Goal: Communication & Community: Answer question/provide support

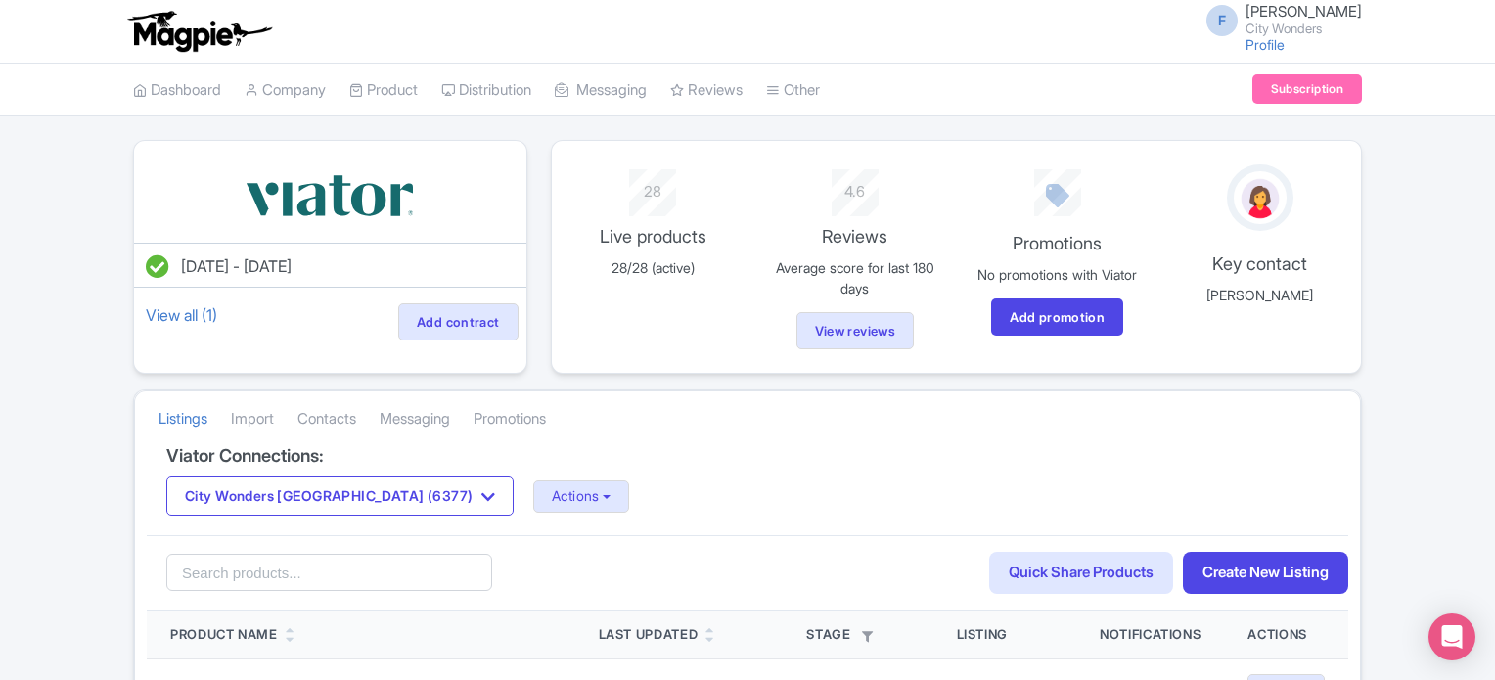
drag, startPoint x: 121, startPoint y: 165, endPoint x: 172, endPoint y: 150, distance: 53.2
click at [121, 164] on div "Aug 24, 2022 - Aug 24, 2023 View all (1) Add contract" at bounding box center [330, 257] width 418 height 234
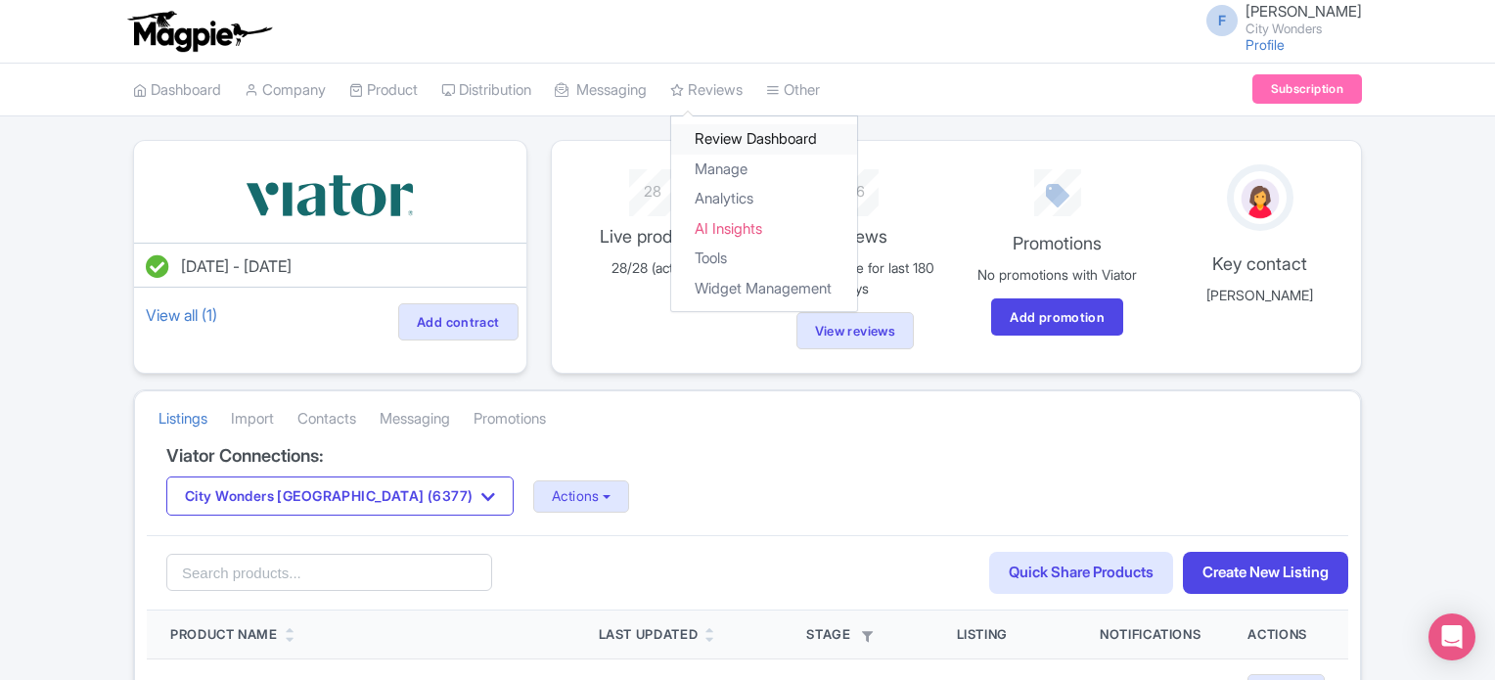
click at [742, 142] on link "Review Dashboard" at bounding box center [764, 139] width 186 height 30
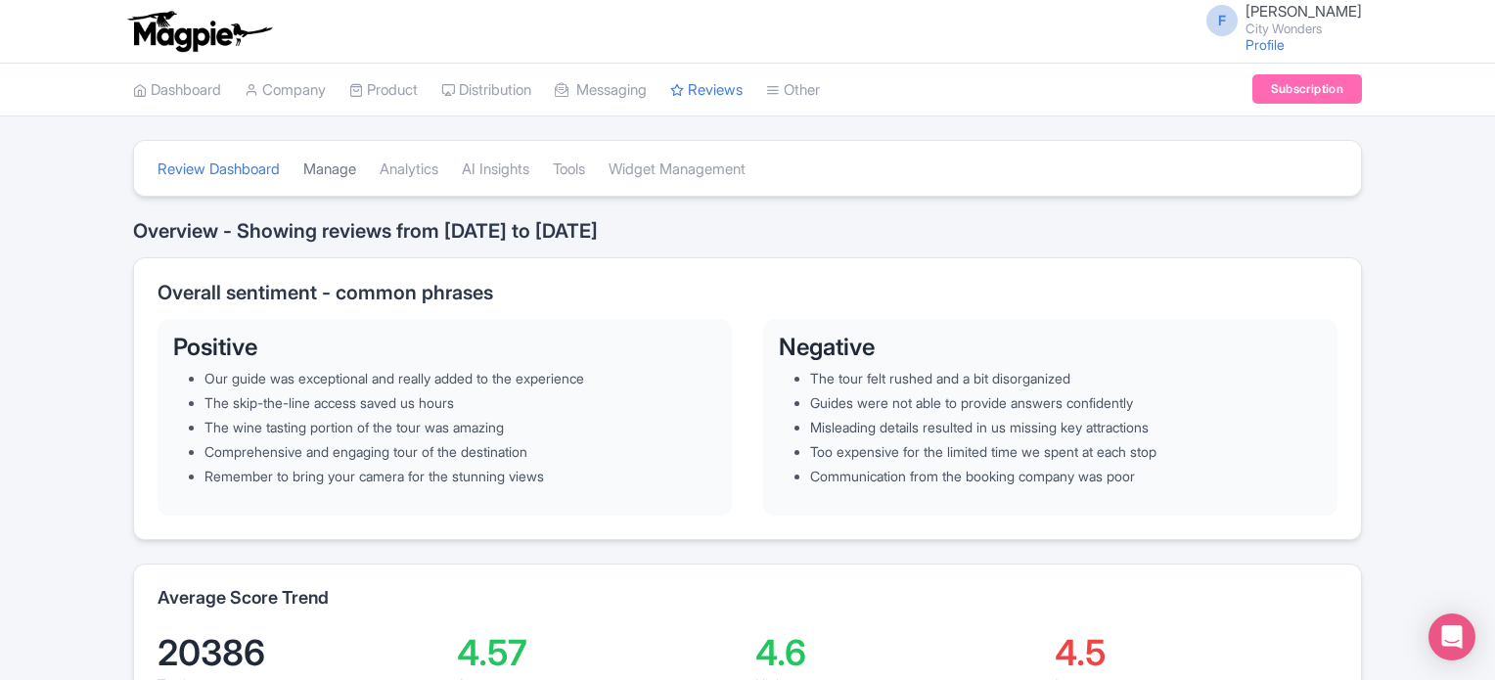
click at [346, 174] on link "Manage" at bounding box center [329, 170] width 53 height 54
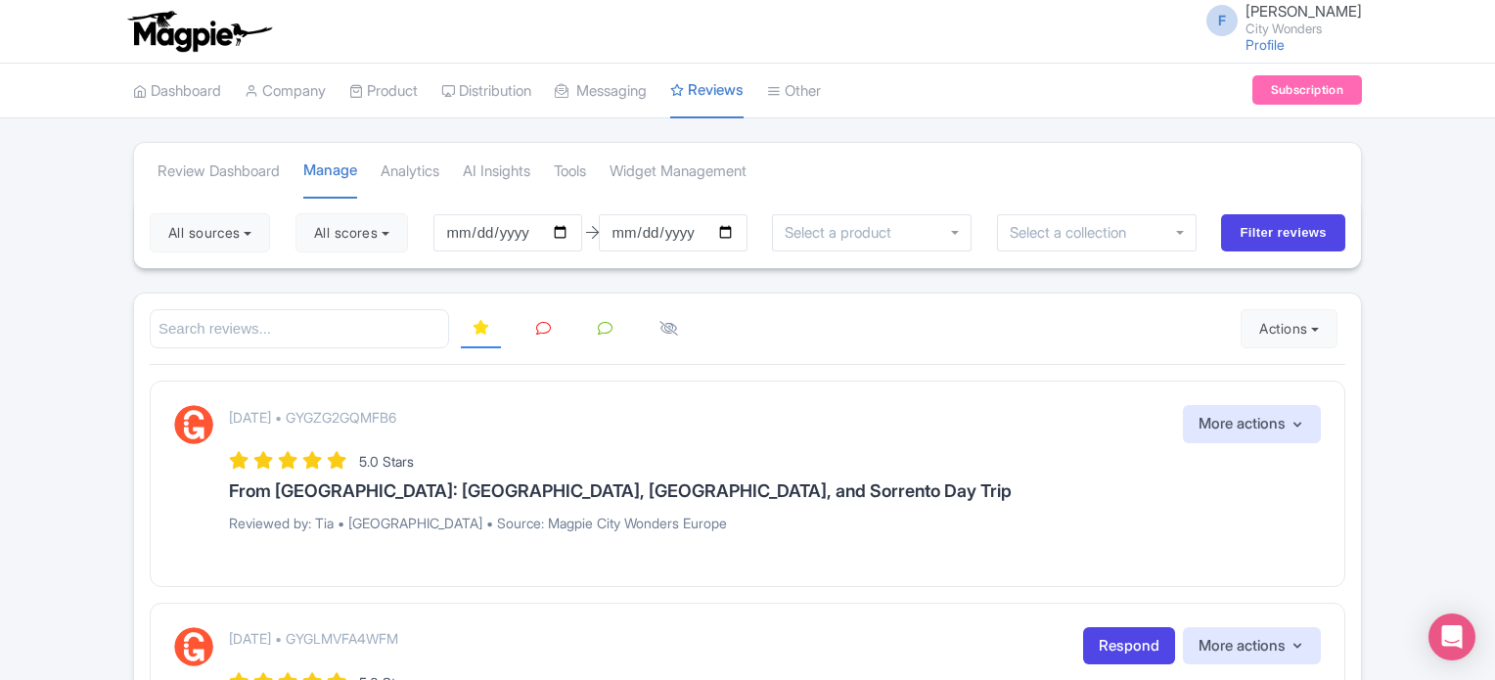
click at [372, 229] on button "All scores" at bounding box center [352, 232] width 113 height 39
click at [332, 282] on label "5 stars" at bounding box center [354, 279] width 44 height 23
click at [332, 280] on input "5 stars" at bounding box center [338, 273] width 13 height 13
checkbox input "false"
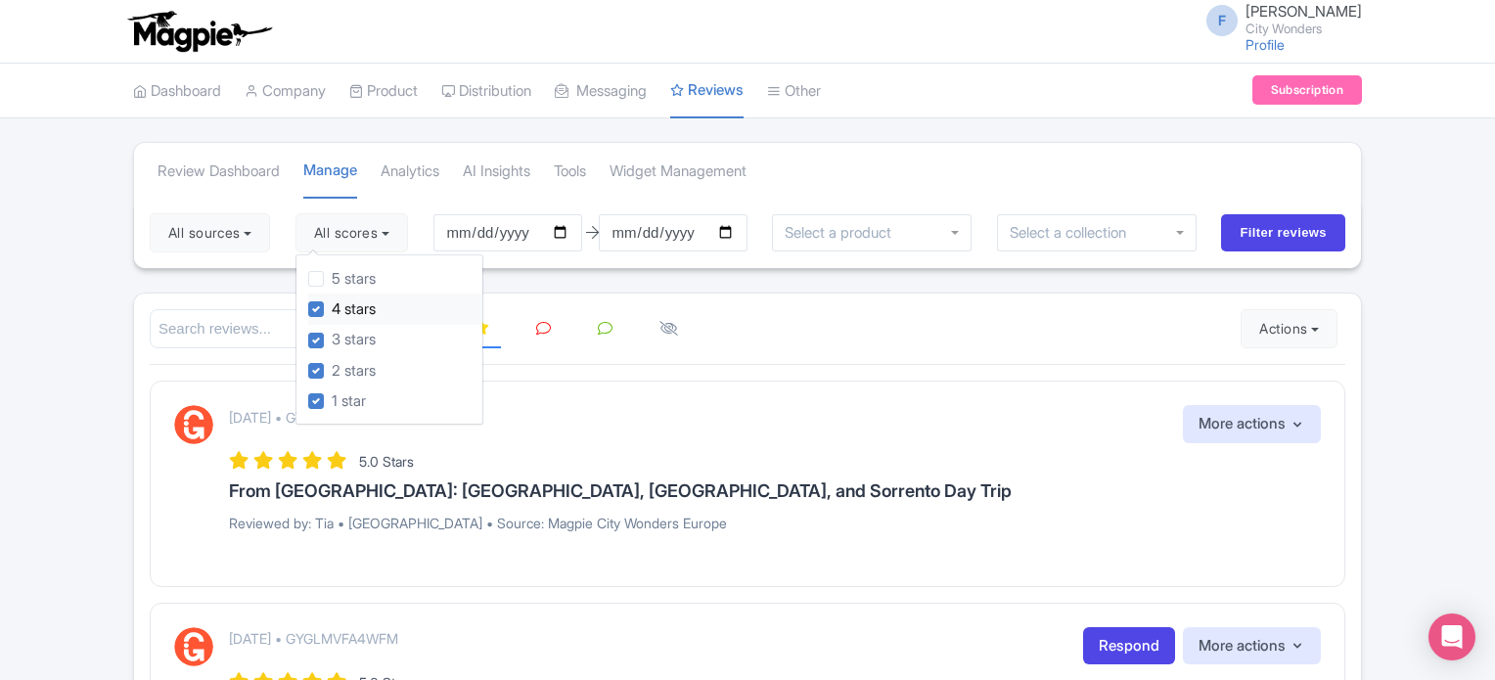
click at [332, 304] on label "4 stars" at bounding box center [354, 310] width 44 height 23
click at [332, 304] on input "4 stars" at bounding box center [338, 304] width 13 height 13
checkbox input "false"
click at [258, 231] on button "All sources" at bounding box center [210, 232] width 120 height 39
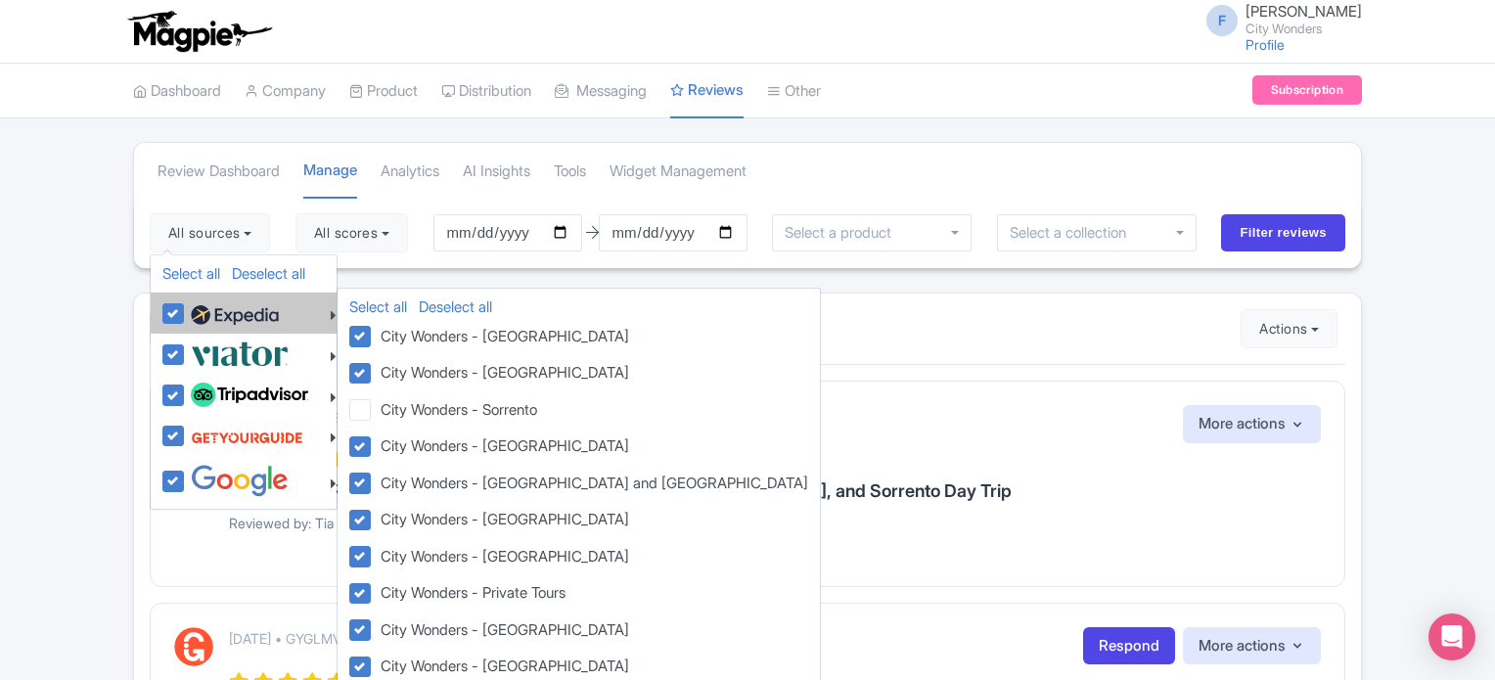
click at [186, 309] on label at bounding box center [232, 313] width 93 height 33
click at [186, 309] on input "checkbox" at bounding box center [192, 303] width 13 height 13
checkbox input "false"
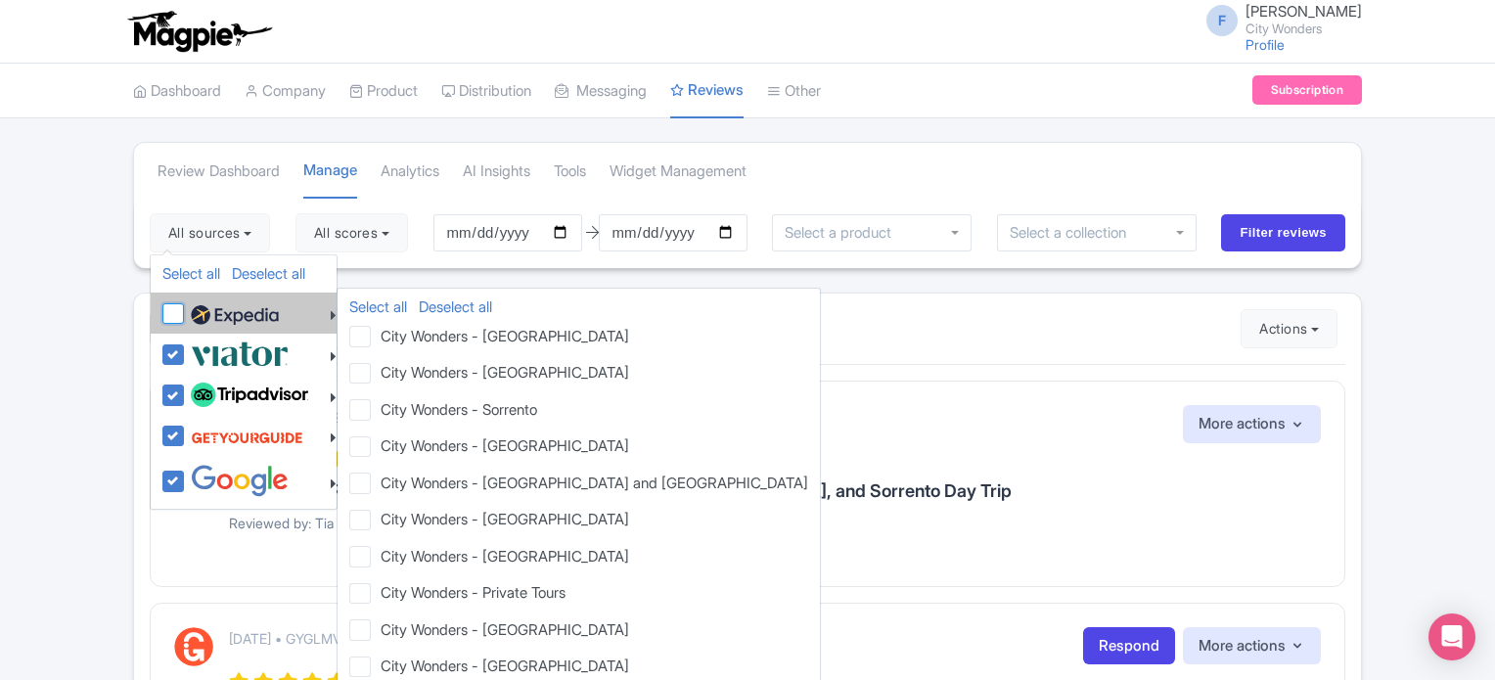
checkbox input "false"
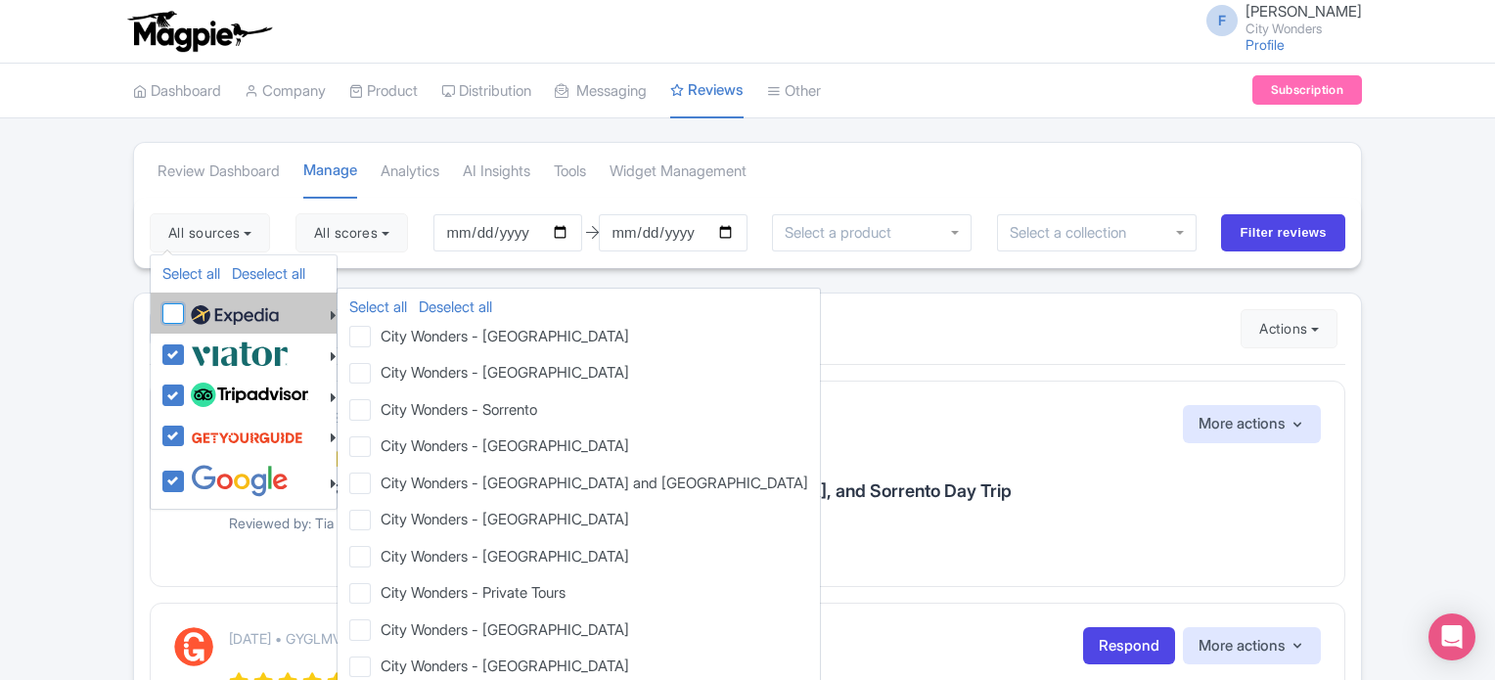
checkbox input "false"
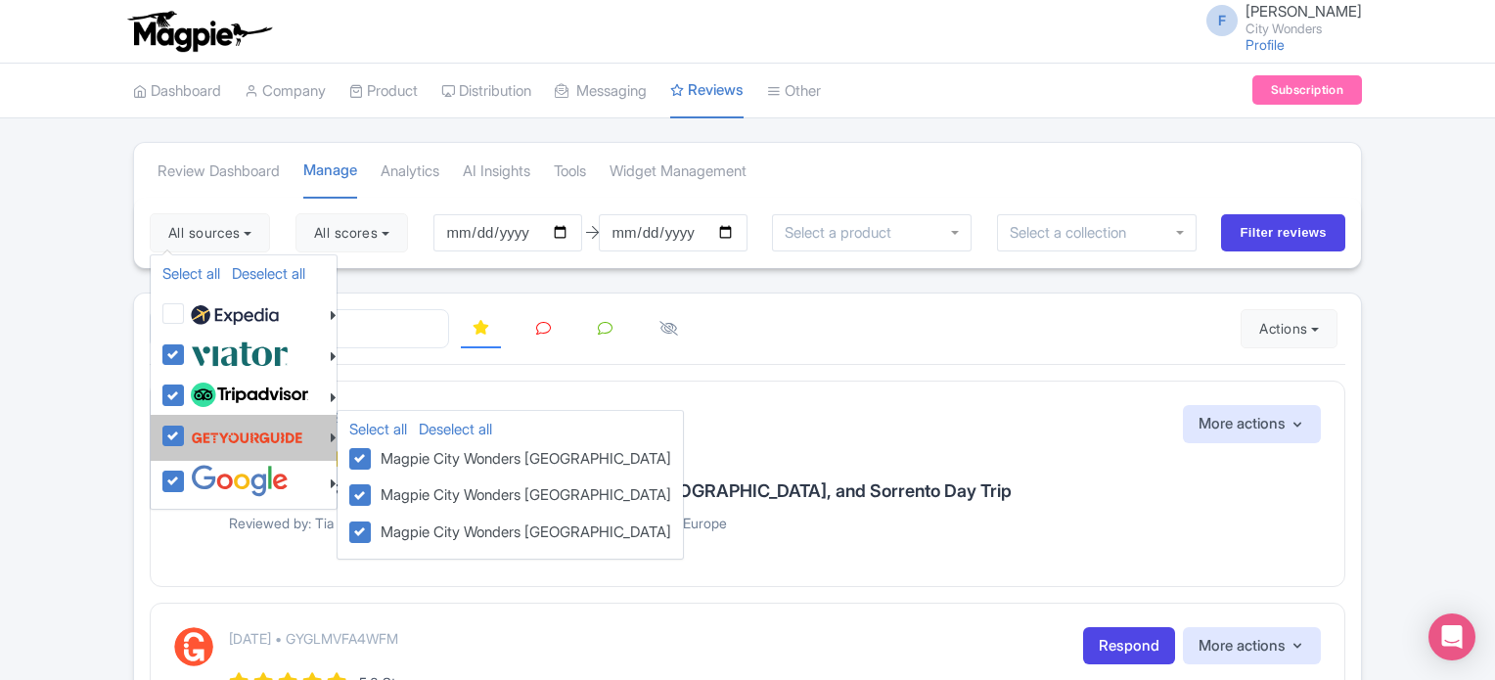
click at [186, 427] on label at bounding box center [244, 437] width 117 height 37
click at [186, 427] on input "checkbox" at bounding box center [192, 425] width 13 height 13
checkbox input "false"
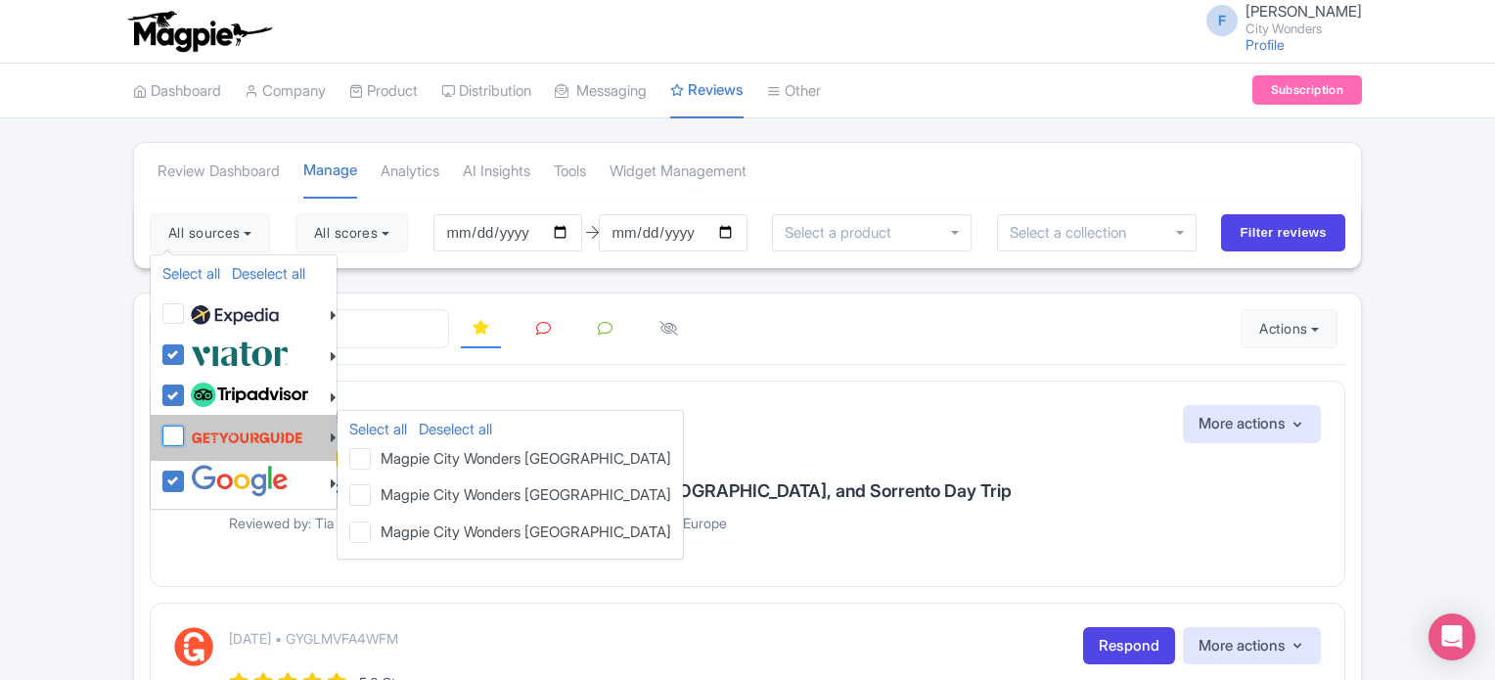
checkbox input "false"
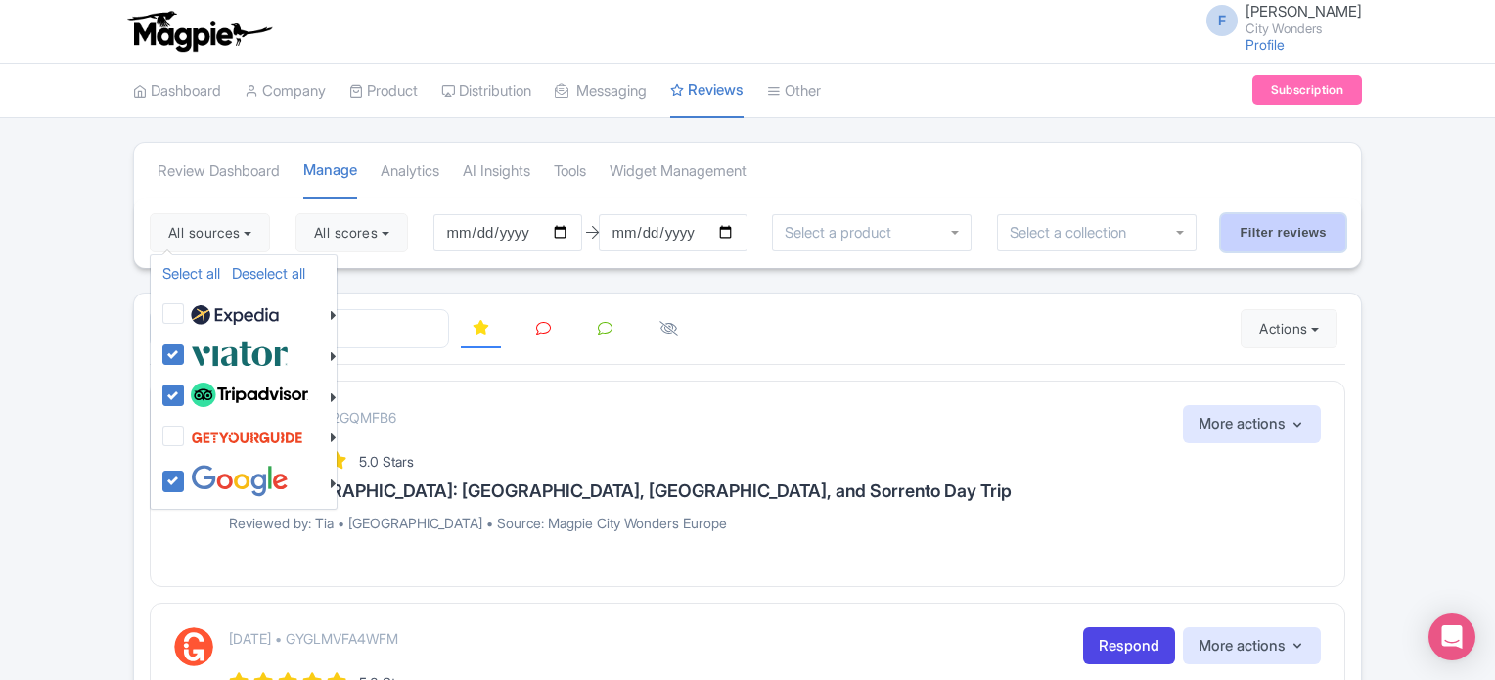
click at [1279, 230] on input "Filter reviews" at bounding box center [1283, 232] width 124 height 37
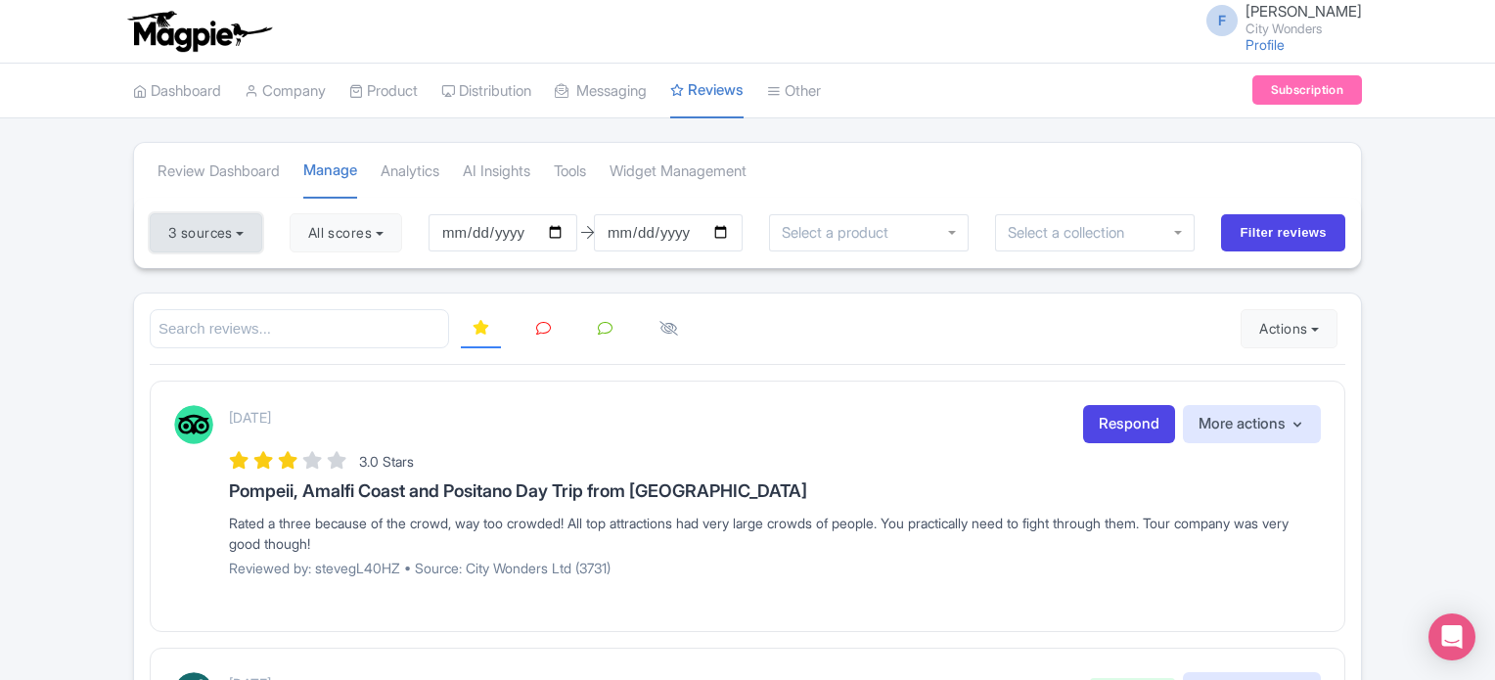
click at [231, 222] on button "3 sources" at bounding box center [206, 232] width 113 height 39
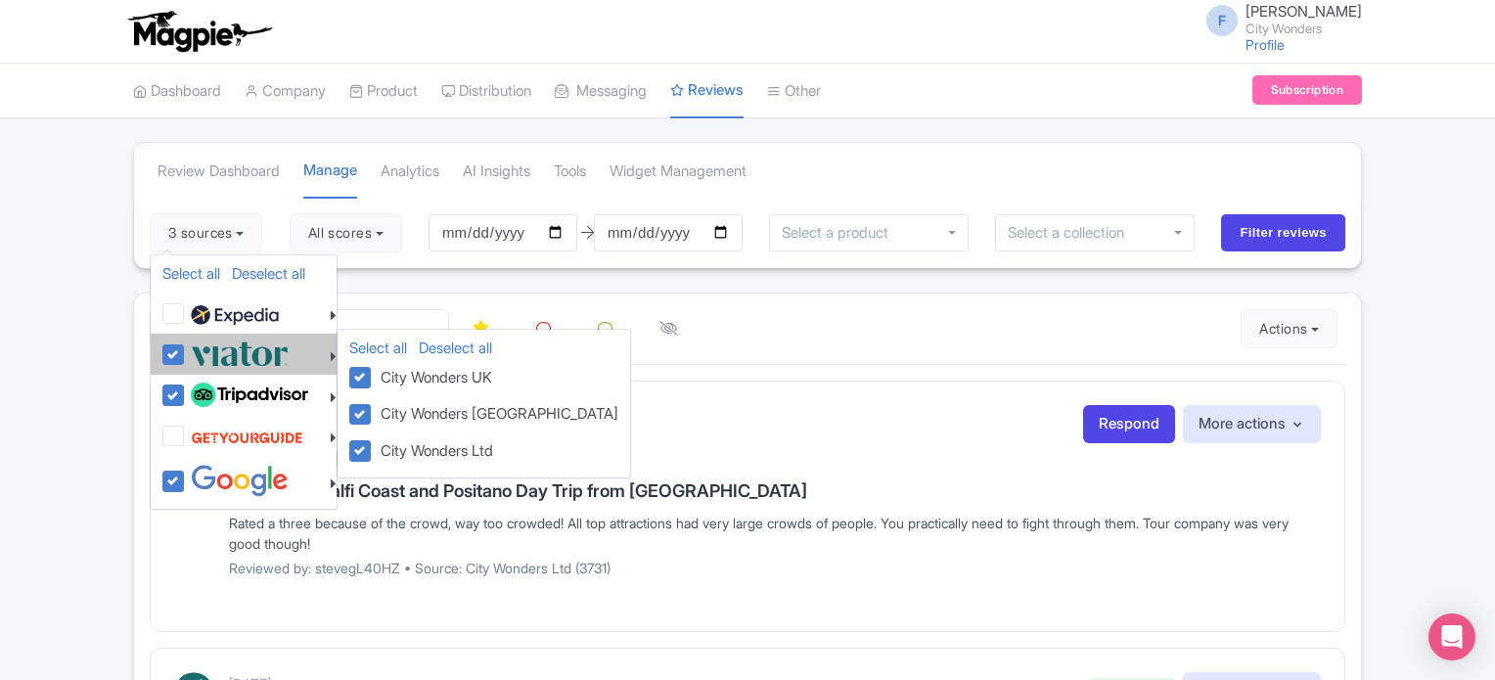
drag, startPoint x: 170, startPoint y: 354, endPoint x: 172, endPoint y: 375, distance: 20.6
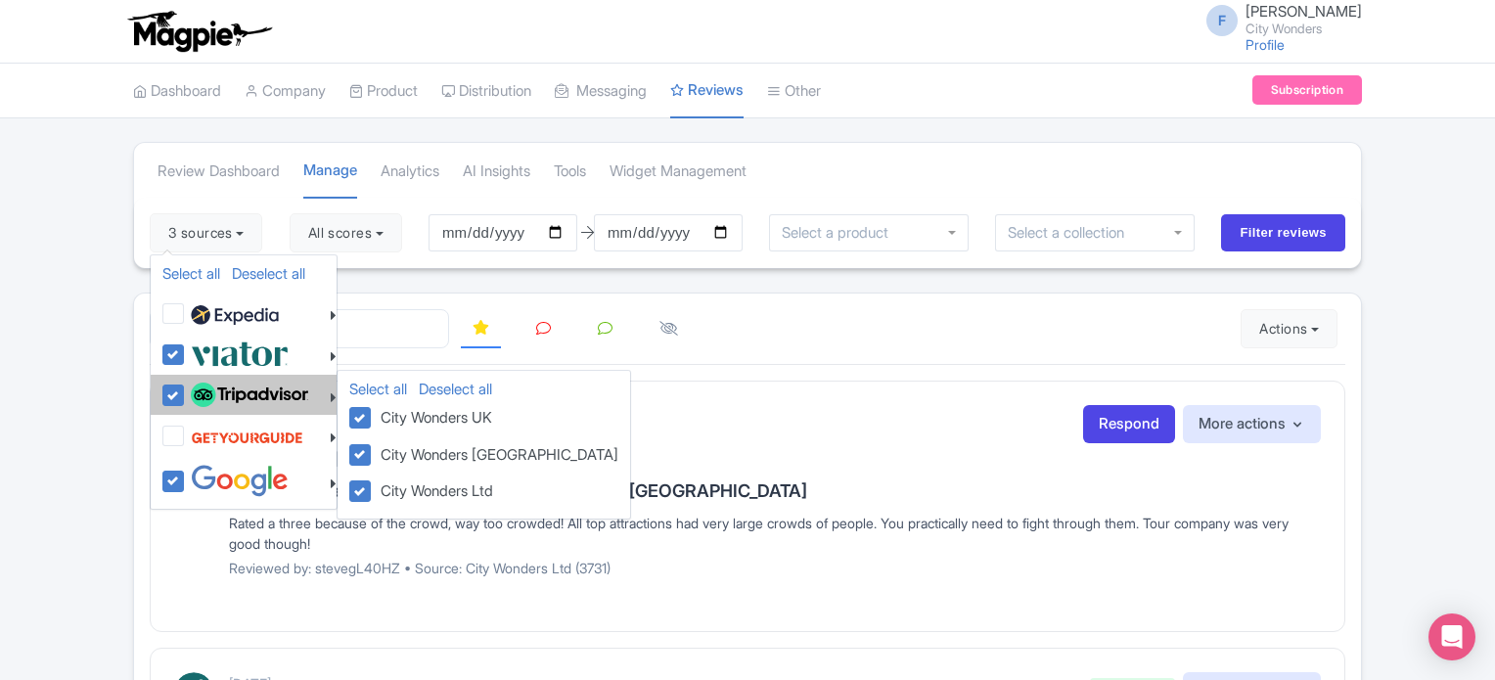
click at [186, 356] on label at bounding box center [237, 354] width 103 height 32
click at [186, 350] on input "checkbox" at bounding box center [192, 344] width 13 height 13
checkbox input "false"
click at [186, 390] on label at bounding box center [247, 395] width 122 height 33
click at [186, 390] on input "checkbox" at bounding box center [192, 385] width 13 height 13
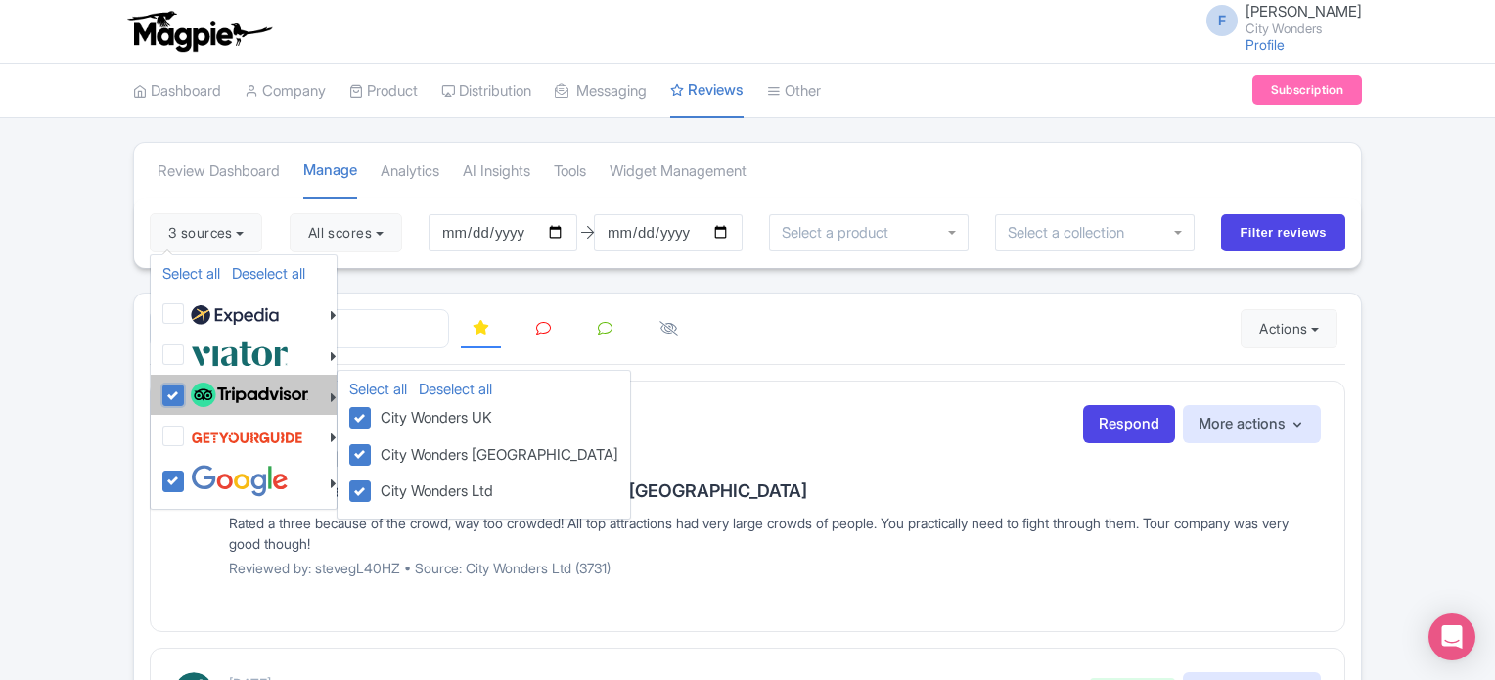
checkbox input "false"
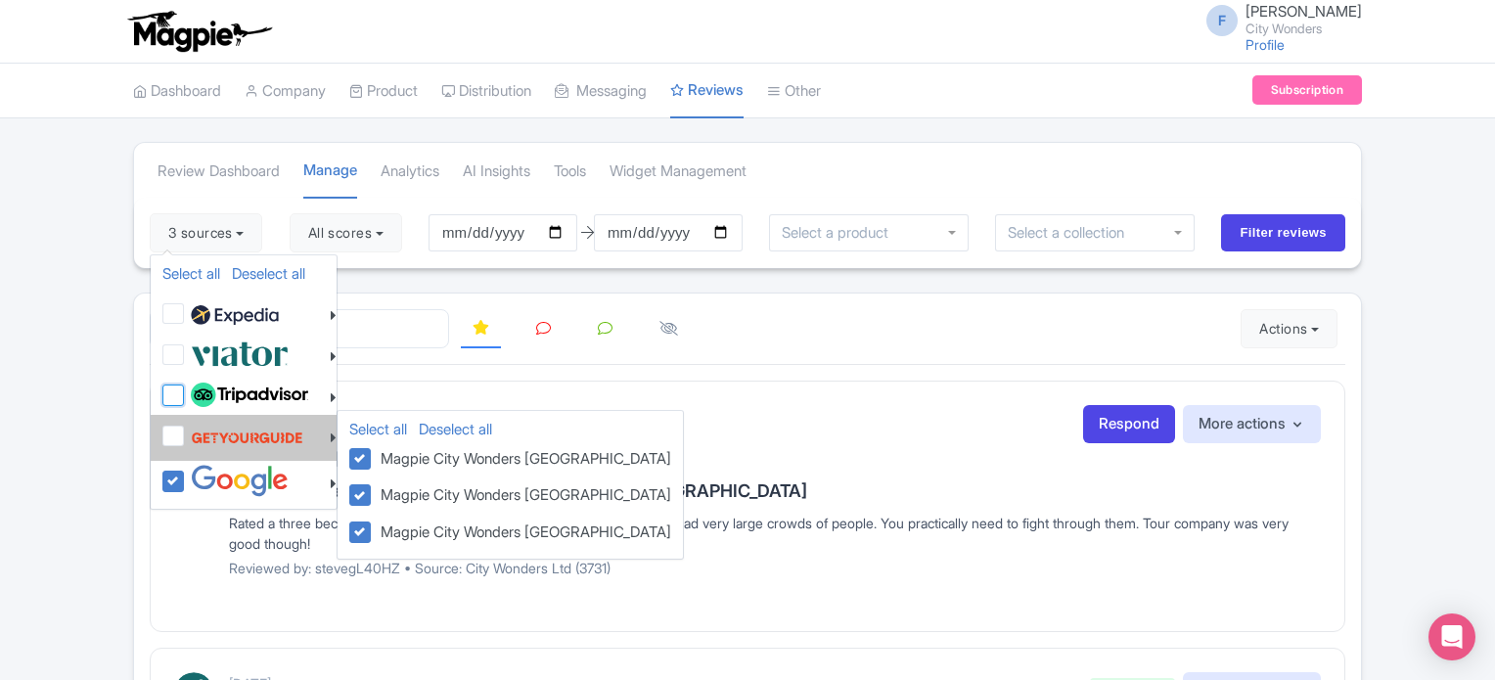
checkbox input "false"
click at [186, 430] on label at bounding box center [244, 437] width 117 height 37
click at [186, 430] on input "checkbox" at bounding box center [192, 425] width 13 height 13
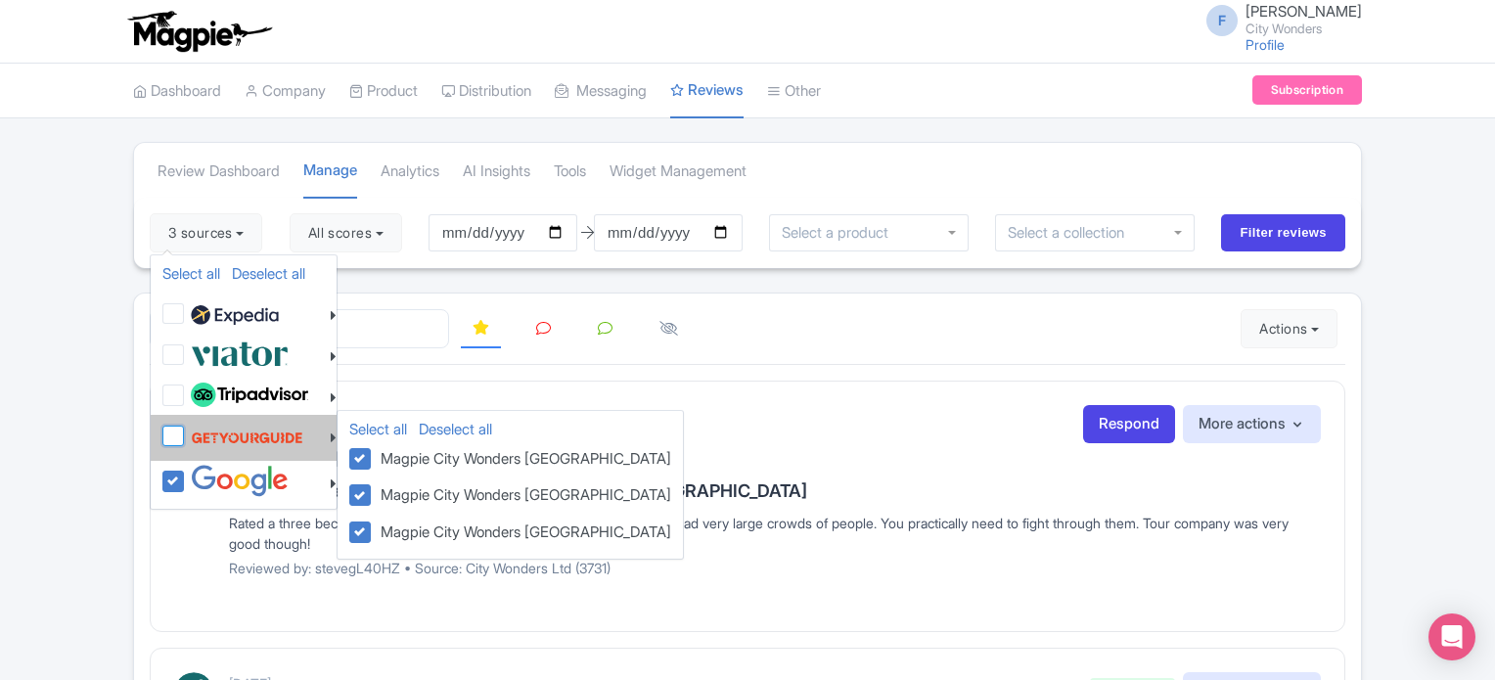
checkbox input "true"
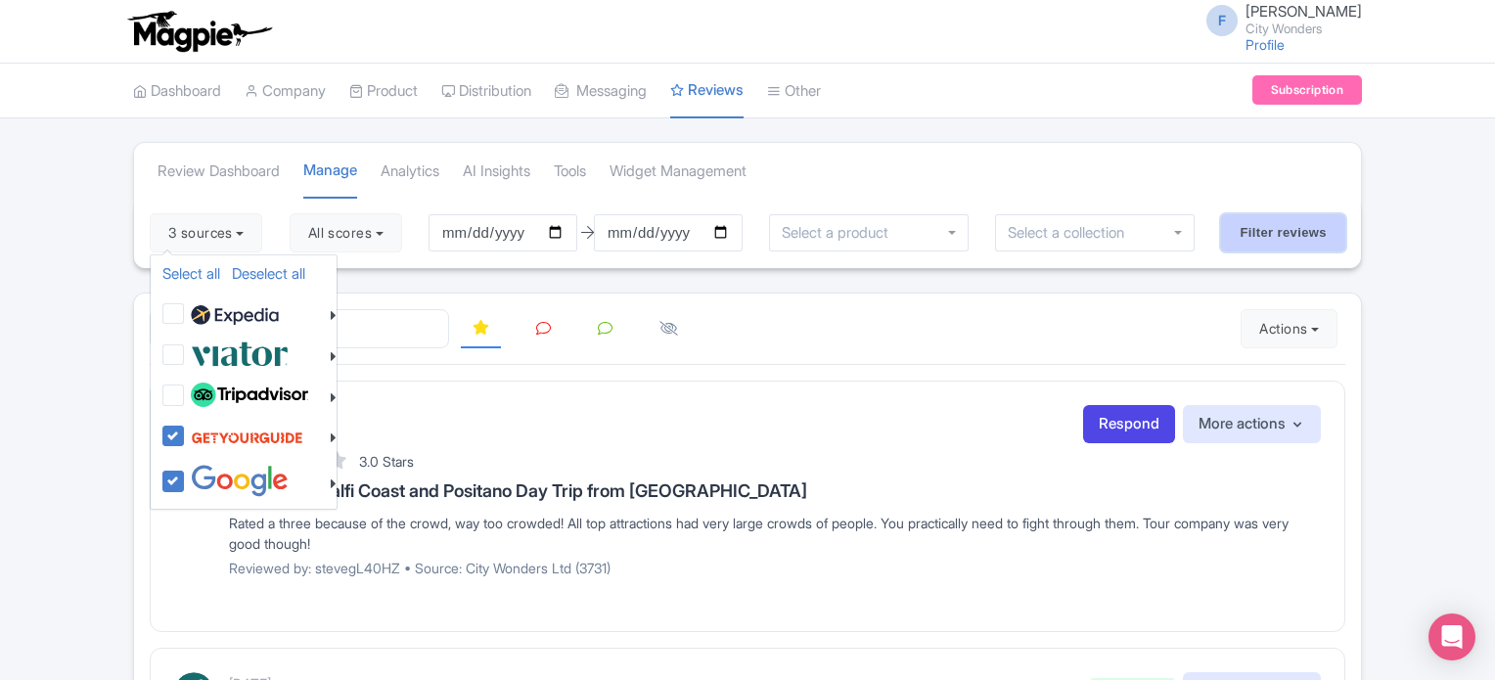
click at [1253, 240] on input "Filter reviews" at bounding box center [1283, 232] width 124 height 37
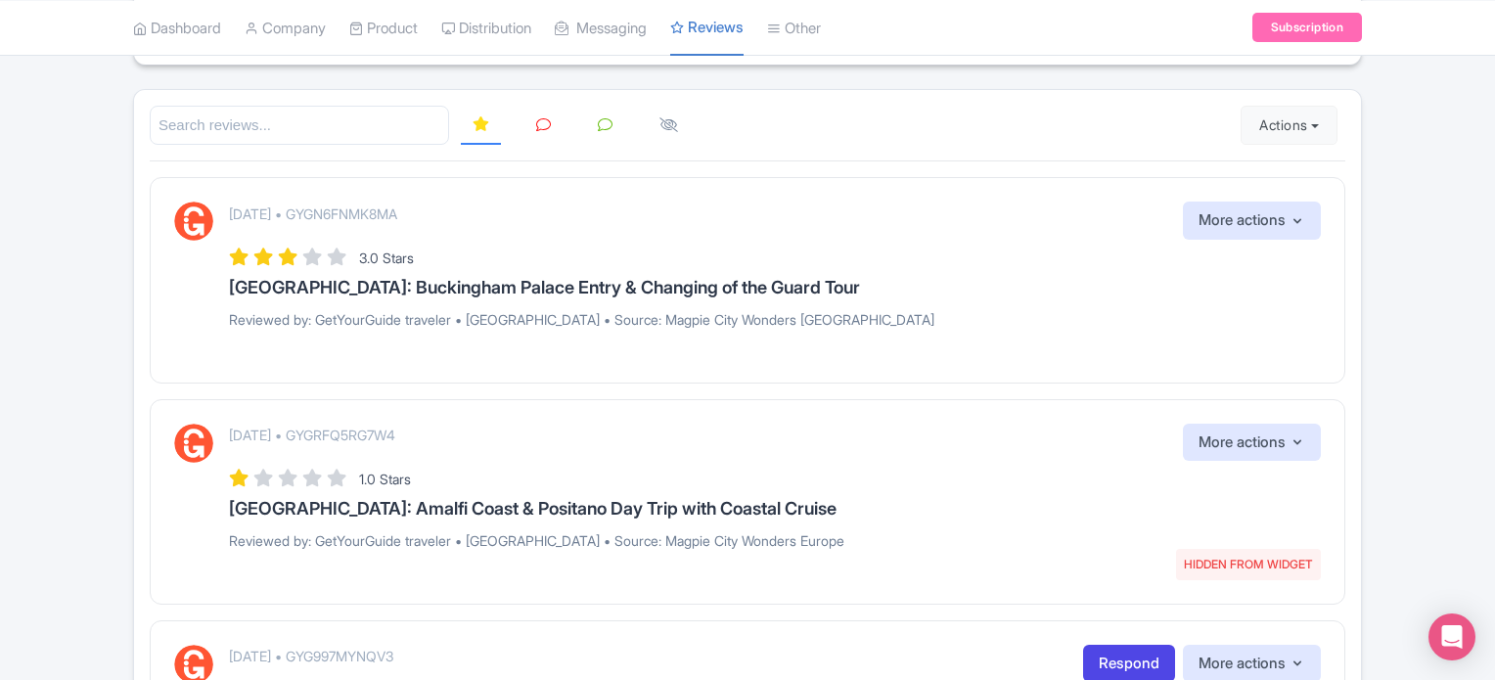
scroll to position [196, 0]
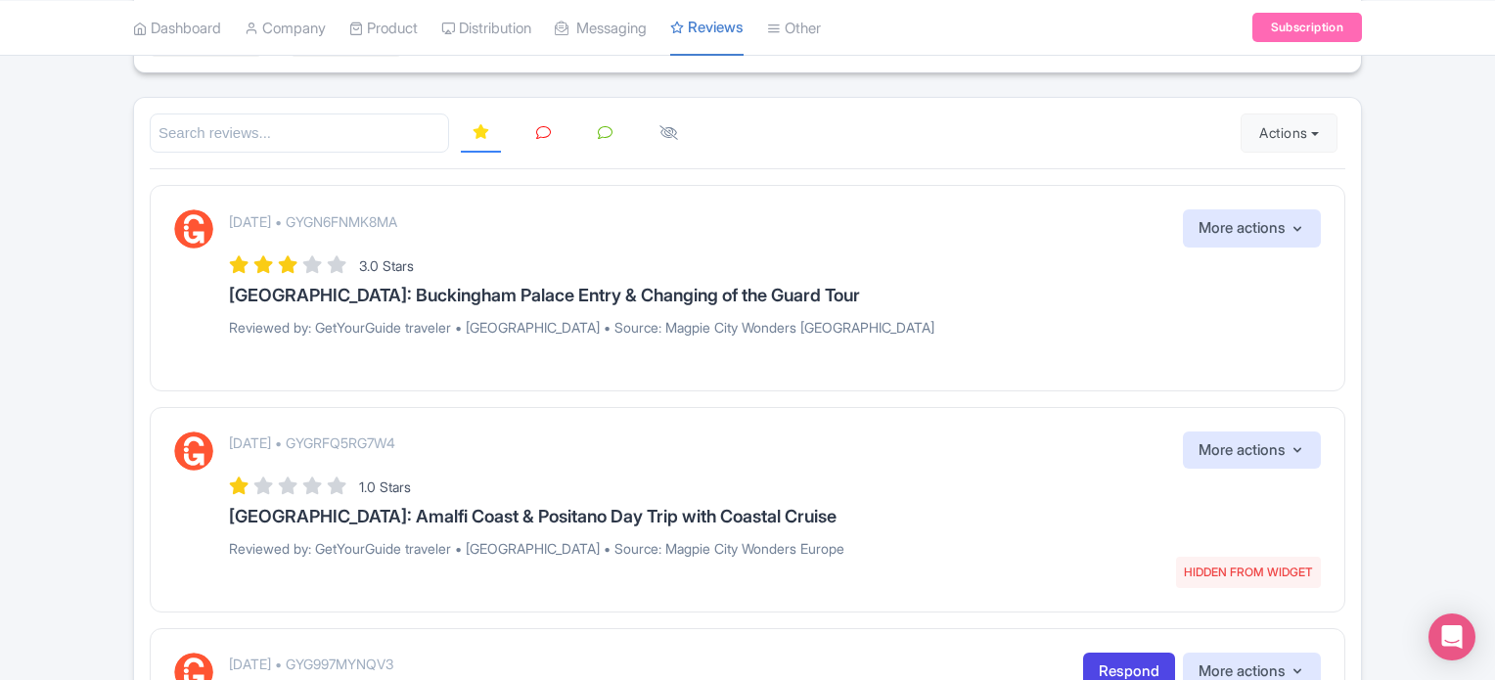
click at [1090, 233] on div "[DATE] • GYGN6FNMK8MA More actions Hide from this page Hide from review widget …" at bounding box center [775, 228] width 1092 height 38
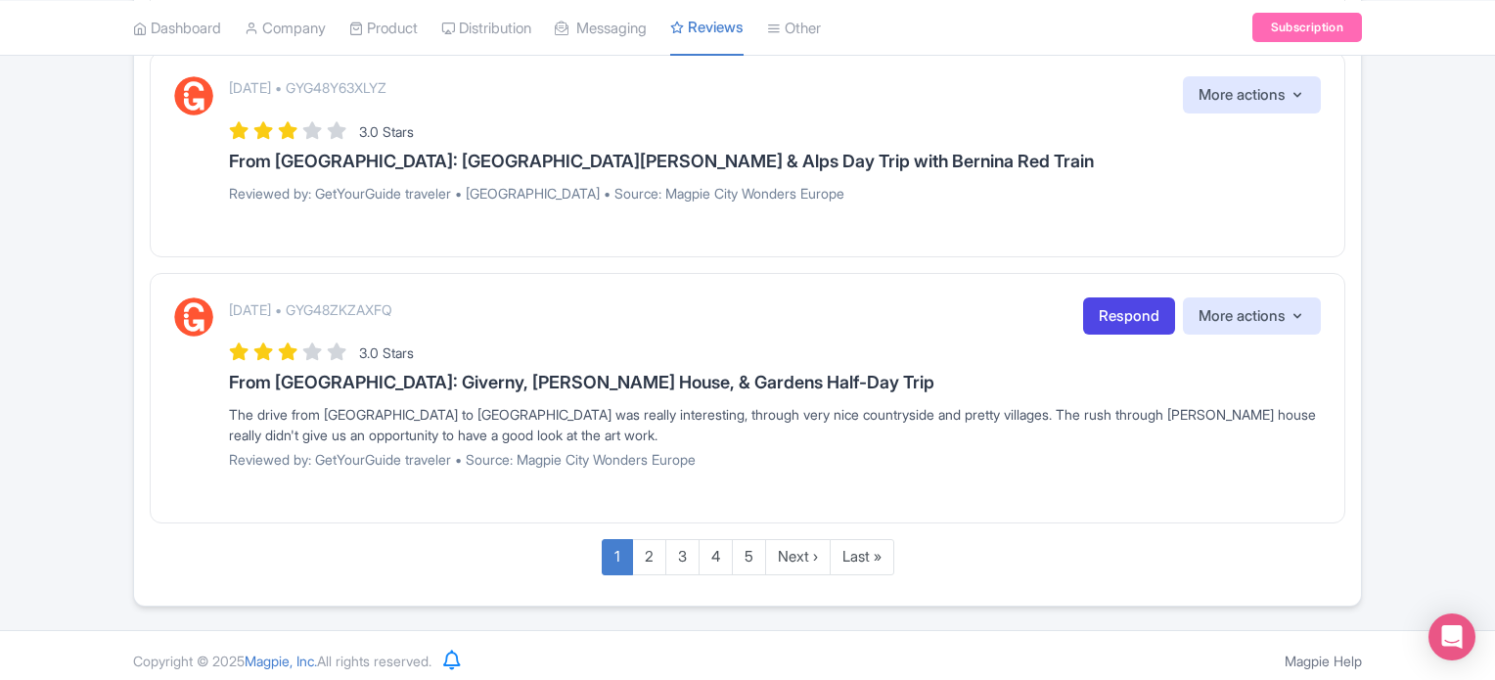
scroll to position [2349, 0]
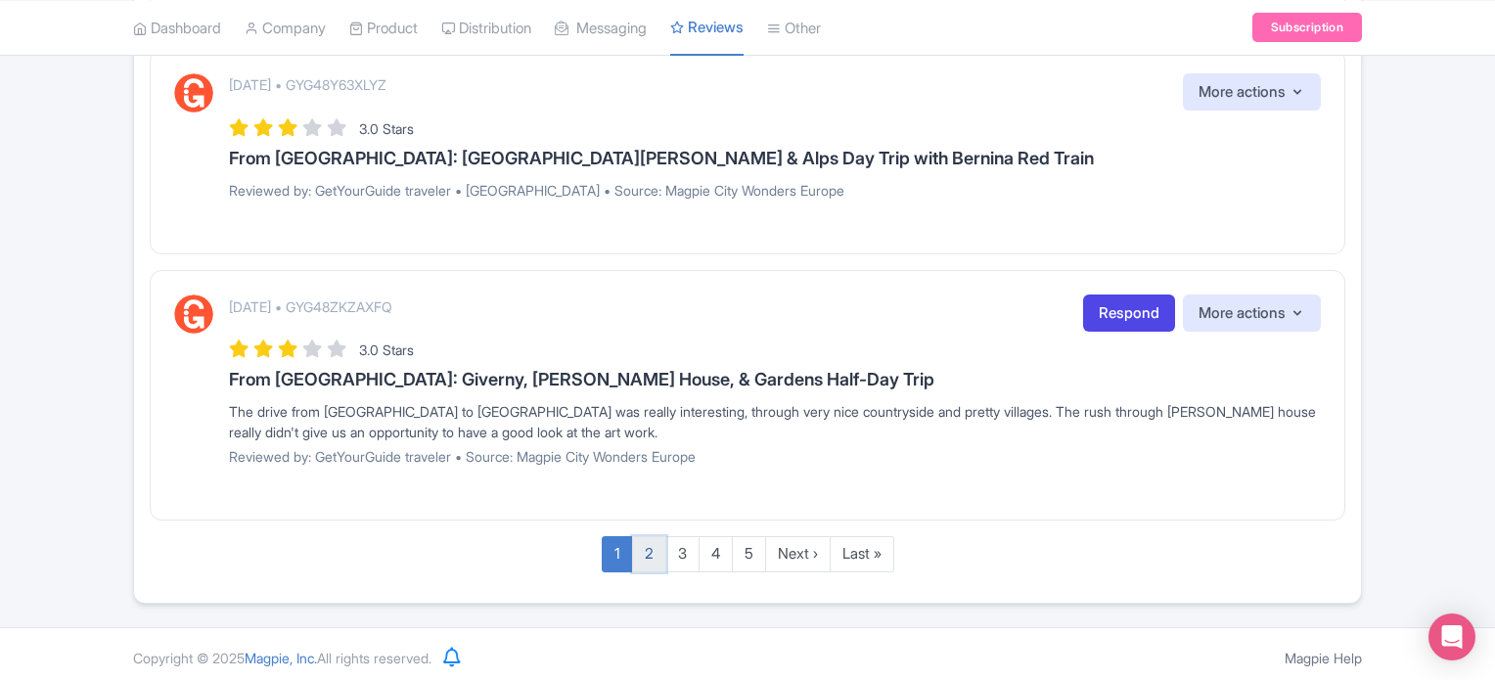
click at [645, 550] on link "2" at bounding box center [649, 554] width 34 height 36
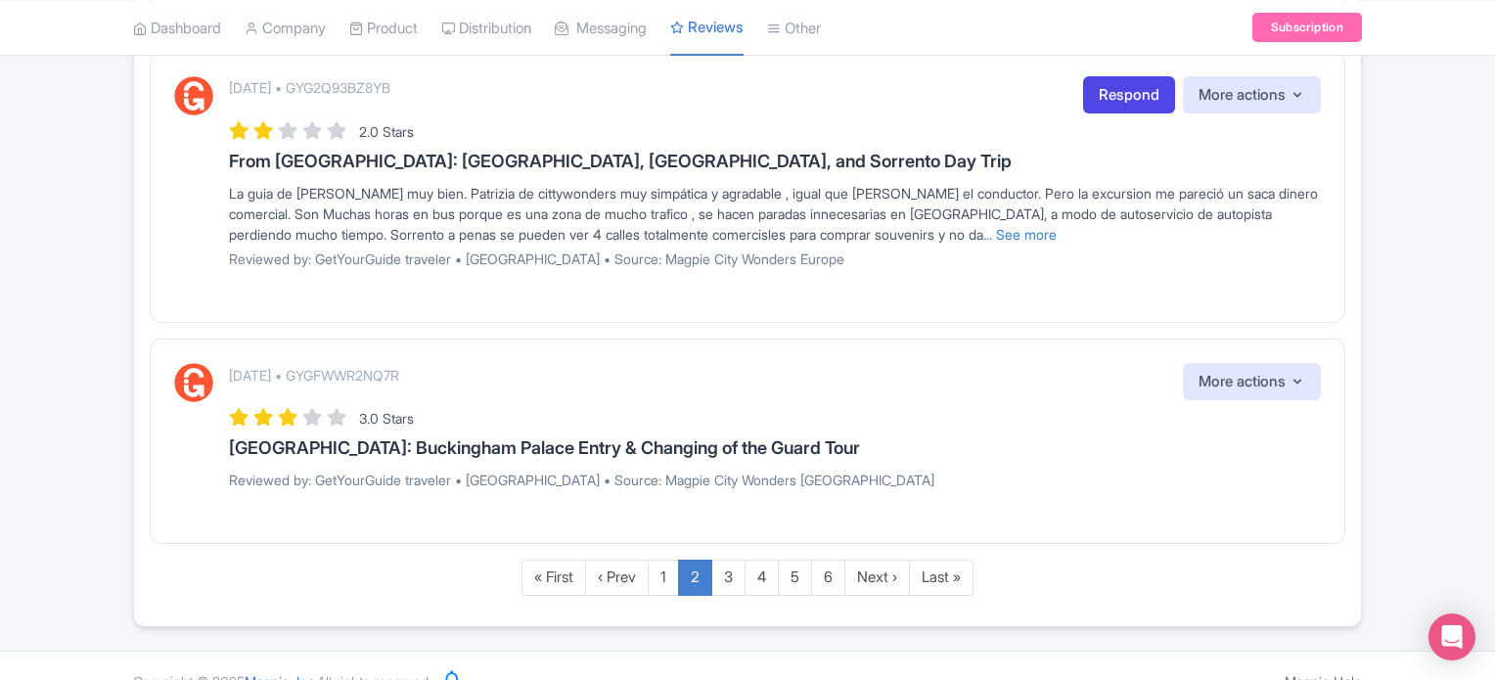
scroll to position [2386, 0]
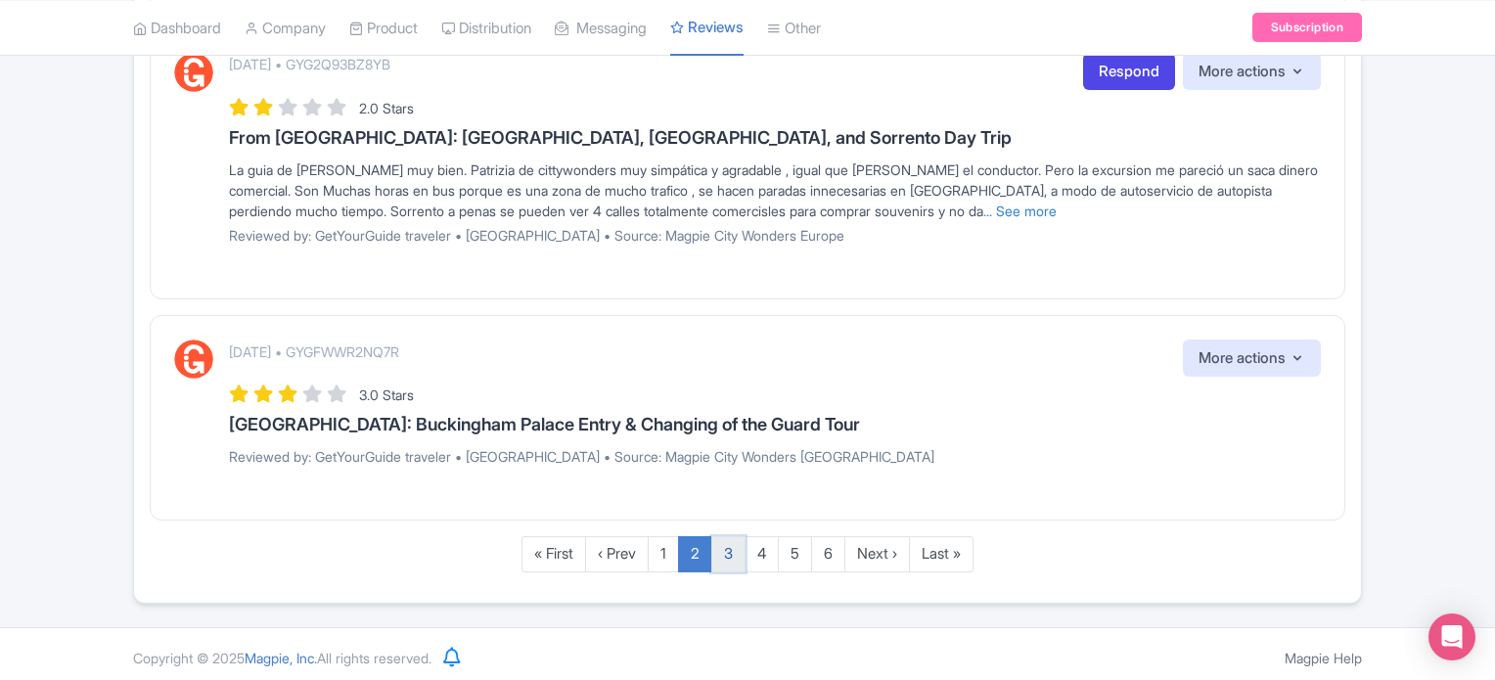
click at [722, 555] on link "3" at bounding box center [729, 554] width 34 height 36
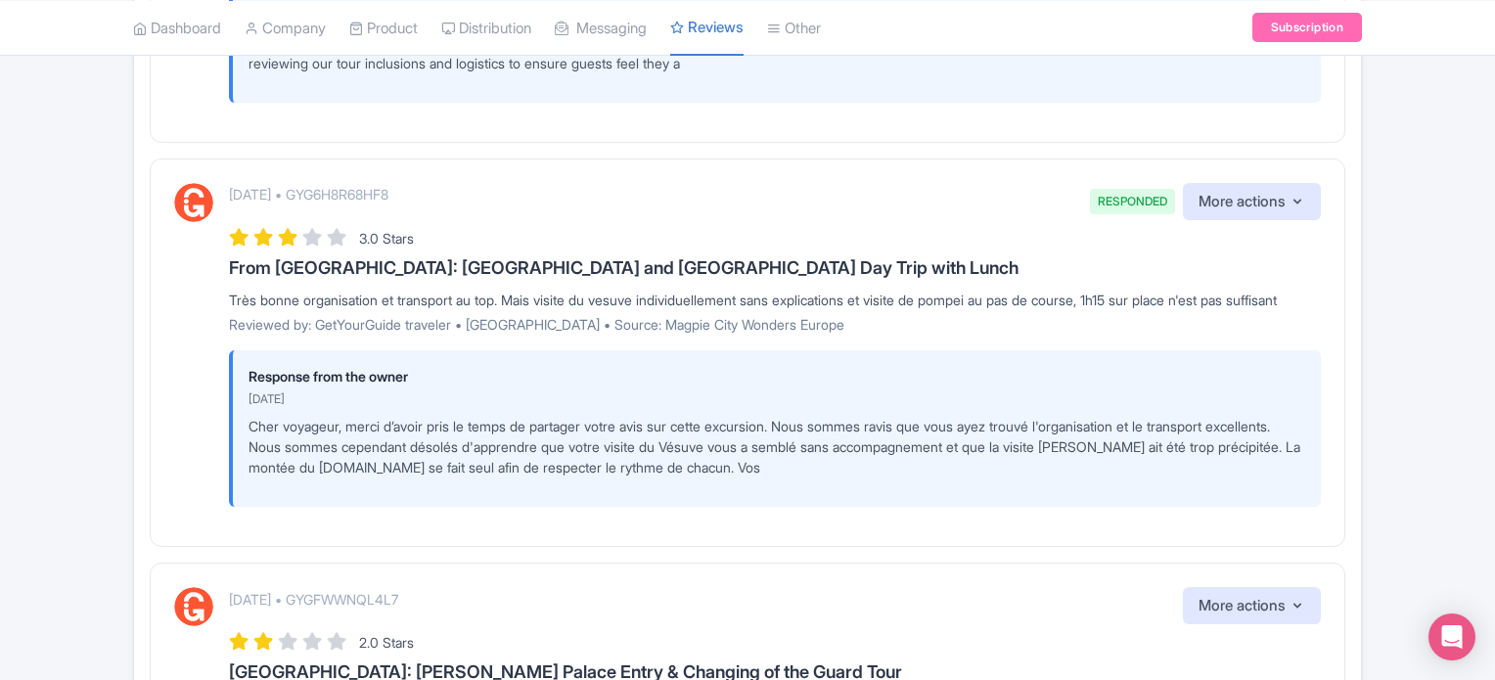
scroll to position [2734, 0]
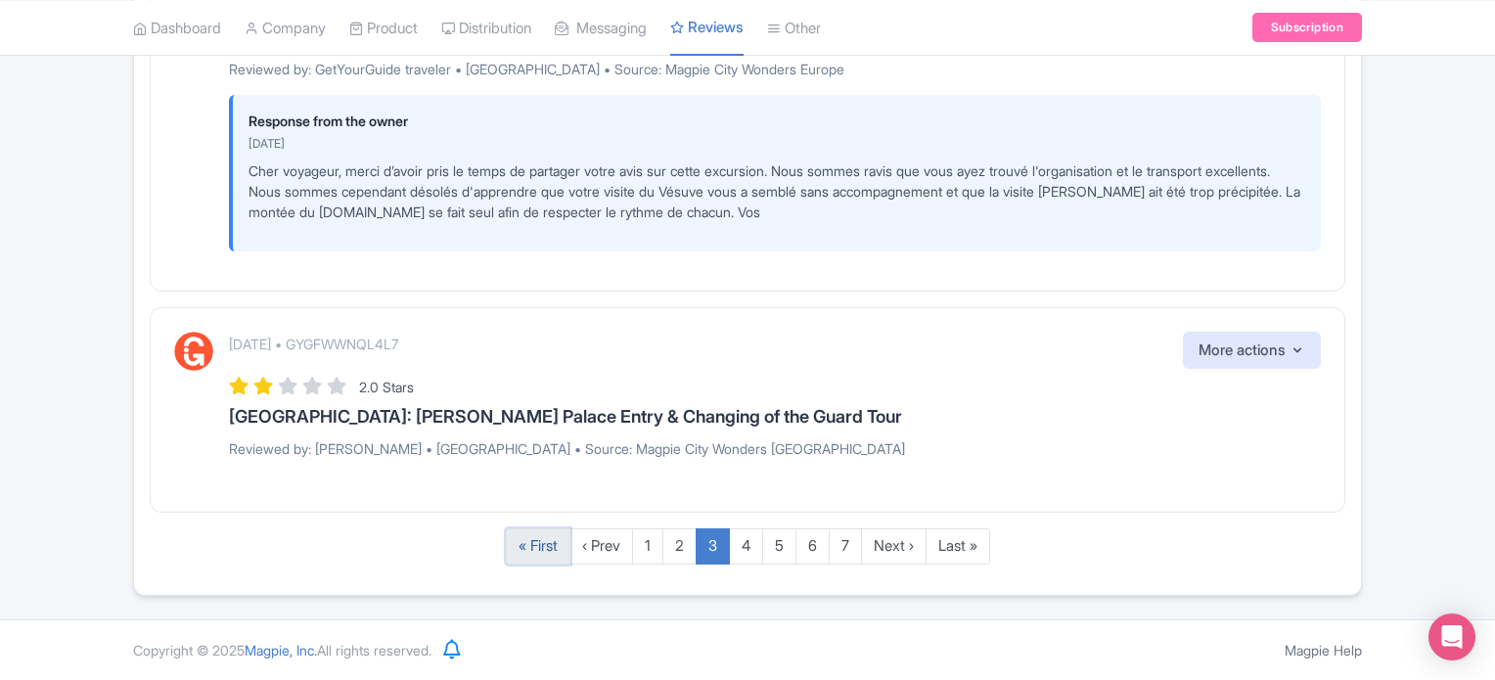
click at [523, 559] on link "« First" at bounding box center [538, 546] width 65 height 36
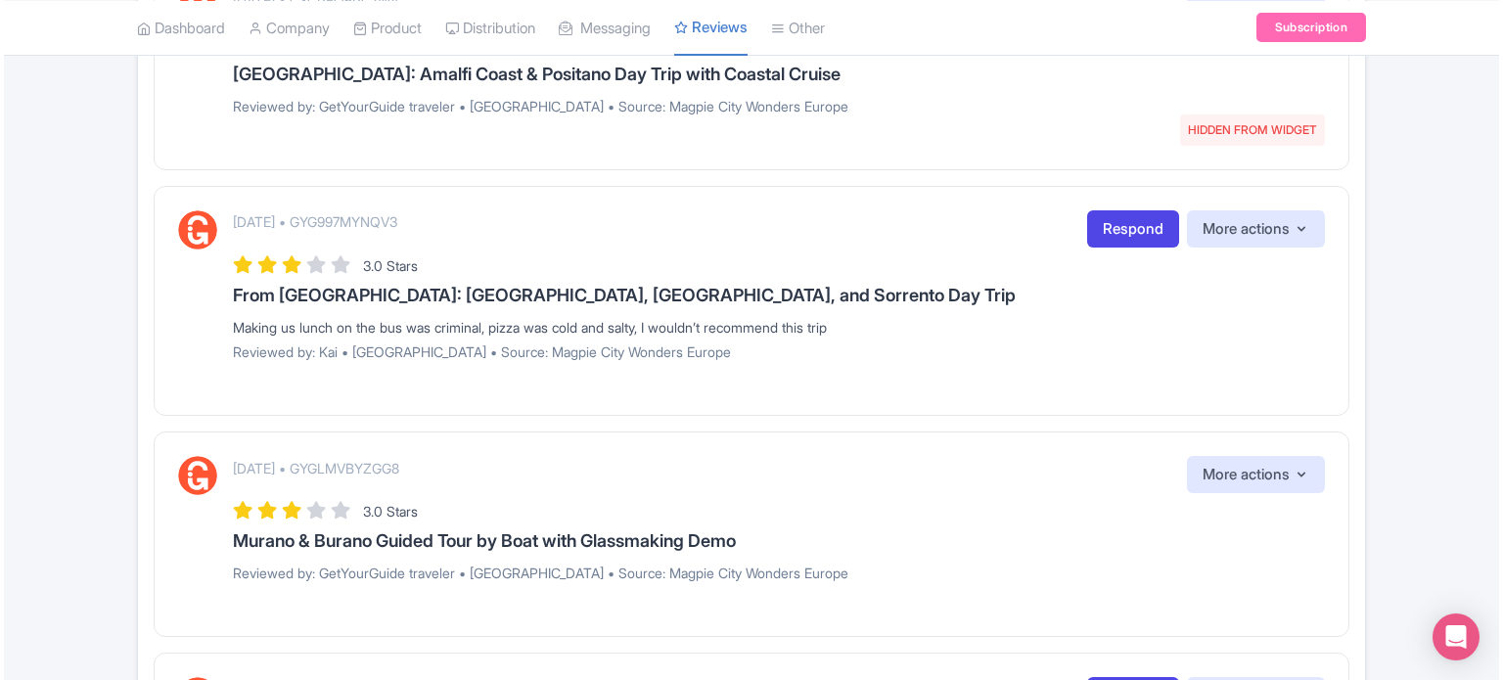
scroll to position [685, 0]
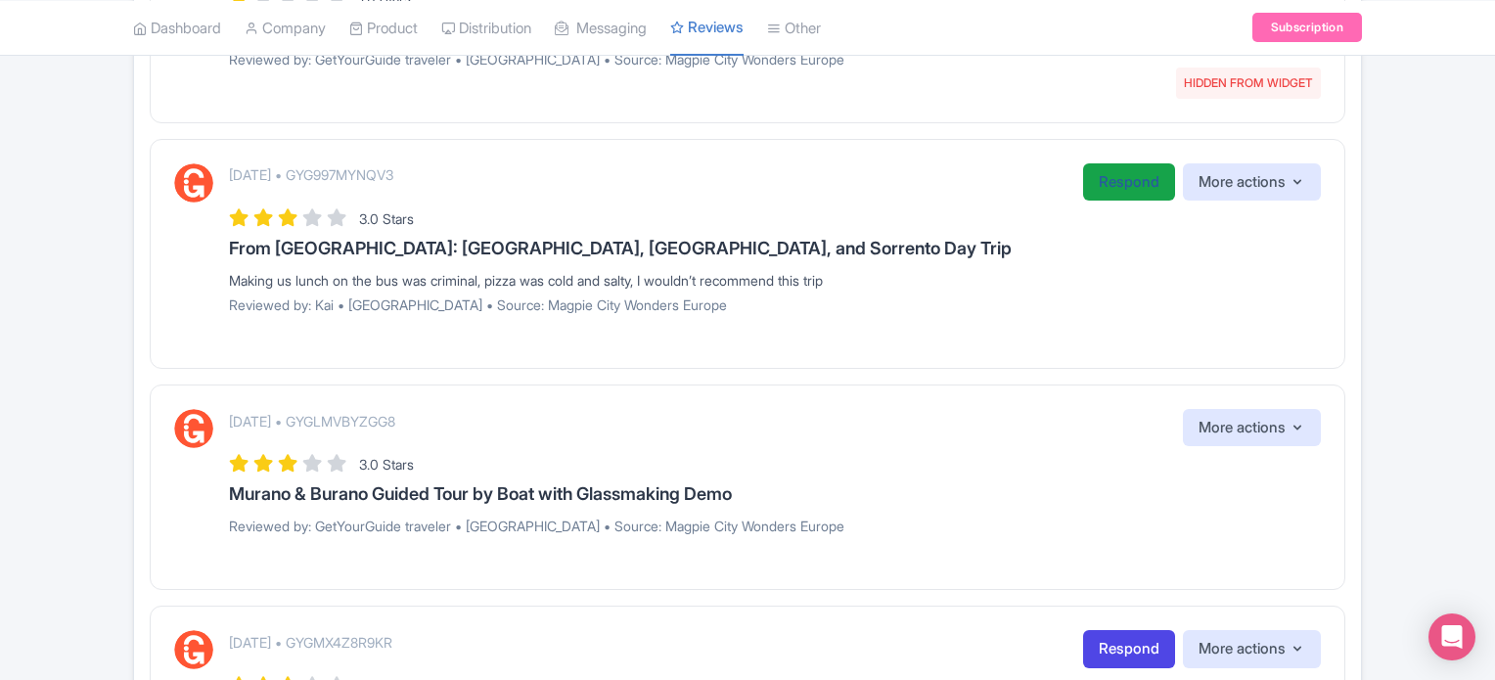
click at [1114, 182] on link "Respond" at bounding box center [1129, 182] width 92 height 38
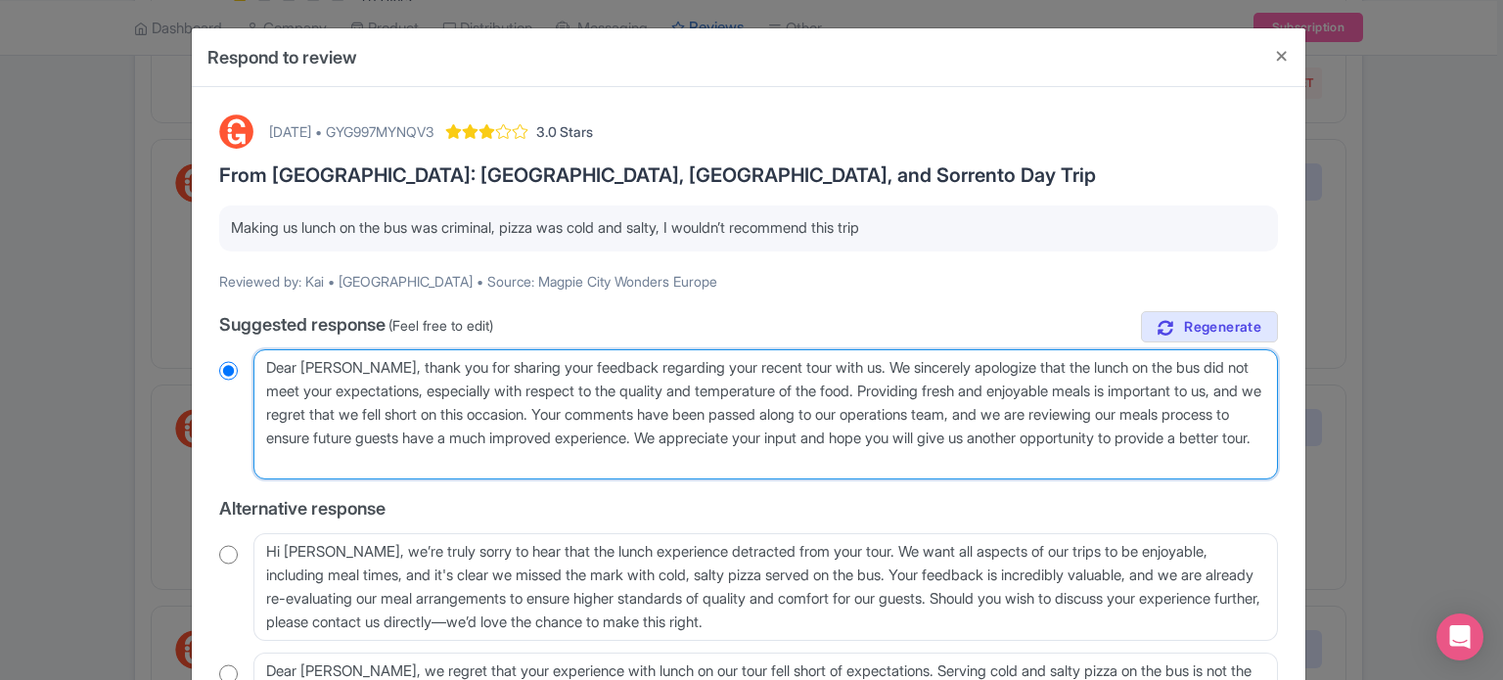
drag, startPoint x: 1088, startPoint y: 368, endPoint x: 572, endPoint y: 412, distance: 518.6
click at [572, 412] on textarea "Dear Kai, thank you for sharing your feedback regarding your recent tour with u…" at bounding box center [765, 414] width 1025 height 131
click at [1229, 368] on textarea "Dear Kai, thank you for sharing your feedback regarding your recent tour with u…" at bounding box center [765, 414] width 1025 height 131
drag, startPoint x: 1081, startPoint y: 366, endPoint x: 1133, endPoint y: 365, distance: 51.9
click at [1133, 365] on textarea "Dear Kai, thank you for sharing your feedback regarding your recent tour with u…" at bounding box center [765, 414] width 1025 height 131
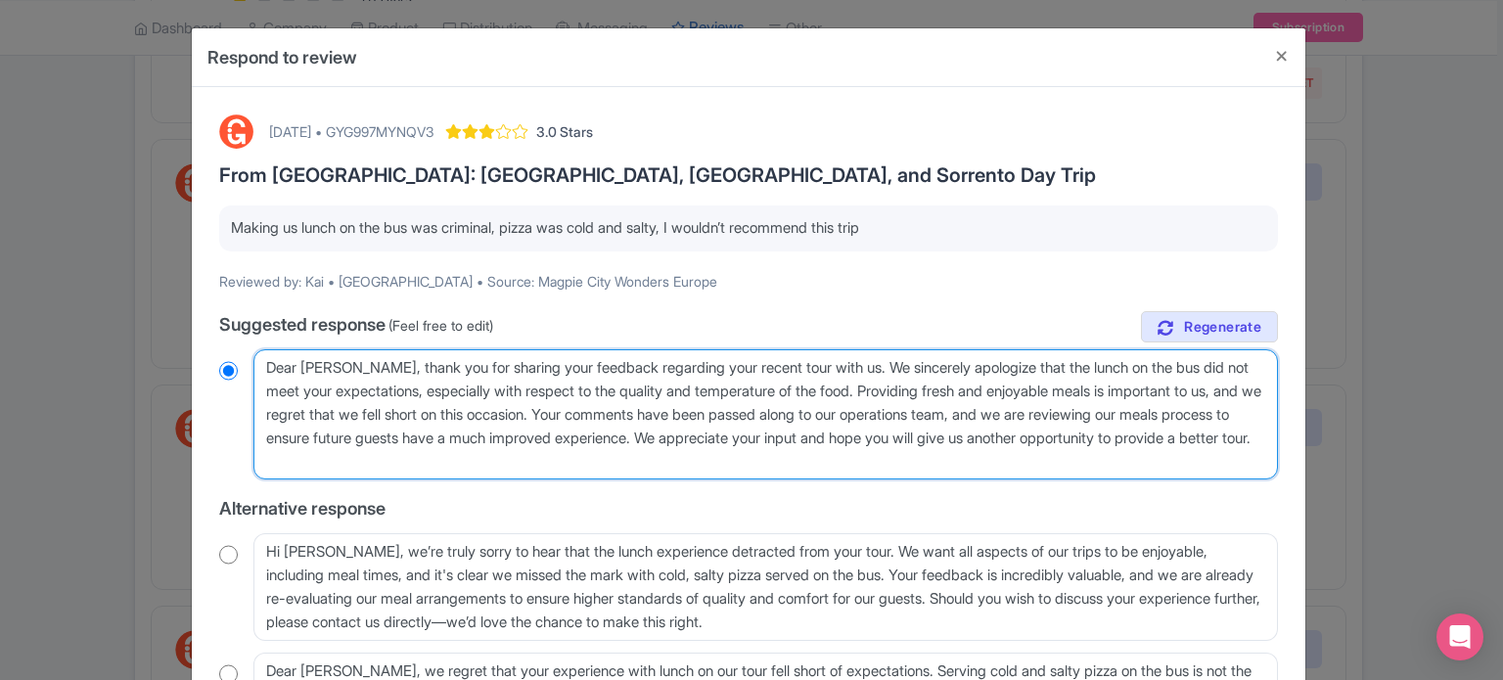
click at [1092, 375] on textarea "Dear Kai, thank you for sharing your feedback regarding your recent tour with u…" at bounding box center [765, 414] width 1025 height 131
drag, startPoint x: 990, startPoint y: 363, endPoint x: 730, endPoint y: 438, distance: 271.0
click at [730, 438] on textarea "Dear Kai, thank you for sharing your feedback regarding your recent tour with u…" at bounding box center [765, 414] width 1025 height 131
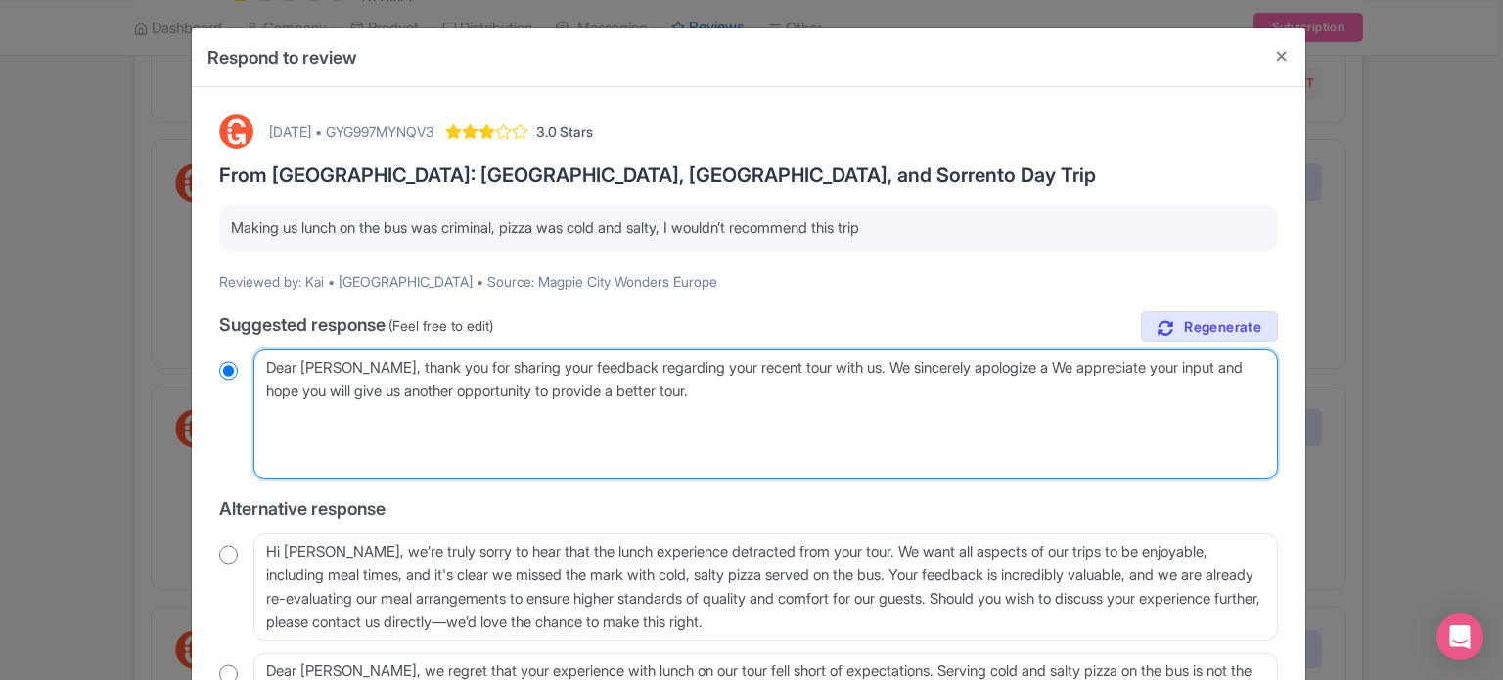
type textarea "Dear Kai, thank you for sharing your feedback regarding your recent tour with u…"
radio input "true"
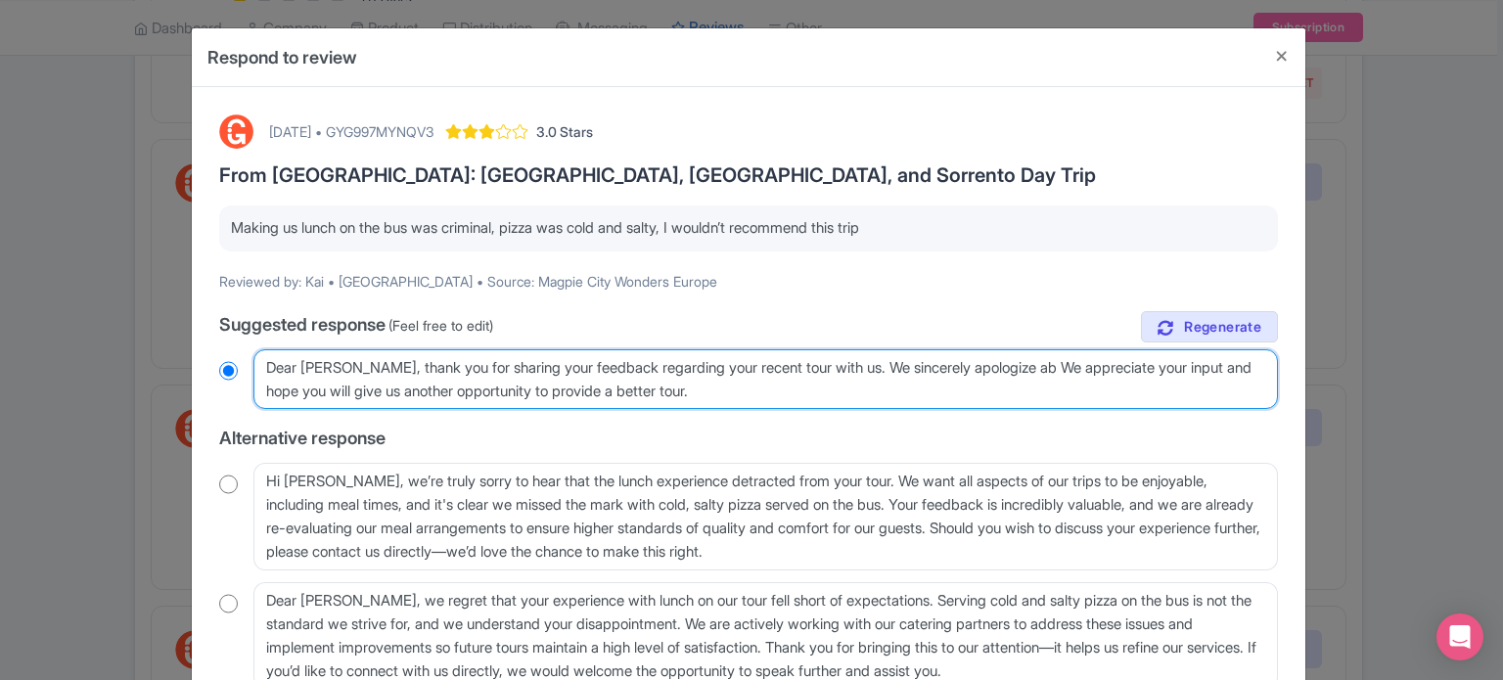
type textarea "Dear Kai, thank you for sharing your feedback regarding your recent tour with u…"
radio input "true"
type textarea "Dear Kai, thank you for sharing your feedback regarding your recent tour with u…"
radio input "true"
type textarea "Dear Kai, thank you for sharing your feedback regarding your recent tour with u…"
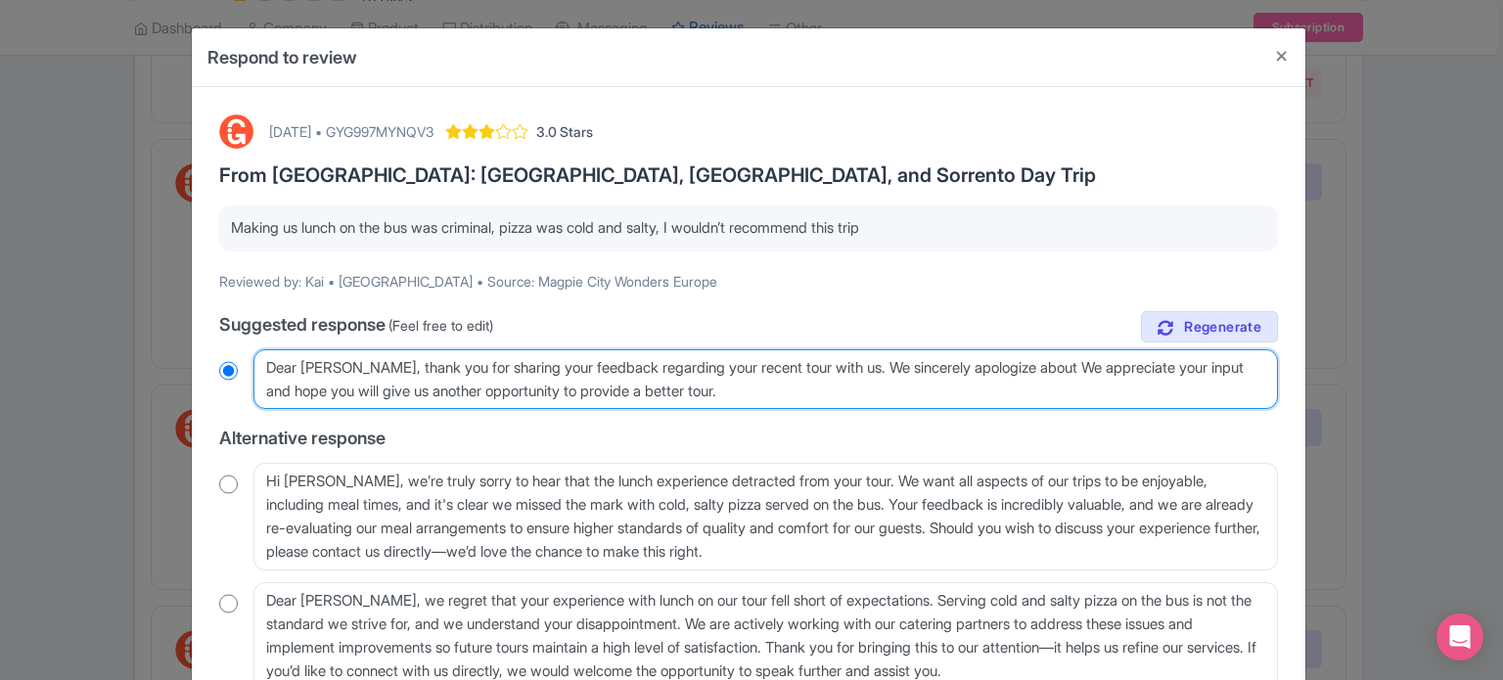
radio input "true"
type textarea "Dear Kai, thank you for sharing your feedback regarding your recent tour with u…"
radio input "true"
type textarea "Dear Kai, thank you for sharing your feedback regarding your recent tour with u…"
radio input "true"
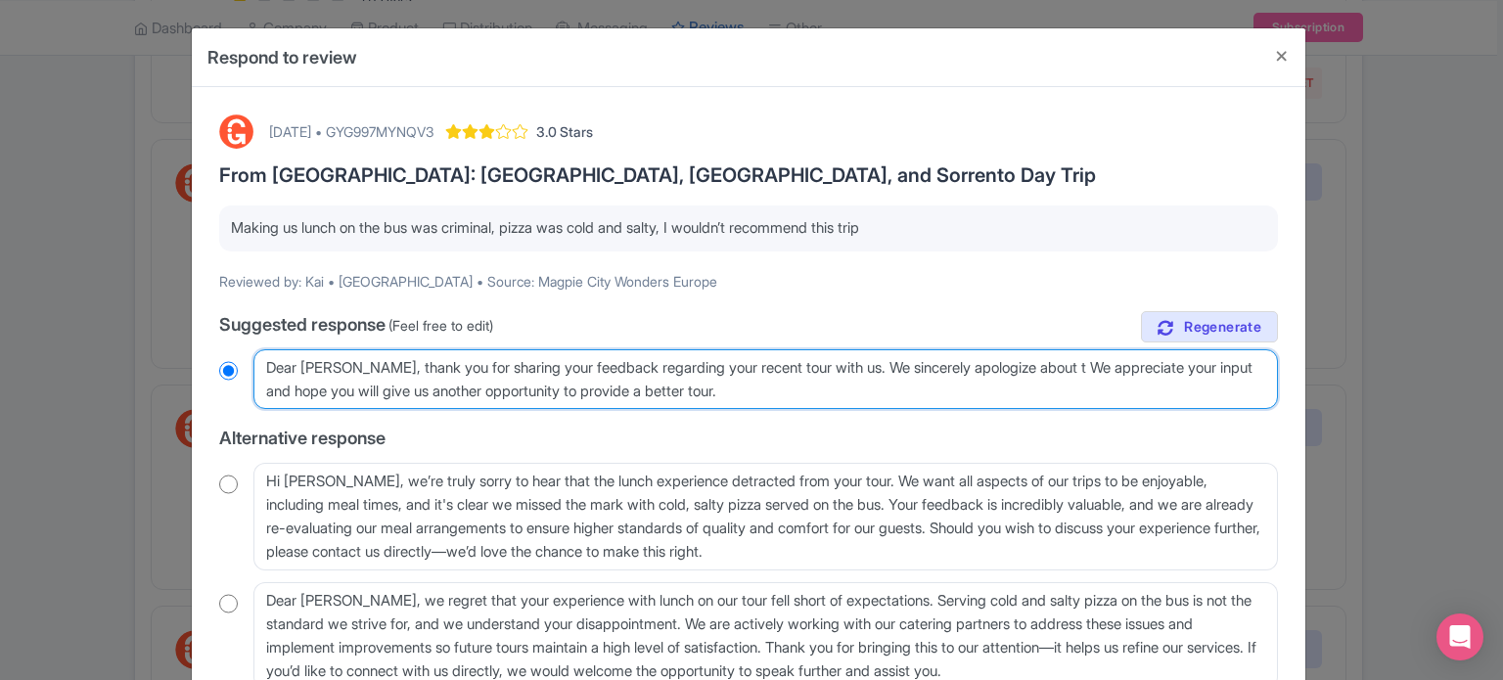
type textarea "Dear Kai, thank you for sharing your feedback regarding your recent tour with u…"
radio input "true"
type textarea "Dear Kai, thank you for sharing your feedback regarding your recent tour with u…"
radio input "true"
type textarea "Dear Kai, thank you for sharing your feedback regarding your recent tour with u…"
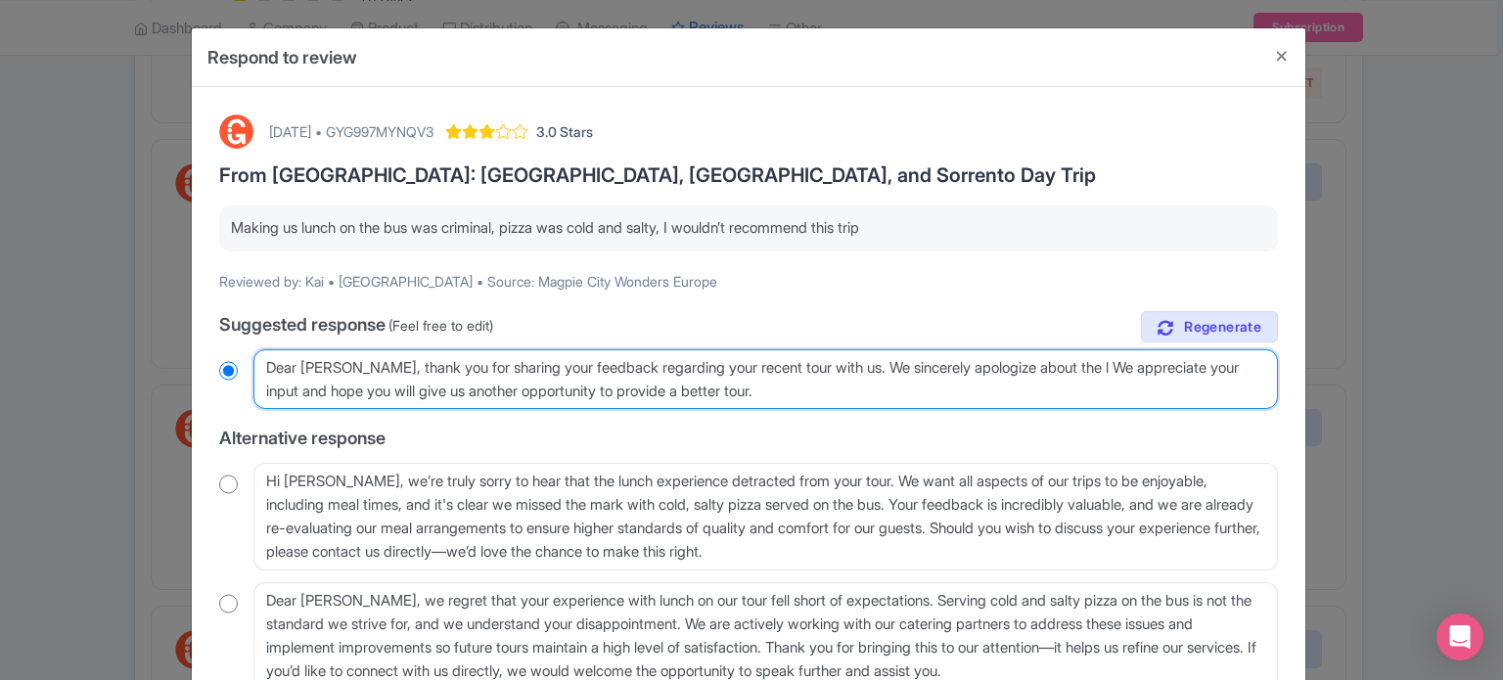
radio input "true"
type textarea "Dear Kai, thank you for sharing your feedback regarding your recent tour with u…"
radio input "true"
type textarea "Dear Kai, thank you for sharing your feedback regarding your recent tour with u…"
radio input "true"
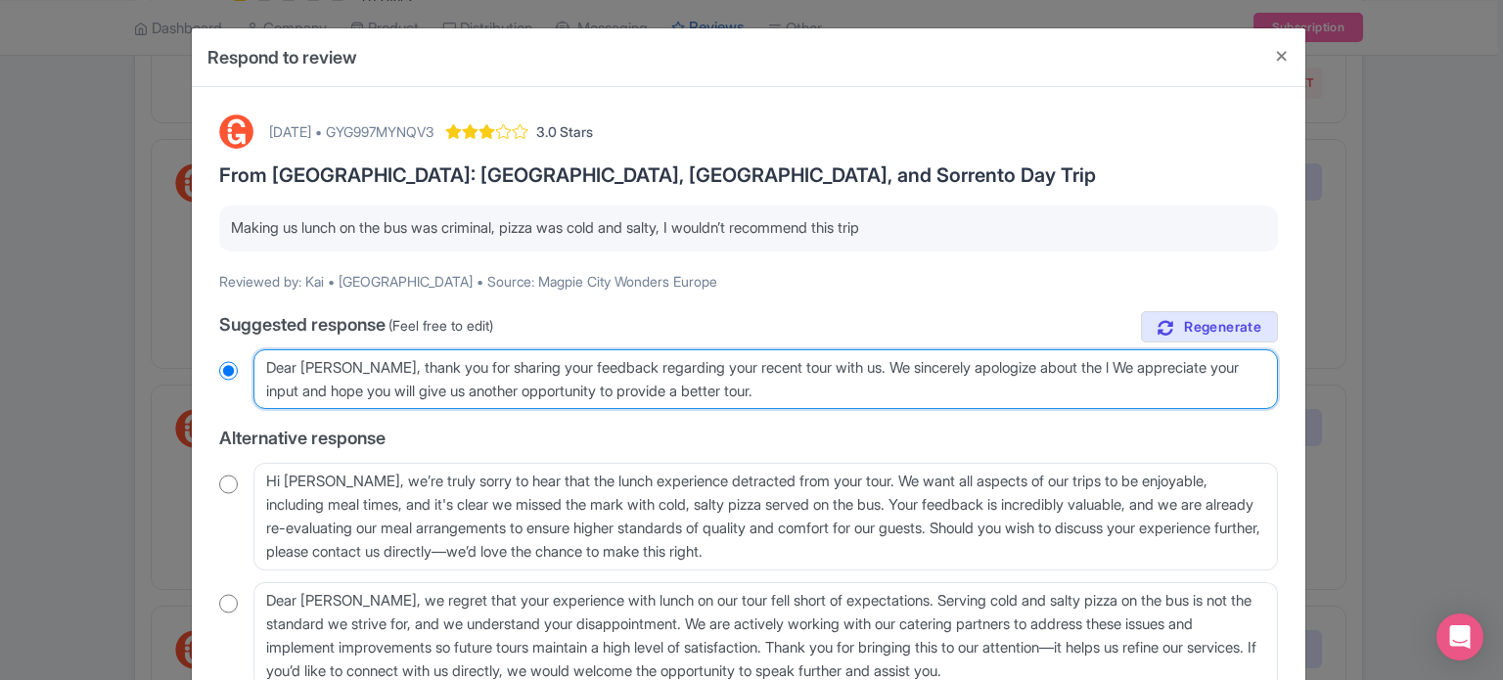
type textarea "Dear Kai, thank you for sharing your feedback regarding your recent tour with u…"
radio input "true"
type textarea "Dear Kai, thank you for sharing your feedback regarding your recent tour with u…"
radio input "true"
type textarea "Dear Kai, thank you for sharing your feedback regarding your recent tour with u…"
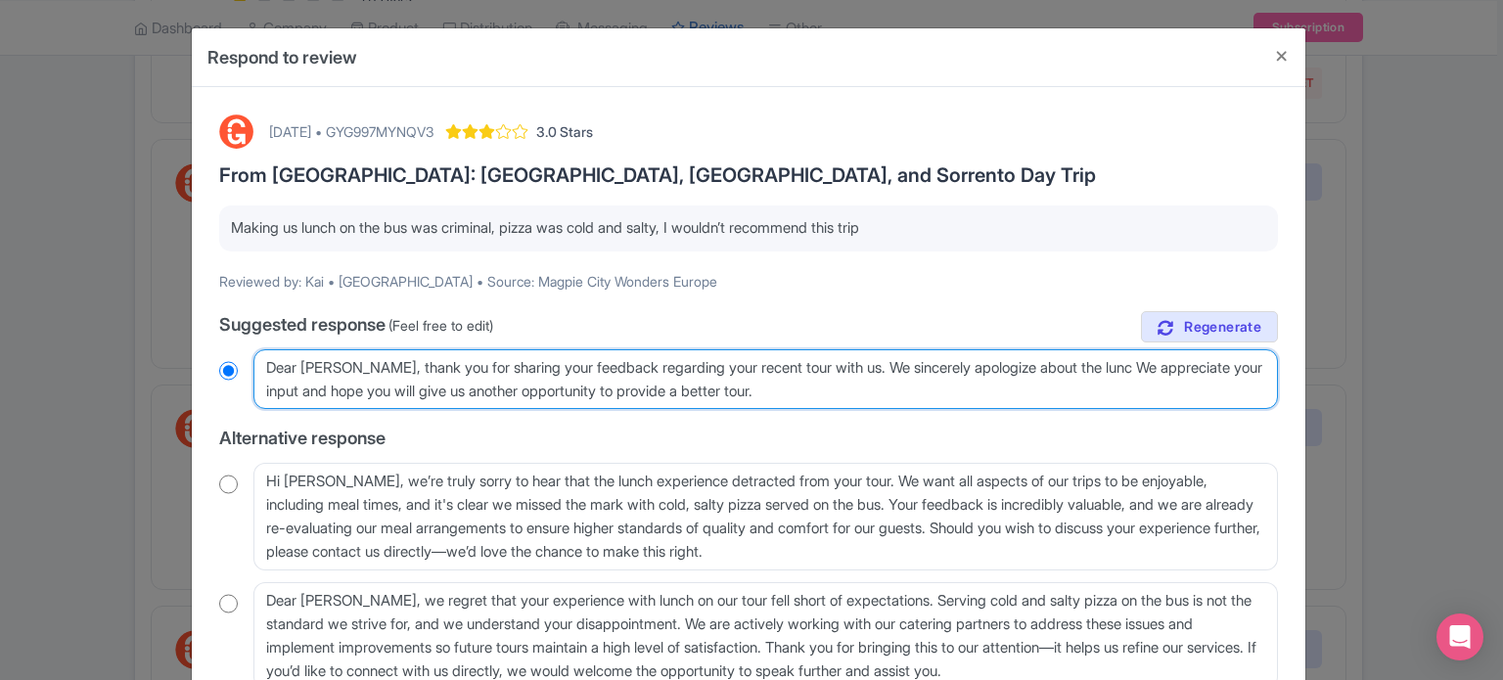
radio input "true"
type textarea "Dear Kai, thank you for sharing your feedback regarding your recent tour with u…"
radio input "true"
type textarea "Dear Kai, thank you for sharing your feedback regarding your recent tour with u…"
radio input "true"
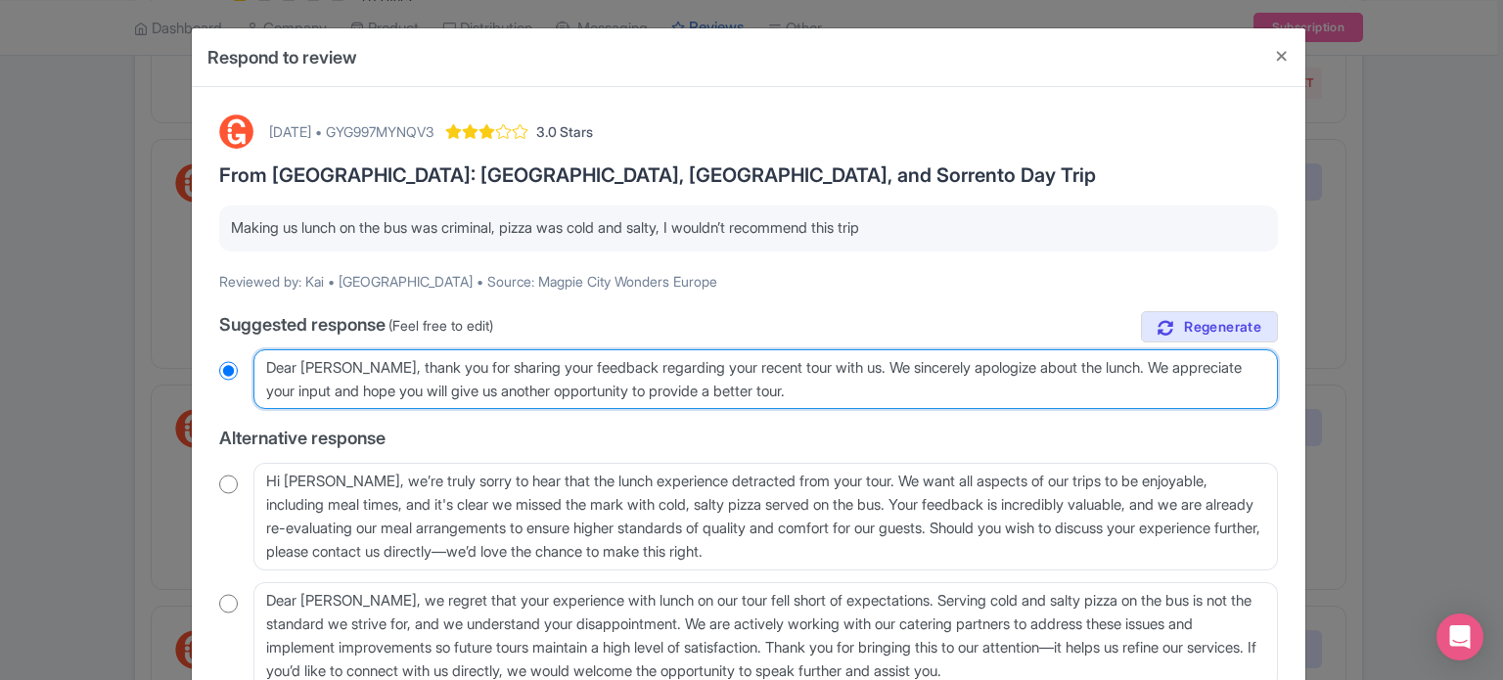
type textarea "Dear Kai, thank you for sharing your feedback regarding your recent tour with u…"
radio input "true"
type textarea "Dear Kai, thank you for sharing your feedback regarding your recent tour with u…"
radio input "true"
type textarea "Dear Kai, thank you for sharing your feedback regarding your recent tour with u…"
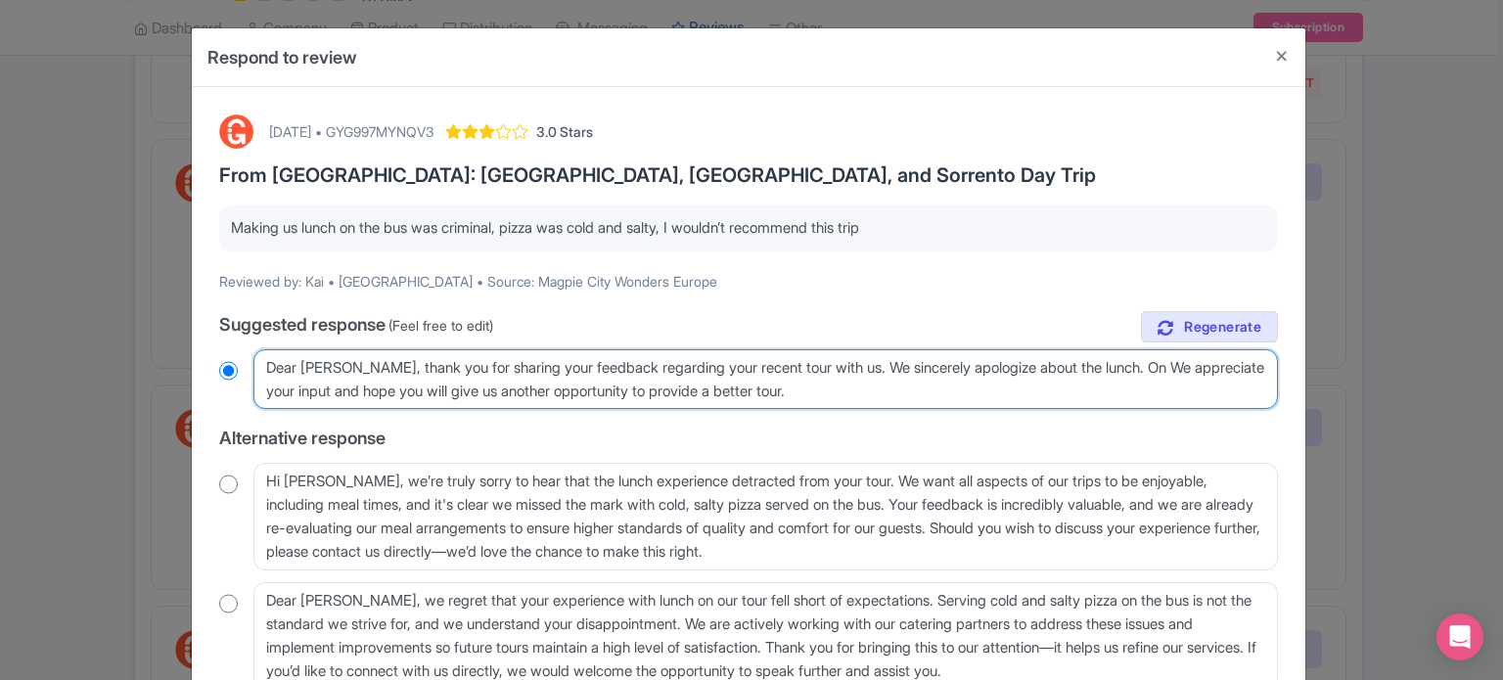
radio input "true"
type textarea "Dear Kai, thank you for sharing your feedback regarding your recent tour with u…"
radio input "true"
type textarea "Dear Kai, thank you for sharing your feedback regarding your recent tour with u…"
radio input "true"
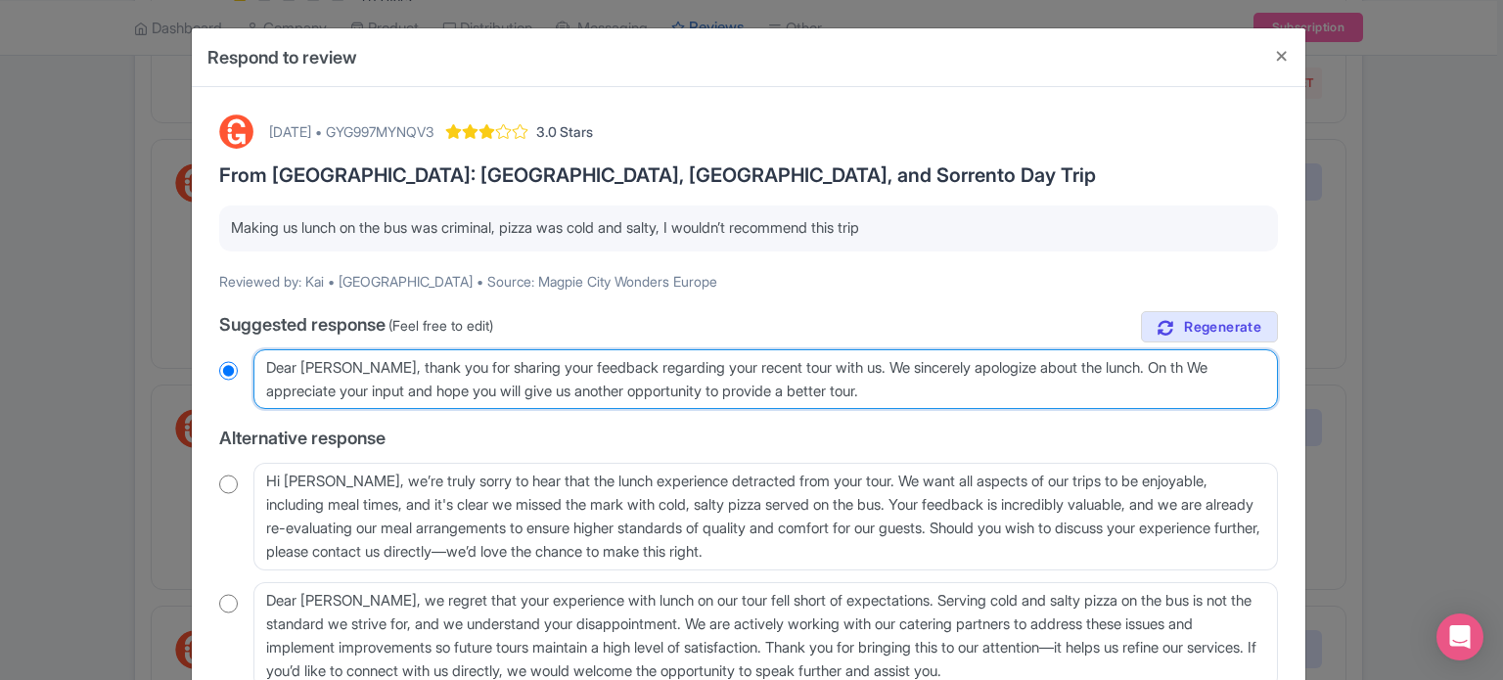
type textarea "Dear Kai, thank you for sharing your feedback regarding your recent tour with u…"
radio input "true"
type textarea "Dear Kai, thank you for sharing your feedback regarding your recent tour with u…"
radio input "true"
type textarea "Dear Kai, thank you for sharing your feedback regarding your recent tour with u…"
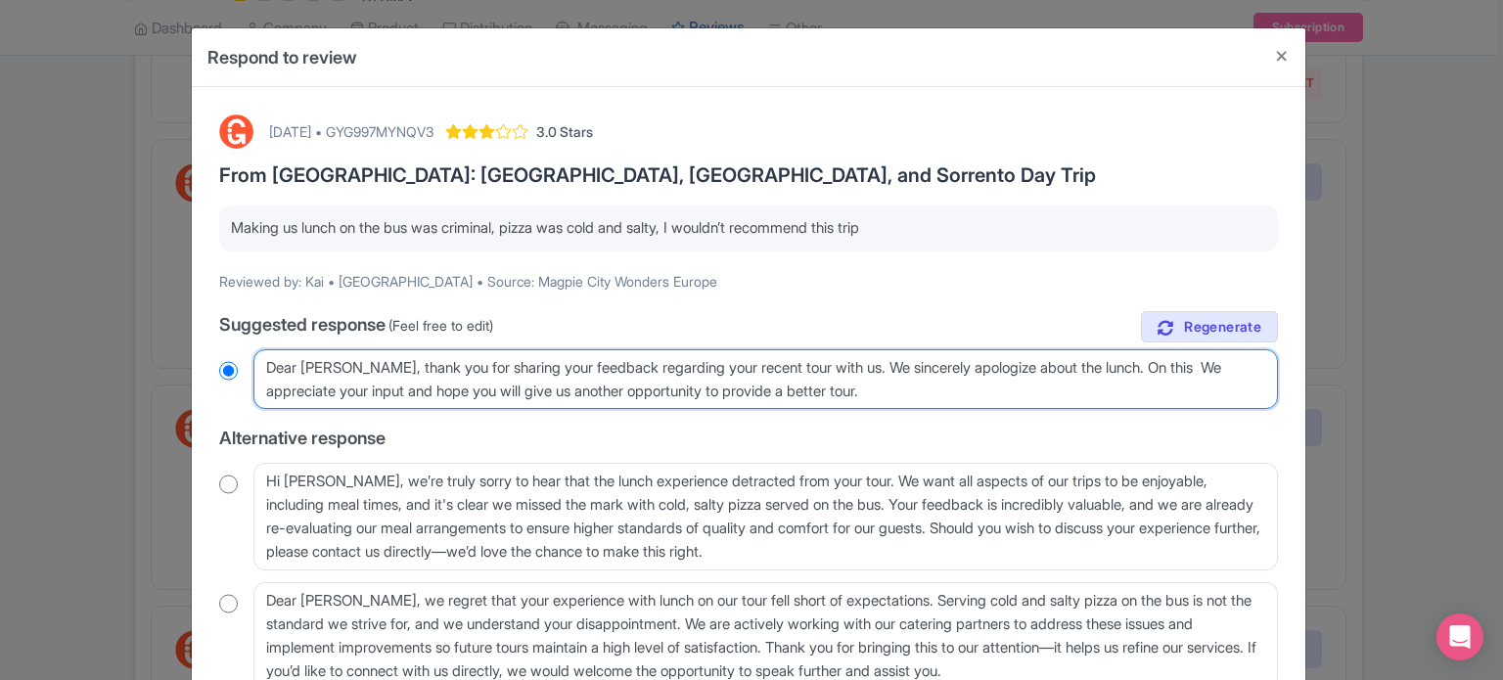
radio input "true"
type textarea "Dear Kai, thank you for sharing your feedback regarding your recent tour with u…"
radio input "true"
type textarea "Dear Kai, thank you for sharing your feedback regarding your recent tour with u…"
radio input "true"
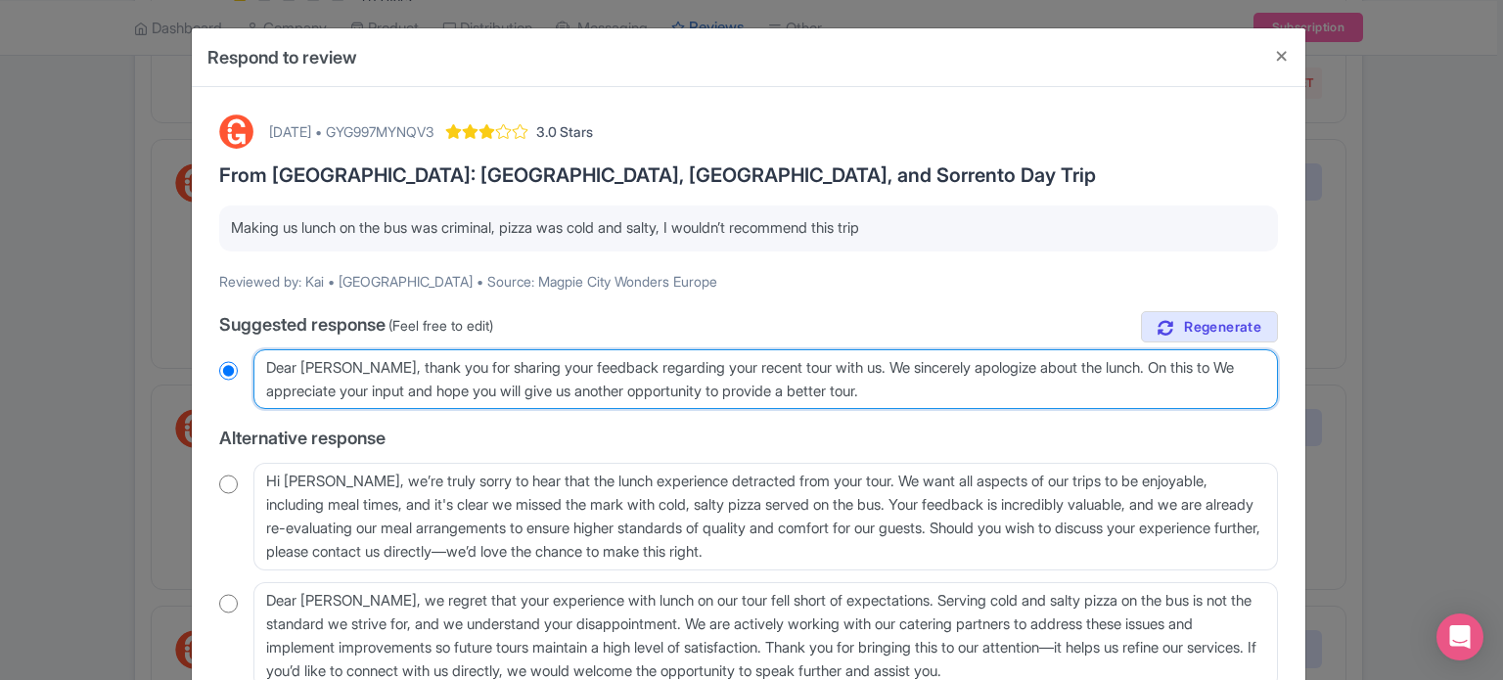
type textarea "Dear Kai, thank you for sharing your feedback regarding your recent tour with u…"
radio input "true"
type textarea "Dear Kai, thank you for sharing your feedback regarding your recent tour with u…"
radio input "true"
type textarea "Dear Kai, thank you for sharing your feedback regarding your recent tour with u…"
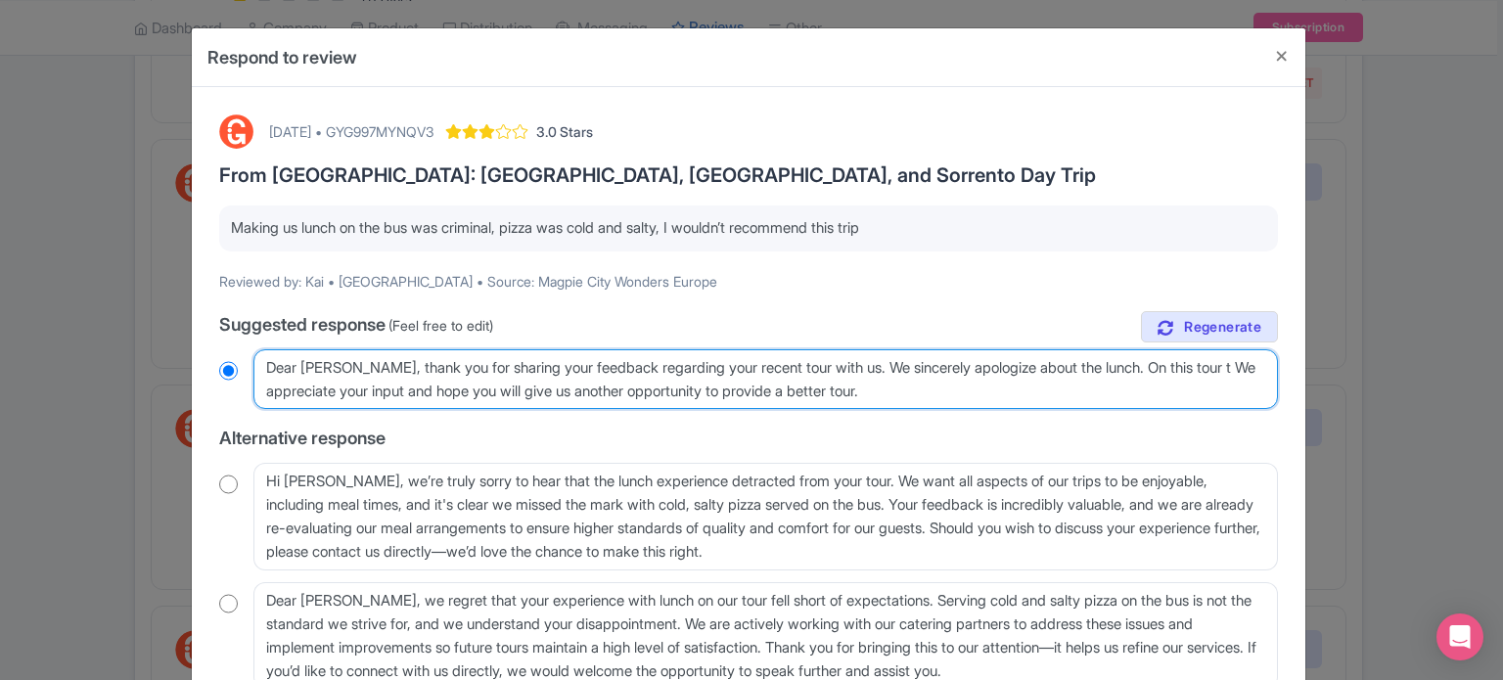
radio input "true"
type textarea "Dear Kai, thank you for sharing your feedback regarding your recent tour with u…"
radio input "true"
type textarea "Dear Kai, thank you for sharing your feedback regarding your recent tour with u…"
radio input "true"
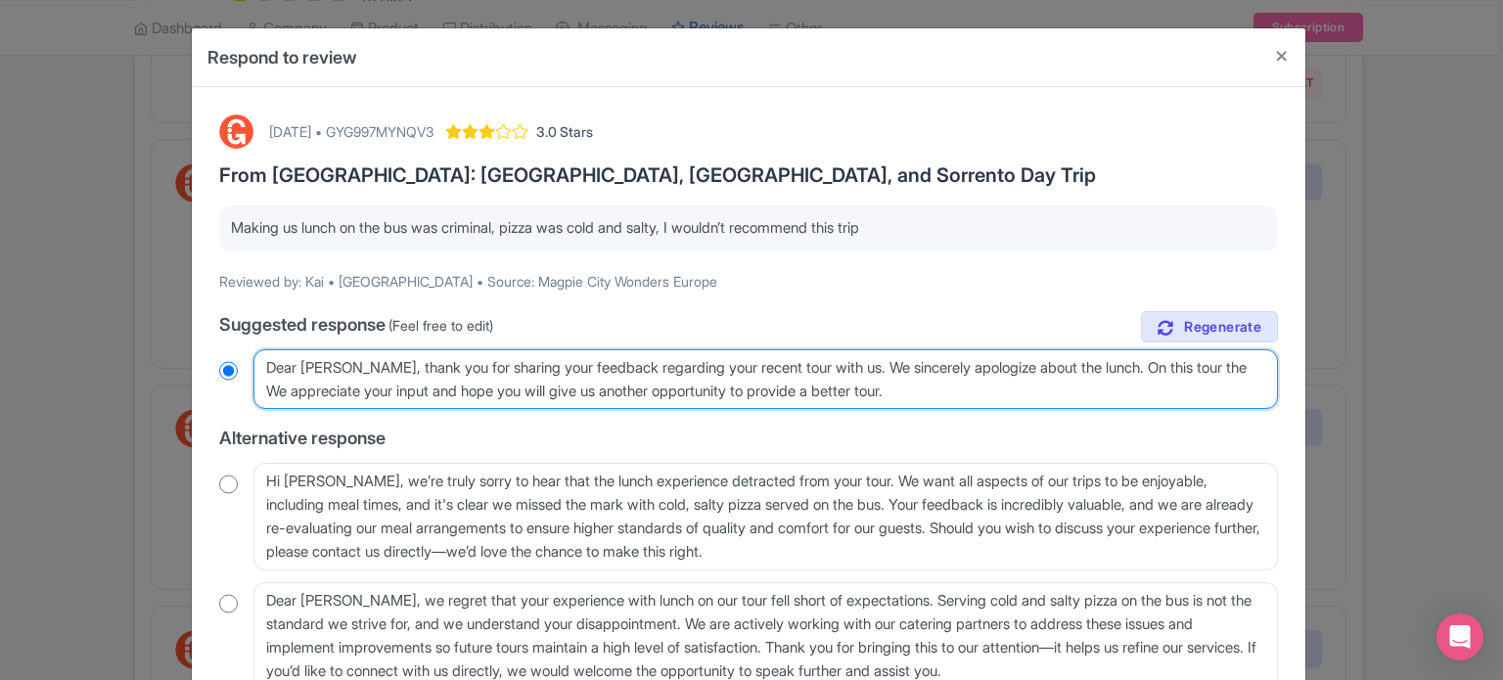
type textarea "Dear Kai, thank you for sharing your feedback regarding your recent tour with u…"
radio input "true"
type textarea "Dear Kai, thank you for sharing your feedback regarding your recent tour with u…"
radio input "true"
type textarea "Dear Kai, thank you for sharing your feedback regarding your recent tour with u…"
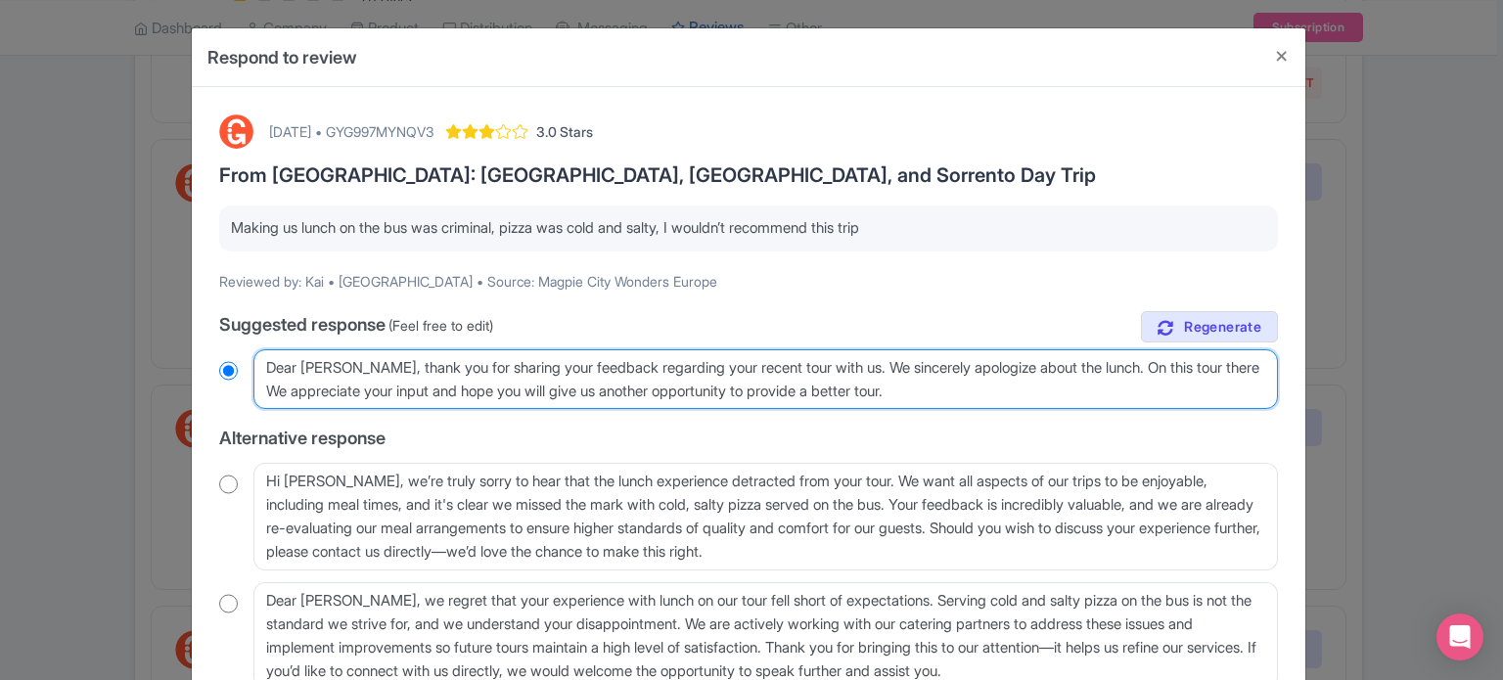
radio input "true"
type textarea "Dear Kai, thank you for sharing your feedback regarding your recent tour with u…"
radio input "true"
type textarea "Dear Kai, thank you for sharing your feedback regarding your recent tour with u…"
radio input "true"
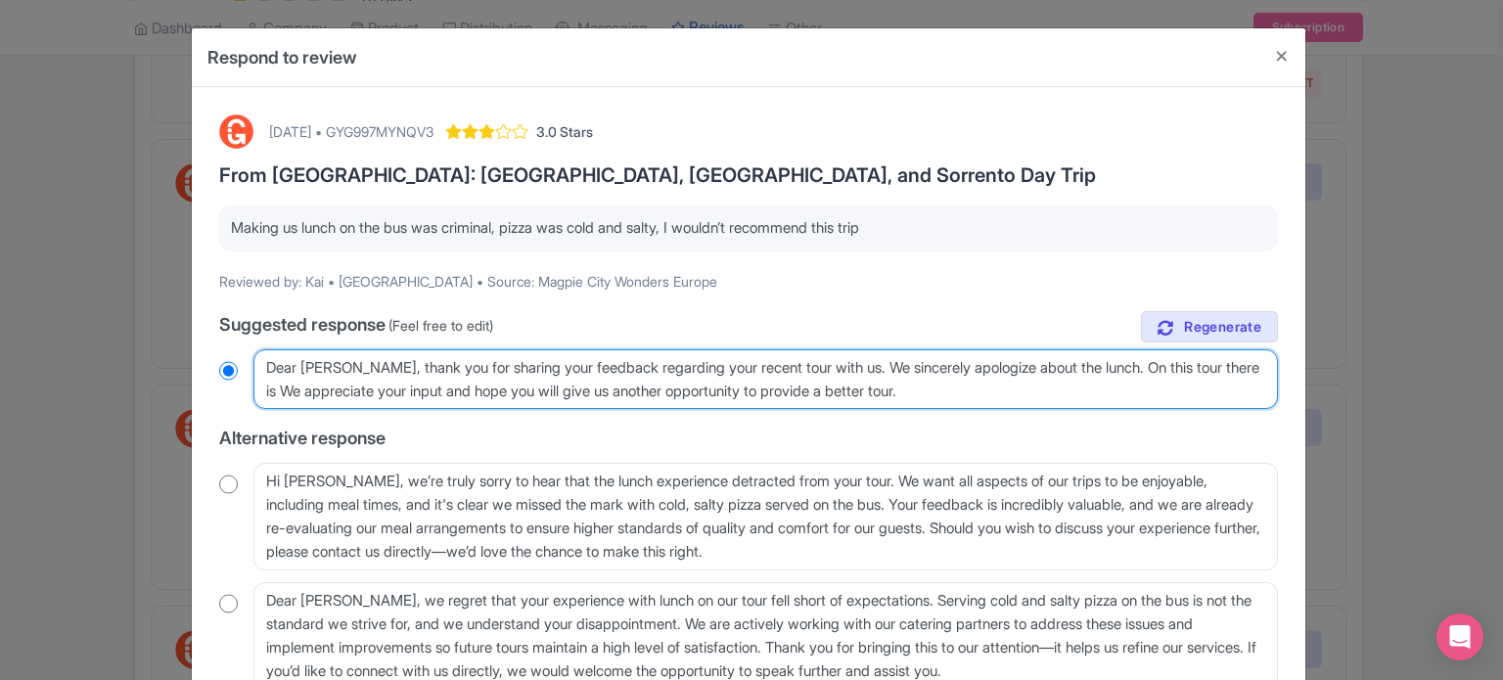
type textarea "Dear Kai, thank you for sharing your feedback regarding your recent tour with u…"
radio input "true"
type textarea "Dear Kai, thank you for sharing your feedback regarding your recent tour with u…"
radio input "true"
type textarea "Dear Kai, thank you for sharing your feedback regarding your recent tour with u…"
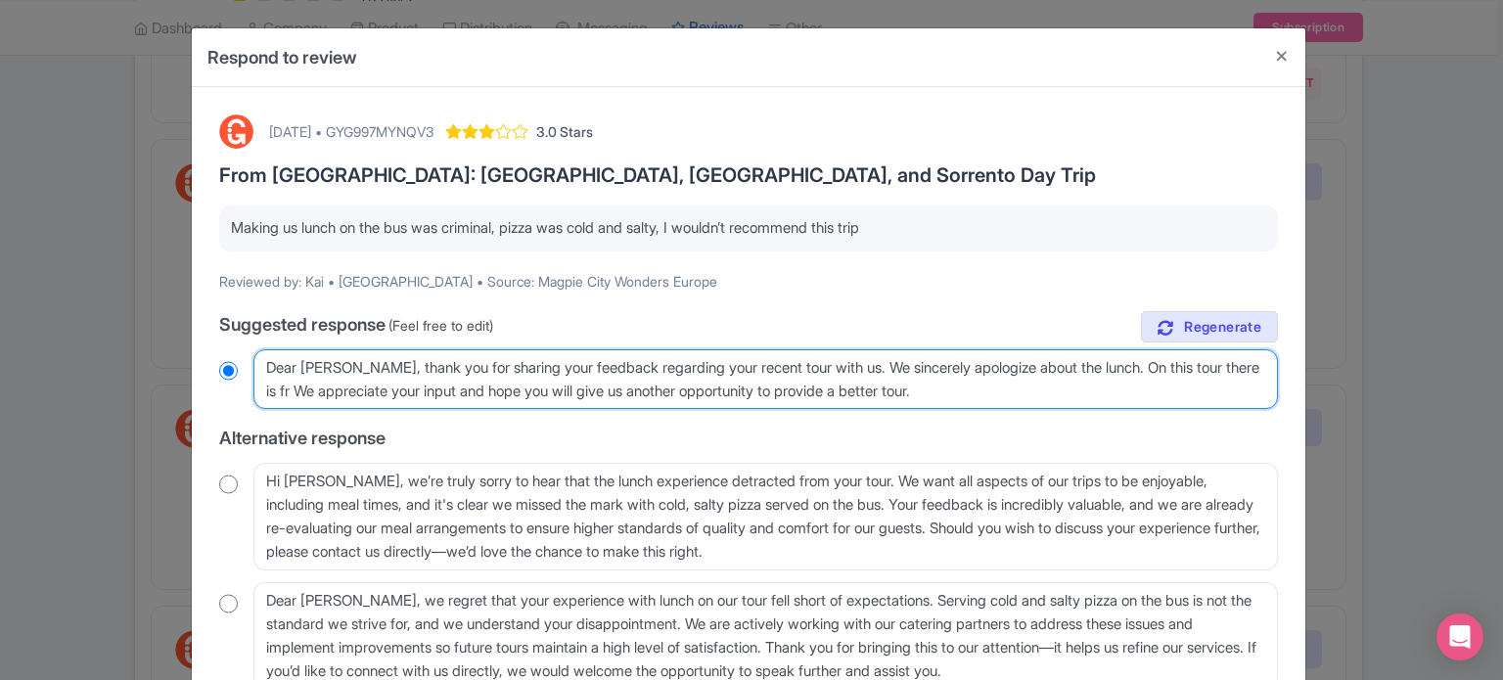
radio input "true"
type textarea "Dear Kai, thank you for sharing your feedback regarding your recent tour with u…"
radio input "true"
type textarea "Dear Kai, thank you for sharing your feedback regarding your recent tour with u…"
radio input "true"
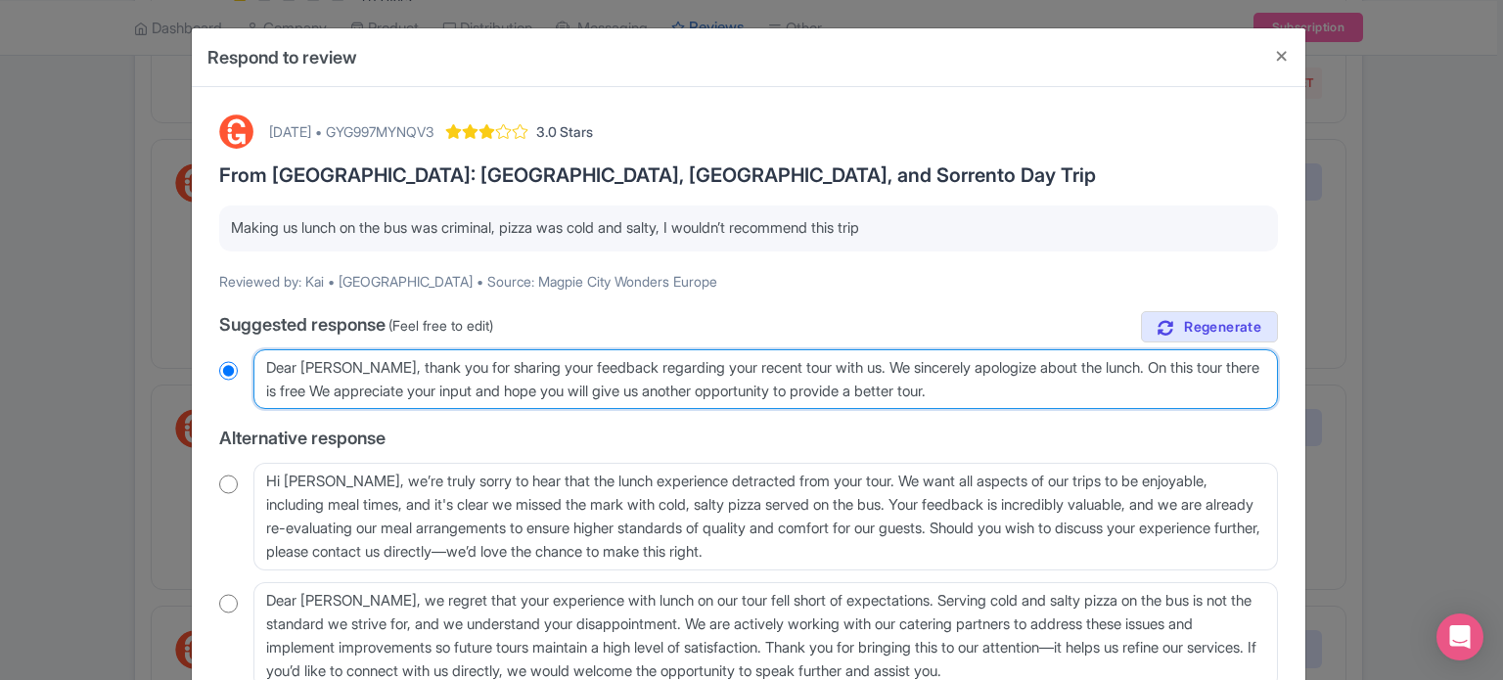
type textarea "Dear Kai, thank you for sharing your feedback regarding your recent tour with u…"
radio input "true"
type textarea "Dear Kai, thank you for sharing your feedback regarding your recent tour with u…"
radio input "true"
type textarea "Dear Kai, thank you for sharing your feedback regarding your recent tour with u…"
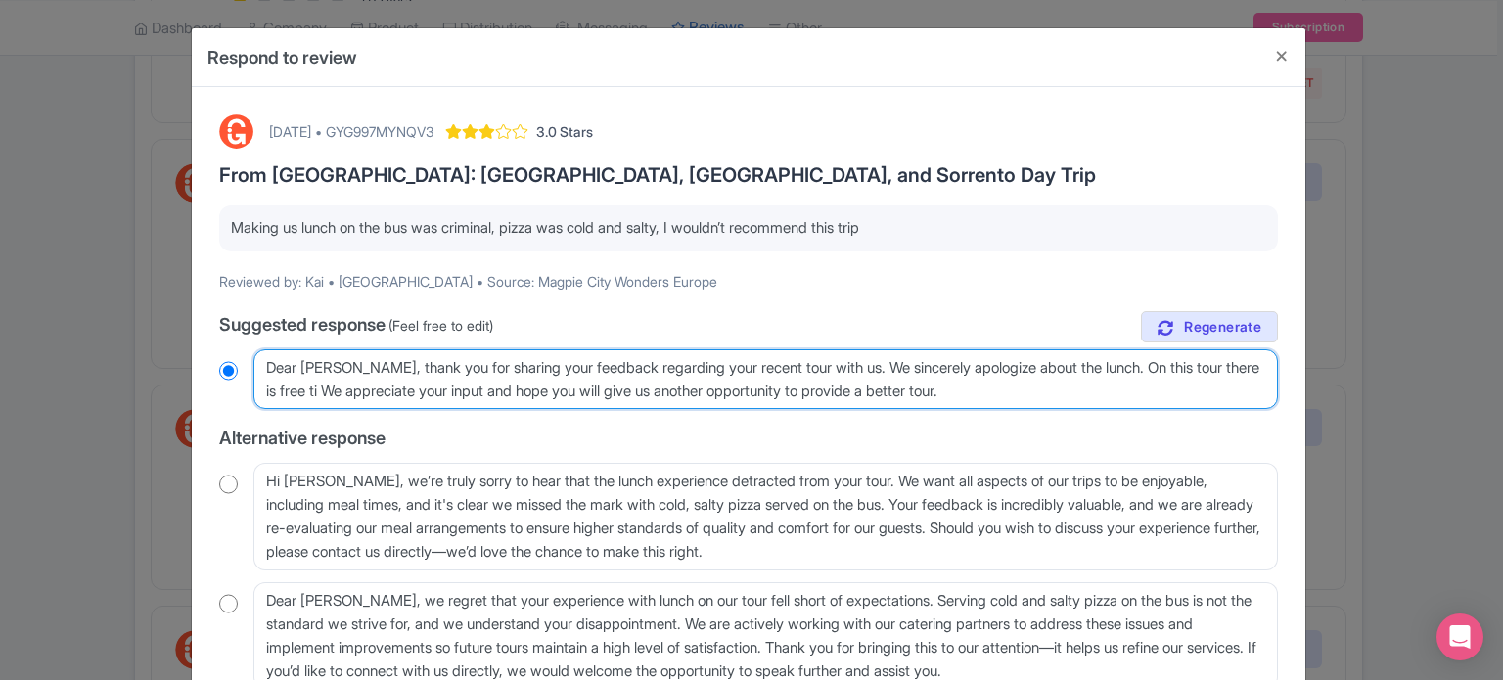
radio input "true"
type textarea "Dear Kai, thank you for sharing your feedback regarding your recent tour with u…"
radio input "true"
type textarea "Dear Kai, thank you for sharing your feedback regarding your recent tour with u…"
radio input "true"
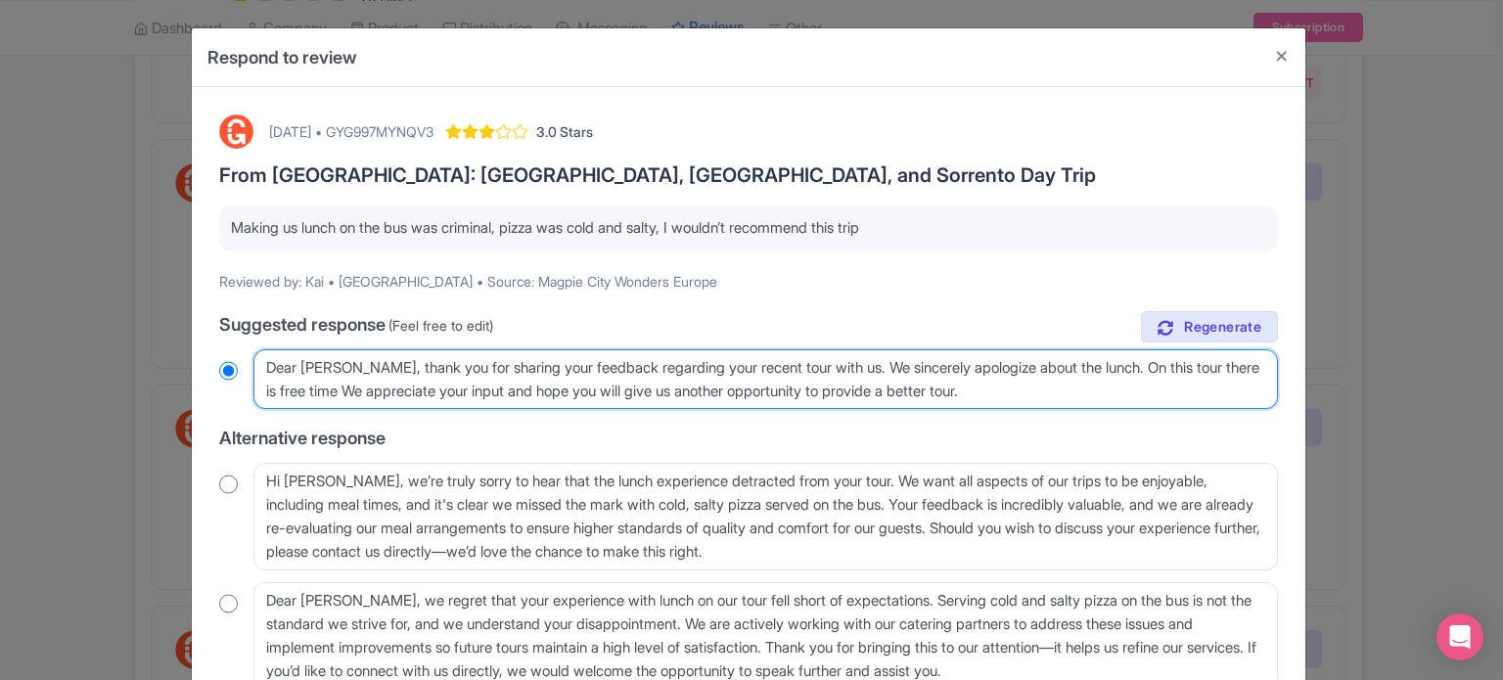
type textarea "Dear Kai, thank you for sharing your feedback regarding your recent tour with u…"
radio input "true"
type textarea "Dear Kai, thank you for sharing your feedback regarding your recent tour with u…"
radio input "true"
type textarea "Dear Kai, thank you for sharing your feedback regarding your recent tour with u…"
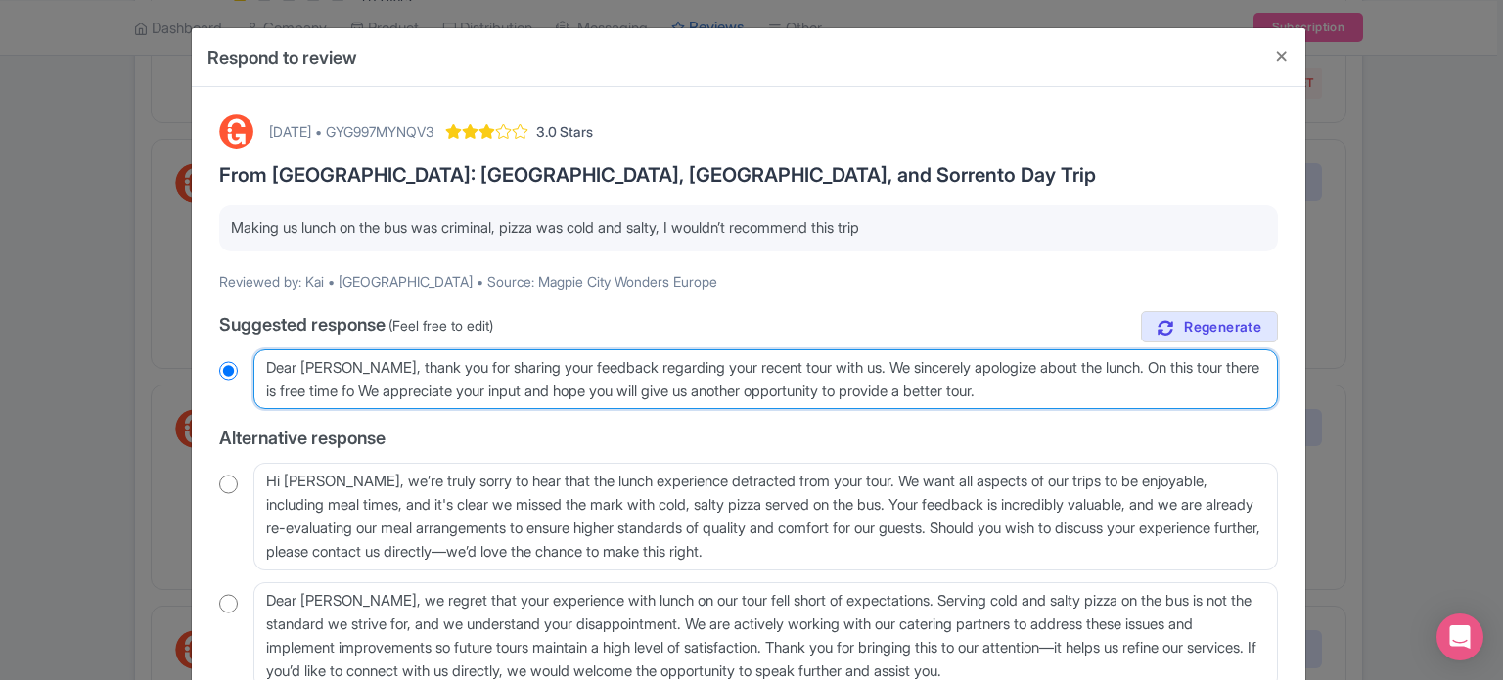
radio input "true"
type textarea "Dear Kai, thank you for sharing your feedback regarding your recent tour with u…"
radio input "true"
type textarea "Dear Kai, thank you for sharing your feedback regarding your recent tour with u…"
radio input "true"
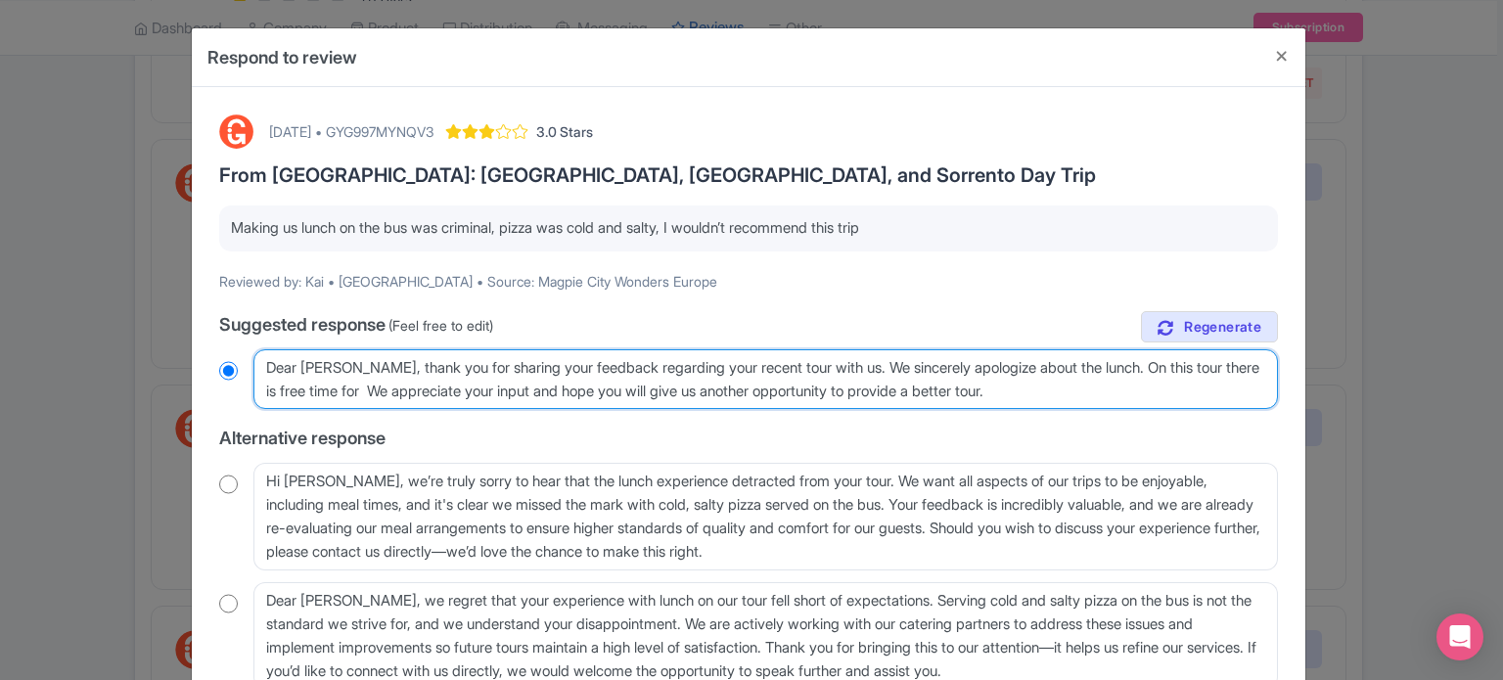
type textarea "Dear Kai, thank you for sharing your feedback regarding your recent tour with u…"
radio input "true"
type textarea "Dear Kai, thank you for sharing your feedback regarding your recent tour with u…"
radio input "true"
type textarea "Dear Kai, thank you for sharing your feedback regarding your recent tour with u…"
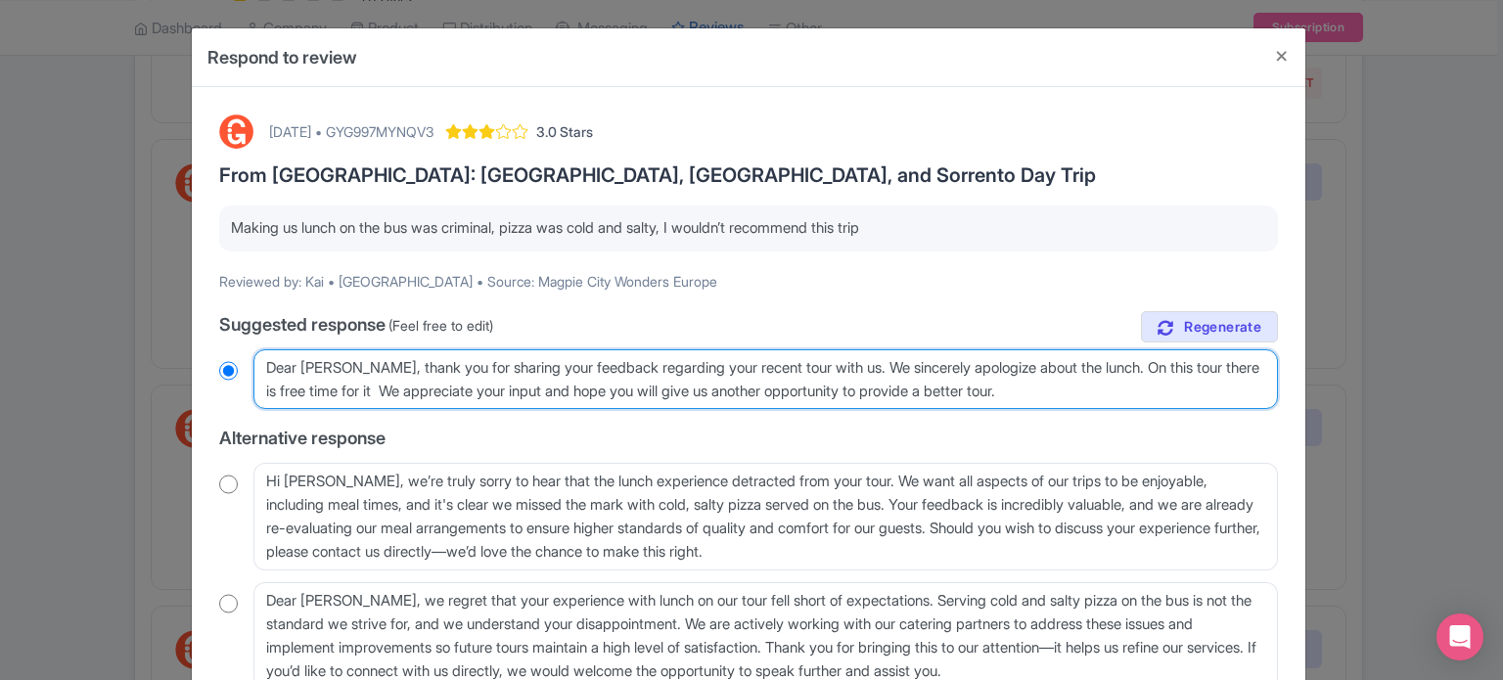
radio input "true"
type textarea "Dear Kai, thank you for sharing your feedback regarding your recent tour with u…"
radio input "true"
type textarea "Dear Kai, thank you for sharing your feedback regarding your recent tour with u…"
radio input "true"
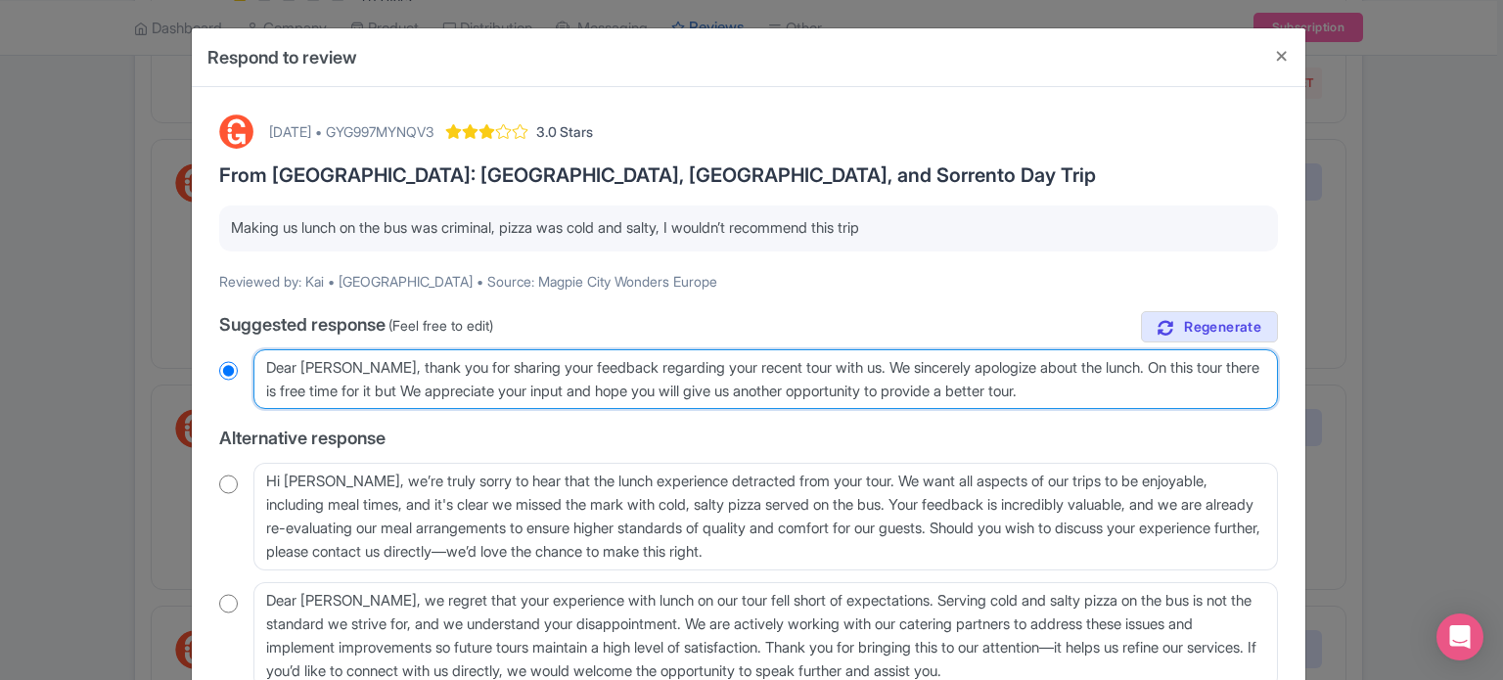
type textarea "Dear Kai, thank you for sharing your feedback regarding your recent tour with u…"
radio input "true"
type textarea "Dear Kai, thank you for sharing your feedback regarding your recent tour with u…"
radio input "true"
type textarea "Dear Kai, thank you for sharing your feedback regarding your recent tour with u…"
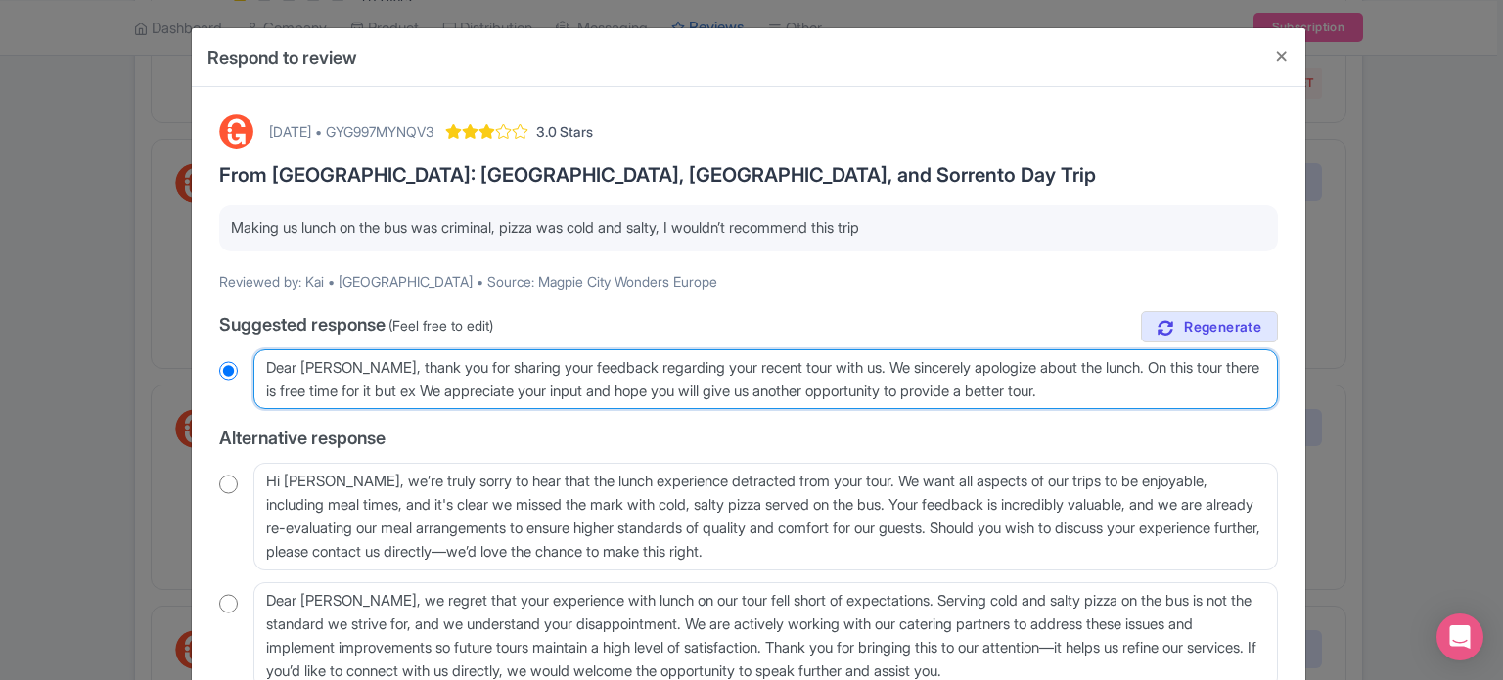
radio input "true"
type textarea "Dear Kai, thank you for sharing your feedback regarding your recent tour with u…"
radio input "true"
type textarea "Dear Kai, thank you for sharing your feedback regarding your recent tour with u…"
radio input "true"
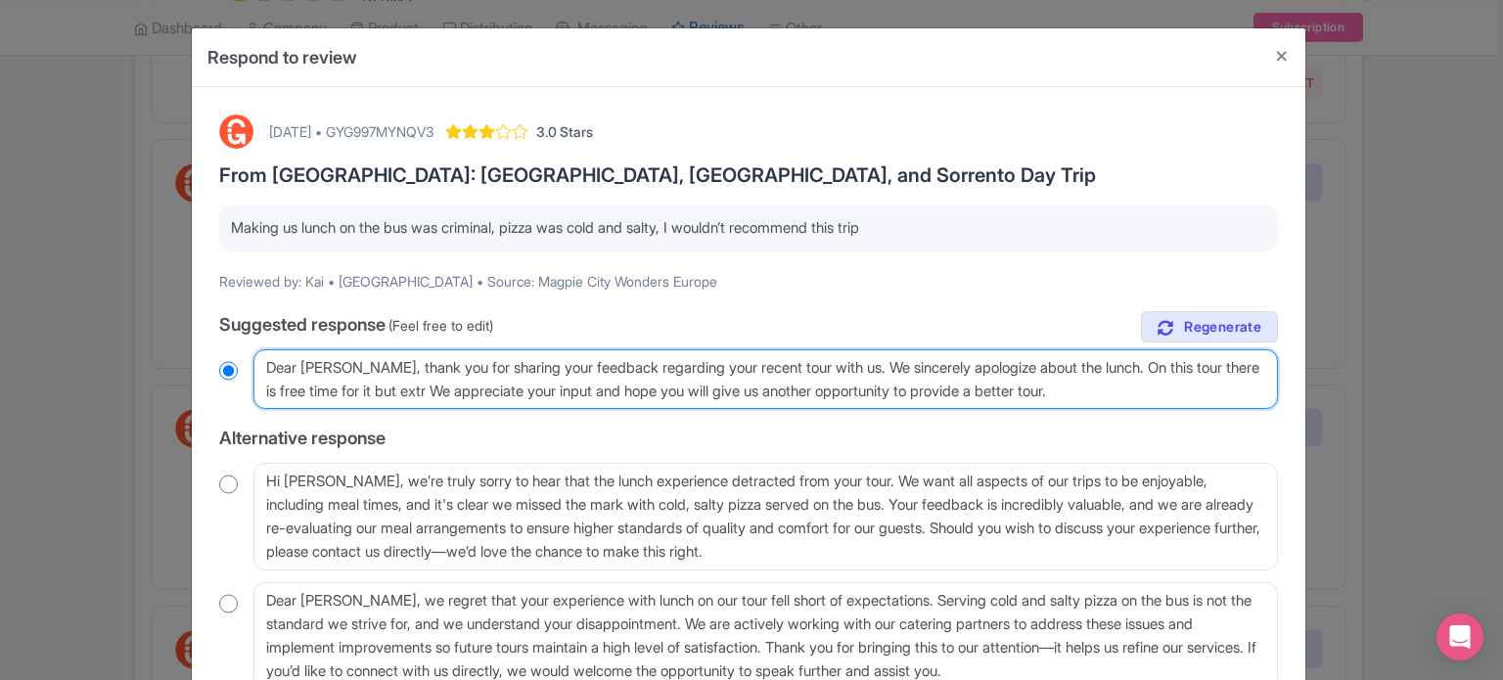
type textarea "Dear Kai, thank you for sharing your feedback regarding your recent tour with u…"
radio input "true"
type textarea "Dear Kai, thank you for sharing your feedback regarding your recent tour with u…"
radio input "true"
type textarea "Dear Kai, thank you for sharing your feedback regarding your recent tour with u…"
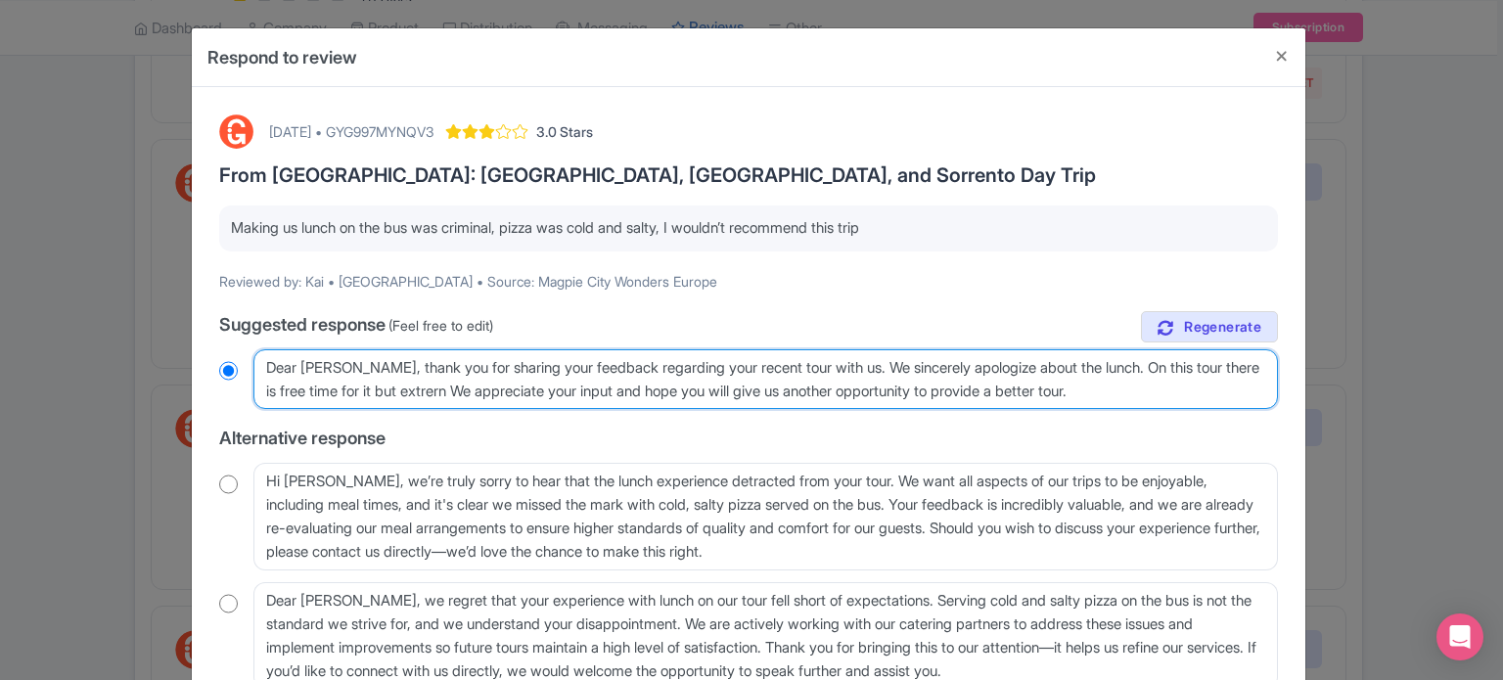
radio input "true"
type textarea "Dear Kai, thank you for sharing your feedback regarding your recent tour with u…"
radio input "true"
type textarea "Dear Kai, thank you for sharing your feedback regarding your recent tour with u…"
radio input "true"
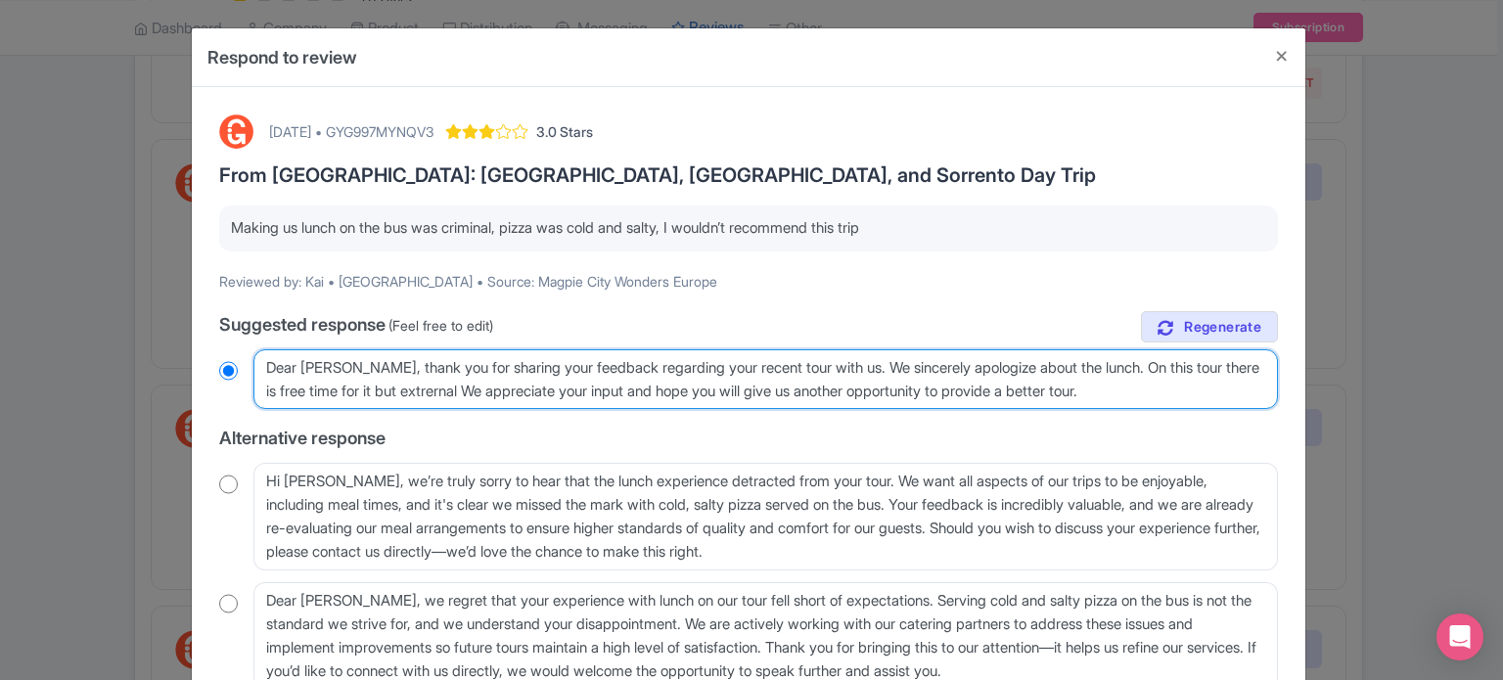
type textarea "Dear Kai, thank you for sharing your feedback regarding your recent tour with u…"
radio input "true"
type textarea "Dear Kai, thank you for sharing your feedback regarding your recent tour with u…"
radio input "true"
type textarea "Dear Kai, thank you for sharing your feedback regarding your recent tour with u…"
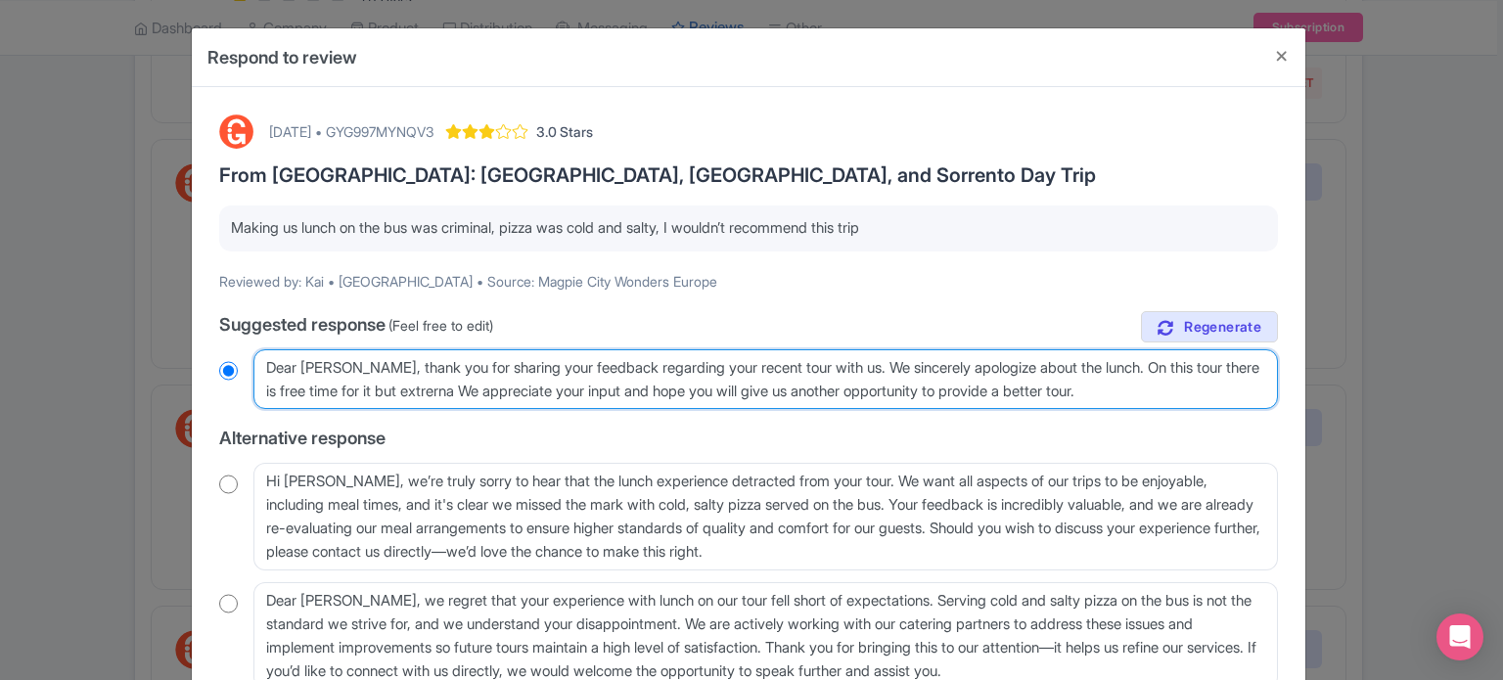
radio input "true"
type textarea "Dear Kai, thank you for sharing your feedback regarding your recent tour with u…"
radio input "true"
type textarea "Dear Kai, thank you for sharing your feedback regarding your recent tour with u…"
radio input "true"
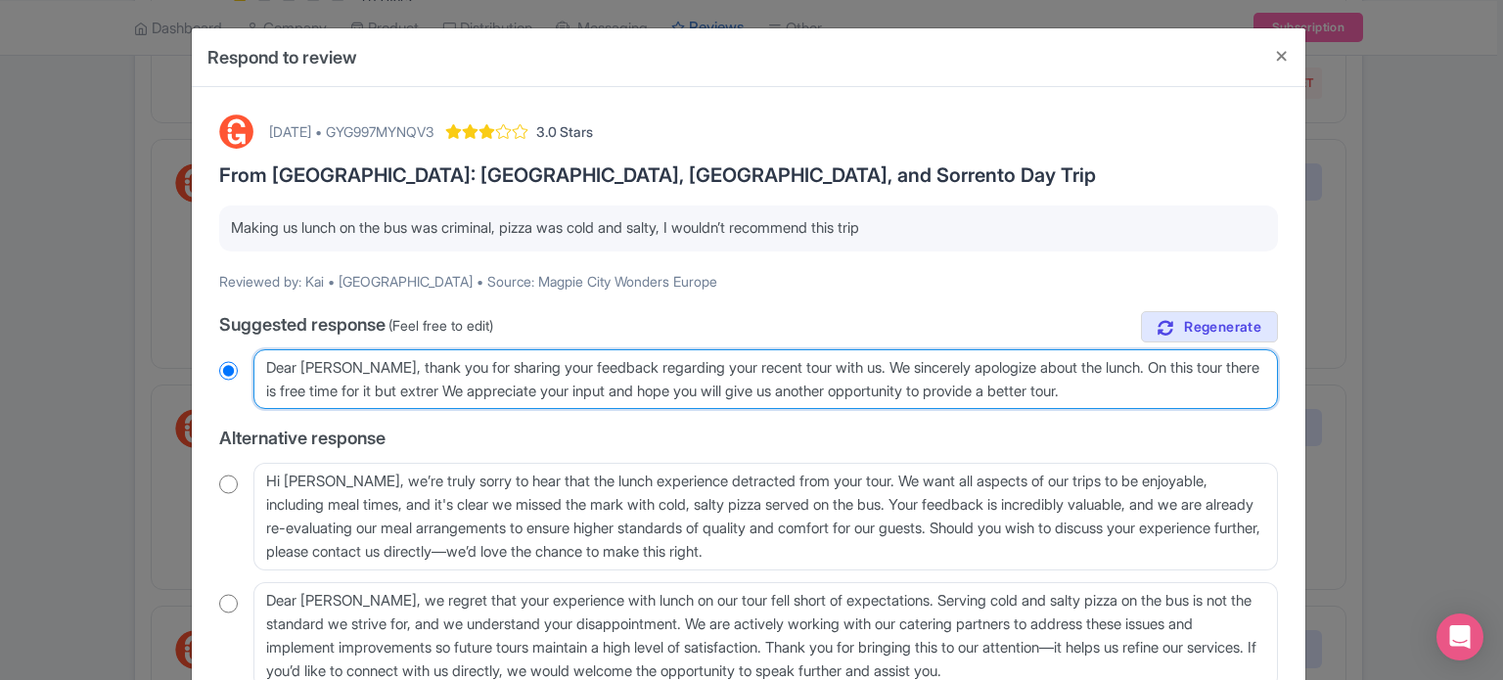
type textarea "Dear Kai, thank you for sharing your feedback regarding your recent tour with u…"
radio input "true"
type textarea "Dear Kai, thank you for sharing your feedback regarding your recent tour with u…"
radio input "true"
type textarea "Dear Kai, thank you for sharing your feedback regarding your recent tour with u…"
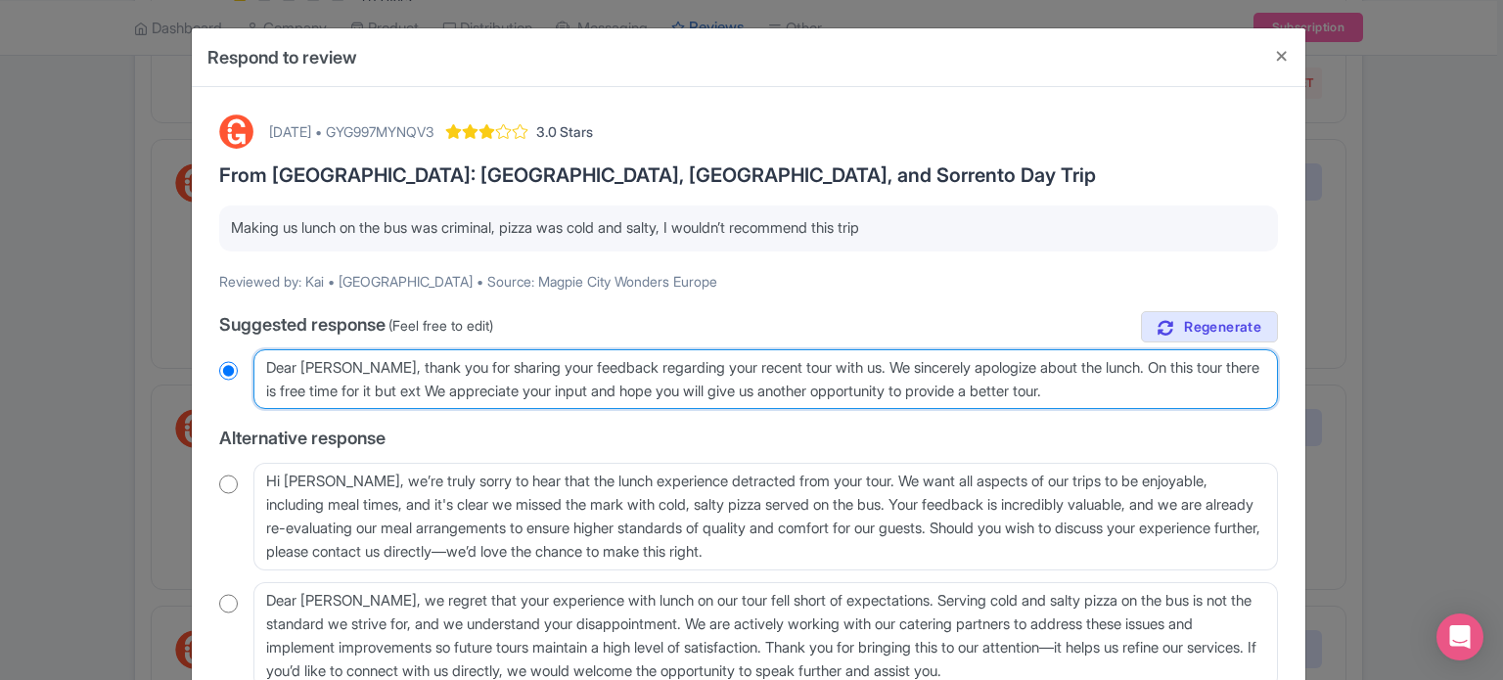
radio input "true"
type textarea "Dear Kai, thank you for sharing your feedback regarding your recent tour with u…"
radio input "true"
type textarea "Dear Kai, thank you for sharing your feedback regarding your recent tour with u…"
radio input "true"
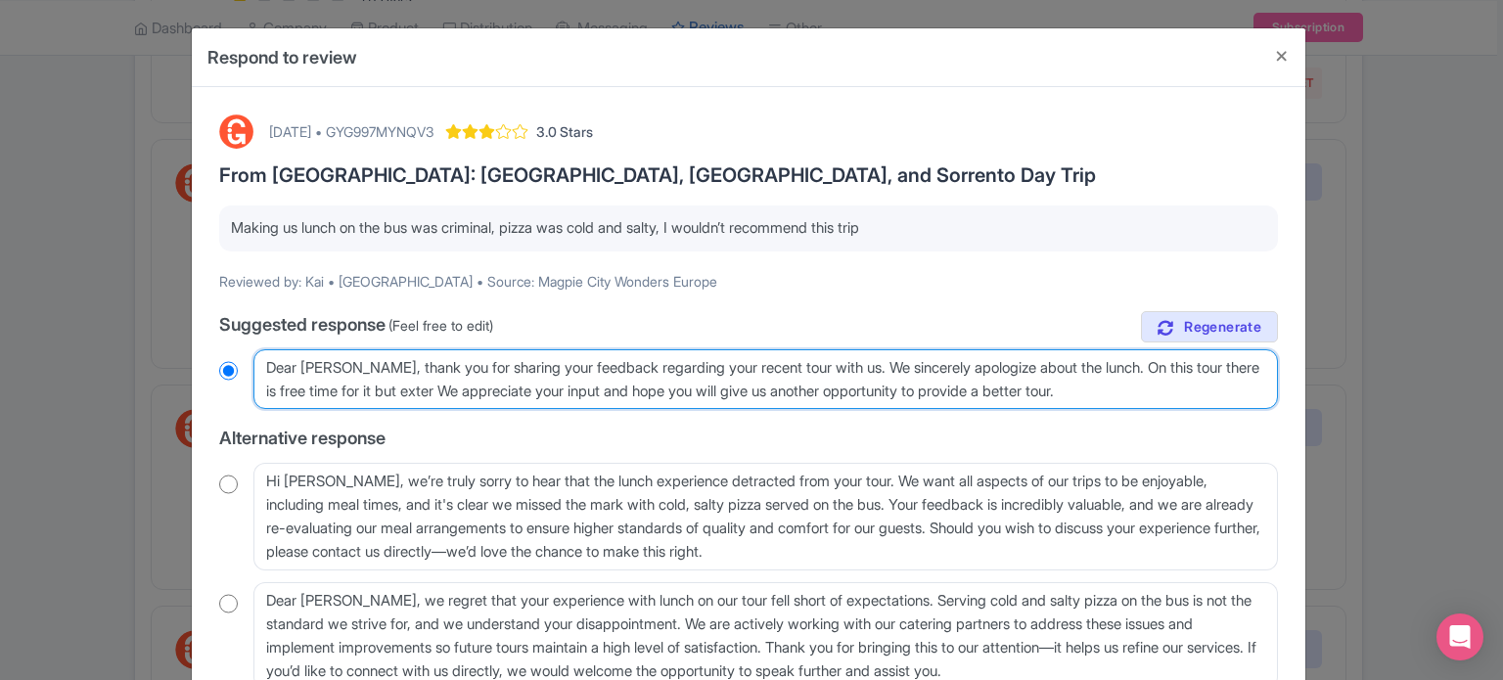
type textarea "Dear Kai, thank you for sharing your feedback regarding your recent tour with u…"
radio input "true"
type textarea "Dear Kai, thank you for sharing your feedback regarding your recent tour with u…"
radio input "true"
type textarea "Dear Kai, thank you for sharing your feedback regarding your recent tour with u…"
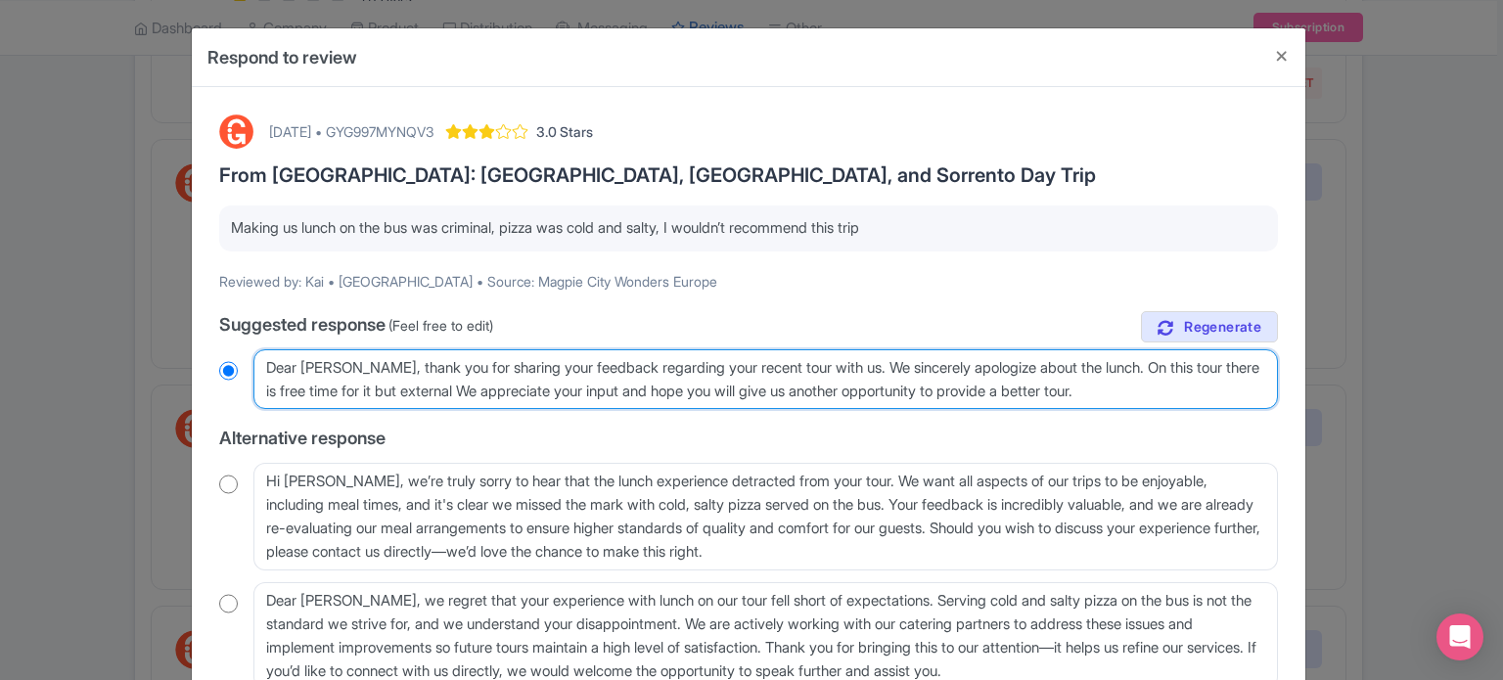
radio input "true"
type textarea "Dear Kai, thank you for sharing your feedback regarding your recent tour with u…"
radio input "true"
type textarea "Dear Kai, thank you for sharing your feedback regarding your recent tour with u…"
radio input "true"
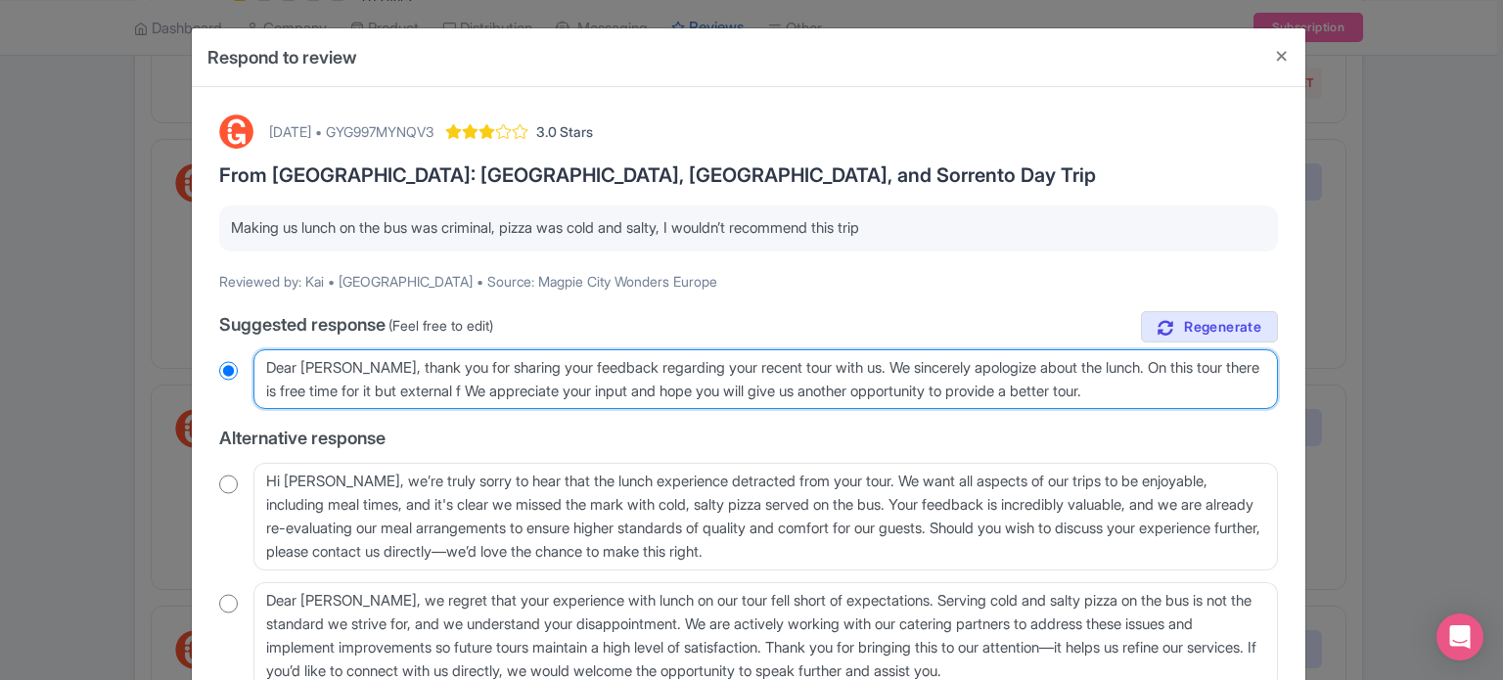
type textarea "Dear Kai, thank you for sharing your feedback regarding your recent tour with u…"
radio input "true"
type textarea "Dear Kai, thank you for sharing your feedback regarding your recent tour with u…"
radio input "true"
type textarea "Dear Kai, thank you for sharing your feedback regarding your recent tour with u…"
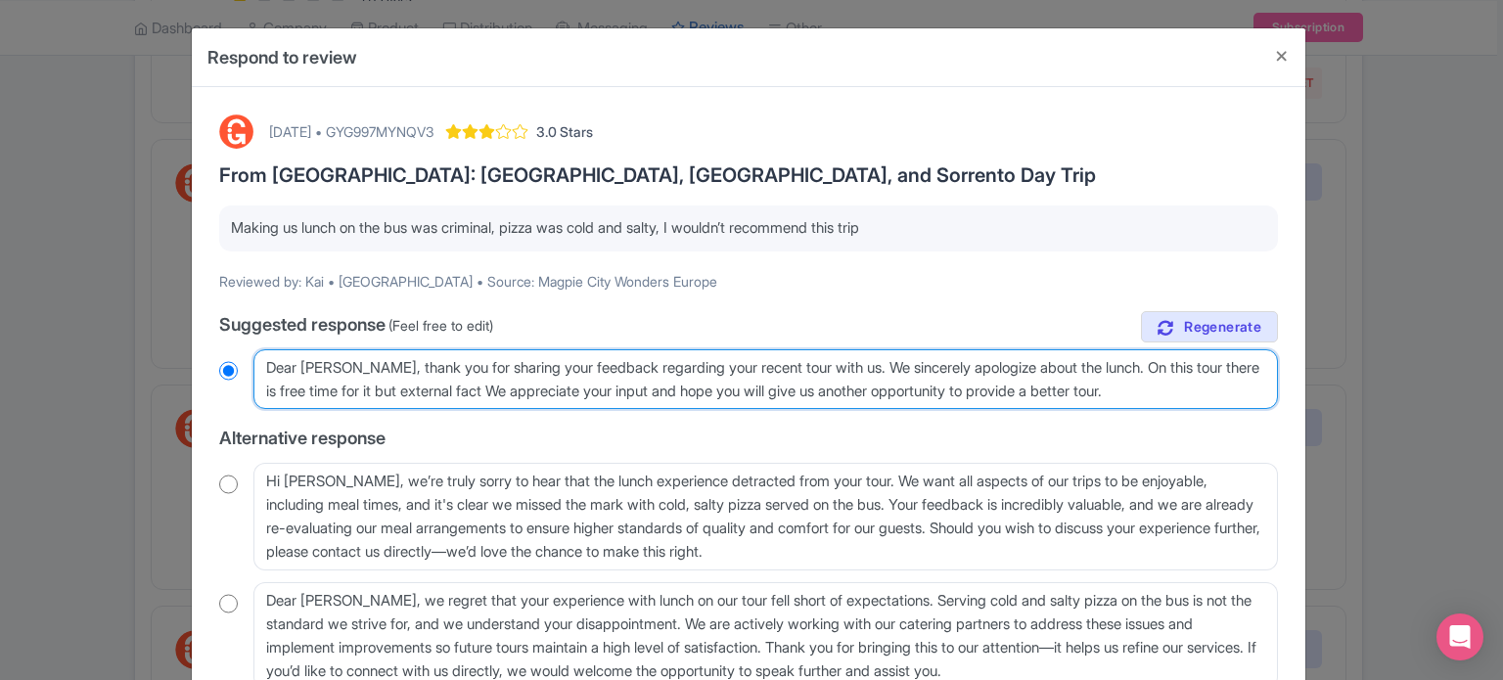
radio input "true"
type textarea "Dear Kai, thank you for sharing your feedback regarding your recent tour with u…"
radio input "true"
type textarea "Dear Kai, thank you for sharing your feedback regarding your recent tour with u…"
radio input "true"
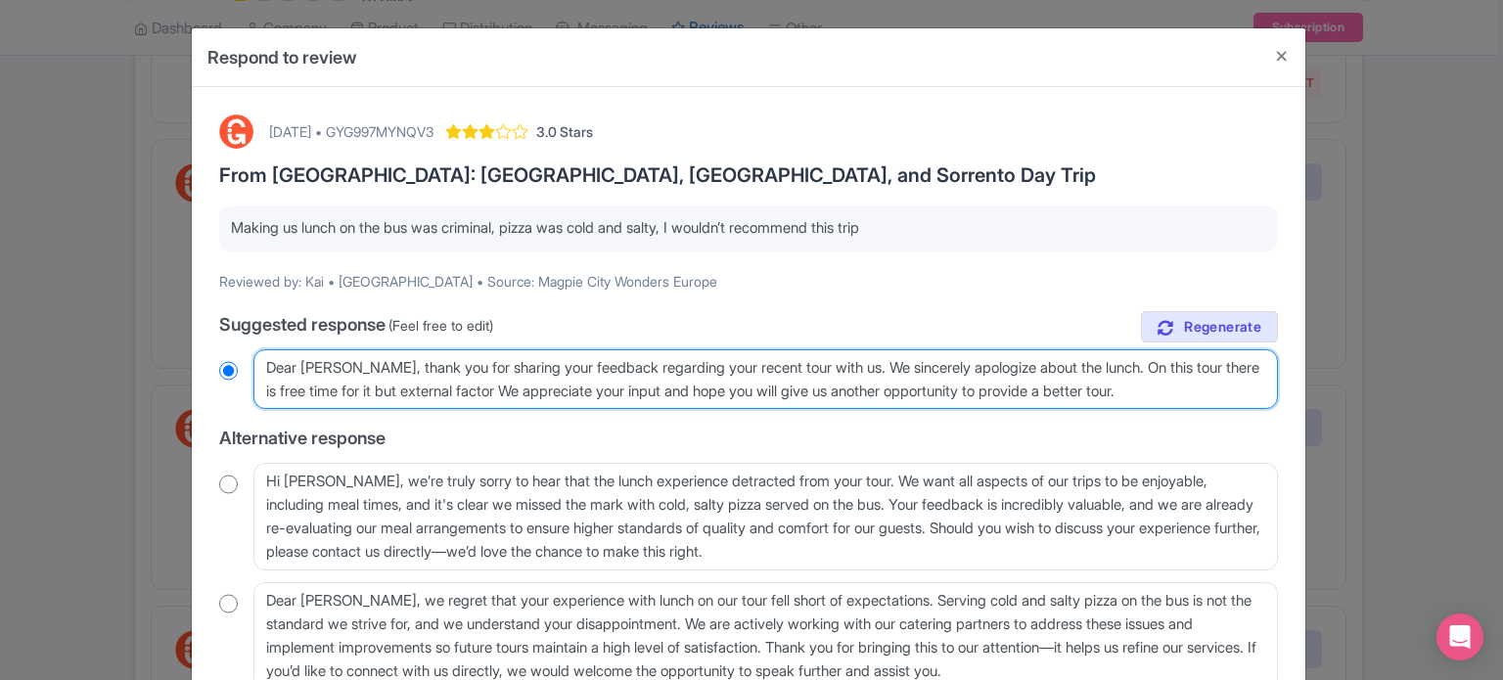
type textarea "Dear Kai, thank you for sharing your feedback regarding your recent tour with u…"
radio input "true"
type textarea "Dear Kai, thank you for sharing your feedback regarding your recent tour with u…"
radio input "true"
type textarea "Dear Kai, thank you for sharing your feedback regarding your recent tour with u…"
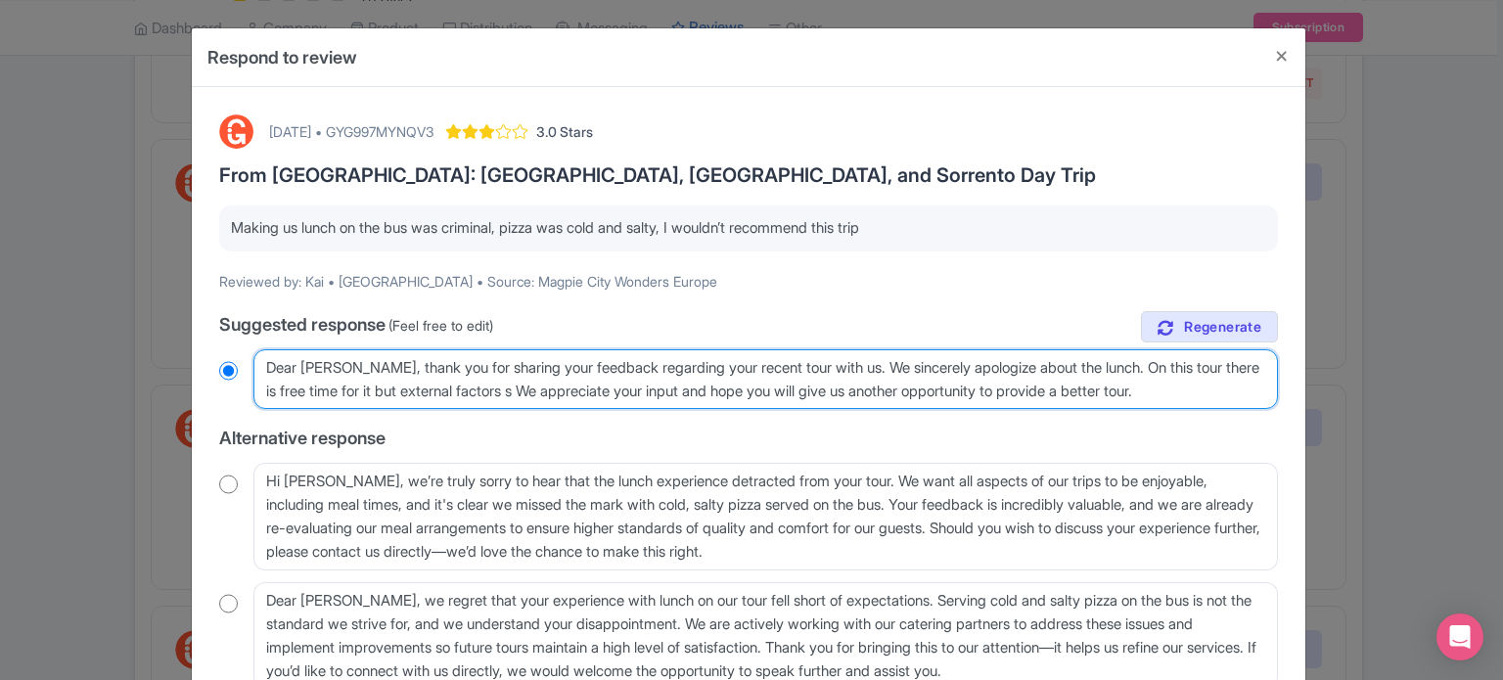
radio input "true"
type textarea "Dear Kai, thank you for sharing your feedback regarding your recent tour with u…"
radio input "true"
type textarea "Dear Kai, thank you for sharing your feedback regarding your recent tour with u…"
radio input "true"
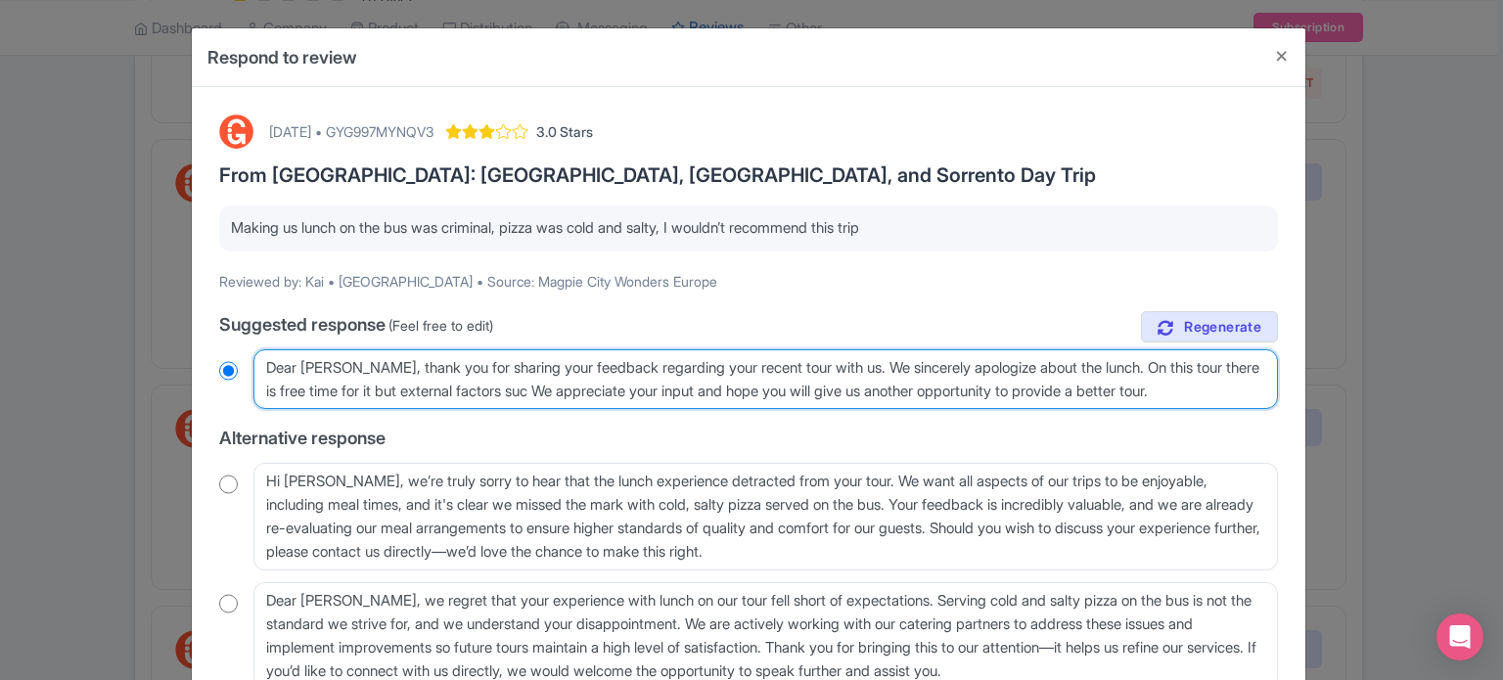
type textarea "Dear Kai, thank you for sharing your feedback regarding your recent tour with u…"
radio input "true"
type textarea "Dear Kai, thank you for sharing your feedback regarding your recent tour with u…"
radio input "true"
type textarea "Dear Kai, thank you for sharing your feedback regarding your recent tour with u…"
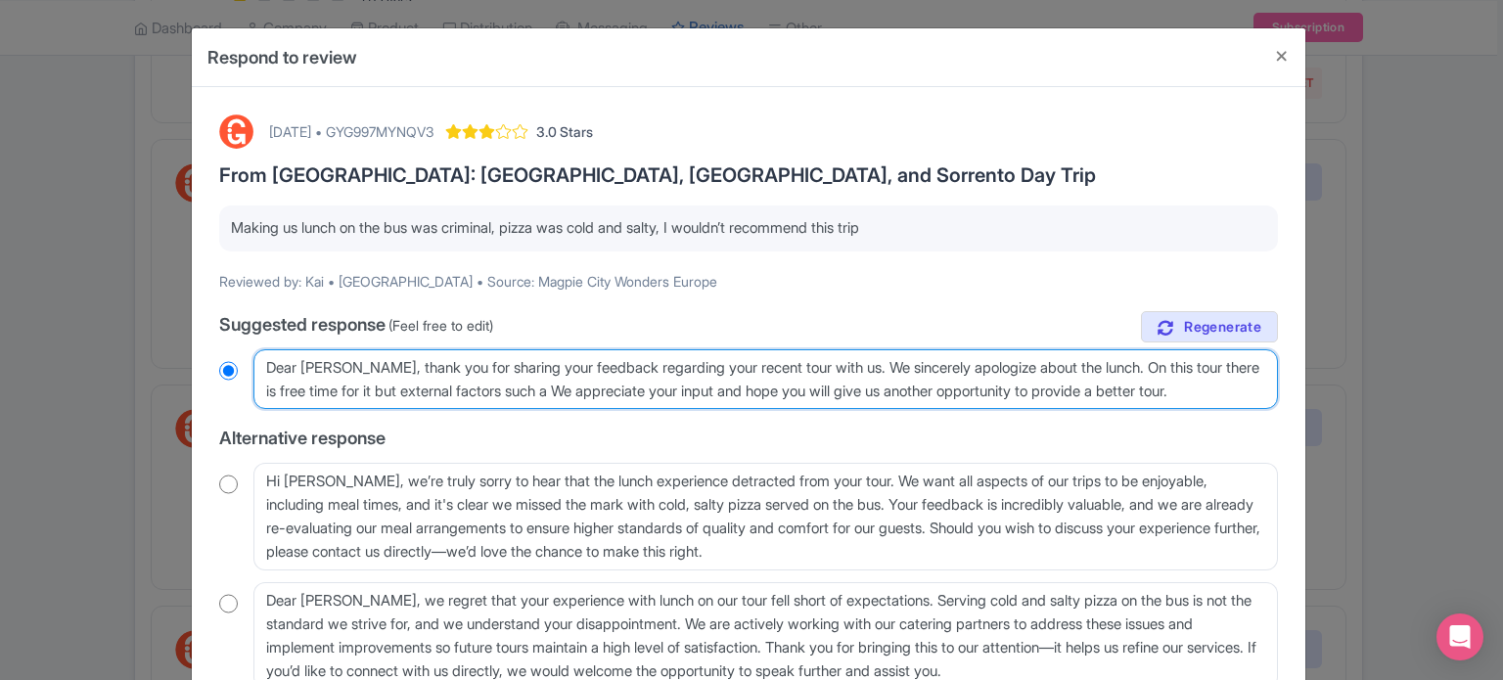
radio input "true"
type textarea "Dear Kai, thank you for sharing your feedback regarding your recent tour with u…"
radio input "true"
type textarea "Dear Kai, thank you for sharing your feedback regarding your recent tour with u…"
radio input "true"
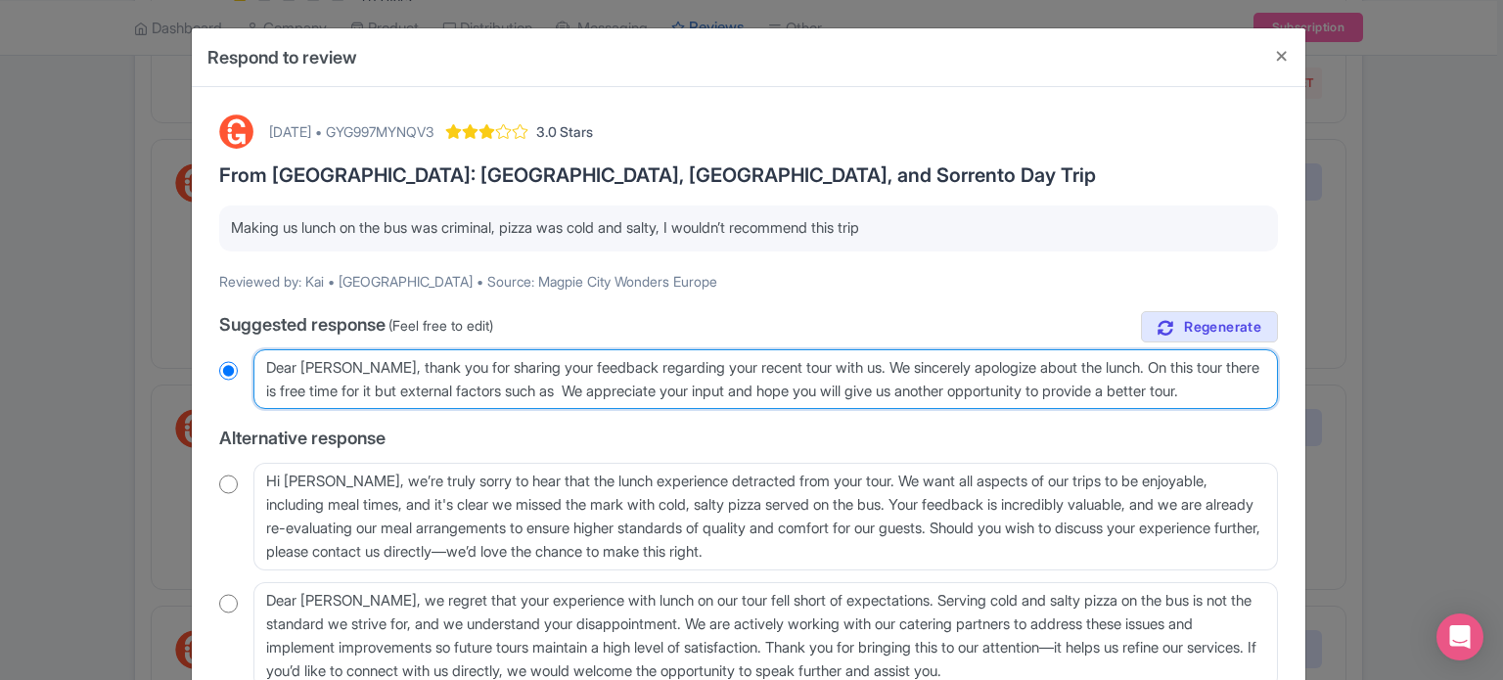
type textarea "Dear Kai, thank you for sharing your feedback regarding your recent tour with u…"
radio input "true"
type textarea "Dear Kai, thank you for sharing your feedback regarding your recent tour with u…"
radio input "true"
type textarea "Dear Kai, thank you for sharing your feedback regarding your recent tour with u…"
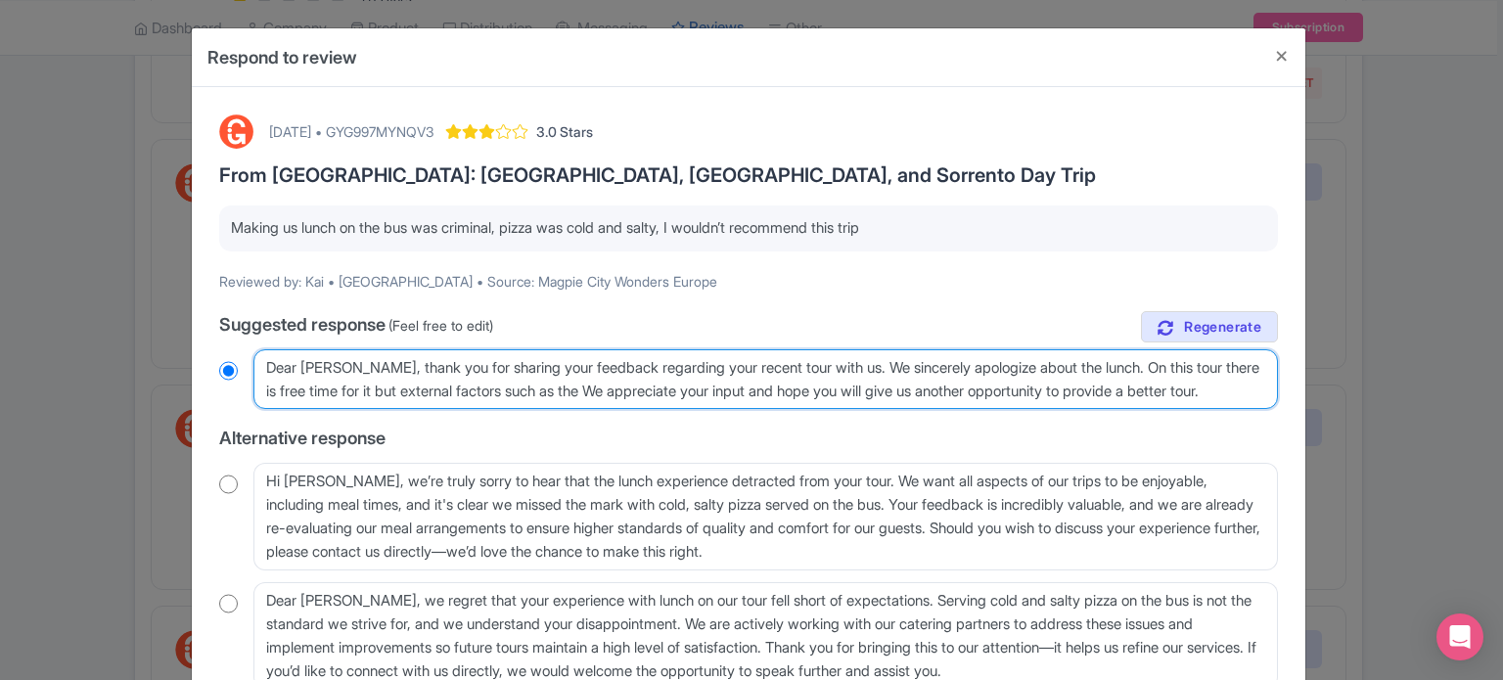
radio input "true"
type textarea "Dear Kai, thank you for sharing your feedback regarding your recent tour with u…"
radio input "true"
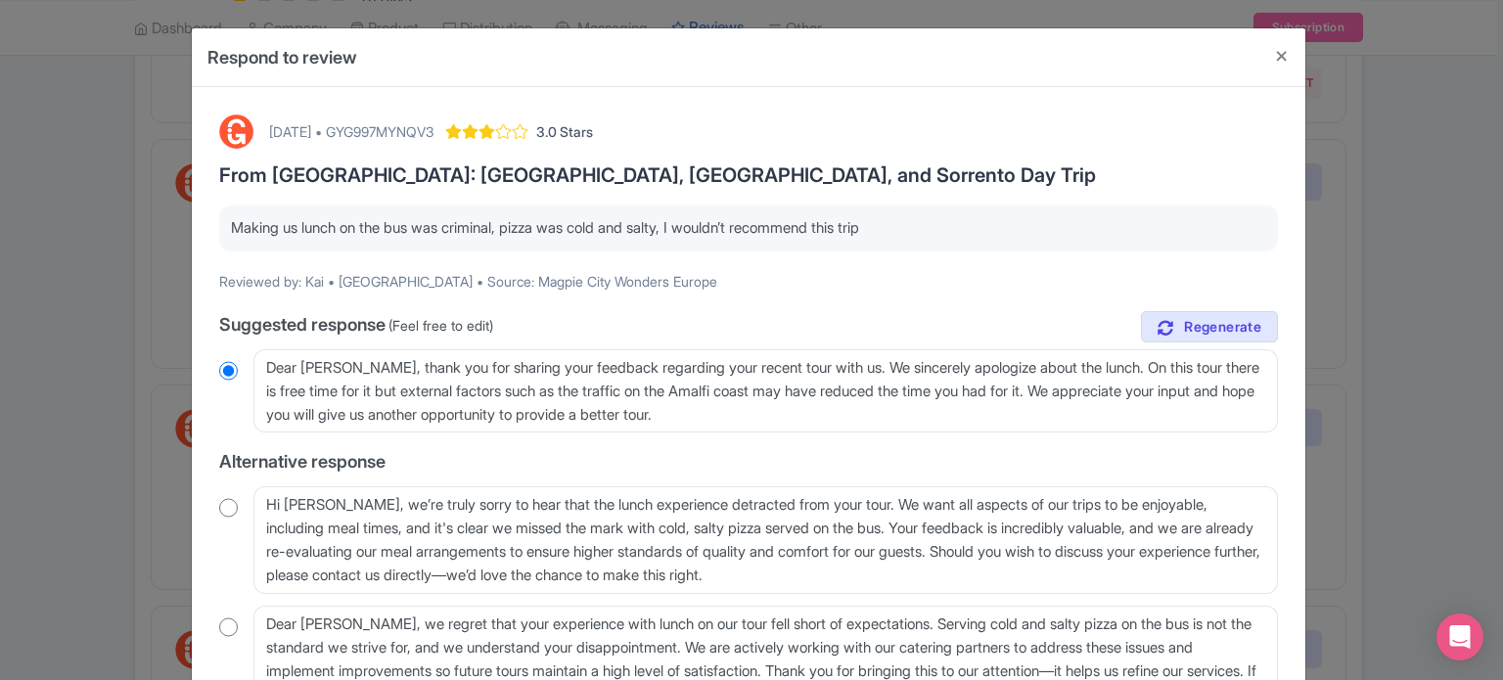
click at [434, 124] on div "September 08, 2025 • GYG997MYNQV3" at bounding box center [351, 131] width 164 height 21
copy div "GYG997MYNQV3"
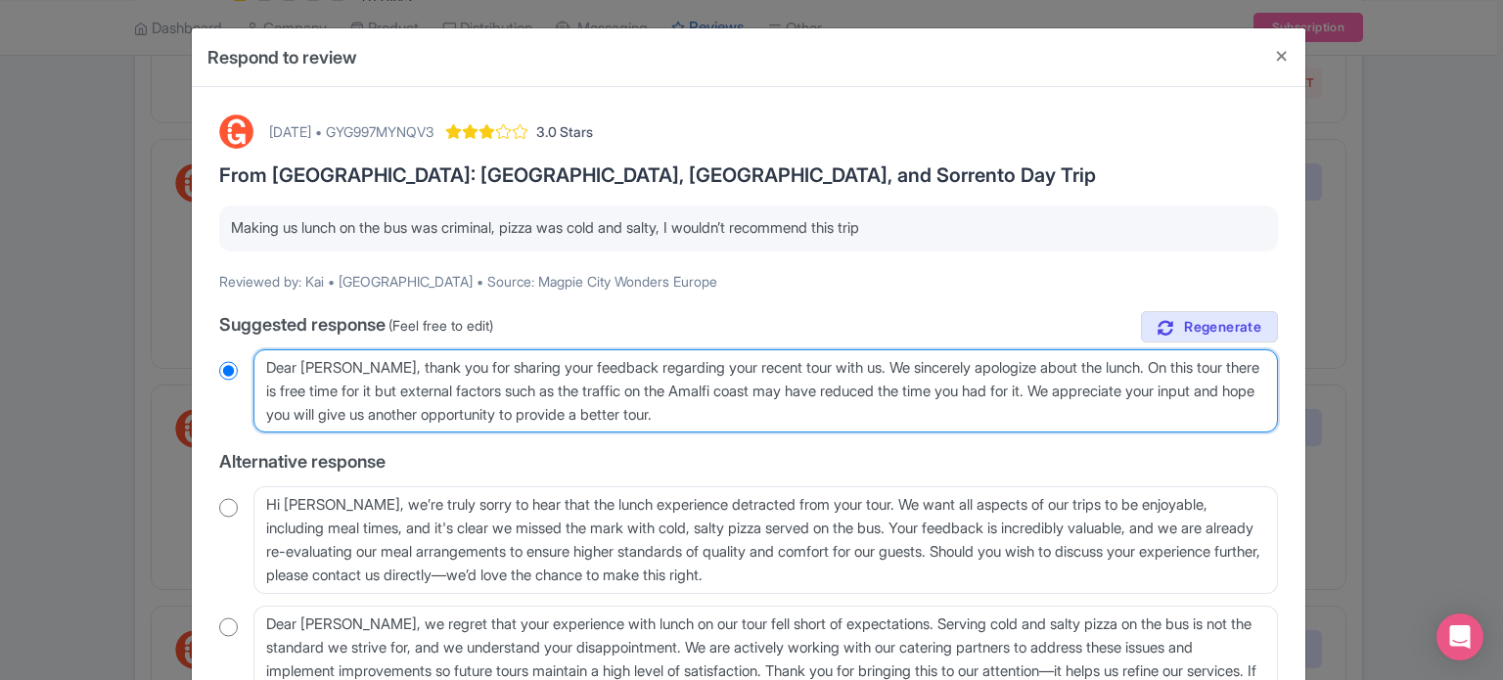
click at [844, 388] on textarea "Dear Kai, thank you for sharing your feedback regarding your recent tour with u…" at bounding box center [765, 391] width 1025 height 84
click at [943, 384] on textarea "Dear Kai, thank you for sharing your feedback regarding your recent tour with u…" at bounding box center [765, 391] width 1025 height 84
click at [1104, 383] on textarea "Dear Kai, thank you for sharing your feedback regarding your recent tour with u…" at bounding box center [765, 391] width 1025 height 84
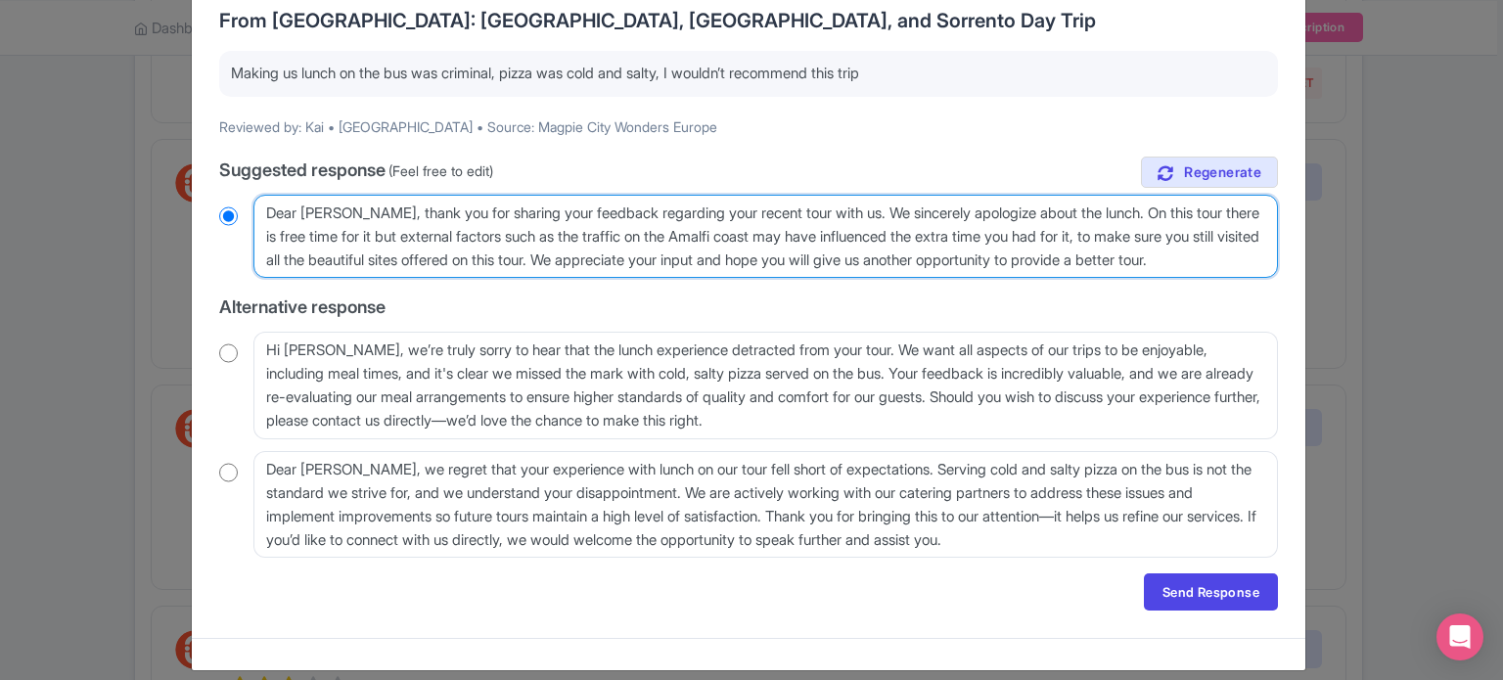
scroll to position [172, 0]
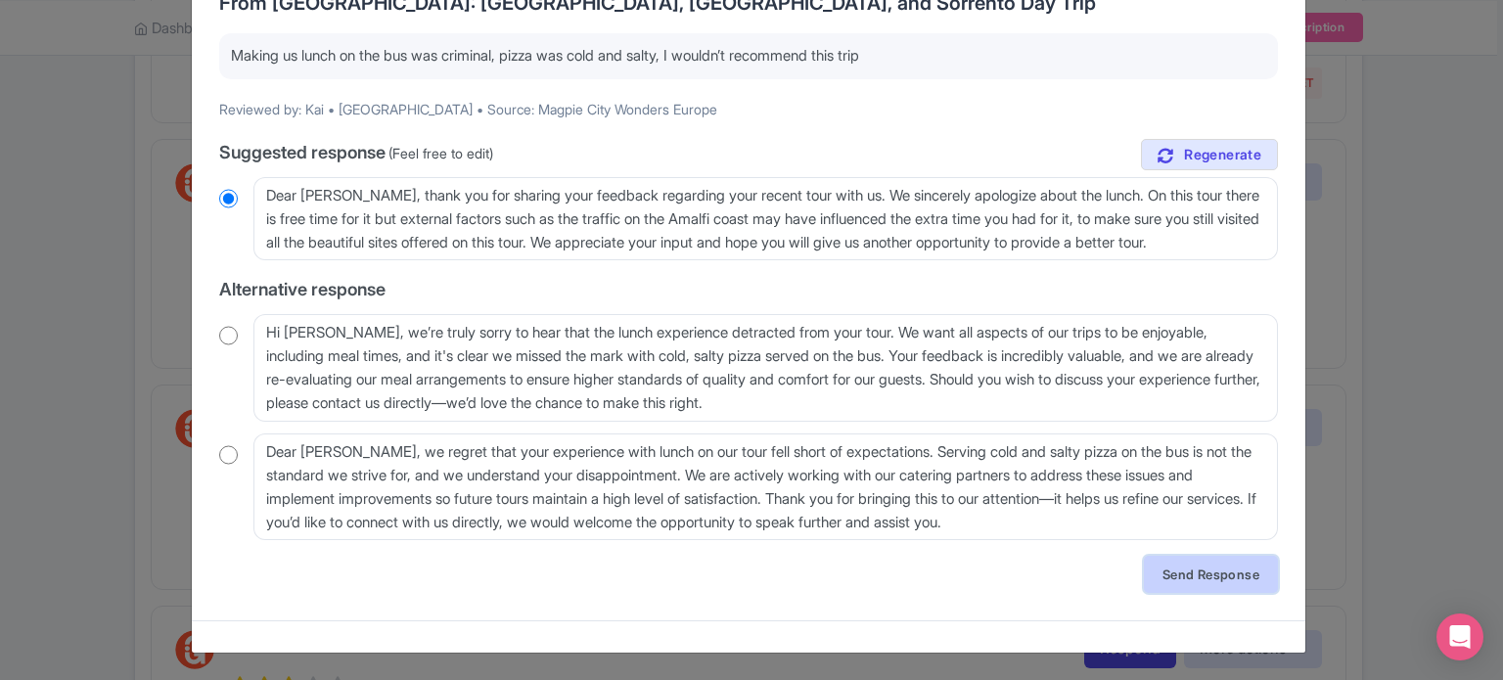
click at [1181, 567] on link "Send Response" at bounding box center [1211, 574] width 134 height 37
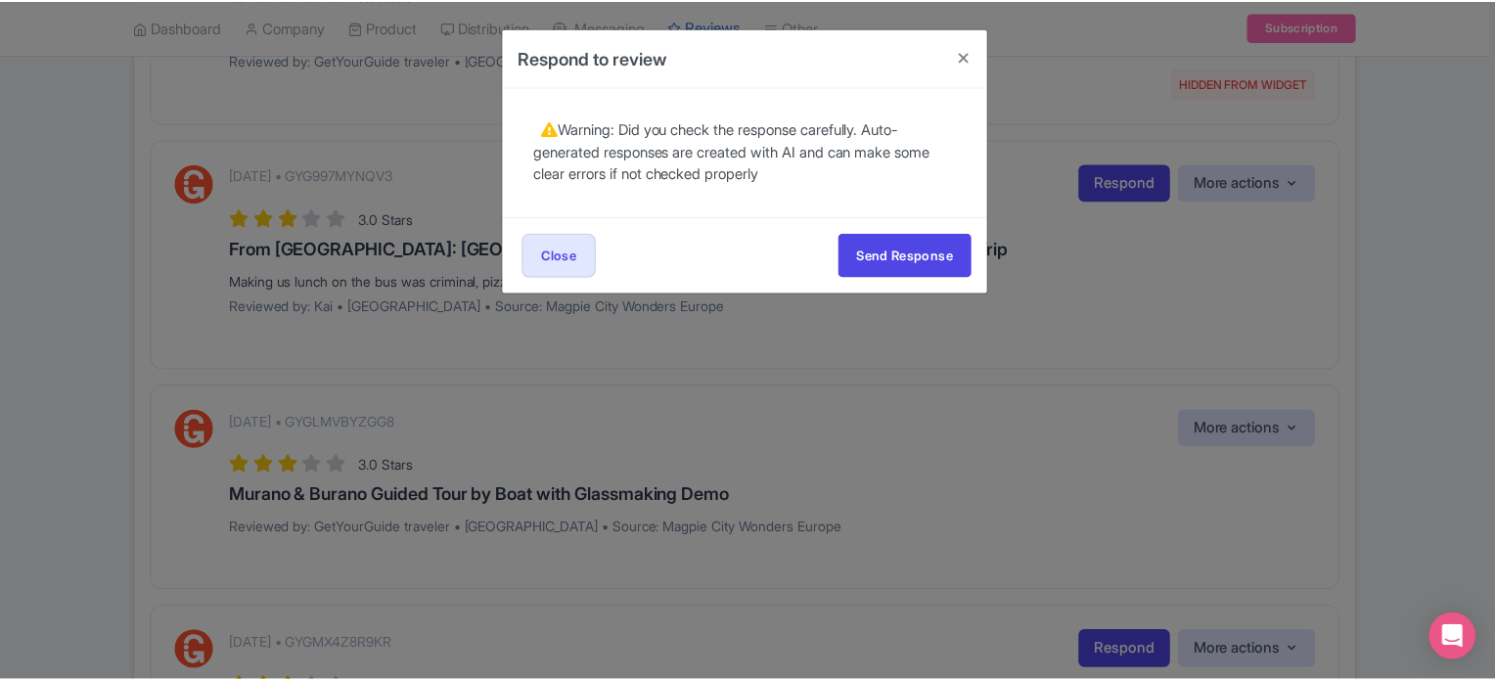
scroll to position [0, 0]
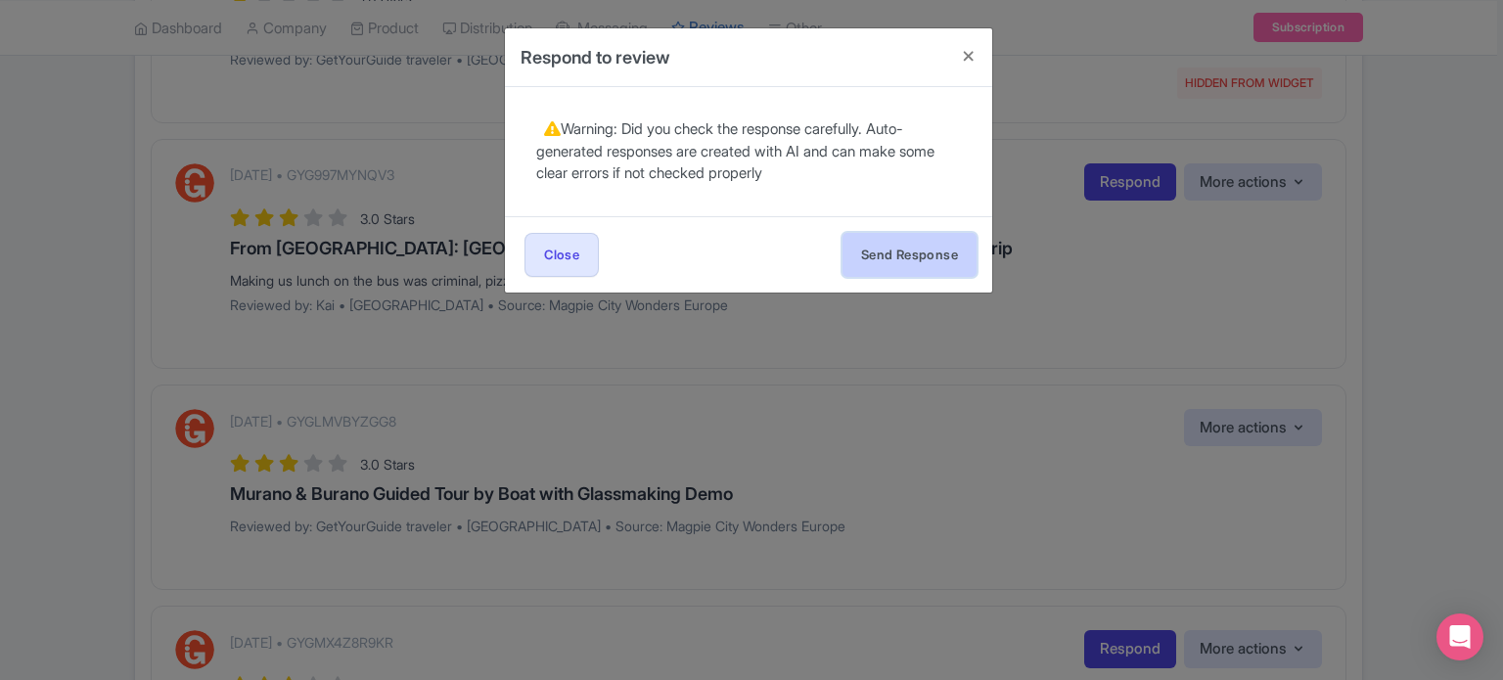
click at [938, 257] on button "Send Response" at bounding box center [910, 255] width 134 height 44
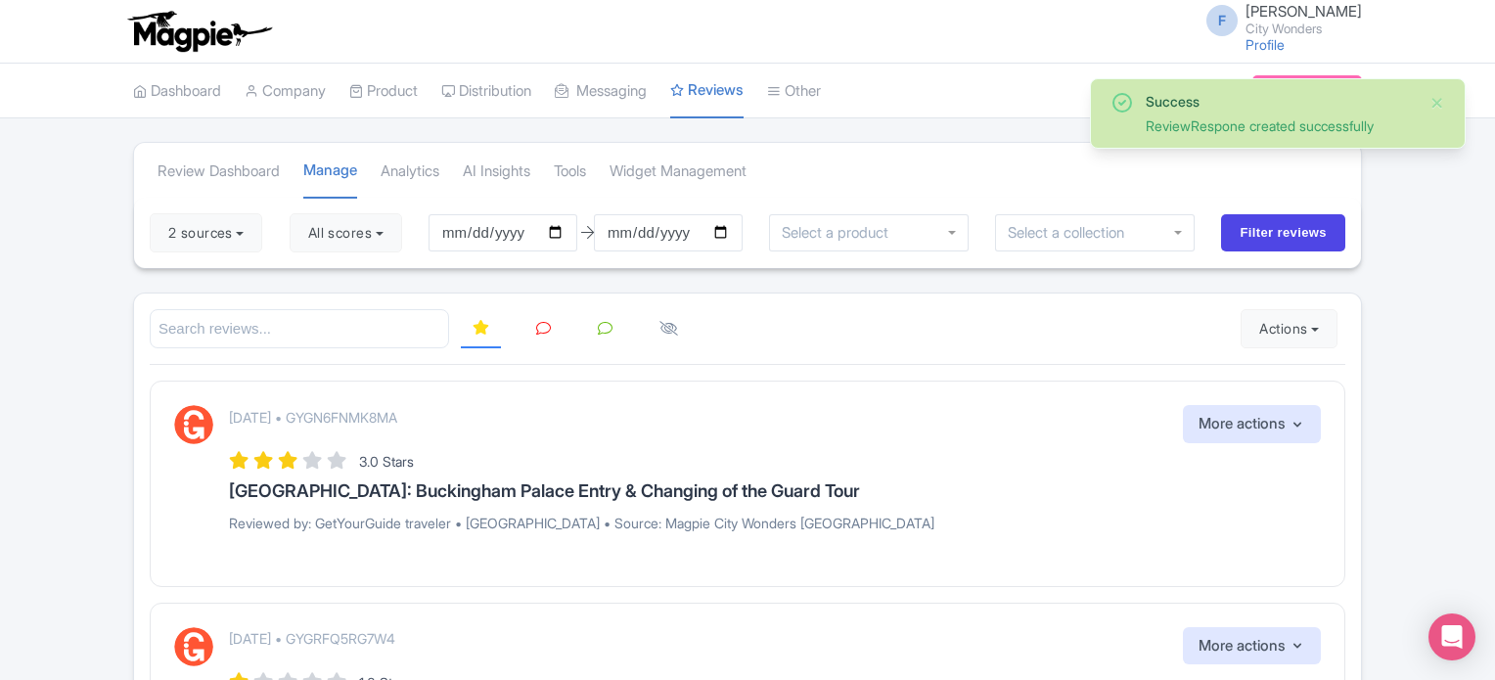
click at [557, 332] on link at bounding box center [544, 329] width 38 height 38
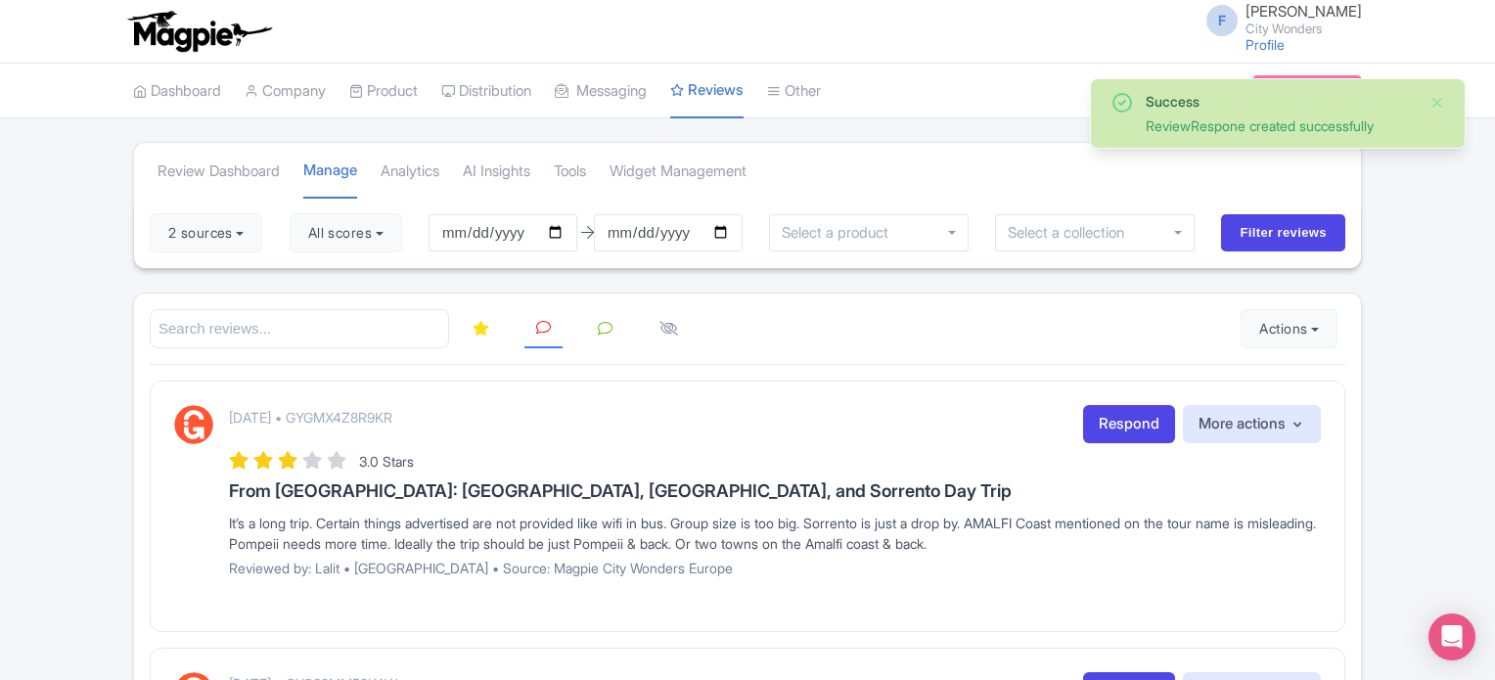
click at [482, 328] on icon at bounding box center [481, 328] width 17 height 15
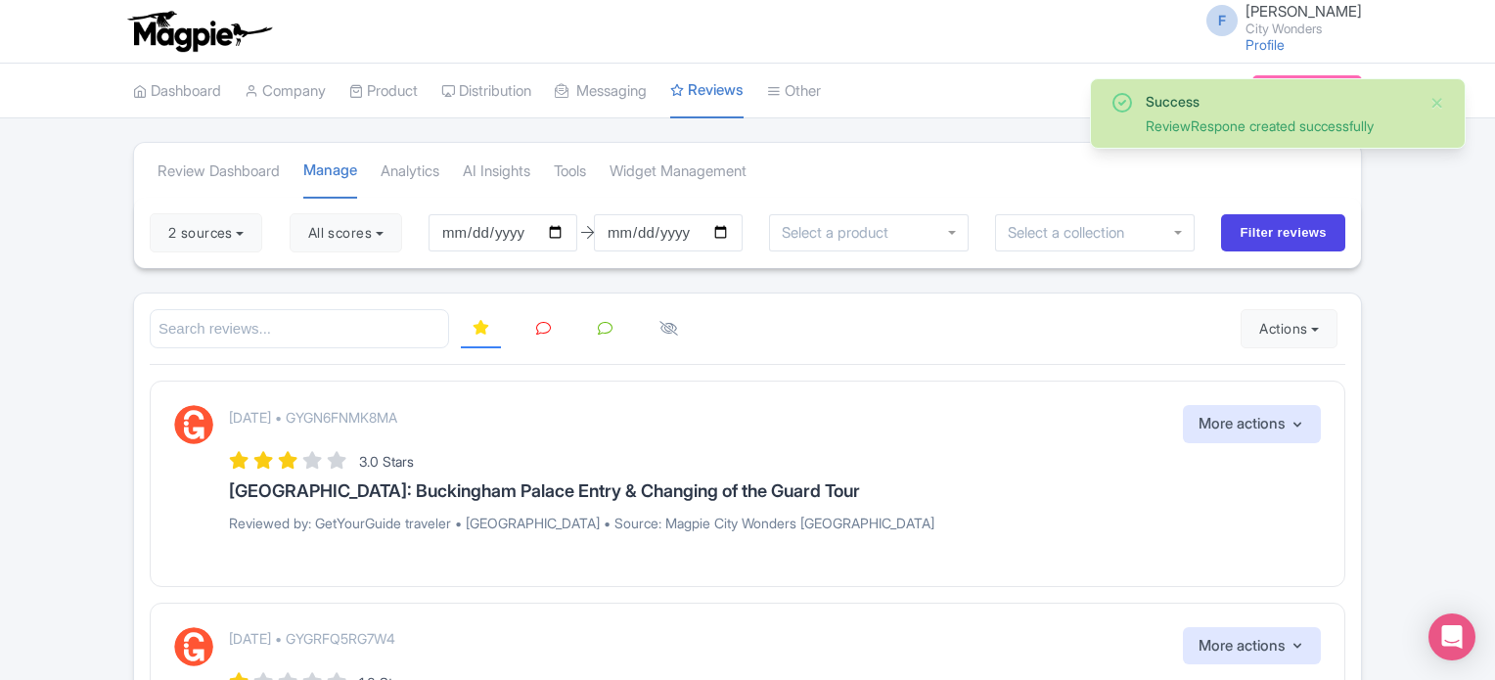
click at [536, 328] on icon at bounding box center [543, 328] width 15 height 15
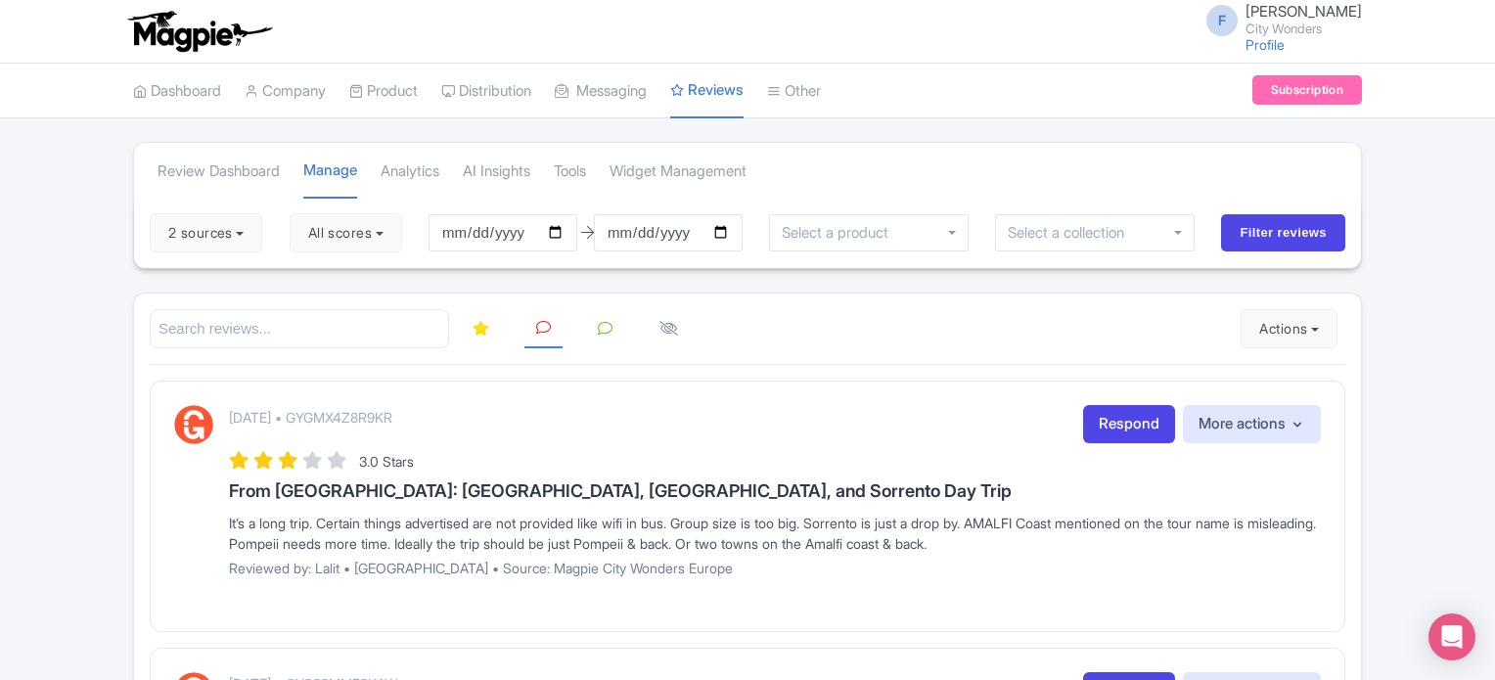
click at [487, 324] on icon at bounding box center [481, 328] width 17 height 15
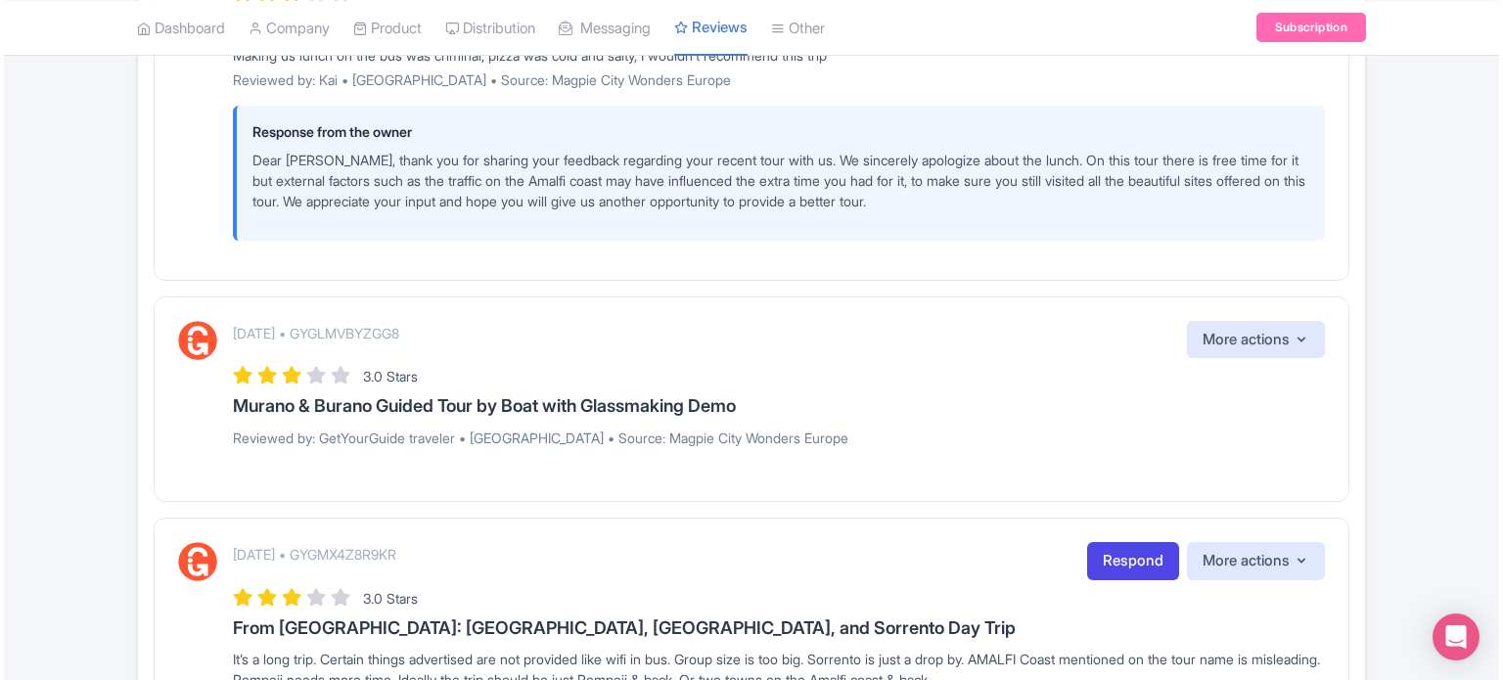
scroll to position [1077, 0]
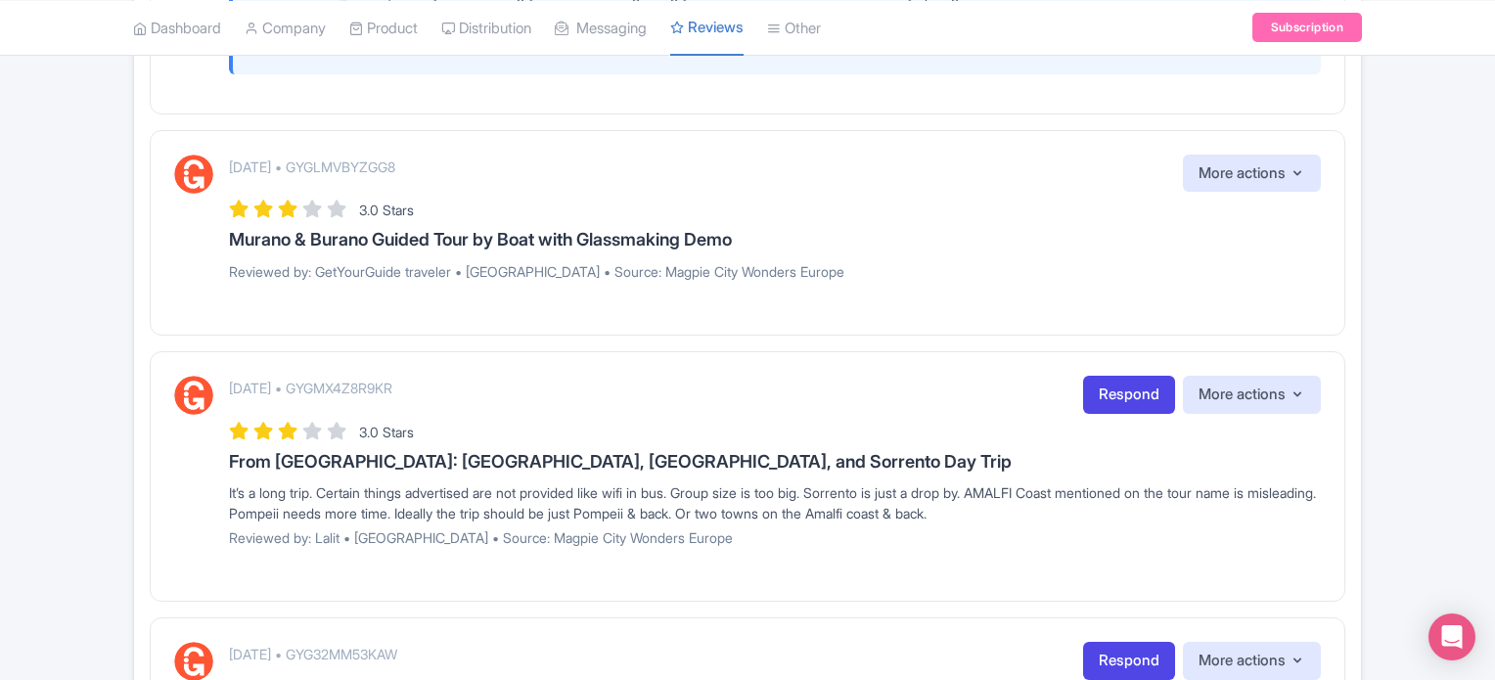
click at [1126, 167] on div "September 08, 2025 • GYGLMVBYZGG8 More actions Hide from this page Hide from re…" at bounding box center [775, 174] width 1092 height 38
click at [1086, 394] on link "Respond" at bounding box center [1129, 395] width 92 height 38
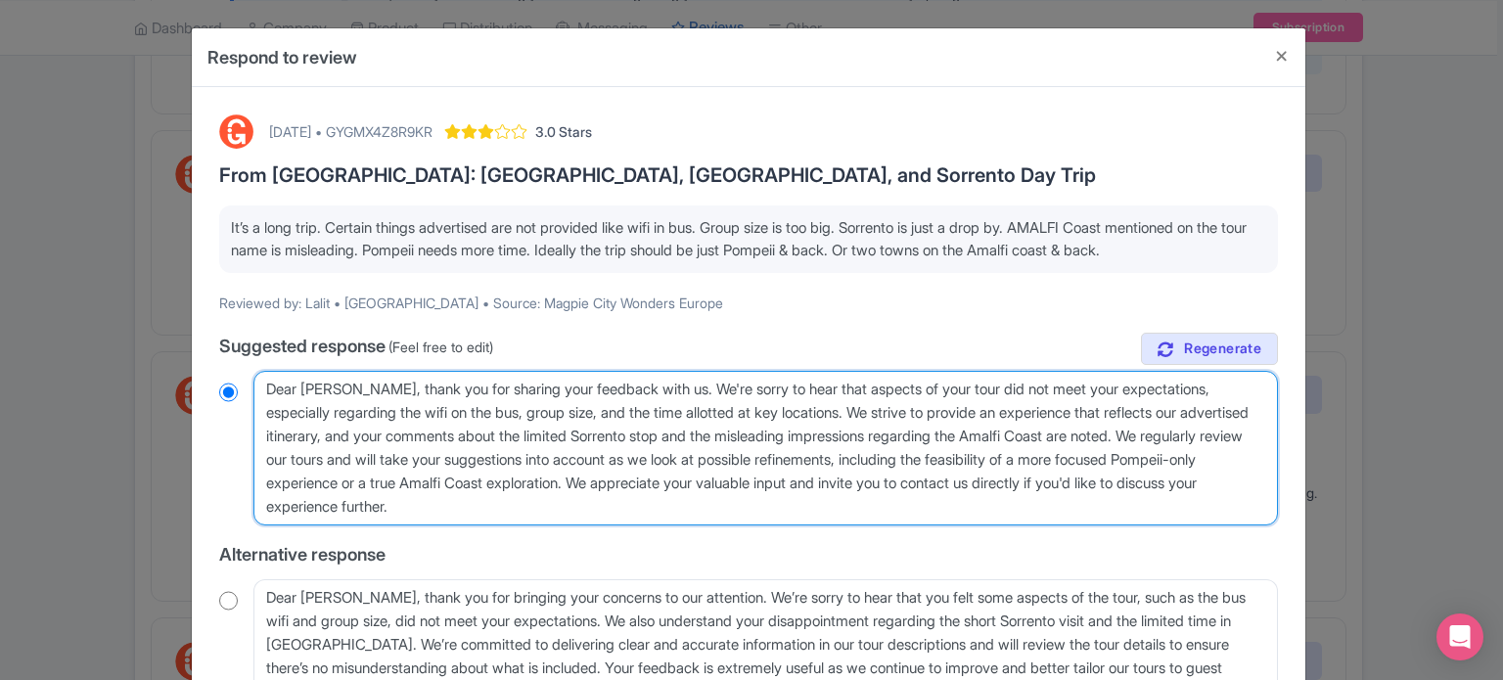
drag, startPoint x: 687, startPoint y: 434, endPoint x: 1096, endPoint y: 431, distance: 409.1
click at [1096, 431] on textarea "Dear Lalit, thank you for sharing your feedback with us. We're sorry to hear th…" at bounding box center [765, 448] width 1025 height 155
type textarea "Dear Lalit, thank you for sharing your feedback with us. We're sorry to hear th…"
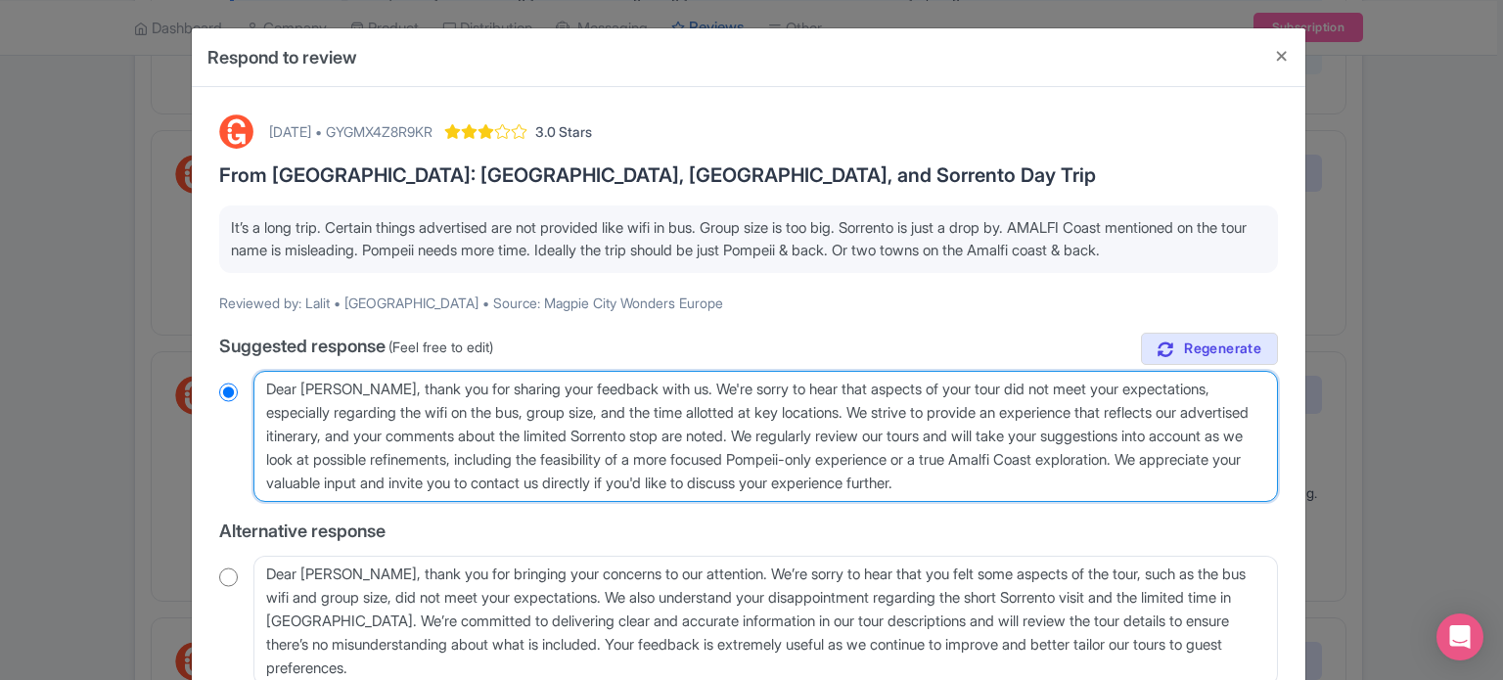
radio input "true"
click at [620, 433] on textarea "Dear Lalit, thank you for sharing your feedback with us. We're sorry to hear th…" at bounding box center [765, 436] width 1025 height 131
type textarea "Dear Lalit, thank you for sharing your feedback with us. We're sorry to hear th…"
radio input "true"
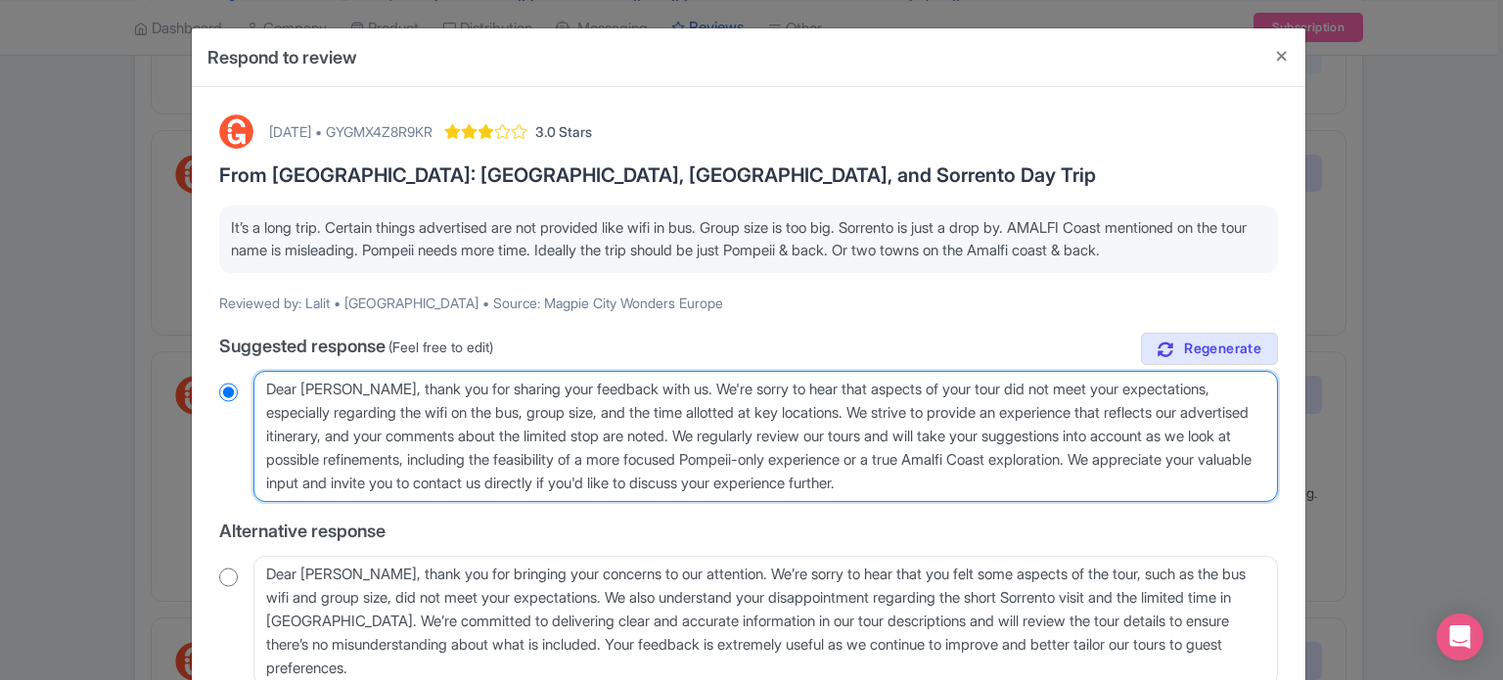
click at [591, 434] on textarea "Dear Lalit, thank you for sharing your feedback with us. We're sorry to hear th…" at bounding box center [765, 436] width 1025 height 131
click at [588, 429] on textarea "Dear Lalit, thank you for sharing your feedback with us. We're sorry to hear th…" at bounding box center [765, 436] width 1025 height 131
type textarea "Dear Lalit, thank you for sharing your feedback with us. We're sorry to hear th…"
radio input "true"
type textarea "Dear Lalit, thank you for sharing your feedback with us. We're sorry to hear th…"
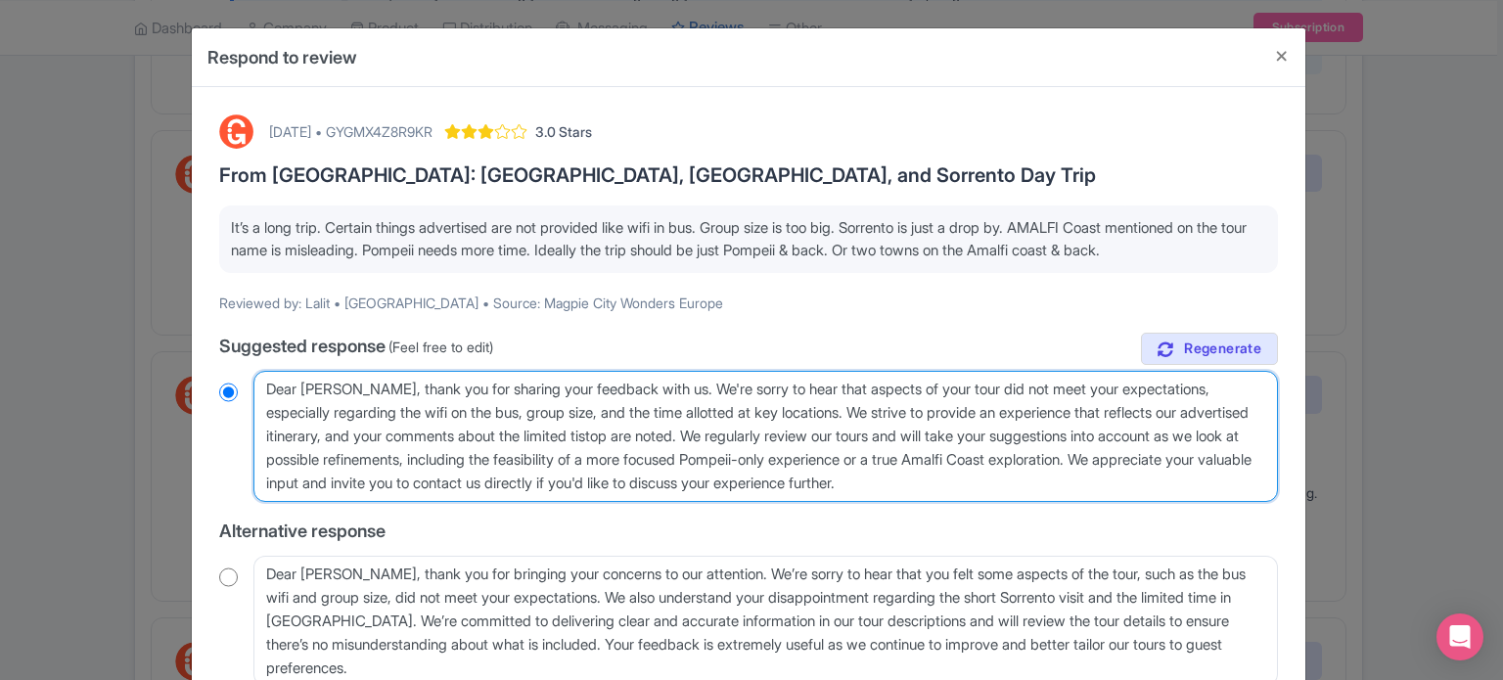
radio input "true"
type textarea "Dear Lalit, thank you for sharing your feedback with us. We're sorry to hear th…"
radio input "true"
type textarea "Dear Lalit, thank you for sharing your feedback with us. We're sorry to hear th…"
radio input "true"
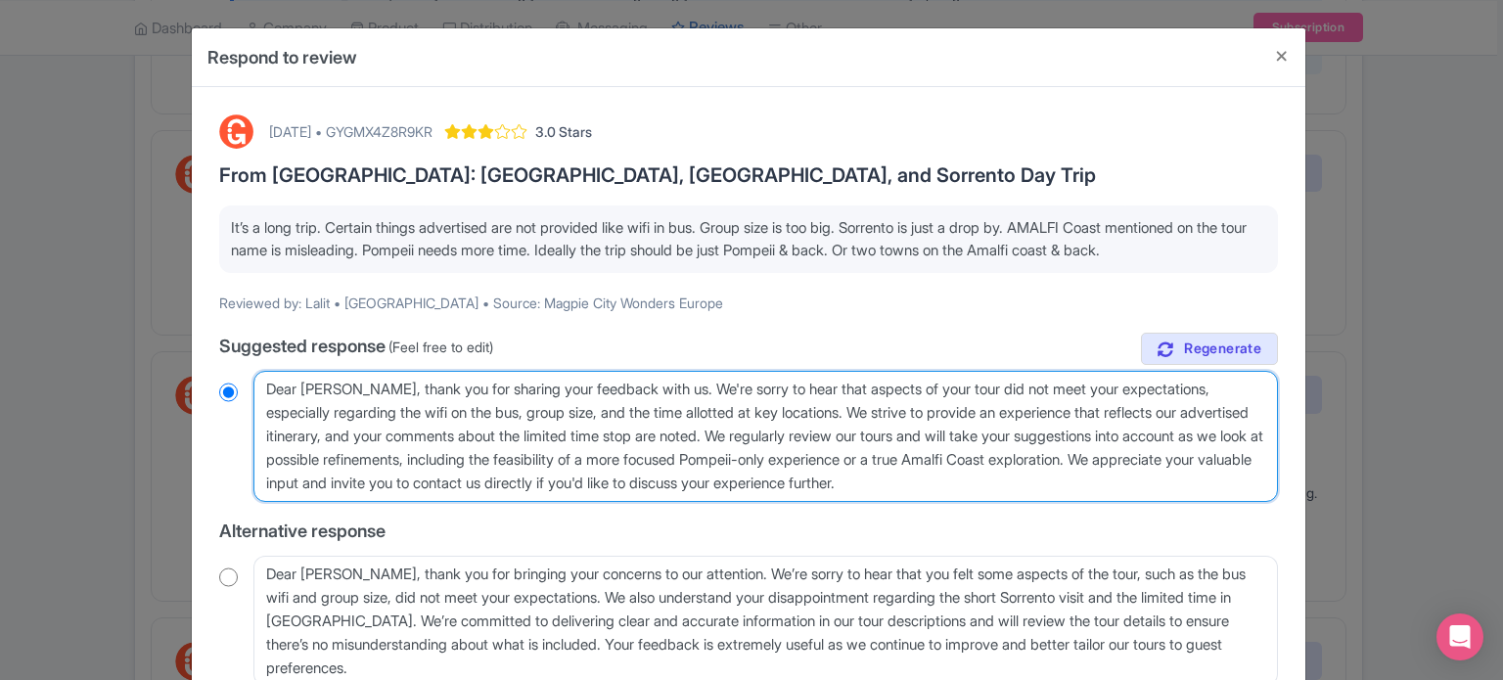
type textarea "Dear Lalit, thank you for sharing your feedback with us. We're sorry to hear th…"
radio input "true"
type textarea "Dear Lalit, thank you for sharing your feedback with us. We're sorry to hear th…"
radio input "true"
type textarea "Dear Lalit, thank you for sharing your feedback with us. We're sorry to hear th…"
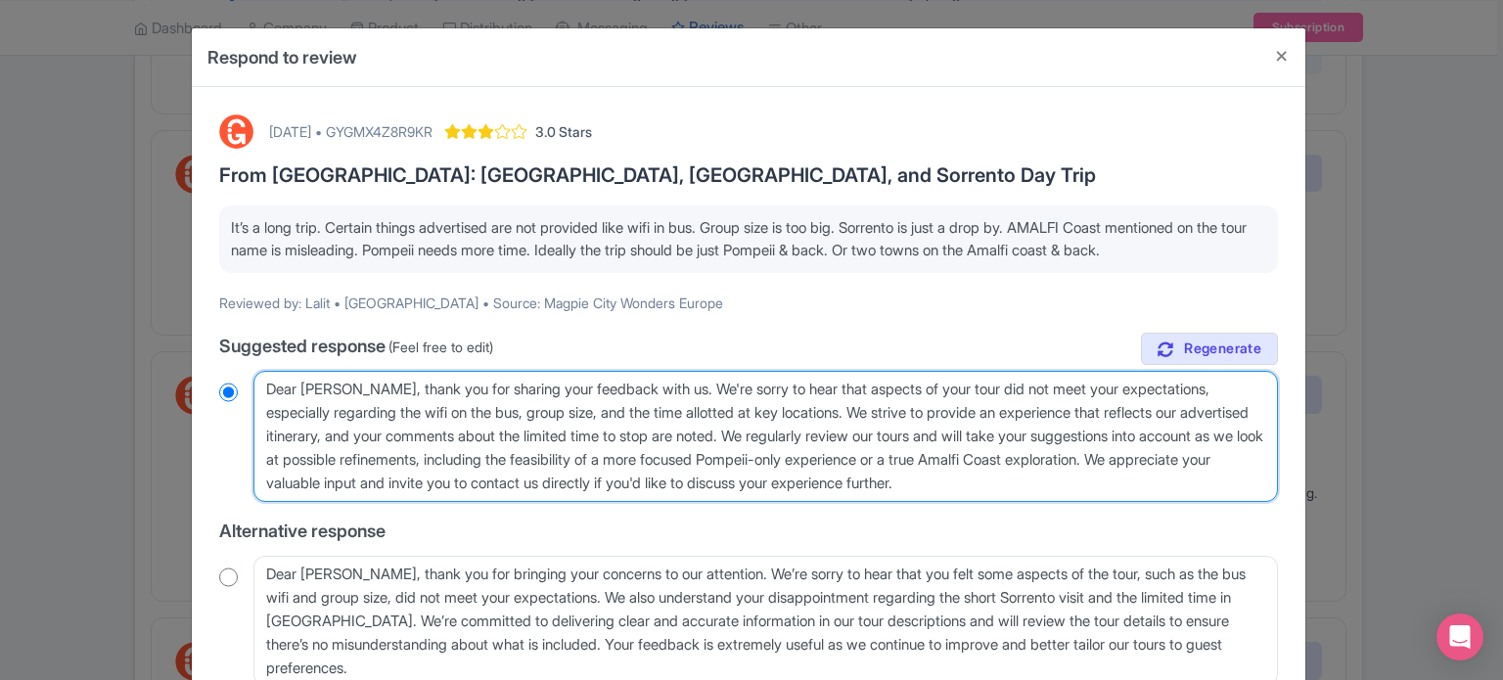
radio input "true"
drag, startPoint x: 980, startPoint y: 458, endPoint x: 1210, endPoint y: 449, distance: 230.2
click at [1210, 449] on textarea "Dear Lalit, thank you for sharing your feedback with us. We're sorry to hear th…" at bounding box center [765, 436] width 1025 height 131
type textarea "Dear Lalit, thank you for sharing your feedback with us. We're sorry to hear th…"
radio input "true"
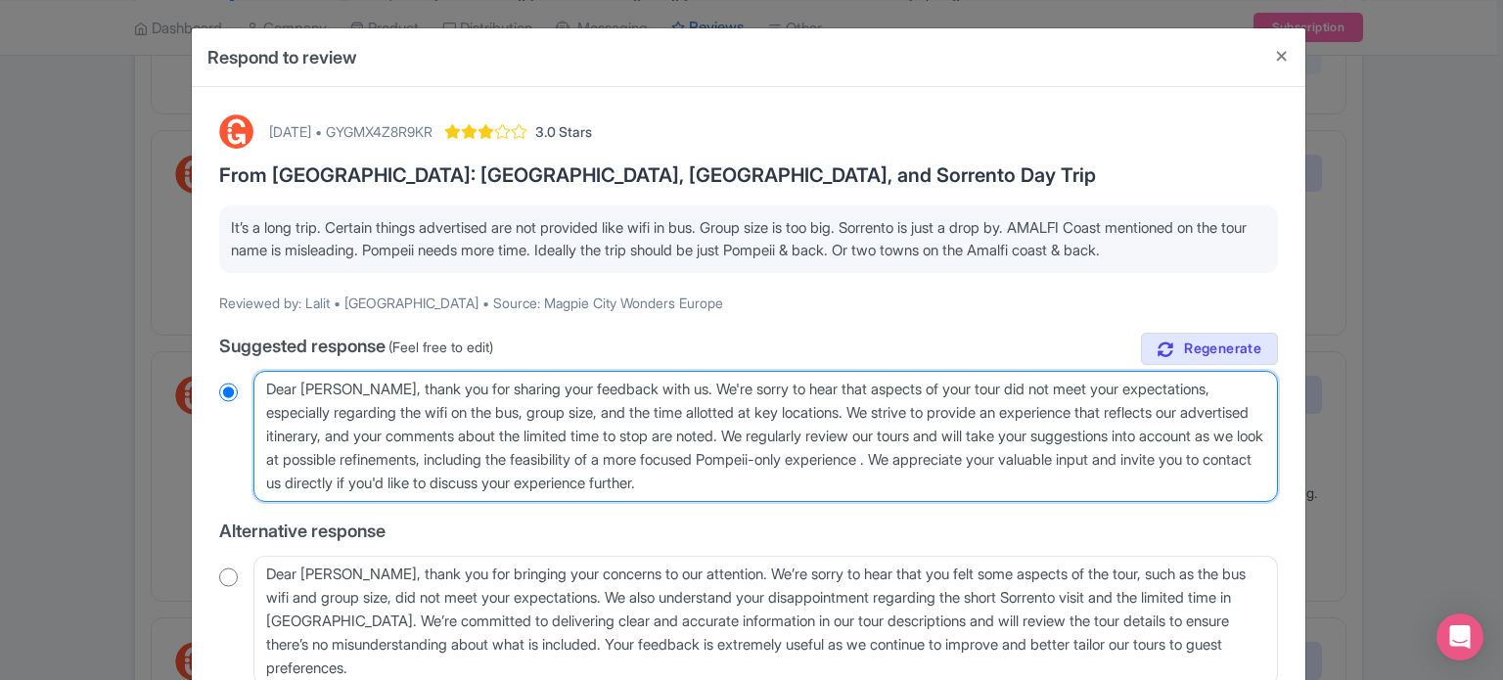
type textarea "Dear Lalit, thank you for sharing your feedback with us. We're sorry to hear th…"
radio input "true"
click at [988, 460] on textarea "Dear Lalit, thank you for sharing your feedback with us. We're sorry to hear th…" at bounding box center [765, 436] width 1025 height 131
drag, startPoint x: 987, startPoint y: 477, endPoint x: 984, endPoint y: 457, distance: 19.8
click at [984, 457] on textarea "Dear Lalit, thank you for sharing your feedback with us. We're sorry to hear th…" at bounding box center [765, 436] width 1025 height 131
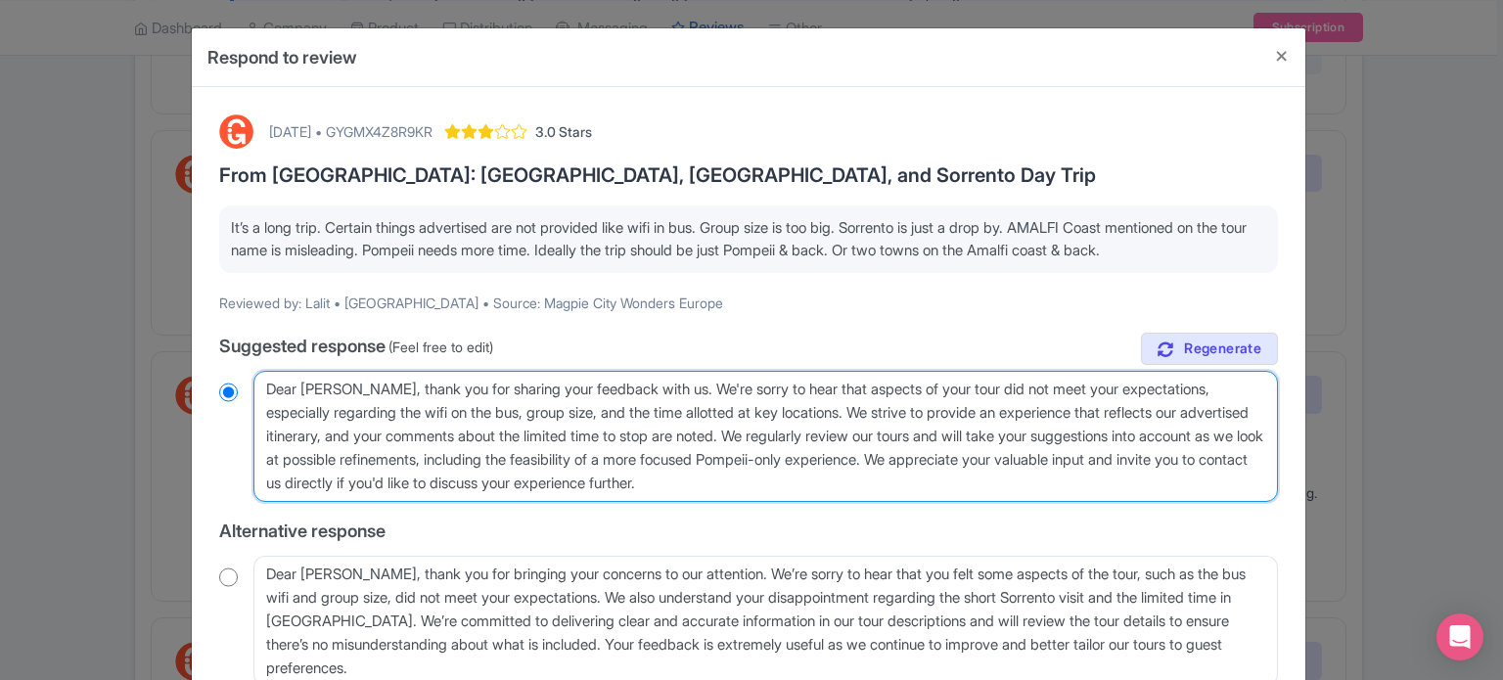
type textarea "Dear Lalit, thank you for sharing your feedback with us. We're sorry to hear th…"
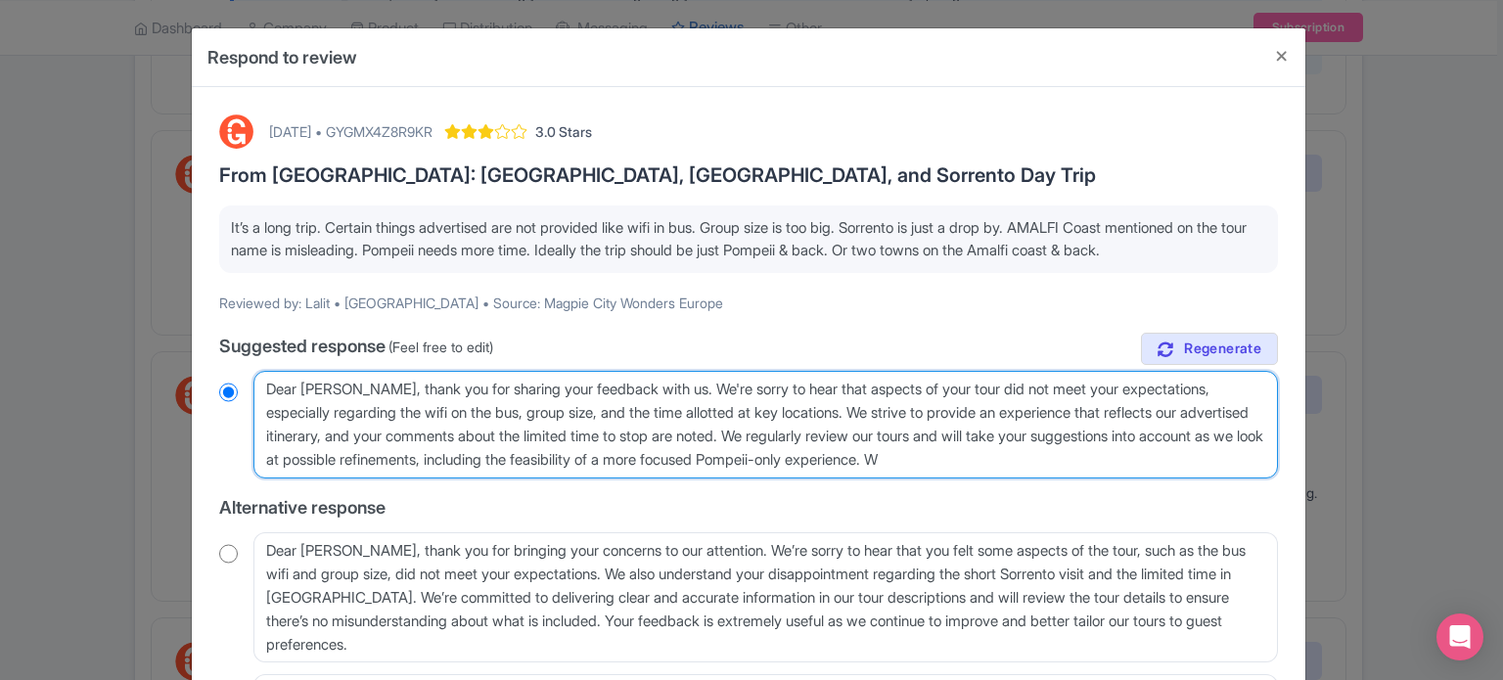
radio input "true"
type textarea "Dear Lalit, thank you for sharing your feedback with us. We're sorry to hear th…"
radio input "true"
type textarea "Dear Lalit, thank you for sharing your feedback with us. We're sorry to hear th…"
radio input "true"
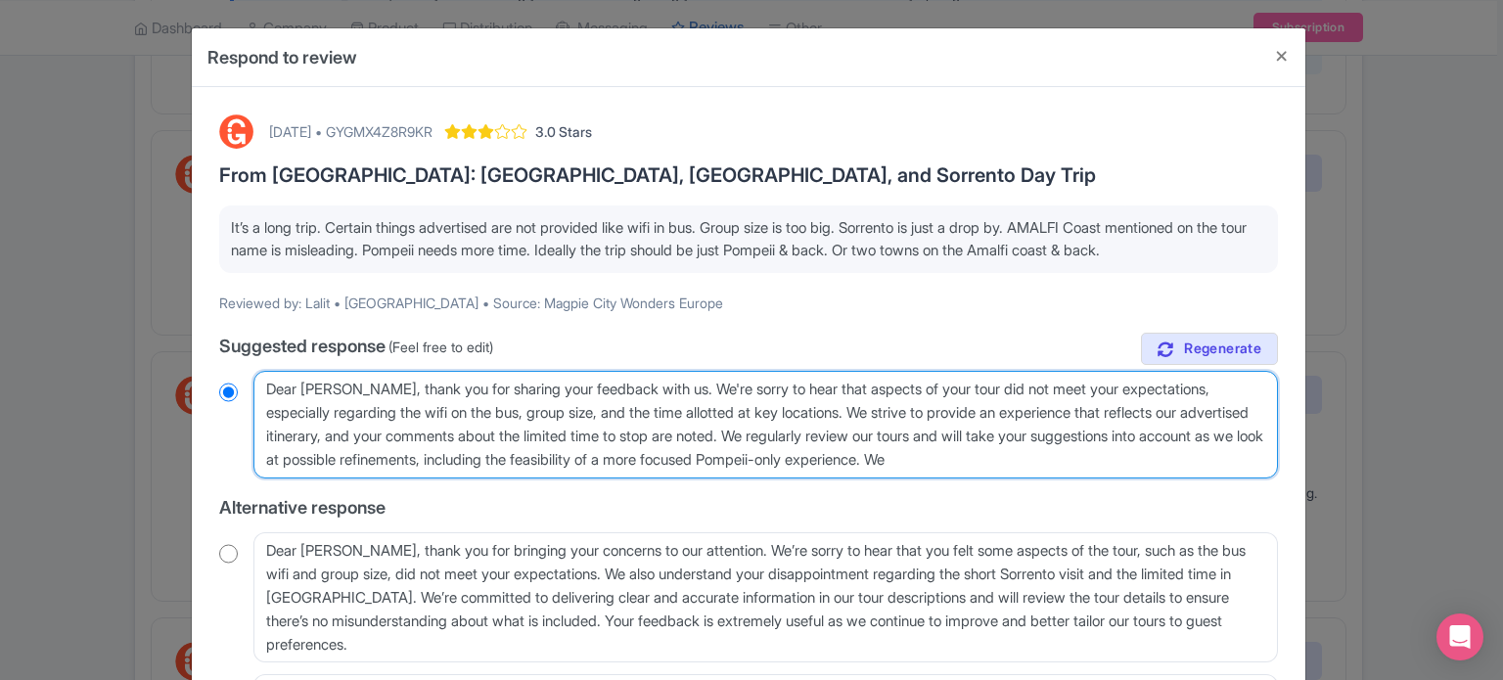
type textarea "Dear Lalit, thank you for sharing your feedback with us. We're sorry to hear th…"
radio input "true"
type textarea "Dear Lalit, thank you for sharing your feedback with us. We're sorry to hear th…"
radio input "true"
type textarea "Dear Lalit, thank you for sharing your feedback with us. We're sorry to hear th…"
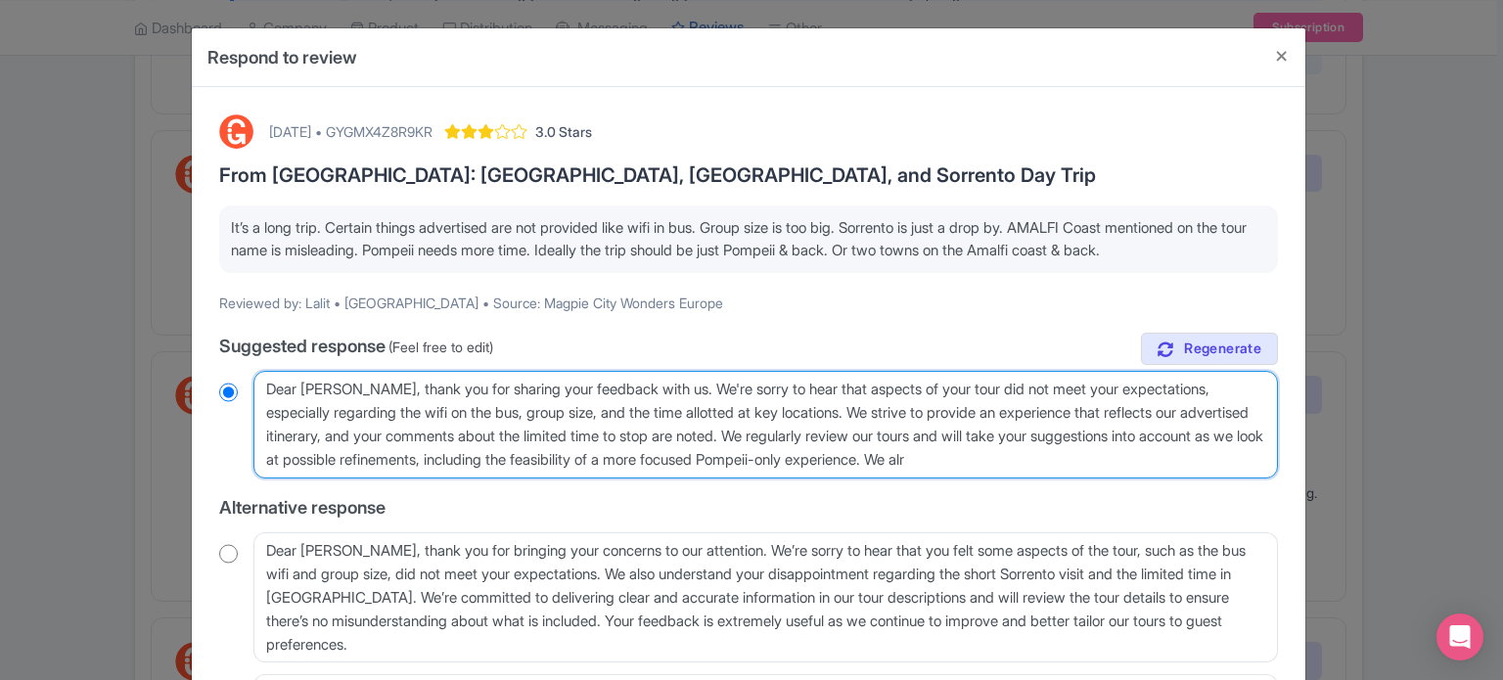
radio input "true"
type textarea "Dear Lalit, thank you for sharing your feedback with us. We're sorry to hear th…"
radio input "true"
type textarea "Dear Lalit, thank you for sharing your feedback with us. We're sorry to hear th…"
radio input "true"
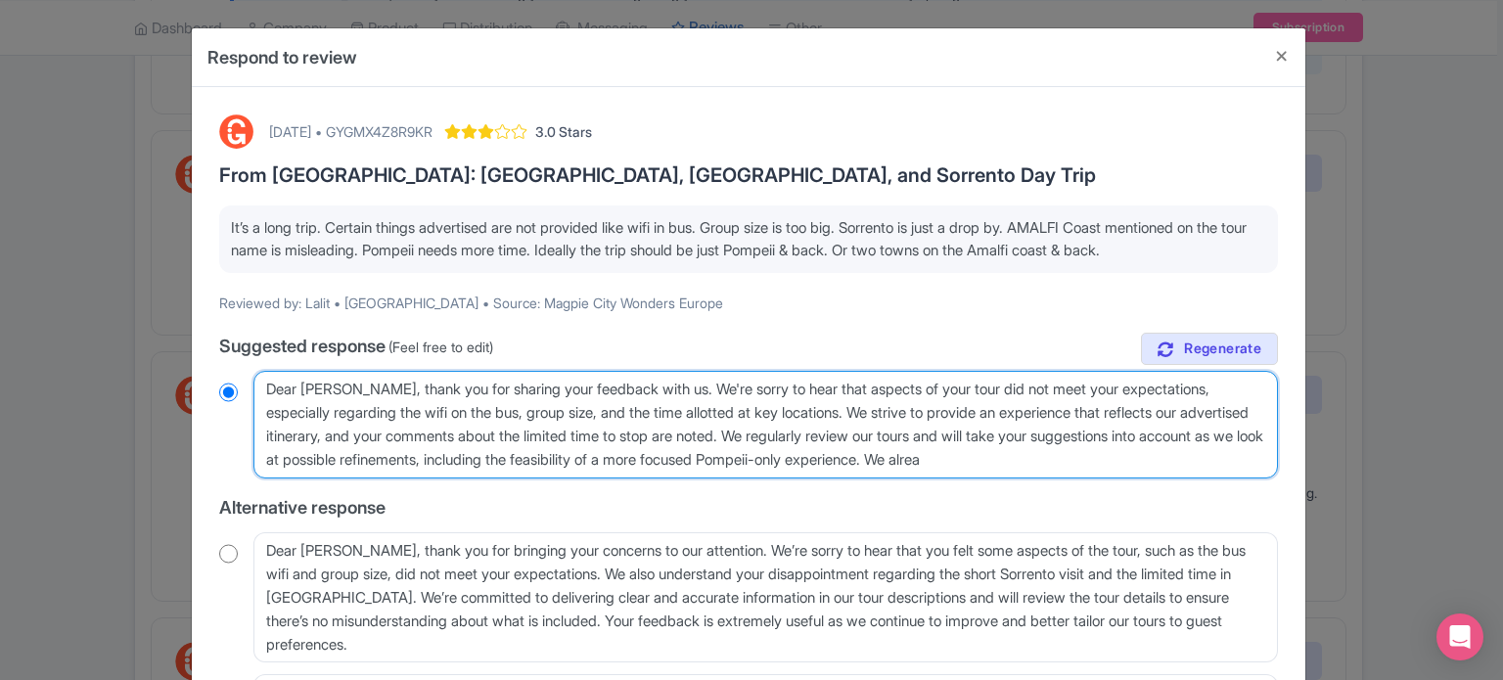
type textarea "Dear Lalit, thank you for sharing your feedback with us. We're sorry to hear th…"
radio input "true"
type textarea "Dear Lalit, thank you for sharing your feedback with us. We're sorry to hear th…"
radio input "true"
type textarea "Dear Lalit, thank you for sharing your feedback with us. We're sorry to hear th…"
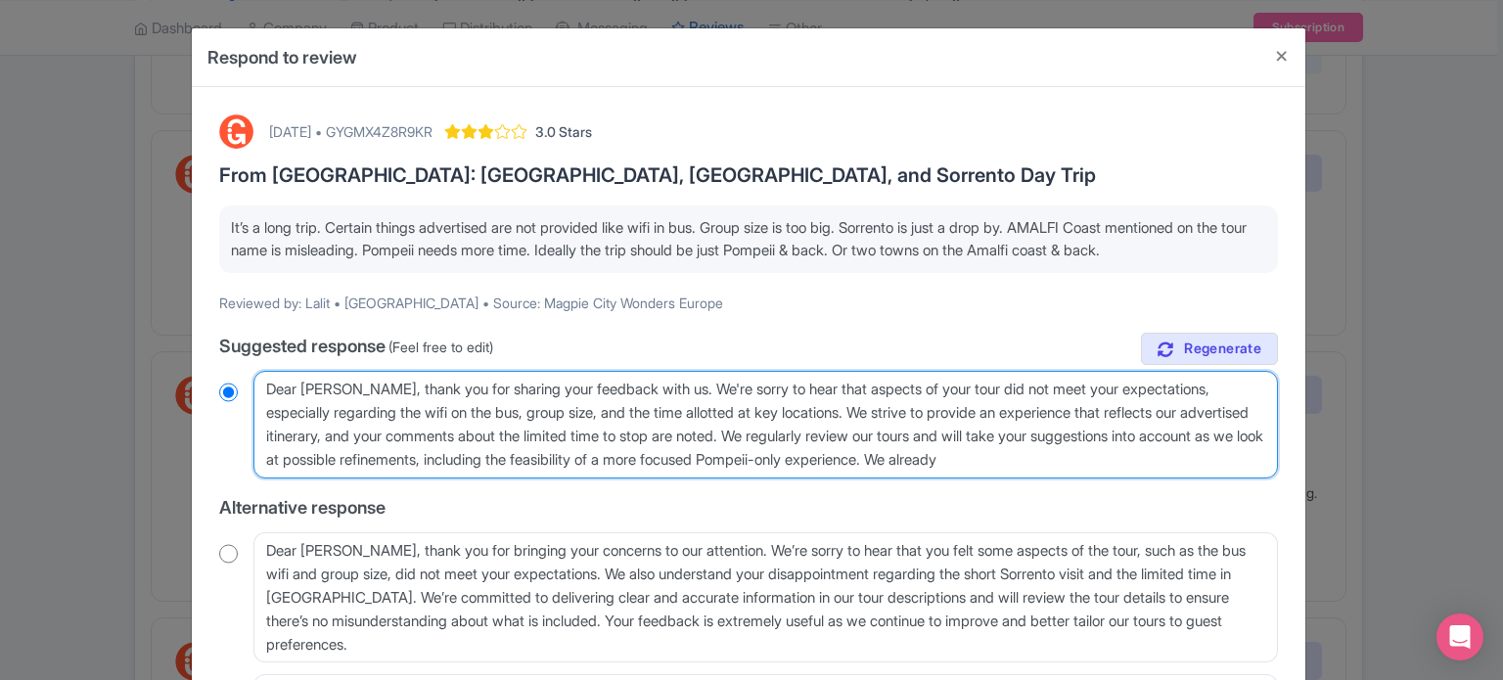
radio input "true"
type textarea "Dear Lalit, thank you for sharing your feedback with us. We're sorry to hear th…"
radio input "true"
type textarea "Dear Lalit, thank you for sharing your feedback with us. We're sorry to hear th…"
radio input "true"
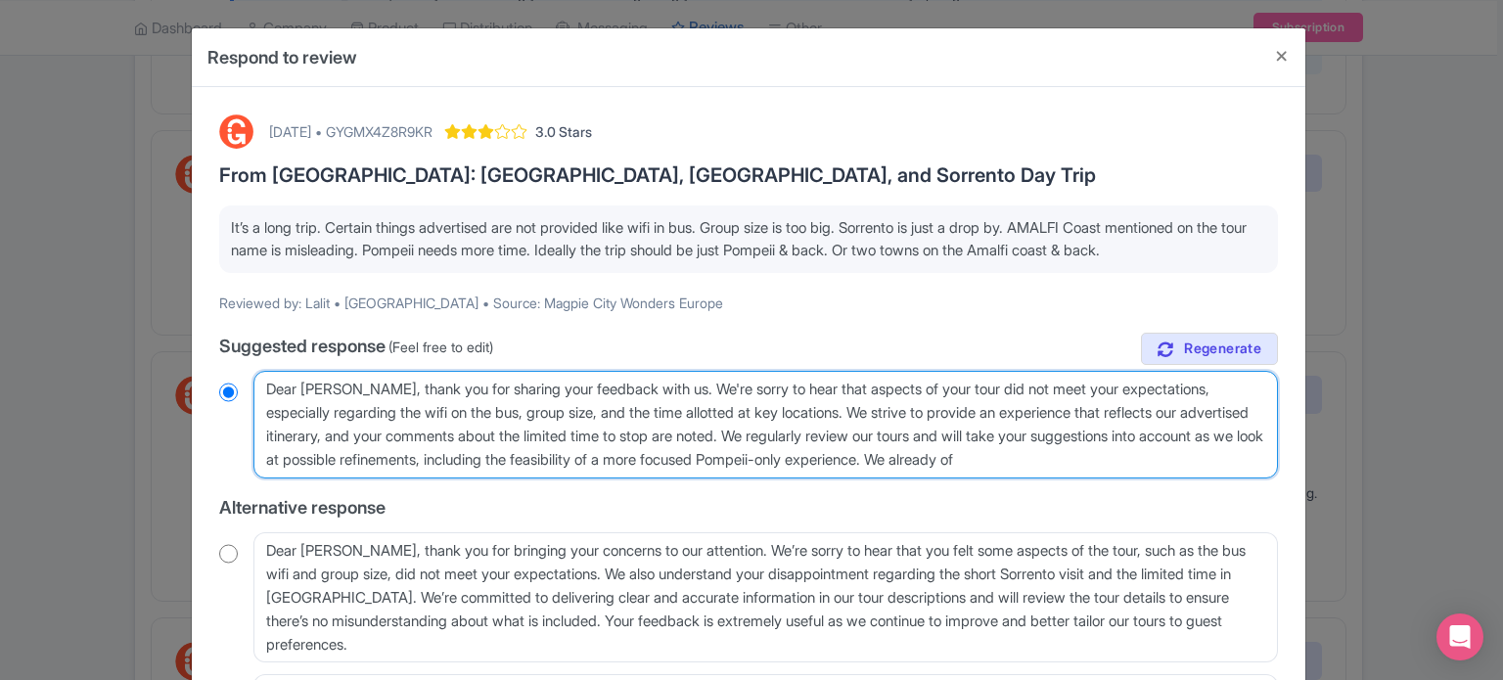
type textarea "Dear Lalit, thank you for sharing your feedback with us. We're sorry to hear th…"
radio input "true"
type textarea "Dear Lalit, thank you for sharing your feedback with us. We're sorry to hear th…"
radio input "true"
type textarea "Dear Lalit, thank you for sharing your feedback with us. We're sorry to hear th…"
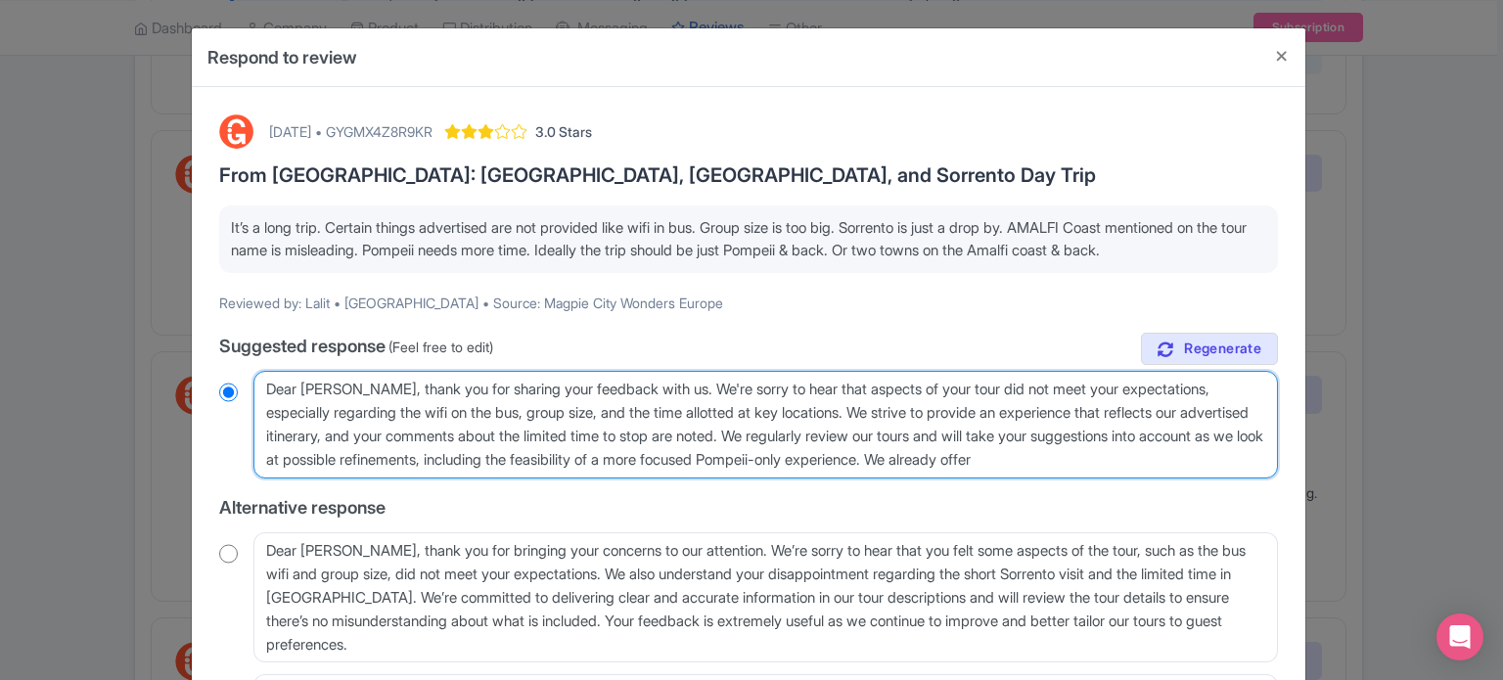
radio input "true"
type textarea "Dear Lalit, thank you for sharing your feedback with us. We're sorry to hear th…"
radio input "true"
type textarea "Dear Lalit, thank you for sharing your feedback with us. We're sorry to hear th…"
radio input "true"
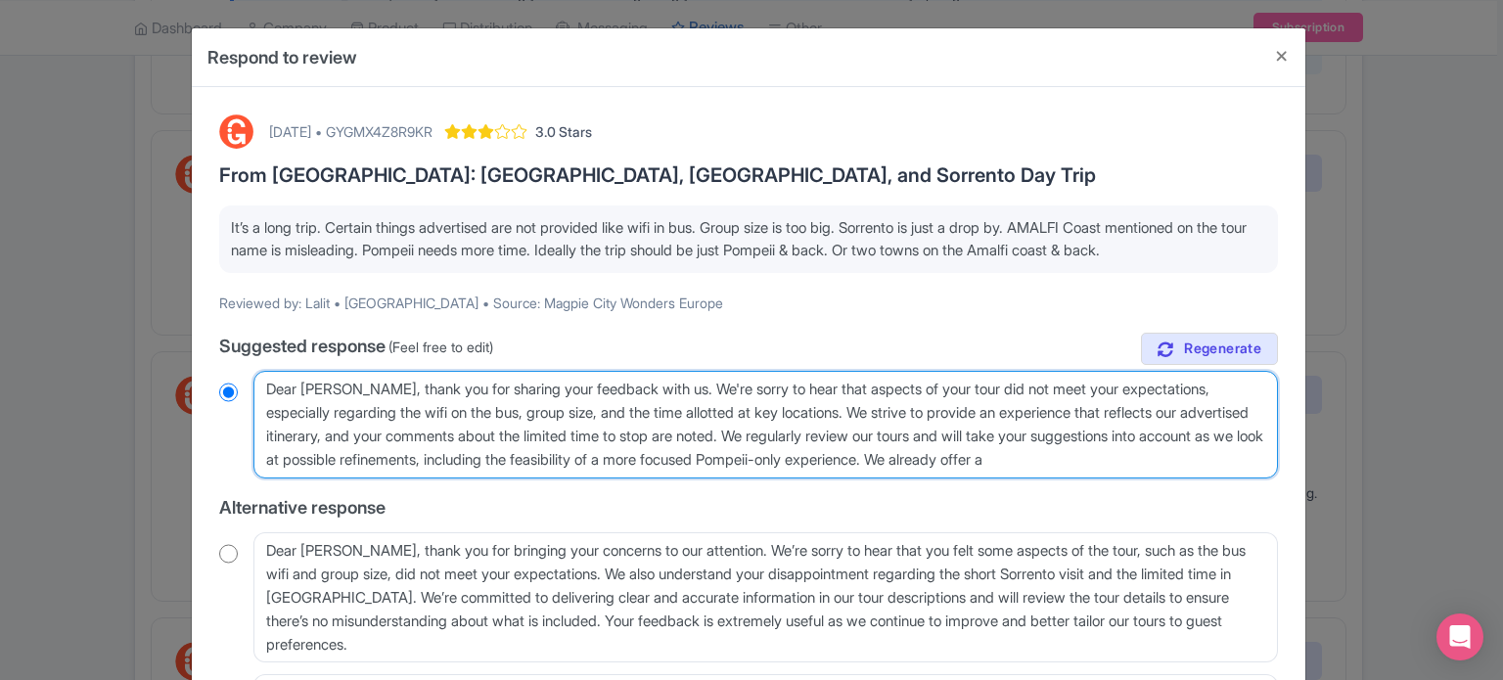
type textarea "Dear Lalit, thank you for sharing your feedback with us. We're sorry to hear th…"
radio input "true"
type textarea "Dear Lalit, thank you for sharing your feedback with us. We're sorry to hear th…"
radio input "true"
type textarea "Dear Lalit, thank you for sharing your feedback with us. We're sorry to hear th…"
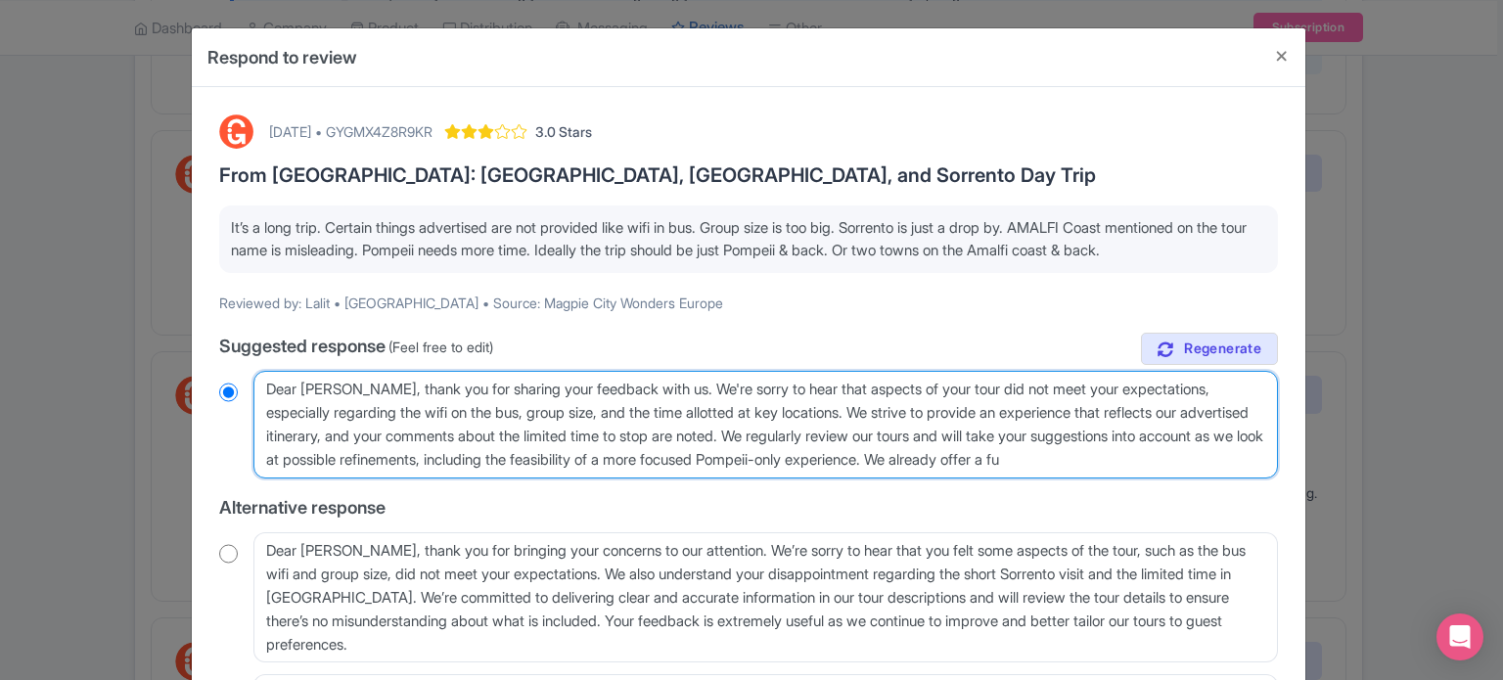
radio input "true"
type textarea "Dear Lalit, thank you for sharing your feedback with us. We're sorry to hear th…"
radio input "true"
type textarea "Dear Lalit, thank you for sharing your feedback with us. We're sorry to hear th…"
radio input "true"
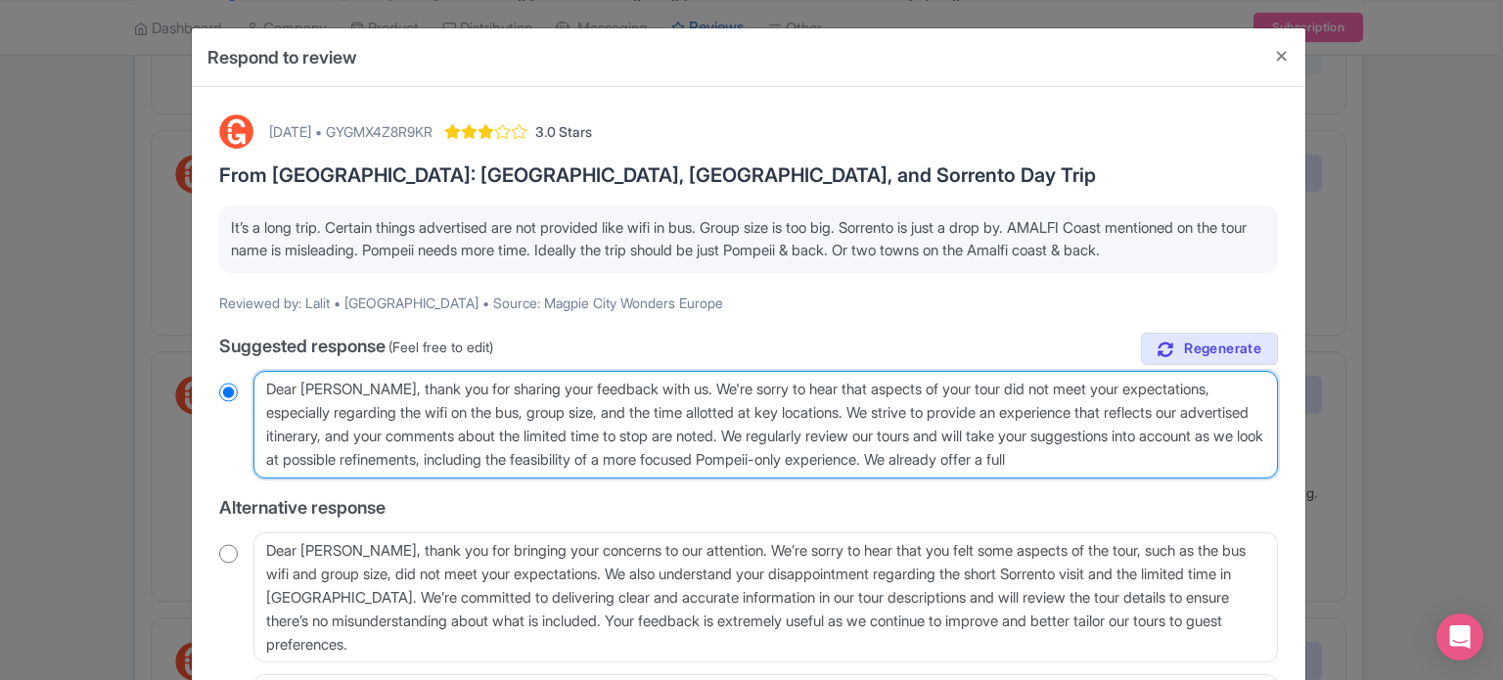
type textarea "Dear Lalit, thank you for sharing your feedback with us. We're sorry to hear th…"
radio input "true"
type textarea "Dear Lalit, thank you for sharing your feedback with us. We're sorry to hear th…"
radio input "true"
type textarea "Dear Lalit, thank you for sharing your feedback with us. We're sorry to hear th…"
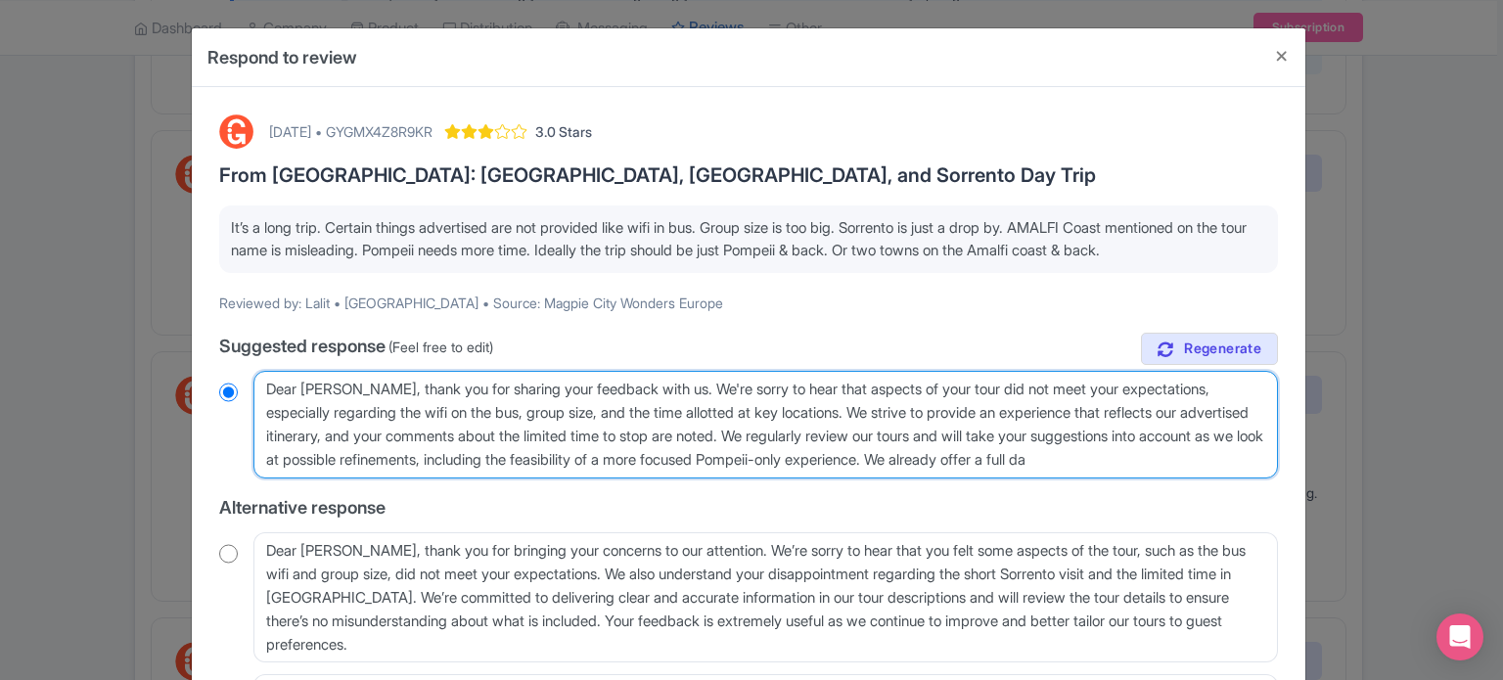
radio input "true"
type textarea "Dear Lalit, thank you for sharing your feedback with us. We're sorry to hear th…"
radio input "true"
type textarea "Dear Lalit, thank you for sharing your feedback with us. We're sorry to hear th…"
radio input "true"
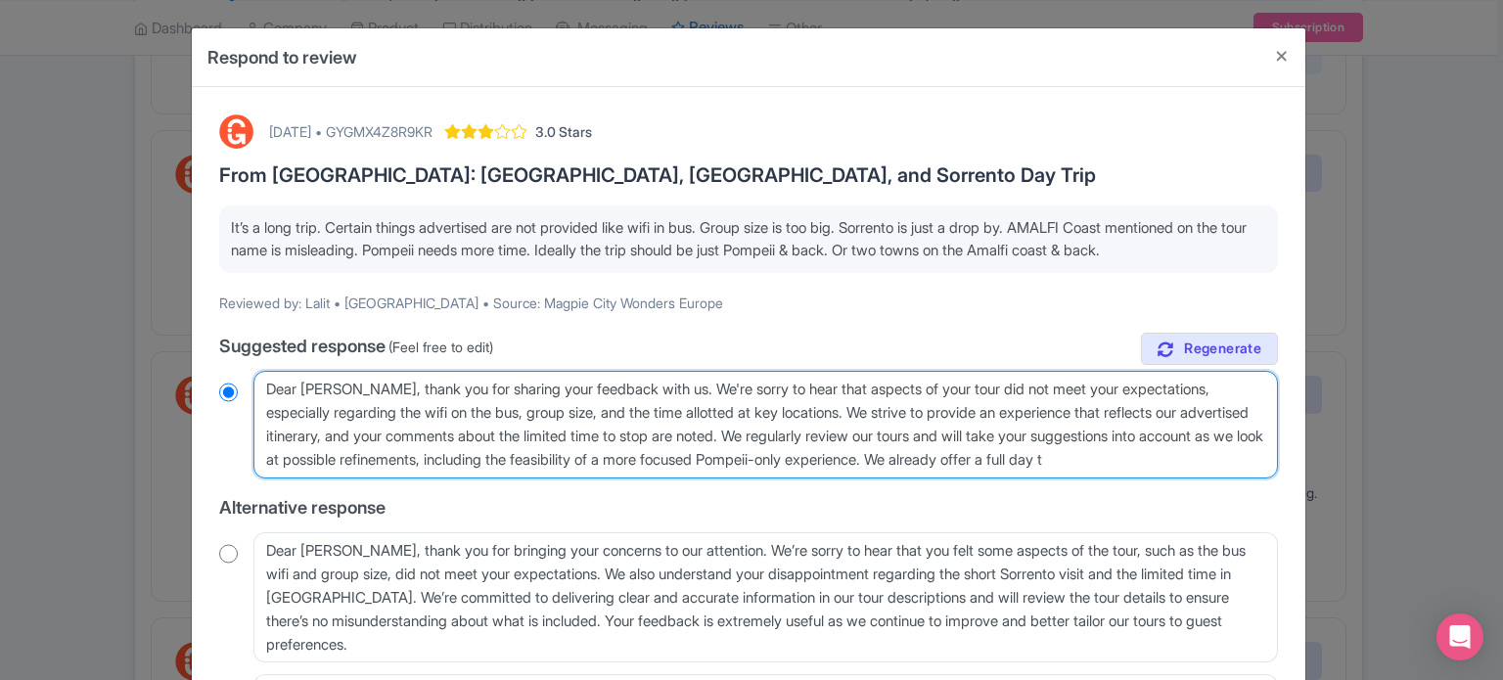
type textarea "Dear Lalit, thank you for sharing your feedback with us. We're sorry to hear th…"
radio input "true"
type textarea "Dear Lalit, thank you for sharing your feedback with us. We're sorry to hear th…"
radio input "true"
type textarea "Dear Lalit, thank you for sharing your feedback with us. We're sorry to hear th…"
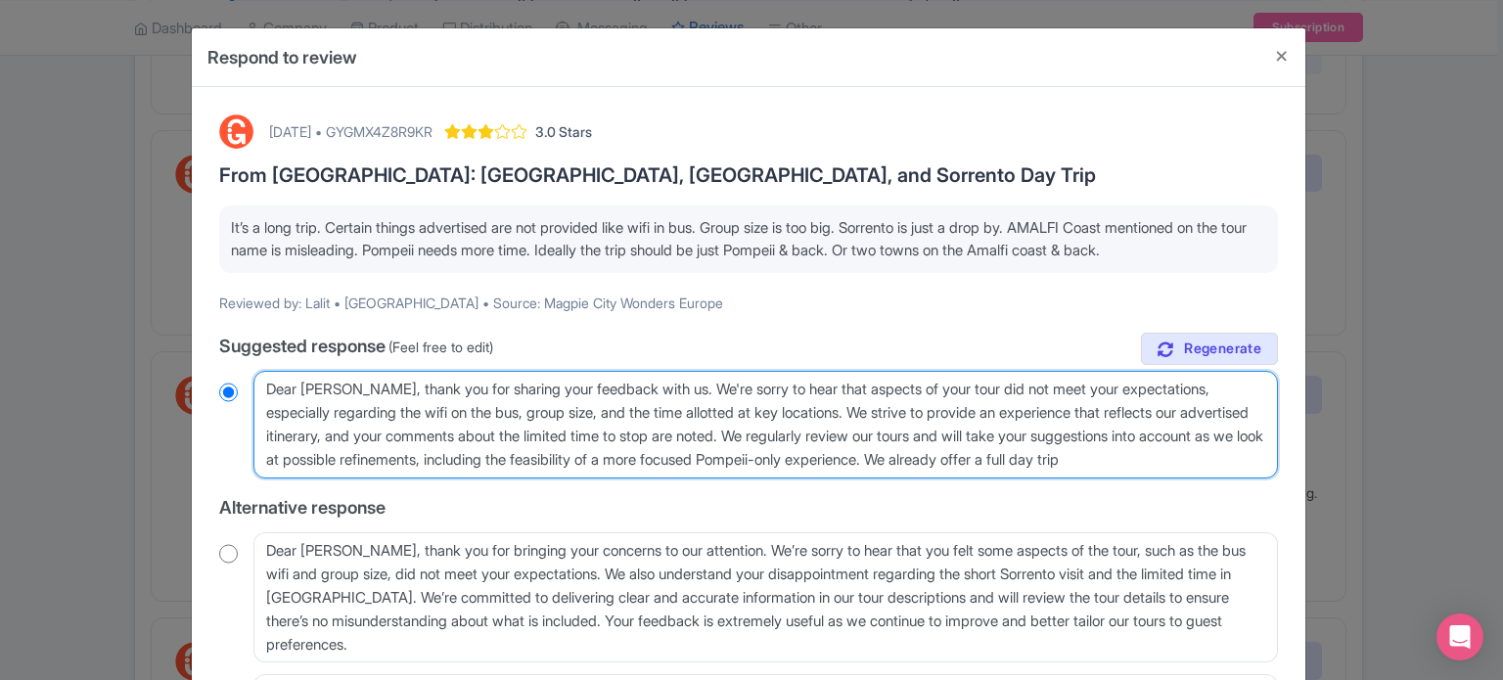
radio input "true"
type textarea "Dear Lalit, thank you for sharing your feedback with us. We're sorry to hear th…"
radio input "true"
type textarea "Dear Lalit, thank you for sharing your feedback with us. We're sorry to hear th…"
radio input "true"
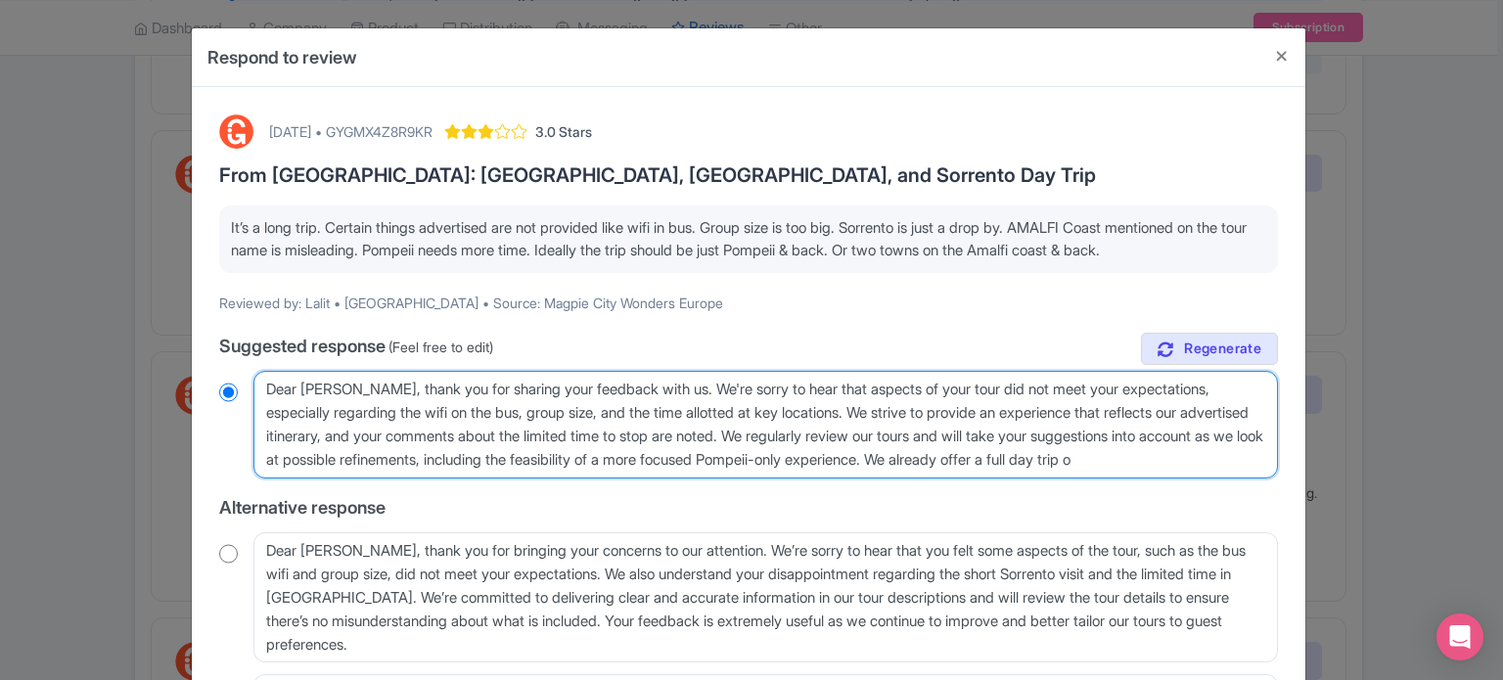
type textarea "Dear Lalit, thank you for sharing your feedback with us. We're sorry to hear th…"
radio input "true"
type textarea "Dear Lalit, thank you for sharing your feedback with us. We're sorry to hear th…"
radio input "true"
type textarea "Dear Lalit, thank you for sharing your feedback with us. We're sorry to hear th…"
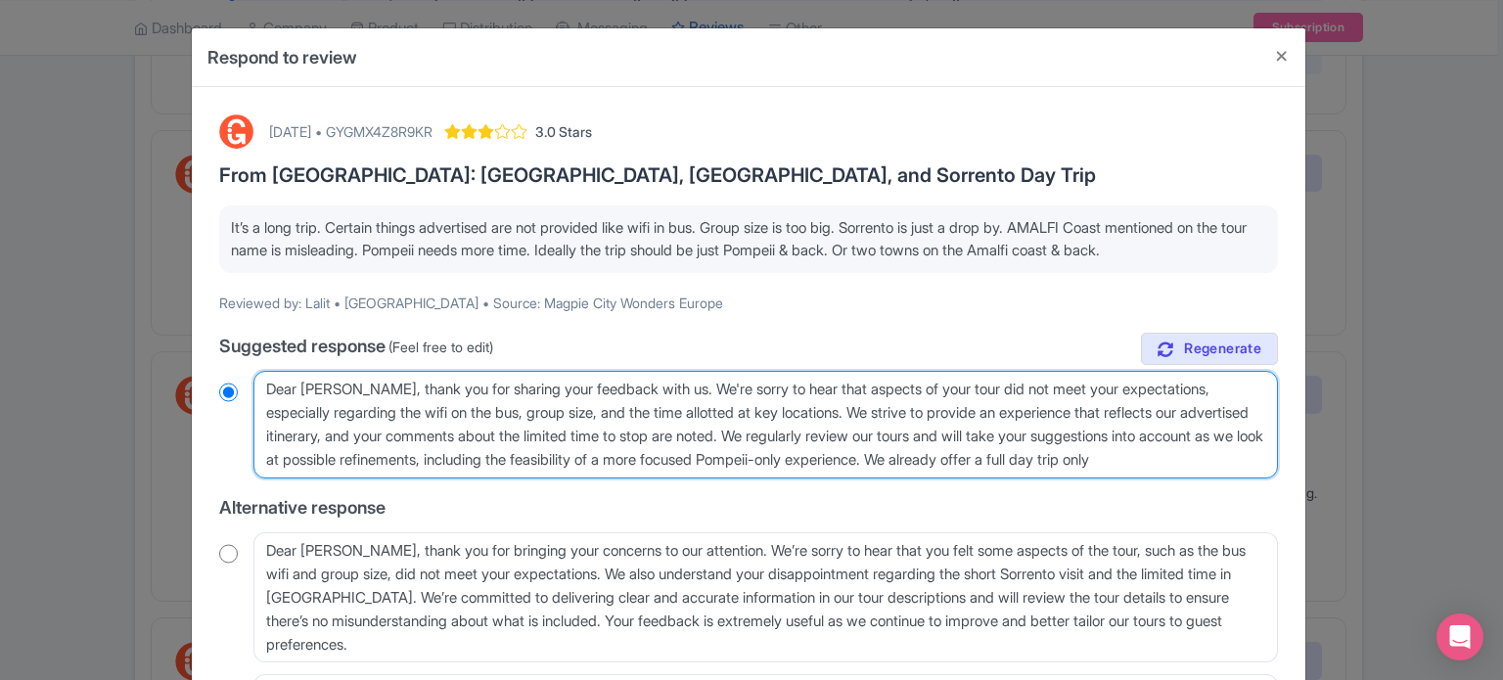
radio input "true"
type textarea "Dear Lalit, thank you for sharing your feedback with us. We're sorry to hear th…"
radio input "true"
type textarea "Dear Lalit, thank you for sharing your feedback with us. We're sorry to hear th…"
radio input "true"
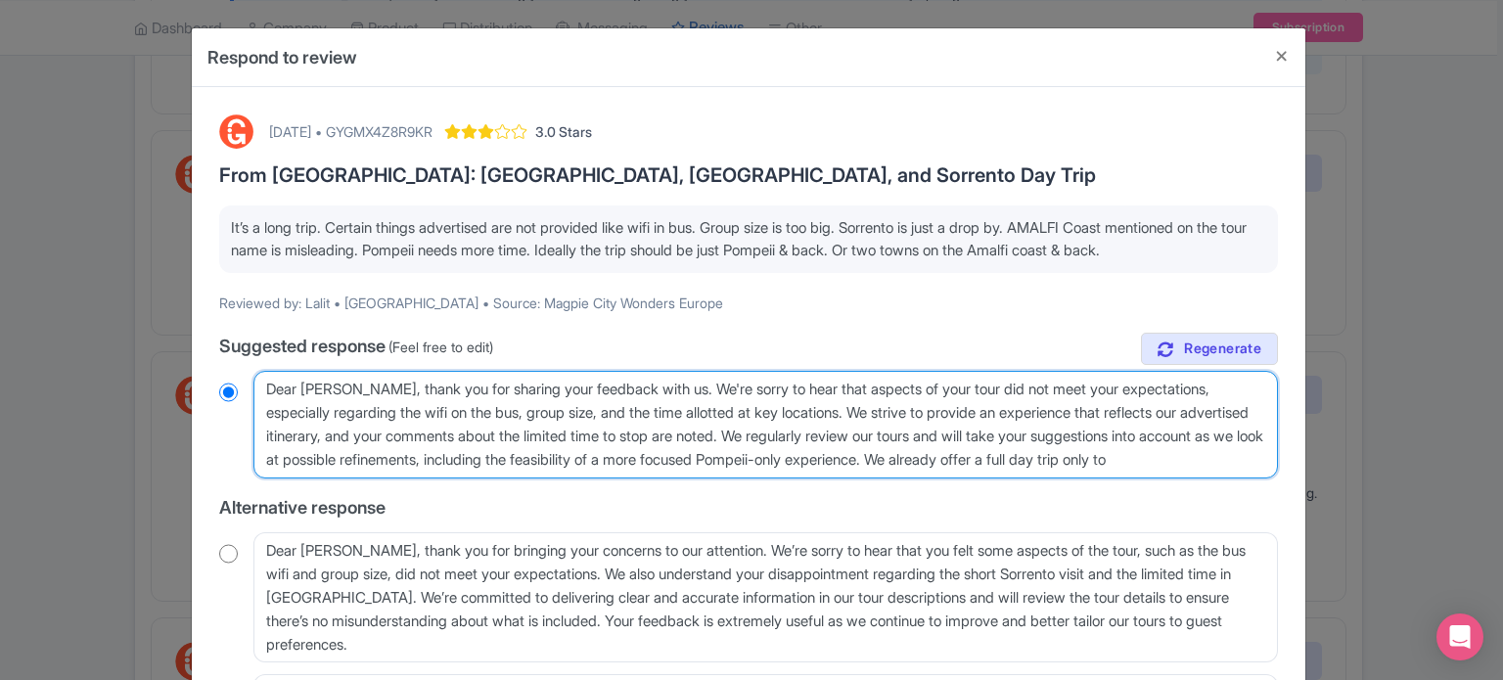
type textarea "Dear Lalit, thank you for sharing your feedback with us. We're sorry to hear th…"
radio input "true"
type textarea "Dear Lalit, thank you for sharing your feedback with us. We're sorry to hear th…"
radio input "true"
type textarea "Dear Lalit, thank you for sharing your feedback with us. We're sorry to hear th…"
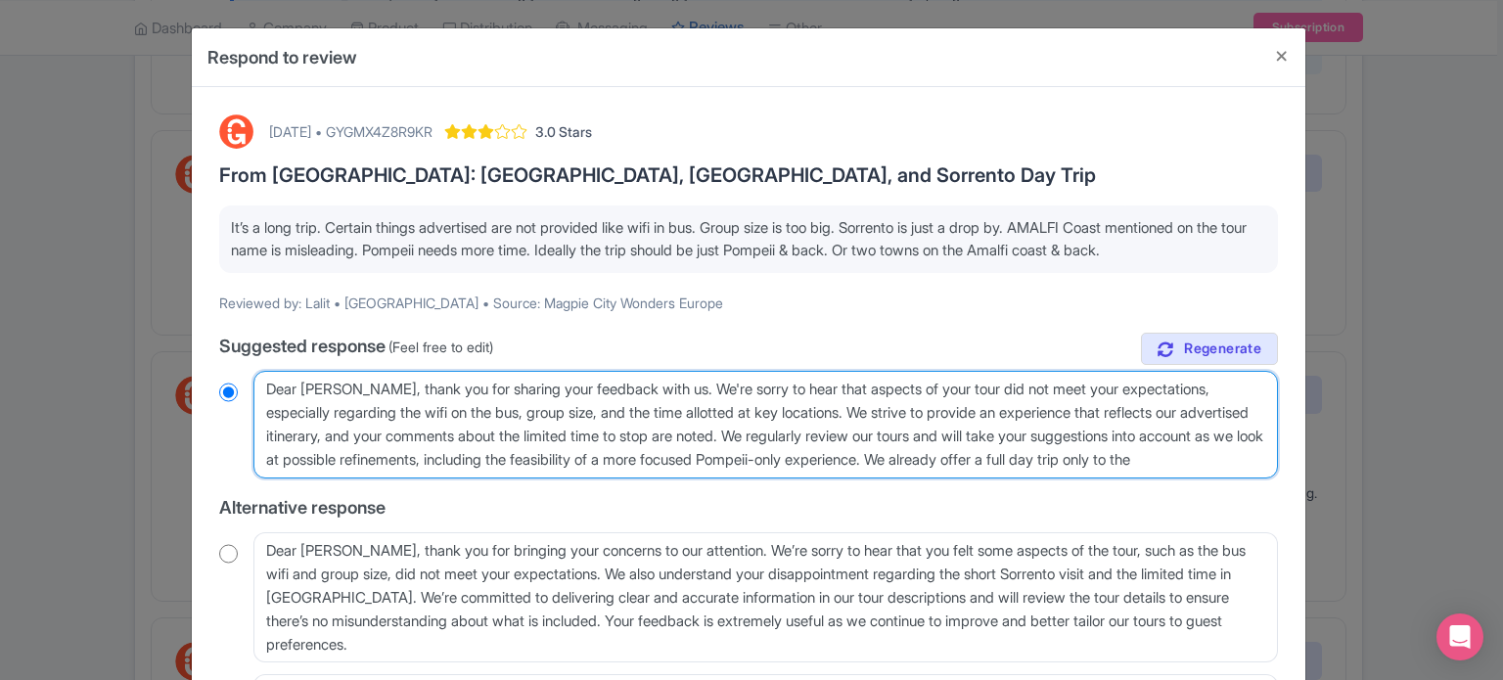
radio input "true"
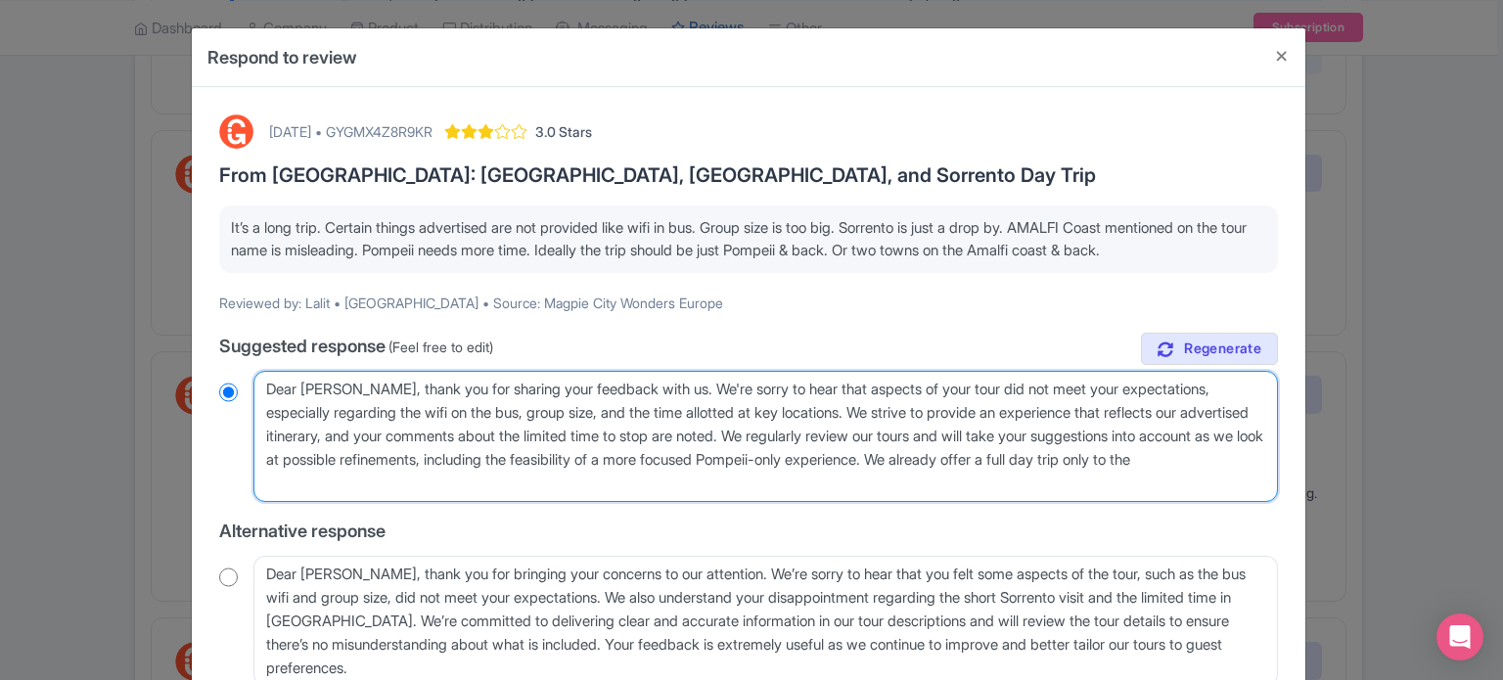
type textarea "Dear Lalit, thank you for sharing your feedback with us. We're sorry to hear th…"
radio input "true"
type textarea "Dear Lalit, thank you for sharing your feedback with us. We're sorry to hear th…"
radio input "true"
type textarea "Dear Lalit, thank you for sharing your feedback with us. We're sorry to hear th…"
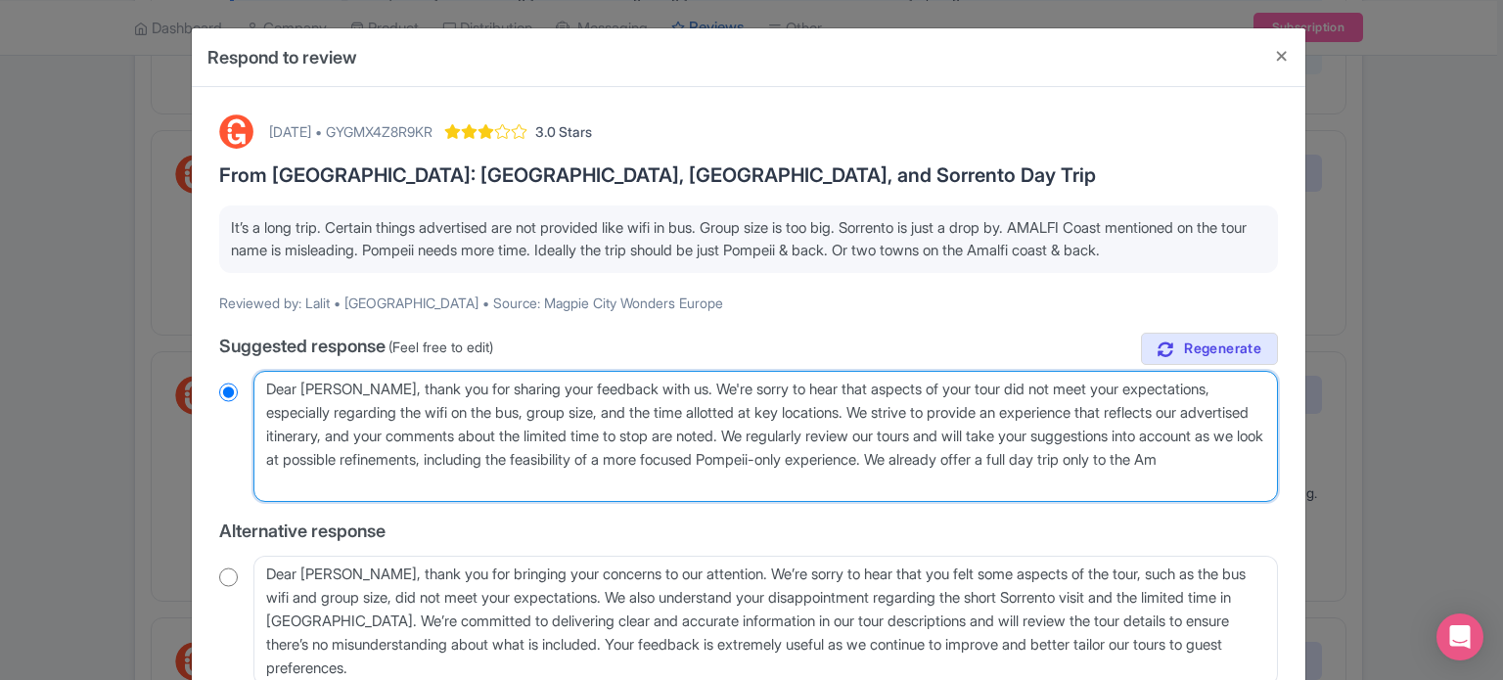
radio input "true"
type textarea "Dear Lalit, thank you for sharing your feedback with us. We're sorry to hear th…"
radio input "true"
type textarea "Dear Lalit, thank you for sharing your feedback with us. We're sorry to hear th…"
radio input "true"
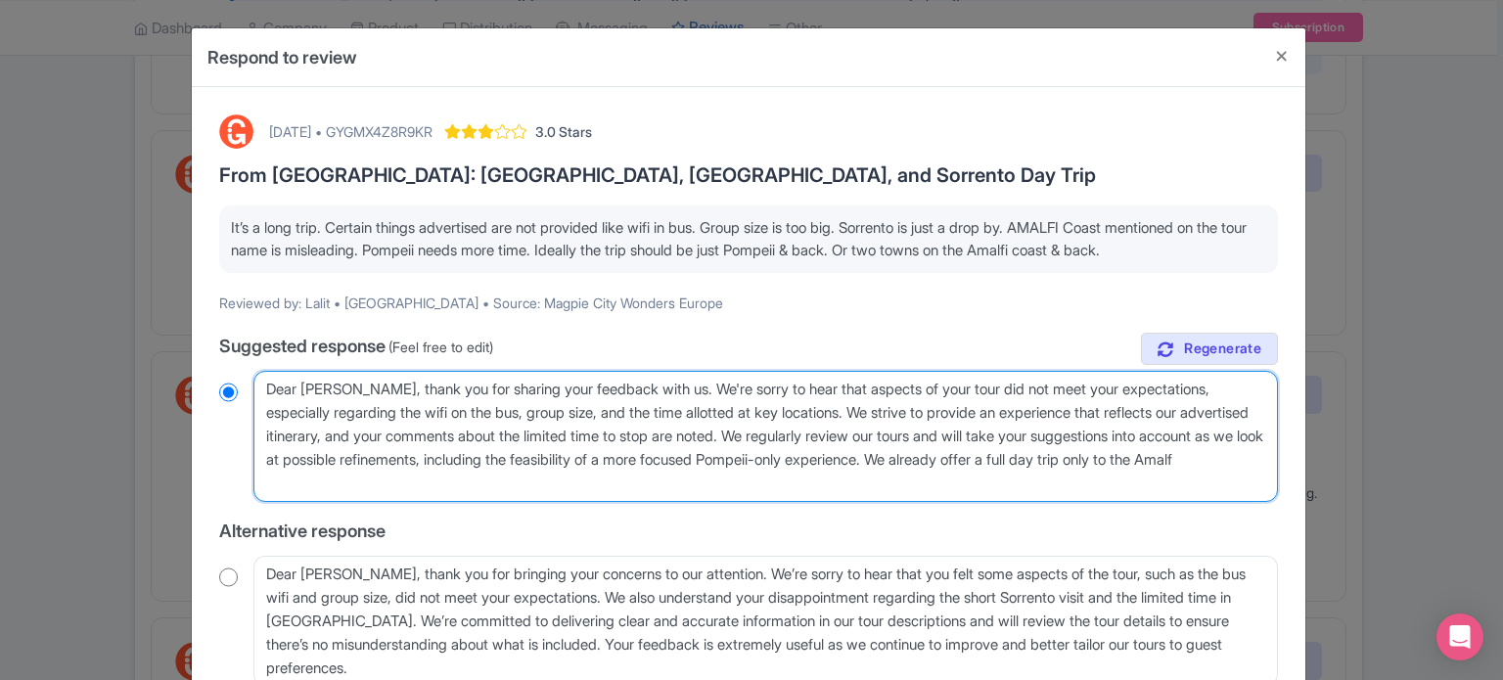
type textarea "Dear Lalit, thank you for sharing your feedback with us. We're sorry to hear th…"
radio input "true"
type textarea "Dear Lalit, thank you for sharing your feedback with us. We're sorry to hear th…"
radio input "true"
type textarea "Dear Lalit, thank you for sharing your feedback with us. We're sorry to hear th…"
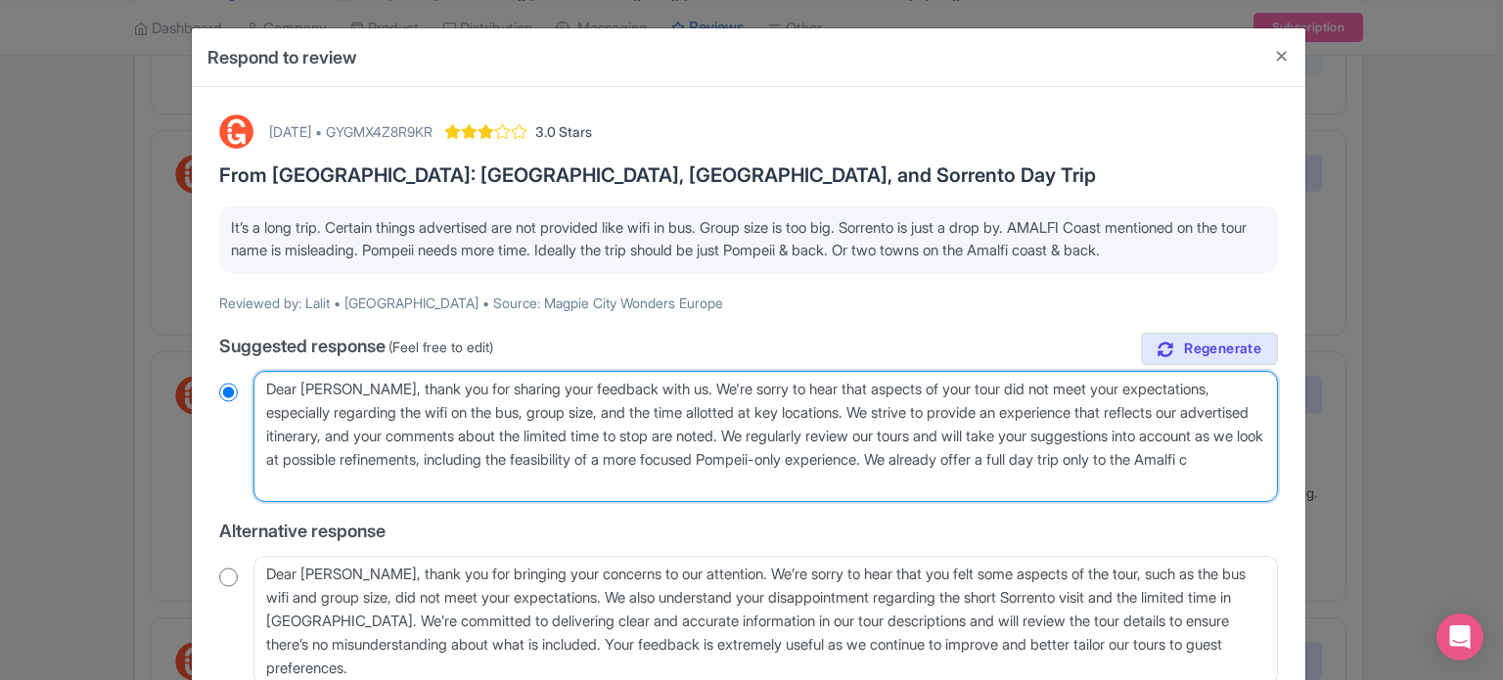
radio input "true"
type textarea "Dear Lalit, thank you for sharing your feedback with us. We're sorry to hear th…"
radio input "true"
type textarea "Dear Lalit, thank you for sharing your feedback with us. We're sorry to hear th…"
radio input "true"
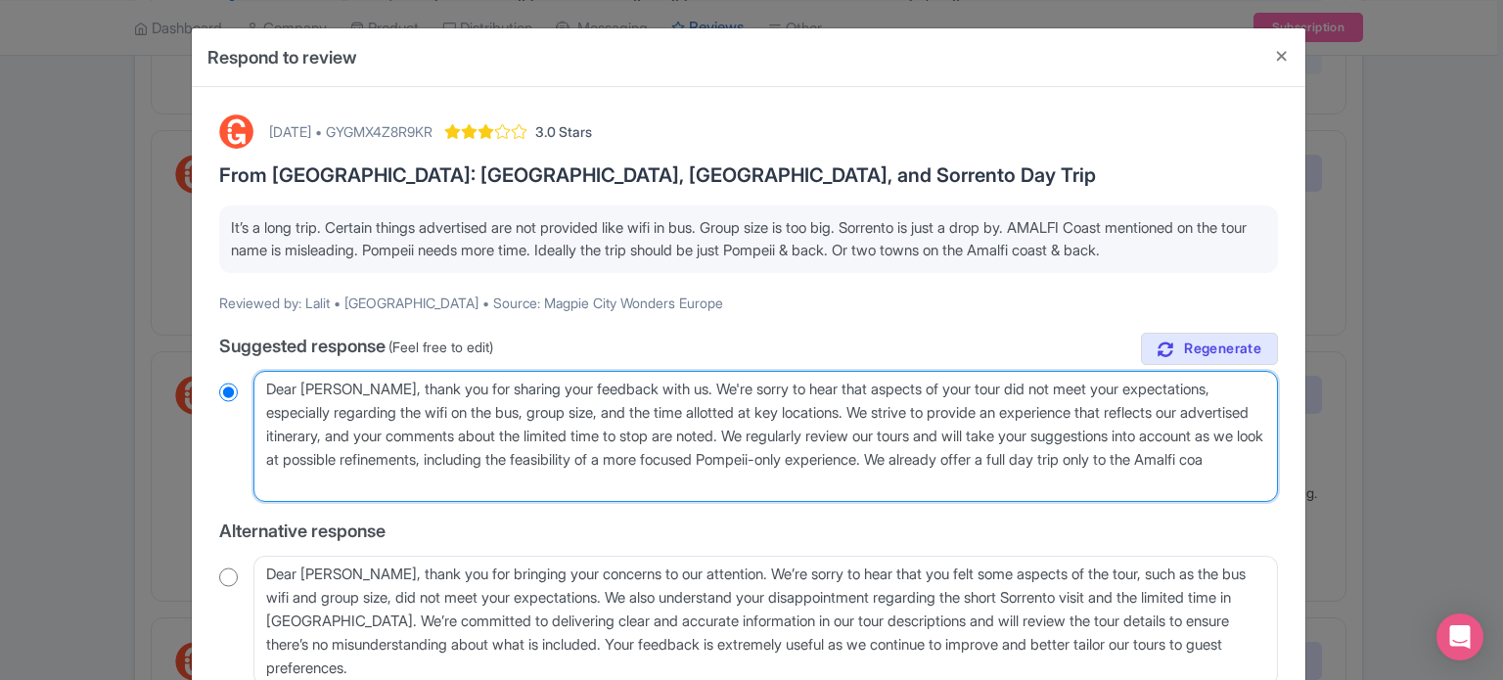
type textarea "Dear Lalit, thank you for sharing your feedback with us. We're sorry to hear th…"
radio input "true"
type textarea "Dear Lalit, thank you for sharing your feedback with us. We're sorry to hear th…"
radio input "true"
type textarea "Dear Lalit, thank you for sharing your feedback with us. We're sorry to hear th…"
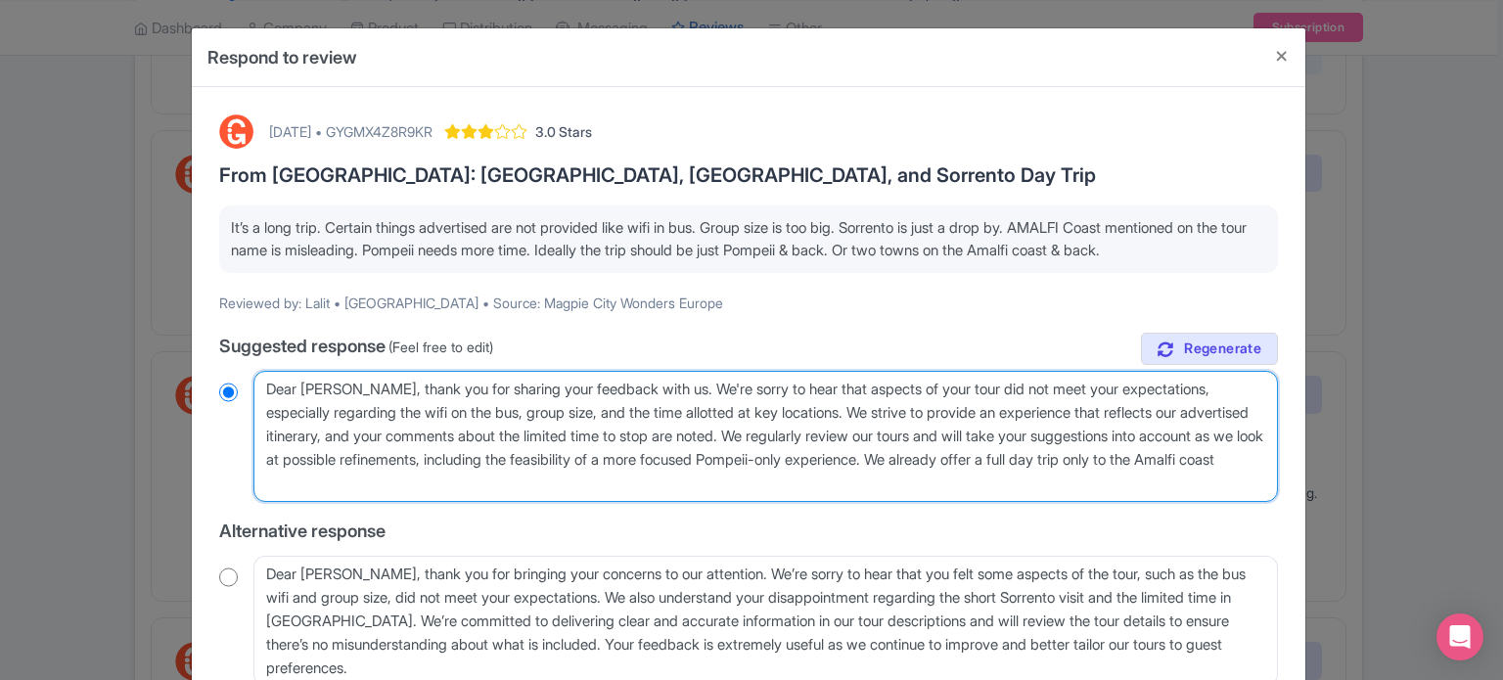
radio input "true"
type textarea "Dear Lalit, thank you for sharing your feedback with us. We're sorry to hear th…"
radio input "true"
type textarea "Dear Lalit, thank you for sharing your feedback with us. We're sorry to hear th…"
radio input "true"
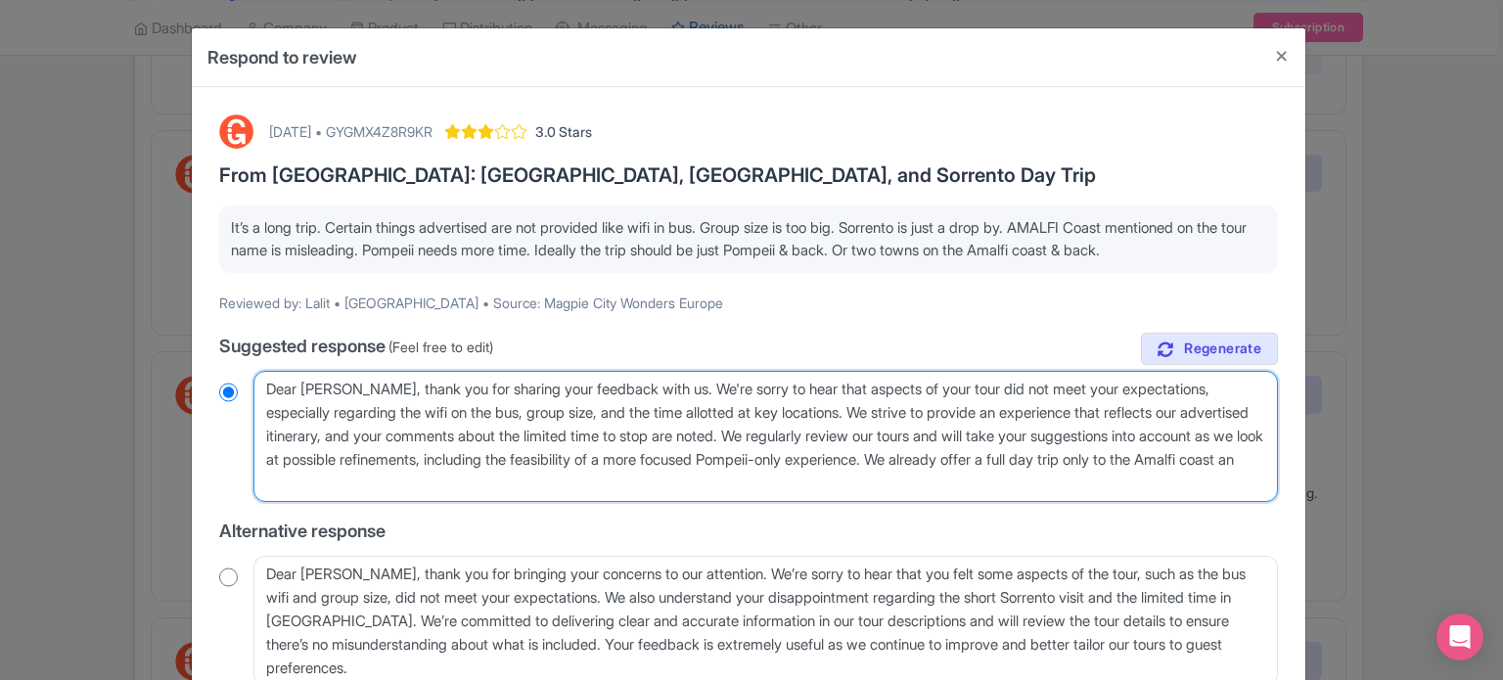
type textarea "Dear Lalit, thank you for sharing your feedback with us. We're sorry to hear th…"
radio input "true"
type textarea "Dear Lalit, thank you for sharing your feedback with us. We're sorry to hear th…"
radio input "true"
type textarea "Dear Lalit, thank you for sharing your feedback with us. We're sorry to hear th…"
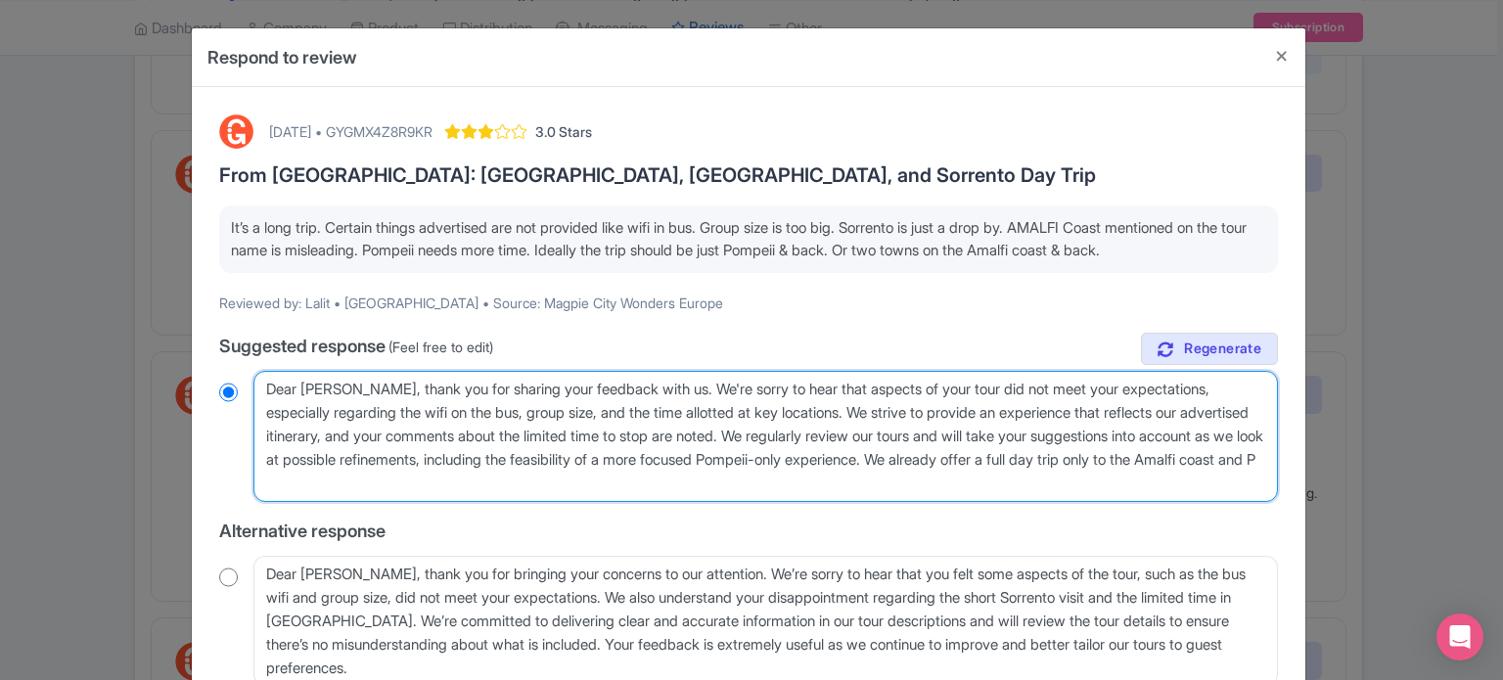
radio input "true"
type textarea "Dear Lalit, thank you for sharing your feedback with us. We're sorry to hear th…"
radio input "true"
type textarea "Dear Lalit, thank you for sharing your feedback with us. We're sorry to hear th…"
radio input "true"
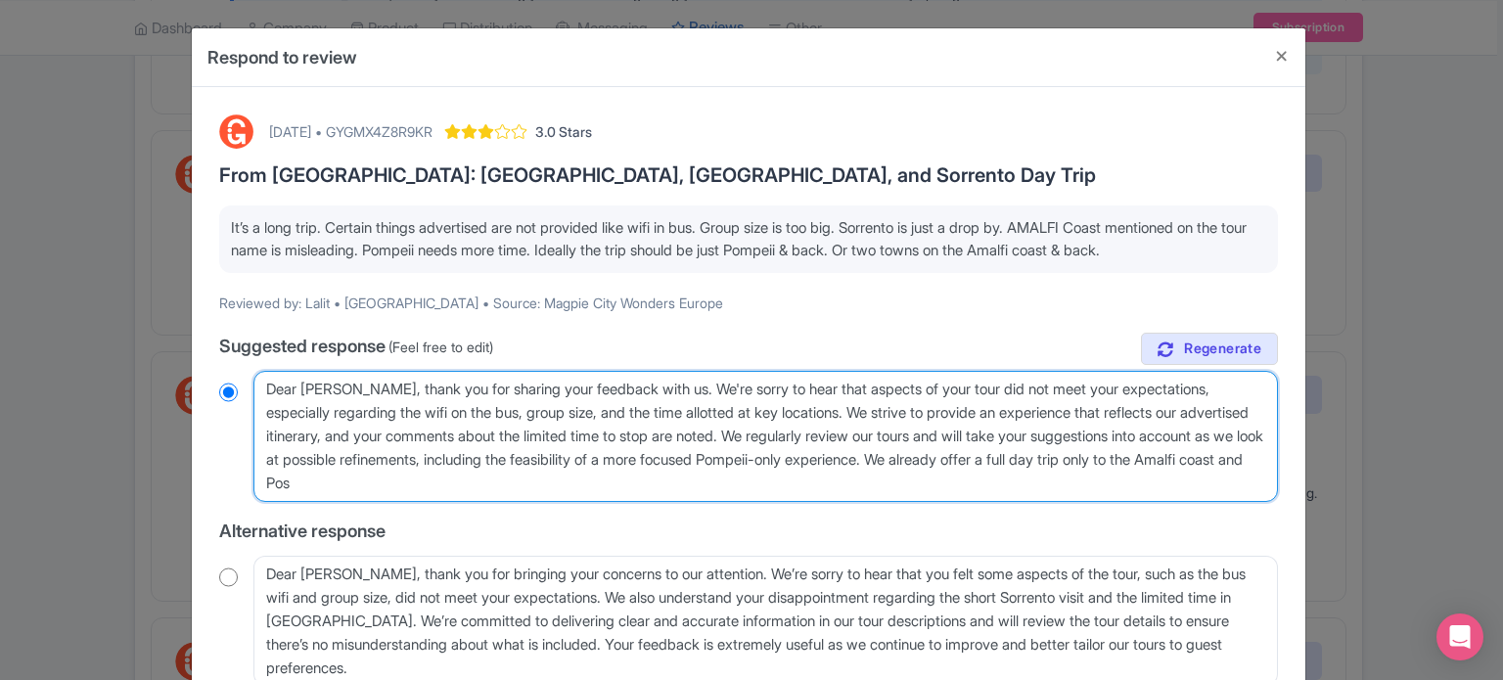
type textarea "Dear Lalit, thank you for sharing your feedback with us. We're sorry to hear th…"
radio input "true"
type textarea "Dear Lalit, thank you for sharing your feedback with us. We're sorry to hear th…"
radio input "true"
type textarea "Dear Lalit, thank you for sharing your feedback with us. We're sorry to hear th…"
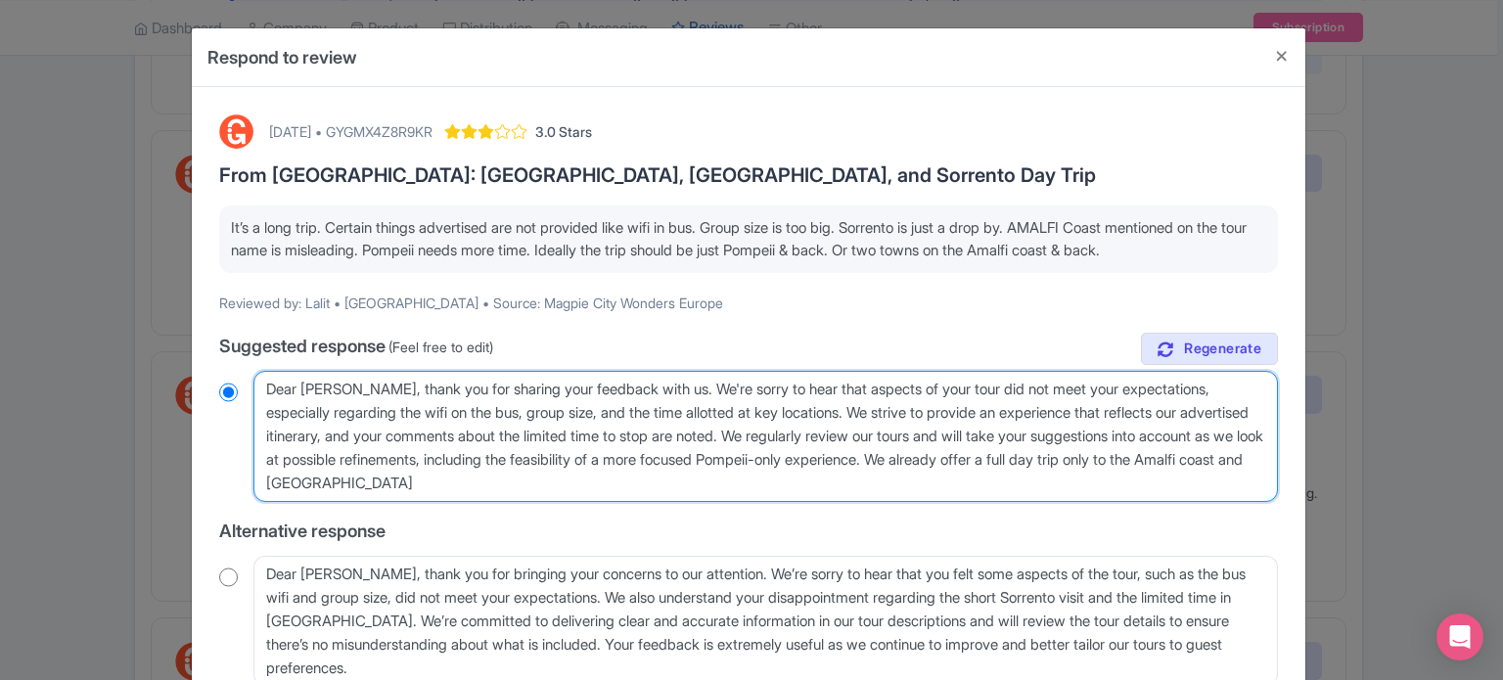
radio input "true"
type textarea "Dear Lalit, thank you for sharing your feedback with us. We're sorry to hear th…"
radio input "true"
type textarea "Dear Lalit, thank you for sharing your feedback with us. We're sorry to hear th…"
radio input "true"
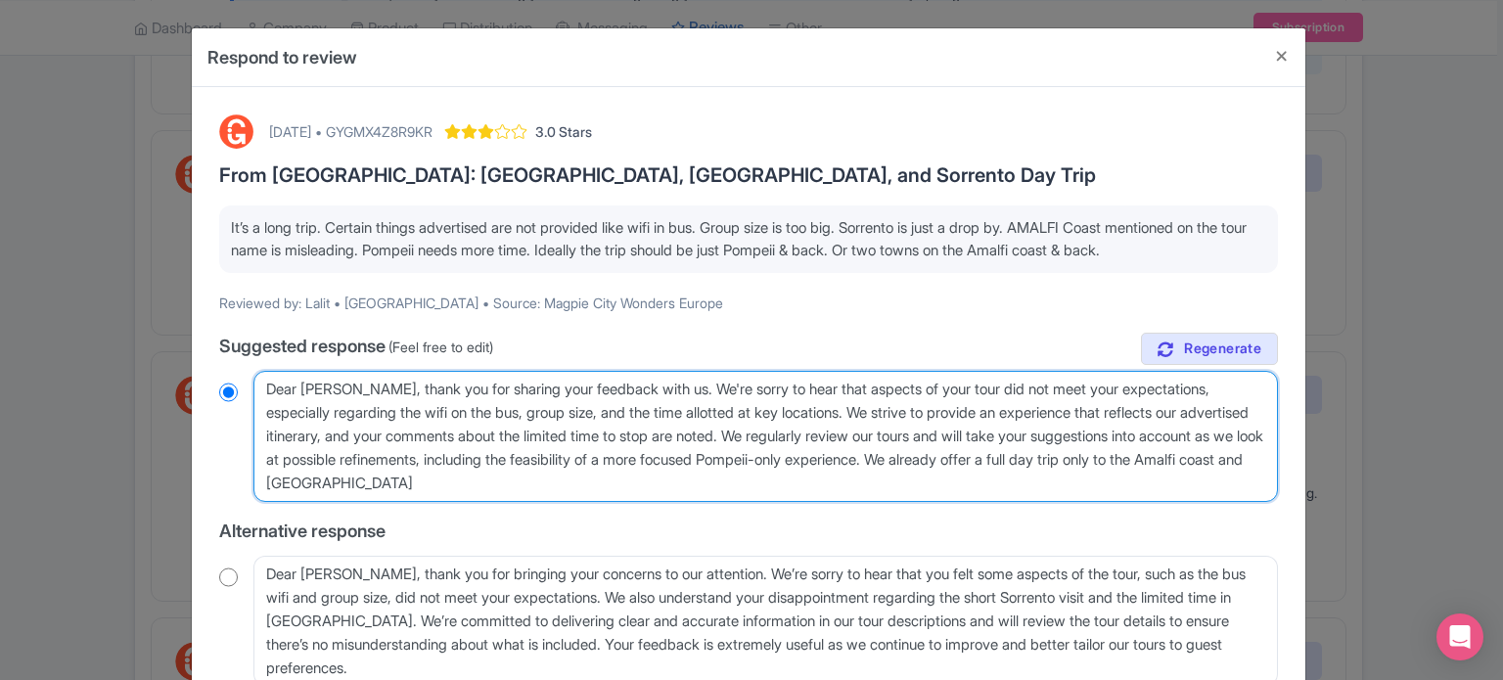
type textarea "Dear Lalit, thank you for sharing your feedback with us. We're sorry to hear th…"
radio input "true"
type textarea "Dear Lalit, thank you for sharing your feedback with us. We're sorry to hear th…"
radio input "true"
type textarea "Dear Lalit, thank you for sharing your feedback with us. We're sorry to hear th…"
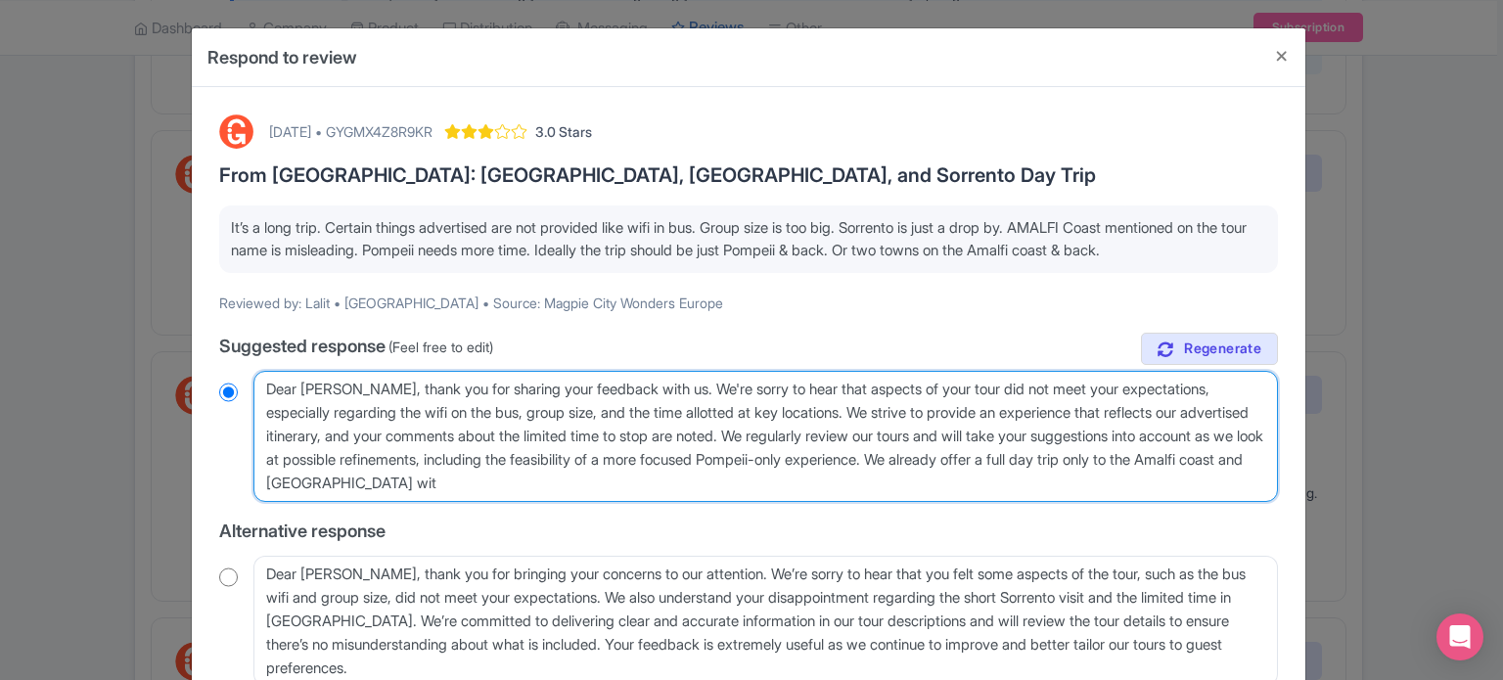
radio input "true"
type textarea "Dear Lalit, thank you for sharing your feedback with us. We're sorry to hear th…"
radio input "true"
type textarea "Dear Lalit, thank you for sharing your feedback with us. We're sorry to hear th…"
radio input "true"
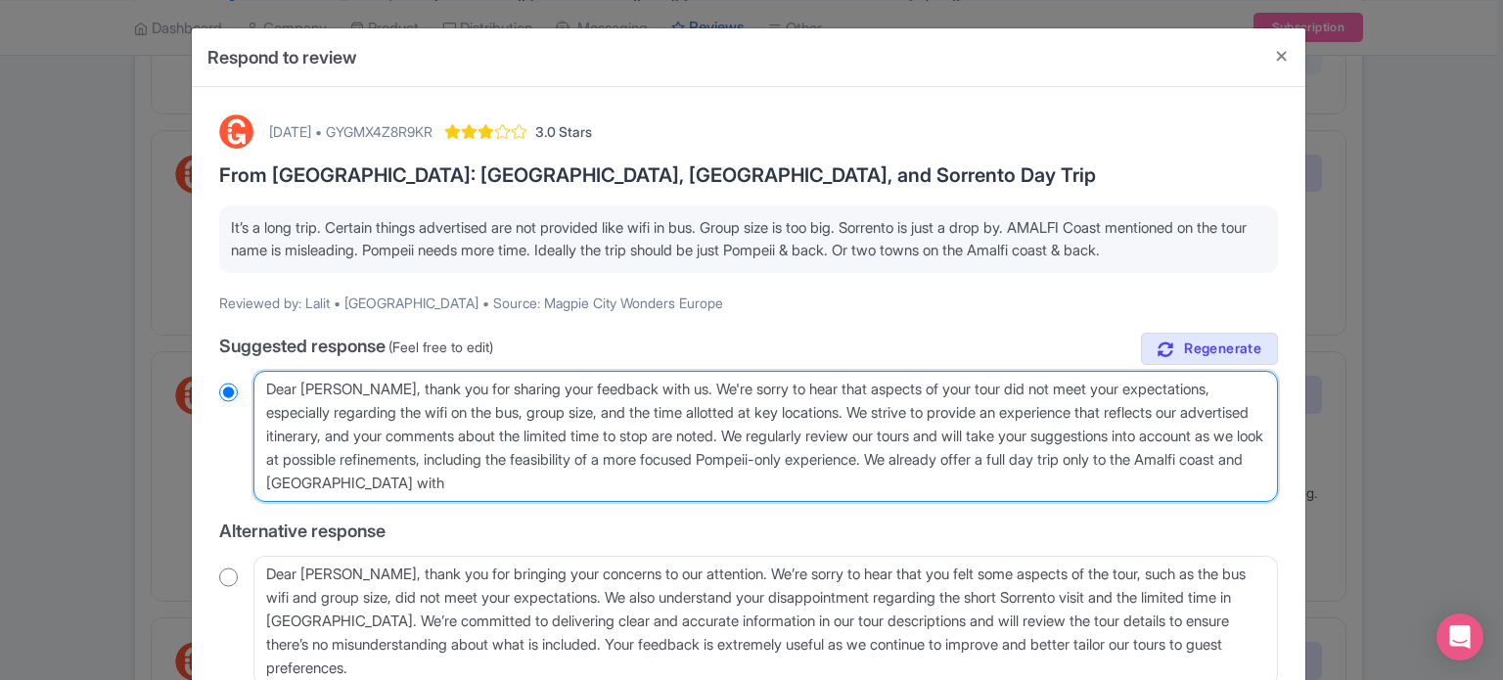
type textarea "Dear Lalit, thank you for sharing your feedback with us. We're sorry to hear th…"
radio input "true"
type textarea "Dear Lalit, thank you for sharing your feedback with us. We're sorry to hear th…"
radio input "true"
type textarea "Dear Lalit, thank you for sharing your feedback with us. We're sorry to hear th…"
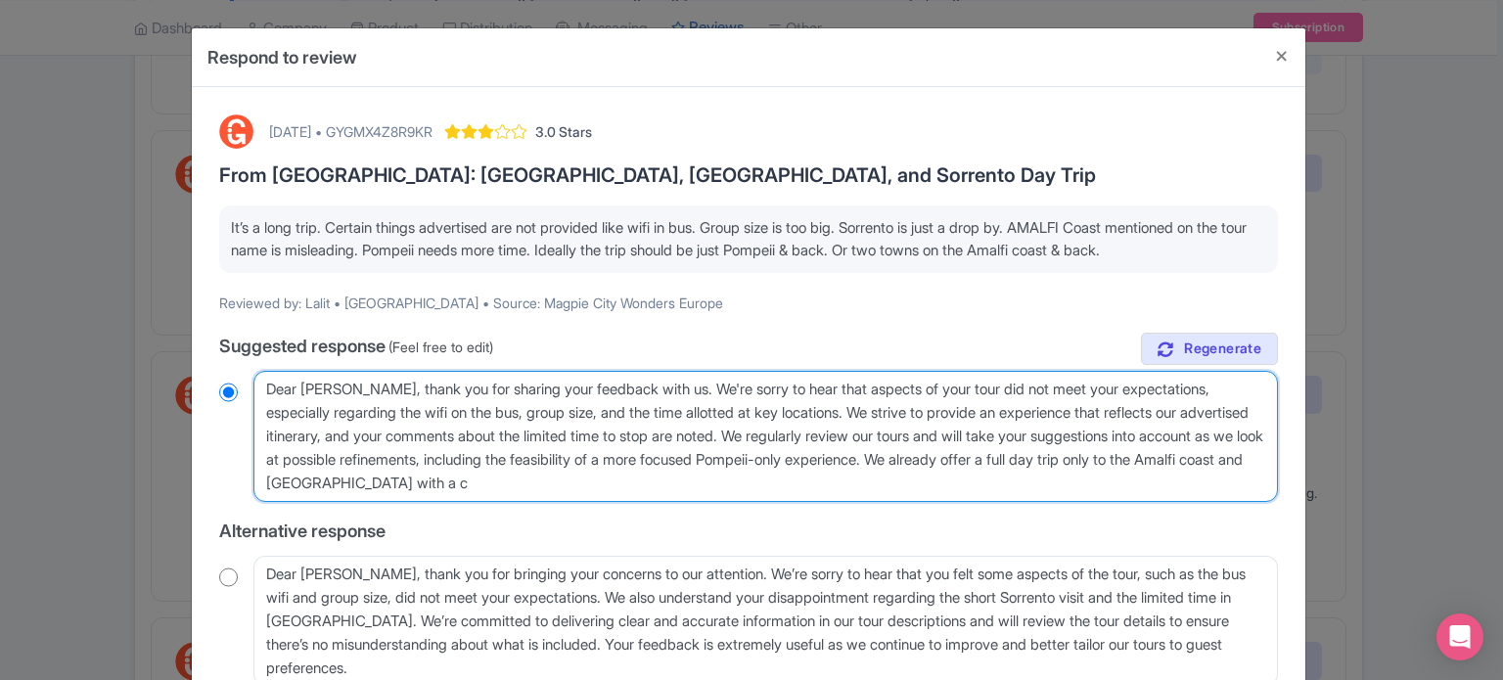
radio input "true"
type textarea "Dear Lalit, thank you for sharing your feedback with us. We're sorry to hear th…"
radio input "true"
type textarea "Dear Lalit, thank you for sharing your feedback with us. We're sorry to hear th…"
radio input "true"
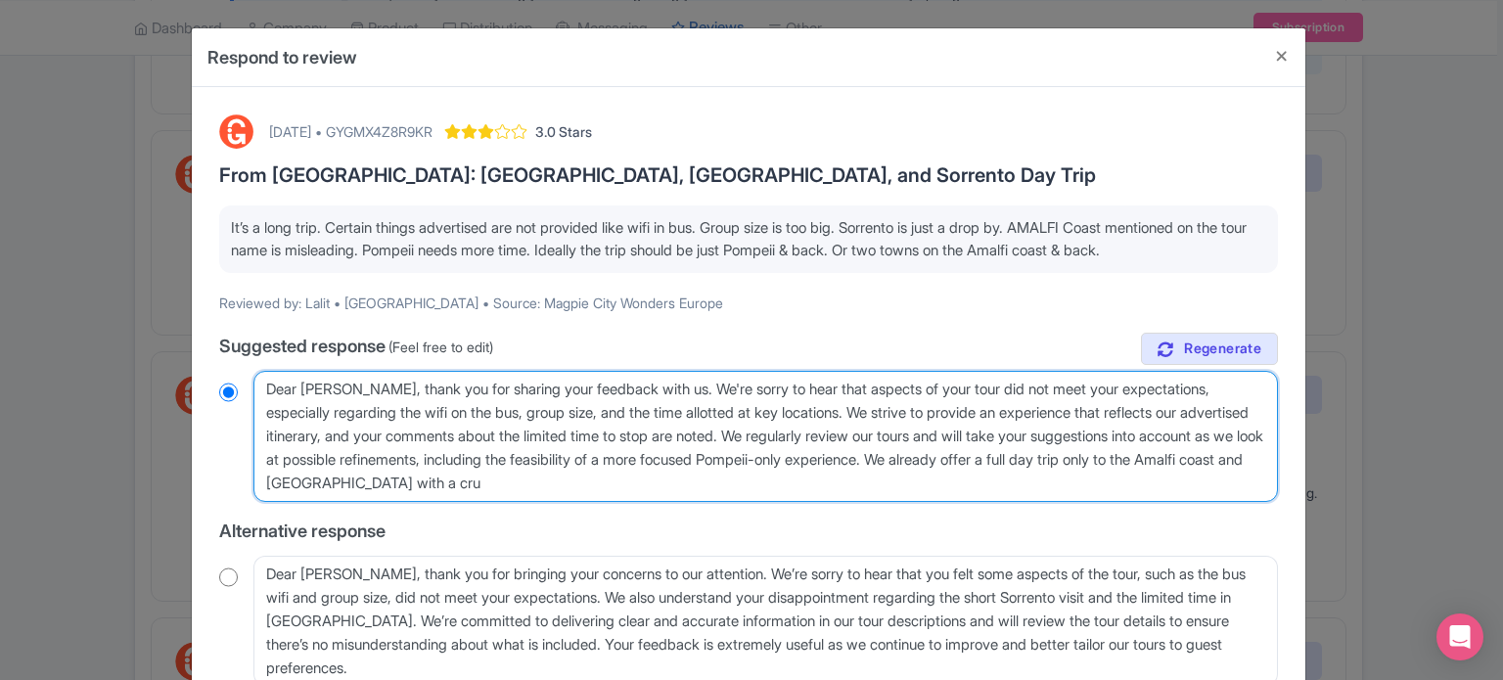
type textarea "Dear Lalit, thank you for sharing your feedback with us. We're sorry to hear th…"
radio input "true"
type textarea "Dear Lalit, thank you for sharing your feedback with us. We're sorry to hear th…"
radio input "true"
type textarea "Dear Lalit, thank you for sharing your feedback with us. We're sorry to hear th…"
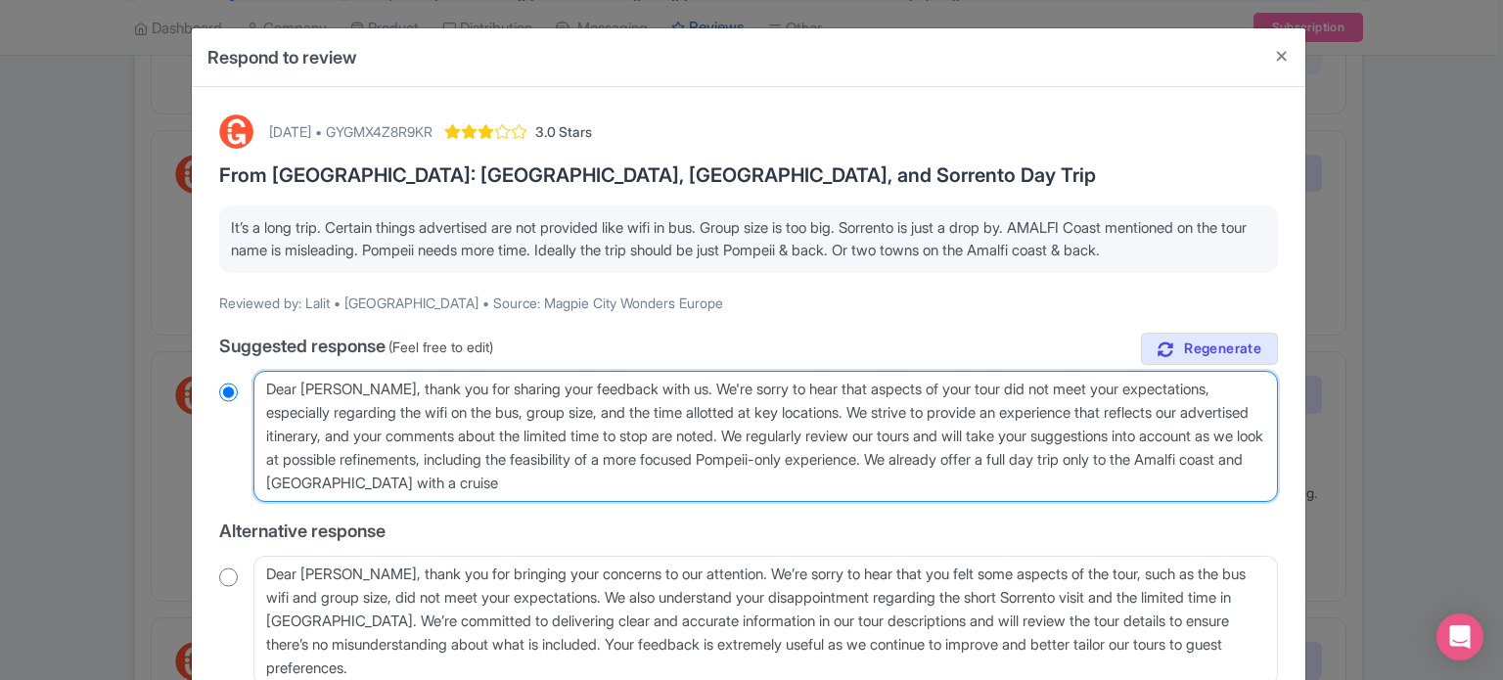
radio input "true"
type textarea "Dear [PERSON_NAME], thank you for sharing your feedback with us. We're sorry to…"
radio input "true"
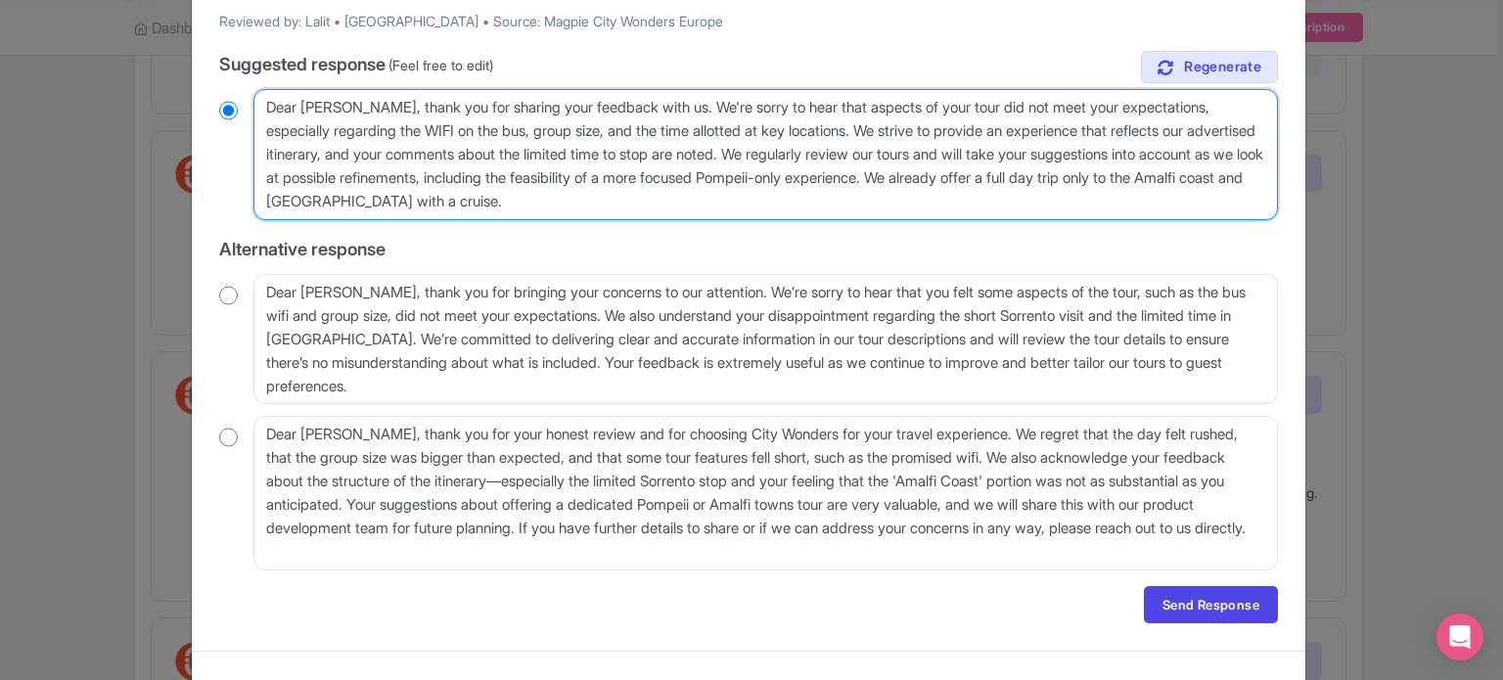
scroll to position [311, 0]
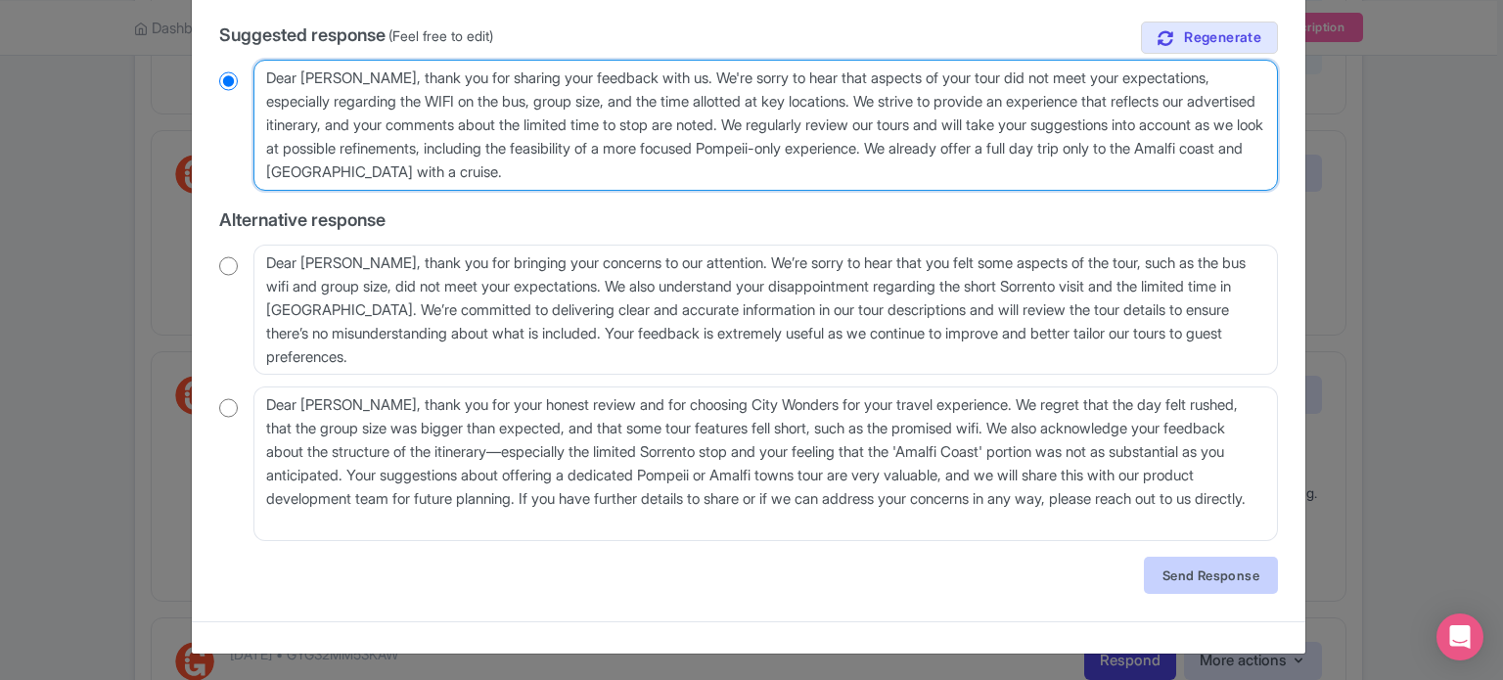
type textarea "Dear Lalit, thank you for sharing your feedback with us. We're sorry to hear th…"
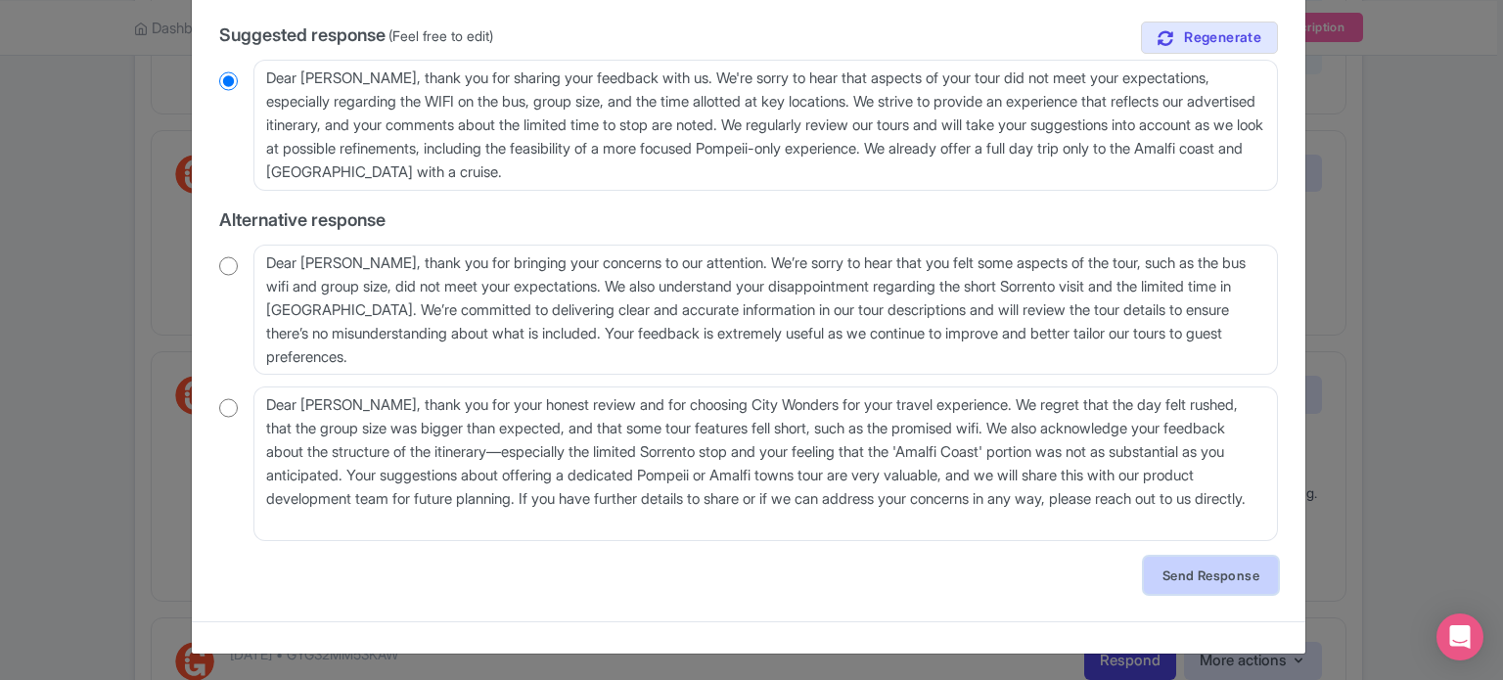
click at [1167, 569] on link "Send Response" at bounding box center [1211, 575] width 134 height 37
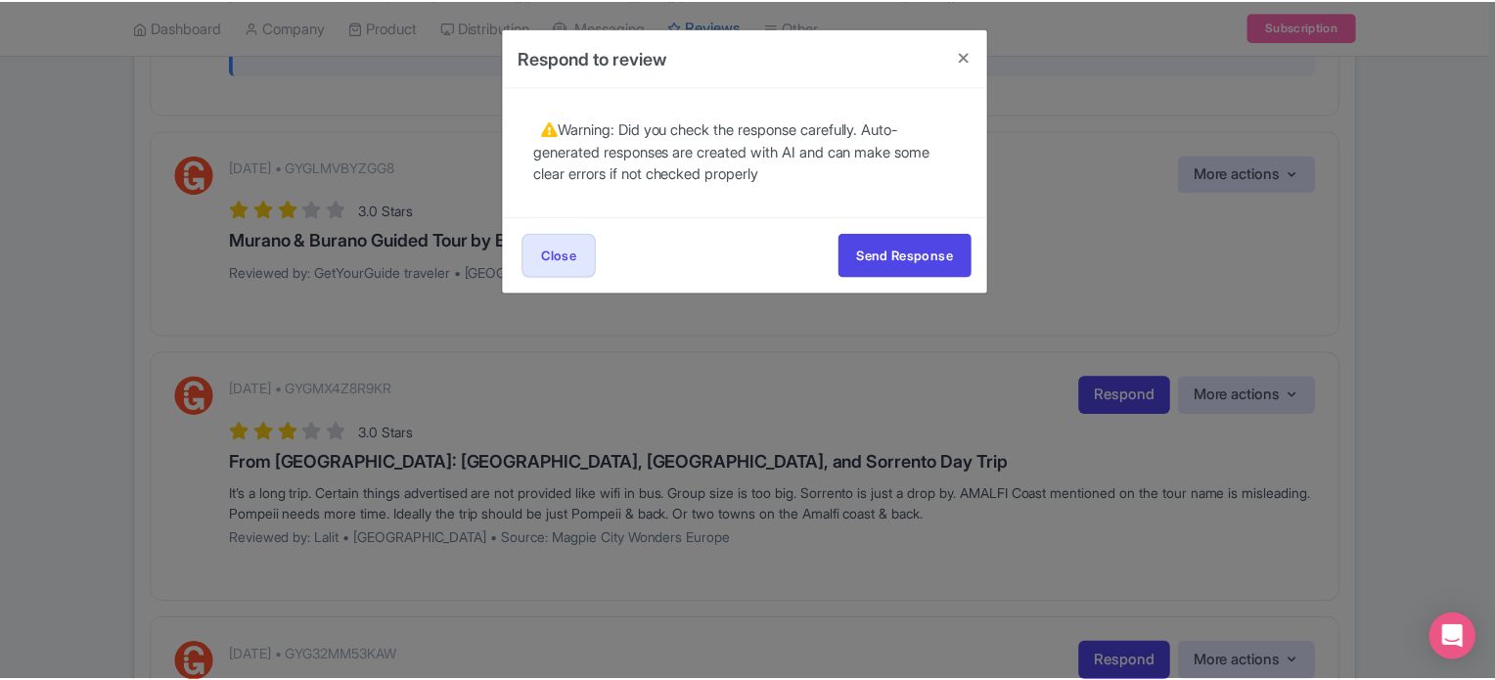
scroll to position [0, 0]
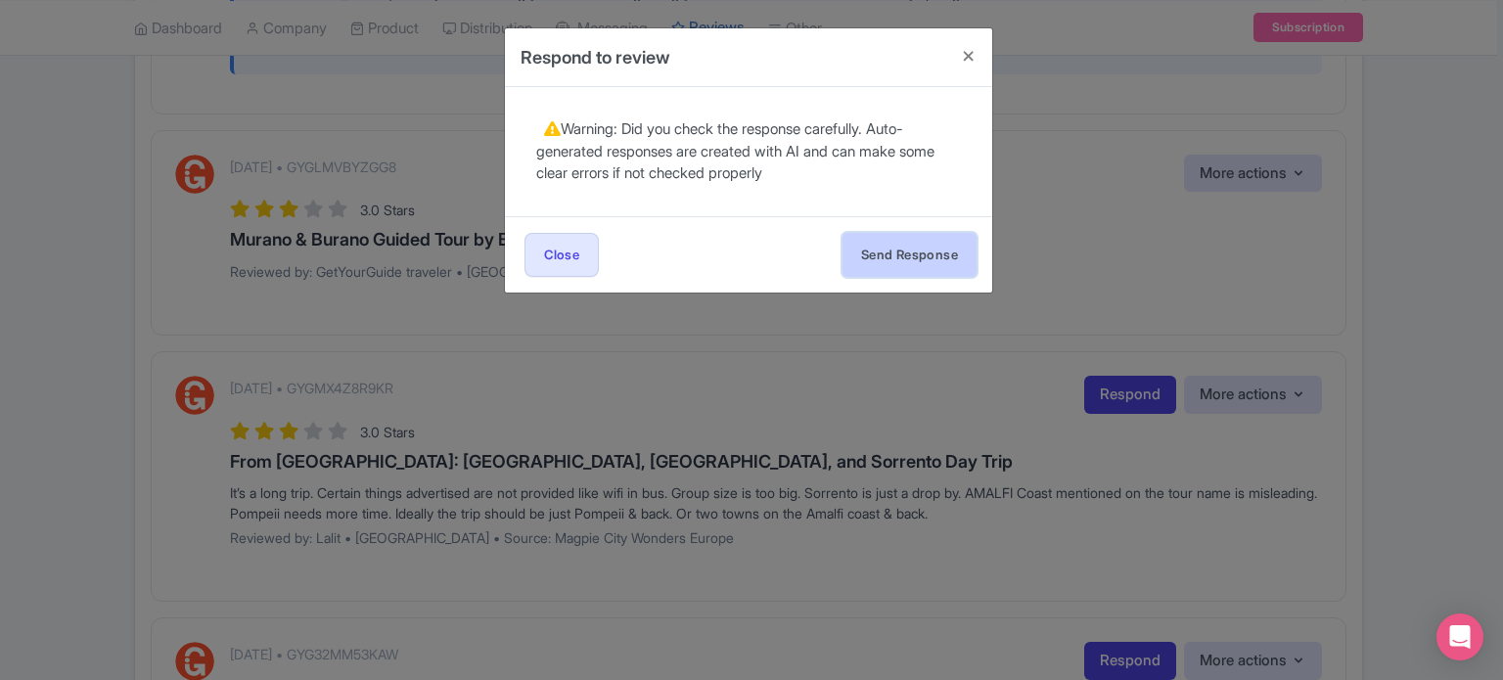
click at [943, 258] on button "Send Response" at bounding box center [910, 255] width 134 height 44
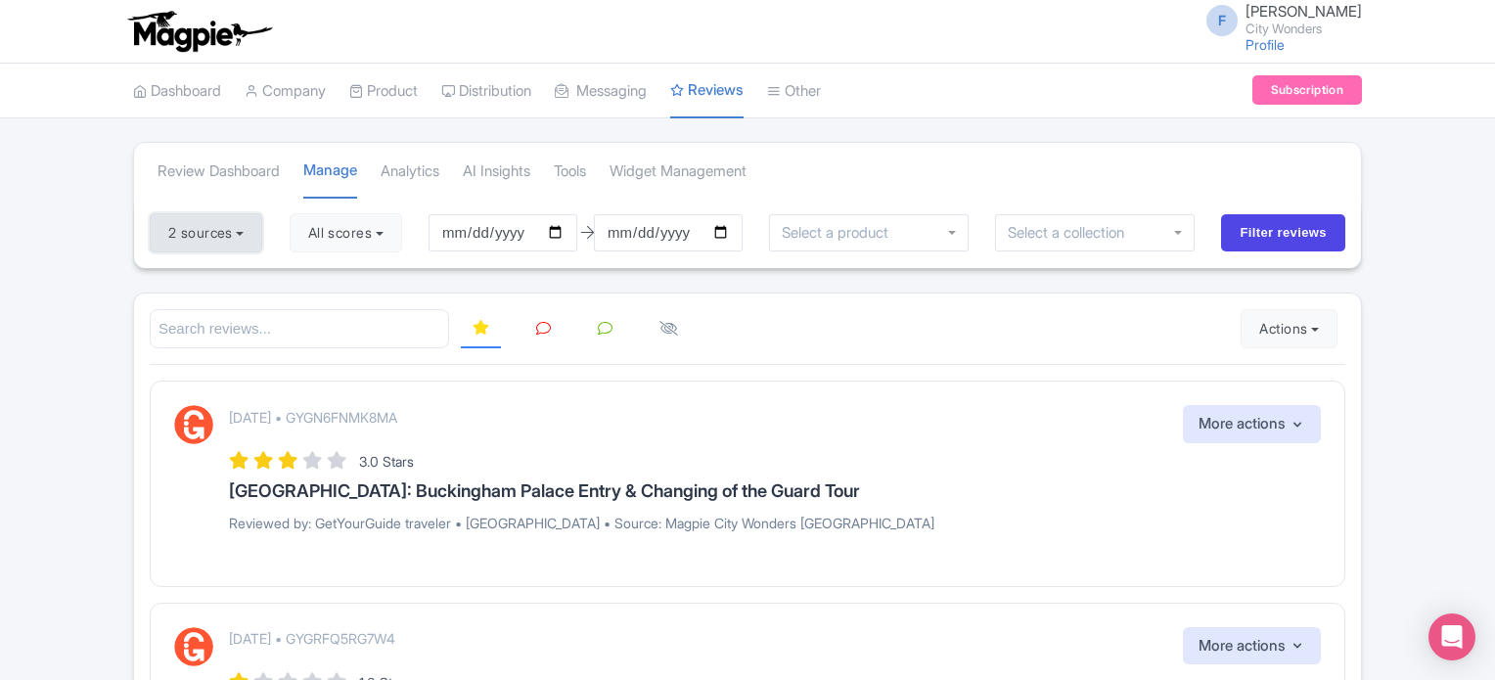
click at [242, 218] on button "2 sources" at bounding box center [206, 232] width 113 height 39
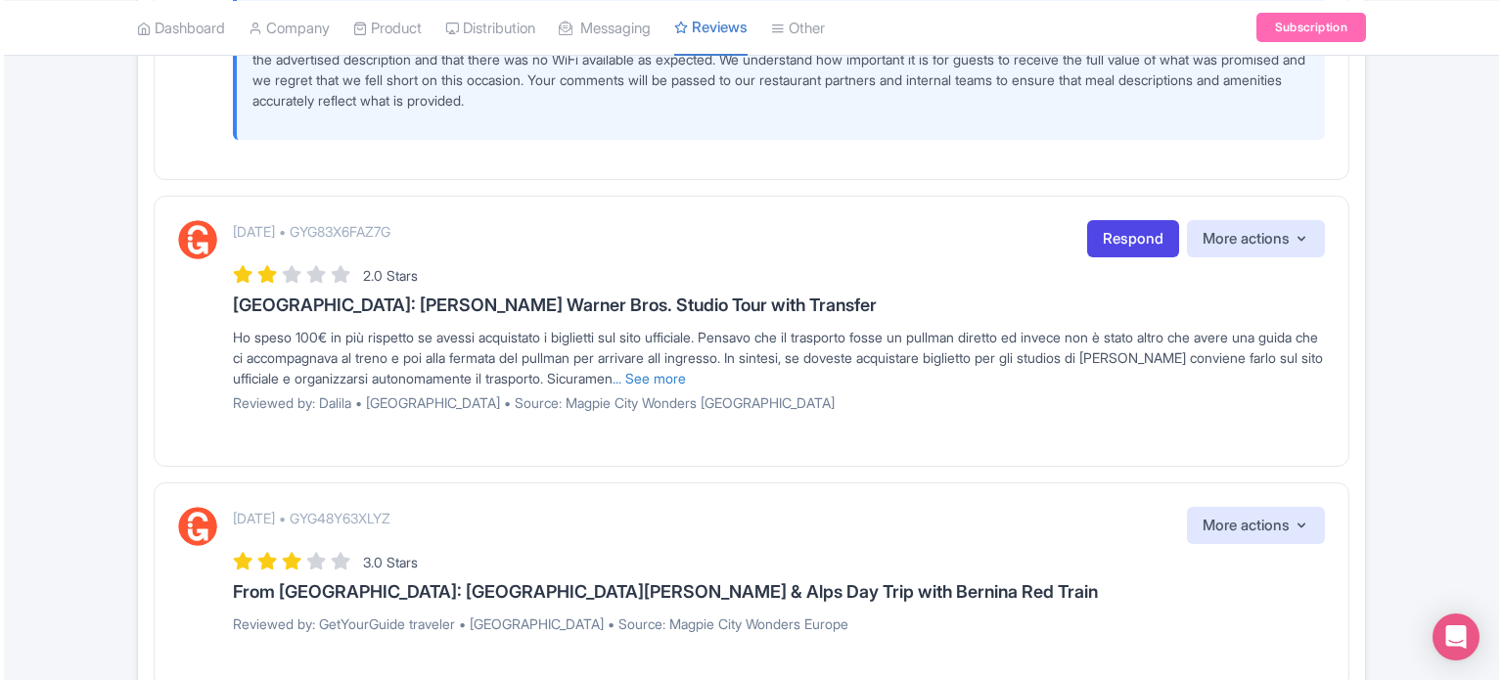
scroll to position [2838, 0]
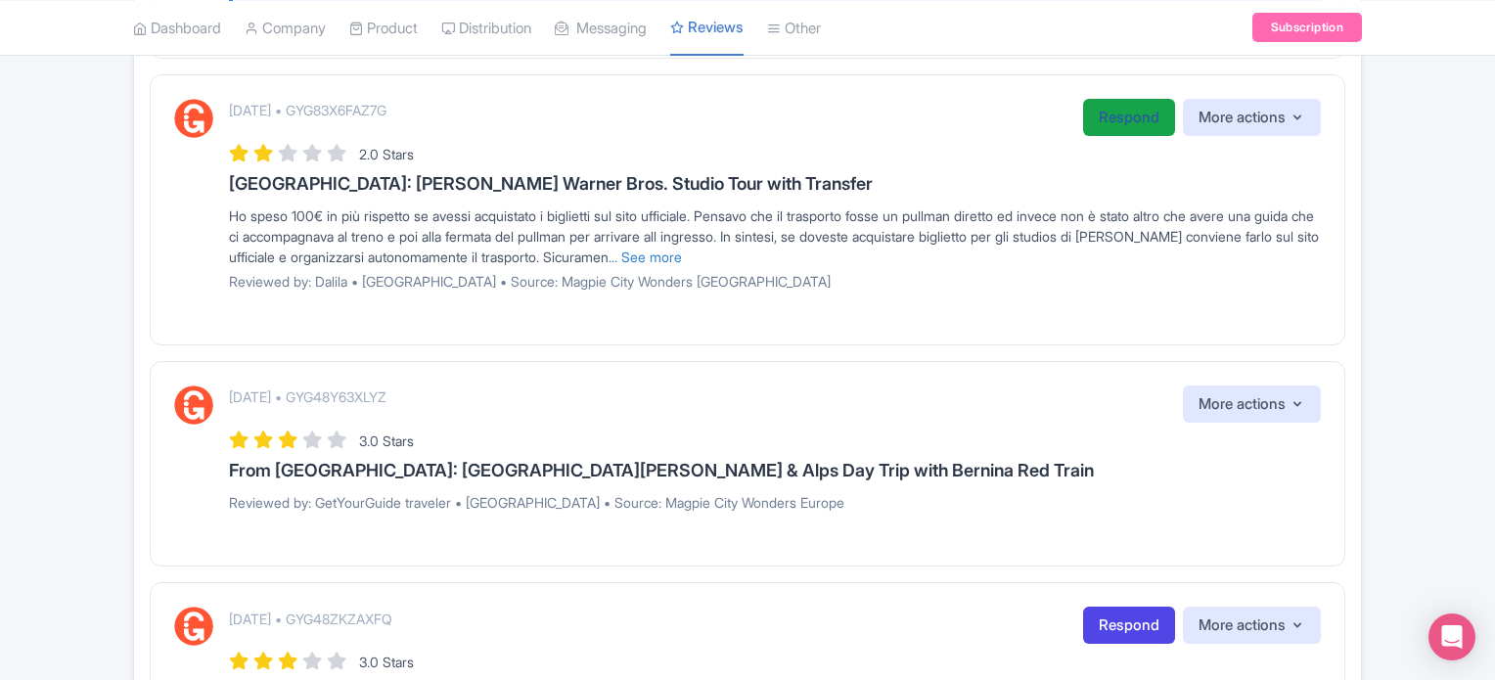
click at [1101, 137] on link "Respond" at bounding box center [1129, 118] width 92 height 38
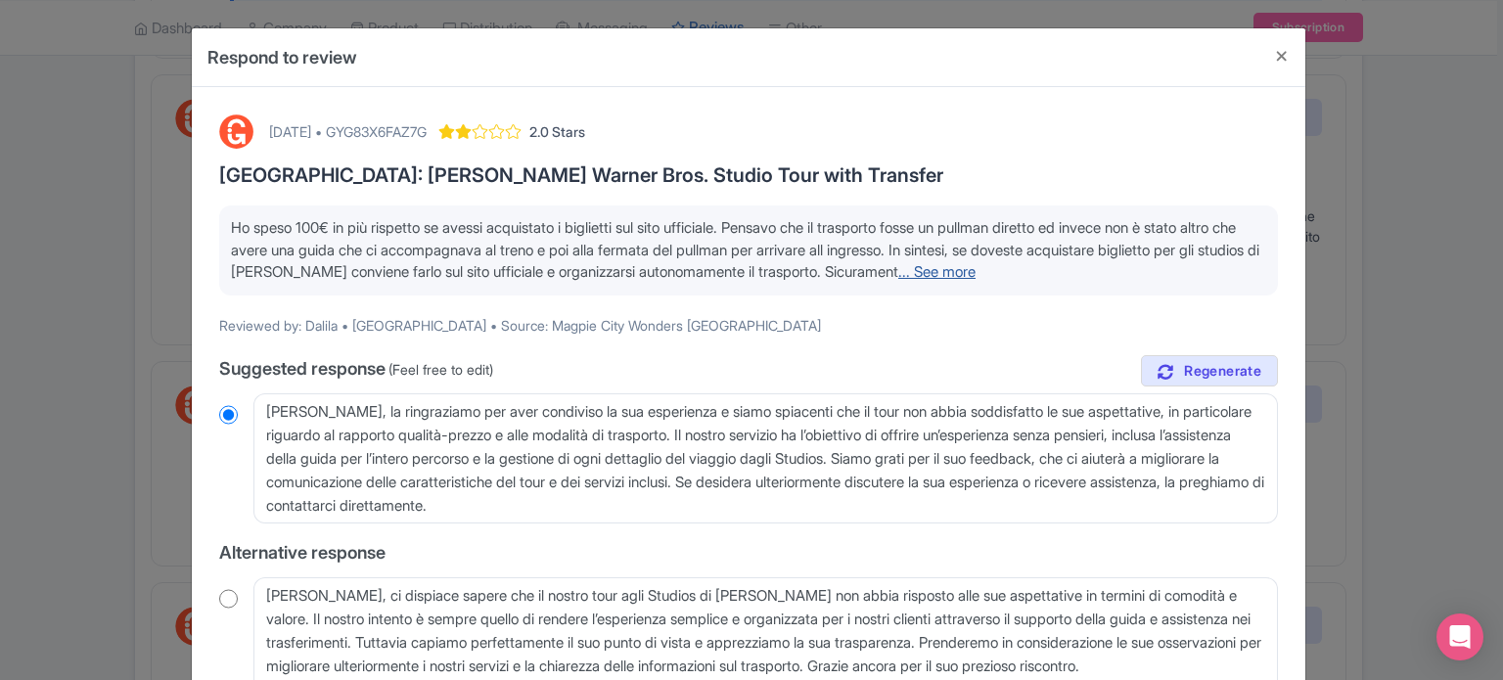
click at [976, 271] on link "... See more" at bounding box center [936, 271] width 77 height 19
click at [426, 136] on div "[DATE] • GYG83X6FAZ7G" at bounding box center [348, 131] width 158 height 21
copy div "GYG83X6FAZ7G"
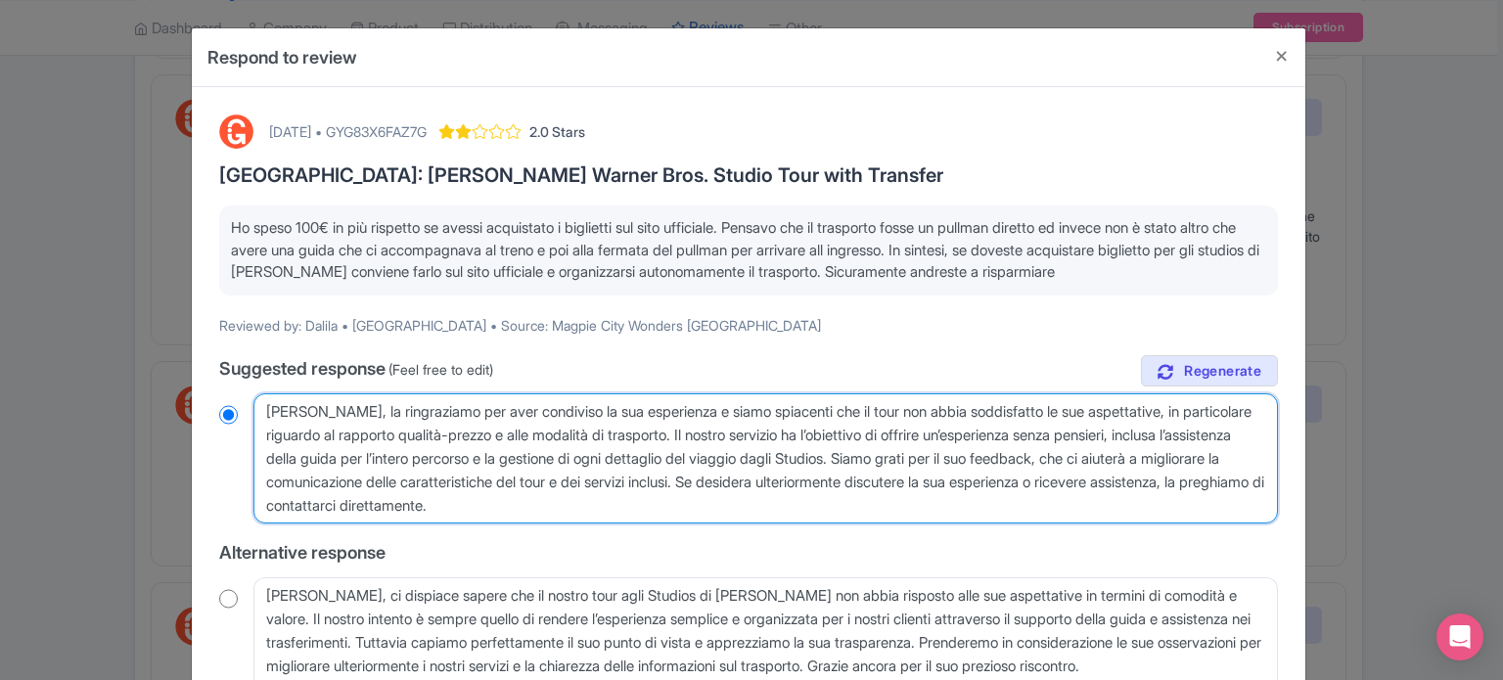
drag, startPoint x: 697, startPoint y: 508, endPoint x: 875, endPoint y: 473, distance: 181.6
click at [875, 473] on textarea "Gentile Dalila, la ringraziamo per aver condiviso la sua esperienza e siamo spi…" at bounding box center [765, 458] width 1025 height 131
type textarea "[PERSON_NAME], la ringraziamo per aver condiviso la sua esperienza e siamo spia…"
radio input "true"
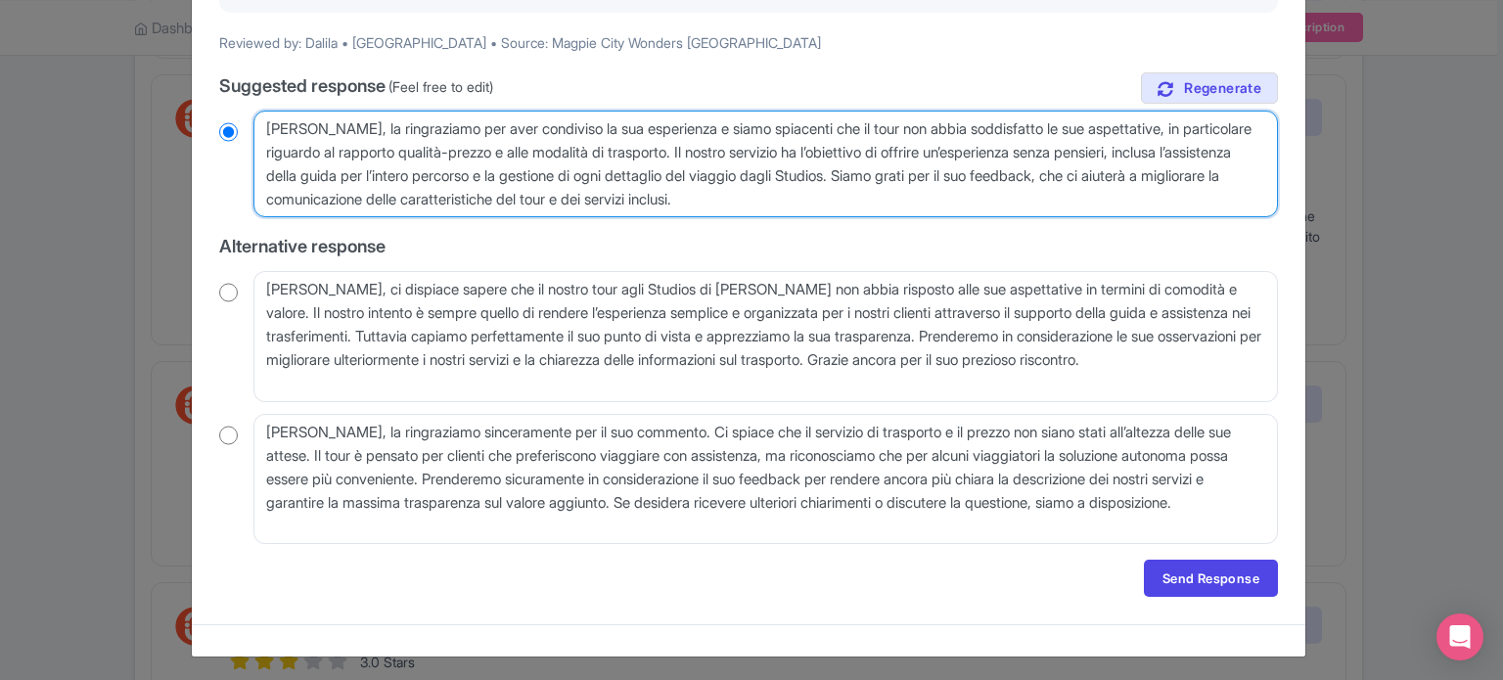
scroll to position [286, 0]
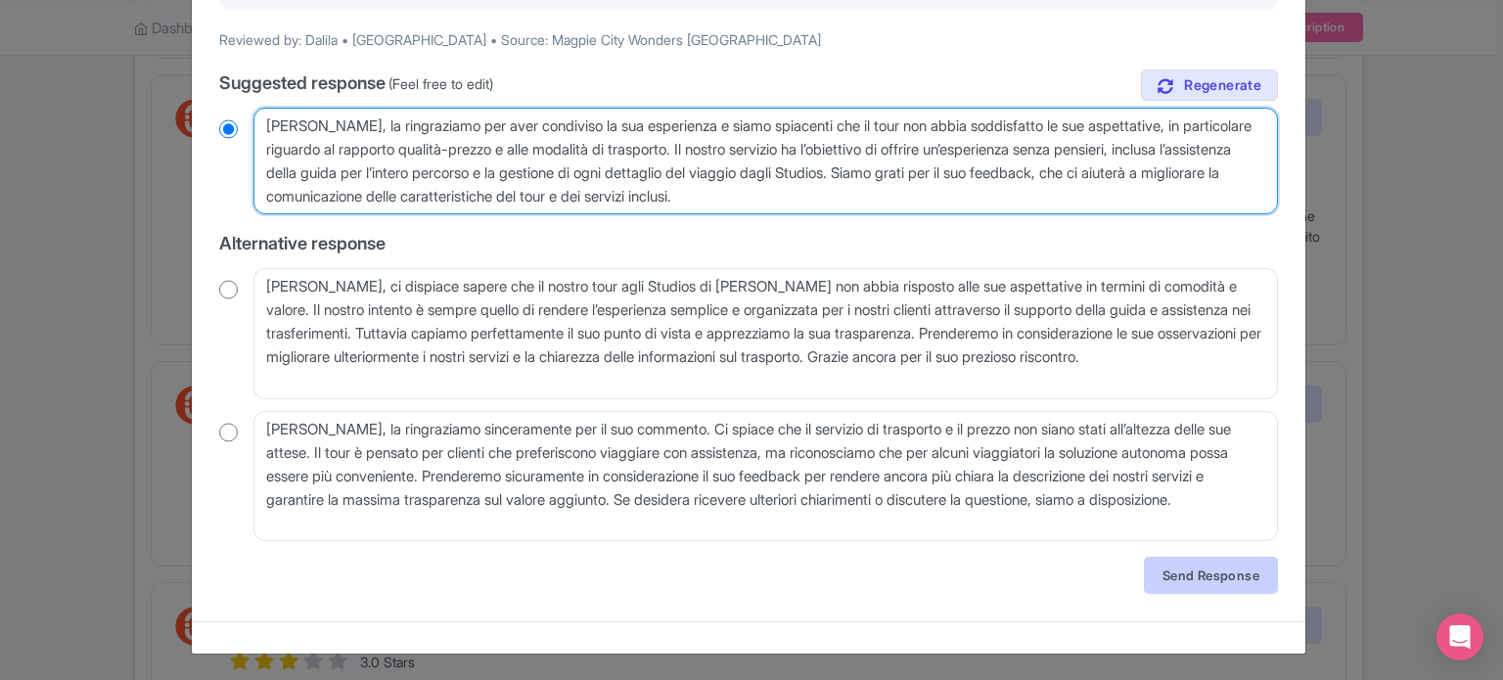
type textarea "[PERSON_NAME], la ringraziamo per aver condiviso la sua esperienza e siamo spia…"
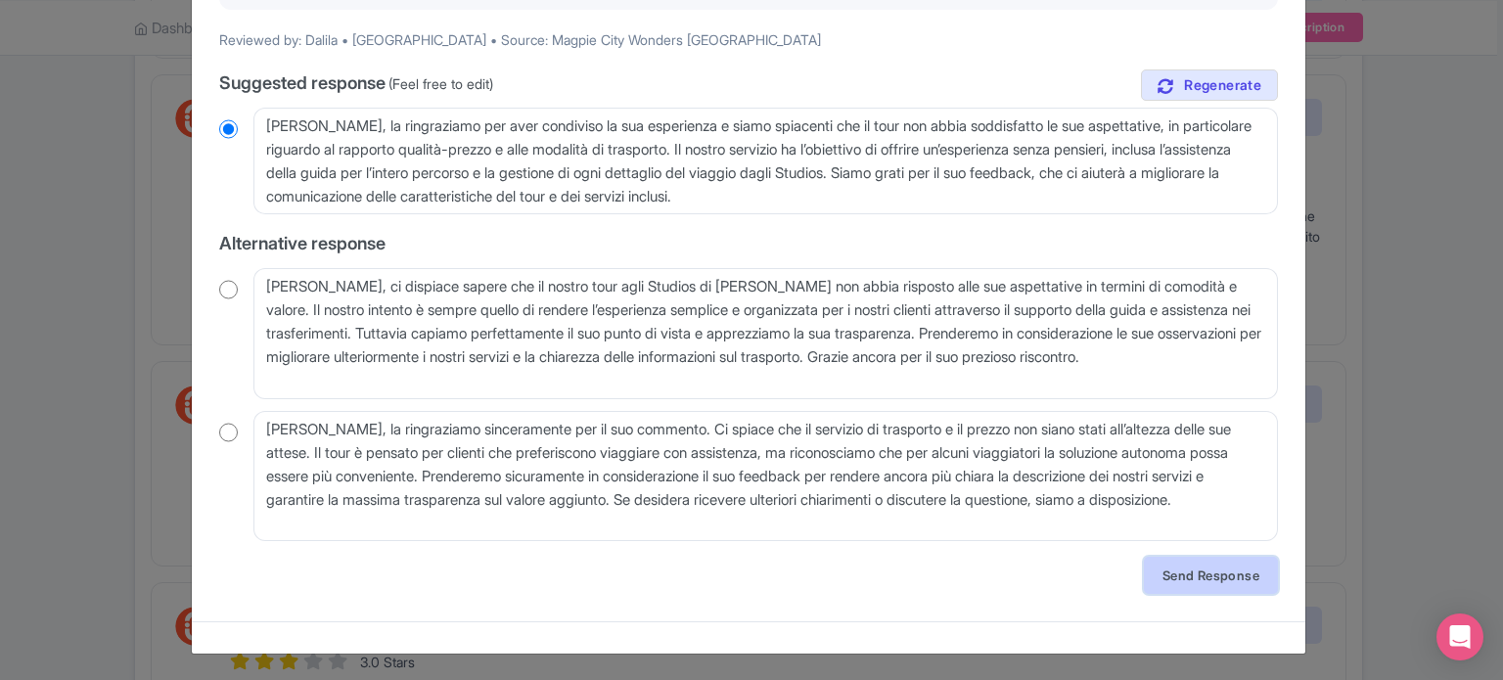
click at [1197, 577] on link "Send Response" at bounding box center [1211, 575] width 134 height 37
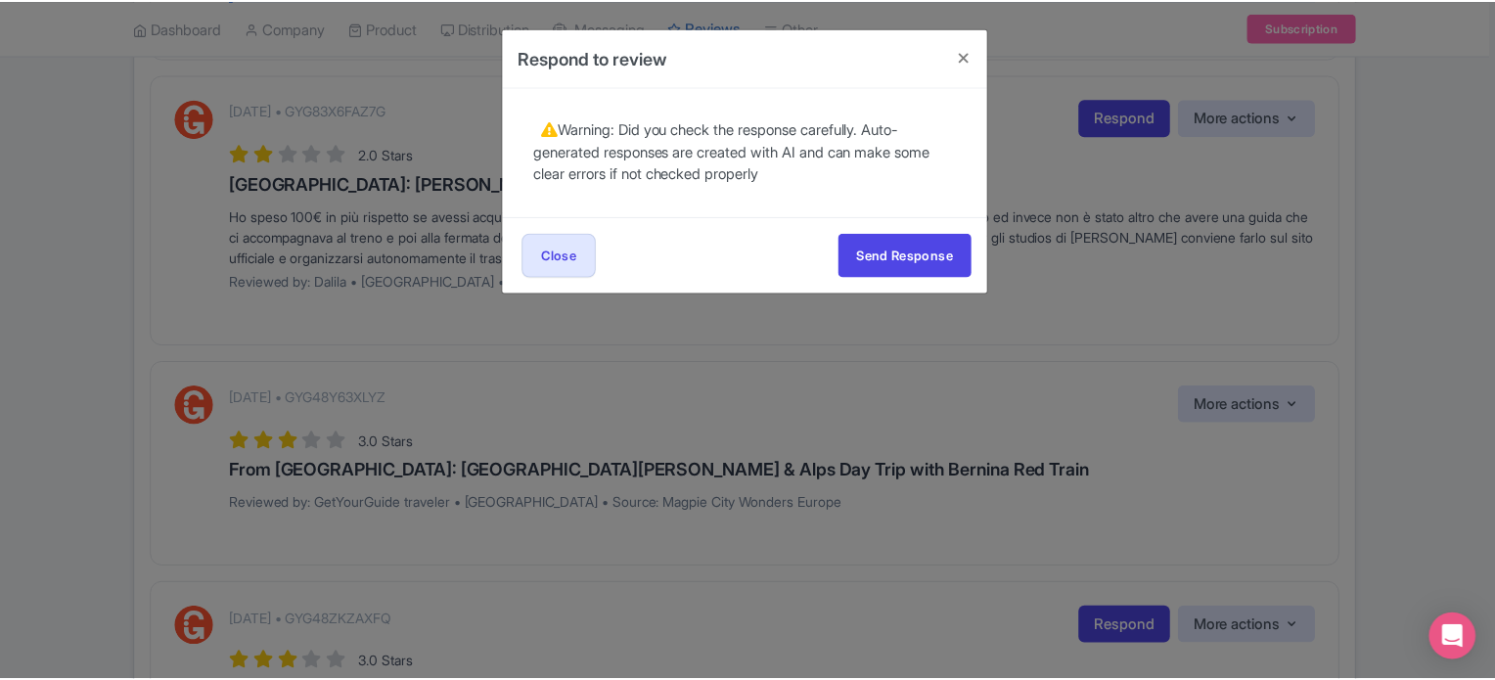
scroll to position [0, 0]
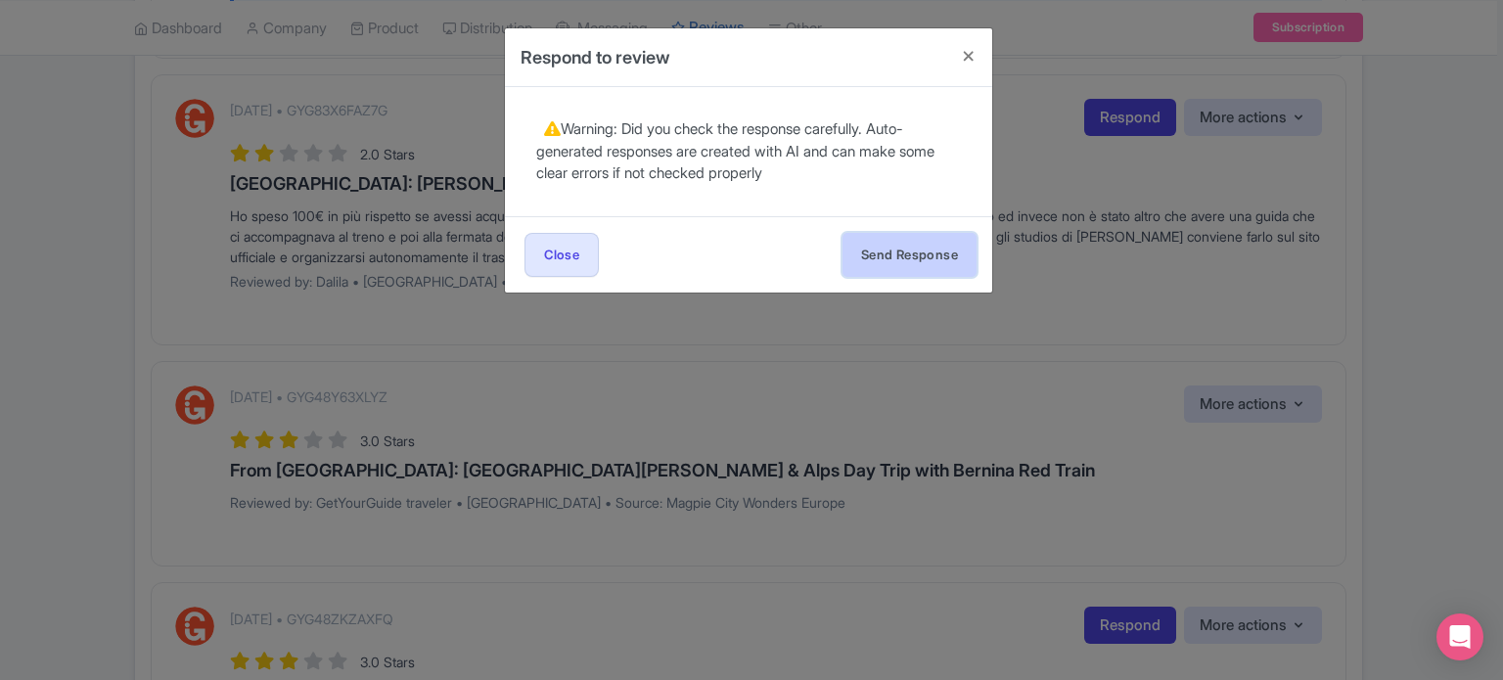
click at [943, 257] on button "Send Response" at bounding box center [910, 255] width 134 height 44
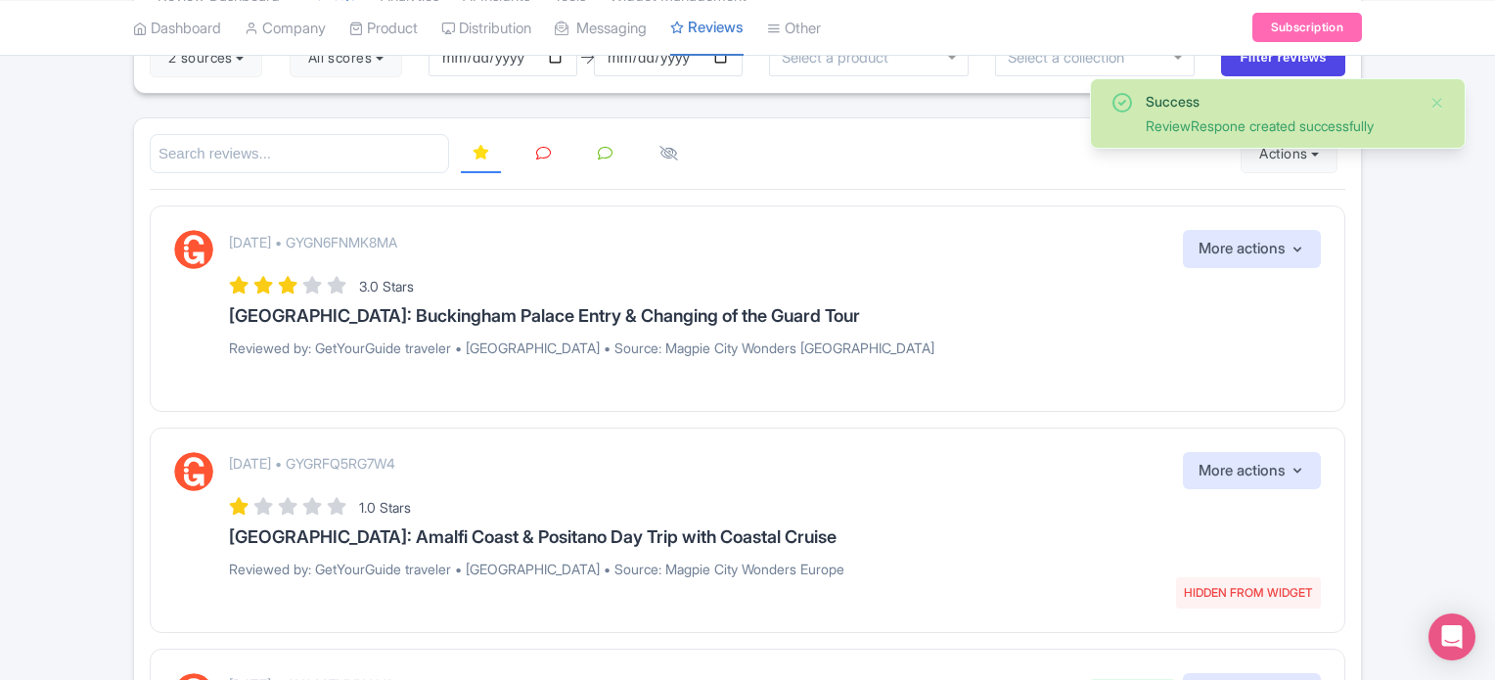
scroll to position [98, 0]
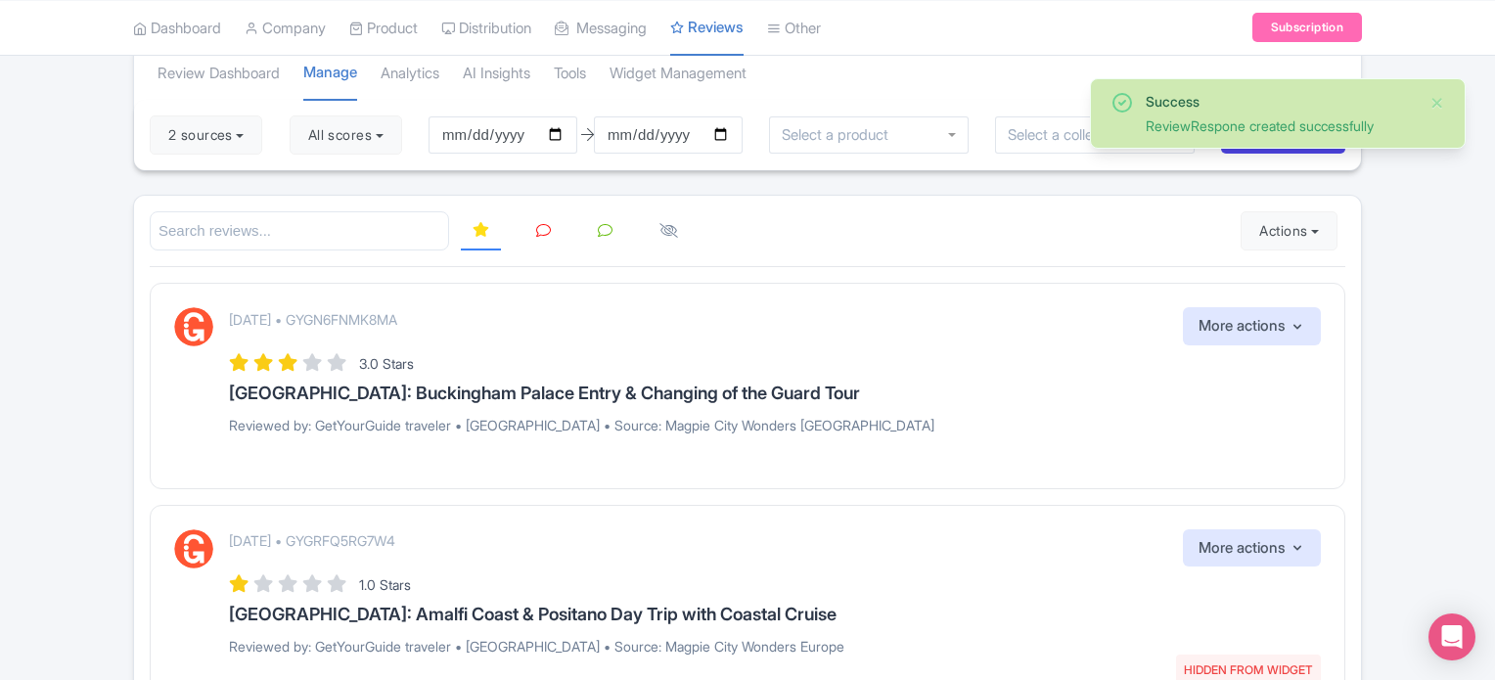
click at [545, 229] on icon at bounding box center [543, 230] width 15 height 15
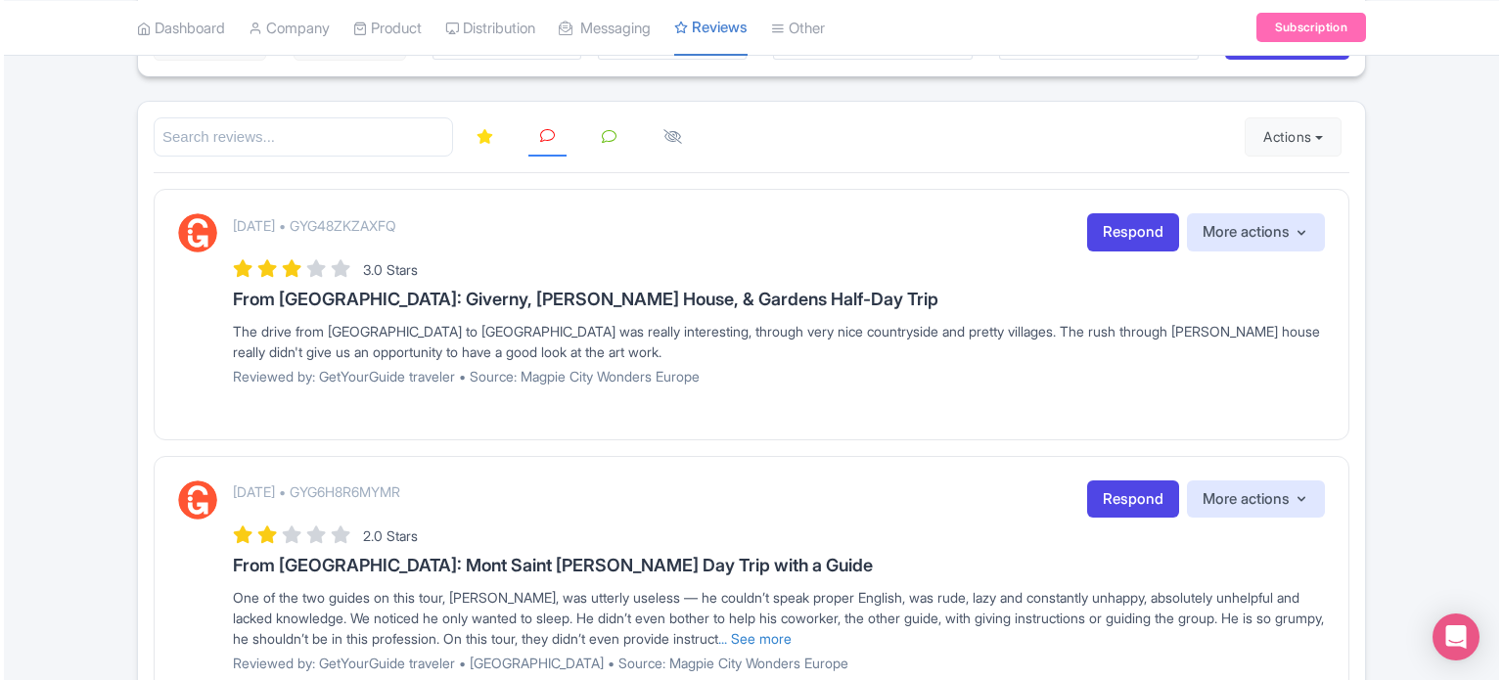
scroll to position [196, 0]
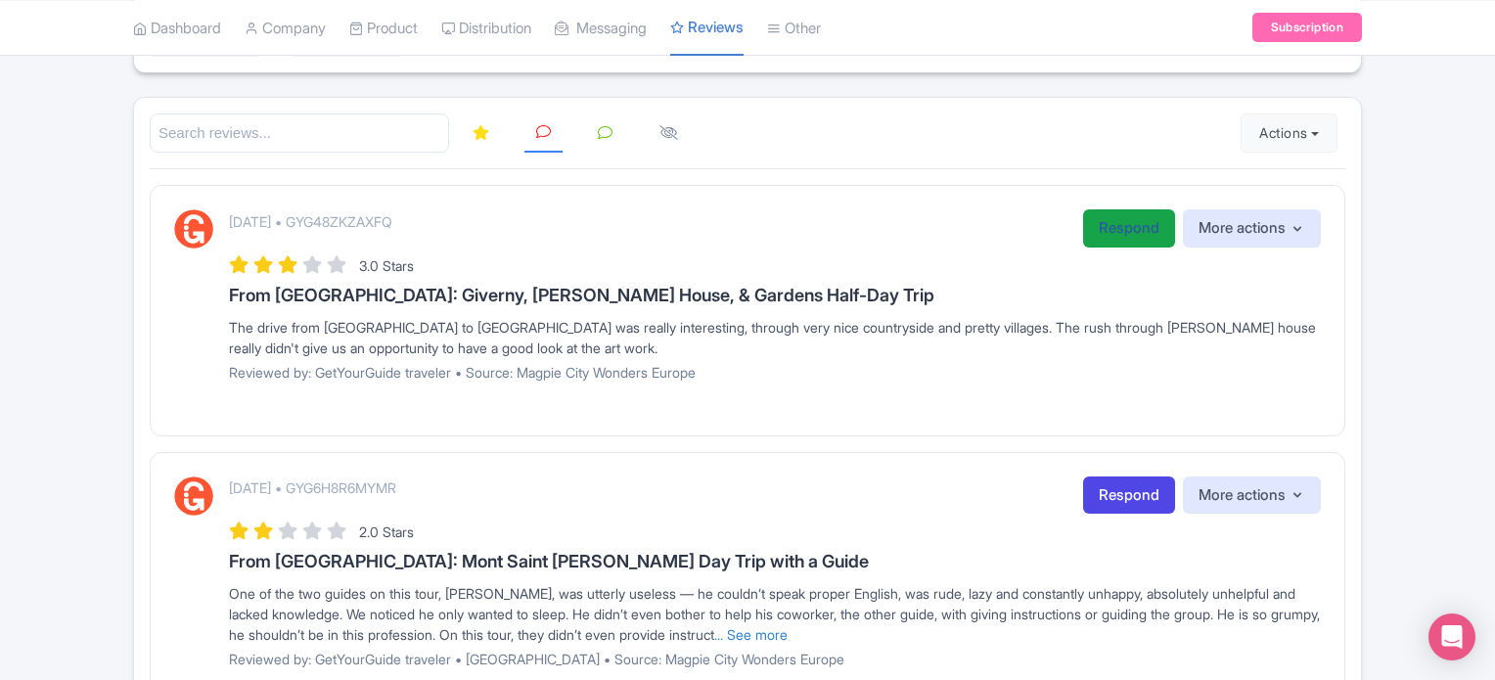
click at [1124, 230] on link "Respond" at bounding box center [1129, 228] width 92 height 38
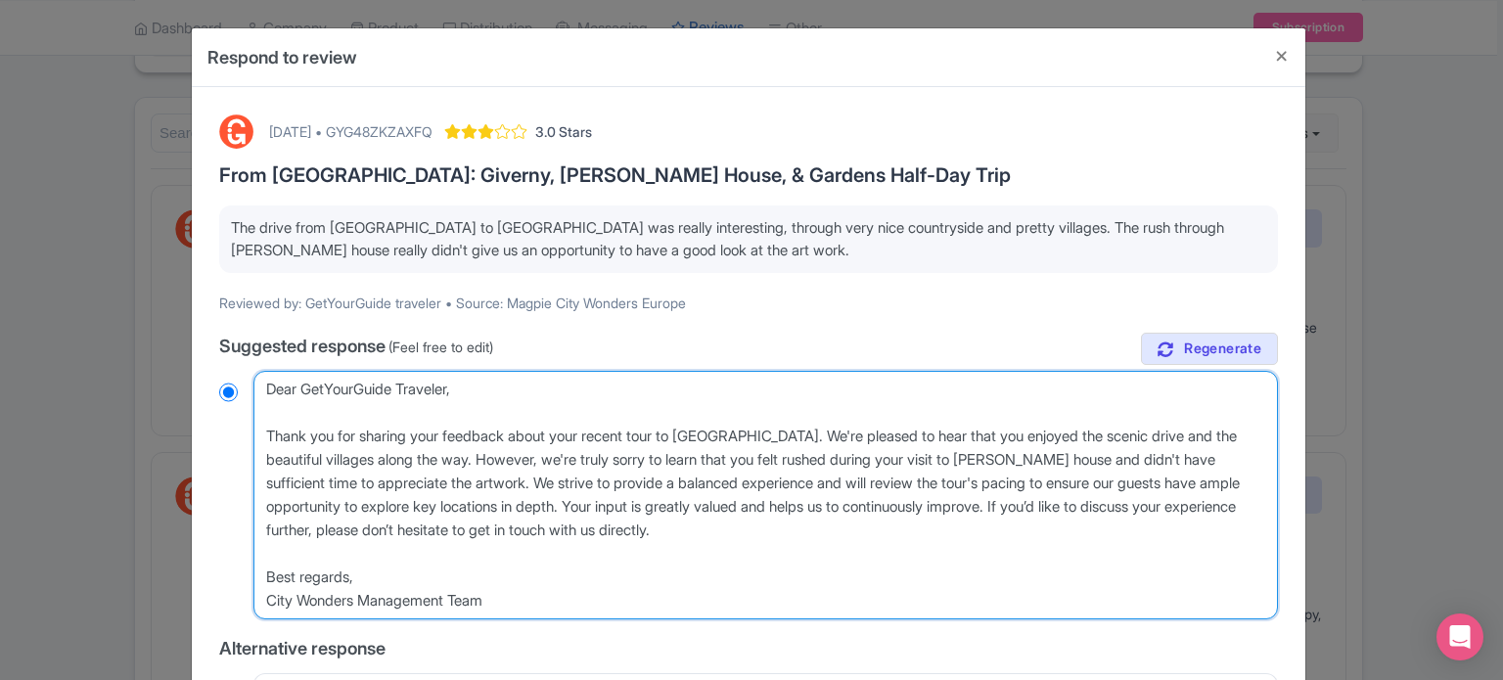
drag, startPoint x: 262, startPoint y: 431, endPoint x: 763, endPoint y: 444, distance: 501.3
click at [763, 444] on textarea "Dear GetYourGuide Traveler, Thank you for sharing your feedback about your rece…" at bounding box center [765, 495] width 1025 height 249
drag, startPoint x: 579, startPoint y: 504, endPoint x: 448, endPoint y: 481, distance: 133.2
click at [448, 481] on textarea "Dear GetYourGuide Traveler, Thank you for sharing your feedback about your rece…" at bounding box center [765, 495] width 1025 height 249
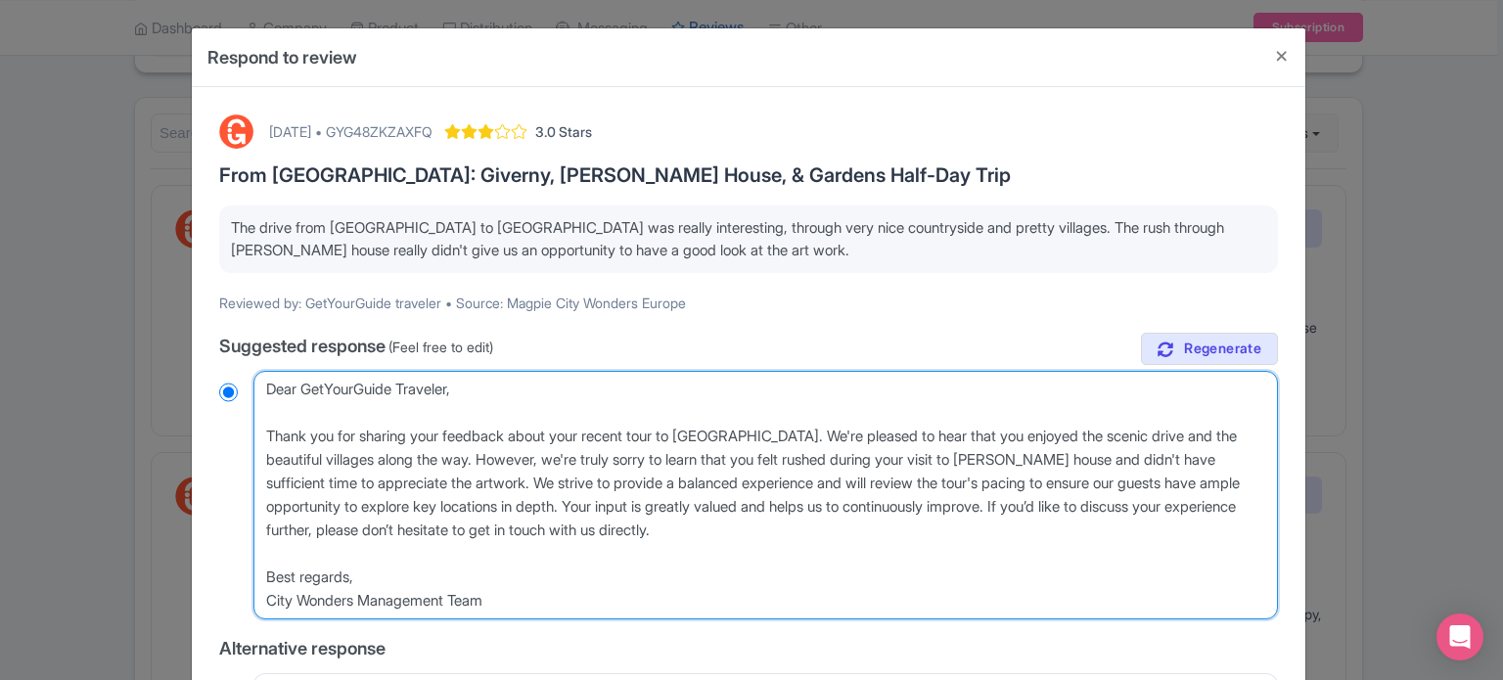
type textarea "Dear GetYourGuide Traveler, Thank you for sharing your feedback about your rece…"
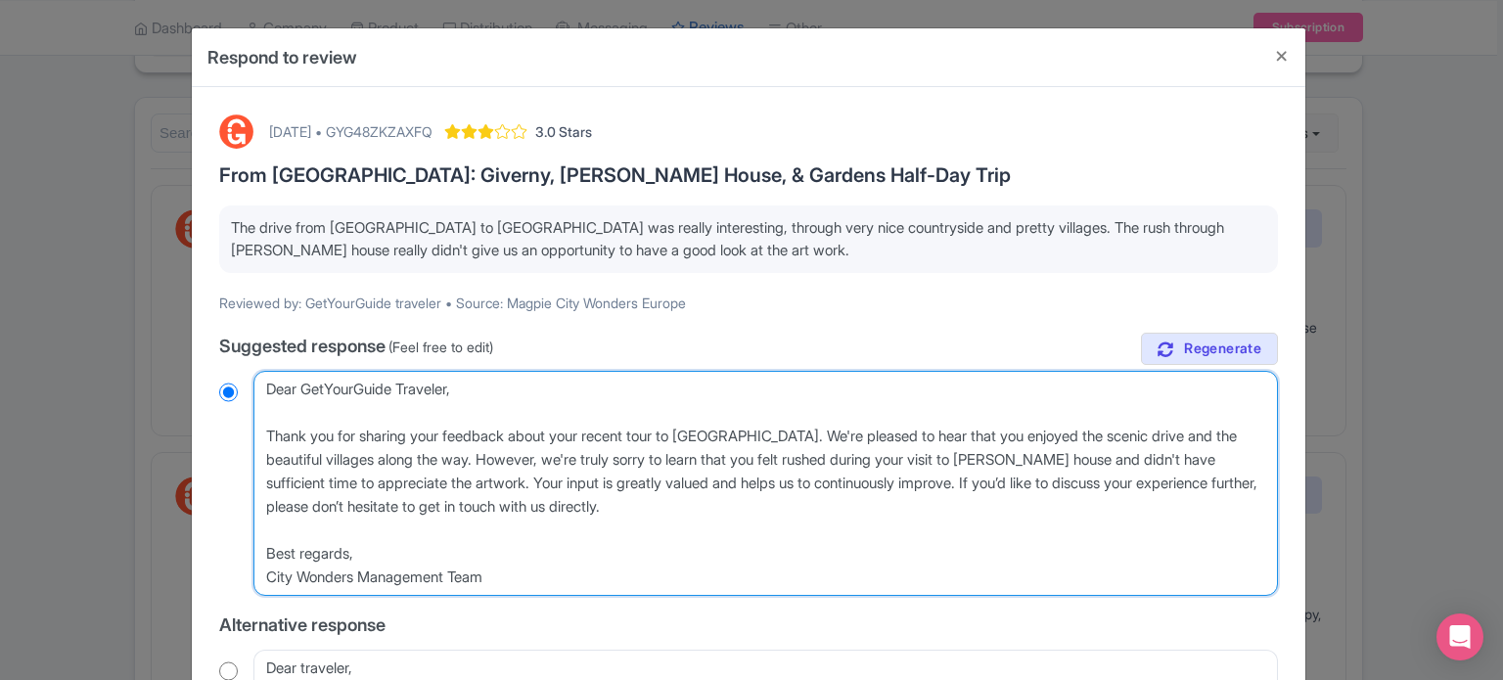
radio input "true"
drag, startPoint x: 514, startPoint y: 579, endPoint x: 350, endPoint y: 555, distance: 165.3
click at [350, 555] on textarea "Dear GetYourGuide Traveler, Thank you for sharing your feedback about your rece…" at bounding box center [765, 483] width 1025 height 225
type textarea "Dear GetYourGuide Traveler, Thank you for sharing your feedback about your rece…"
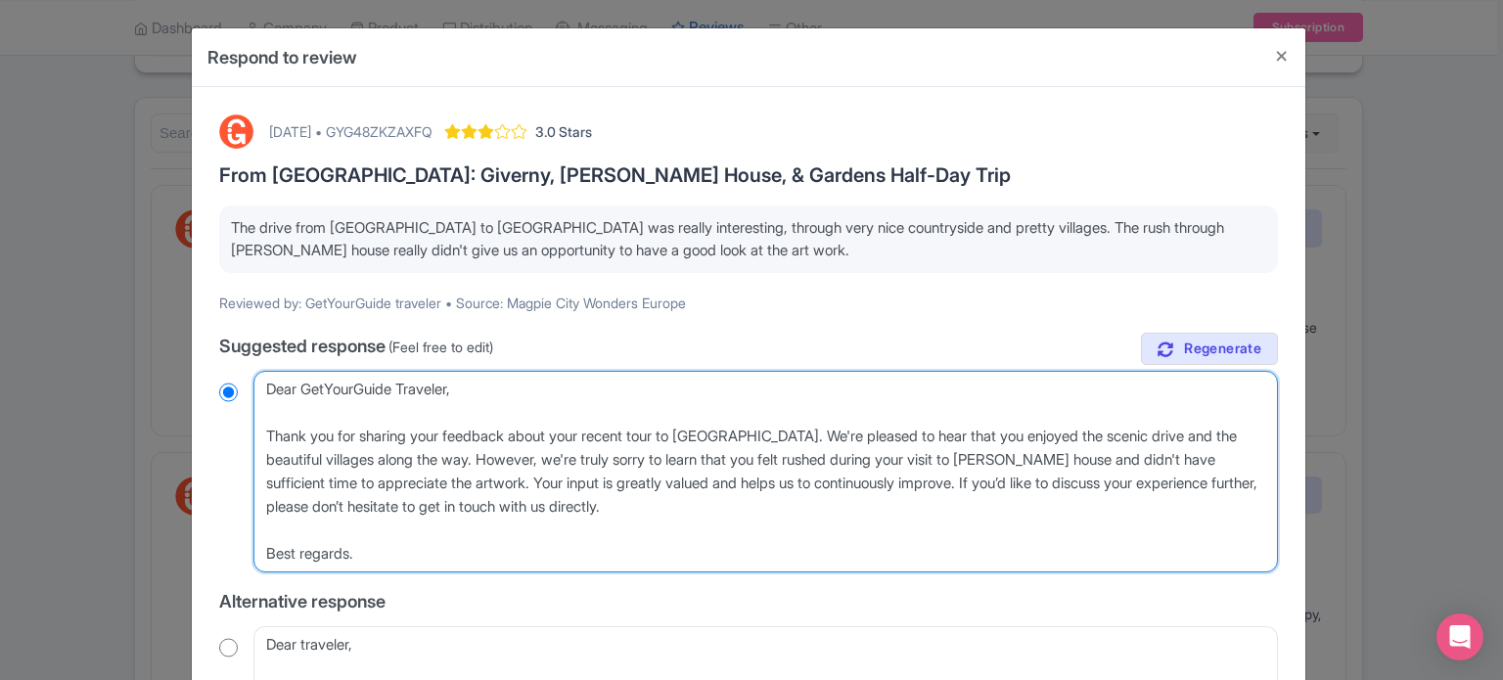
radio input "true"
drag, startPoint x: 486, startPoint y: 400, endPoint x: 228, endPoint y: 373, distance: 259.8
click at [228, 373] on div "Dear GetYourGuide Traveler, Thank you for sharing your feedback about your rece…" at bounding box center [748, 472] width 1059 height 202
drag, startPoint x: 458, startPoint y: 383, endPoint x: 240, endPoint y: 380, distance: 218.3
click at [233, 385] on div "Dear GetYourGuide Traveler, Thank you for sharing your feedback about your rece…" at bounding box center [748, 472] width 1059 height 202
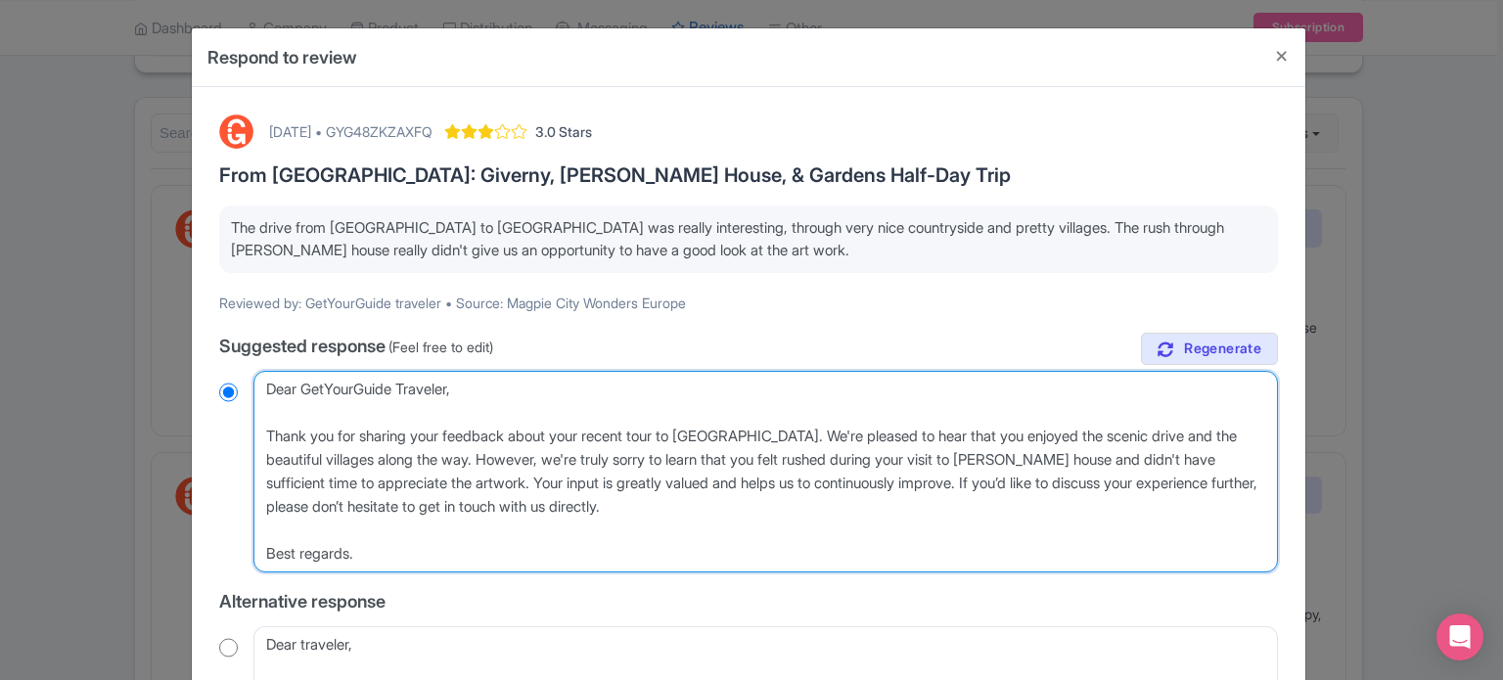
type textarea "H Thank you for sharing your feedback about your recent tour to Giverny. We're …"
radio input "true"
type textarea "Hi Thank you for sharing your feedback about your recent tour to Giverny. We're…"
radio input "true"
type textarea "Hi, Thank you for sharing your feedback about your recent tour to [GEOGRAPHIC_D…"
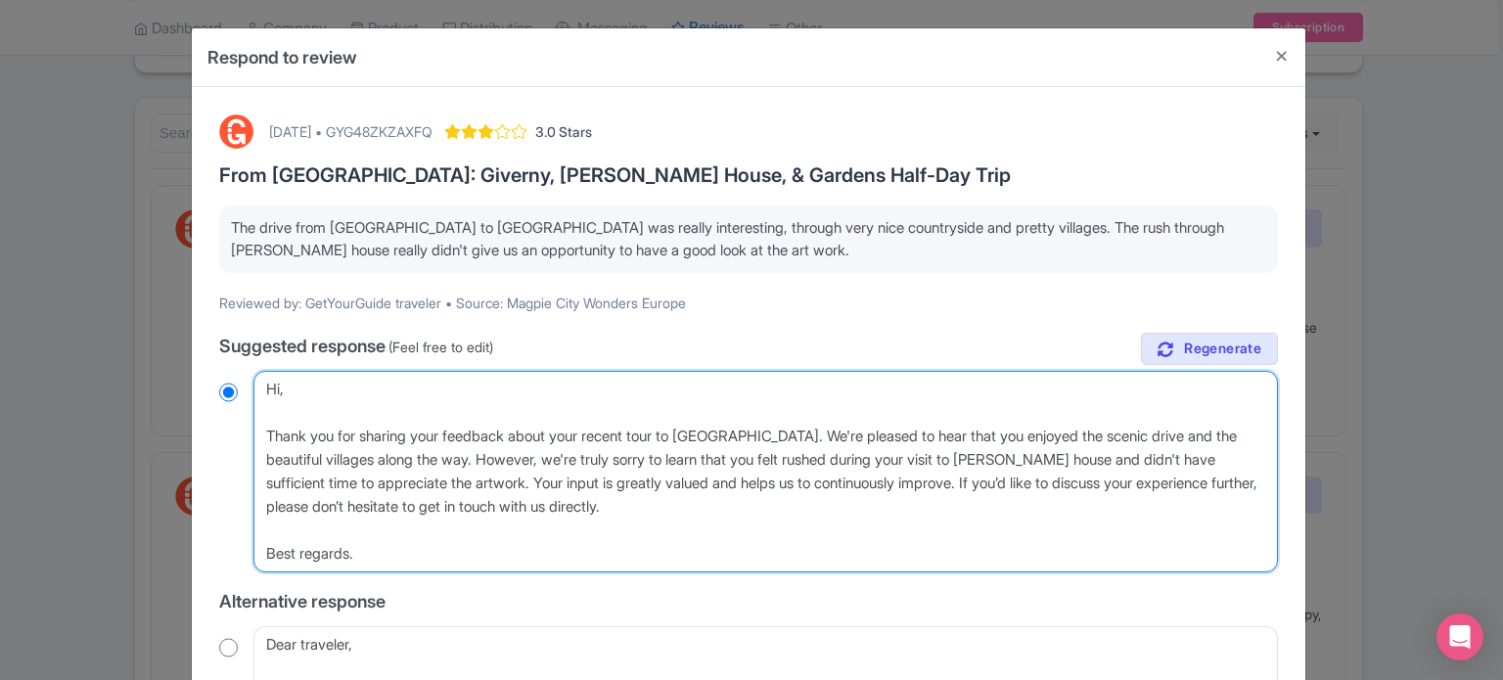
radio input "true"
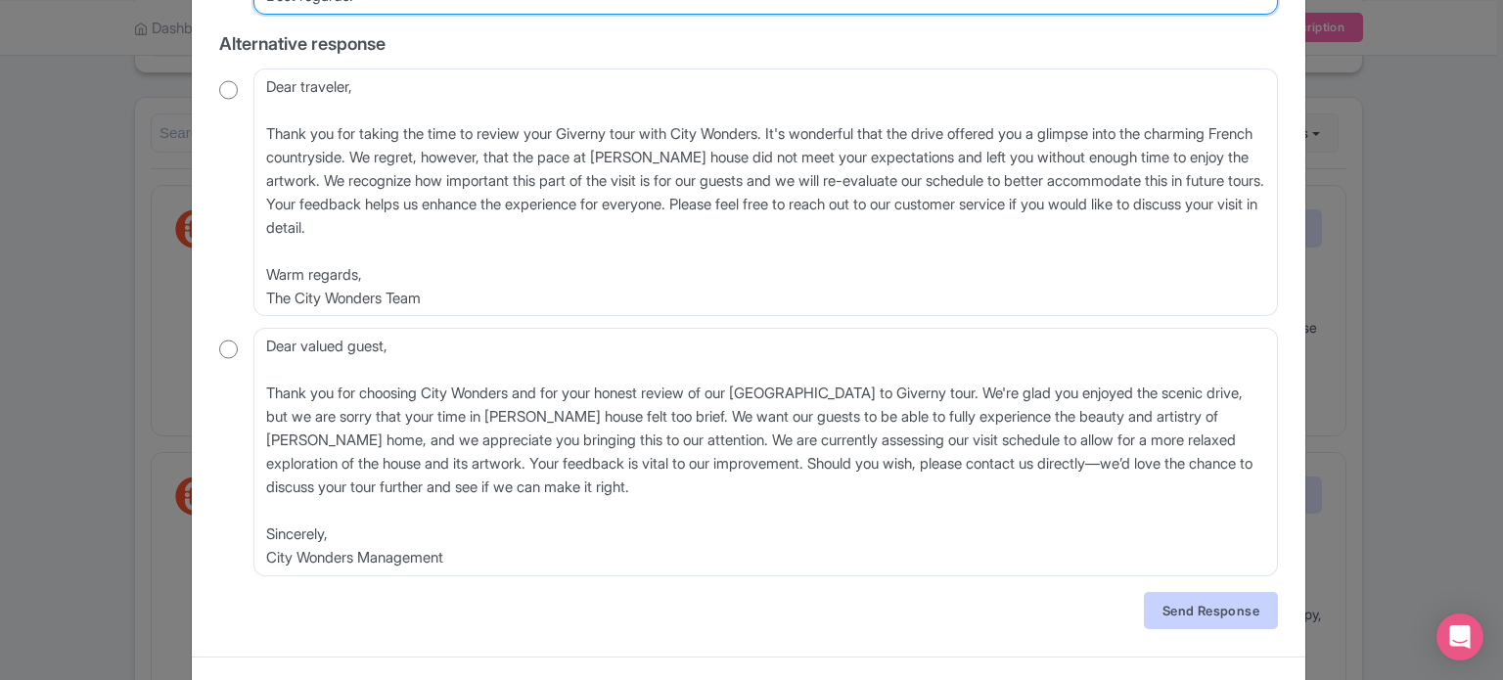
scroll to position [587, 0]
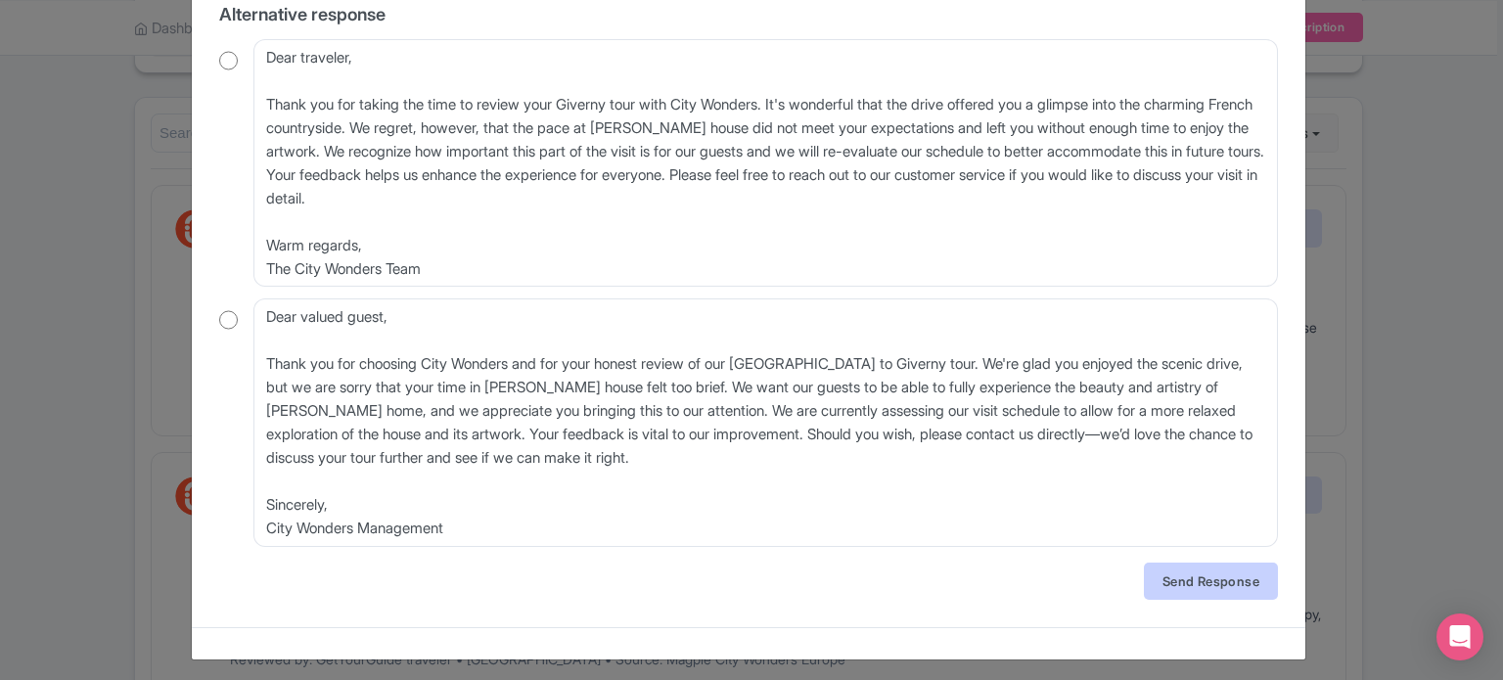
type textarea "Hi, Thank you for sharing your feedback about your recent tour to [GEOGRAPHIC_D…"
click at [1186, 581] on link "Send Response" at bounding box center [1211, 581] width 134 height 37
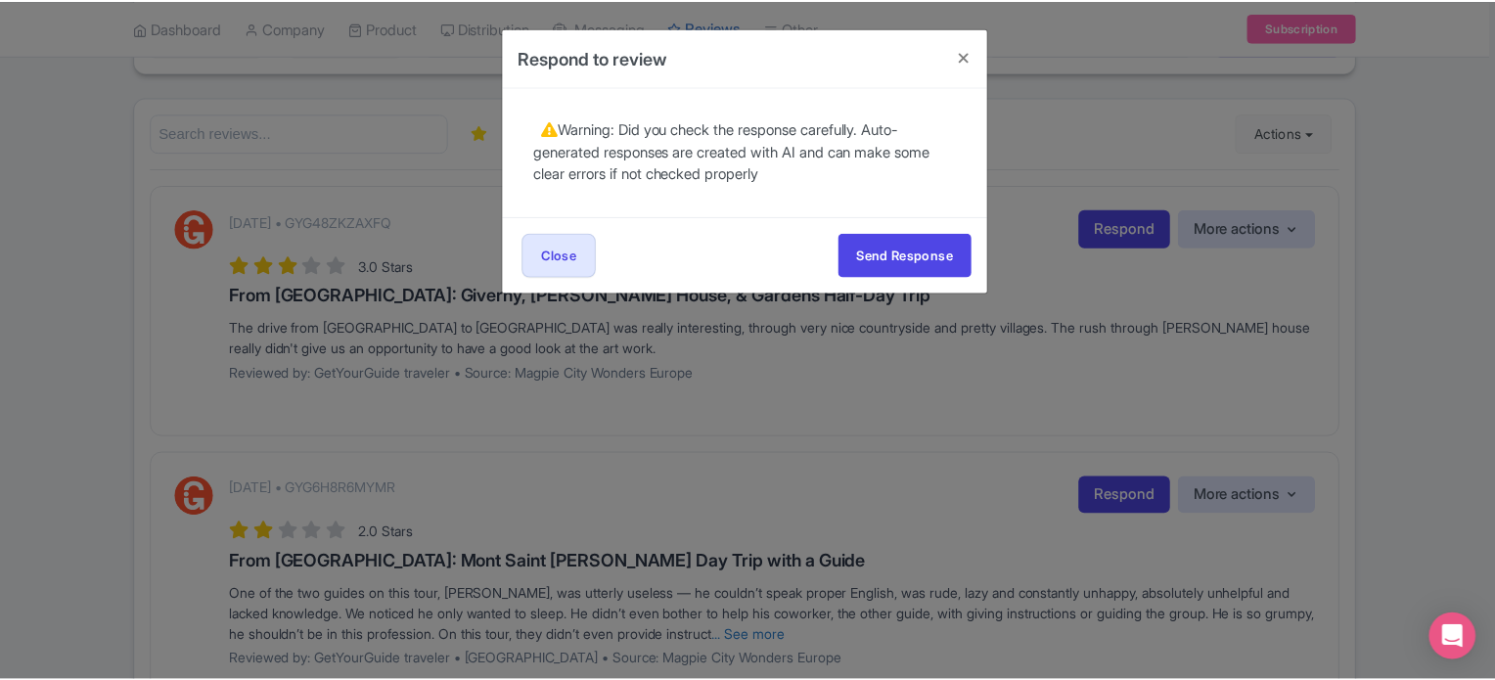
scroll to position [0, 0]
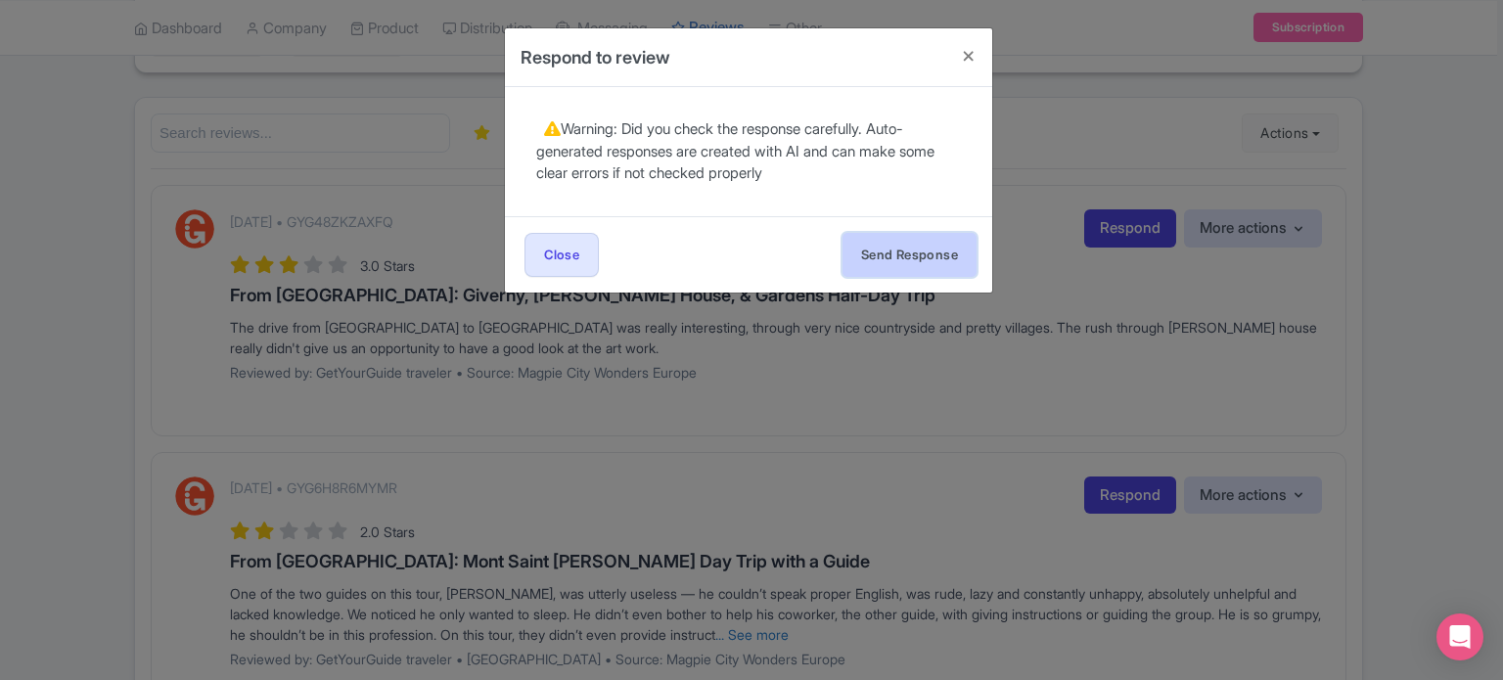
click at [911, 265] on button "Send Response" at bounding box center [910, 255] width 134 height 44
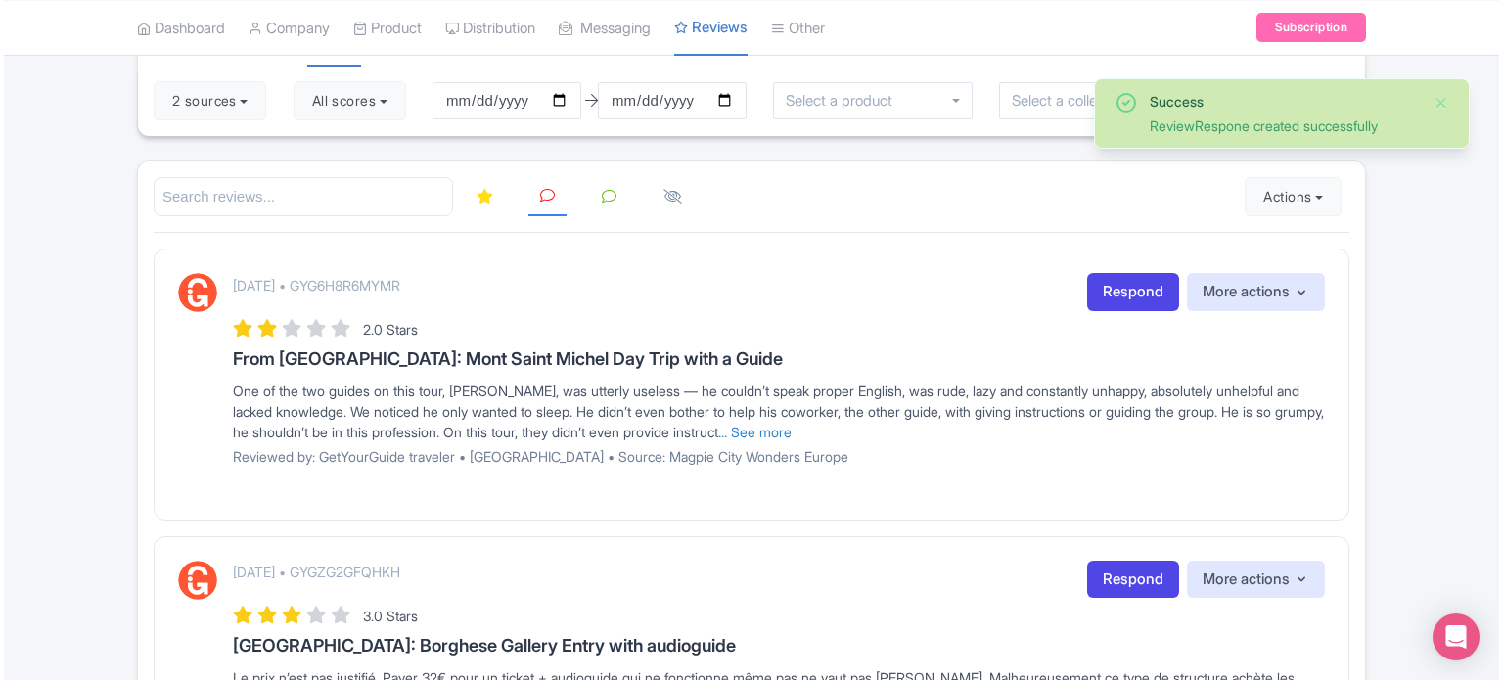
scroll to position [98, 0]
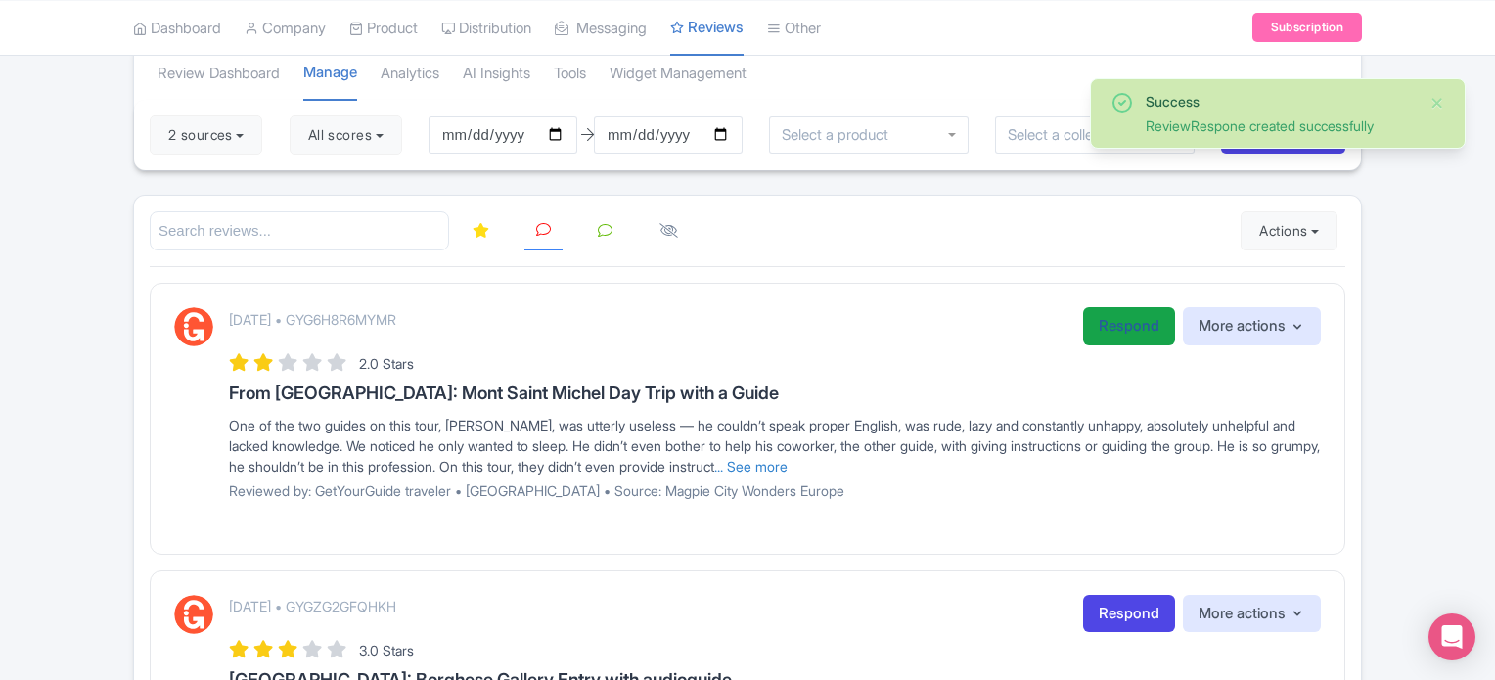
click at [1119, 320] on link "Respond" at bounding box center [1129, 326] width 92 height 38
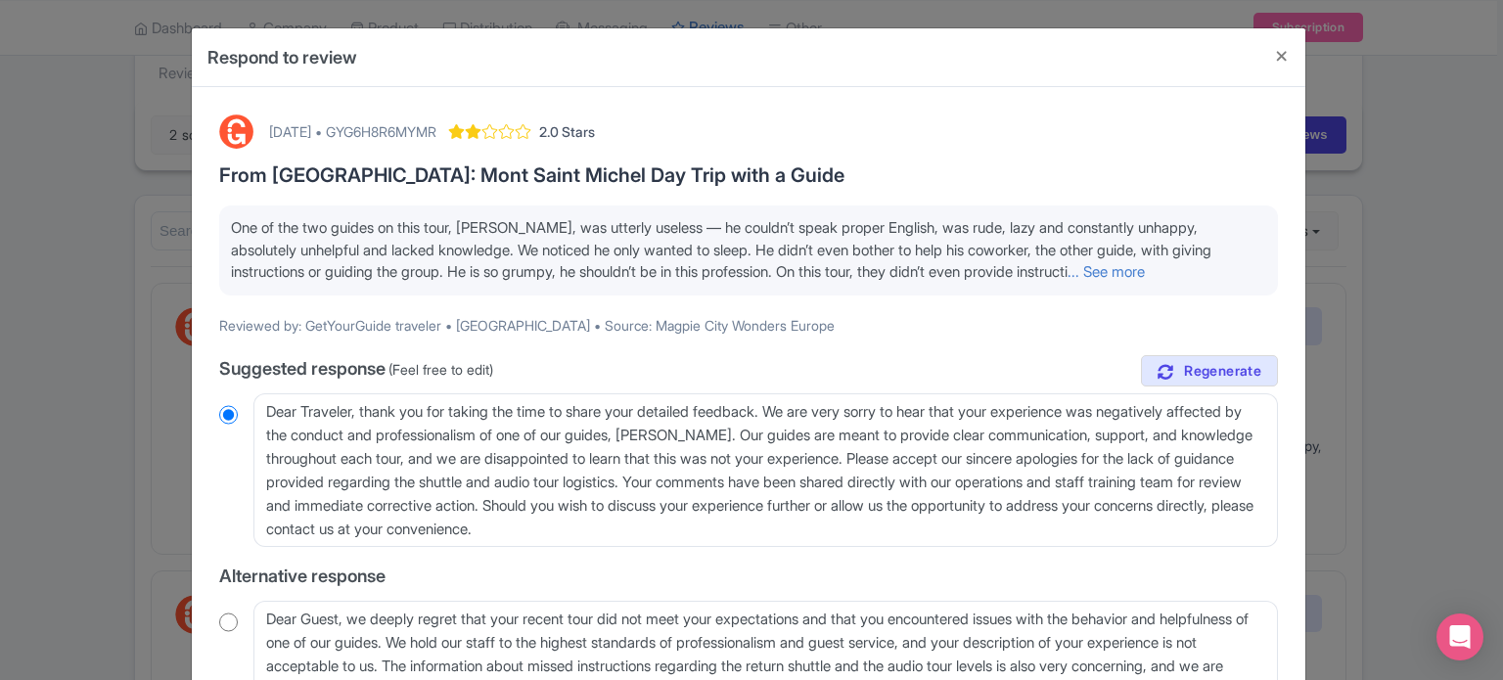
click at [1214, 259] on p "One of the two guides on this tour, [PERSON_NAME], was utterly useless — he cou…" at bounding box center [748, 250] width 1035 height 67
click at [1145, 271] on link "... See more" at bounding box center [1106, 271] width 77 height 19
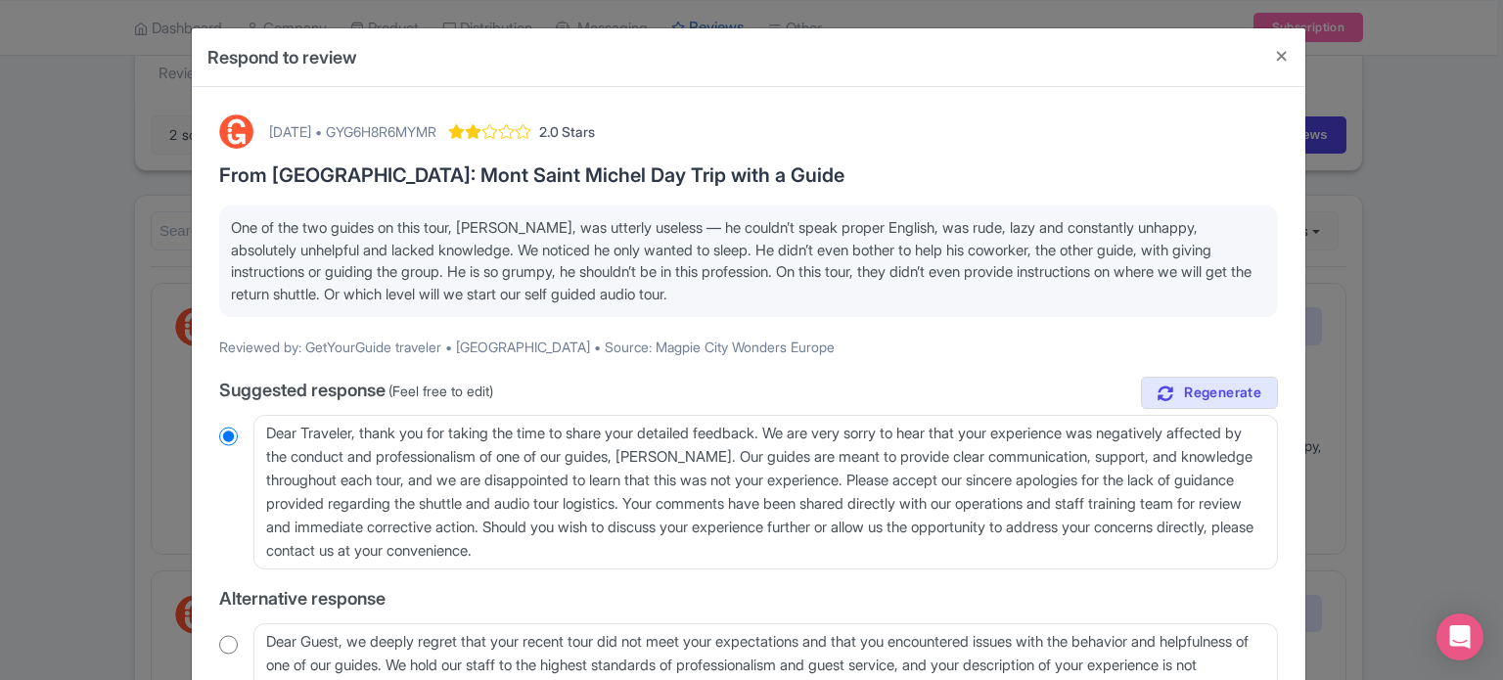
click at [437, 127] on div "[DATE] • GYG6H8R6MYMR" at bounding box center [352, 131] width 167 height 21
copy div "GYG6H8R6MYMR"
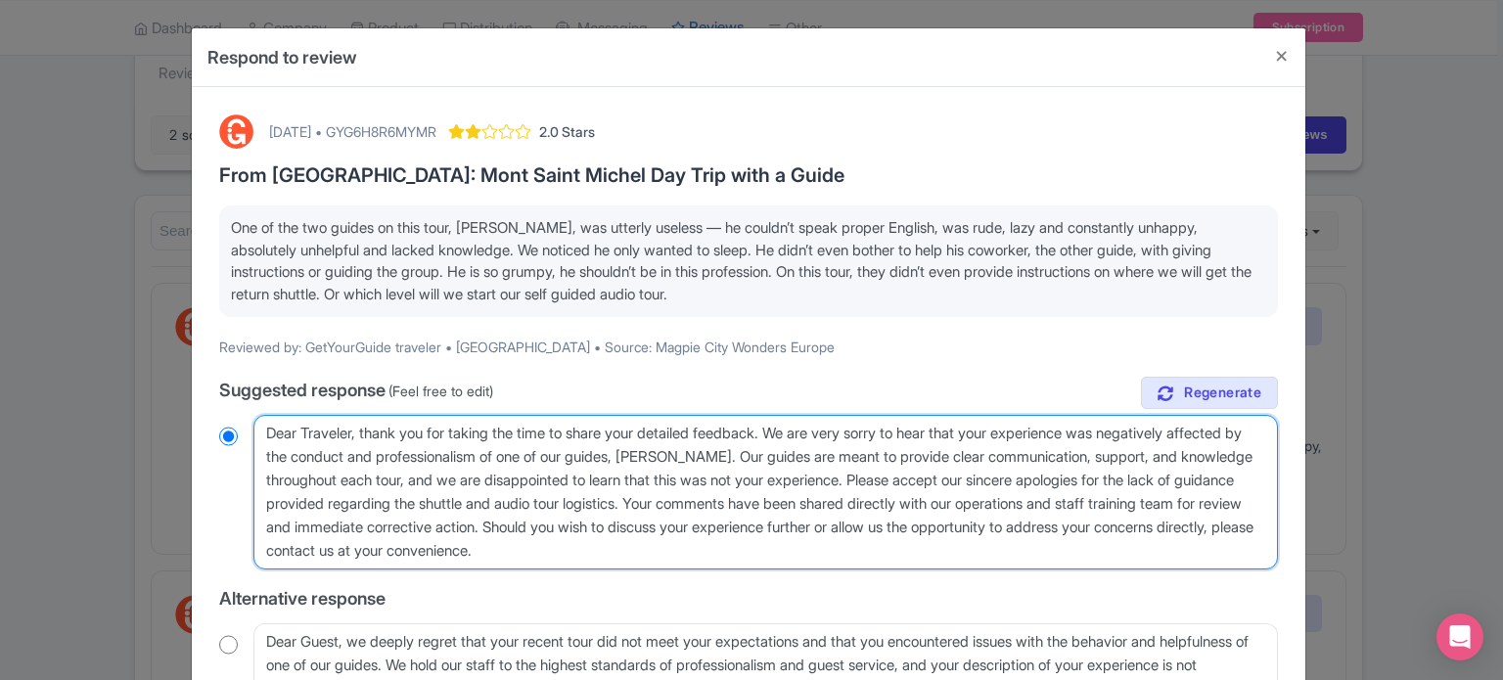
drag, startPoint x: 712, startPoint y: 453, endPoint x: 801, endPoint y: 453, distance: 88.1
click at [801, 453] on textarea "Dear Traveler, thank you for taking the time to share your detailed feedback. W…" at bounding box center [765, 492] width 1025 height 155
type textarea "Dear Traveler, thank you for taking the time to share your detailed feedback. W…"
radio input "true"
drag, startPoint x: 727, startPoint y: 477, endPoint x: 953, endPoint y: 470, distance: 226.2
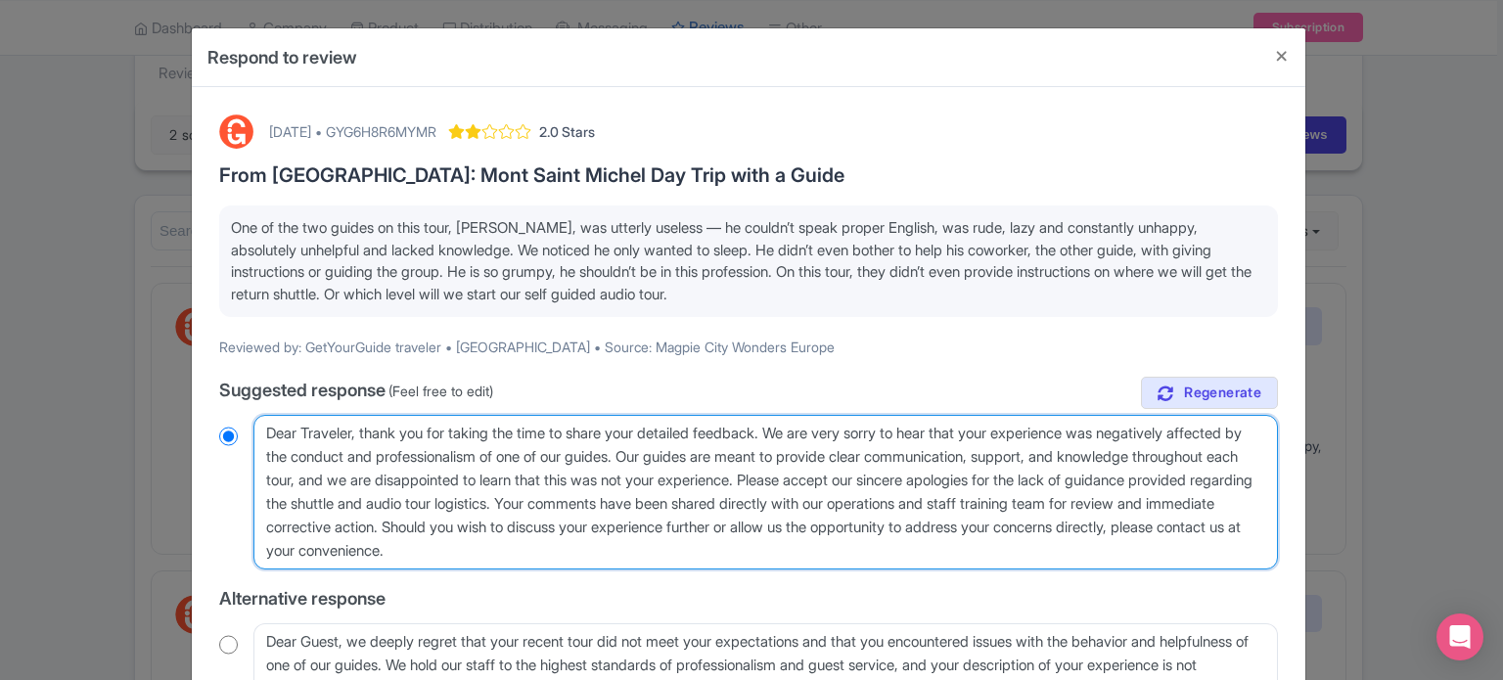
click at [953, 470] on textarea "Dear Traveler, thank you for taking the time to share your detailed feedback. W…" at bounding box center [765, 492] width 1025 height 155
type textarea "Dear Traveler, thank you for taking the time to share your detailed feedback. W…"
radio input "true"
type textarea "Dear Traveler, thank you for taking the time to share your detailed feedback. W…"
radio input "true"
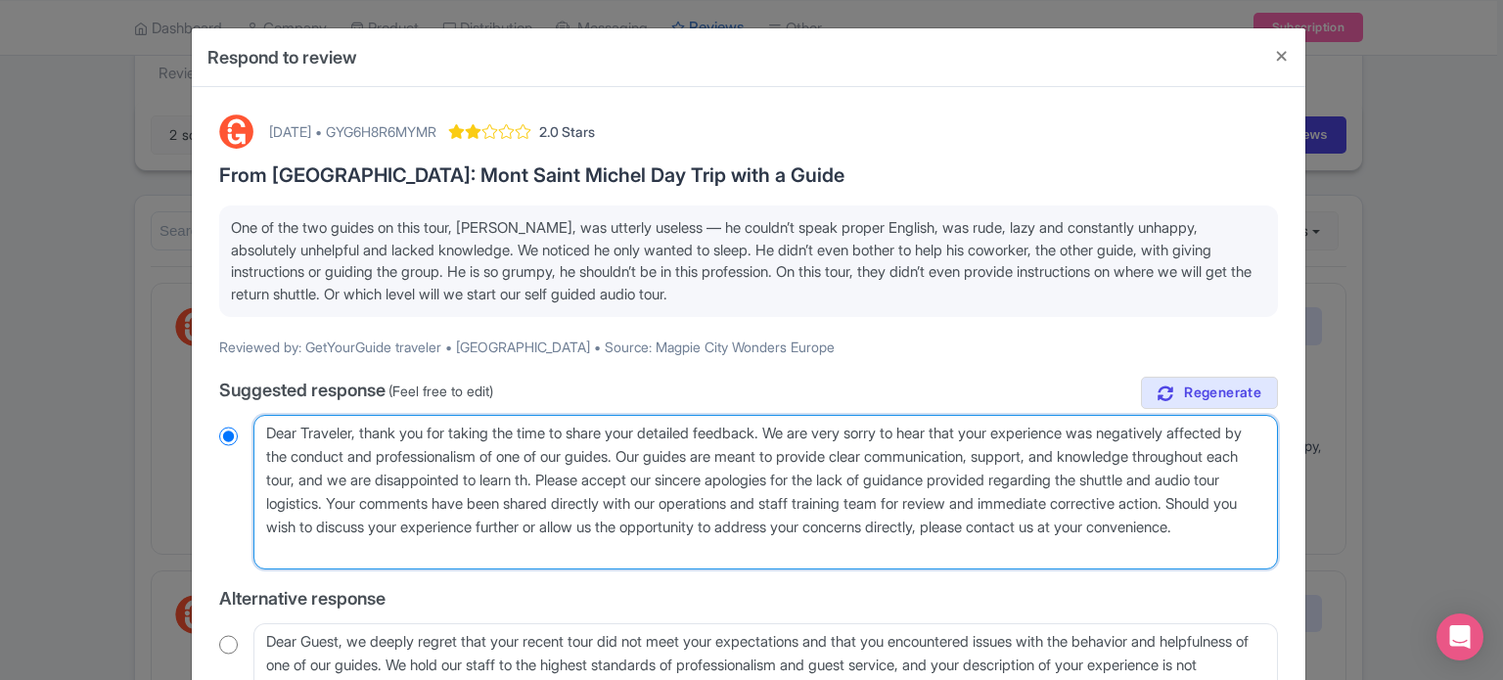
type textarea "Dear Traveler, thank you for taking the time to share your detailed feedback. W…"
radio input "true"
type textarea "Dear Traveler, thank you for taking the time to share your detailed feedback. W…"
radio input "true"
type textarea "Dear Traveler, thank you for taking the time to share your detailed feedback. W…"
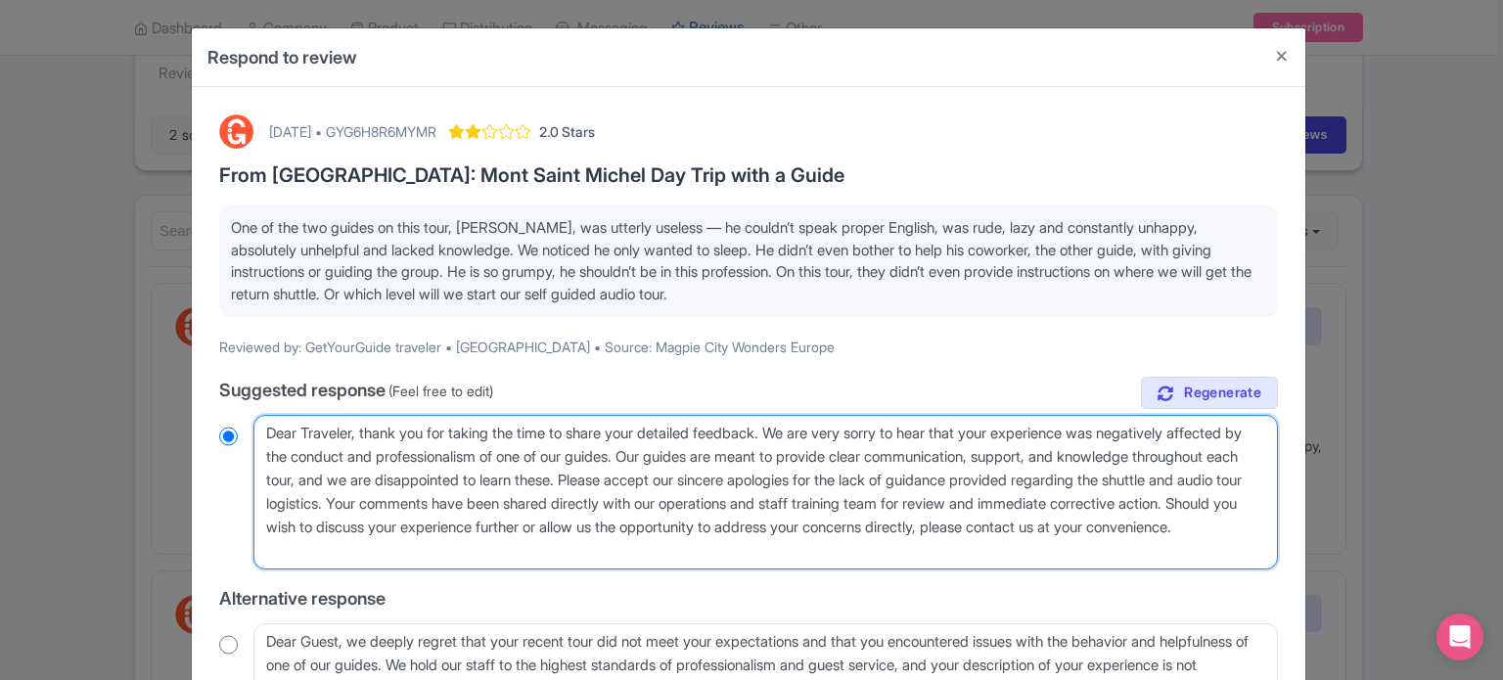
radio input "true"
type textarea "Dear Traveler, thank you for taking the time to share your detailed feedback. W…"
radio input "true"
type textarea "Dear Traveler, thank you for taking the time to share your detailed feedback. W…"
radio input "true"
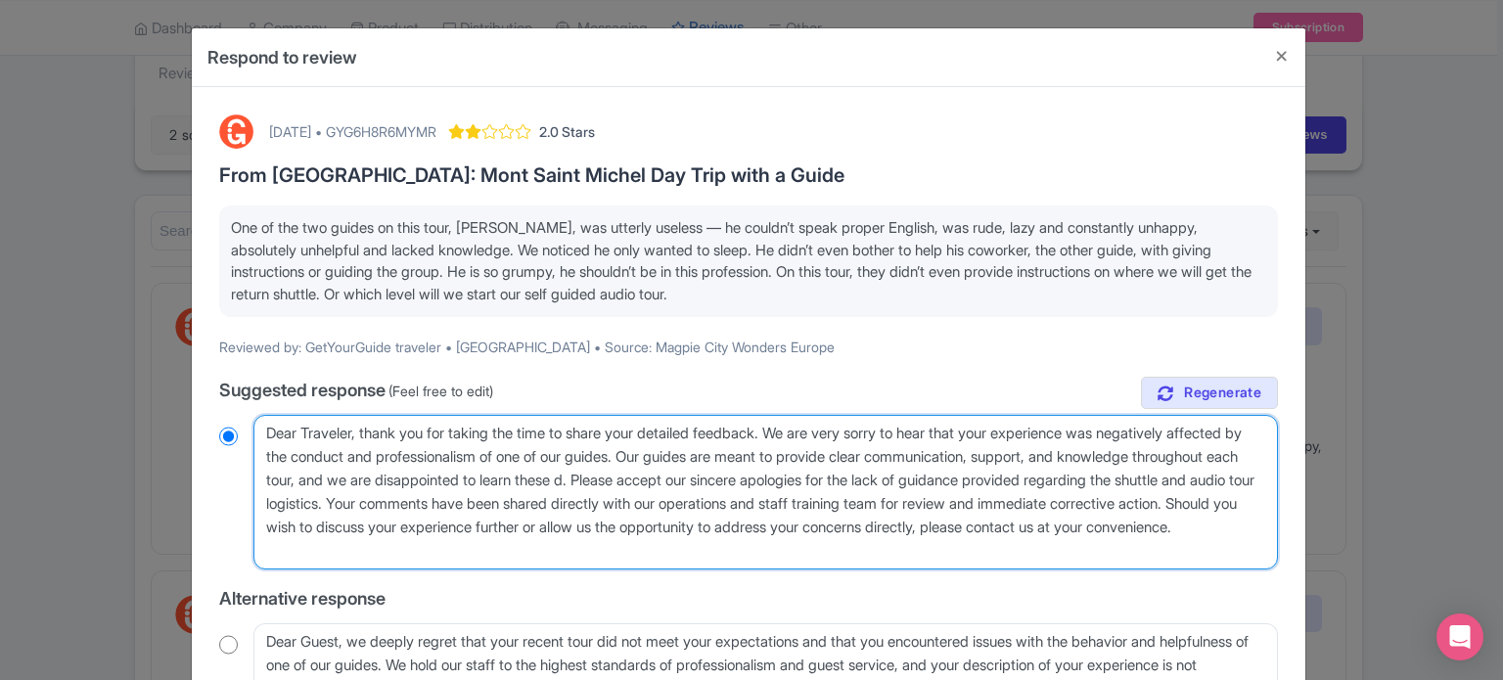
type textarea "Dear Traveler, thank you for taking the time to share your detailed feedback. W…"
radio input "true"
type textarea "Dear Traveler, thank you for taking the time to share your detailed feedback. W…"
radio input "true"
type textarea "Dear Traveler, thank you for taking the time to share your detailed feedback. W…"
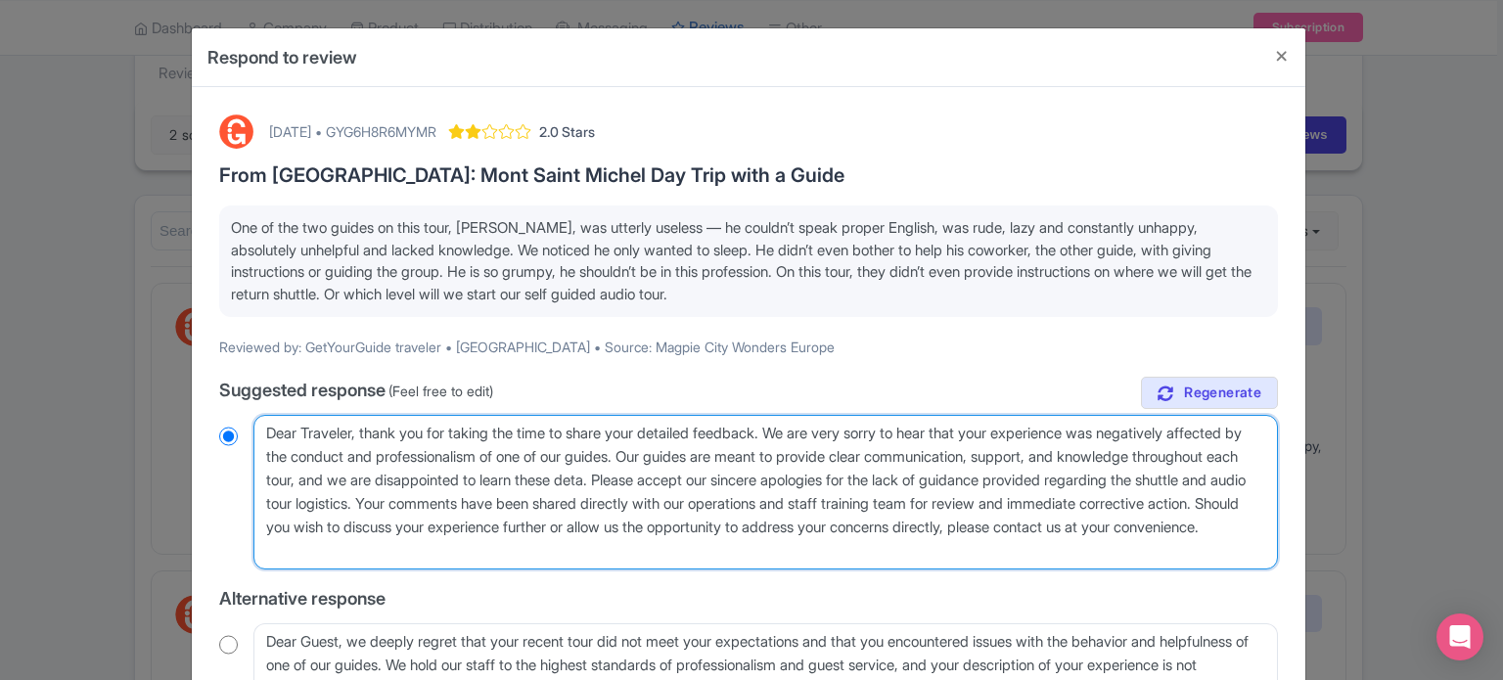
radio input "true"
type textarea "Dear Traveler, thank you for taking the time to share your detailed feedback. W…"
radio input "true"
type textarea "Dear Traveler, thank you for taking the time to share your detailed feedback. W…"
radio input "true"
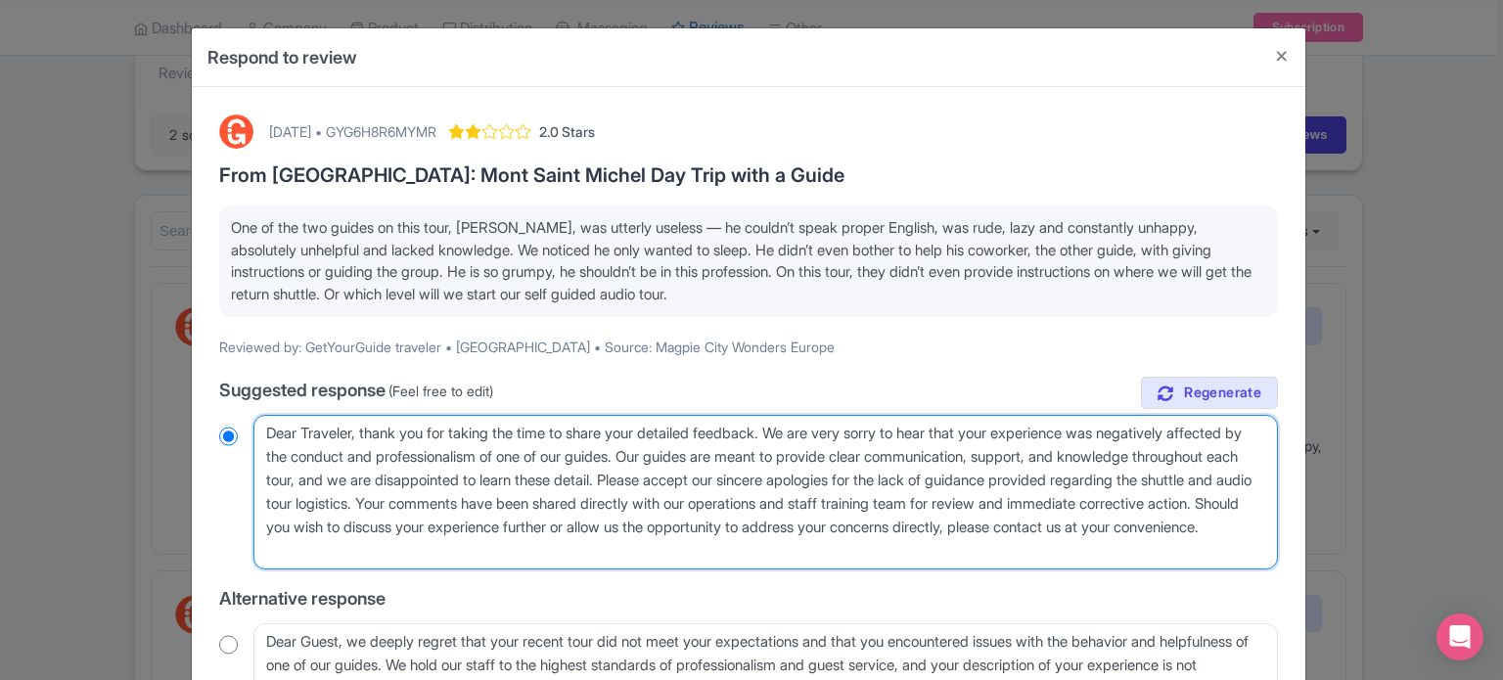
type textarea "Dear Traveler, thank you for taking the time to share your detailed feedback. W…"
radio input "true"
type textarea "Dear Traveler, thank you for taking the time to share your detailed feedback. W…"
radio input "true"
type textarea "Dear Traveler, thank you for taking the time to share your detailed feedback. W…"
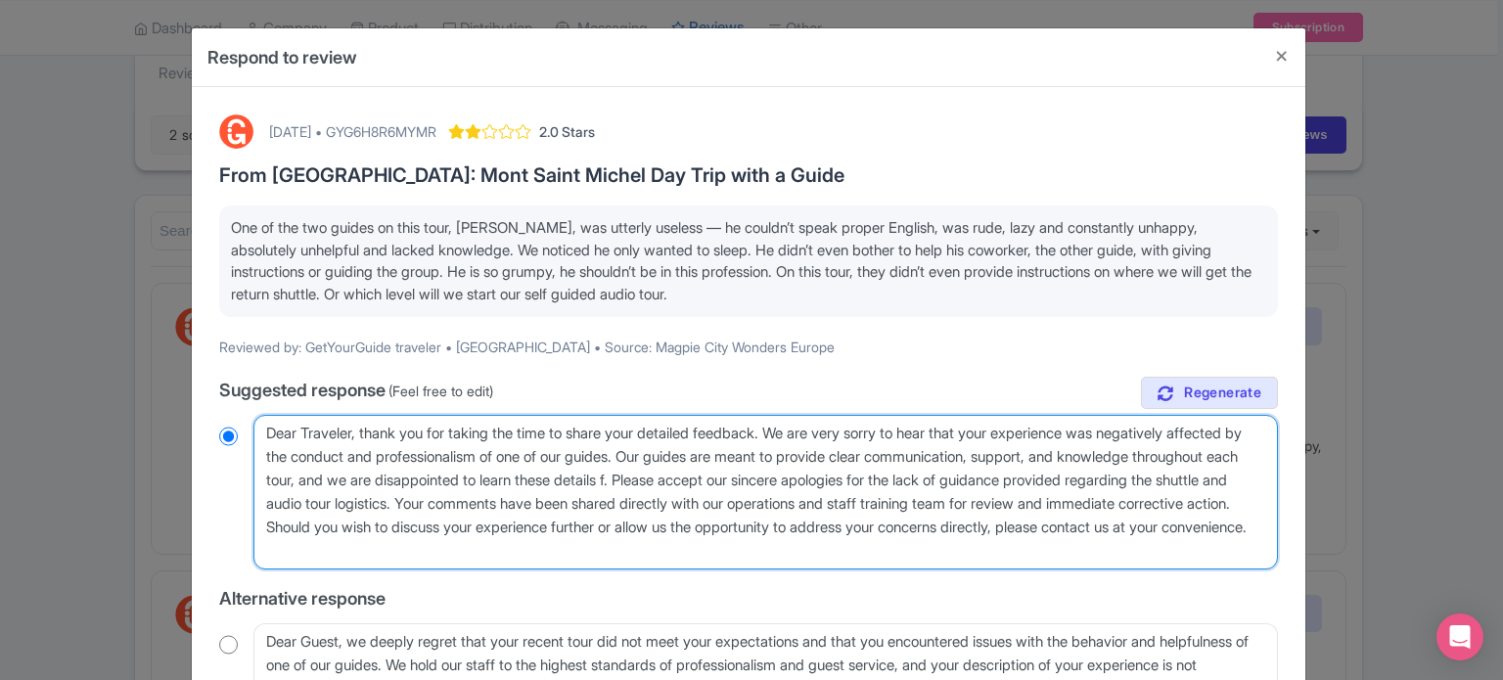
radio input "true"
type textarea "Dear Traveler, thank you for taking the time to share your detailed feedback. W…"
radio input "true"
type textarea "Dear Traveler, thank you for taking the time to share your detailed feedback. W…"
radio input "true"
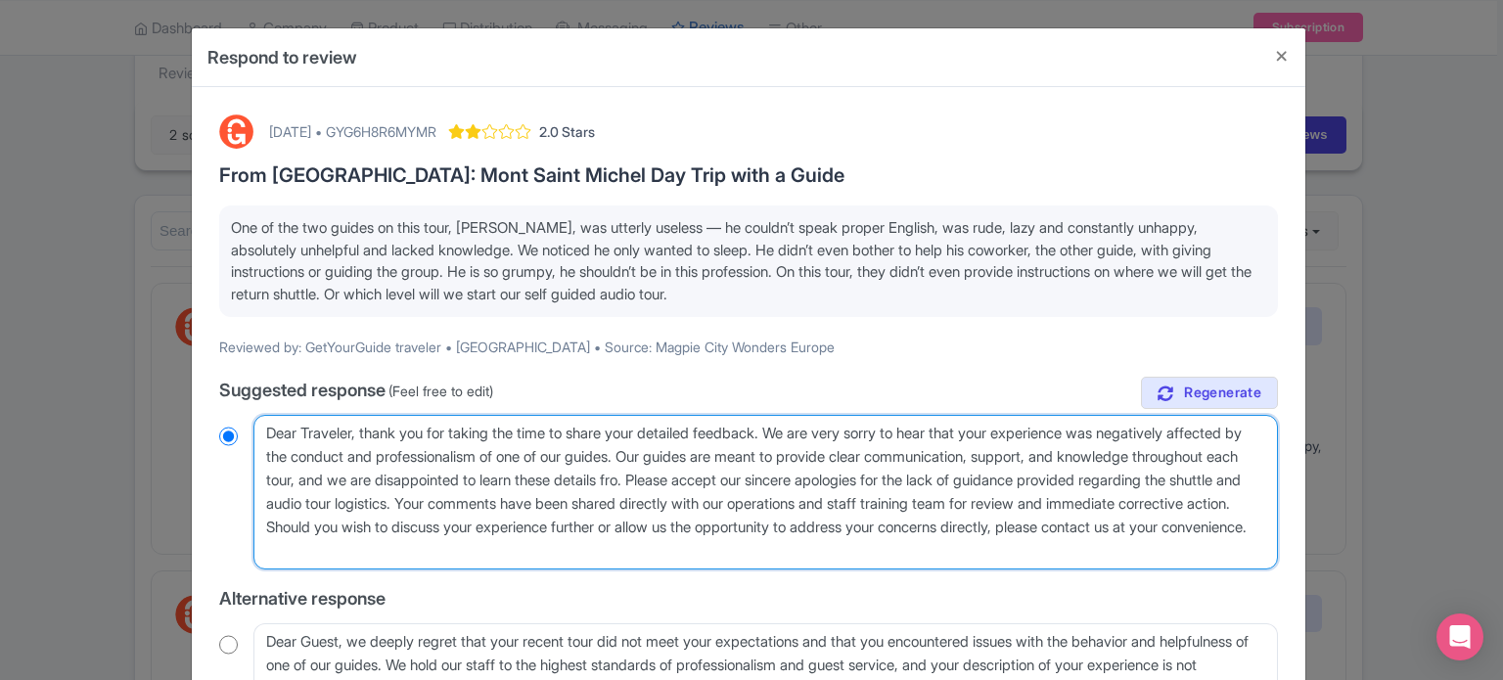
type textarea "Dear Traveler, thank you for taking the time to share your detailed feedback. W…"
radio input "true"
type textarea "Dear Traveler, thank you for taking the time to share your detailed feedback. W…"
radio input "true"
type textarea "Dear Traveler, thank you for taking the time to share your detailed feedback. W…"
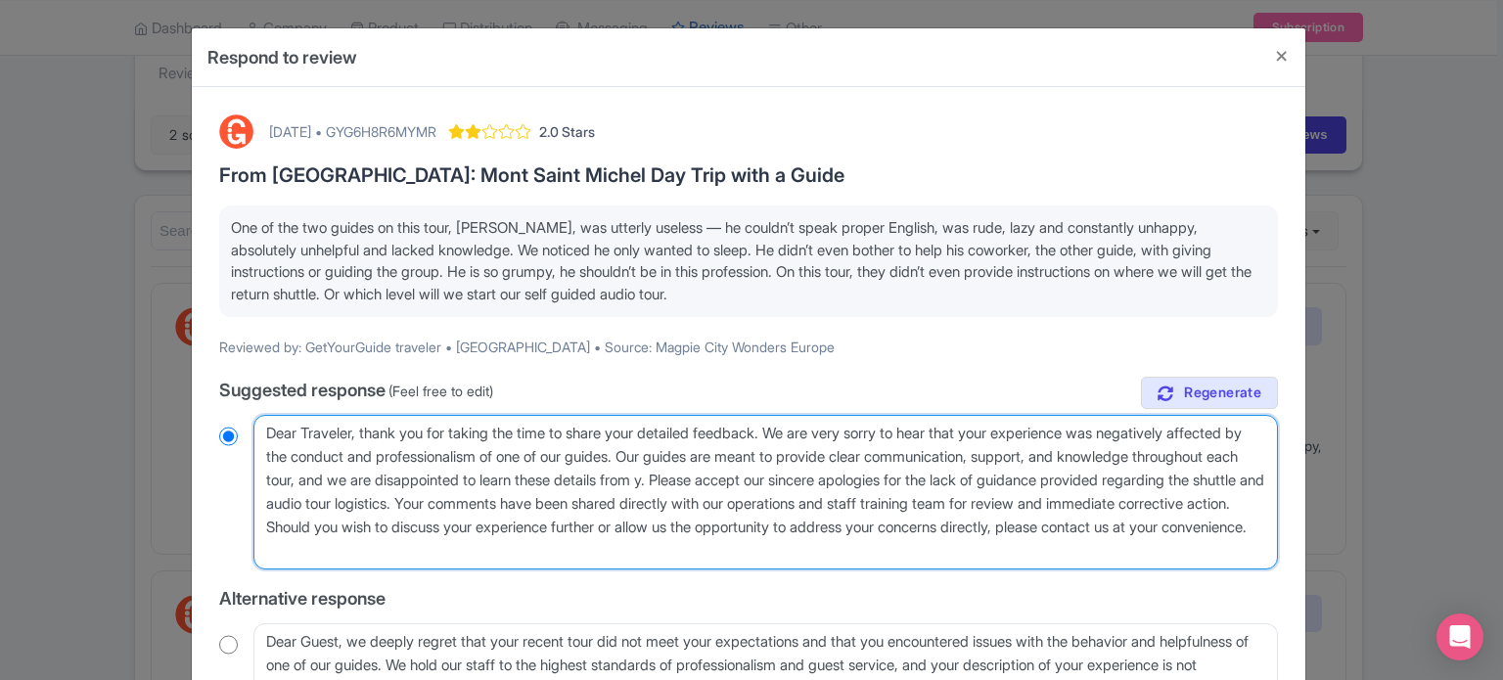
radio input "true"
type textarea "Dear Traveler, thank you for taking the time to share your detailed feedback. W…"
radio input "true"
type textarea "Dear Traveler, thank you for taking the time to share your detailed feedback. W…"
radio input "true"
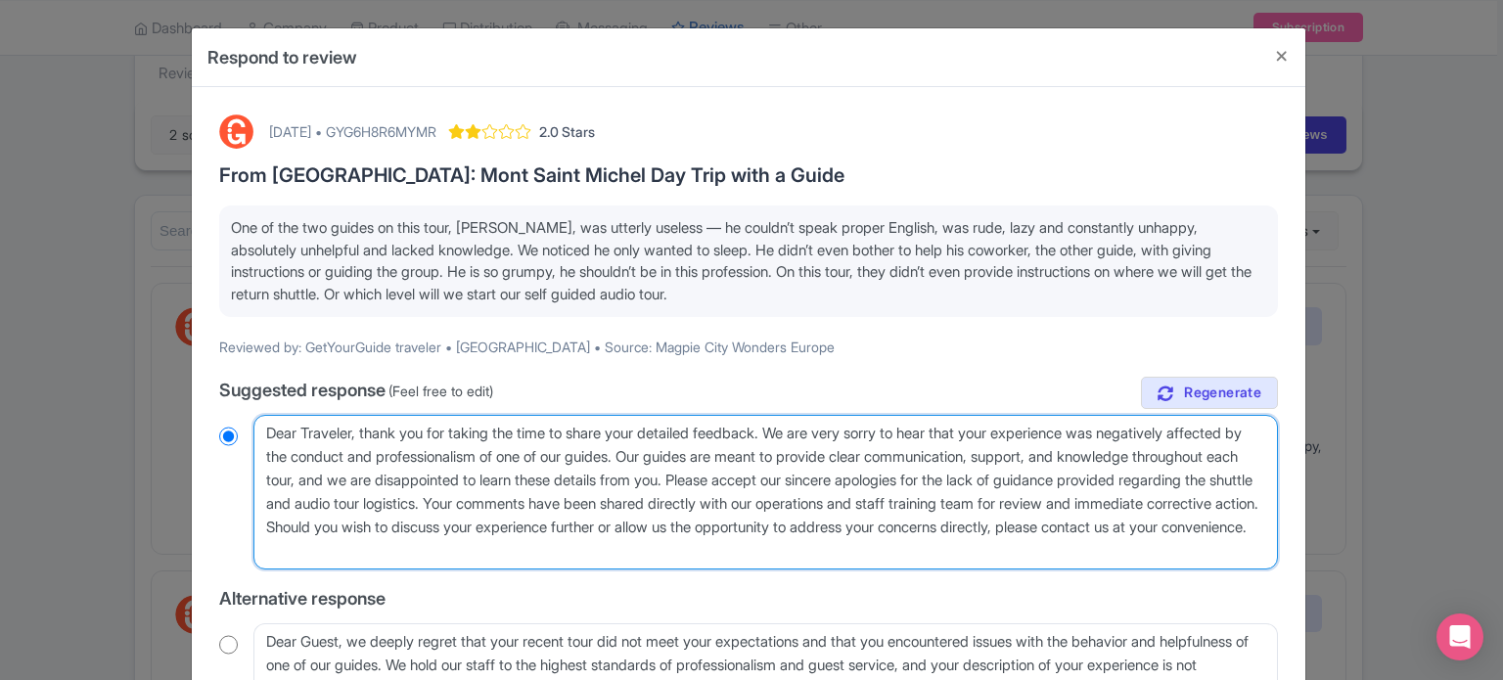
type textarea "Dear Traveler, thank you for taking the time to share your detailed feedback. W…"
radio input "true"
type textarea "Dear Traveler, thank you for taking the time to share your detailed feedback. W…"
radio input "true"
type textarea "Dear Traveler, thank you for taking the time to share your detailed feedback. W…"
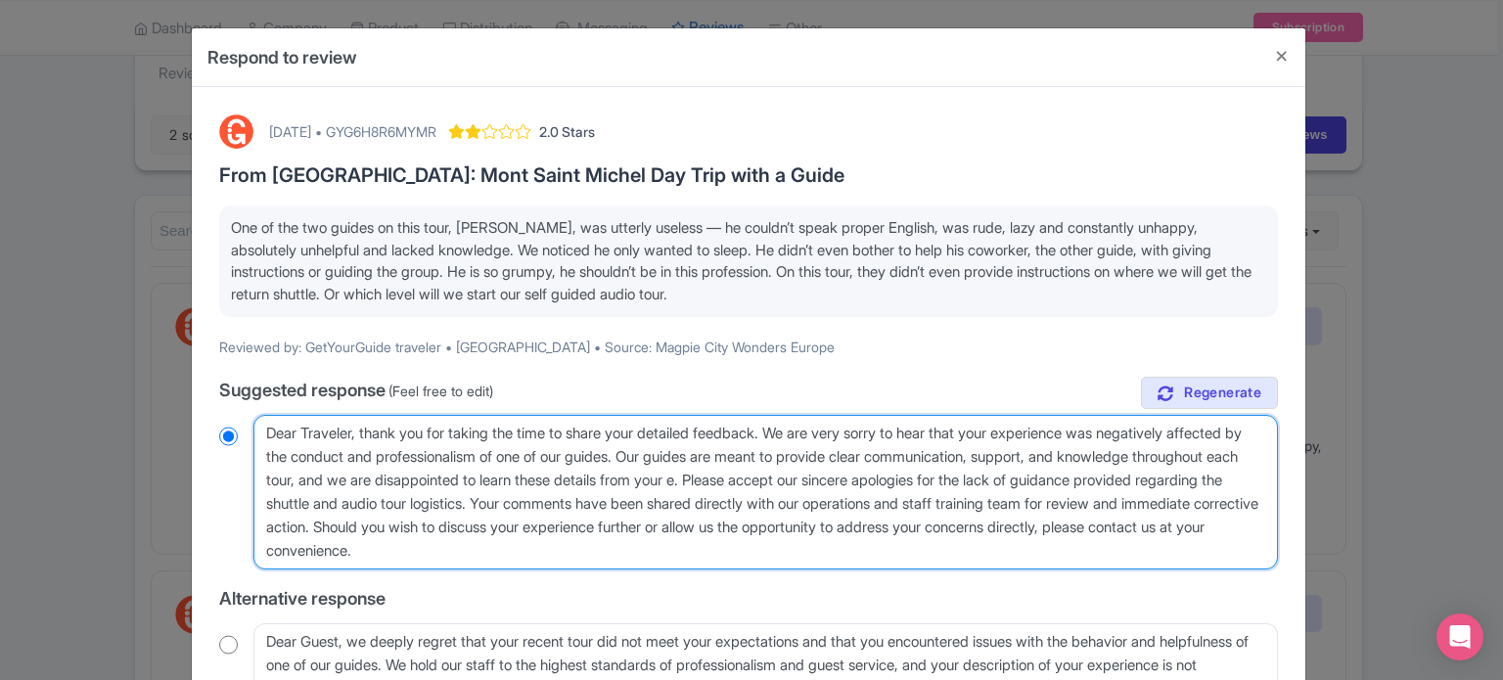
radio input "true"
type textarea "Dear Traveler, thank you for taking the time to share your detailed feedback. W…"
radio input "true"
type textarea "Dear Traveler, thank you for taking the time to share your detailed feedback. W…"
radio input "true"
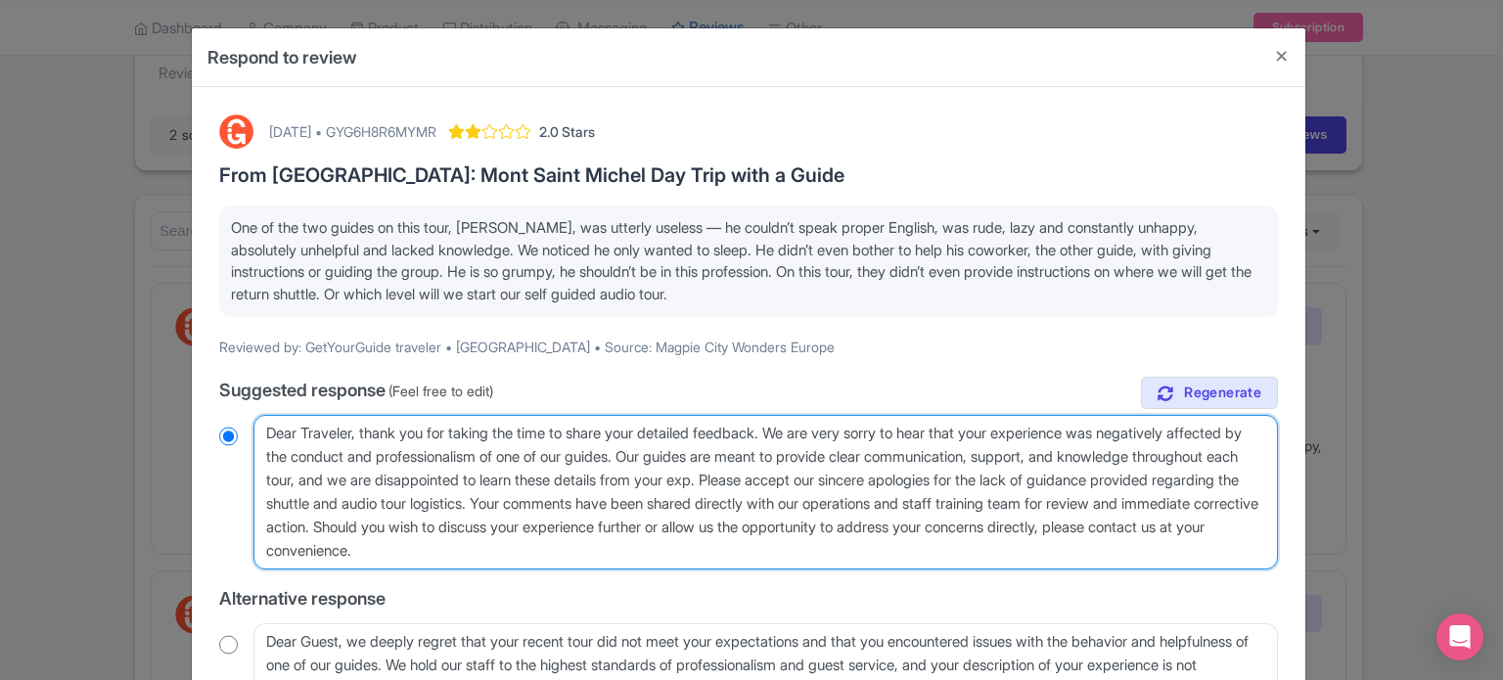
type textarea "Dear Traveler, thank you for taking the time to share your detailed feedback. W…"
radio input "true"
type textarea "Dear Traveler, thank you for taking the time to share your detailed feedback. W…"
radio input "true"
type textarea "Dear Traveler, thank you for taking the time to share your detailed feedback. W…"
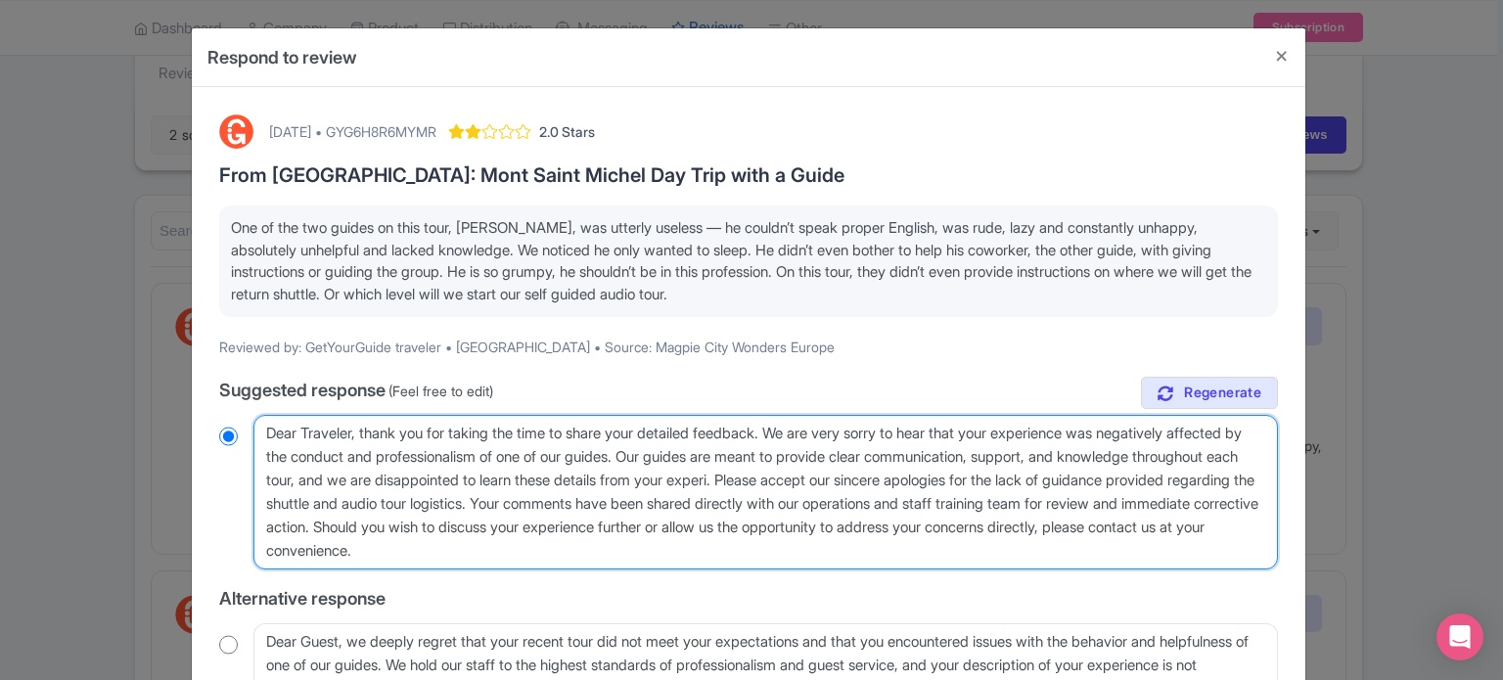
radio input "true"
type textarea "Dear Traveler, thank you for taking the time to share your detailed feedback. W…"
radio input "true"
type textarea "Dear Traveler, thank you for taking the time to share your detailed feedback. W…"
radio input "true"
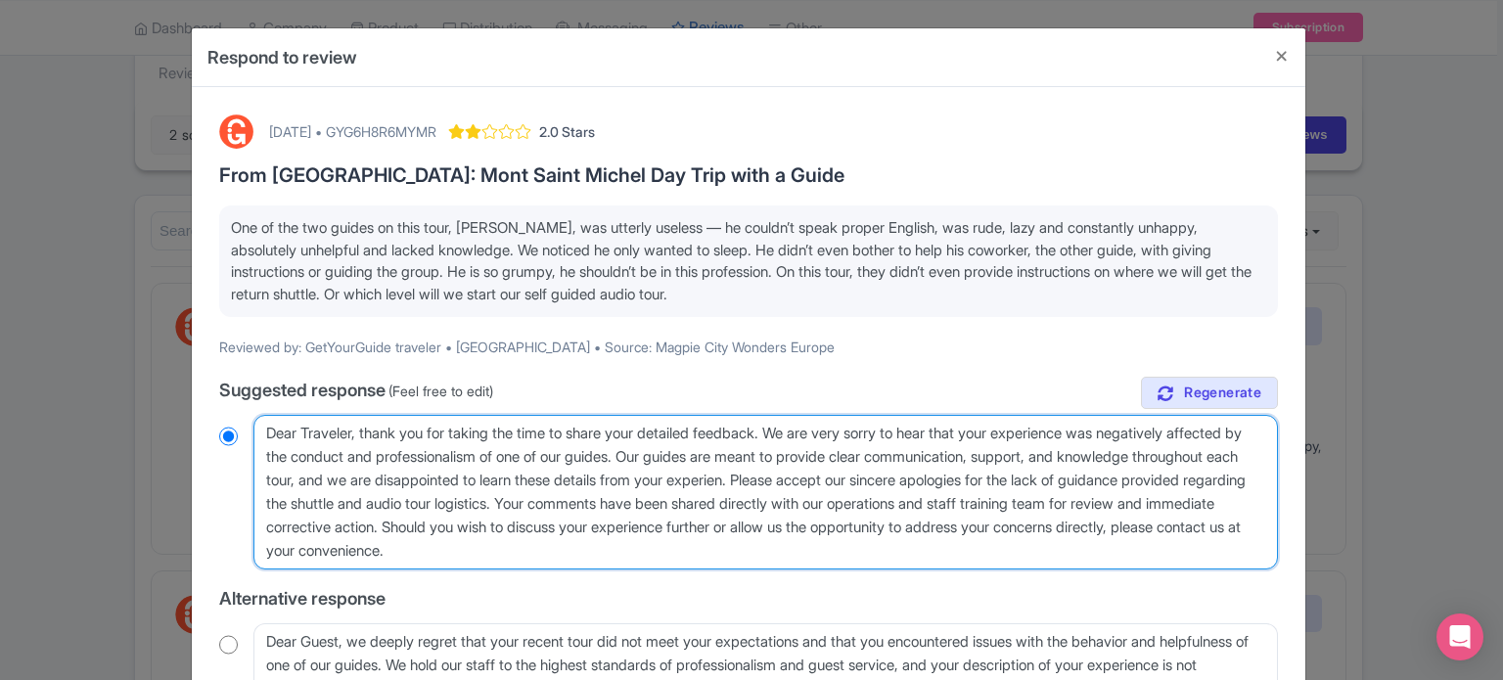
type textarea "Dear Traveler, thank you for taking the time to share your detailed feedback. W…"
radio input "true"
type textarea "Dear Traveler, thank you for taking the time to share your detailed feedback. W…"
radio input "true"
drag, startPoint x: 784, startPoint y: 503, endPoint x: 974, endPoint y: 472, distance: 192.4
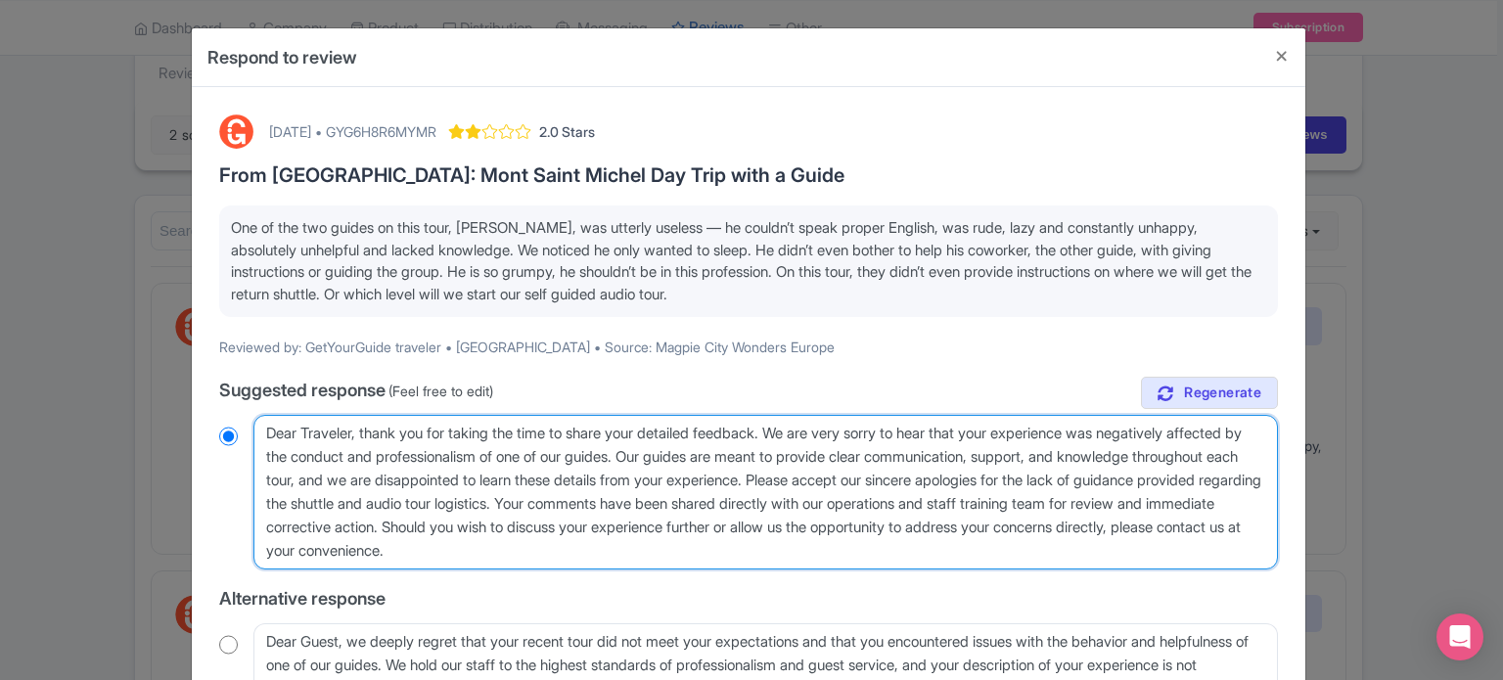
click at [974, 472] on textarea "Dear Traveler, thank you for taking the time to share your detailed feedback. W…" at bounding box center [765, 492] width 1025 height 155
type textarea "Dear Traveler, thank you for taking the time to share your detailed feedback. W…"
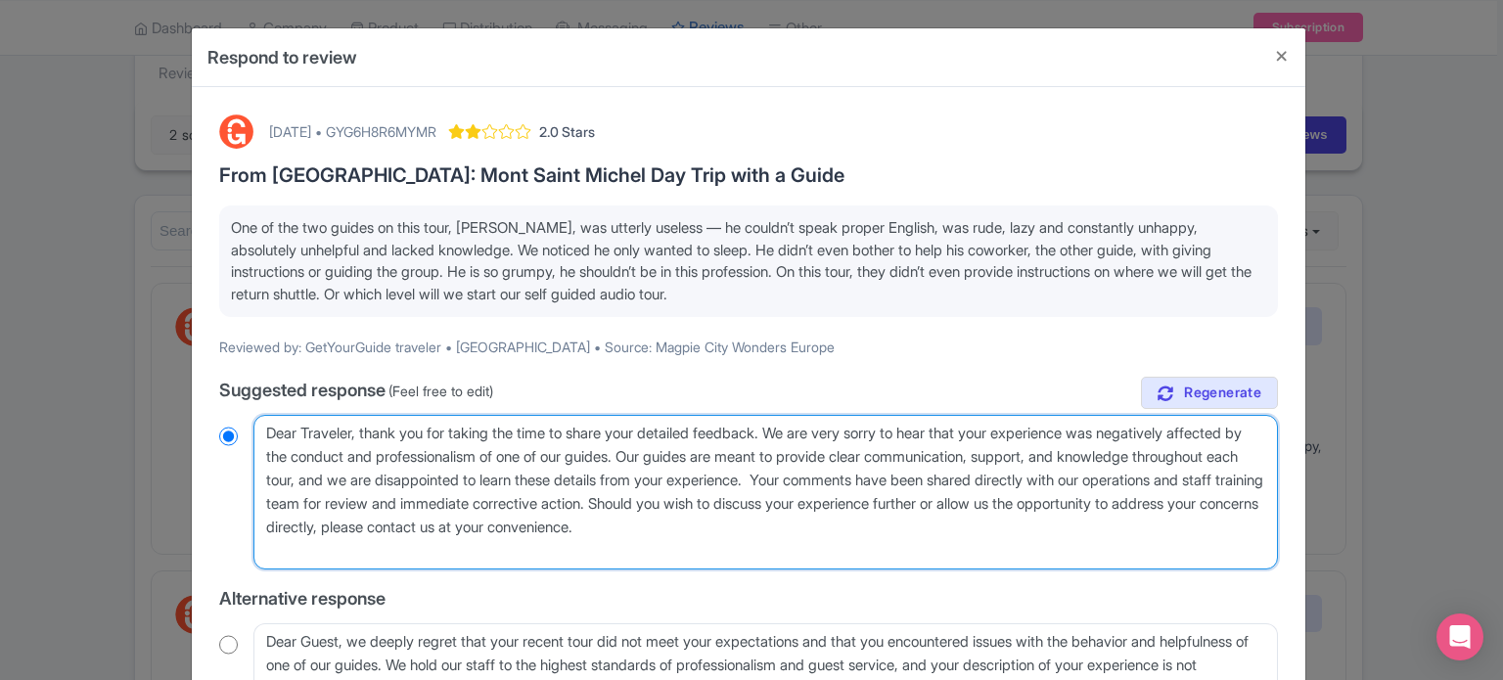
radio input "true"
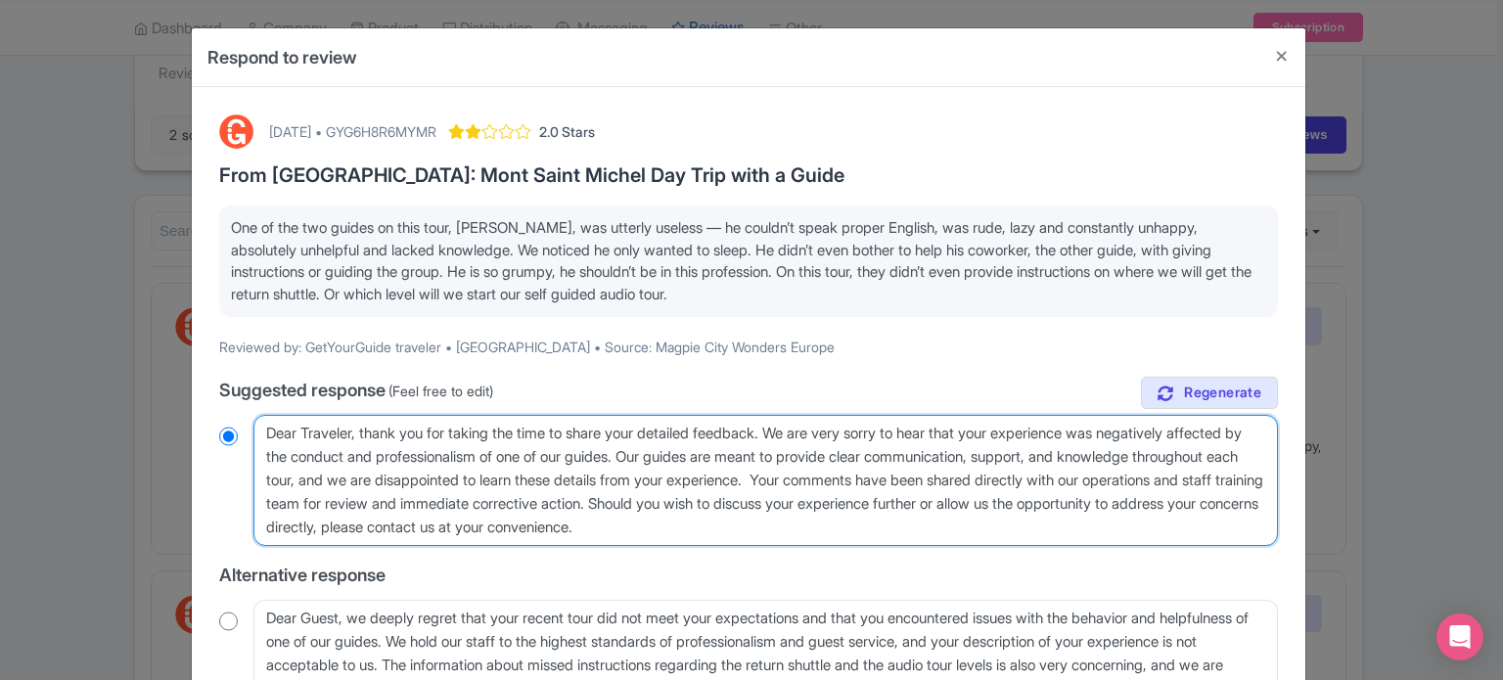
drag, startPoint x: 380, startPoint y: 500, endPoint x: 570, endPoint y: 508, distance: 190.0
click at [570, 508] on textarea "Dear Traveler, thank you for taking the time to share your detailed feedback. W…" at bounding box center [765, 480] width 1025 height 131
type textarea "Dear Traveler, thank you for taking the time to share your detailed feedback. W…"
radio input "true"
type textarea "Dear Traveler, thank you for taking the time to share your detailed feedback. W…"
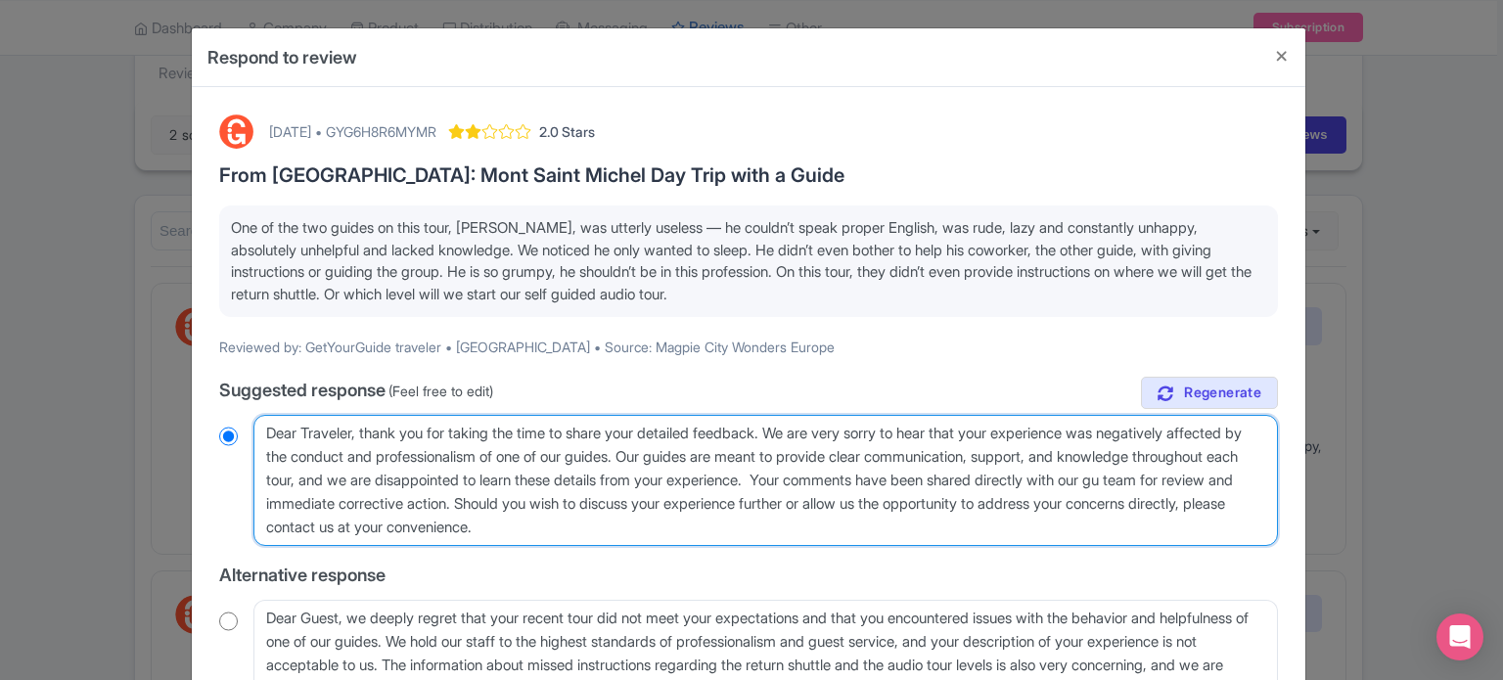
radio input "true"
type textarea "Dear Traveler, thank you for taking the time to share your detailed feedback. W…"
radio input "true"
type textarea "Dear Traveler, thank you for taking the time to share your detailed feedback. W…"
radio input "true"
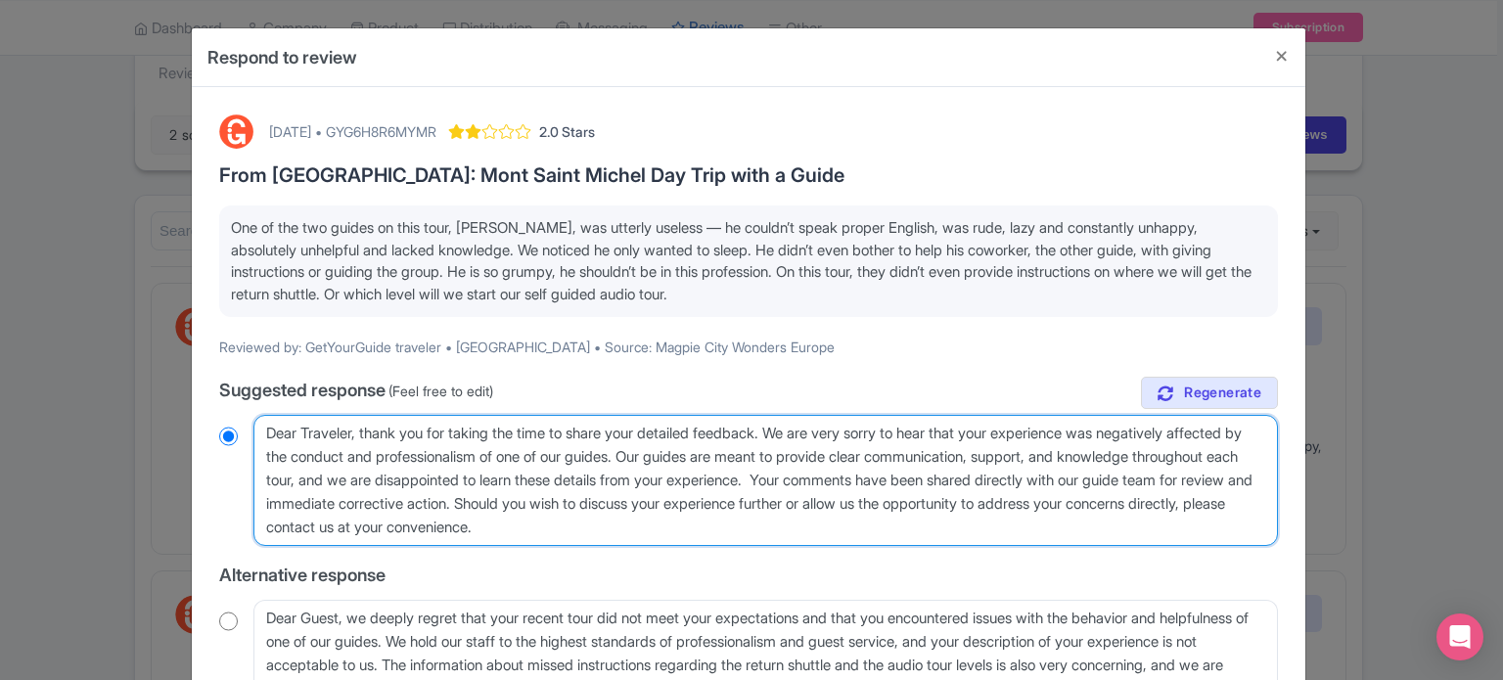
click at [460, 499] on textarea "Dear Traveler, thank you for taking the time to share your detailed feedback. W…" at bounding box center [765, 480] width 1025 height 131
type textarea "Dear Traveler, thank you for taking the time to share your detailed feedback. W…"
radio input "true"
type textarea "Dear Traveler, thank you for taking the time to share your detailed feedback. W…"
radio input "true"
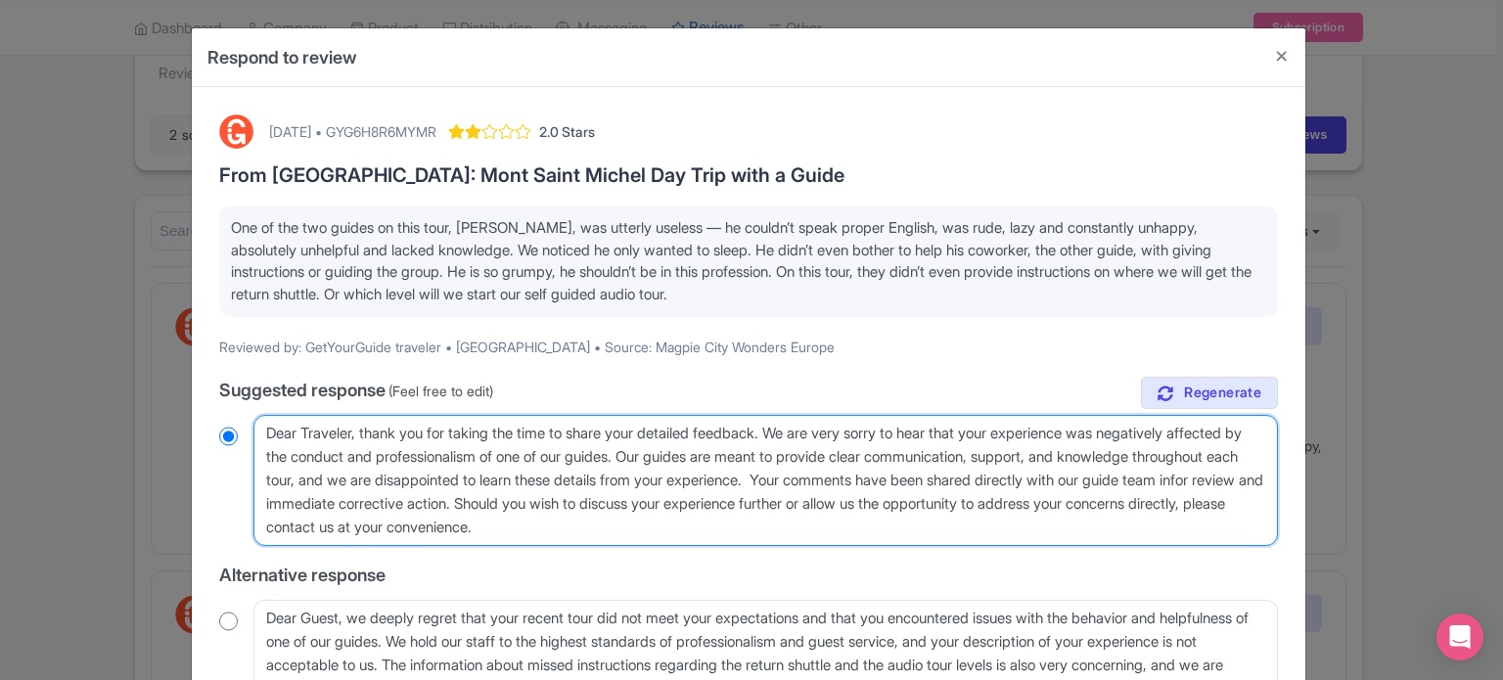
type textarea "Dear Traveler, thank you for taking the time to share your detailed feedback. W…"
radio input "true"
type textarea "Dear Traveler, thank you for taking the time to share your detailed feedback. W…"
radio input "true"
type textarea "Dear Traveler, thank you for taking the time to share your detailed feedback. W…"
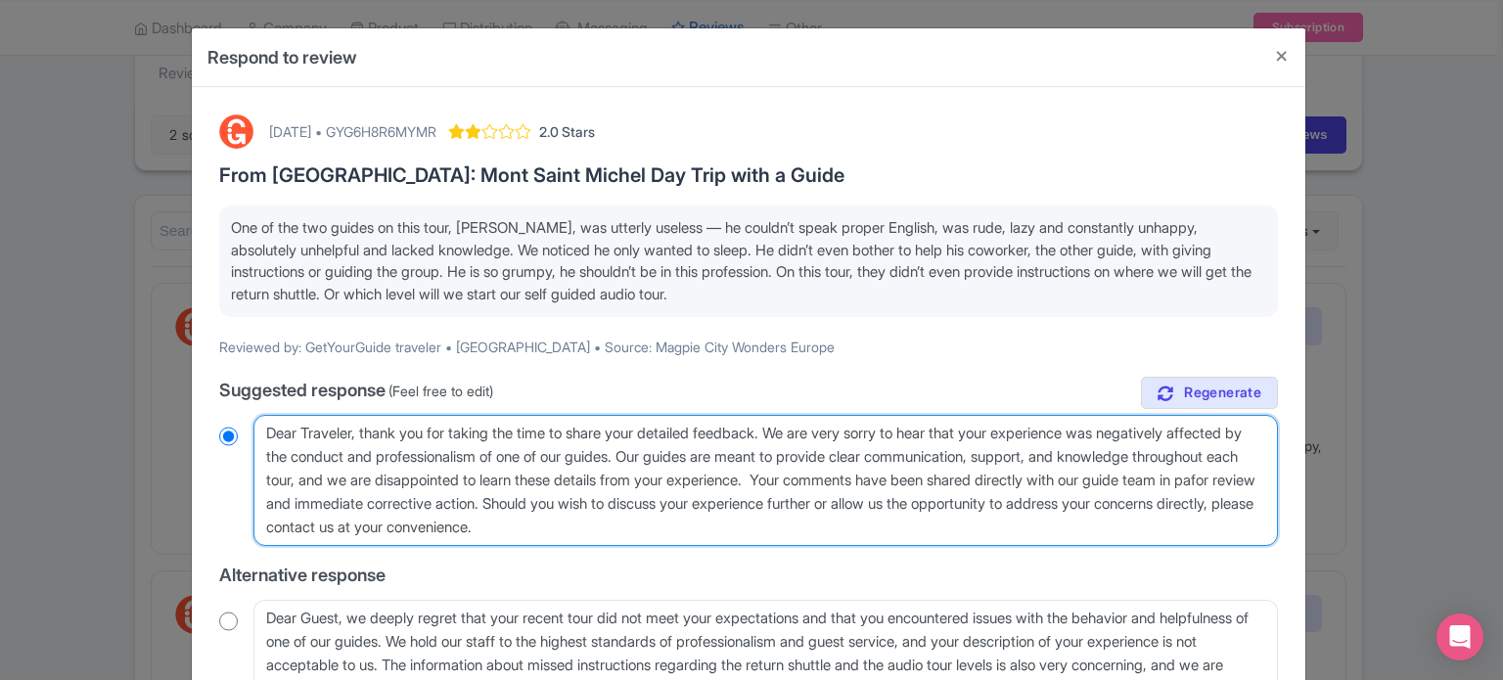
radio input "true"
type textarea "Dear Traveler, thank you for taking the time to share your detailed feedback. W…"
radio input "true"
type textarea "Dear Traveler, thank you for taking the time to share your detailed feedback. W…"
radio input "true"
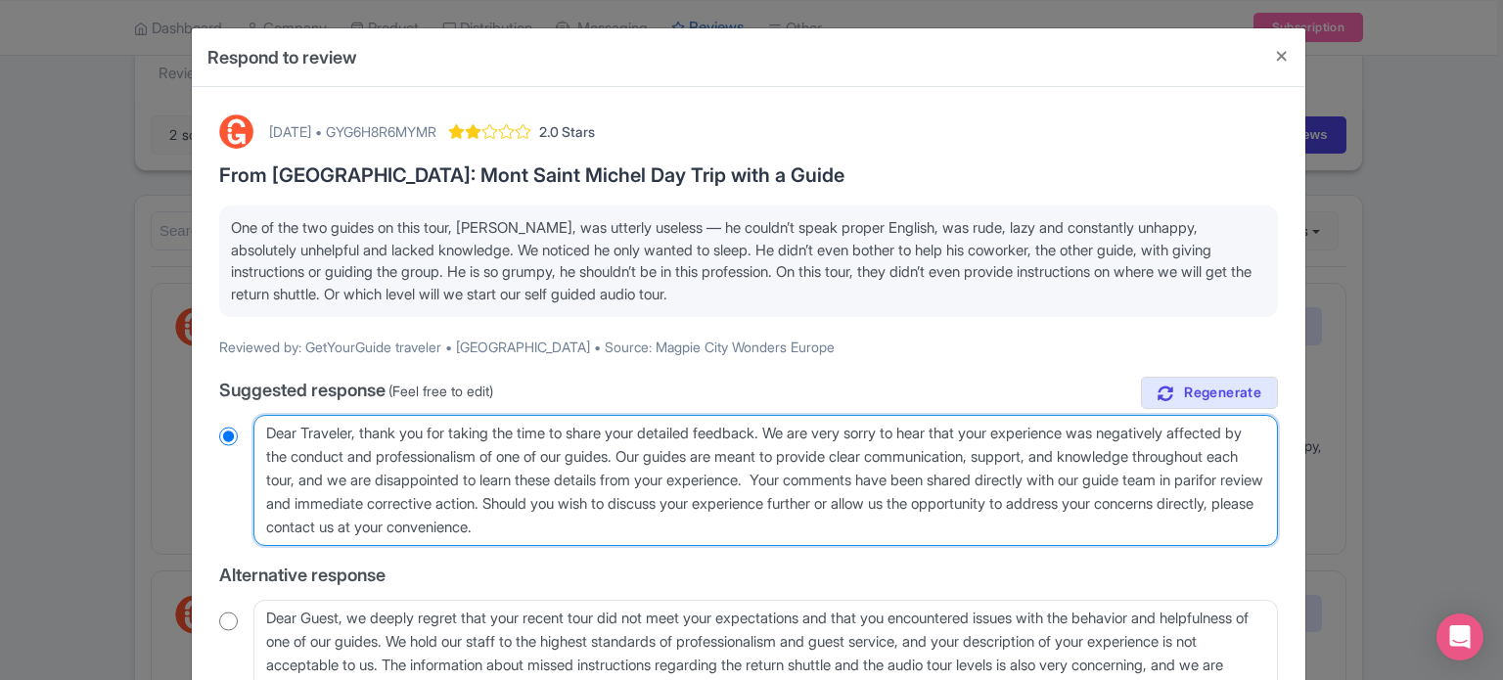
type textarea "Dear Traveler, thank you for taking the time to share your detailed feedback. W…"
radio input "true"
type textarea "Dear Traveler, thank you for taking the time to share your detailed feedback. W…"
radio input "true"
click at [483, 497] on textarea "Dear Traveler, thank you for taking the time to share your detailed feedback. W…" at bounding box center [765, 480] width 1025 height 131
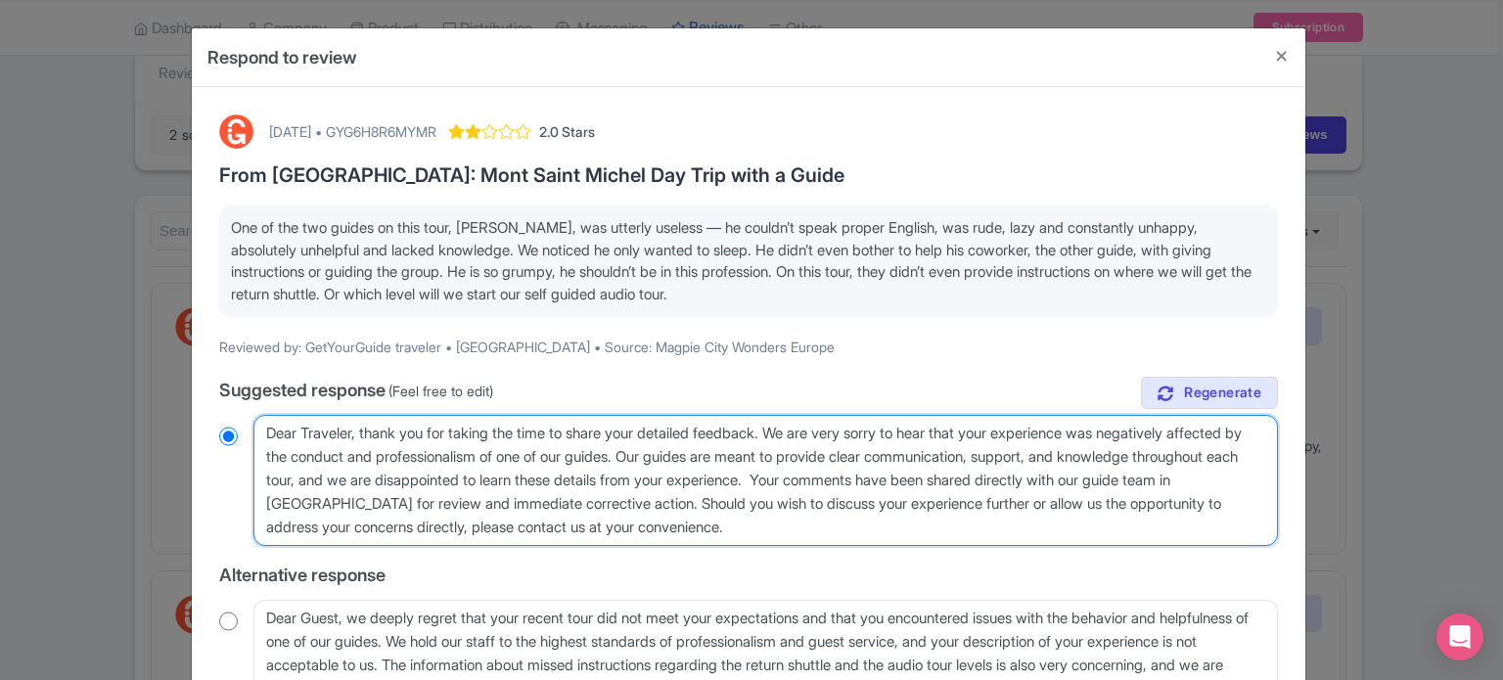
type textarea "Dear Traveler, thank you for taking the time to share your detailed feedback. W…"
radio input "true"
type textarea "Dear Traveler, thank you for taking the time to share your detailed feedback. W…"
radio input "true"
drag, startPoint x: 586, startPoint y: 502, endPoint x: 805, endPoint y: 500, distance: 219.2
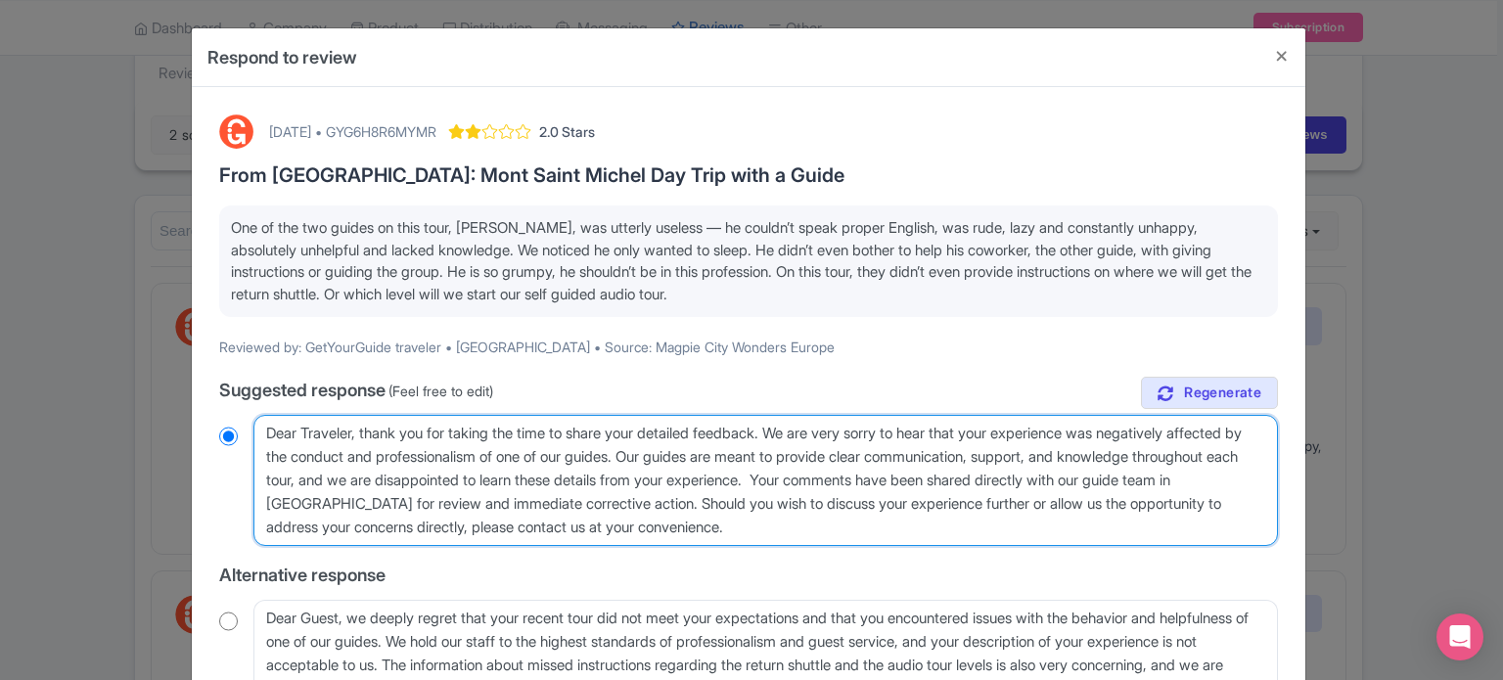
click at [805, 500] on textarea "Dear Traveler, thank you for taking the time to share your detailed feedback. W…" at bounding box center [765, 480] width 1025 height 131
type textarea "Dear Traveler, thank you for taking the time to share your detailed feedback. W…"
radio input "true"
type textarea "Dear Traveler, thank you for taking the time to share your detailed feedback. W…"
radio input "true"
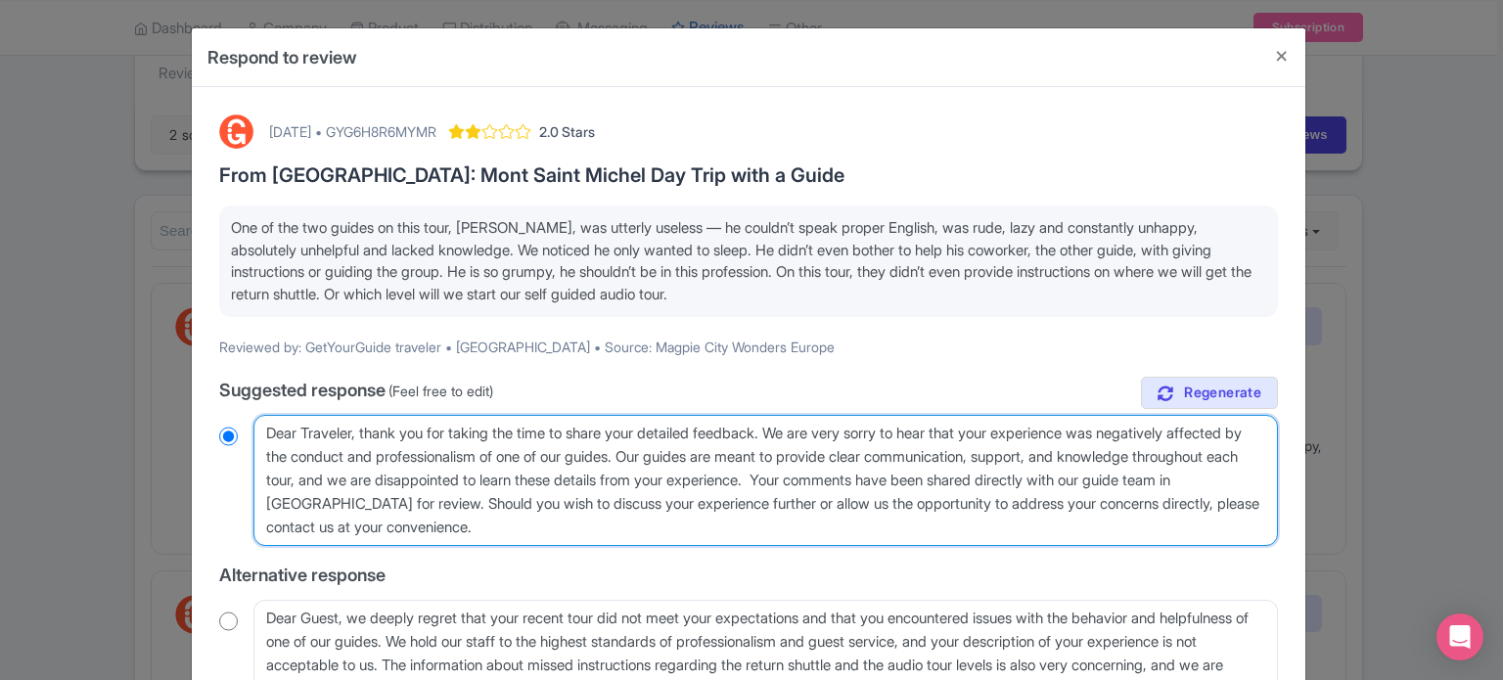
drag, startPoint x: 681, startPoint y: 528, endPoint x: 593, endPoint y: 499, distance: 92.8
click at [593, 499] on textarea "Dear Traveler, thank you for taking the time to share your detailed feedback. W…" at bounding box center [765, 480] width 1025 height 131
type textarea "Dear Traveler, thank you for taking the time to share your detailed feedback. W…"
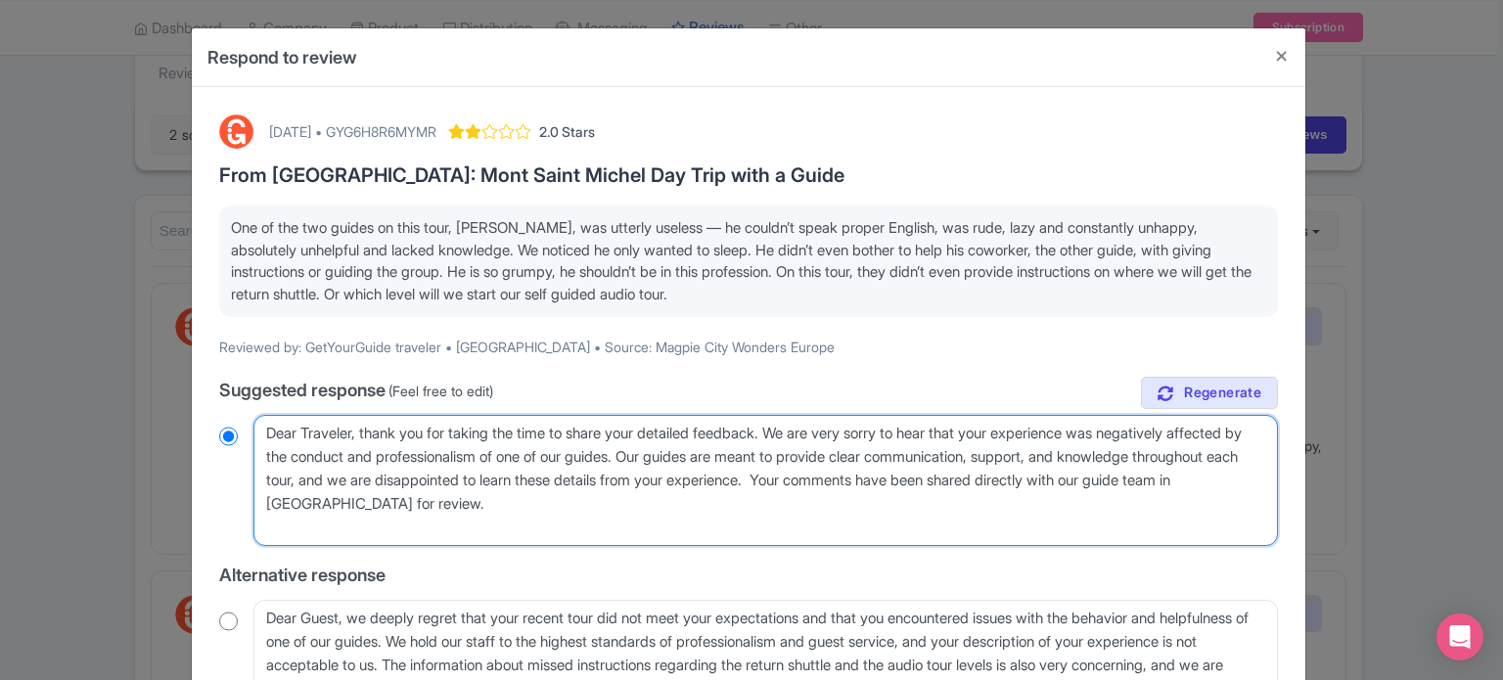
radio input "true"
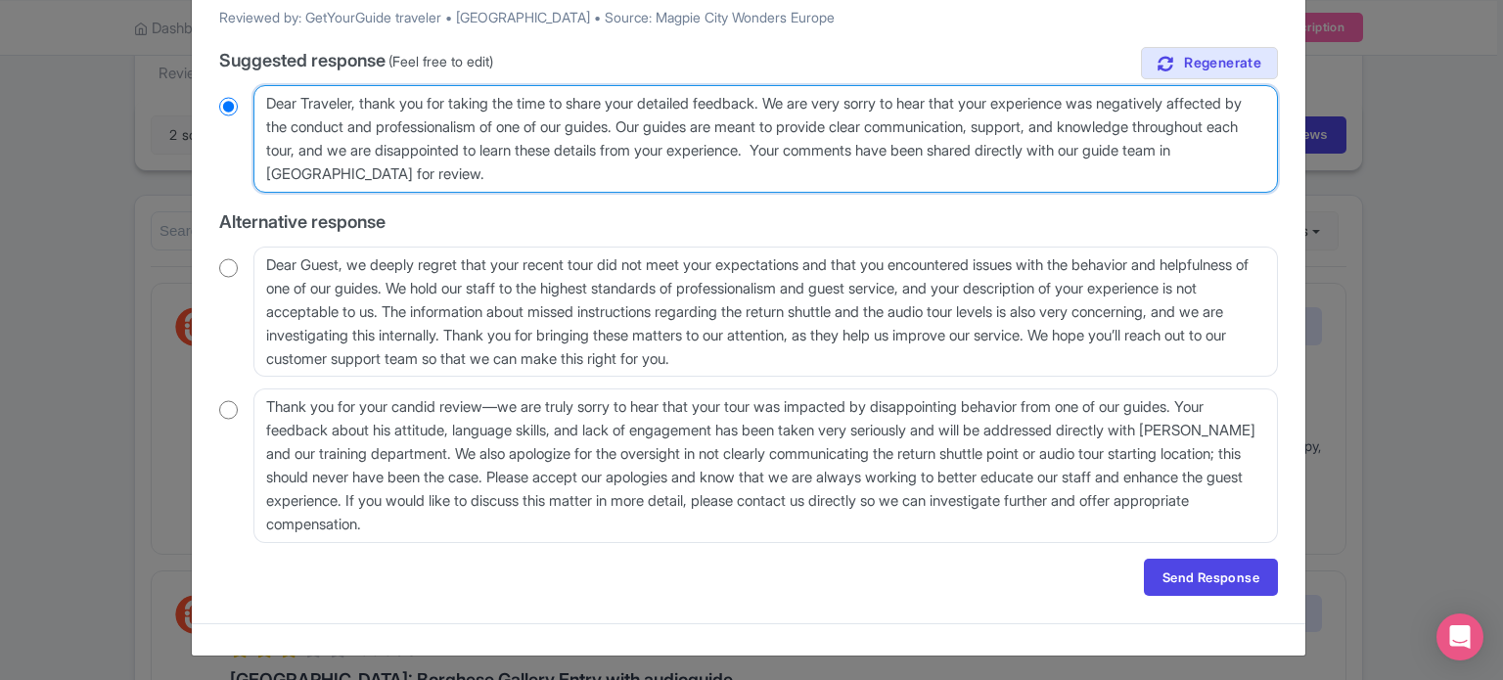
scroll to position [332, 0]
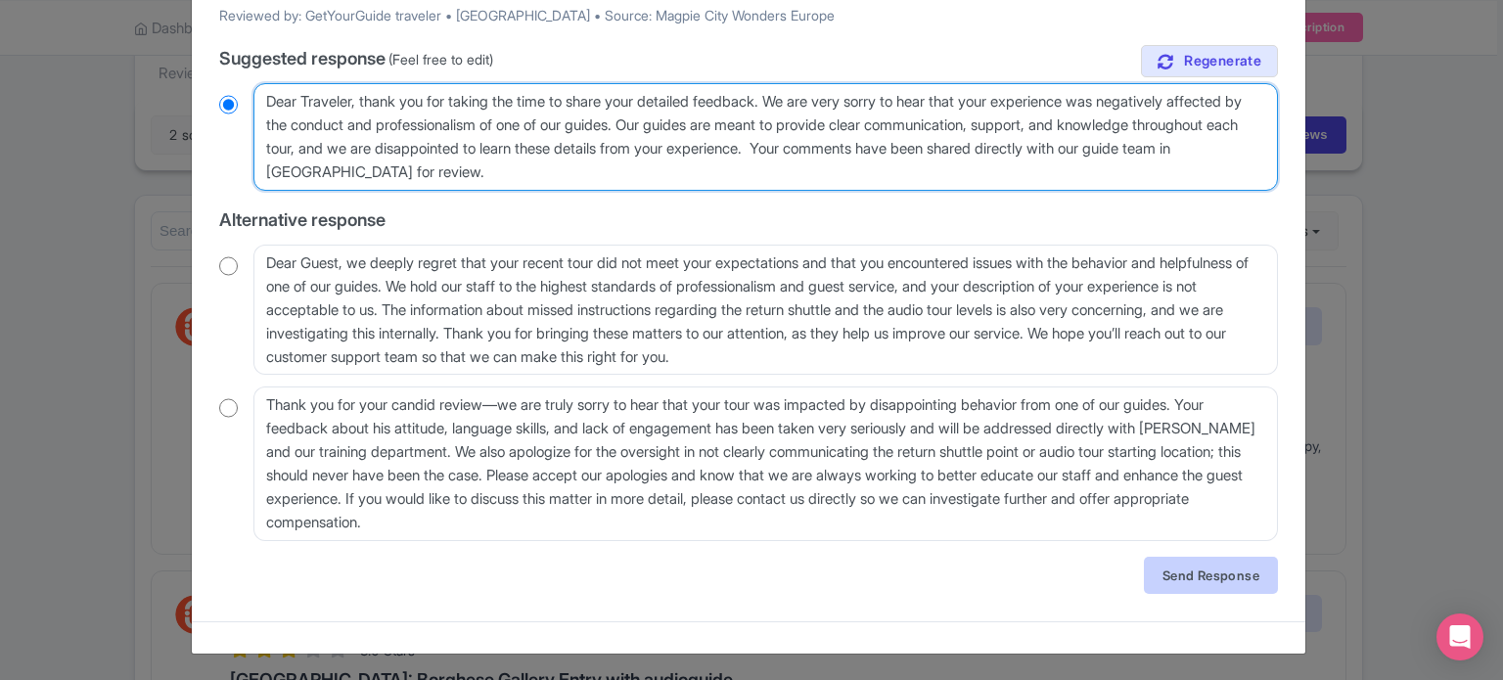
type textarea "Dear Traveler, thank you for taking the time to share your detailed feedback. W…"
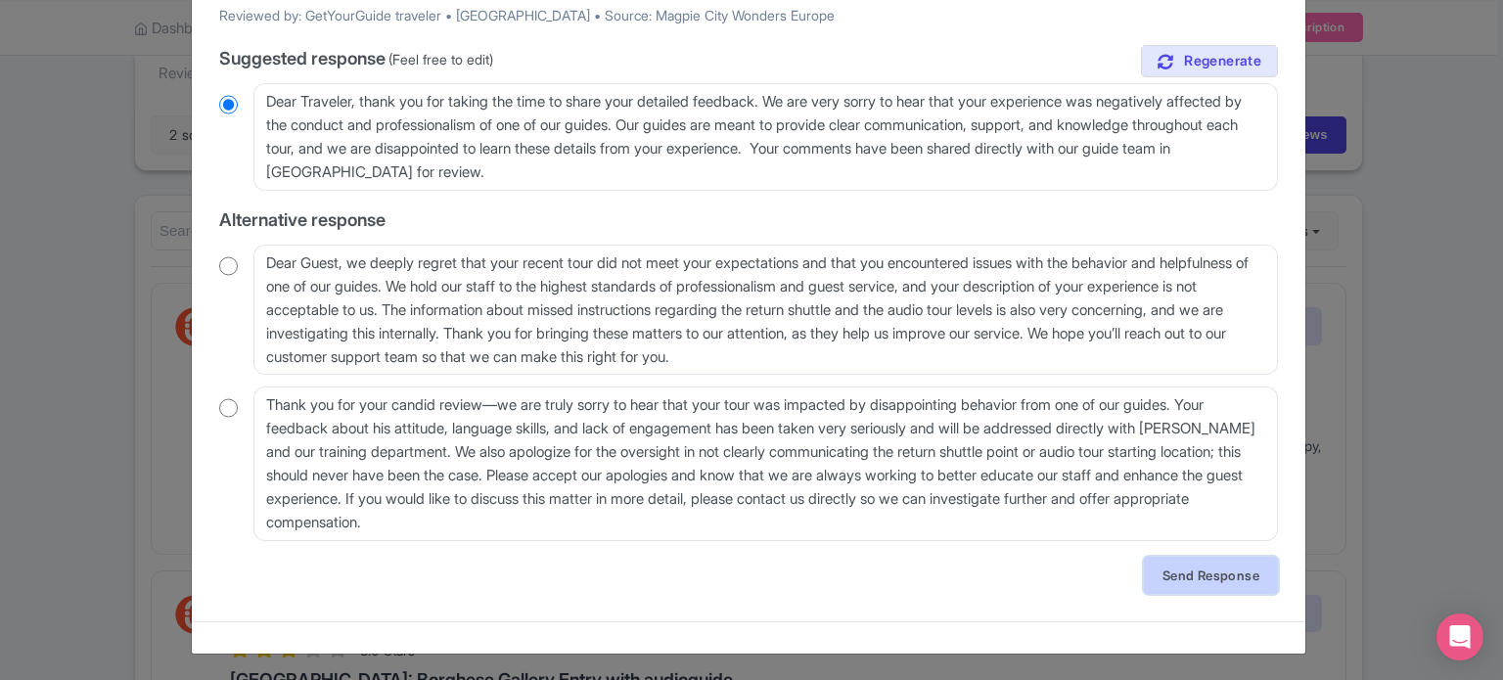
click at [1210, 582] on link "Send Response" at bounding box center [1211, 575] width 134 height 37
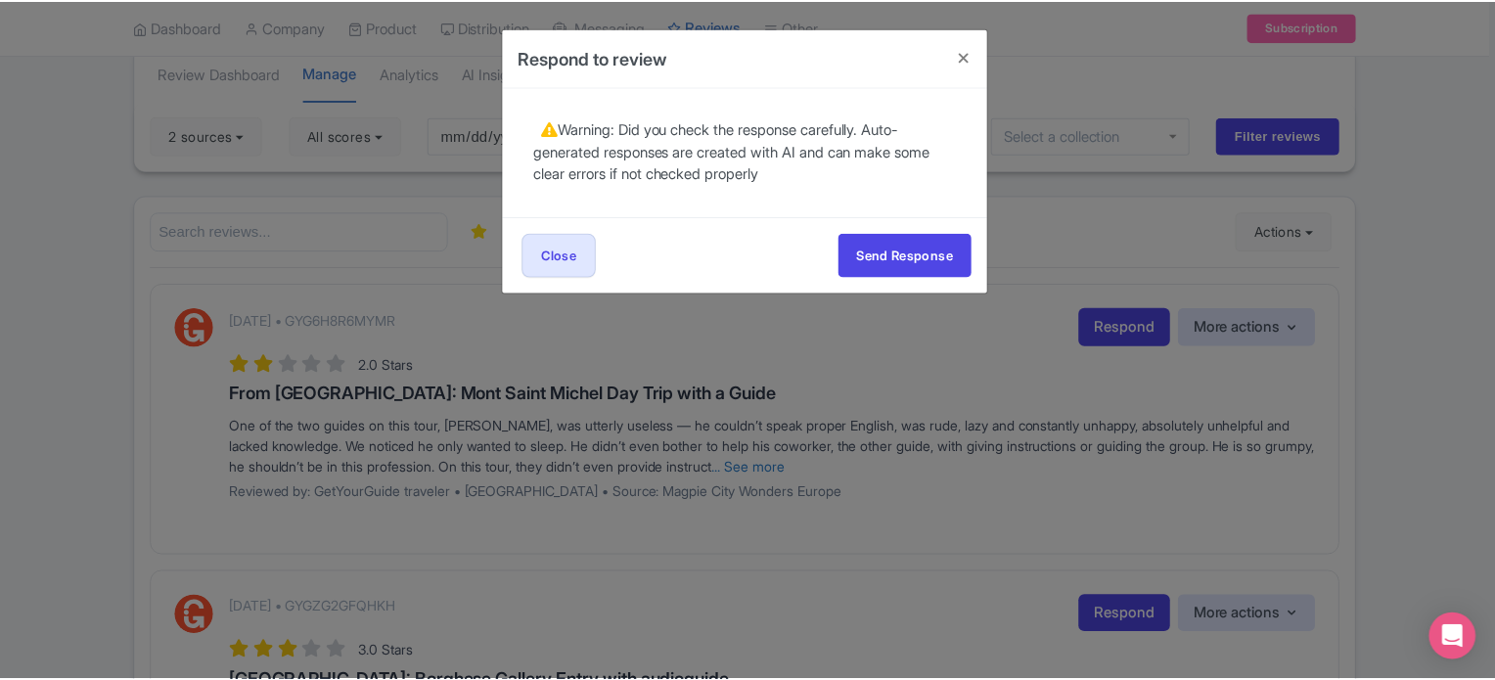
scroll to position [0, 0]
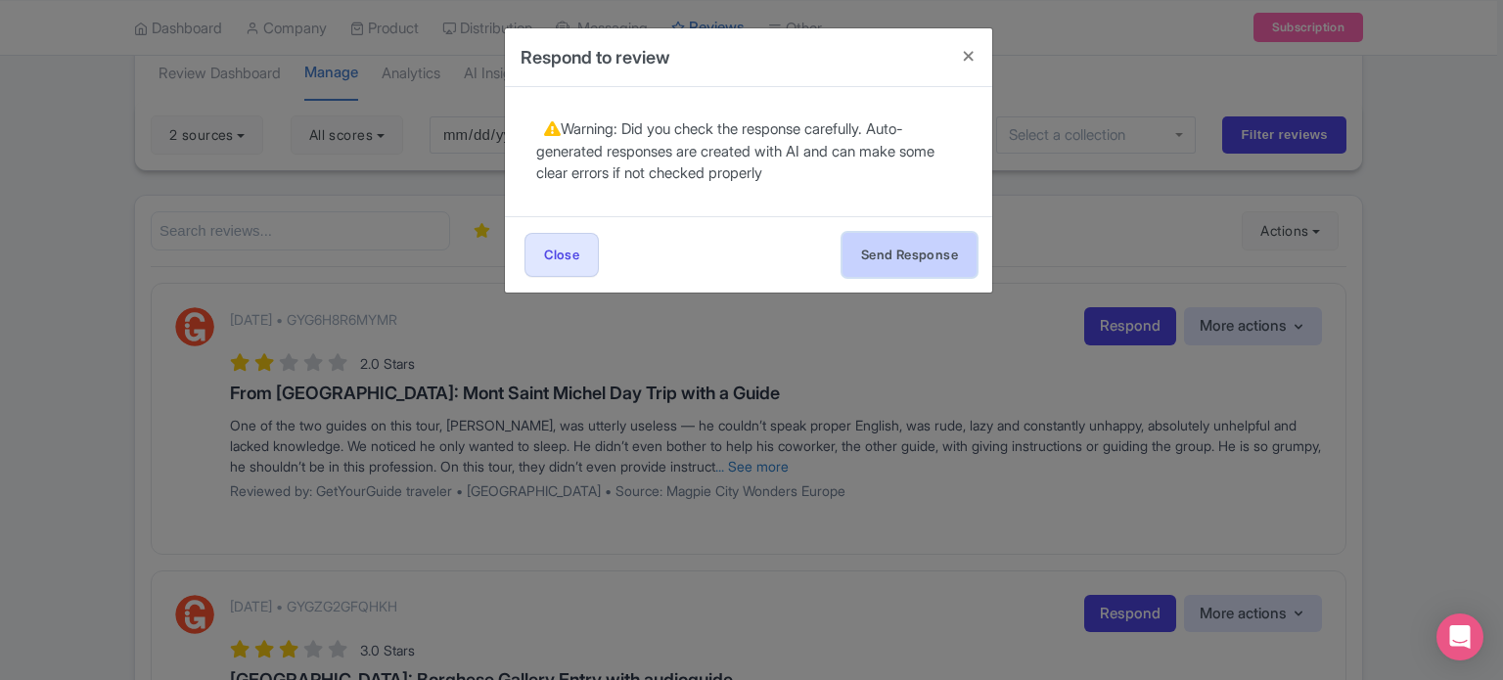
click at [934, 259] on button "Send Response" at bounding box center [910, 255] width 134 height 44
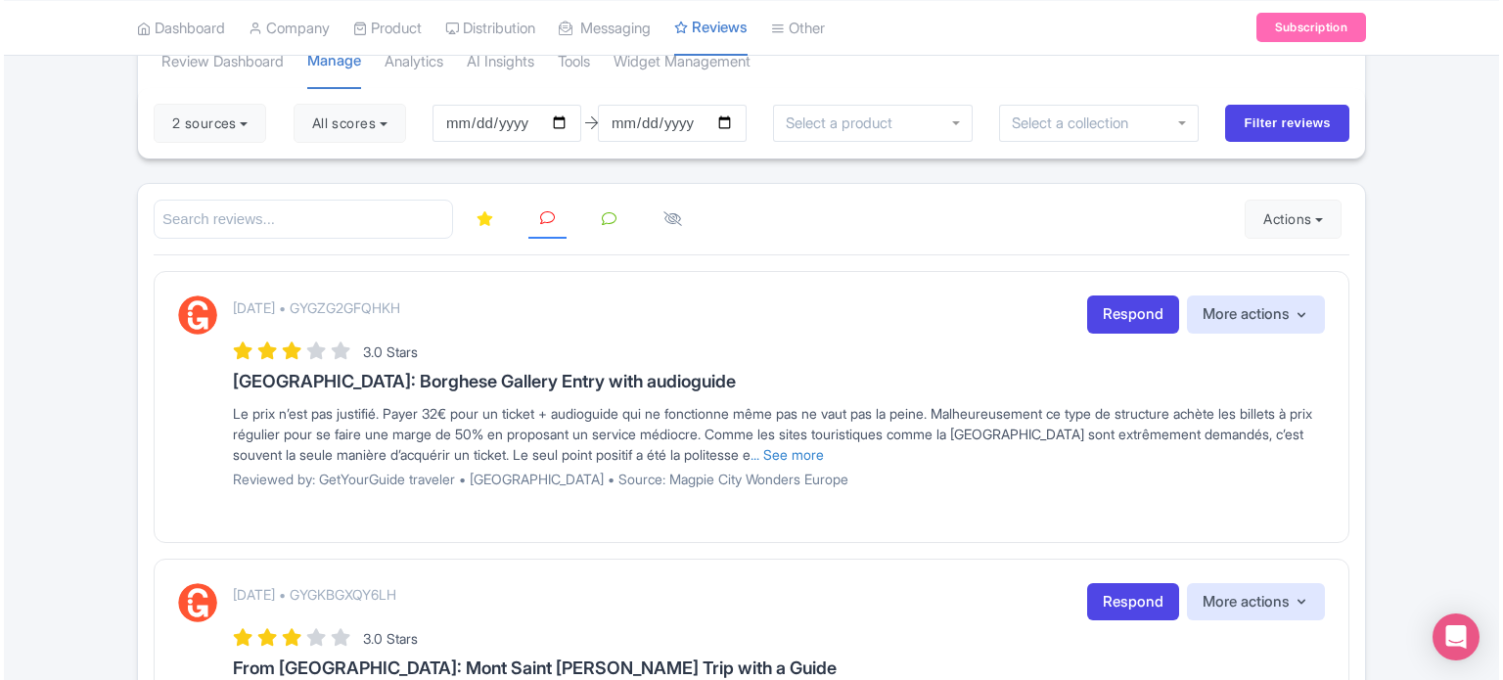
scroll to position [98, 0]
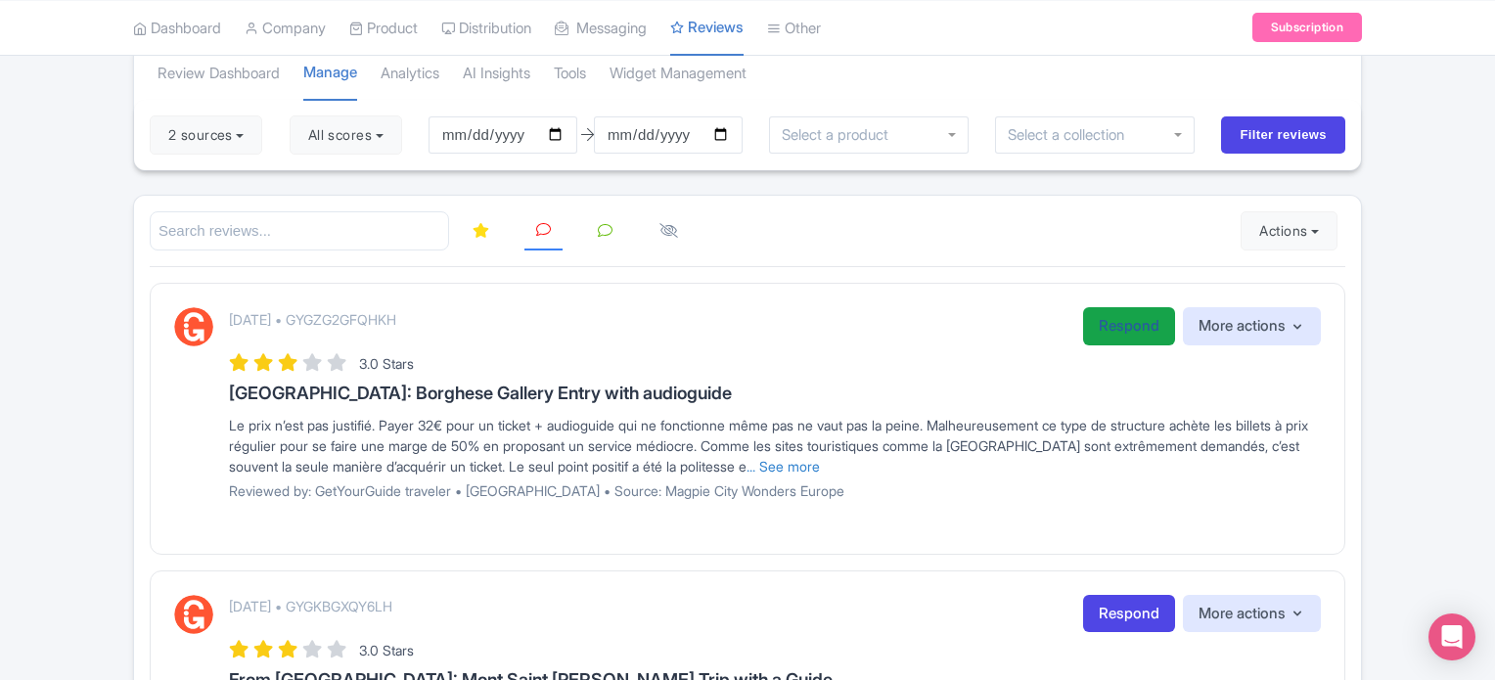
click at [1120, 328] on link "Respond" at bounding box center [1129, 326] width 92 height 38
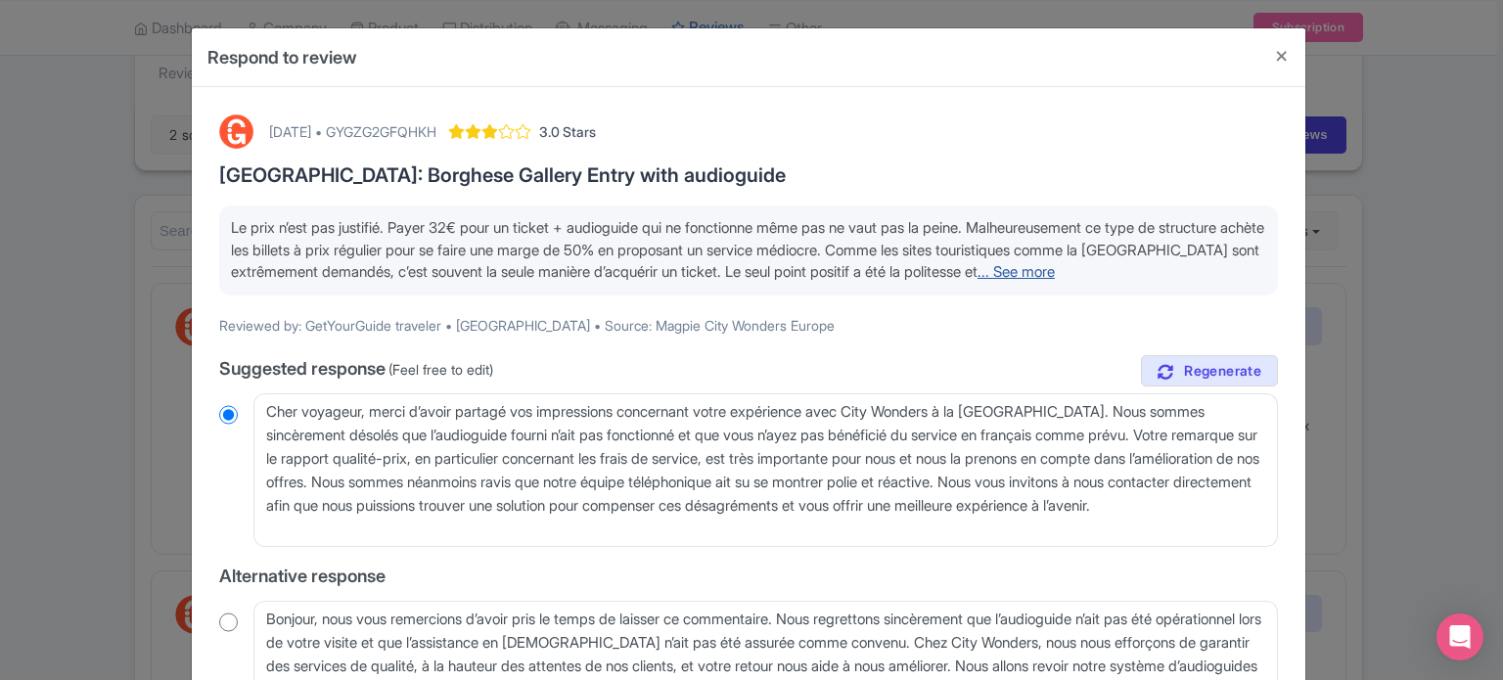
click at [978, 281] on link "... See more" at bounding box center [1016, 271] width 77 height 19
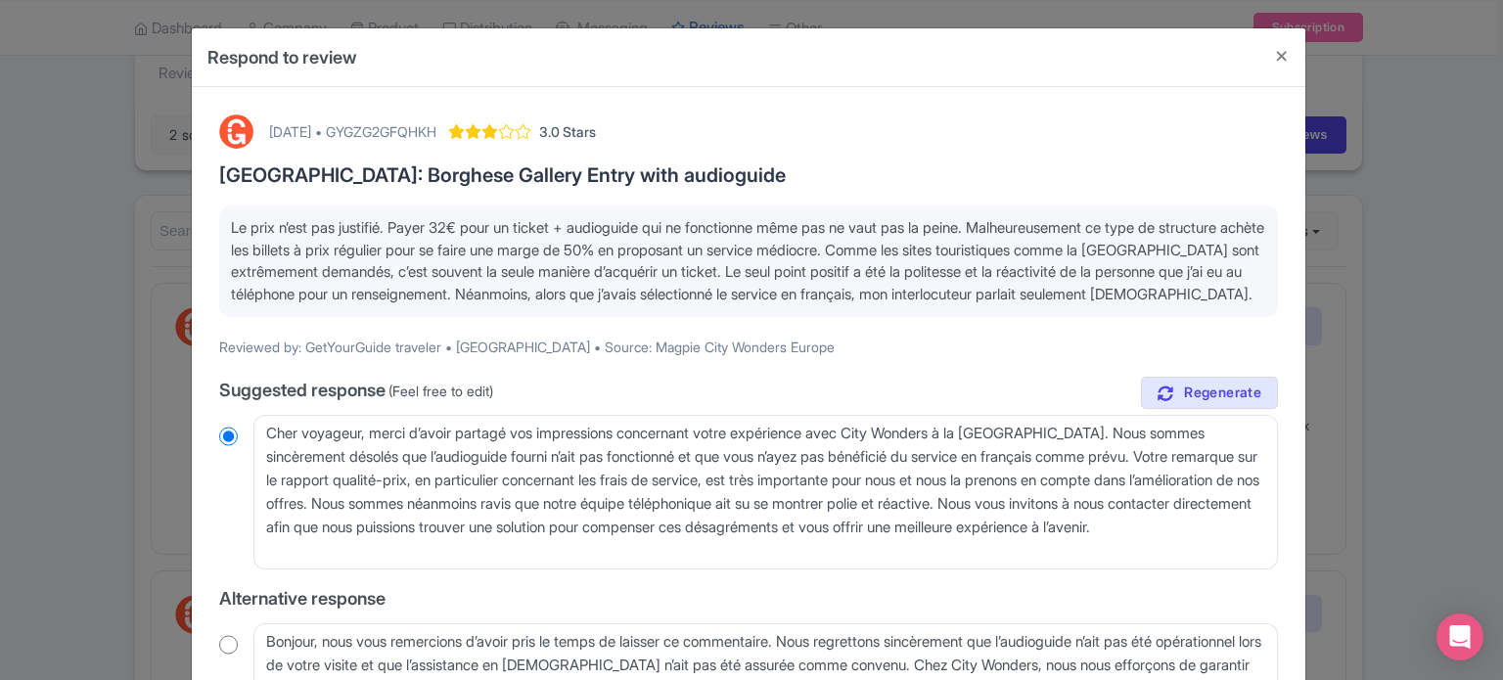
click at [437, 123] on div "[DATE] • GYGZG2GFQHKH" at bounding box center [352, 131] width 167 height 21
copy div "GYGZG2GFQHKH"
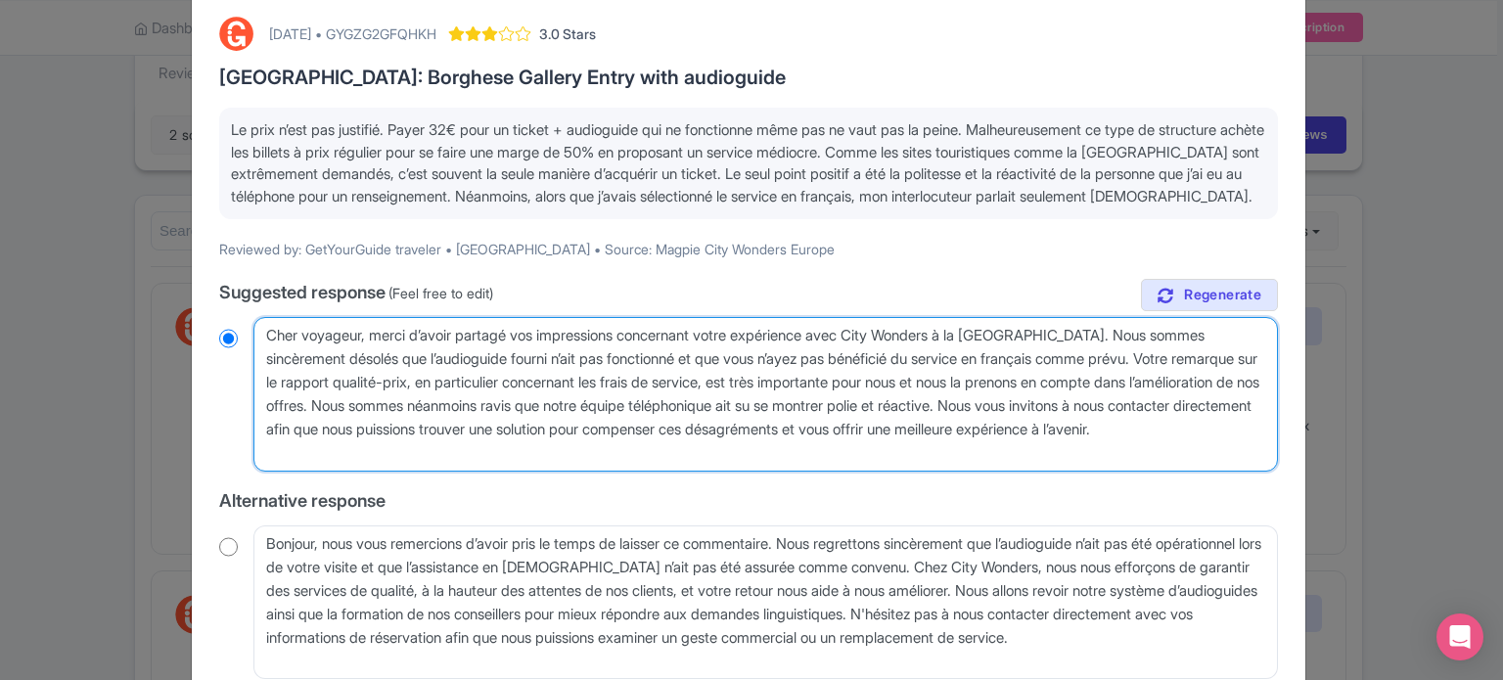
drag, startPoint x: 265, startPoint y: 353, endPoint x: 364, endPoint y: 359, distance: 99.0
click at [364, 359] on textarea "Cher voyageur, merci d’avoir partagé vos impressions concernant votre expérienc…" at bounding box center [765, 394] width 1025 height 155
type textarea "B, merci d’avoir partagé vos impressions concernant votre expérience avec City …"
radio input "true"
type textarea "Bo, merci d’avoir partagé vos impressions concernant votre expérience avec City…"
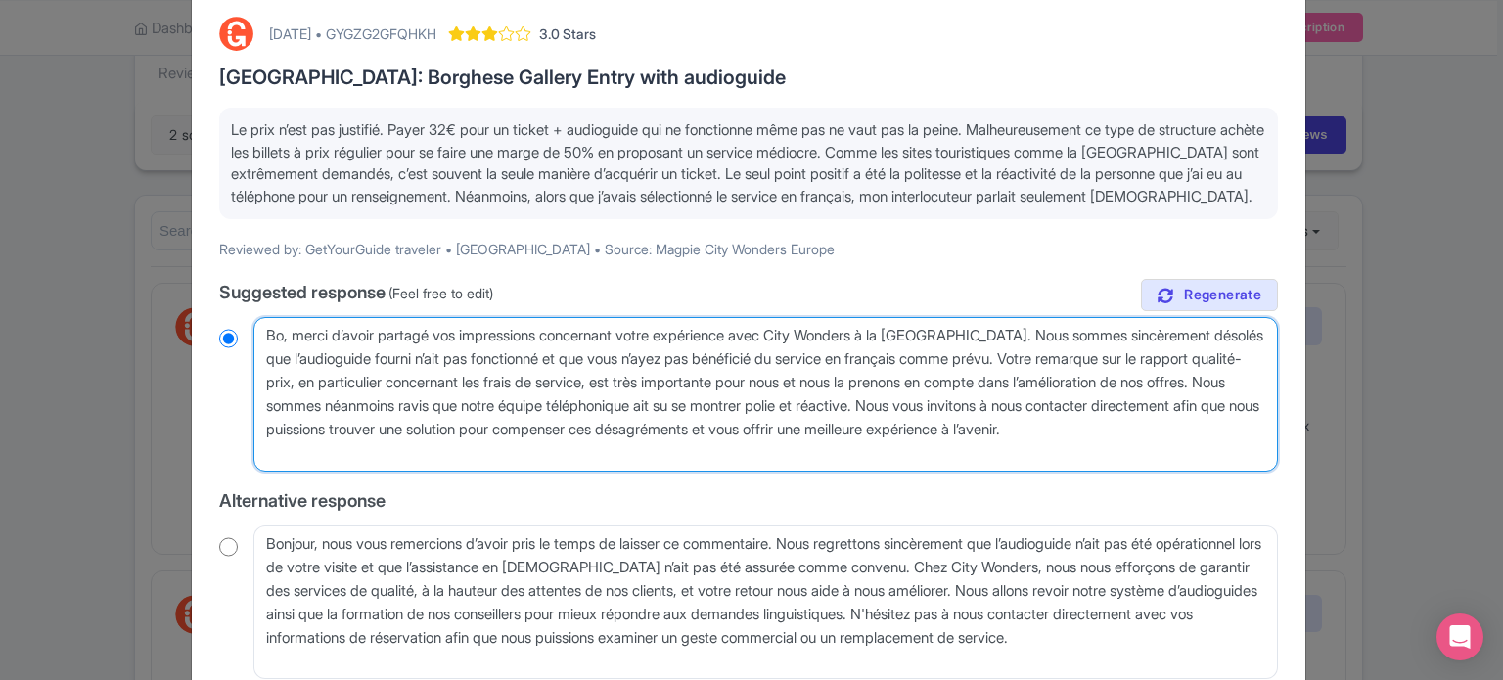
radio input "true"
type textarea "Bon, merci d’avoir partagé vos impressions concernant votre expérience avec Cit…"
radio input "true"
type textarea "Bonj, merci d’avoir partagé vos impressions concernant votre expérience avec Ci…"
radio input "true"
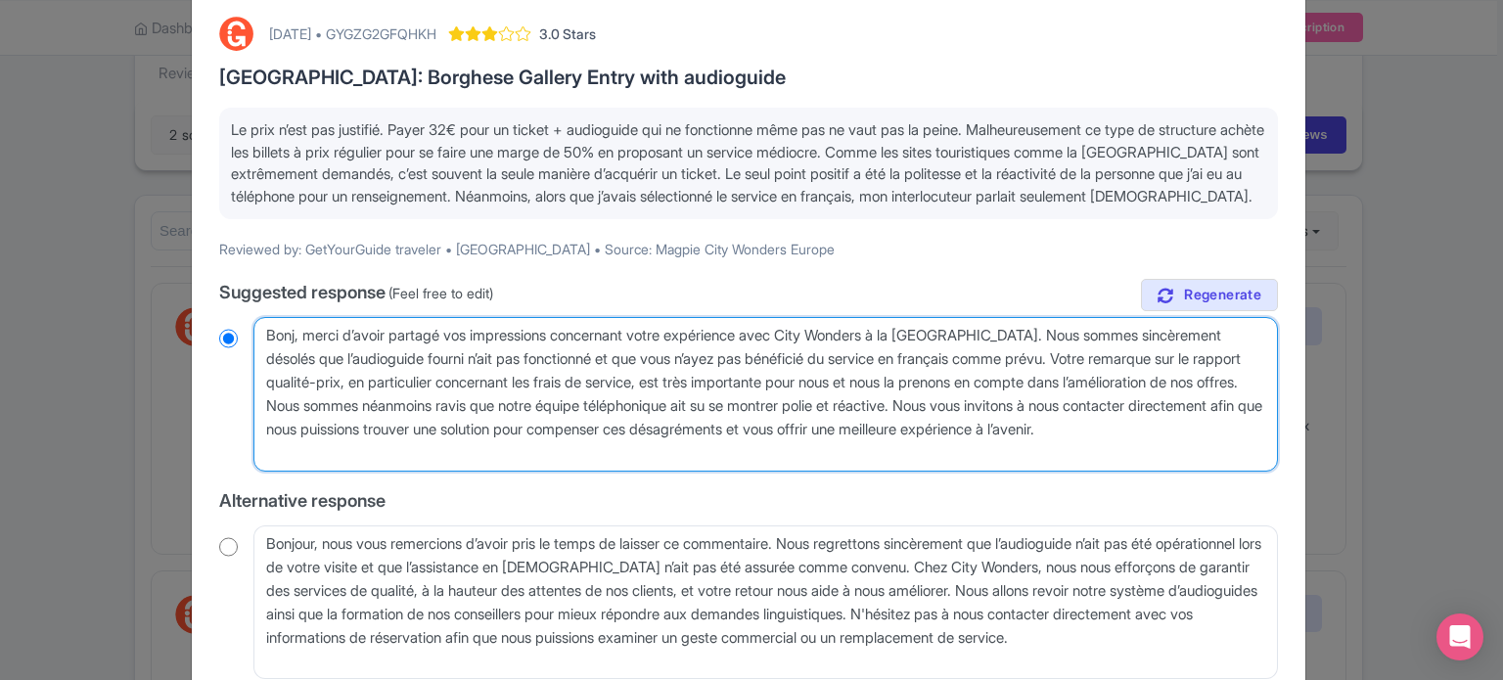
type textarea "Bonjo, merci d’avoir partagé vos impressions concernant votre expérience avec C…"
radio input "true"
type textarea "Bonjou, merci d’avoir partagé vos impressions concernant votre expérience avec …"
radio input "true"
type textarea "Bonjour, merci d’avoir partagé vos impressions concernant votre expérience avec…"
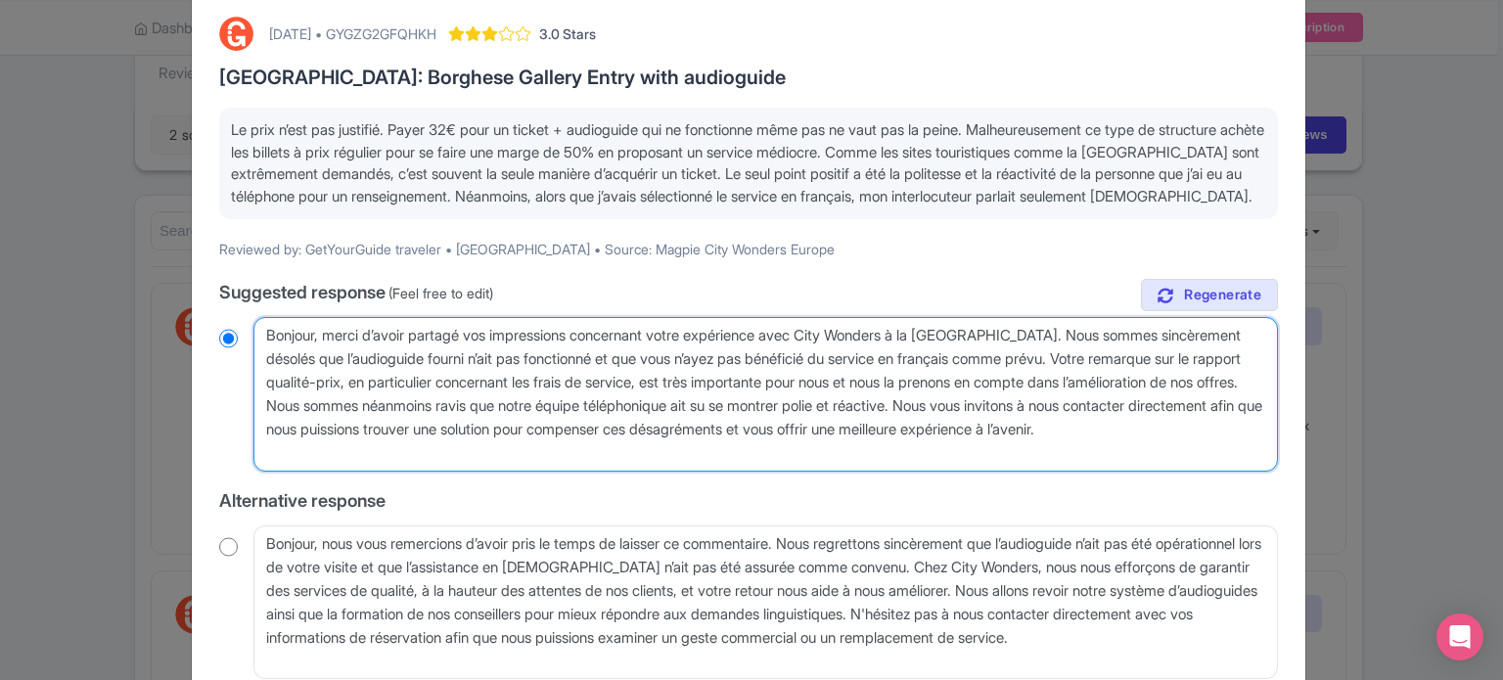
radio input "true"
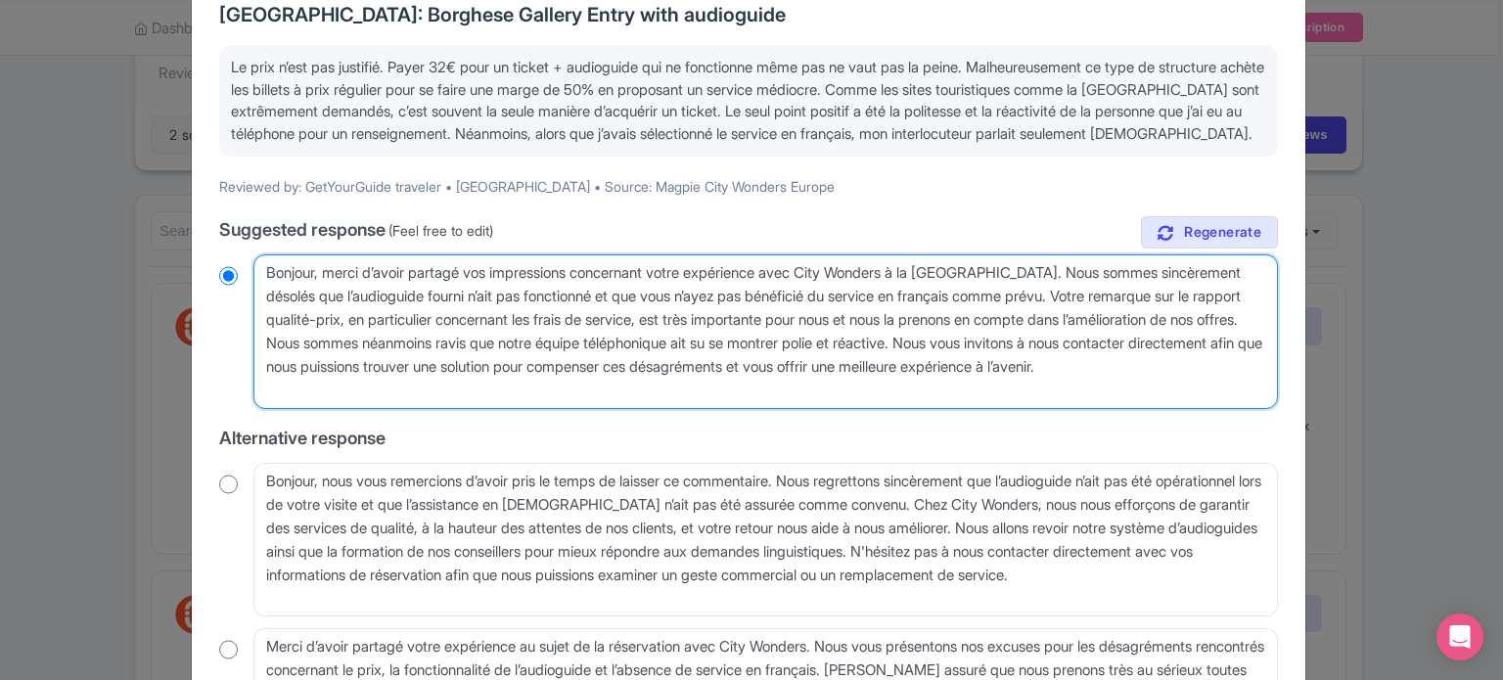
scroll to position [196, 0]
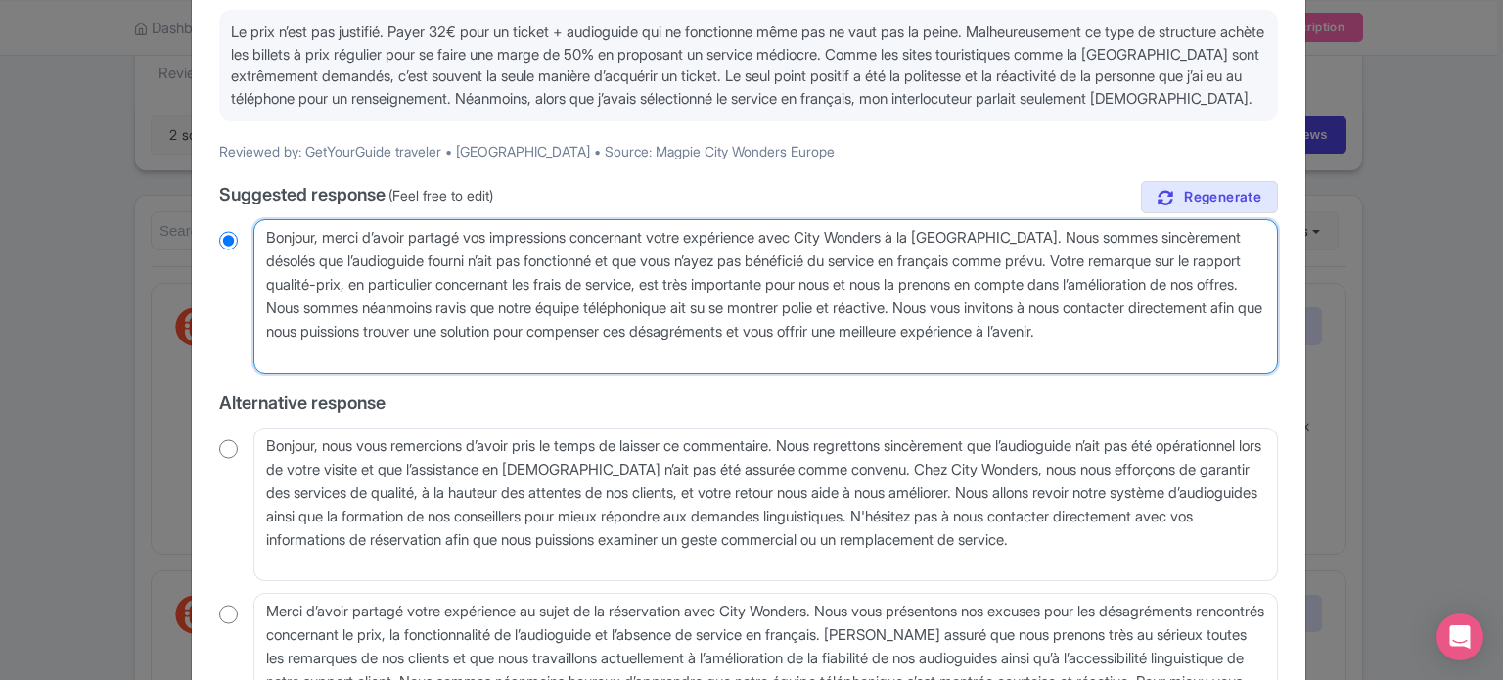
drag, startPoint x: 712, startPoint y: 281, endPoint x: 1190, endPoint y: 277, distance: 478.6
click at [1190, 277] on textarea "Cher voyageur, merci d’avoir partagé vos impressions concernant votre expérienc…" at bounding box center [765, 296] width 1025 height 155
type textarea "Bonjour, merci d’avoir partagé vos impressions concernant votre expérience avec…"
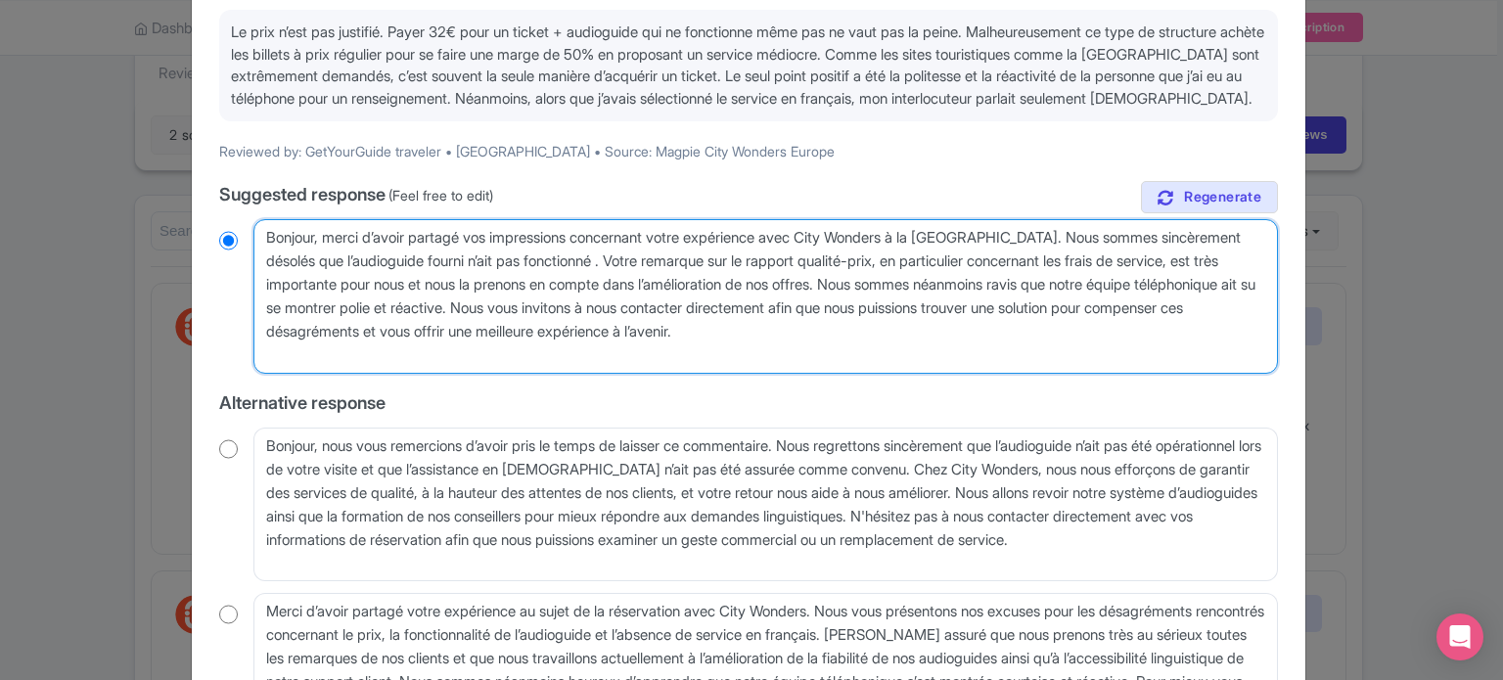
radio input "true"
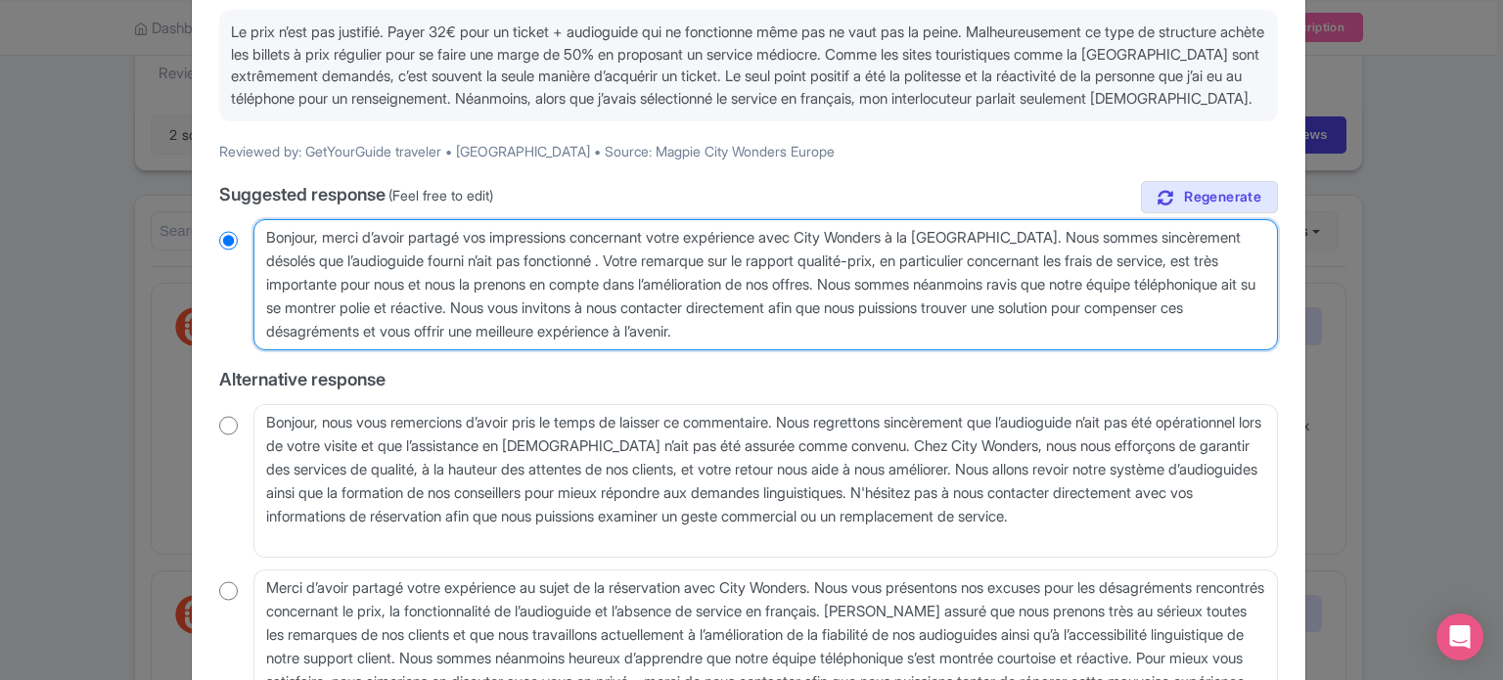
type textarea "Bonjour, merci d’avoir partagé vos impressions concernant votre expérience avec…"
radio input "true"
click at [575, 280] on textarea "Cher voyageur, merci d’avoir partagé vos impressions concernant votre expérienc…" at bounding box center [765, 284] width 1025 height 131
type textarea "Bonjour, merci d’avoir partagé vos impressions concernant votre expérience avec…"
radio input "true"
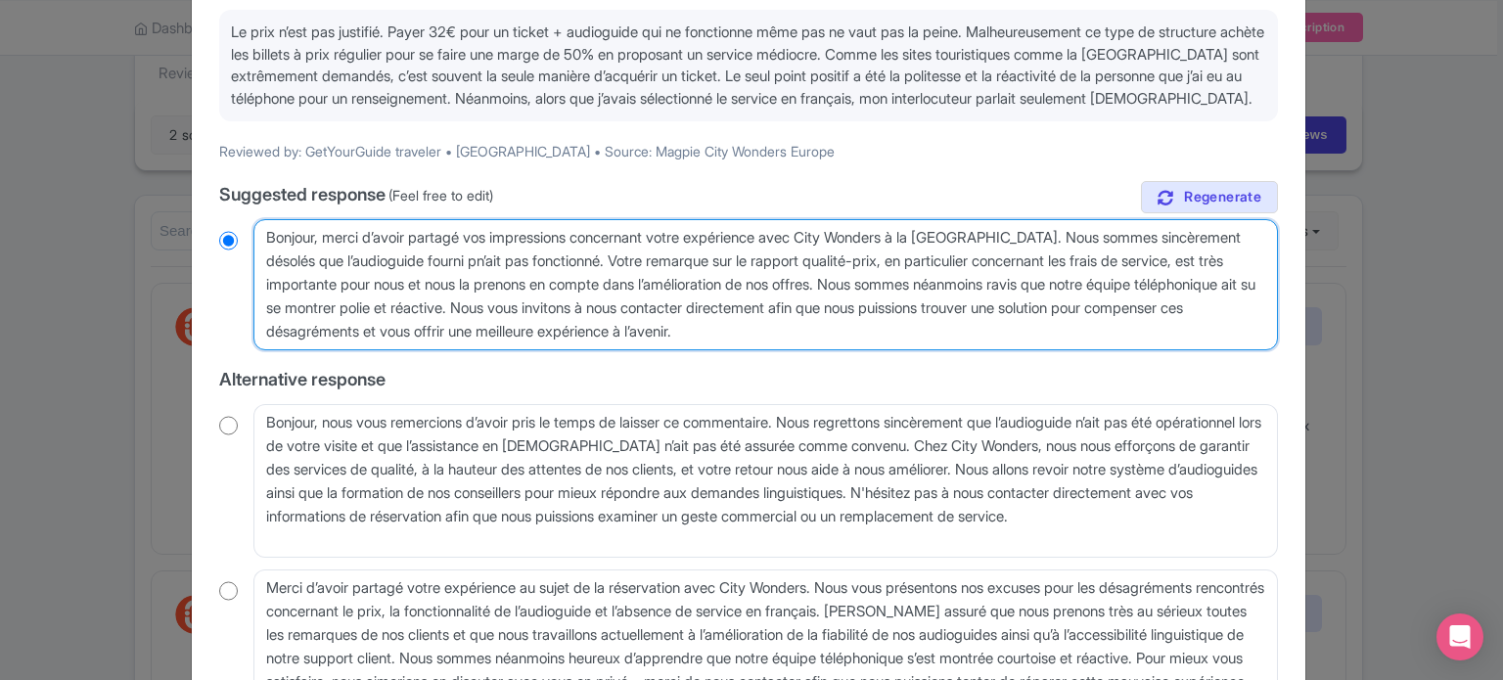
type textarea "Bonjour, merci d’avoir partagé vos impressions concernant votre expérience avec…"
radio input "true"
type textarea "Bonjour, merci d’avoir partagé vos impressions concernant votre expérience avec…"
radio input "true"
type textarea "Bonjour, merci d’avoir partagé vos impressions concernant votre expérience avec…"
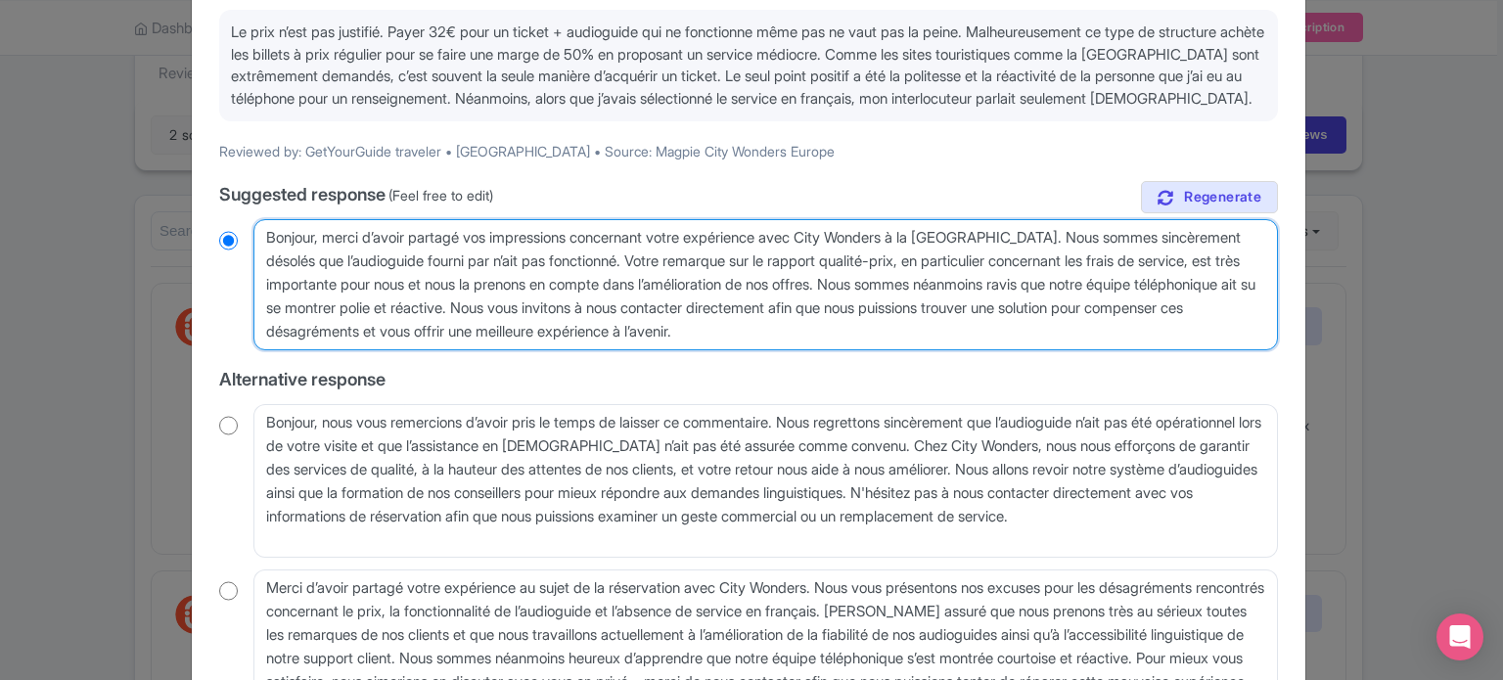
radio input "true"
type textarea "Bonjour, merci d’avoir partagé vos impressions concernant votre expérience avec…"
radio input "true"
type textarea "Bonjour, merci d’avoir partagé vos impressions concernant votre expérience avec…"
radio input "true"
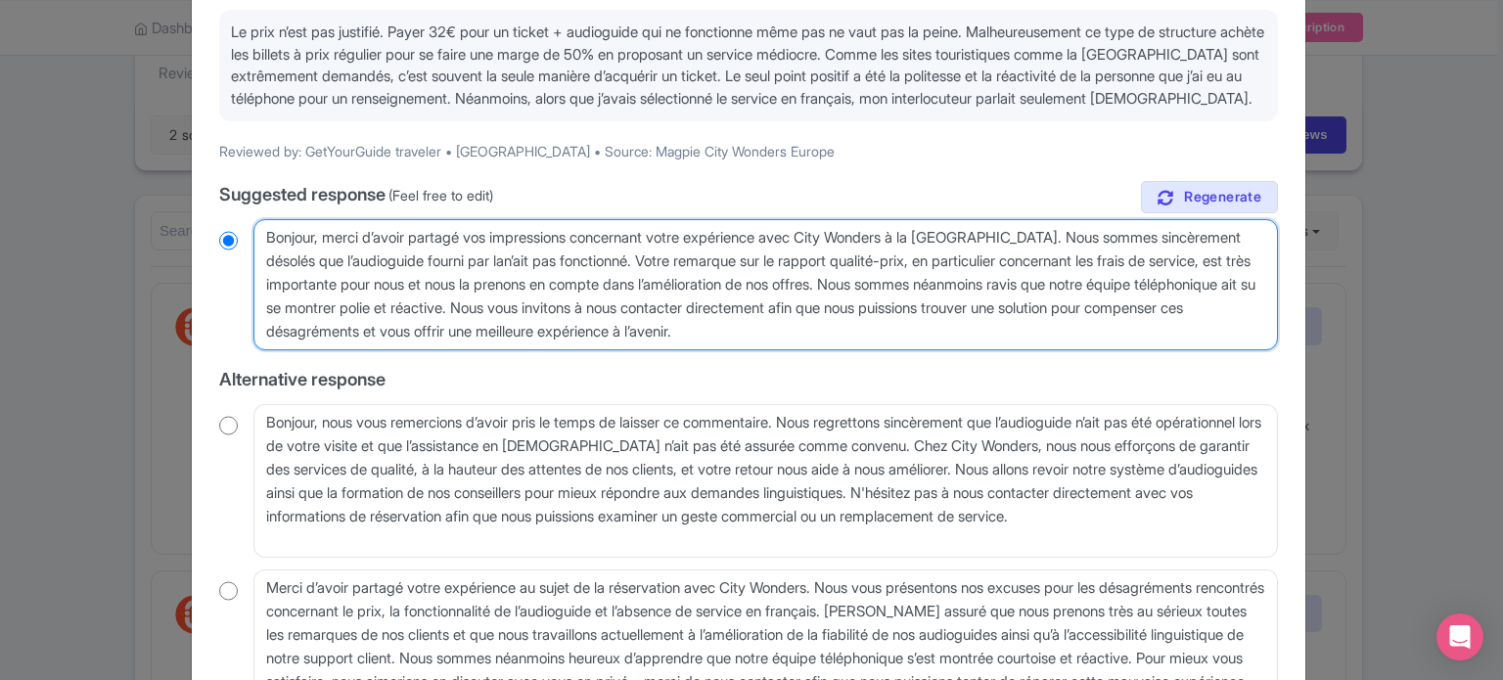
type textarea "Bonjour, merci d’avoir partagé vos impressions concernant votre expérience avec…"
radio input "true"
type textarea "Bonjour, merci d’avoir partagé vos impressions concernant votre expérience avec…"
radio input "true"
type textarea "Bonjour, merci d’avoir partagé vos impressions concernant votre expérience avec…"
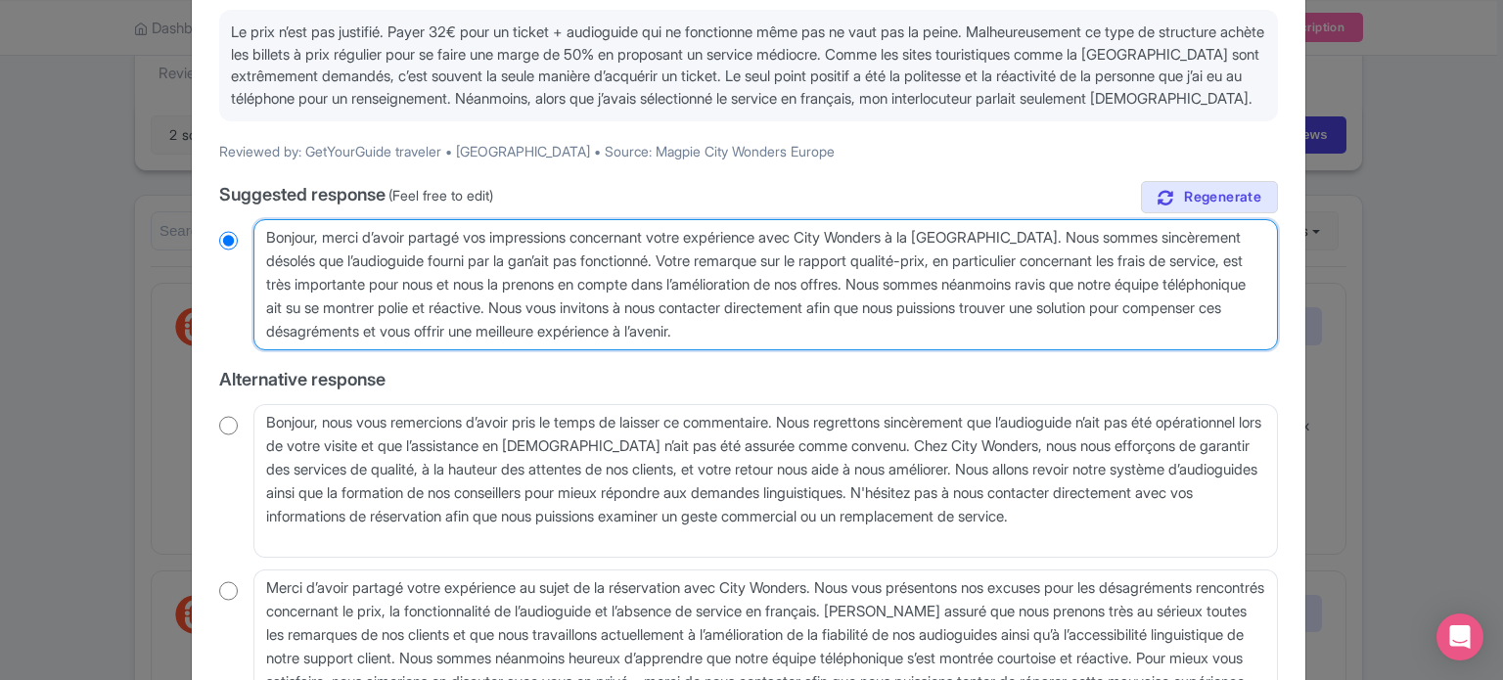
radio input "true"
type textarea "Bonjour, merci d’avoir partagé vos impressions concernant votre expérience avec…"
radio input "true"
type textarea "Bonjour, merci d’avoir partagé vos impressions concernant votre expérience avec…"
radio input "true"
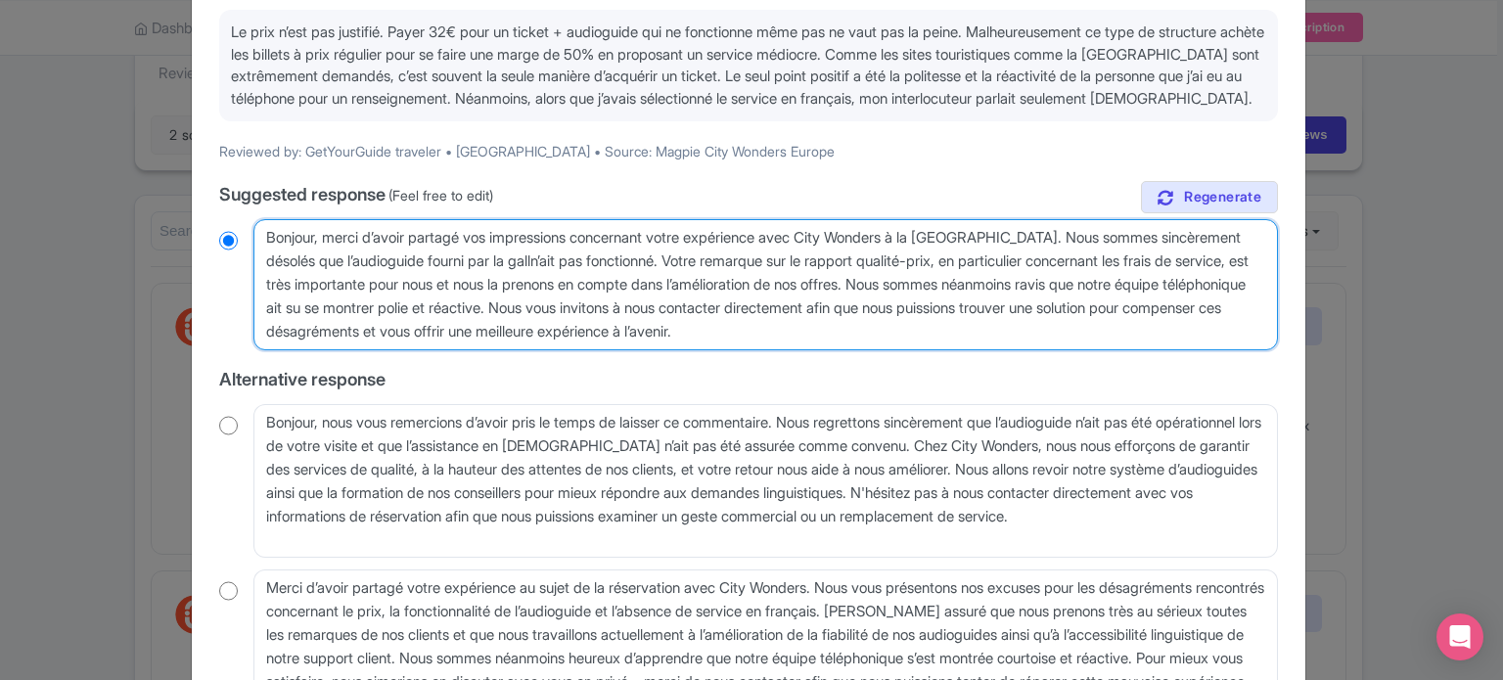
type textarea "Bonjour, merci d’avoir partagé vos impressions concernant votre expérience avec…"
radio input "true"
type textarea "Bonjour, merci d’avoir partagé vos impressions concernant votre expérience avec…"
radio input "true"
type textarea "Bonjour, merci d’avoir partagé vos impressions concernant votre expérience avec…"
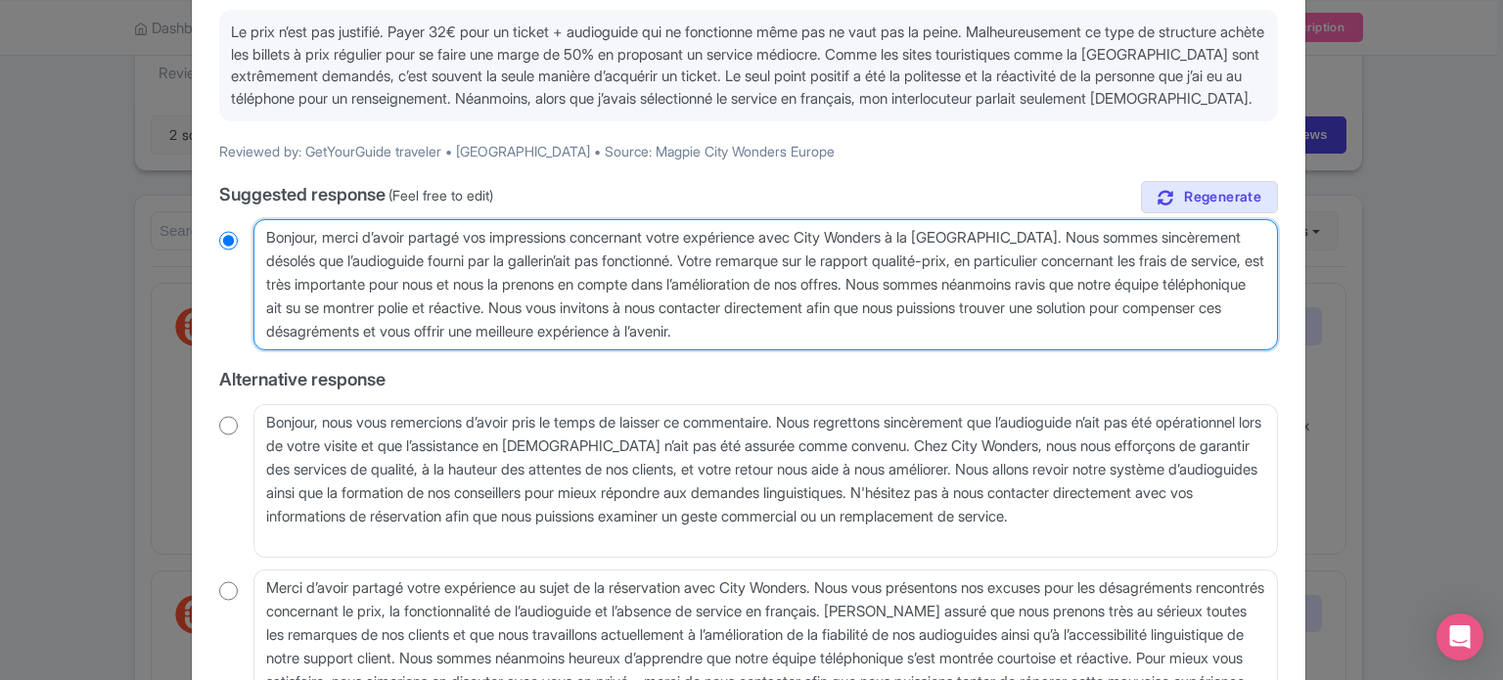
radio input "true"
type textarea "Bonjour, merci d’avoir partagé vos impressions concernant votre expérience avec…"
radio input "true"
type textarea "Bonjour, merci d’avoir partagé vos impressions concernant votre expérience avec…"
radio input "true"
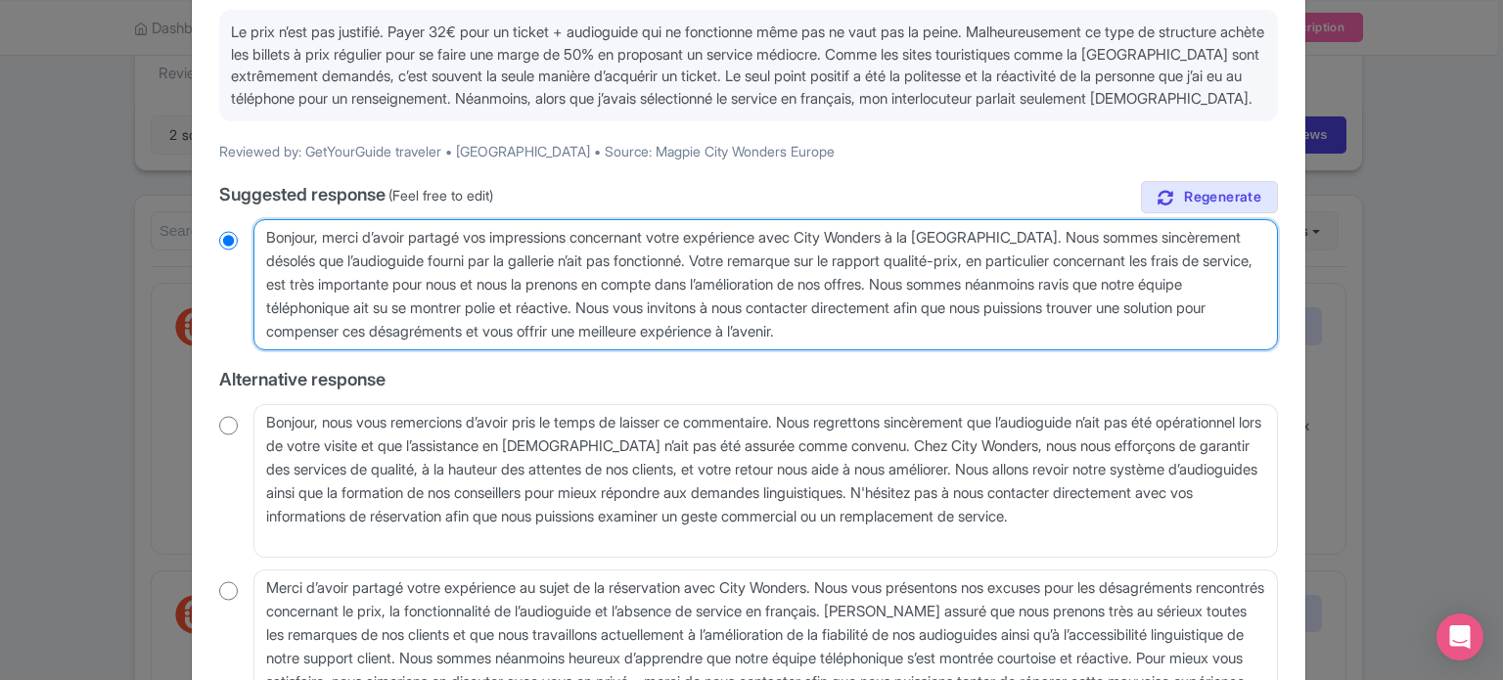
drag, startPoint x: 574, startPoint y: 281, endPoint x: 611, endPoint y: 281, distance: 37.2
click at [611, 281] on textarea "Cher voyageur, merci d’avoir partagé vos impressions concernant votre expérienc…" at bounding box center [765, 284] width 1025 height 131
click at [540, 280] on textarea "Cher voyageur, merci d’avoir partagé vos impressions concernant votre expérienc…" at bounding box center [765, 284] width 1025 height 131
type textarea "Bonjour, merci d’avoir partagé vos impressions concernant votre expérience avec…"
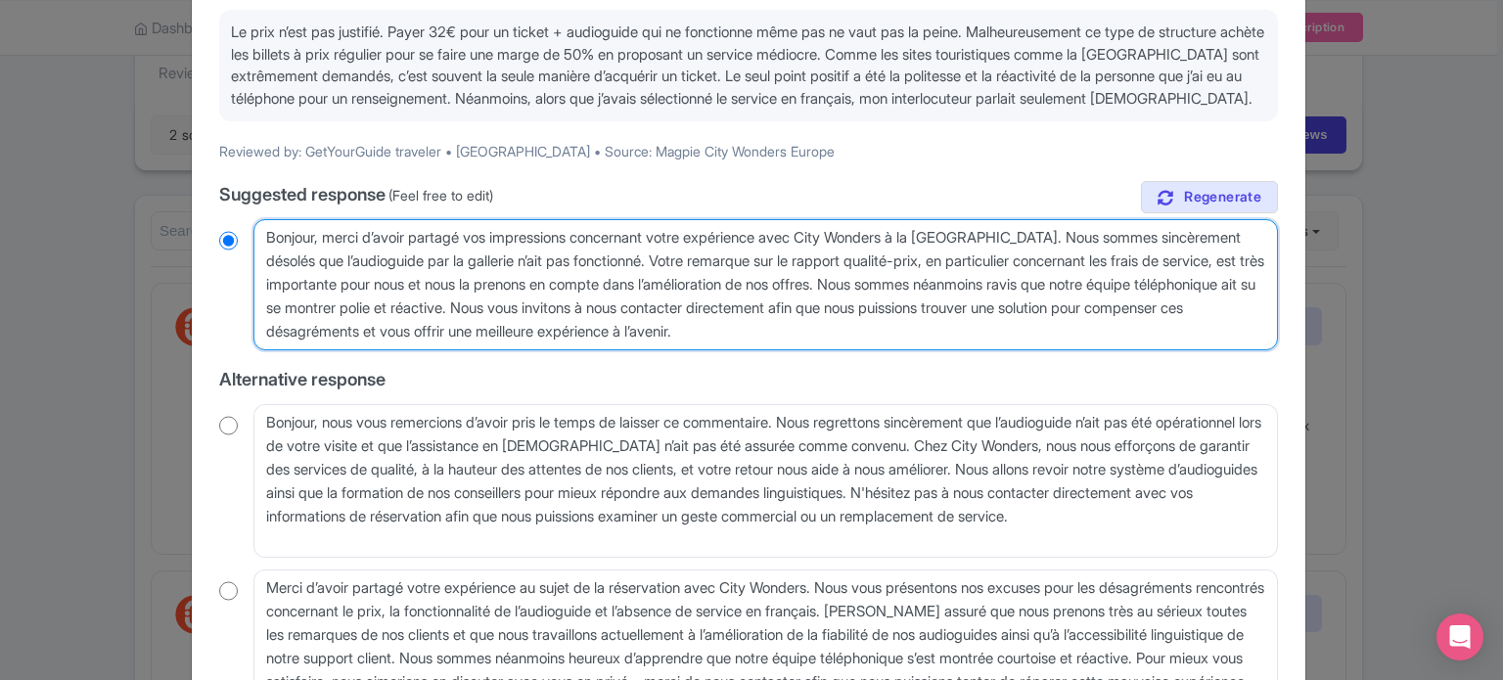
radio input "true"
drag, startPoint x: 527, startPoint y: 279, endPoint x: 549, endPoint y: 279, distance: 22.5
click at [549, 279] on textarea "Cher voyageur, merci d’avoir partagé vos impressions concernant votre expérienc…" at bounding box center [765, 284] width 1025 height 131
type textarea "Bonjour, merci d’avoir partagé vos impressions concernant votre expérience avec…"
radio input "true"
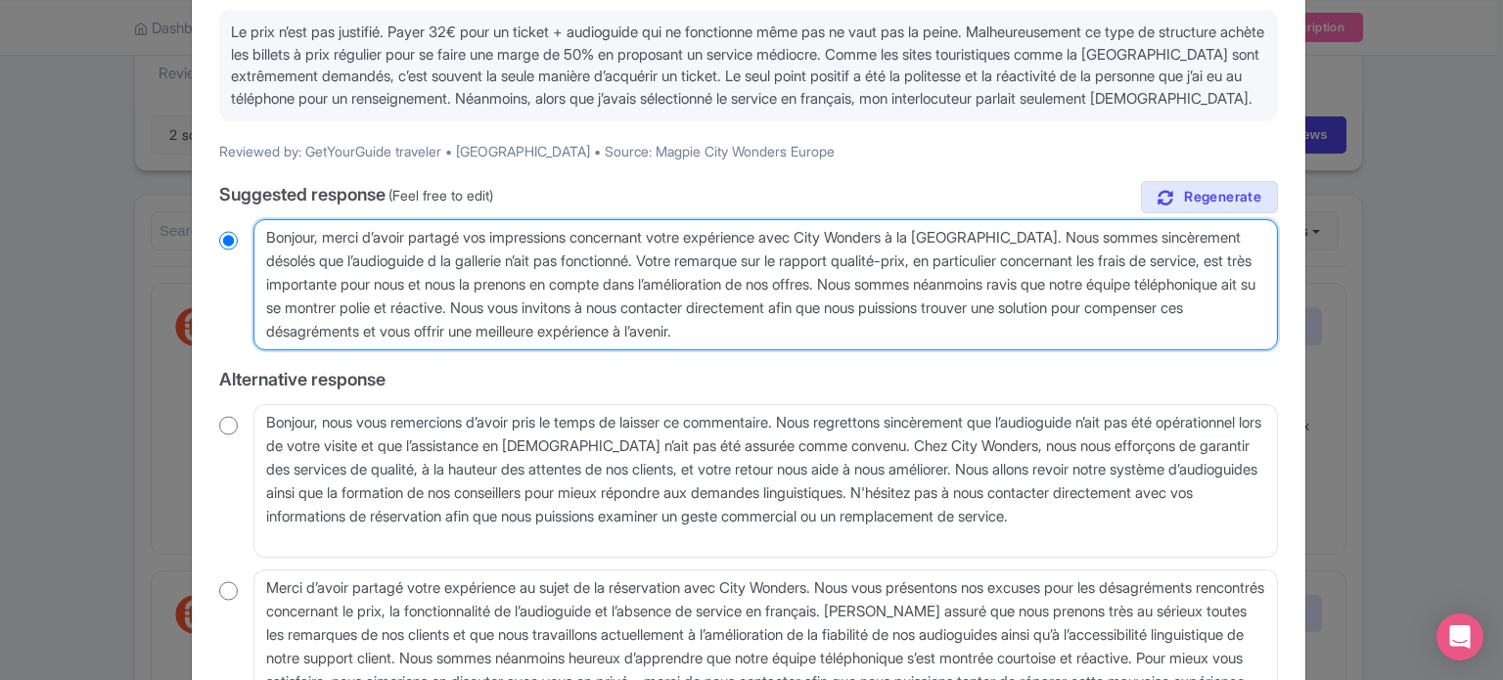
type textarea "Bonjour, merci d’avoir partagé vos impressions concernant votre expérience avec…"
radio input "true"
click at [752, 282] on textarea "Cher voyageur, merci d’avoir partagé vos impressions concernant votre expérienc…" at bounding box center [765, 284] width 1025 height 131
type textarea "Bonjour, merci d’avoir partagé vos impressions concernant votre expérience avec…"
radio input "true"
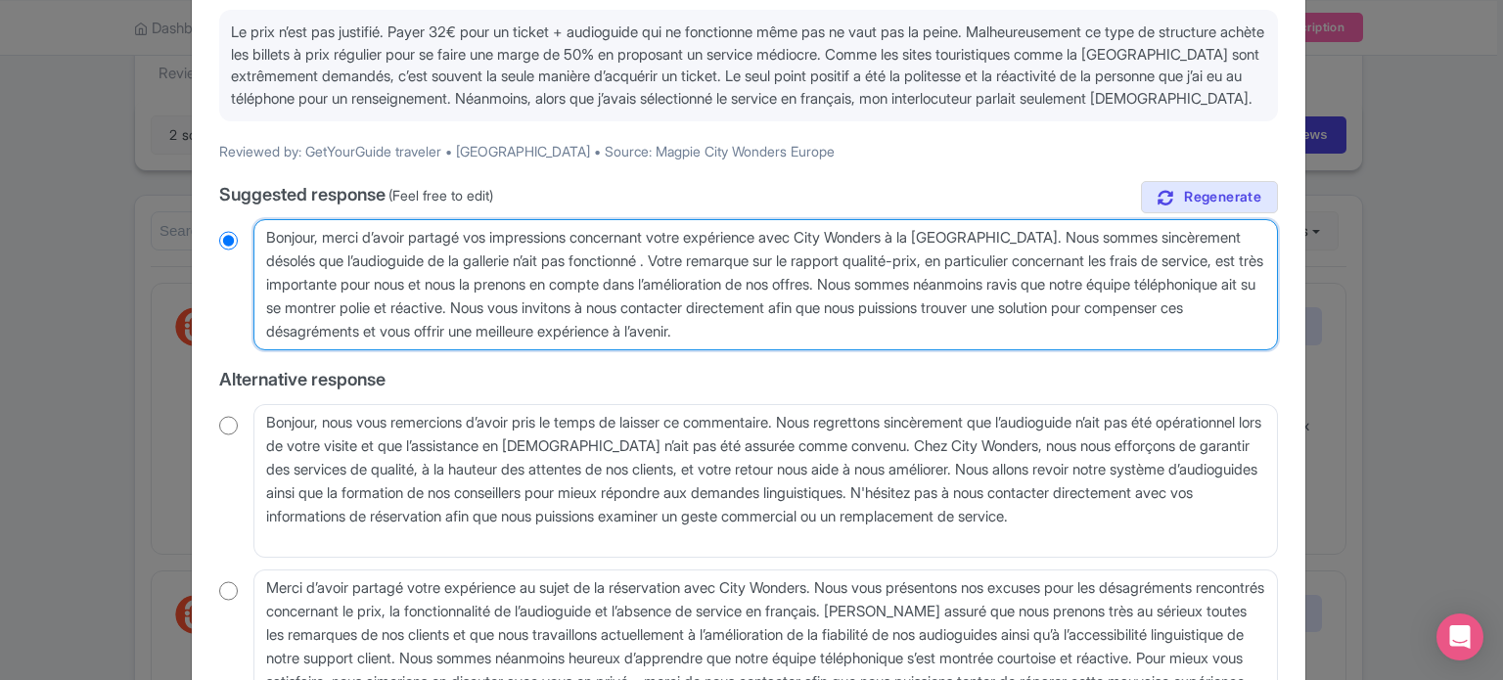
type textarea "Bonjour, merci d’avoir partagé vos impressions concernant votre expérience avec…"
radio input "true"
type textarea "Bonjour, merci d’avoir partagé vos impressions concernant votre expérience avec…"
radio input "true"
type textarea "Bonjour, merci d’avoir partagé vos impressions concernant votre expérience avec…"
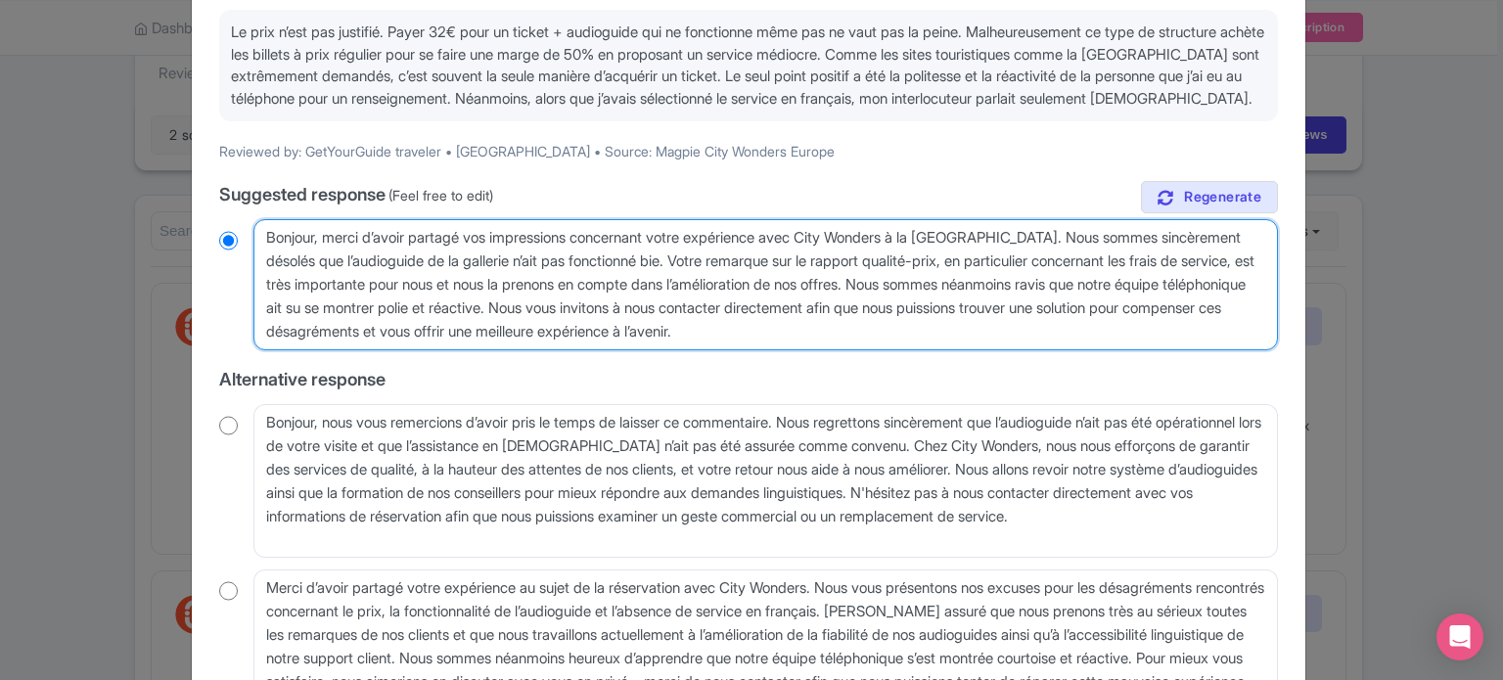
radio input "true"
type textarea "Bonjour, merci d’avoir partagé vos impressions concernant votre expérience avec…"
radio input "true"
drag, startPoint x: 838, startPoint y: 328, endPoint x: 1133, endPoint y: 347, distance: 296.2
click at [1133, 347] on textarea "Cher voyageur, merci d’avoir partagé vos impressions concernant votre expérienc…" at bounding box center [765, 284] width 1025 height 131
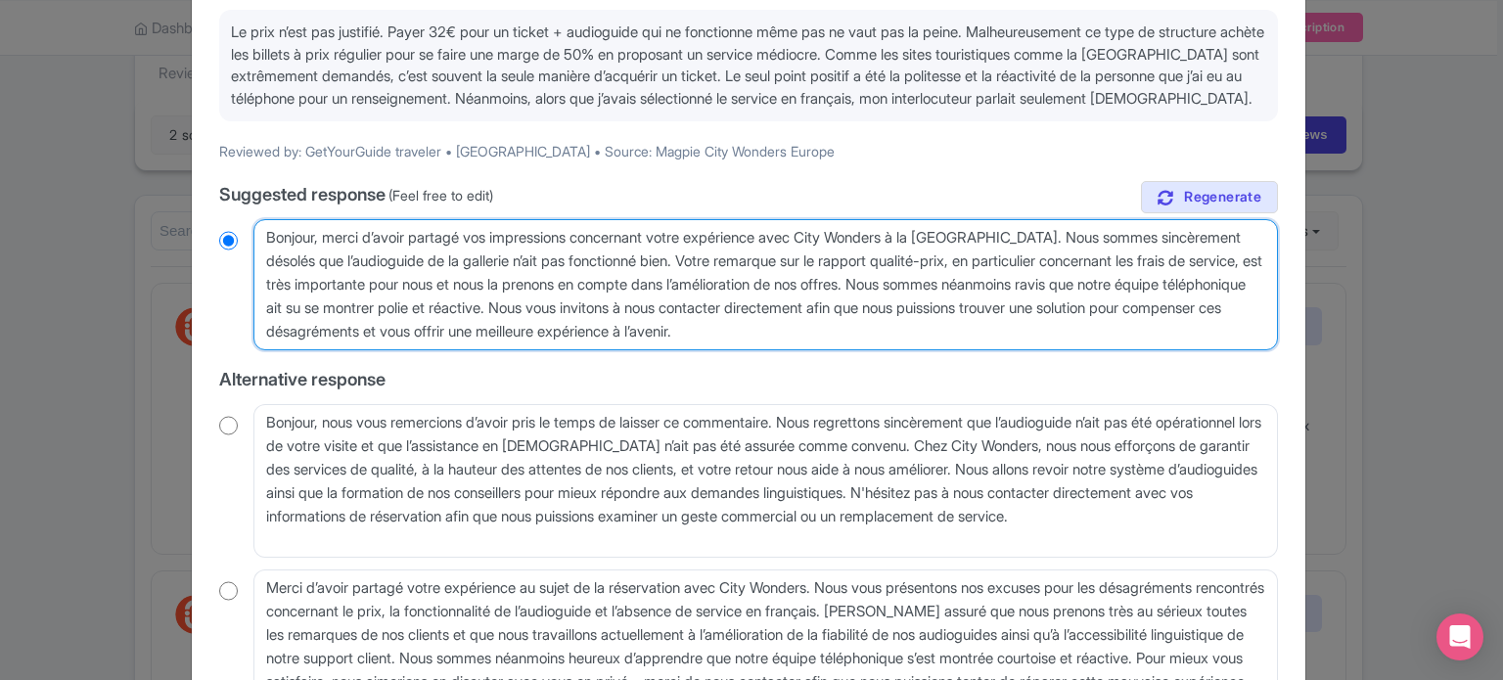
type textarea "Bonjour, merci d’avoir partagé vos impressions concernant votre expérience avec…"
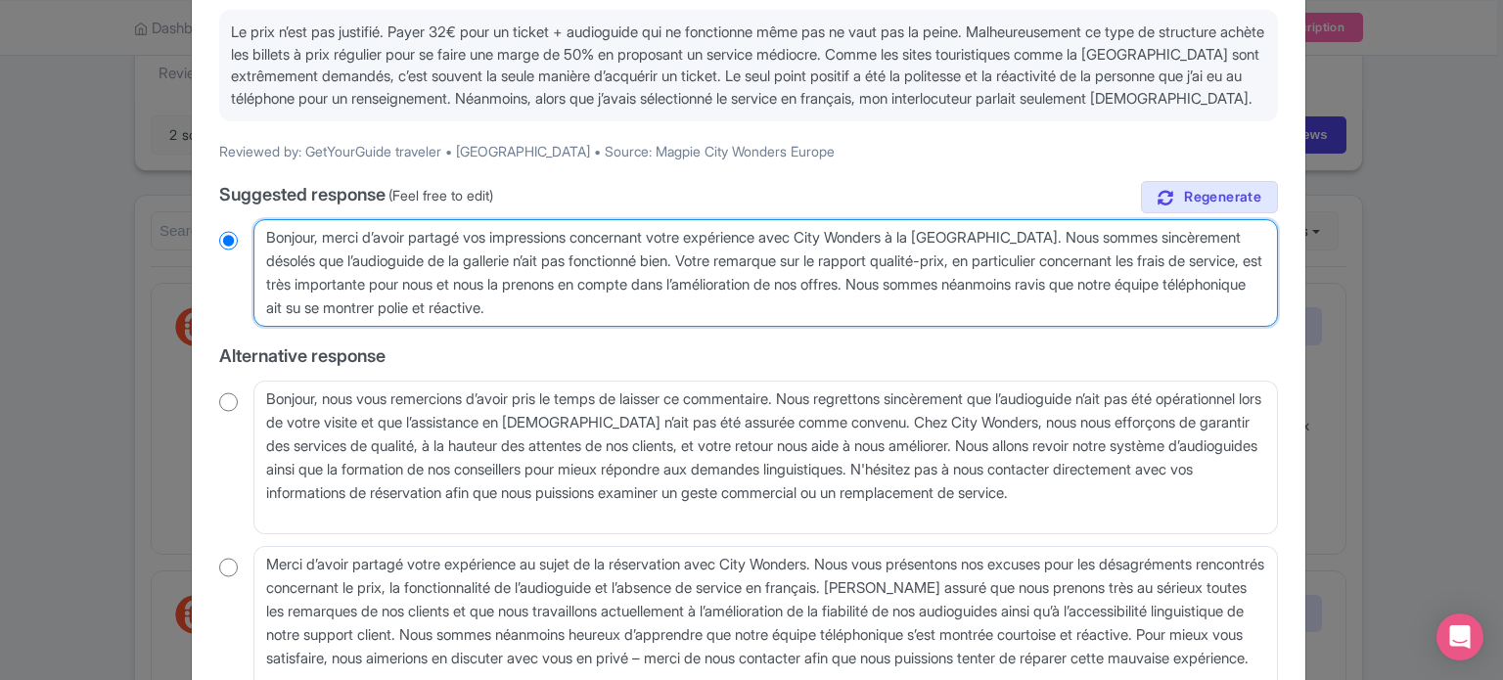
radio input "true"
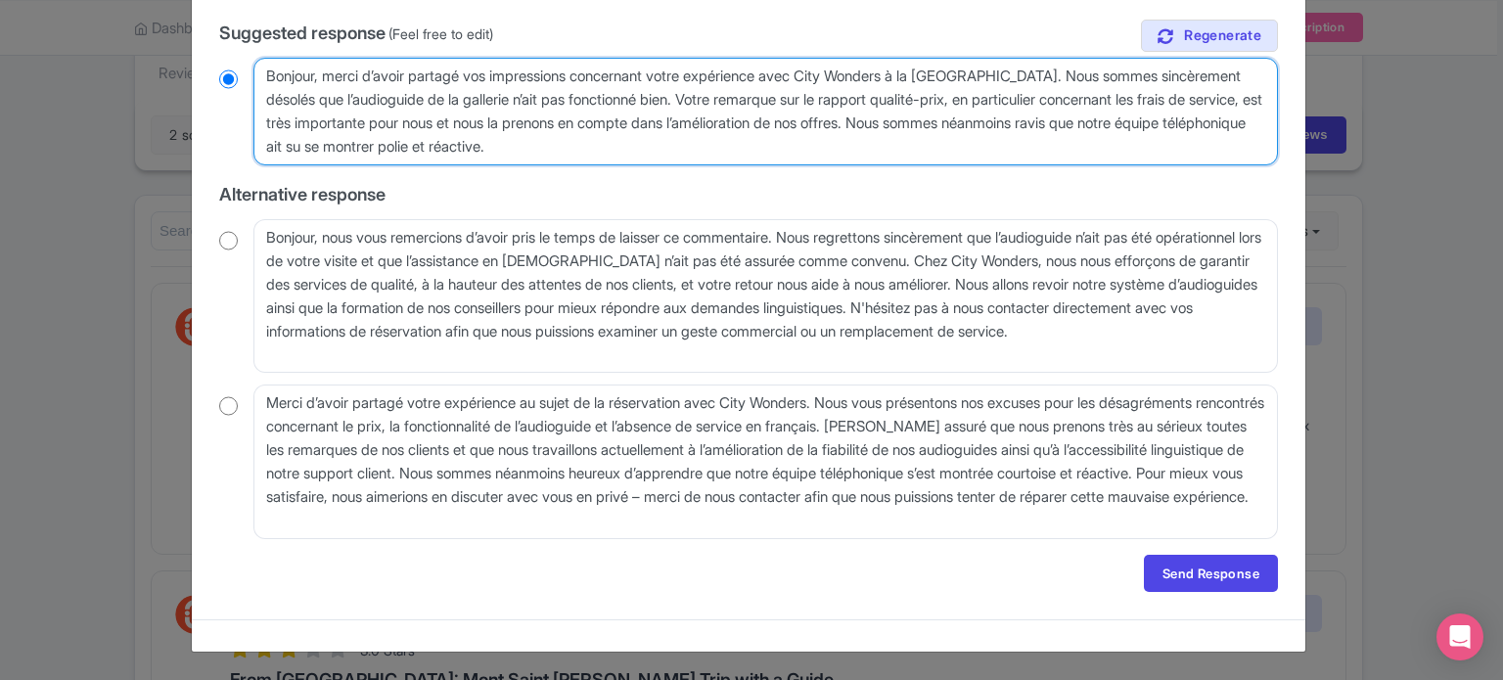
scroll to position [377, 0]
type textarea "Bonjour, merci d’avoir partagé vos impressions concernant votre expérience avec…"
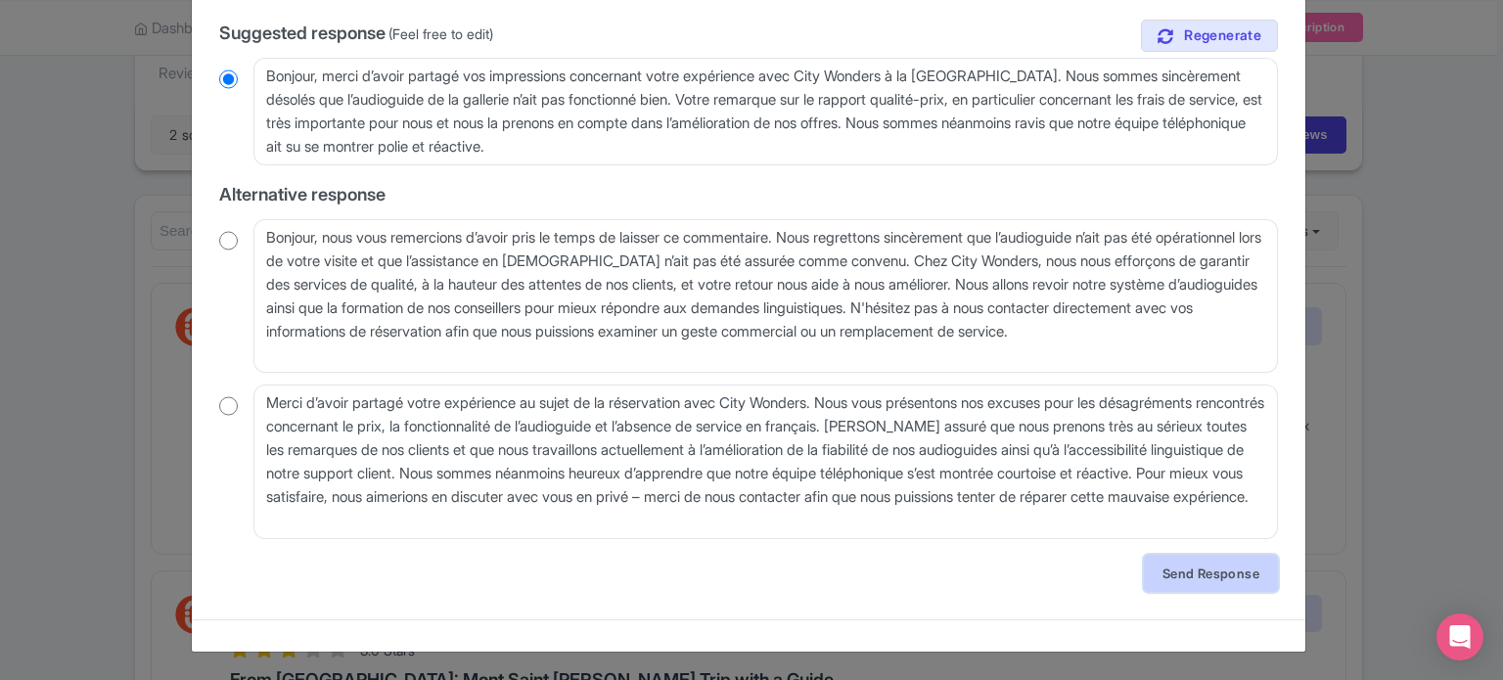
click at [1178, 566] on link "Send Response" at bounding box center [1211, 573] width 134 height 37
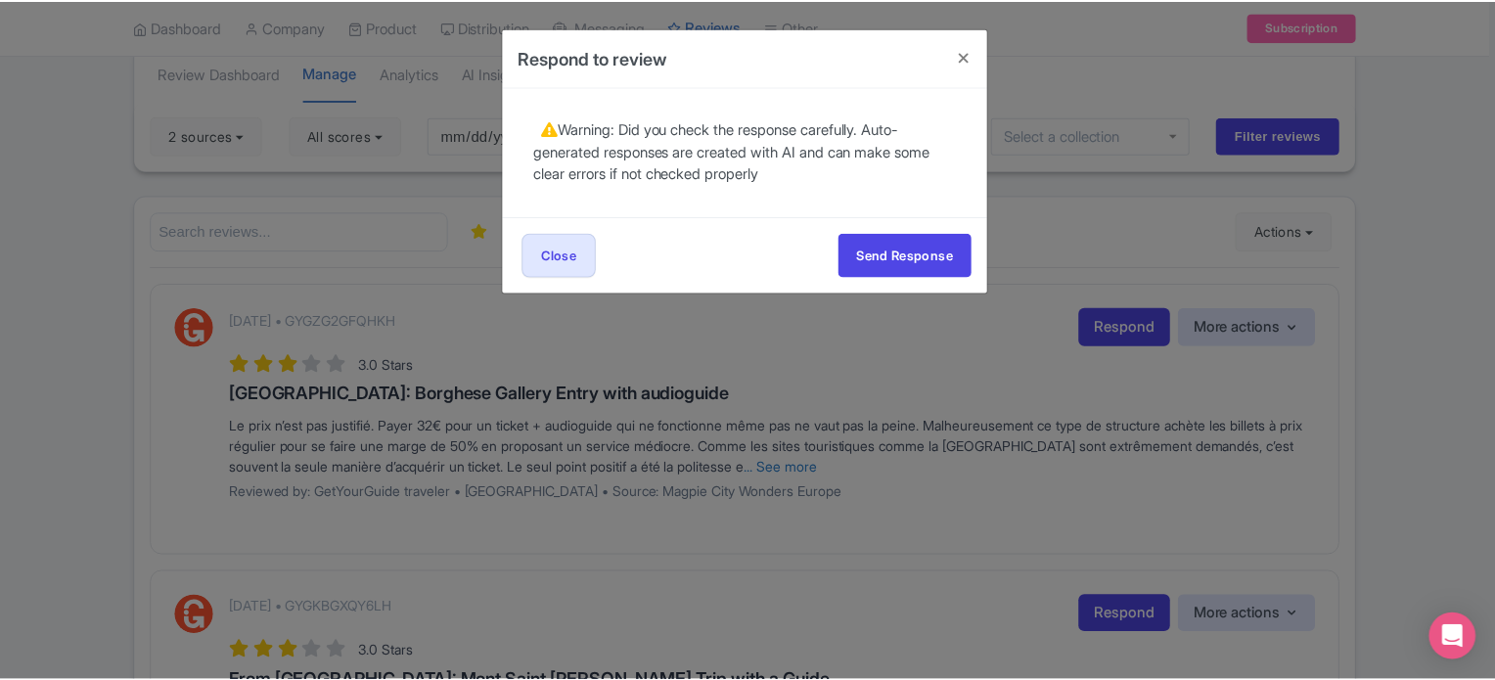
scroll to position [0, 0]
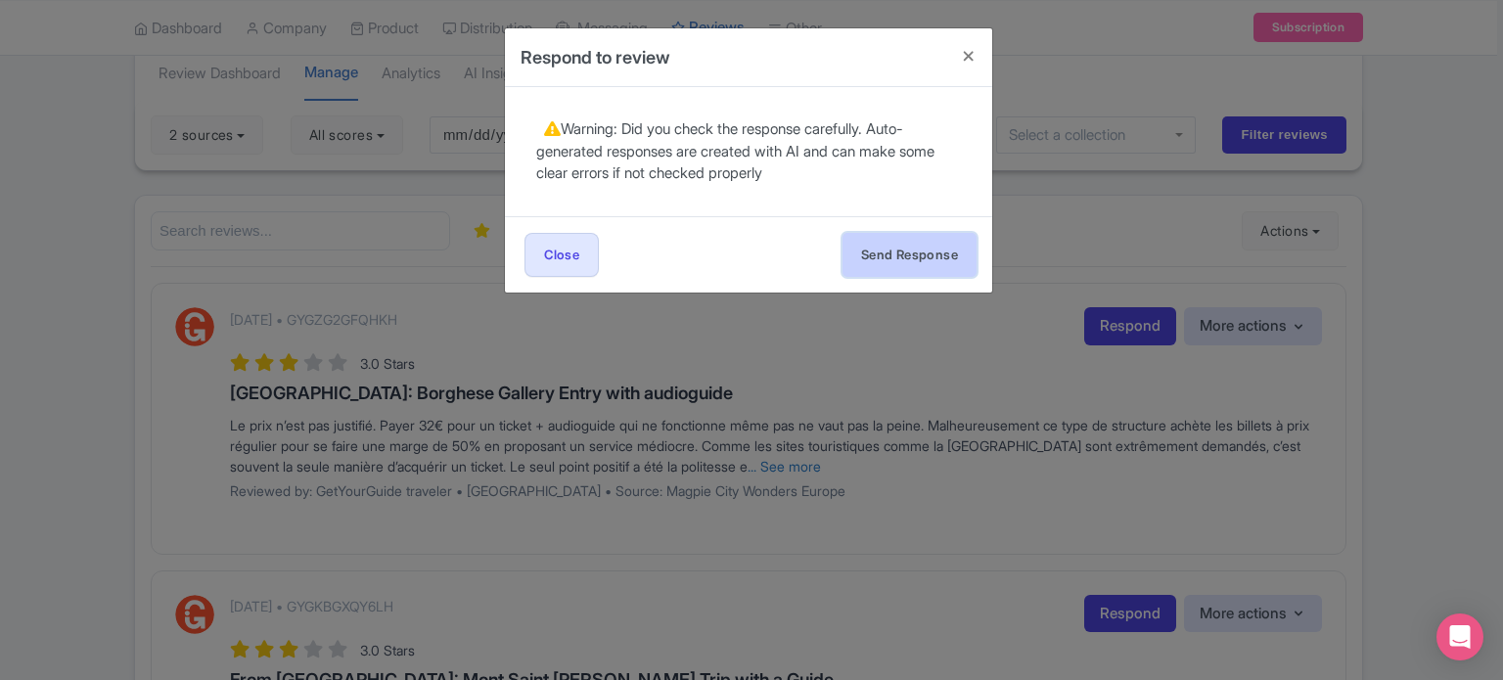
click at [938, 259] on button "Send Response" at bounding box center [910, 255] width 134 height 44
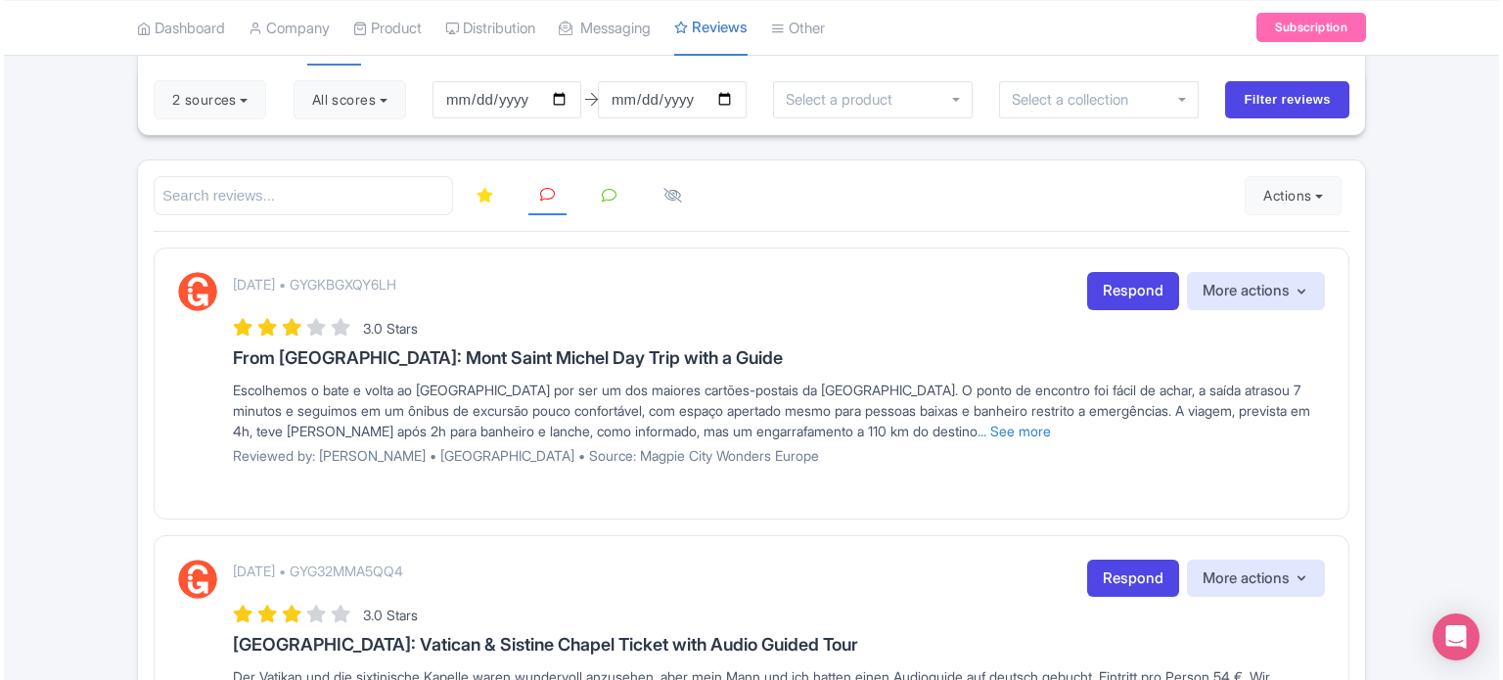
scroll to position [196, 0]
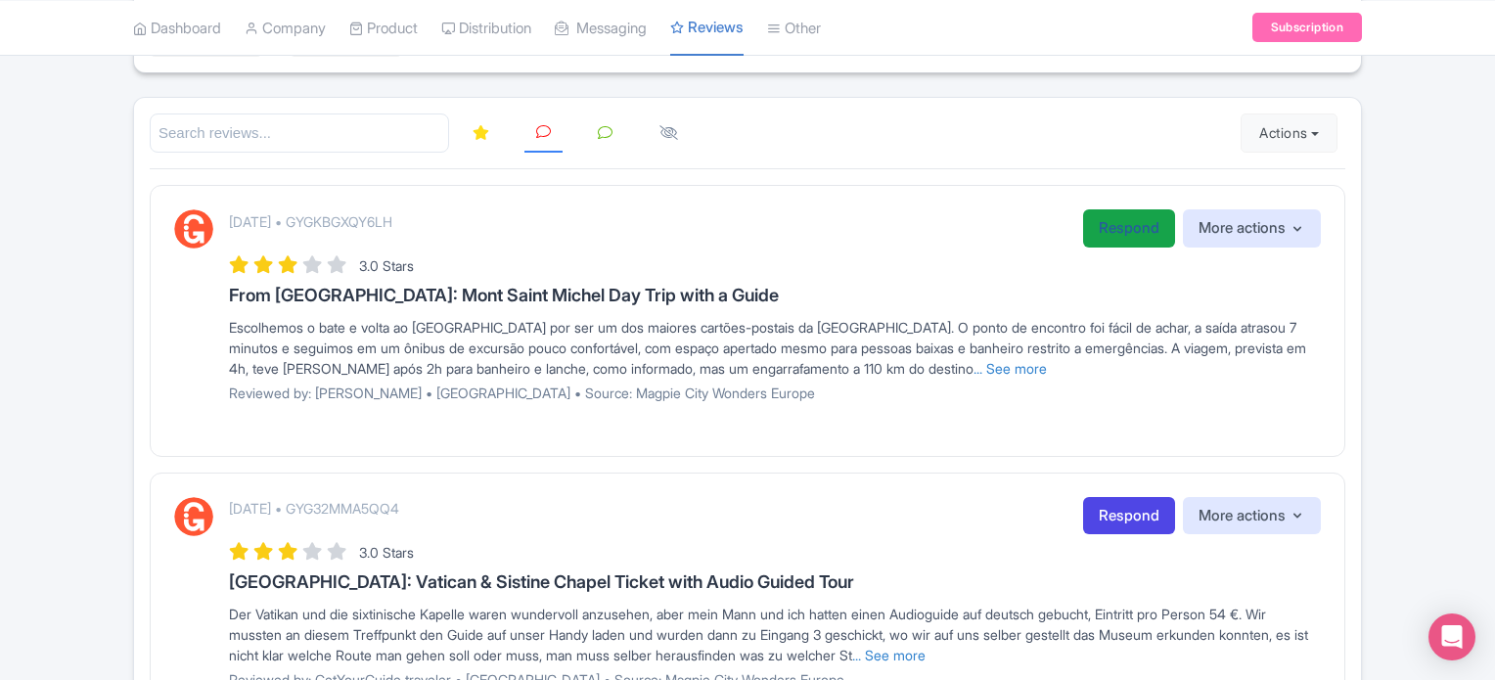
click at [1110, 219] on link "Respond" at bounding box center [1129, 228] width 92 height 38
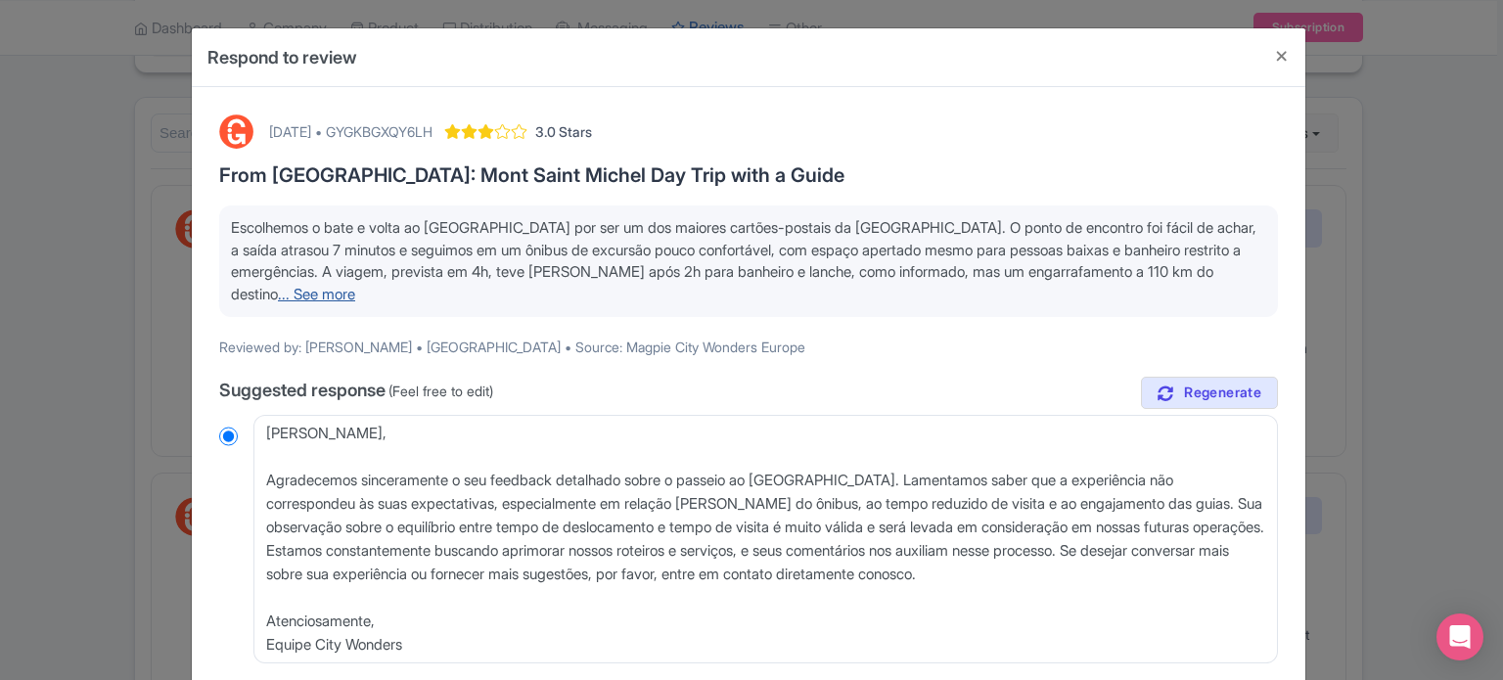
click at [348, 289] on link "... See more" at bounding box center [316, 294] width 77 height 19
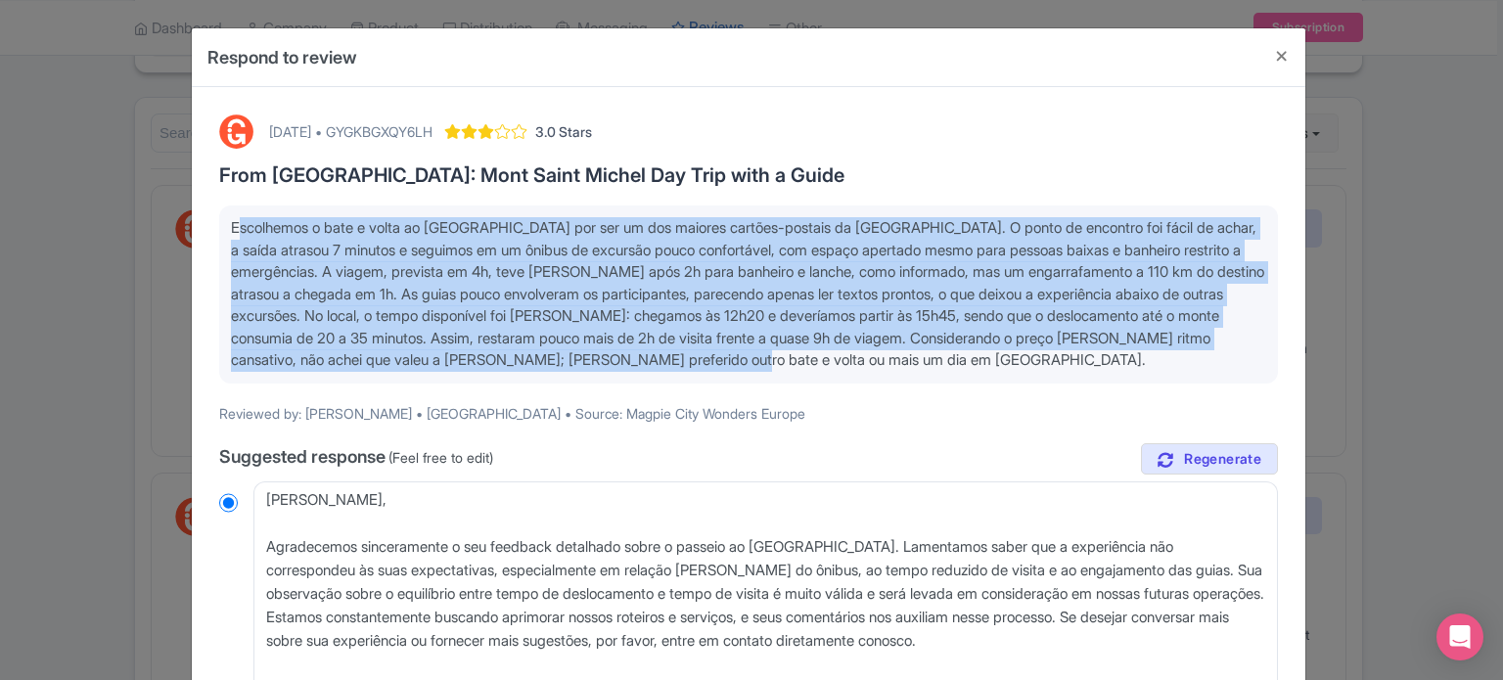
drag, startPoint x: 946, startPoint y: 363, endPoint x: 215, endPoint y: 226, distance: 743.8
click at [219, 226] on div "Escolhemos o bate e volta ao [GEOGRAPHIC_DATA] por ser um dos maiores cartões-p…" at bounding box center [748, 295] width 1059 height 178
copy span "Escolhemos o bate e volta ao [GEOGRAPHIC_DATA] por ser um dos maiores cartões-p…"
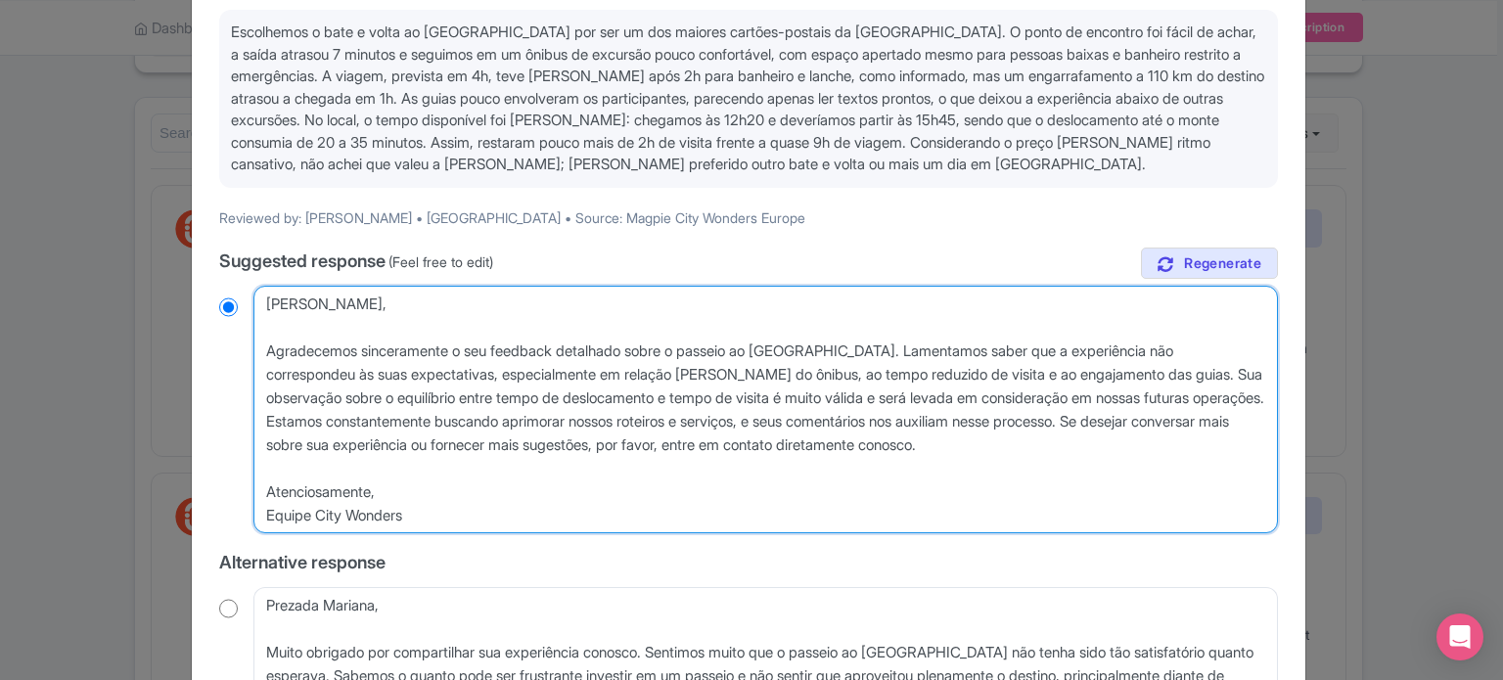
drag, startPoint x: 431, startPoint y: 508, endPoint x: 239, endPoint y: 300, distance: 282.6
click at [239, 300] on div "[PERSON_NAME], Agradecemos sinceramente o seu feedback detalhado sobre o passei…" at bounding box center [748, 410] width 1059 height 249
radio input "true"
click at [482, 484] on textarea "Cara Mariana, Agradecemos sinceramente o seu feedback detalhado sobre o passeio…" at bounding box center [765, 410] width 1025 height 249
drag, startPoint x: 431, startPoint y: 516, endPoint x: 252, endPoint y: 295, distance: 284.6
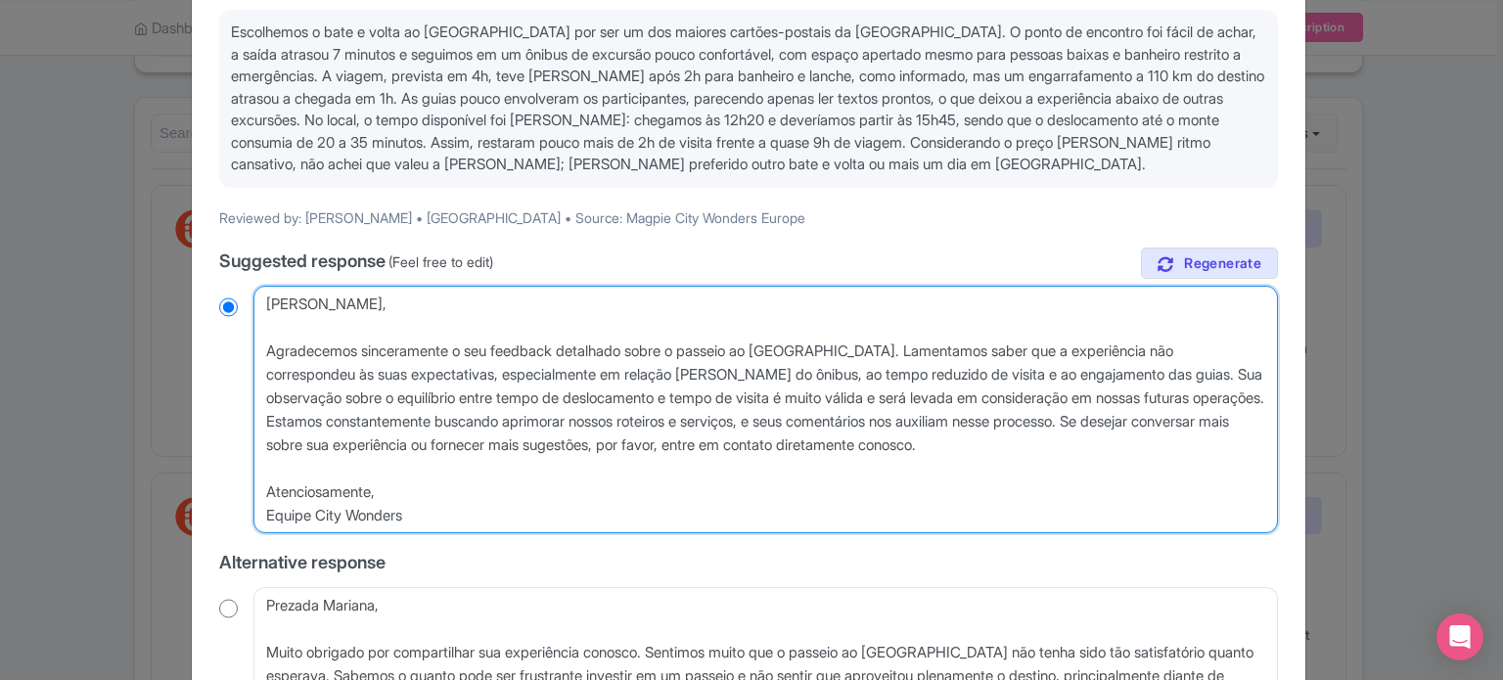
click at [253, 295] on textarea "Cara Mariana, Agradecemos sinceramente o seu feedback detalhado sobre o passeio…" at bounding box center [765, 410] width 1025 height 249
paste textarea "Prezada Mariana, Agradecemos sinceramente seu feedback detalhado sobre o passei…"
type textarea "Prezada Mariana, Agradecemos sinceramente seu feedback detalhado sobre o passei…"
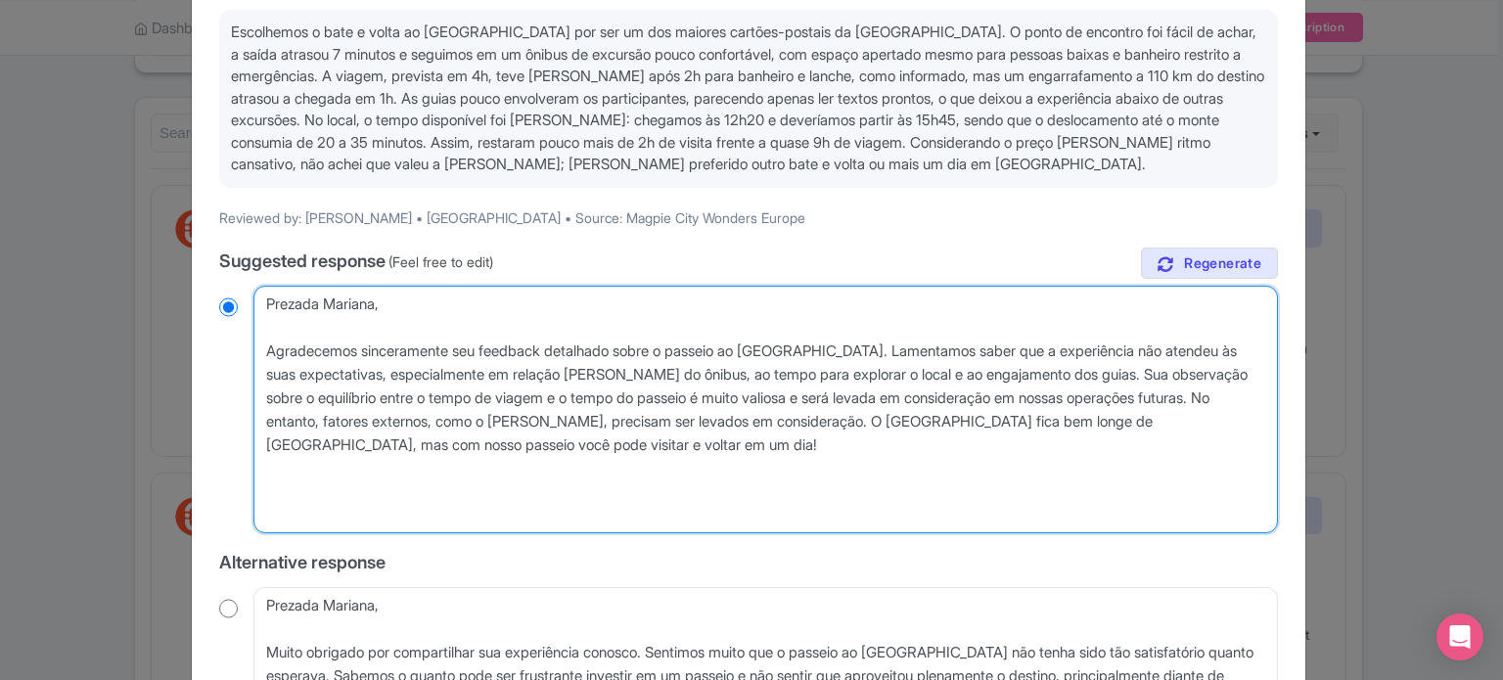
radio input "true"
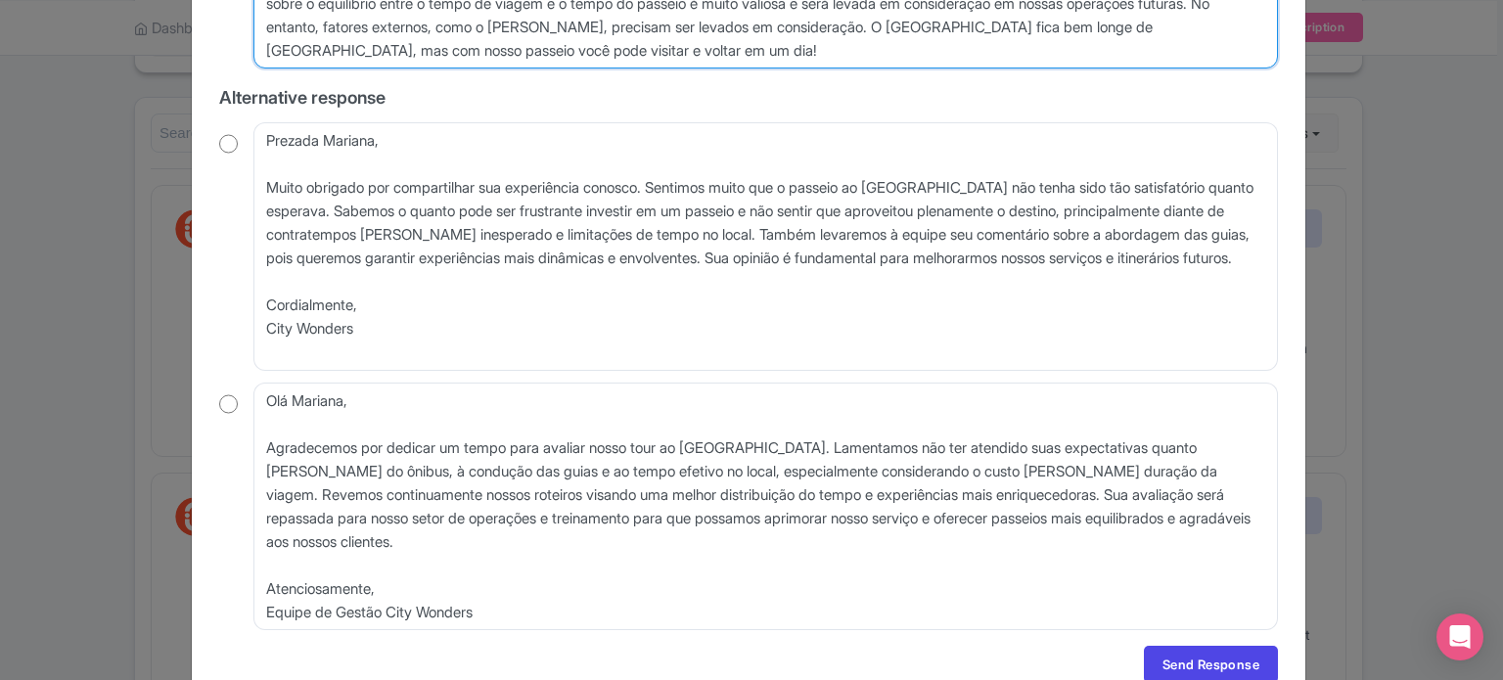
scroll to position [680, 0]
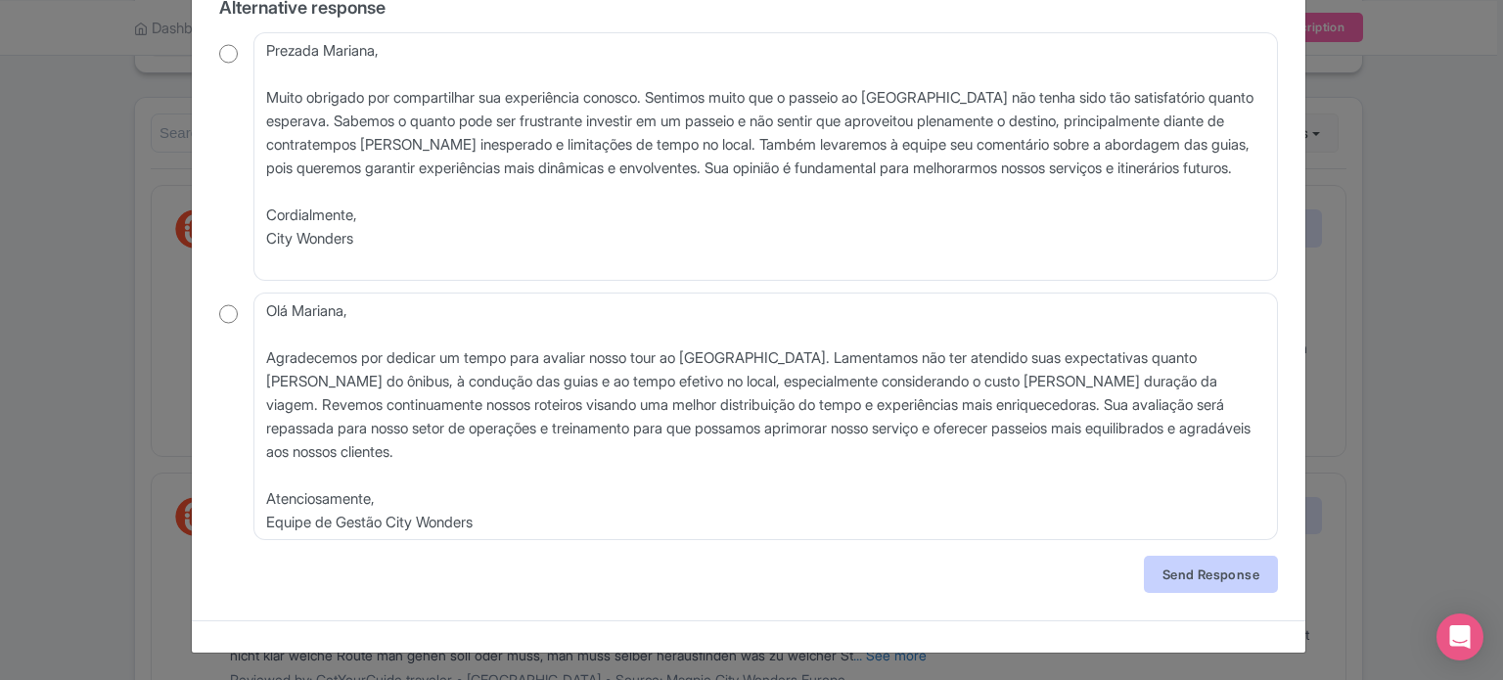
type textarea "Prezada Mariana, Agradecemos sinceramente seu feedback detalhado sobre o passei…"
click at [1178, 569] on link "Send Response" at bounding box center [1211, 574] width 134 height 37
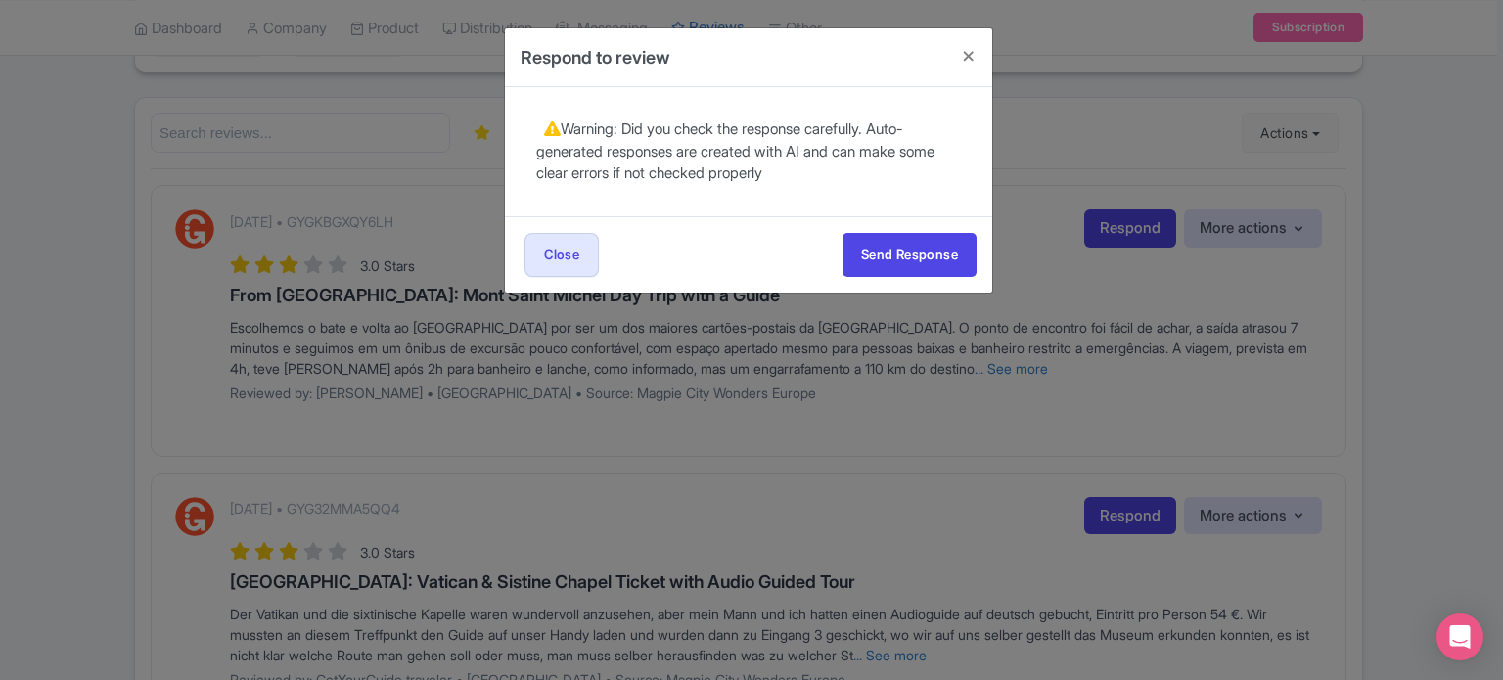
scroll to position [0, 0]
click at [922, 261] on button "Send Response" at bounding box center [910, 255] width 134 height 44
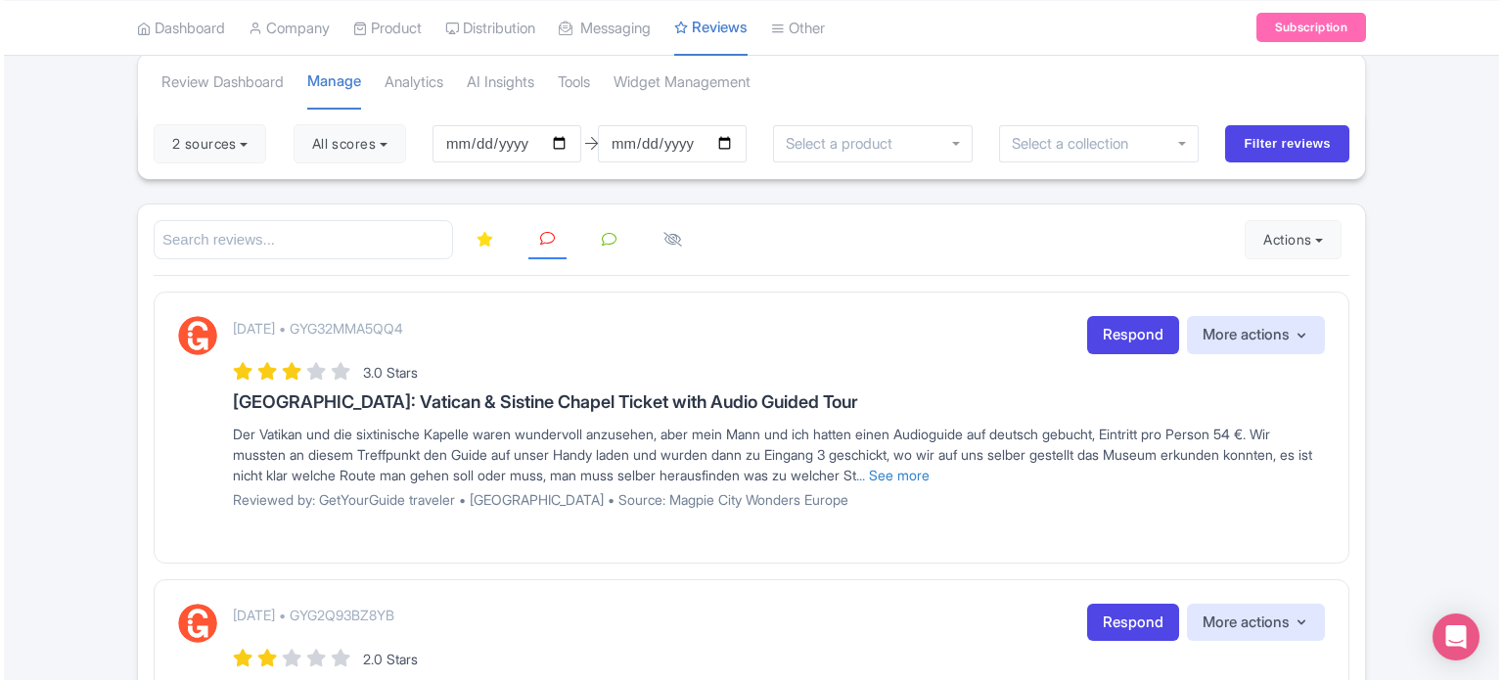
scroll to position [196, 0]
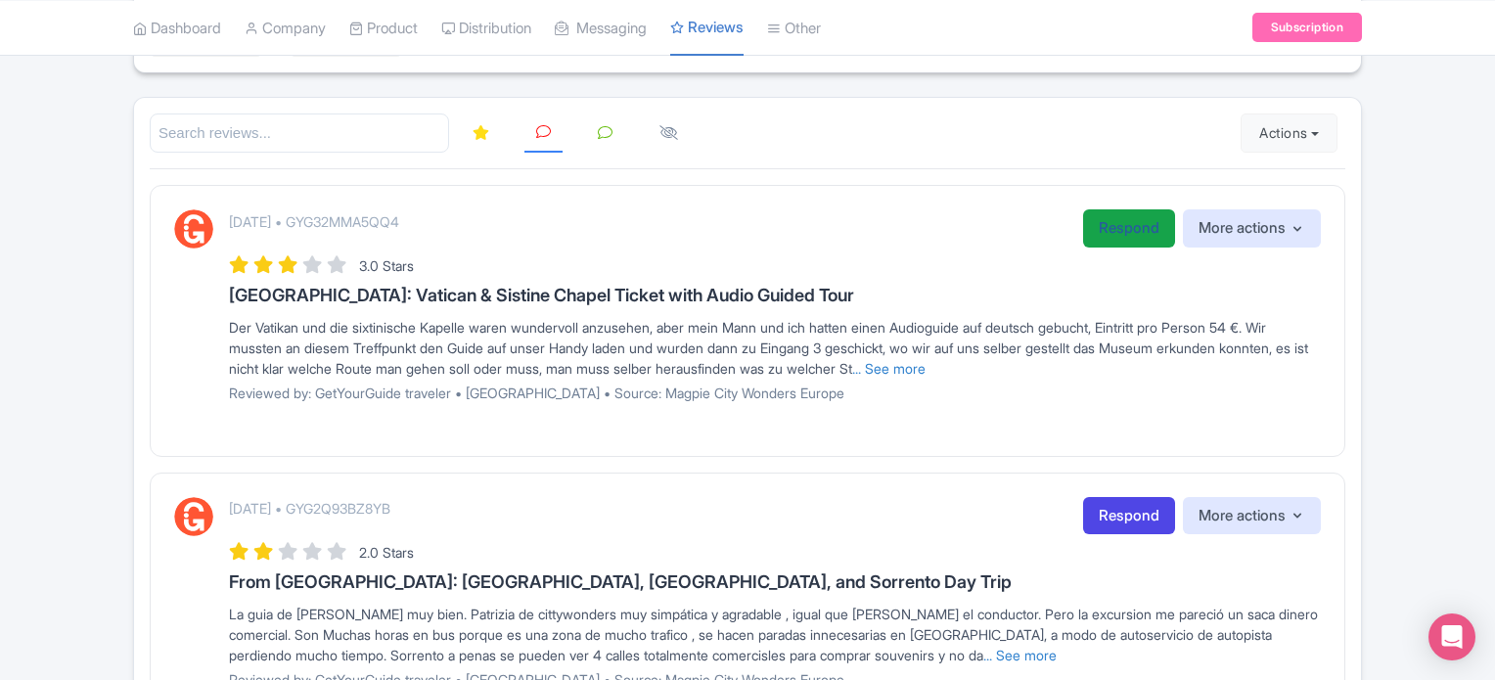
click at [1100, 230] on link "Respond" at bounding box center [1129, 228] width 92 height 38
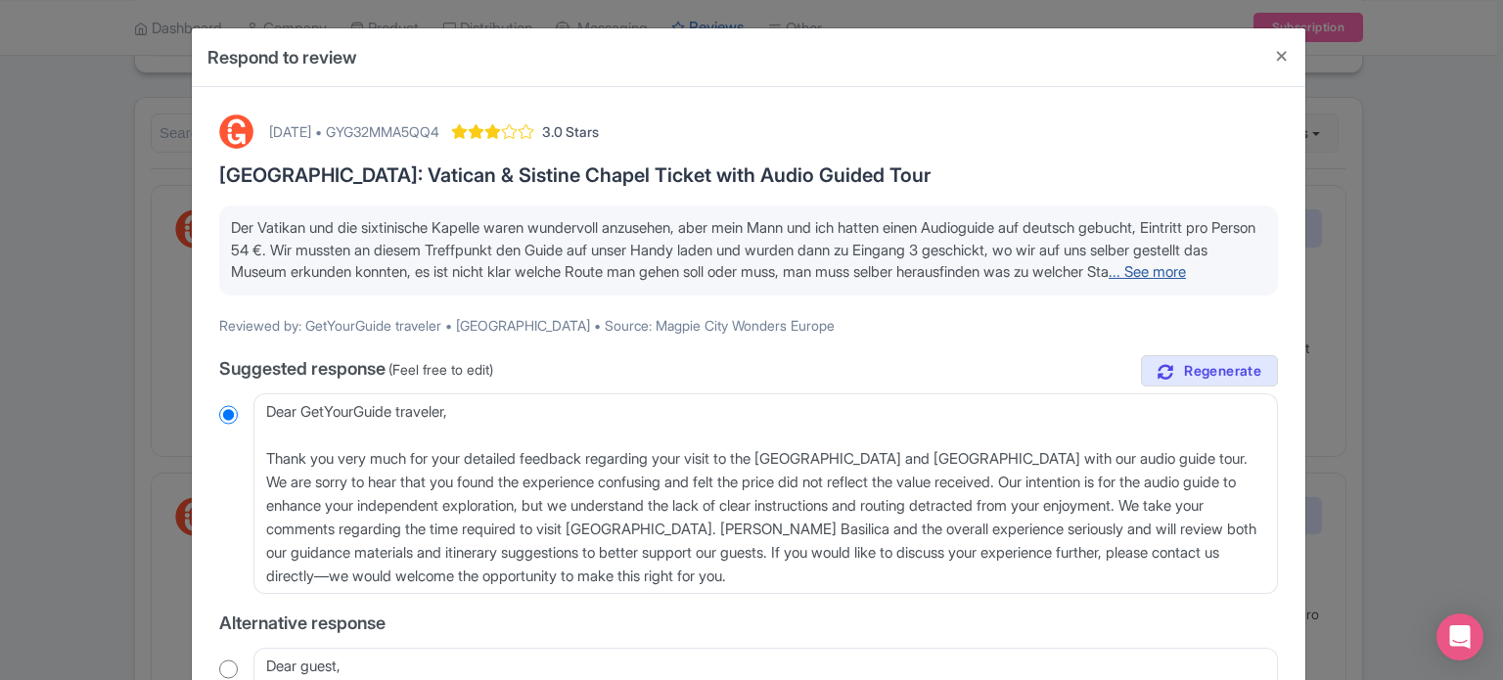
click at [1109, 281] on link "... See more" at bounding box center [1147, 271] width 77 height 19
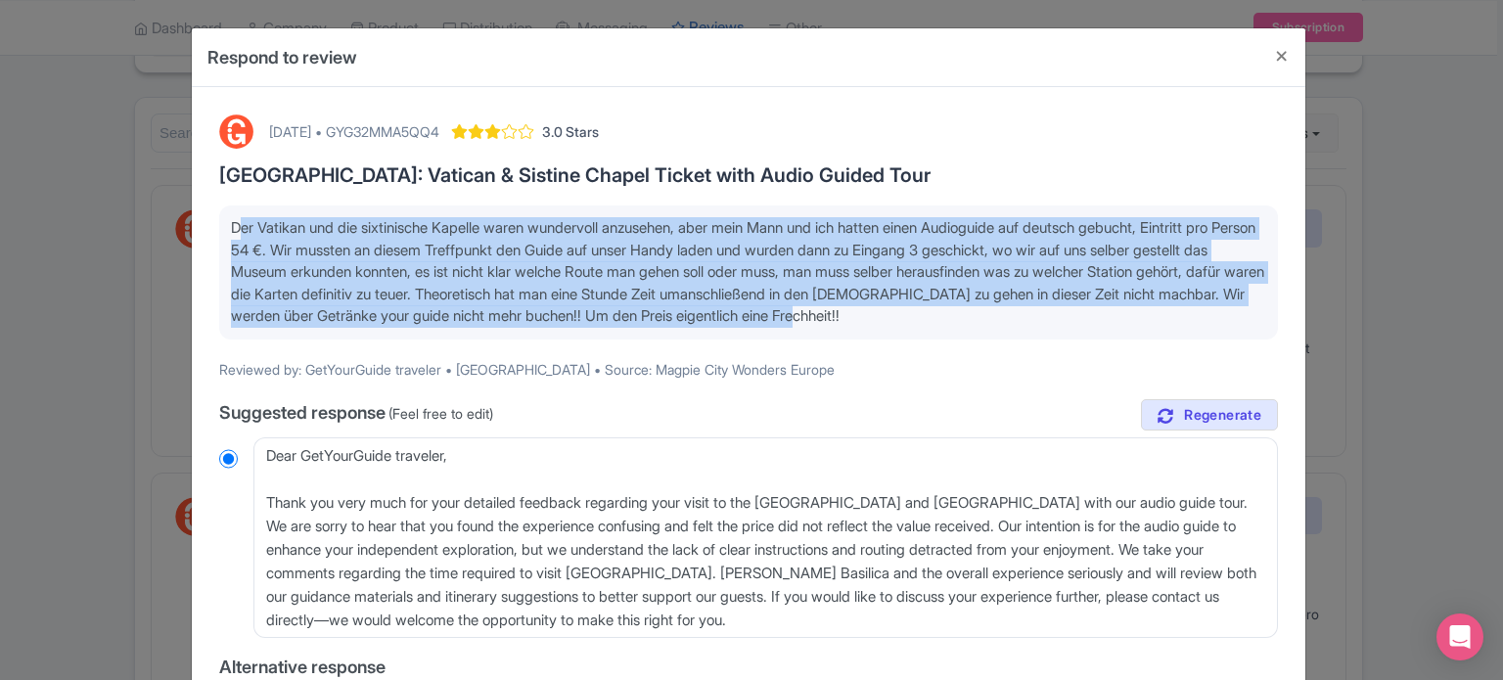
drag, startPoint x: 1123, startPoint y: 319, endPoint x: 219, endPoint y: 222, distance: 908.5
click at [219, 222] on div "Der Vatikan und die sixtinische Kapelle waren wundervoll anzusehen, aber mein M…" at bounding box center [748, 273] width 1059 height 134
copy span "Der Vatikan und die sixtinische Kapelle waren wundervoll anzusehen, aber mein M…"
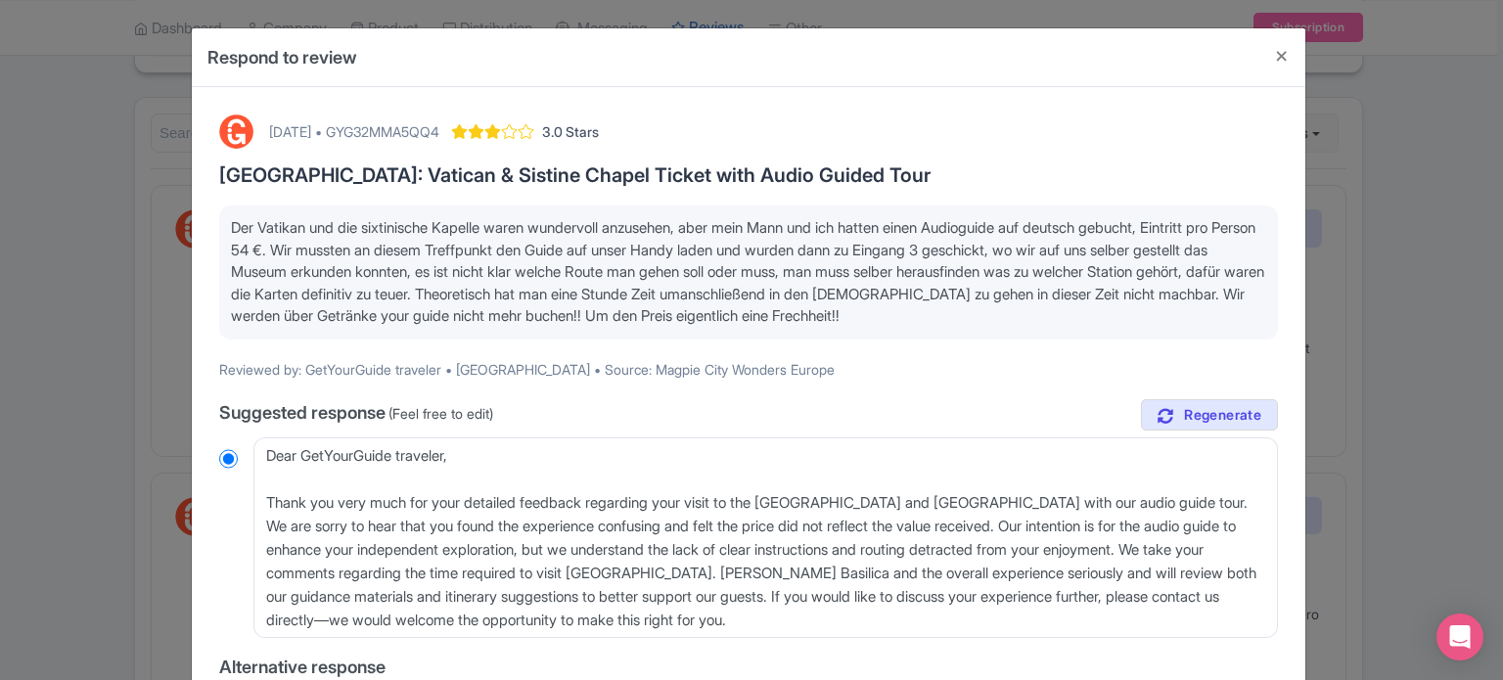
click at [439, 124] on div "[DATE] • GYG32MMA5QQ4" at bounding box center [354, 131] width 170 height 21
copy div "GYG32MMA5QQ4"
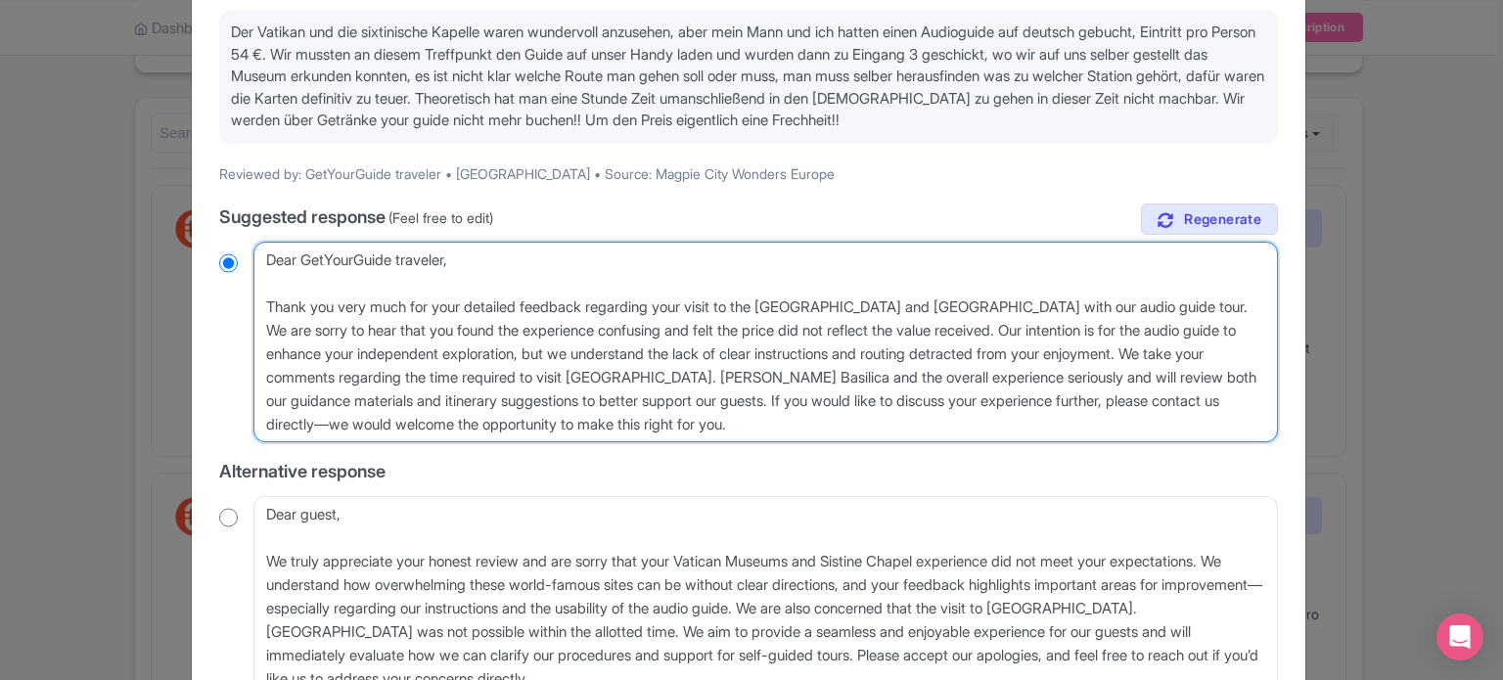
click at [1016, 299] on textarea "Dear GetYourGuide traveler, Thank you very much for your detailed feedback rega…" at bounding box center [765, 343] width 1025 height 202
type textarea "Dear GetYourGuide traveler, Thank you very much for your detailed feedback rega…"
radio input "true"
type textarea "Dear GetYourGuide traveler, Thank you very much for your detailed feedback rega…"
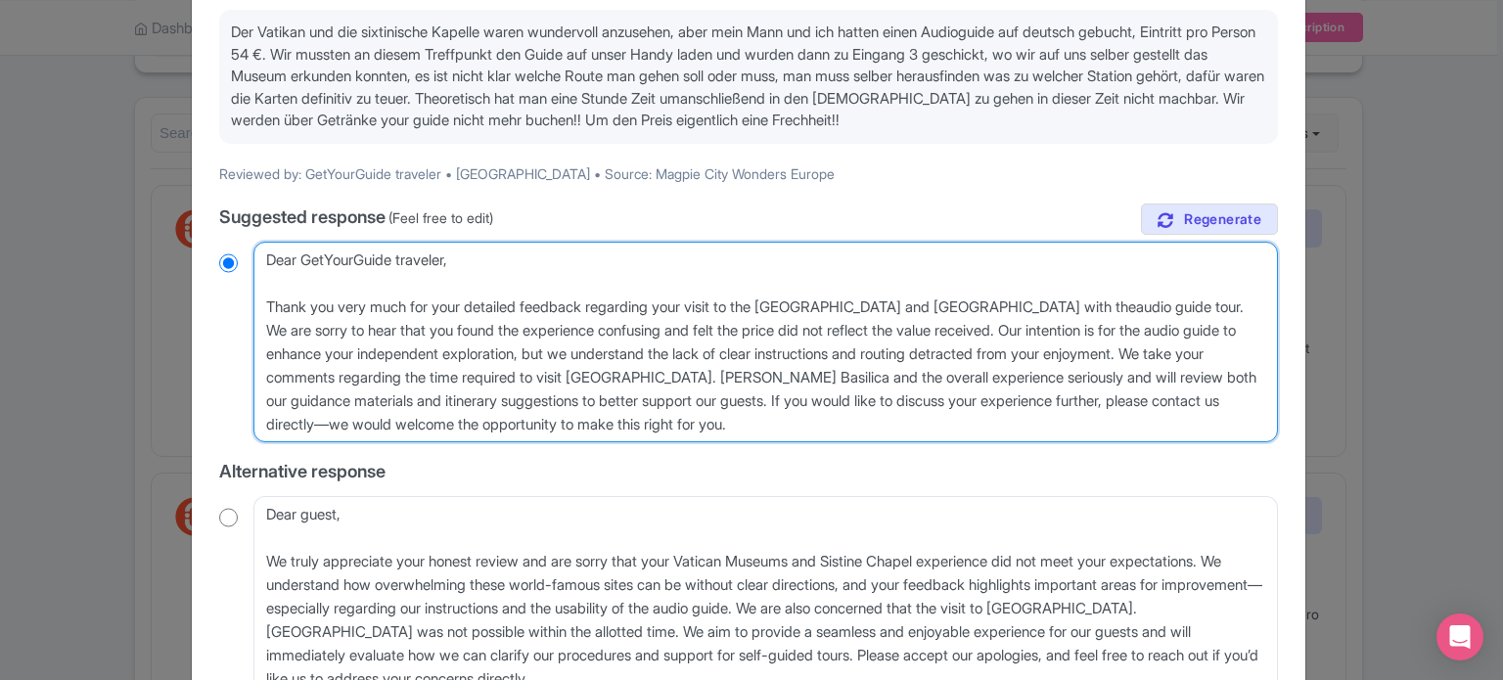
radio input "true"
type textarea "Dear GetYourGuide traveler, Thank you very much for your detailed feedback rega…"
radio input "true"
click at [1122, 299] on textarea "Dear GetYourGuide traveler, Thank you very much for your detailed feedback rega…" at bounding box center [765, 343] width 1025 height 202
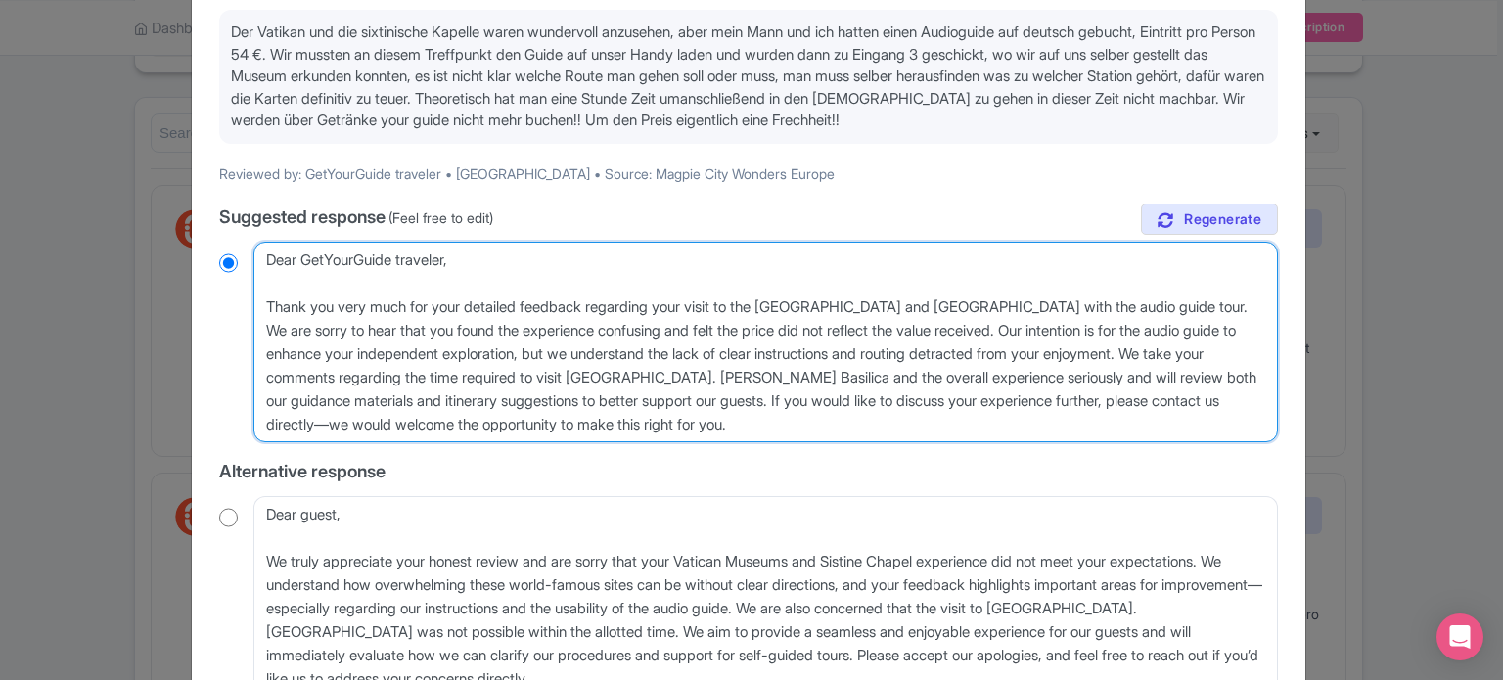
type textarea "Dear GetYourGuide traveler, Thank you very much for your detailed feedback rega…"
radio input "true"
type textarea "Dear GetYourGuide traveler, Thank you very much for your detailed feedback rega…"
radio input "true"
drag, startPoint x: 262, startPoint y: 255, endPoint x: 450, endPoint y: 261, distance: 188.0
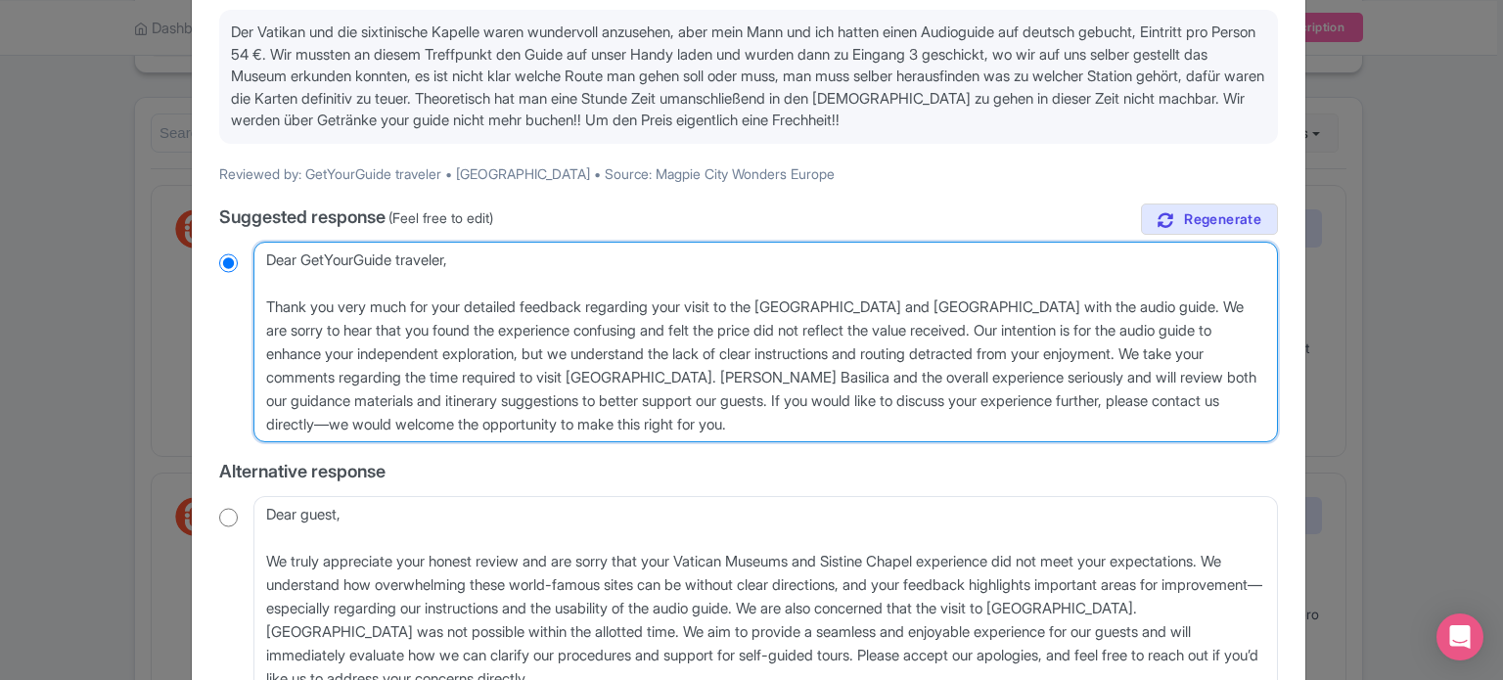
click at [450, 261] on textarea "Dear GetYourGuide traveler, Thank you very much for your detailed feedback rega…" at bounding box center [765, 343] width 1025 height 202
type textarea "H, Thank you very much for your detailed feedback regarding your visit to the V…"
radio input "true"
type textarea "He, Thank you very much for your detailed feedback regarding your visit to the …"
radio input "true"
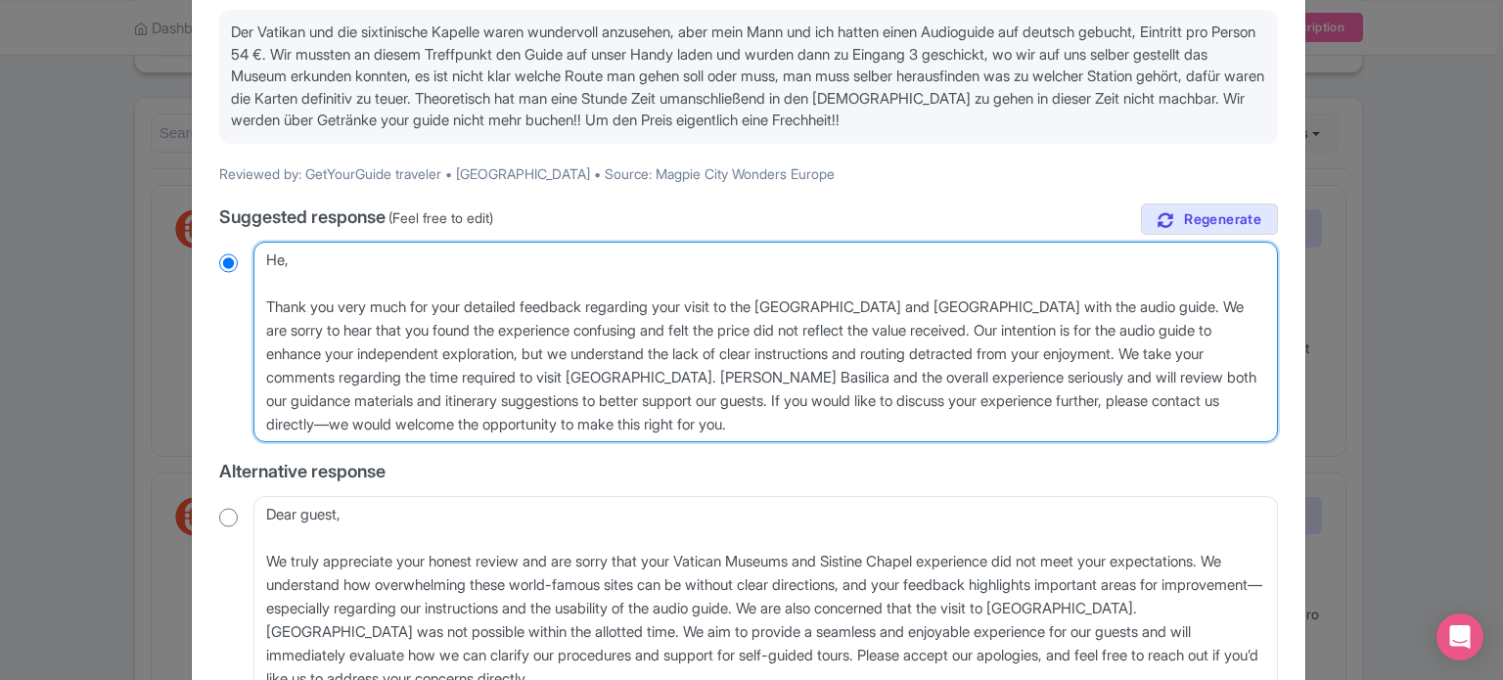
type textarea "Hel, Thank you very much for your detailed feedback regarding your visit to the…"
radio input "true"
type textarea "Hell, Thank you very much for your detailed feedback regarding your visit to th…"
radio input "true"
type textarea "Hello, Thank you very much for your detailed feedback regarding your visit to t…"
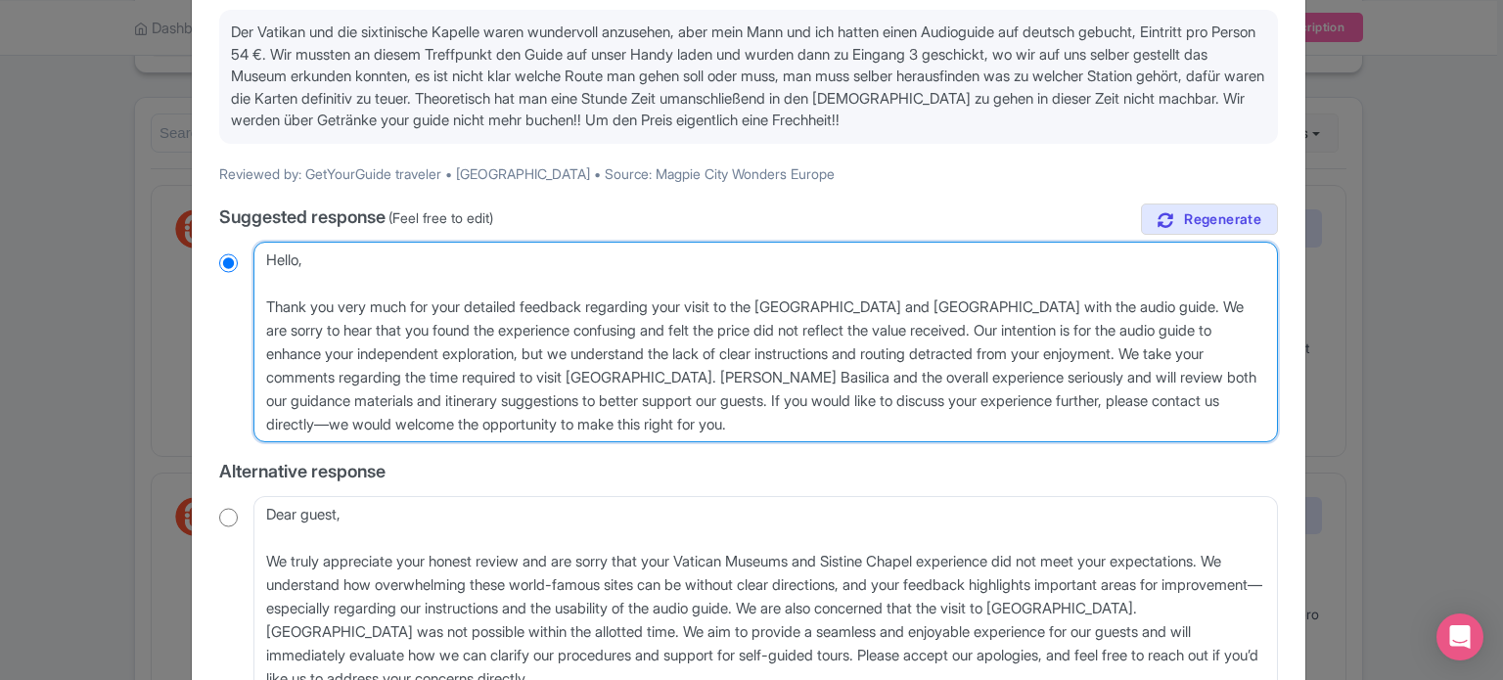
radio input "true"
drag, startPoint x: 394, startPoint y: 328, endPoint x: 468, endPoint y: 328, distance: 73.4
click at [468, 328] on textarea "Dear GetYourGuide traveler, Thank you very much for your detailed feedback rega…" at bounding box center [765, 343] width 1025 height 202
type textarea "Hello, Thank you very much for your detailed feedback regarding your visit to t…"
radio input "true"
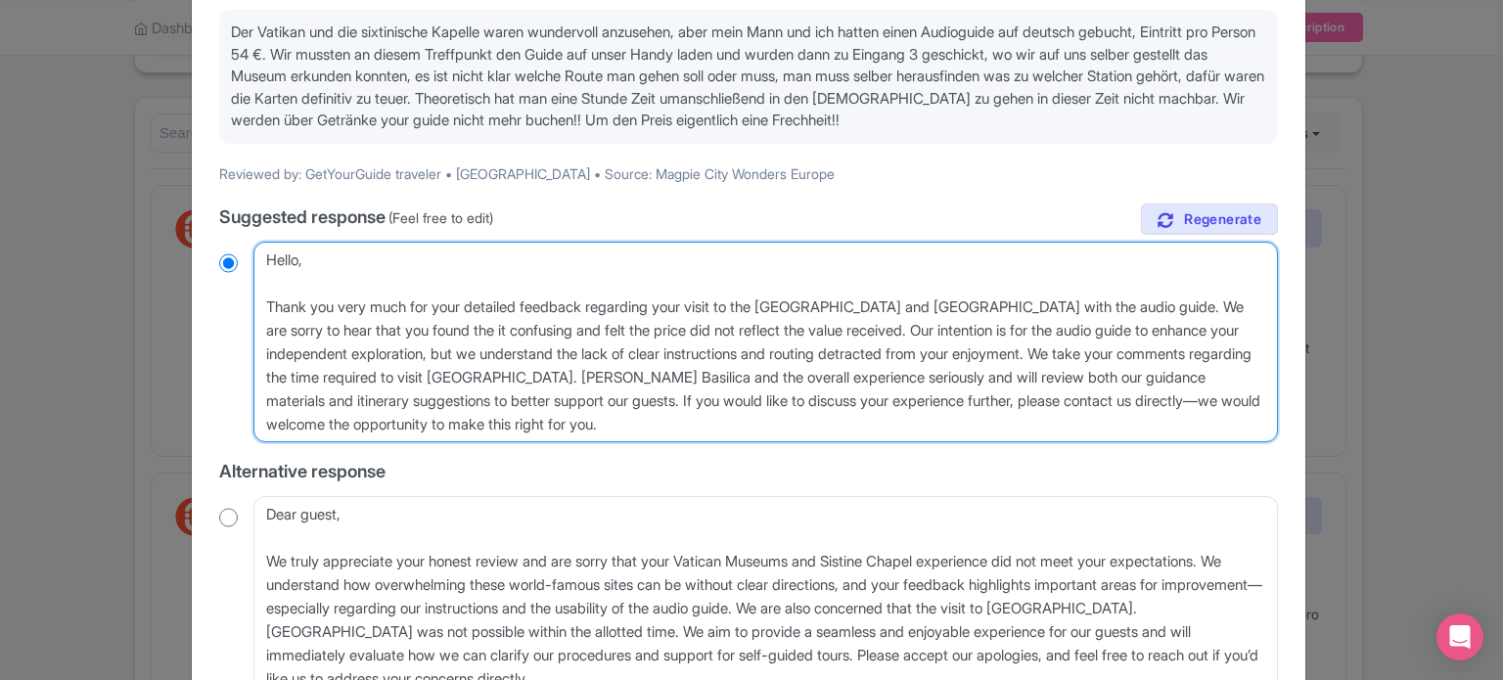
type textarea "Hello, Thank you very much for your detailed feedback regarding your visit to t…"
radio input "true"
type textarea "Hello, Thank you very much for your detailed feedback regarding your visit to t…"
radio input "true"
type textarea "Hello, Thank you very much for your detailed feedback regarding your visit to t…"
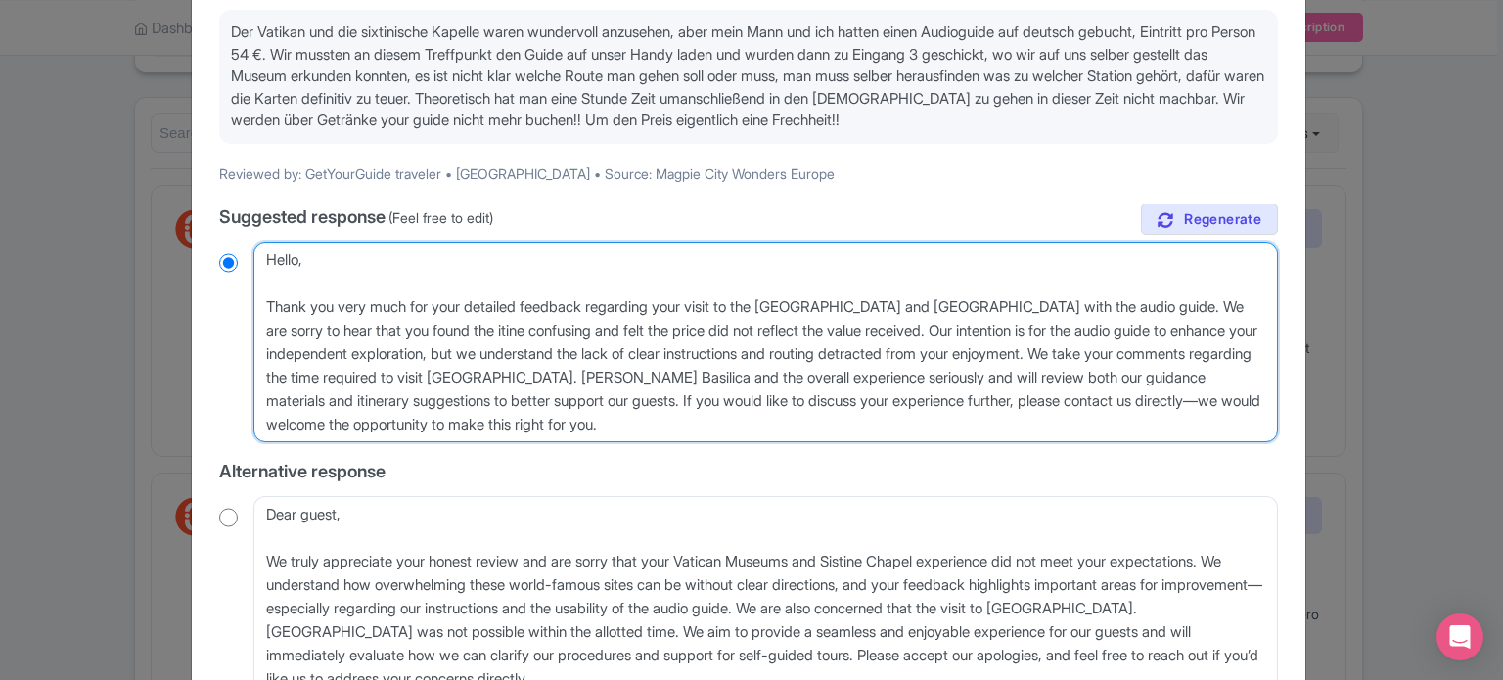
radio input "true"
type textarea "Hello, Thank you very much for your detailed feedback regarding your visit to t…"
radio input "true"
type textarea "Hello, Thank you very much for your detailed feedback regarding your visit to t…"
radio input "true"
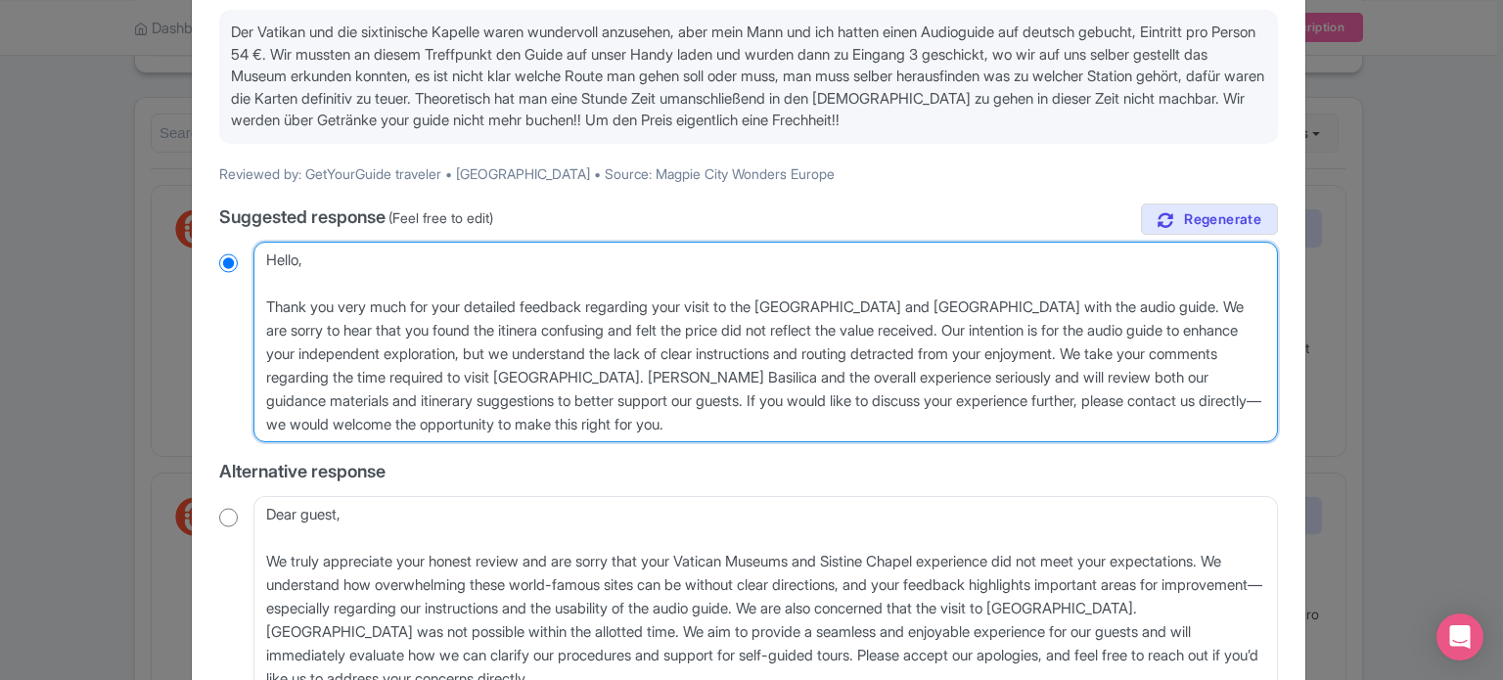
type textarea "Hello, Thank you very much for your detailed feedback regarding your visit to t…"
radio input "true"
type textarea "Hello, Thank you very much for your detailed feedback regarding your visit to t…"
radio input "true"
type textarea "Hello, Thank you very much for your detailed feedback regarding your visit to t…"
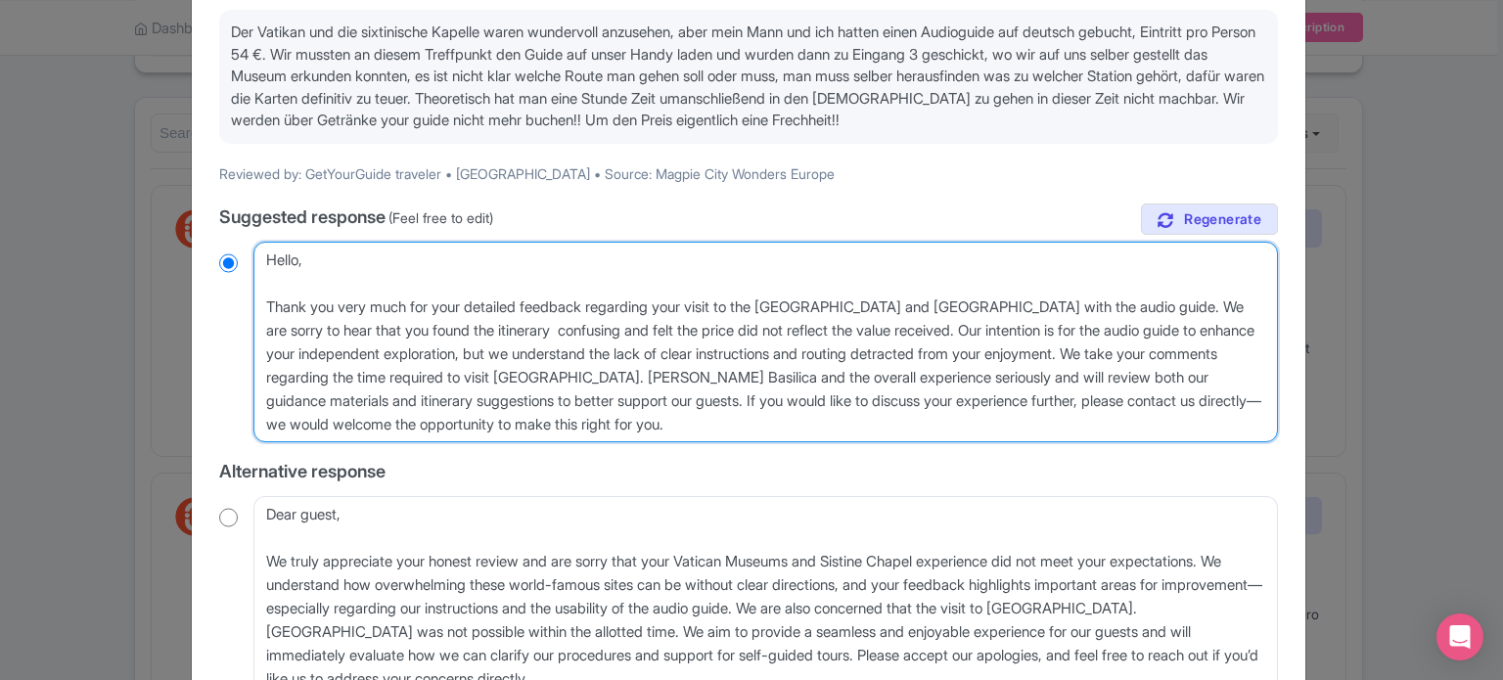
radio input "true"
type textarea "Hello, Thank you very much for your detailed feedback regarding your visit to t…"
radio input "true"
type textarea "Hello, Thank you very much for your detailed feedback regarding your visit to t…"
radio input "true"
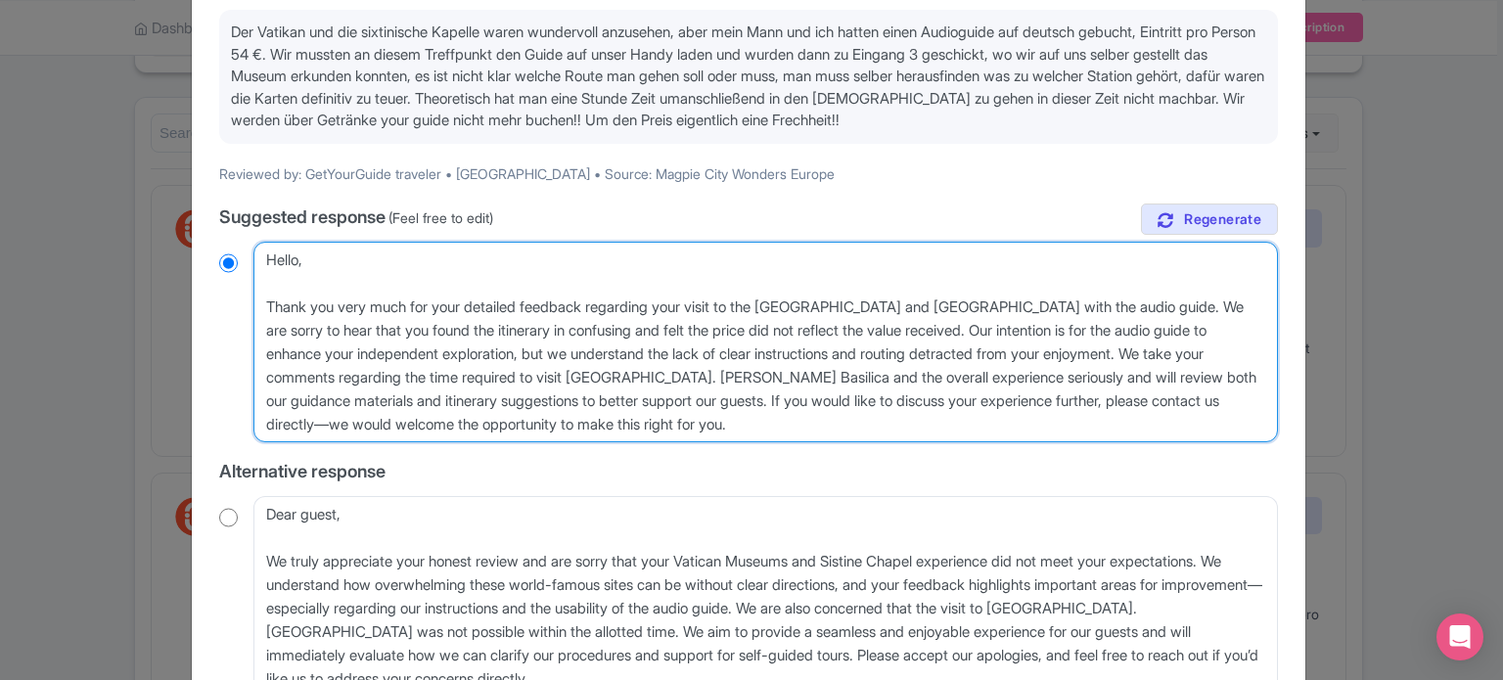
type textarea "Hello, Thank you very much for your detailed feedback regarding your visit to t…"
radio input "true"
type textarea "Hello, Thank you very much for your detailed feedback regarding your visit to t…"
radio input "true"
type textarea "Hello, Thank you very much for your detailed feedback regarding your visit to t…"
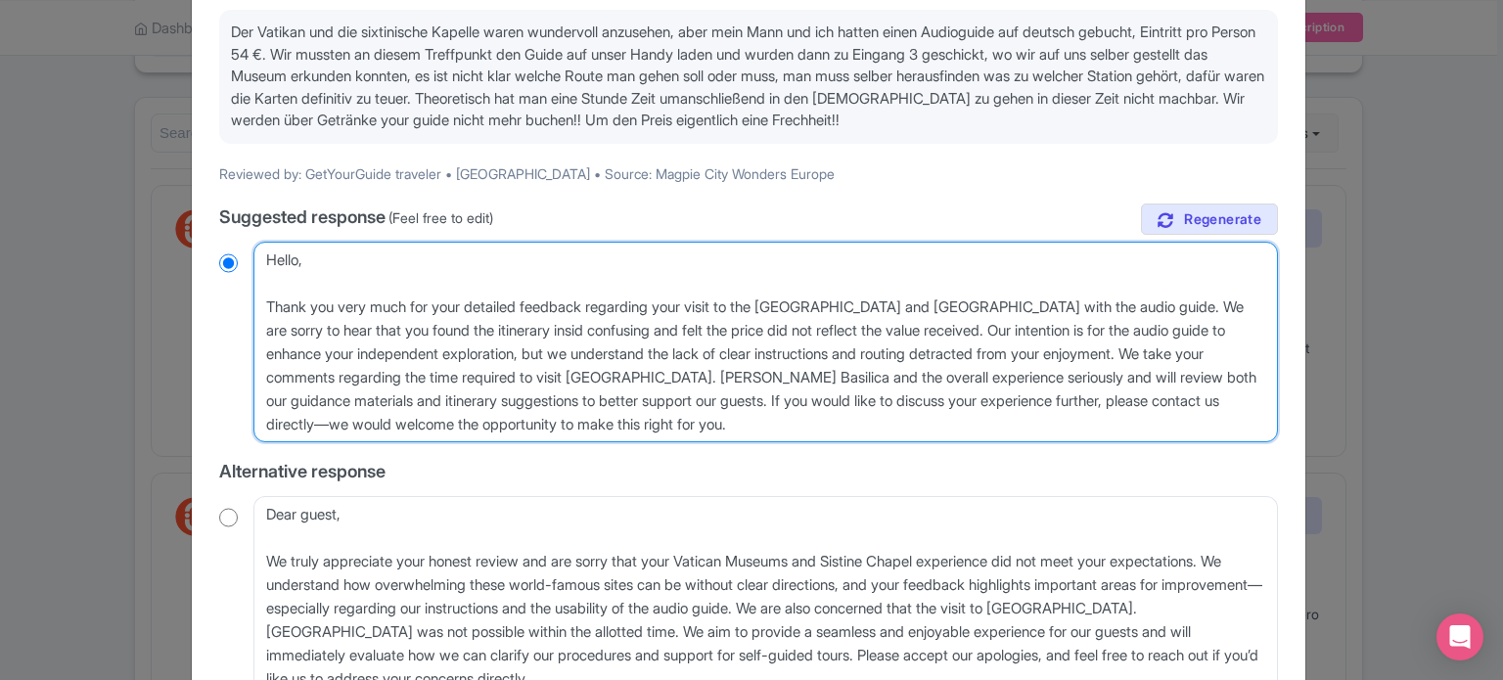
radio input "true"
type textarea "Hello, Thank you very much for your detailed feedback regarding your visit to t…"
radio input "true"
type textarea "Hello, Thank you very much for your detailed feedback regarding your visit to t…"
radio input "true"
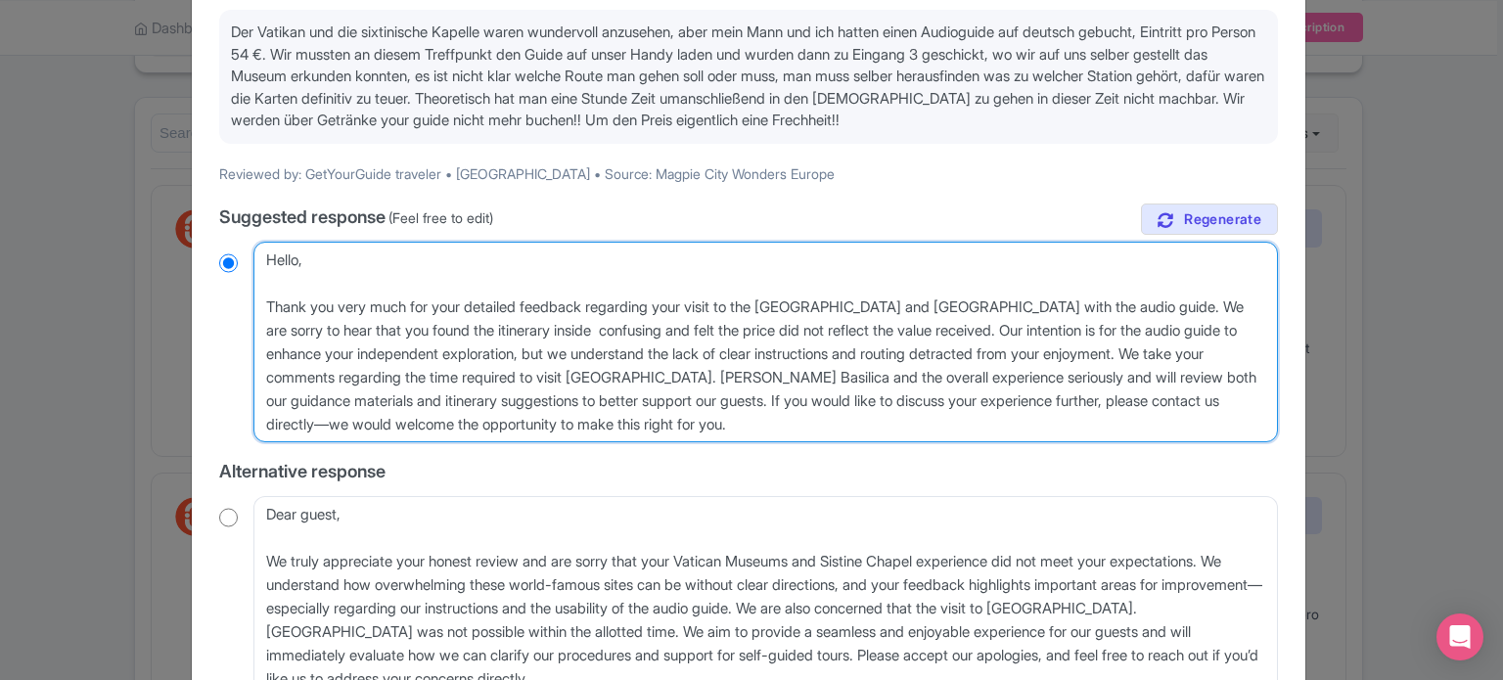
type textarea "Hello, Thank you very much for your detailed feedback regarding your visit to t…"
radio input "true"
type textarea "Hello, Thank you very much for your detailed feedback regarding your visit to t…"
radio input "true"
type textarea "Hello, Thank you very much for your detailed feedback regarding your visit to t…"
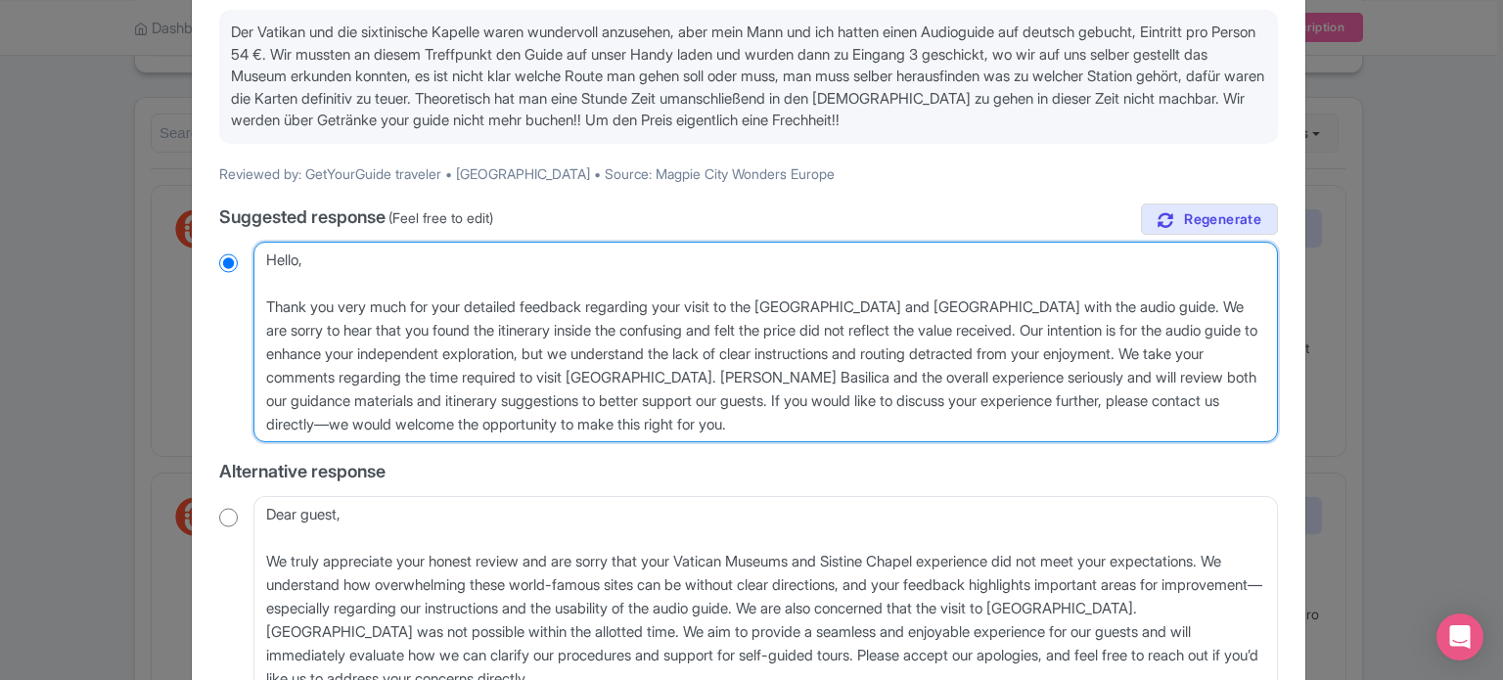
radio input "true"
type textarea "Hello, Thank you very much for your detailed feedback regarding your visit to t…"
radio input "true"
type textarea "Hello, Thank you very much for your detailed feedback regarding your visit to t…"
radio input "true"
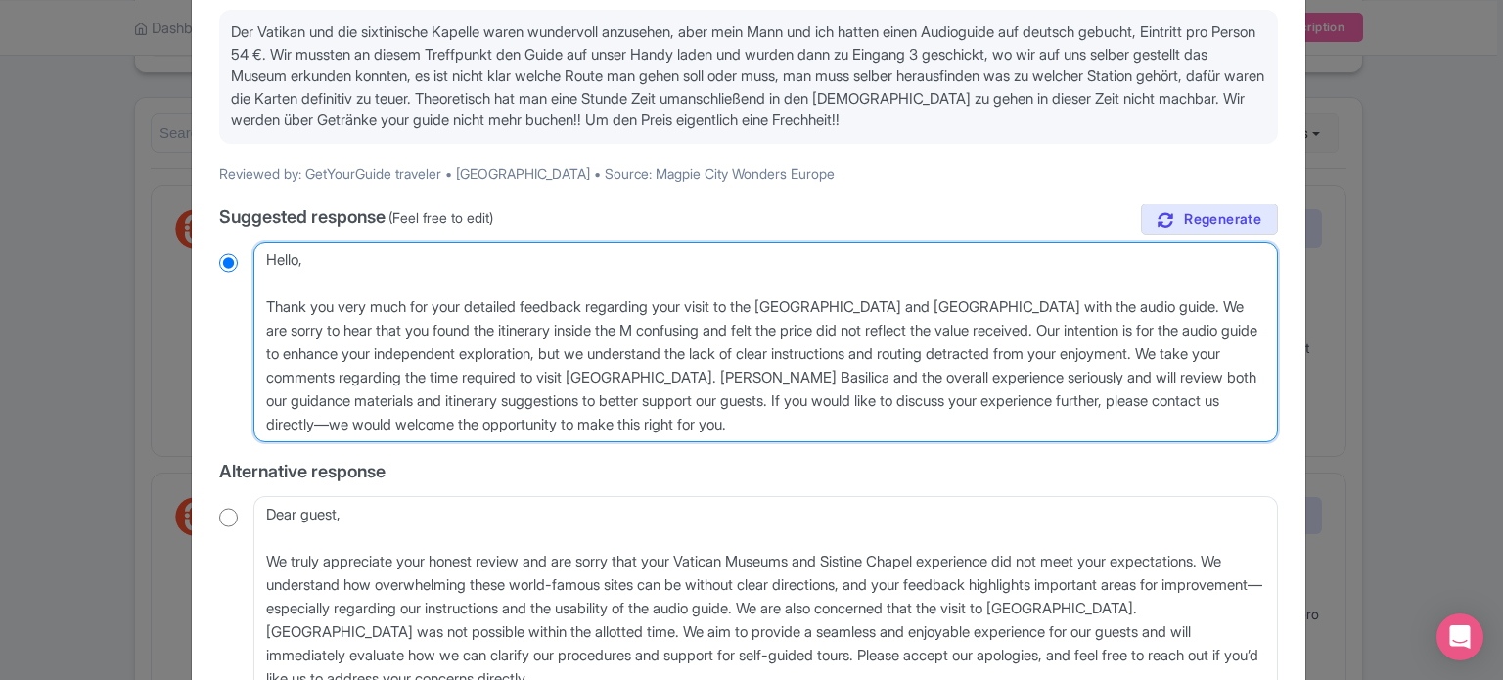
type textarea "Hello, Thank you very much for your detailed feedback regarding your visit to t…"
radio input "true"
type textarea "Hello, Thank you very much for your detailed feedback regarding your visit to t…"
radio input "true"
type textarea "Hello, Thank you very much for your detailed feedback regarding your visit to t…"
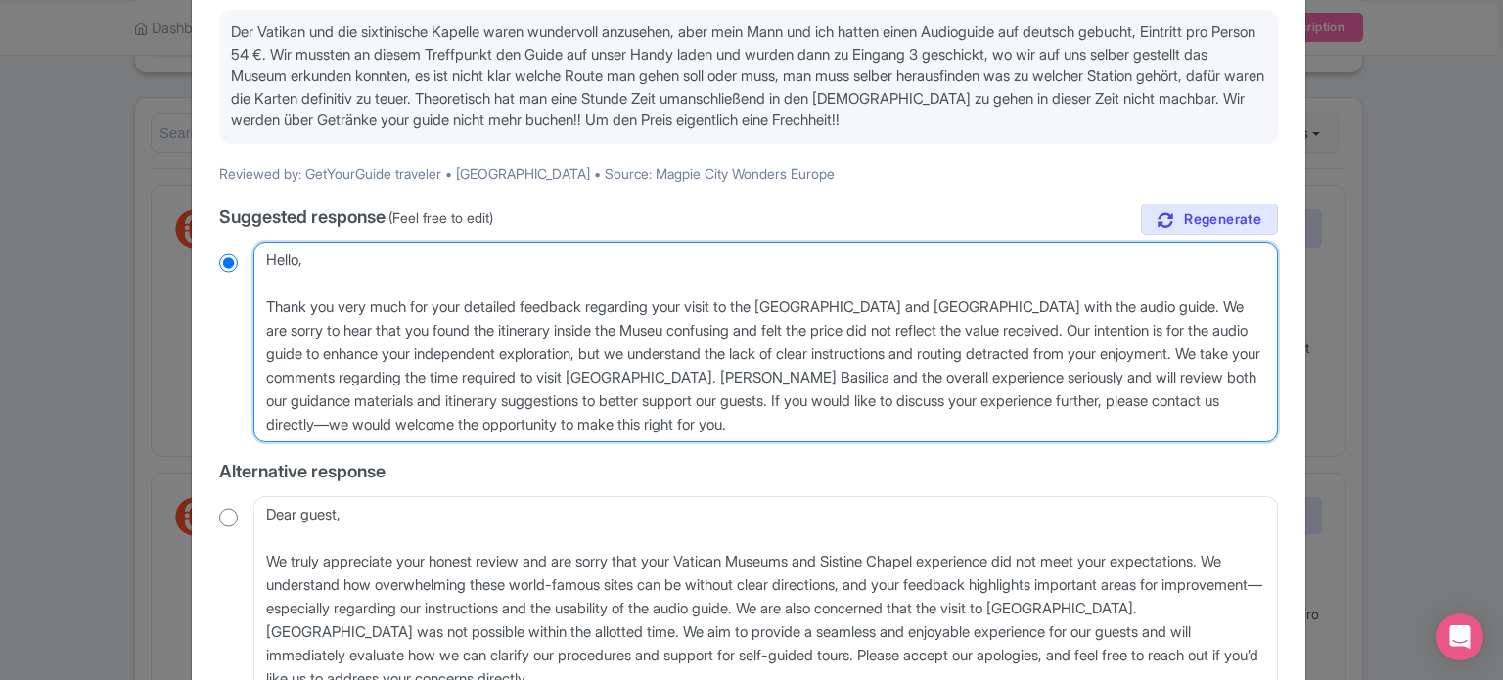
radio input "true"
type textarea "Hello, Thank you very much for your detailed feedback regarding your visit to t…"
radio input "true"
type textarea "Hello, Thank you very much for your detailed feedback regarding your visit to t…"
radio input "true"
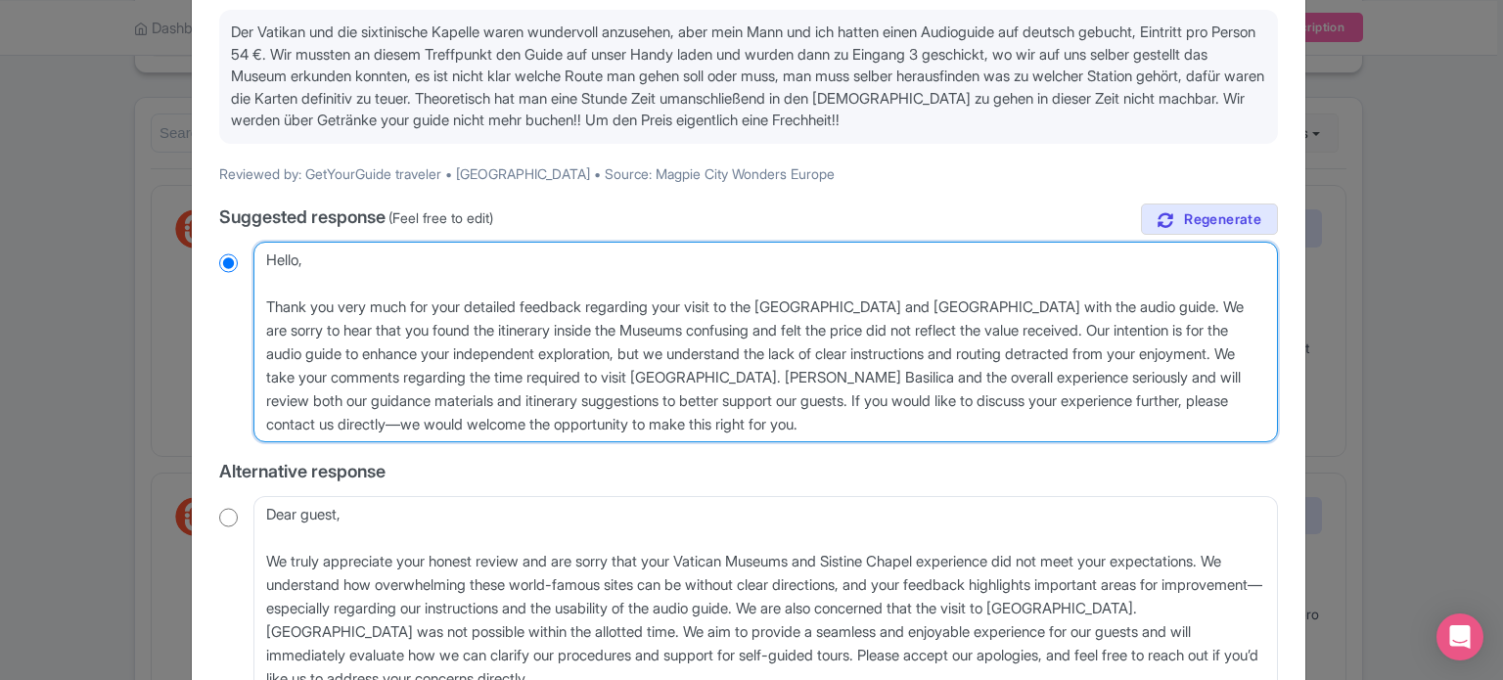
drag, startPoint x: 1028, startPoint y: 326, endPoint x: 1229, endPoint y: 352, distance: 203.3
click at [1229, 352] on textarea "Dear GetYourGuide traveler, Thank you very much for your detailed feedback rega…" at bounding box center [765, 343] width 1025 height 202
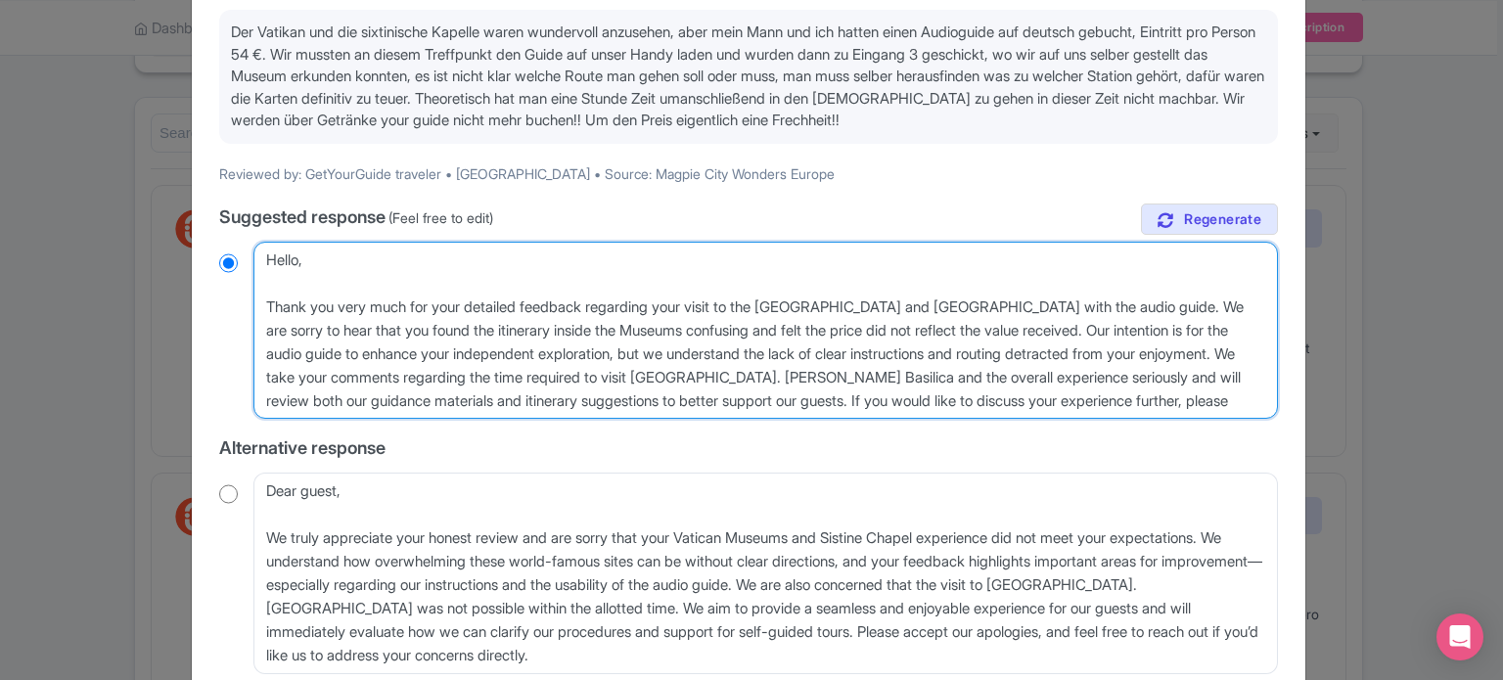
type textarea "Hello, Thank you very much for your detailed feedback regarding your visit to t…"
radio input "true"
type textarea "Hello, Thank you very much for your detailed feedback regarding your visit to t…"
radio input "true"
drag, startPoint x: 287, startPoint y: 349, endPoint x: 597, endPoint y: 349, distance: 310.2
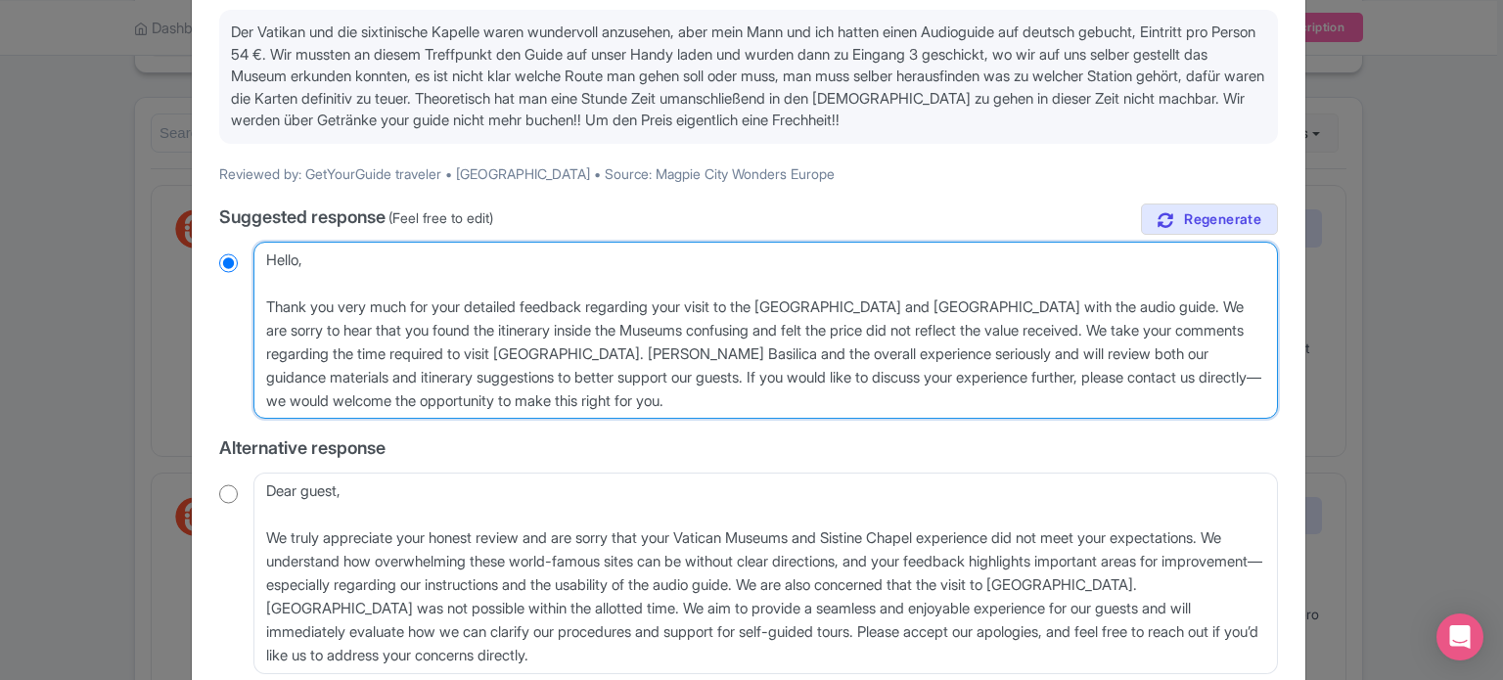
click at [597, 349] on textarea "Dear GetYourGuide traveler, Thank you very much for your detailed feedback rega…" at bounding box center [765, 331] width 1025 height 178
type textarea "Hello, Thank you very much for your detailed feedback regarding your visit to t…"
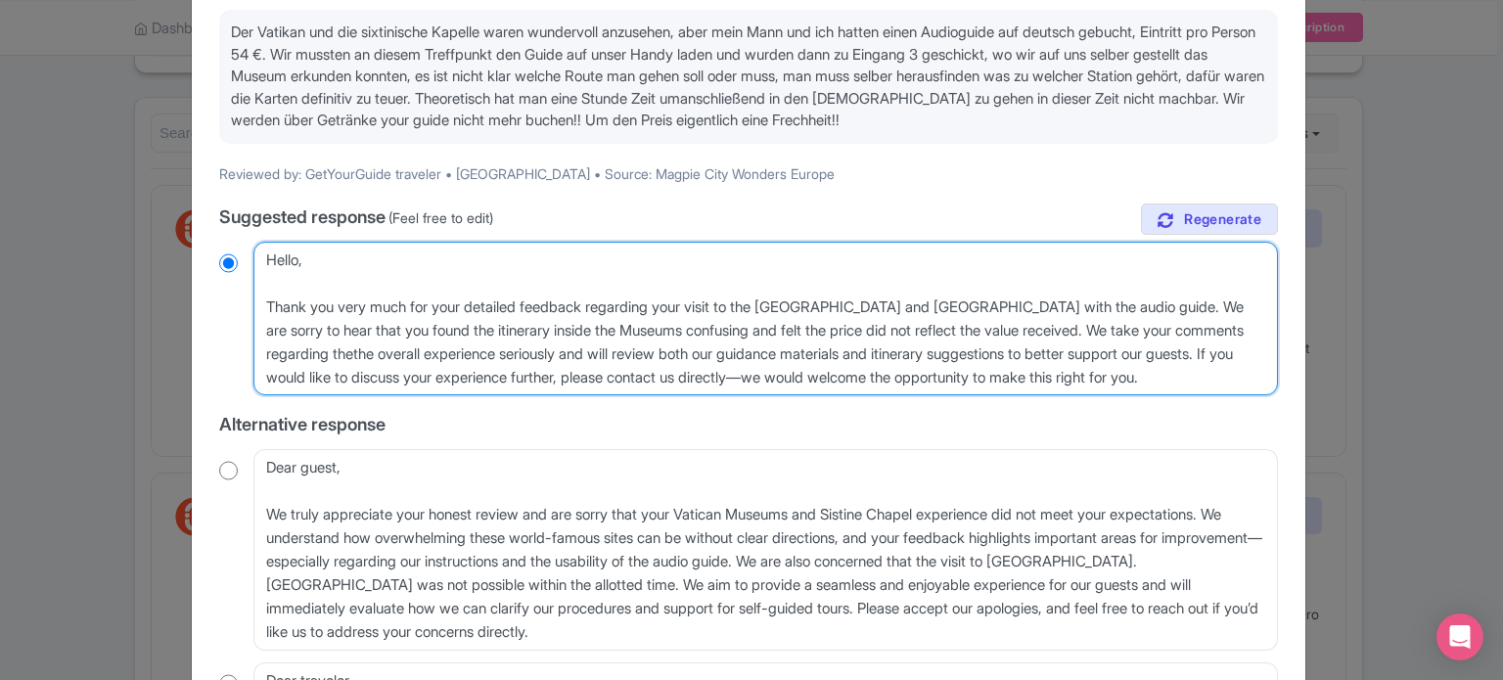
radio input "true"
type textarea "Hello, Thank you very much for your detailed feedback regarding your visit to t…"
radio input "true"
type textarea "Hello, Thank you very much for your detailed feedback regarding your visit to t…"
radio input "true"
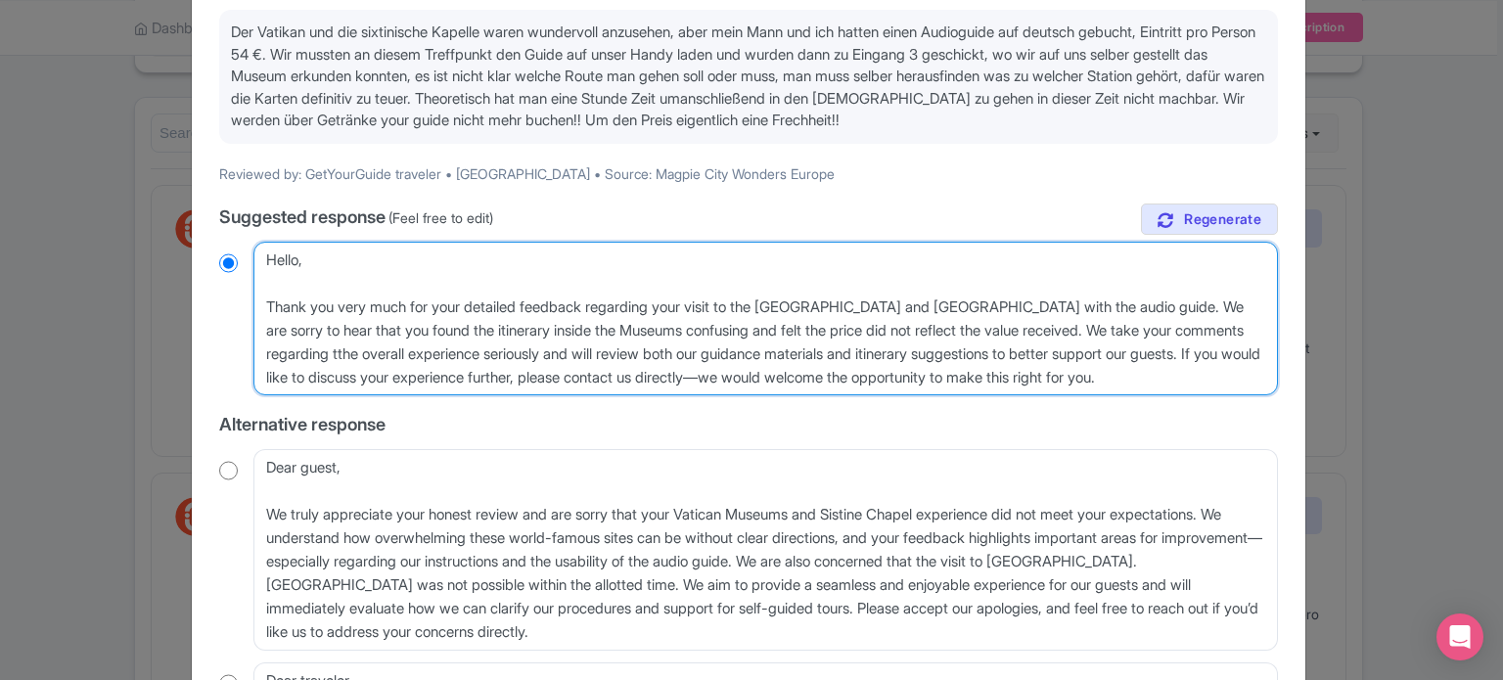
type textarea "Hello, Thank you very much for your detailed feedback regarding your visit to t…"
radio input "true"
drag, startPoint x: 1159, startPoint y: 348, endPoint x: 541, endPoint y: 348, distance: 617.6
click at [541, 348] on textarea "Dear GetYourGuide traveler, Thank you very much for your detailed feedback rega…" at bounding box center [765, 319] width 1025 height 155
type textarea "Hello, Thank you very much for your detailed feedback regarding your visit to t…"
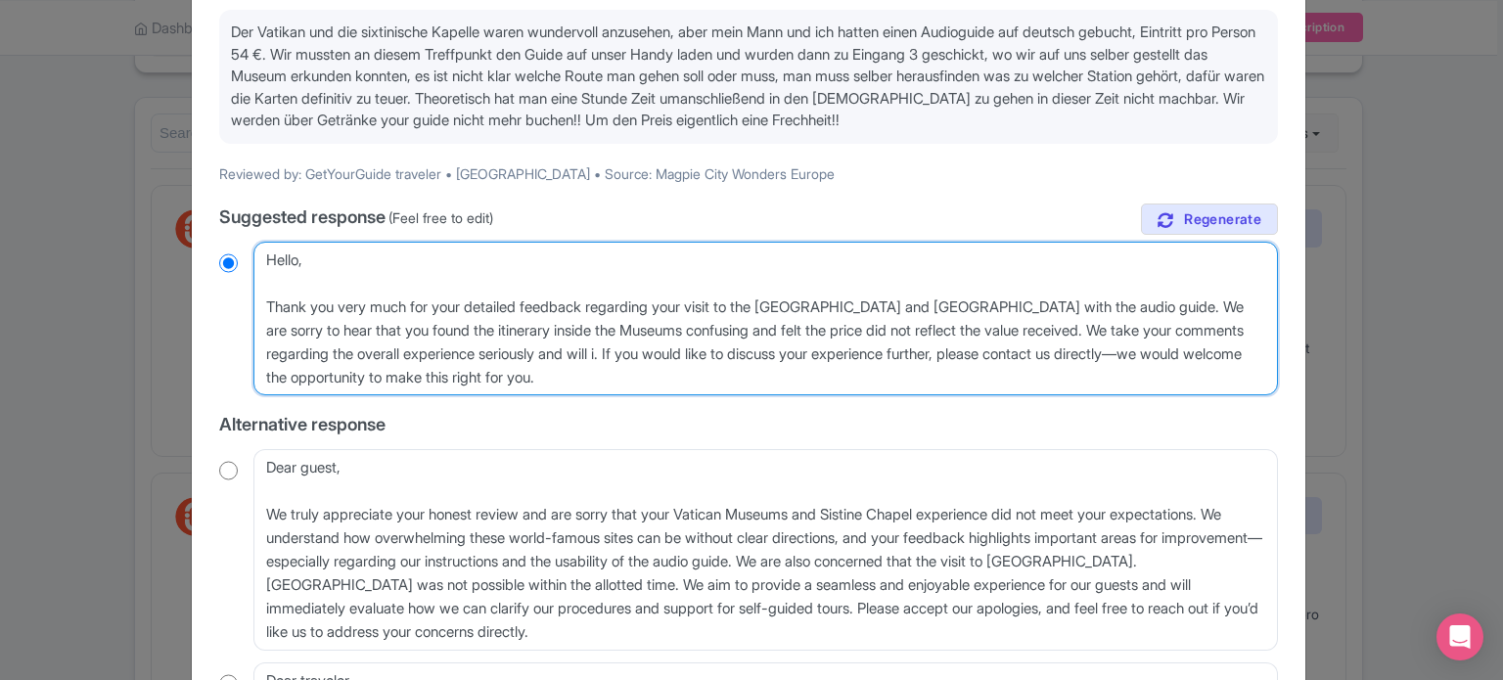
radio input "true"
type textarea "Hello, Thank you very much for your detailed feedback regarding your visit to t…"
radio input "true"
type textarea "Hello, Thank you very much for your detailed feedback regarding your visit to t…"
radio input "true"
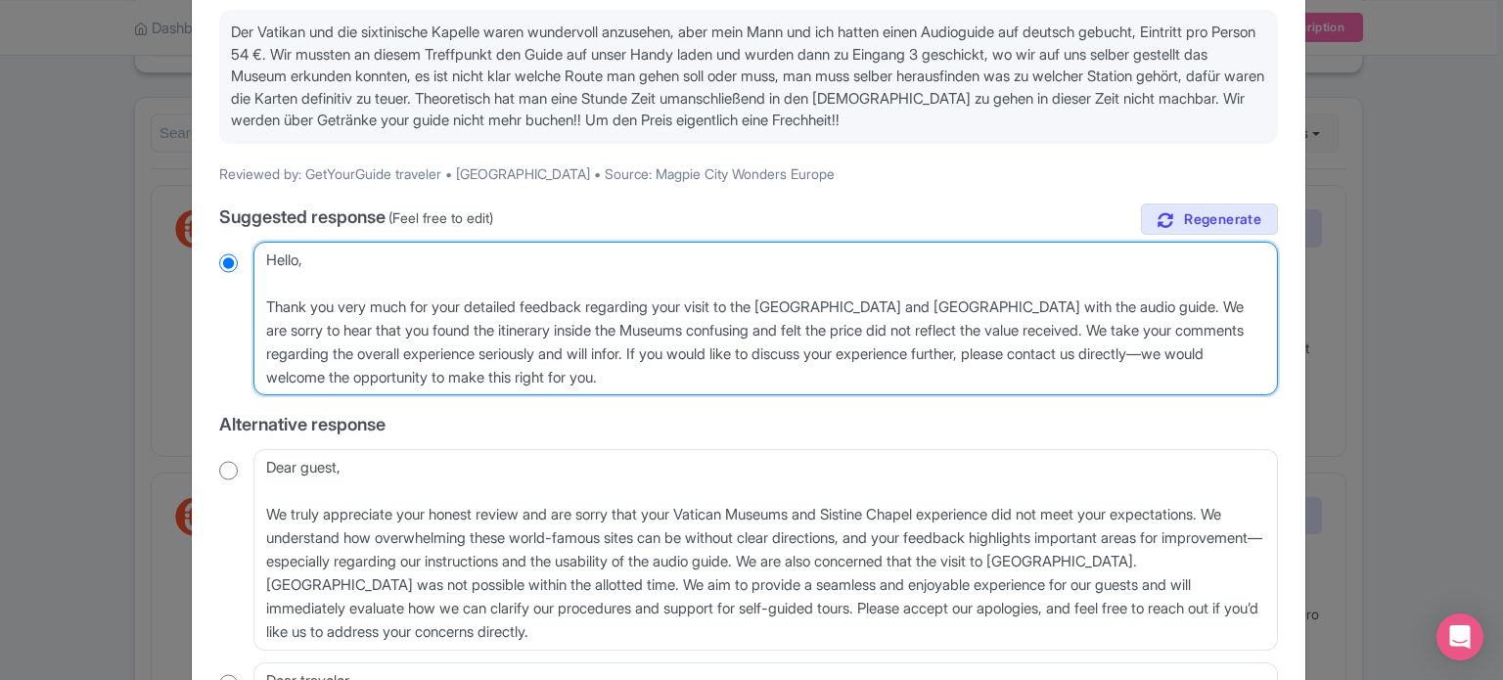
type textarea "Hello, Thank you very much for your detailed feedback regarding your visit to t…"
radio input "true"
type textarea "Hello, Thank you very much for your detailed feedback regarding your visit to t…"
radio input "true"
type textarea "Hello, Thank you very much for your detailed feedback regarding your visit to t…"
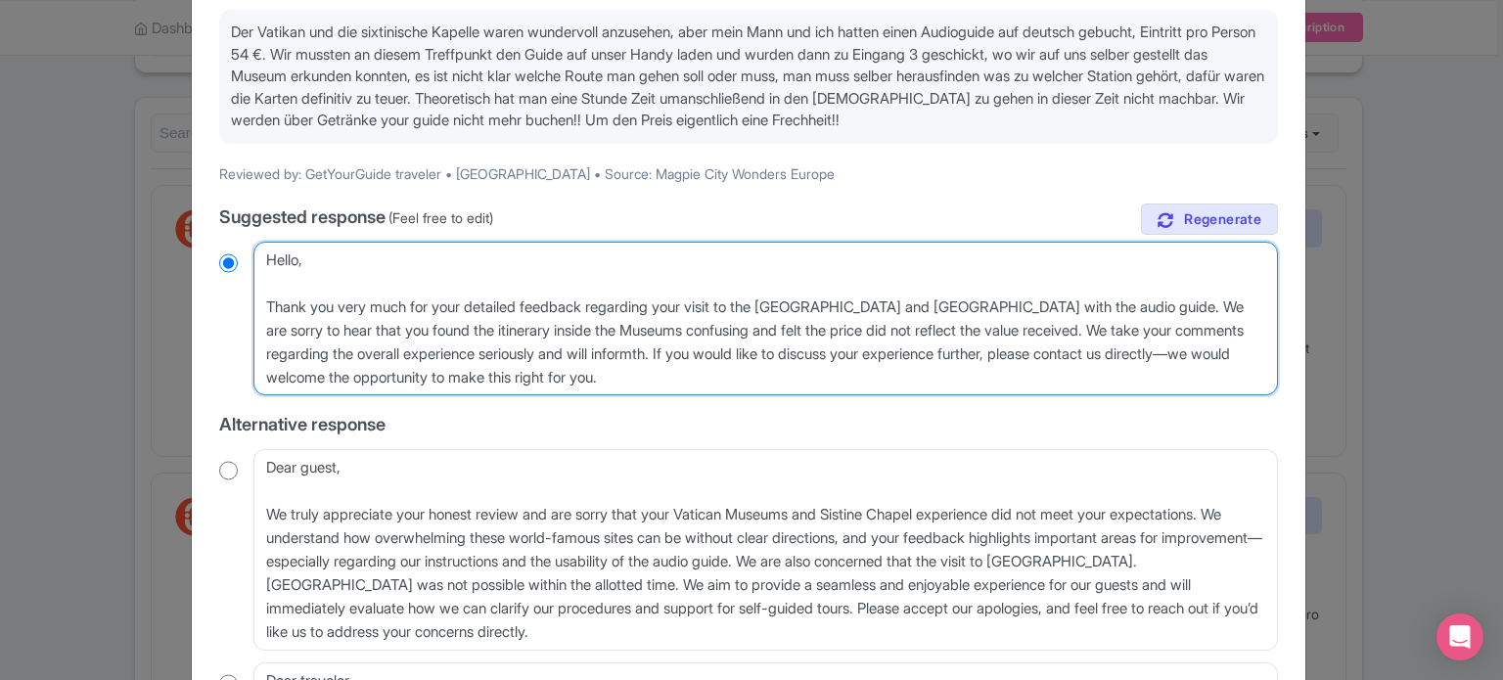
radio input "true"
type textarea "Hello, Thank you very much for your detailed feedback regarding your visit to t…"
radio input "true"
type textarea "Hello, Thank you very much for your detailed feedback regarding your visit to t…"
radio input "true"
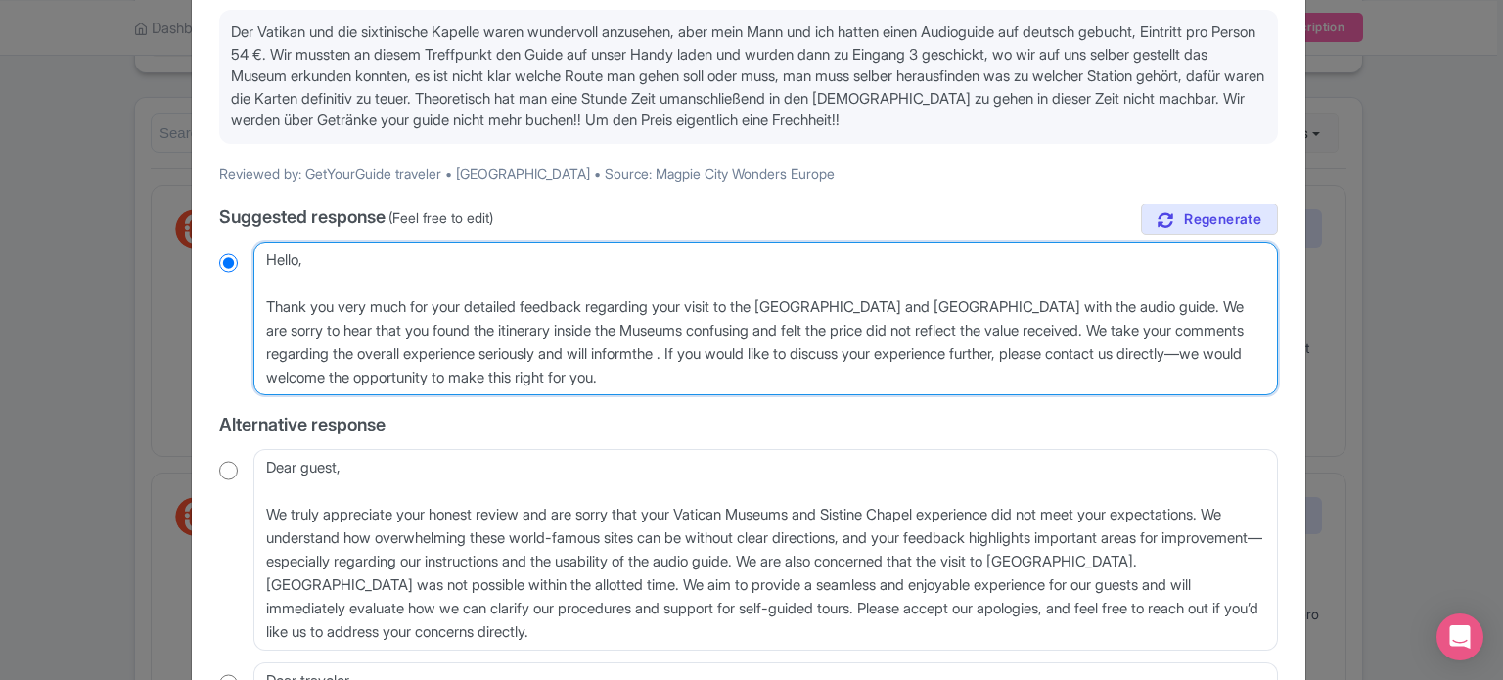
type textarea "Hello, Thank you very much for your detailed feedback regarding your visit to t…"
radio input "true"
type textarea "Hello, Thank you very much for your detailed feedback regarding your visit to t…"
radio input "true"
type textarea "Hello, Thank you very much for your detailed feedback regarding your visit to t…"
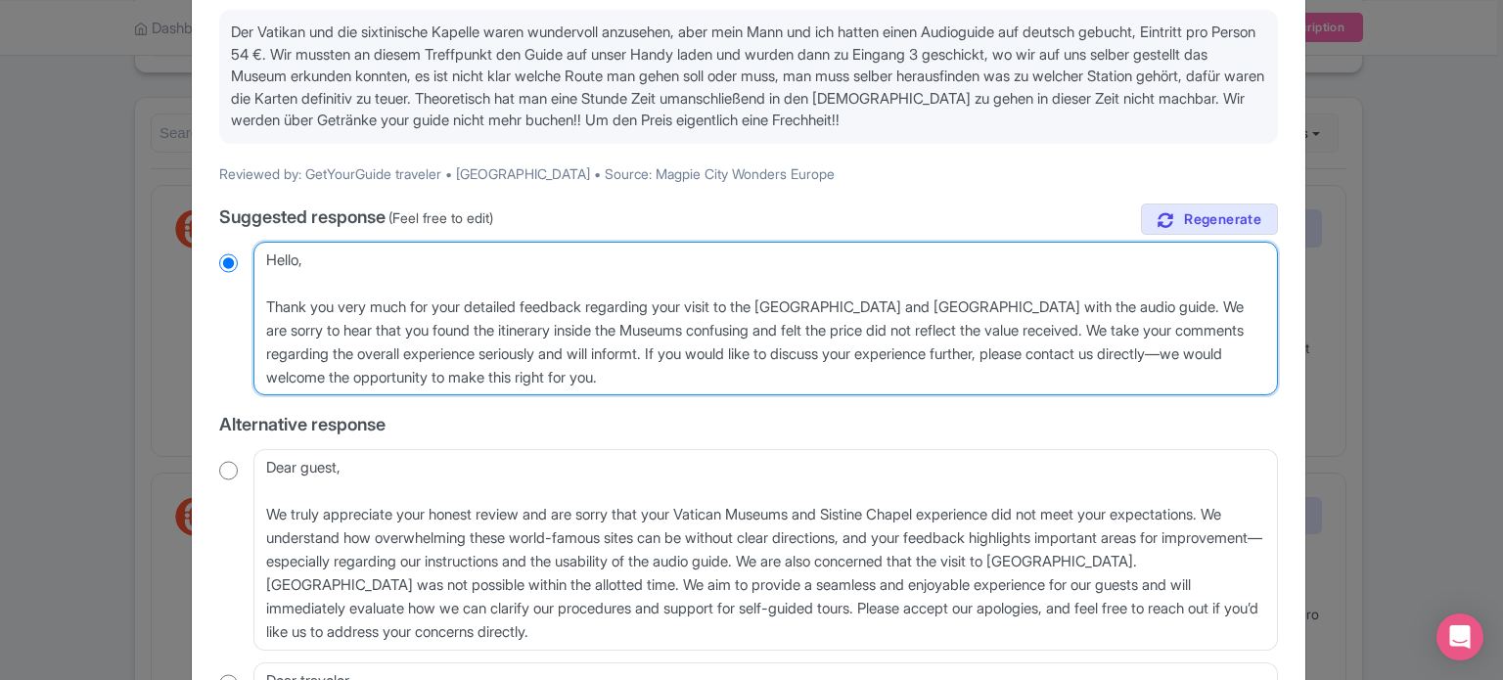
radio input "true"
type textarea "Hello, Thank you very much for your detailed feedback regarding your visit to t…"
radio input "true"
type textarea "Hello, Thank you very much for your detailed feedback regarding your visit to t…"
radio input "true"
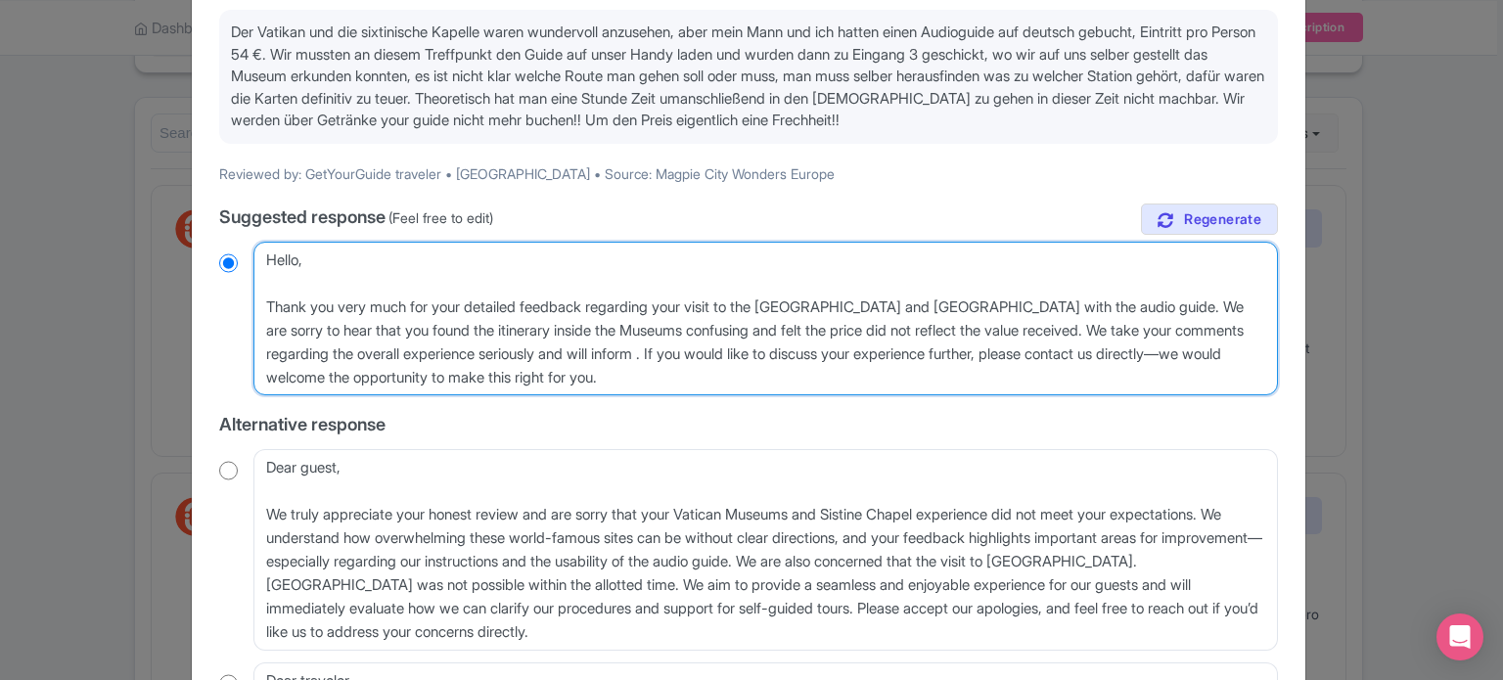
type textarea "Hello, Thank you very much for your detailed feedback regarding your visit to t…"
radio input "true"
type textarea "Hello, Thank you very much for your detailed feedback regarding your visit to t…"
radio input "true"
type textarea "Hello, Thank you very much for your detailed feedback regarding your visit to t…"
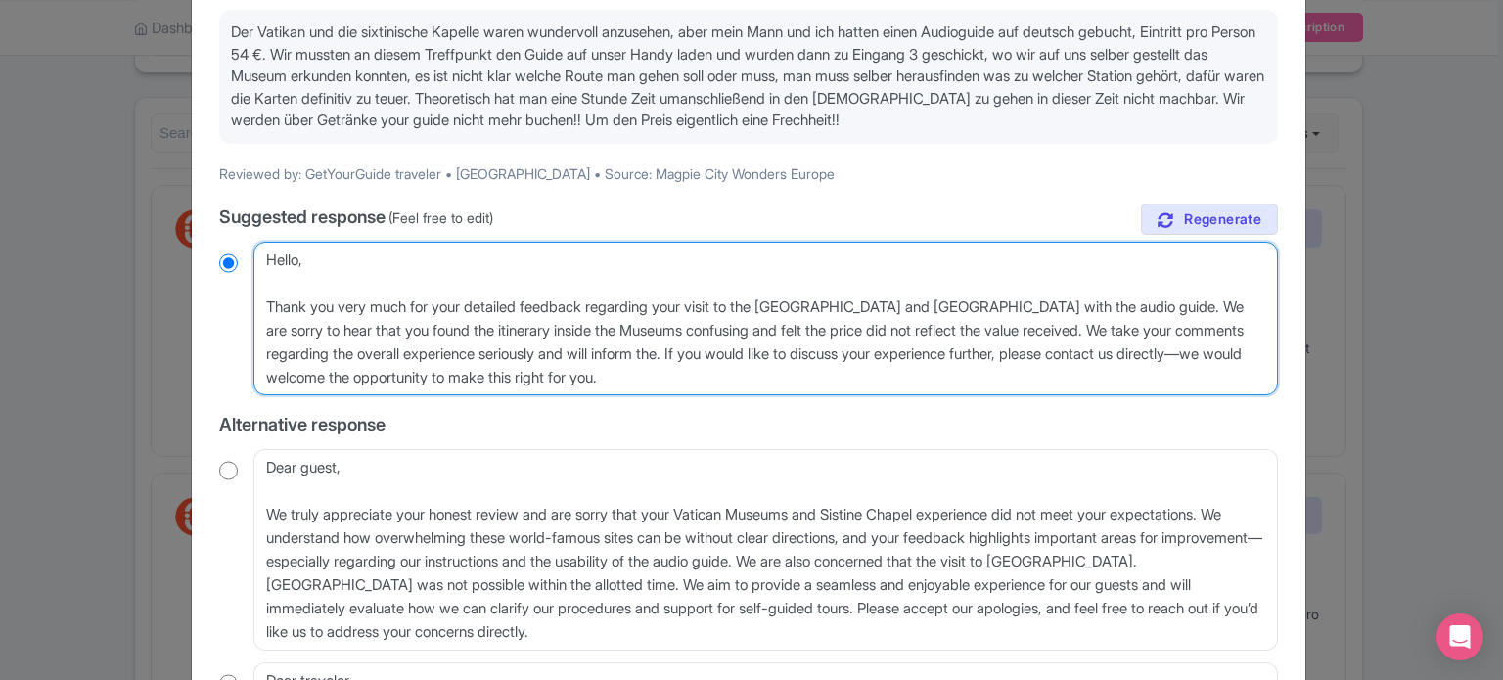
radio input "true"
type textarea "Hello, Thank you very much for your detailed feedback regarding your visit to t…"
radio input "true"
type textarea "Hello, Thank you very much for your detailed feedback regarding your visit to t…"
radio input "true"
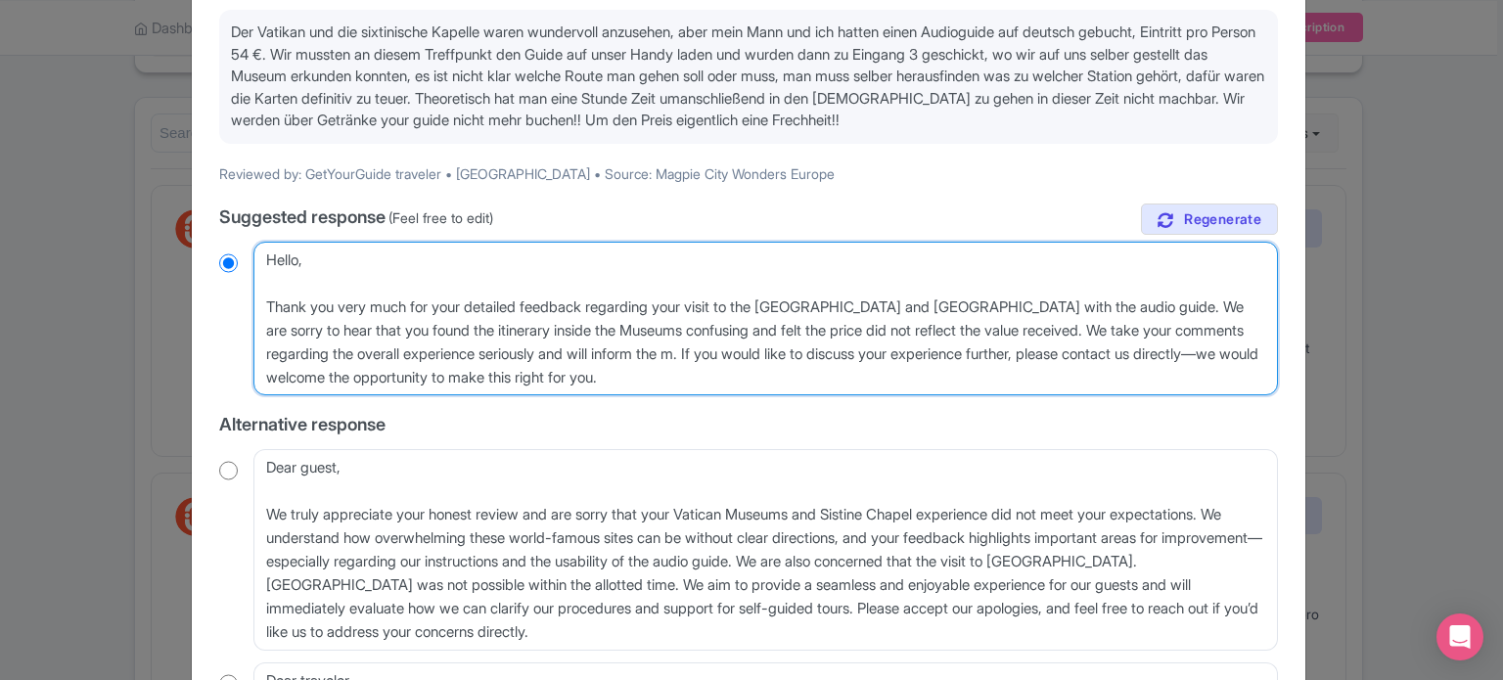
type textarea "Hello, Thank you very much for your detailed feedback regarding your visit to t…"
radio input "true"
type textarea "Hello, Thank you very much for your detailed feedback regarding your visit to t…"
radio input "true"
type textarea "Hello, Thank you very much for your detailed feedback regarding your visit to t…"
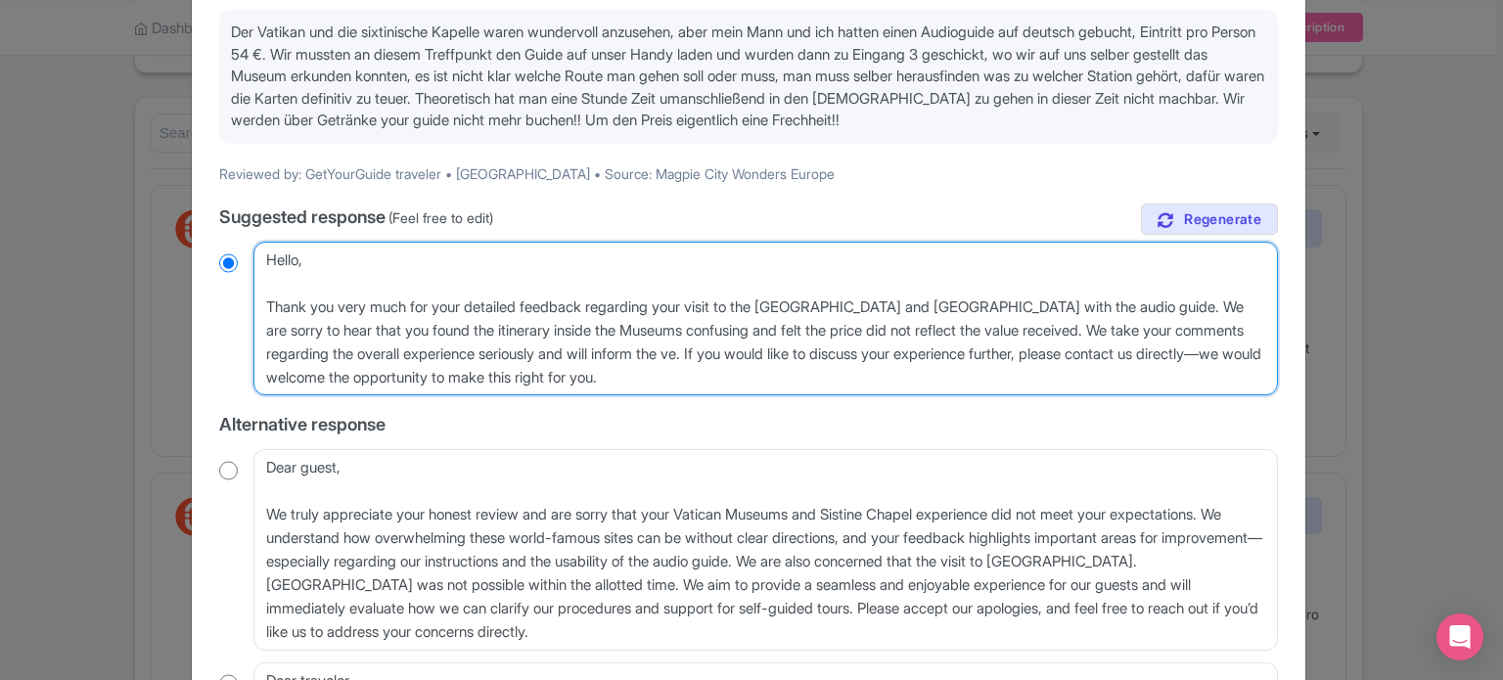
radio input "true"
type textarea "Hello, Thank you very much for your detailed feedback regarding your visit to t…"
radio input "true"
type textarea "Hello, Thank you very much for your detailed feedback regarding your visit to t…"
radio input "true"
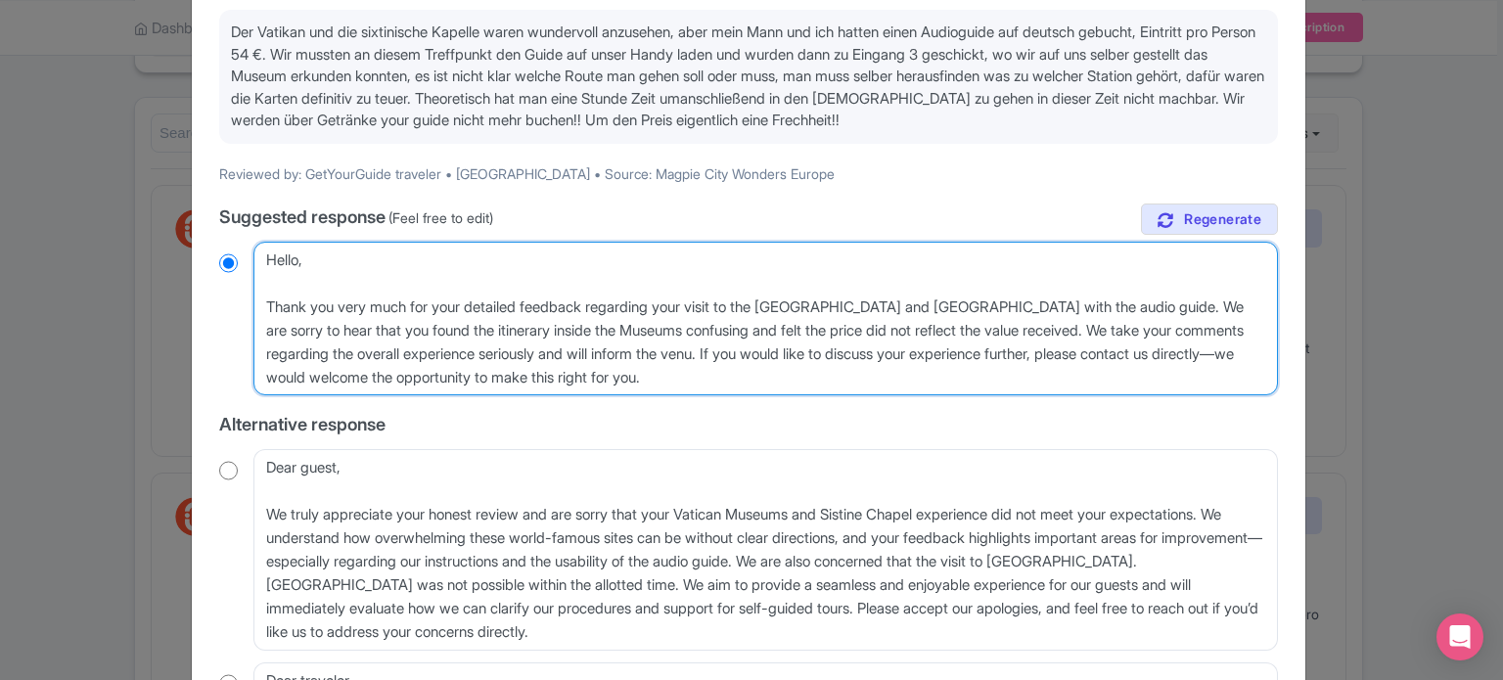
type textarea "Hello, Thank you very much for your detailed feedback regarding your visit to t…"
radio input "true"
type textarea "Hello, Thank you very much for your detailed feedback regarding your visit to t…"
radio input "true"
type textarea "Hello, Thank you very much for your detailed feedback regarding your visit to t…"
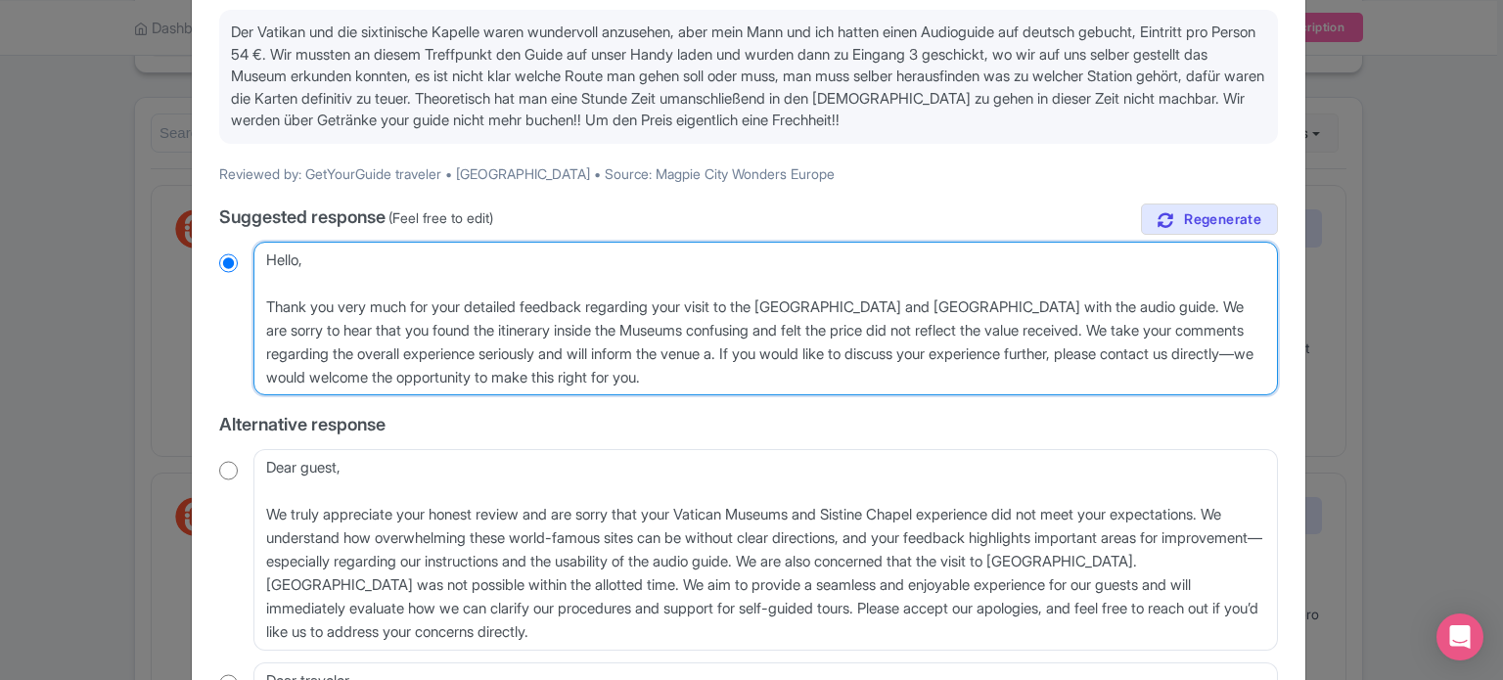
radio input "true"
type textarea "Hello, Thank you very much for your detailed feedback regarding your visit to t…"
radio input "true"
type textarea "Hello, Thank you very much for your detailed feedback regarding your visit to t…"
radio input "true"
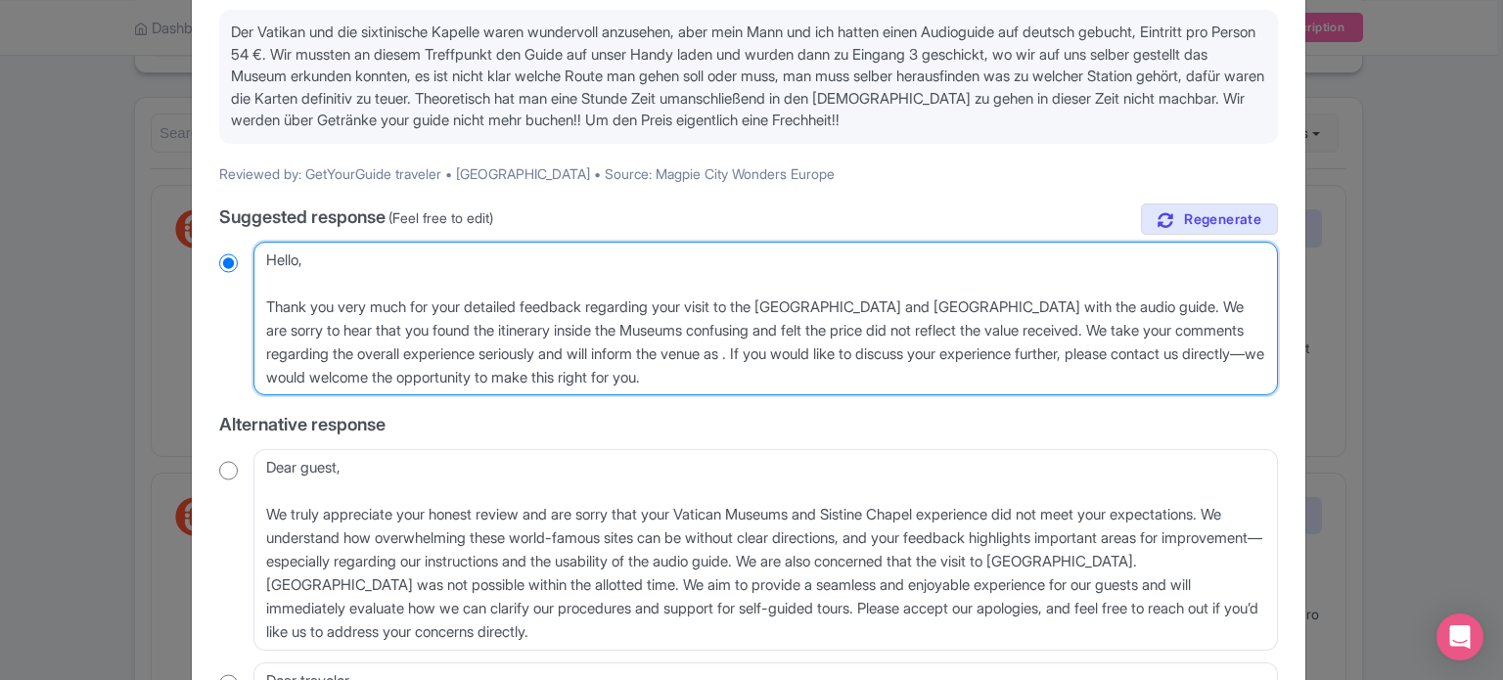
type textarea "Hello, Thank you very much for your detailed feedback regarding your visit to t…"
radio input "true"
type textarea "Hello, Thank you very much for your detailed feedback regarding your visit to t…"
radio input "true"
type textarea "Hello, Thank you very much for your detailed feedback regarding your visit to t…"
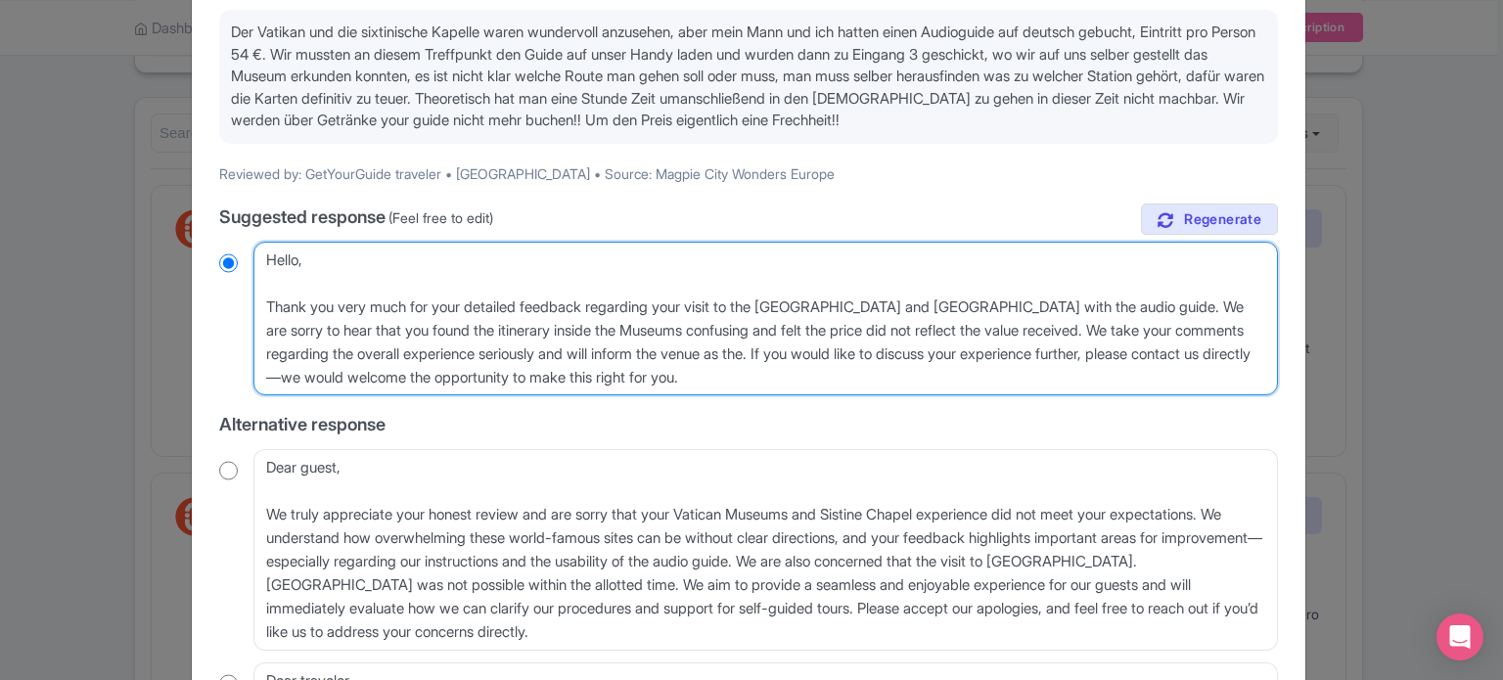
radio input "true"
type textarea "Hello, Thank you very much for your detailed feedback regarding your visit to t…"
radio input "true"
type textarea "Hello, Thank you very much for your detailed feedback regarding your visit to t…"
radio input "true"
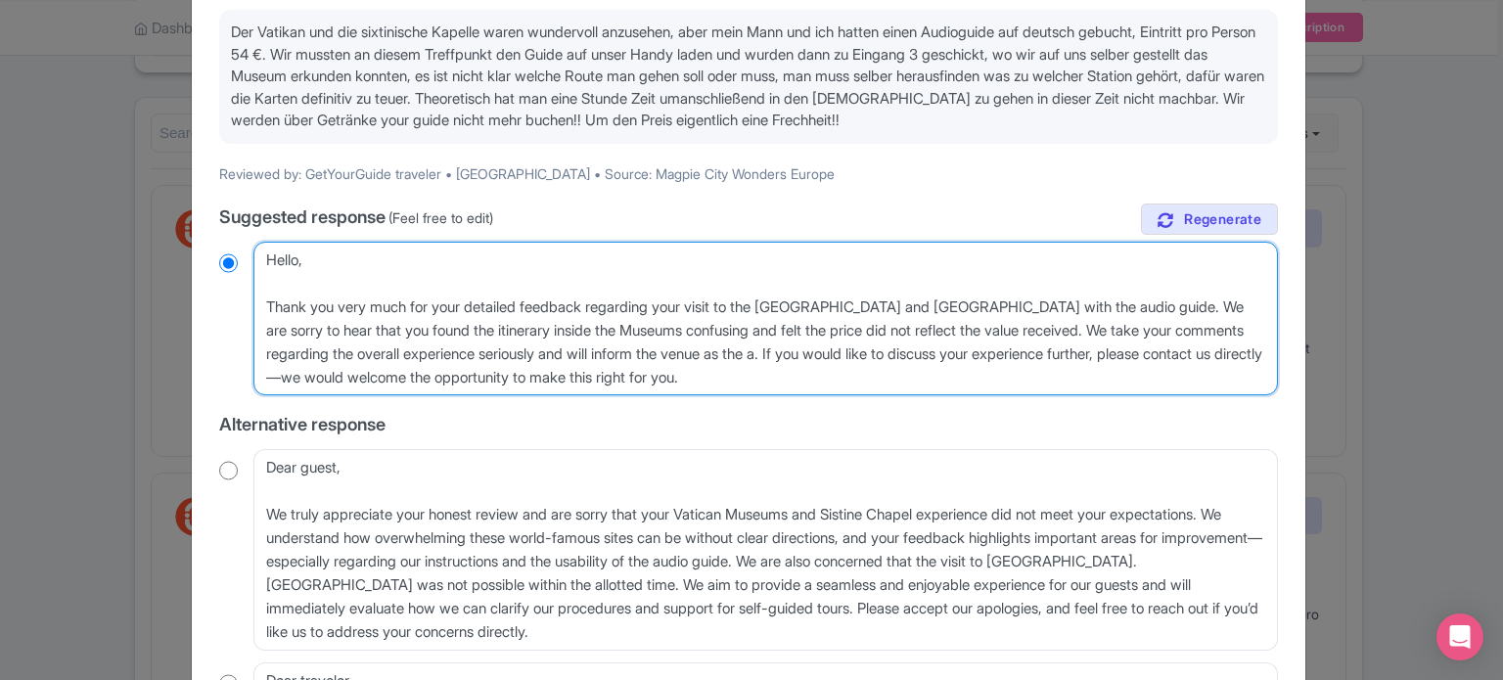
type textarea "Hello, Thank you very much for your detailed feedback regarding your visit to t…"
radio input "true"
type textarea "Hello, Thank you very much for your detailed feedback regarding your visit to t…"
radio input "true"
type textarea "Hello, Thank you very much for your detailed feedback regarding your visit to t…"
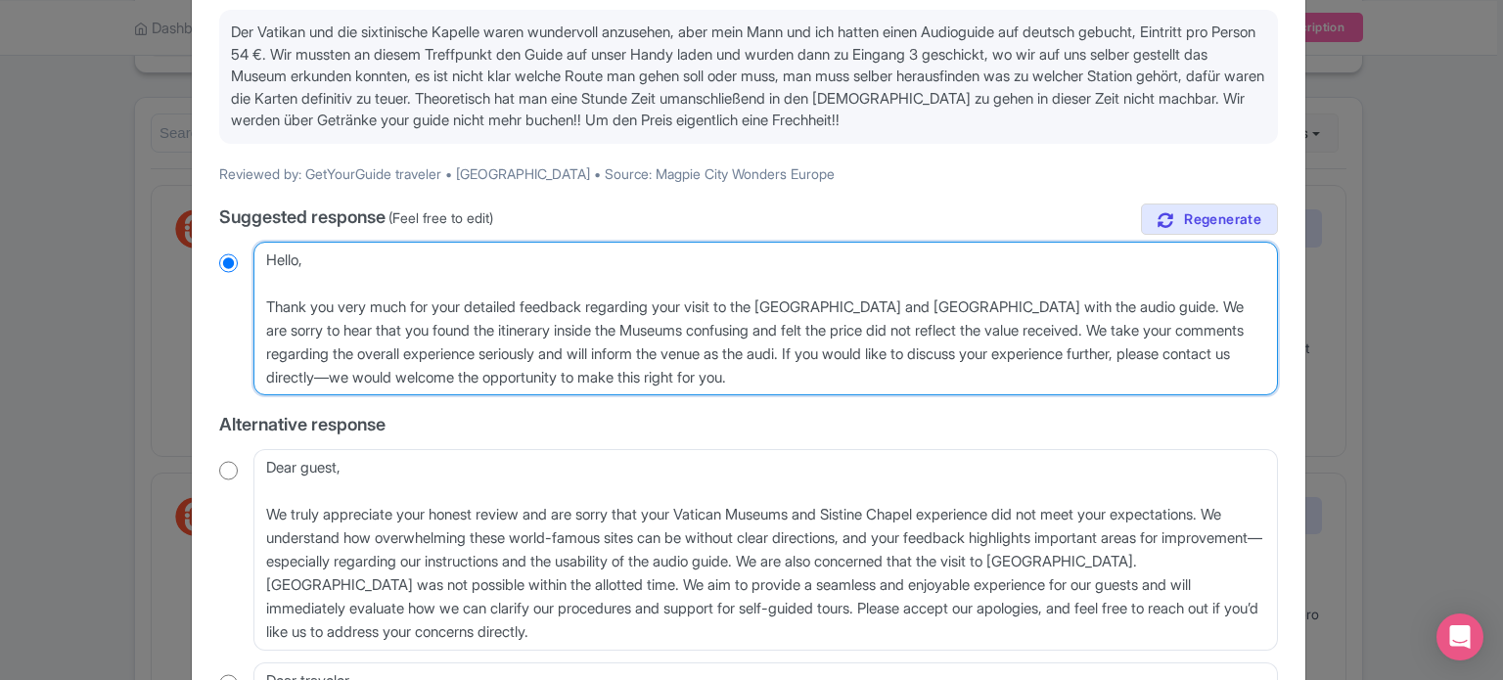
radio input "true"
type textarea "Hello, Thank you very much for your detailed feedback regarding your visit to t…"
radio input "true"
type textarea "Hello, Thank you very much for your detailed feedback regarding your visit to t…"
radio input "true"
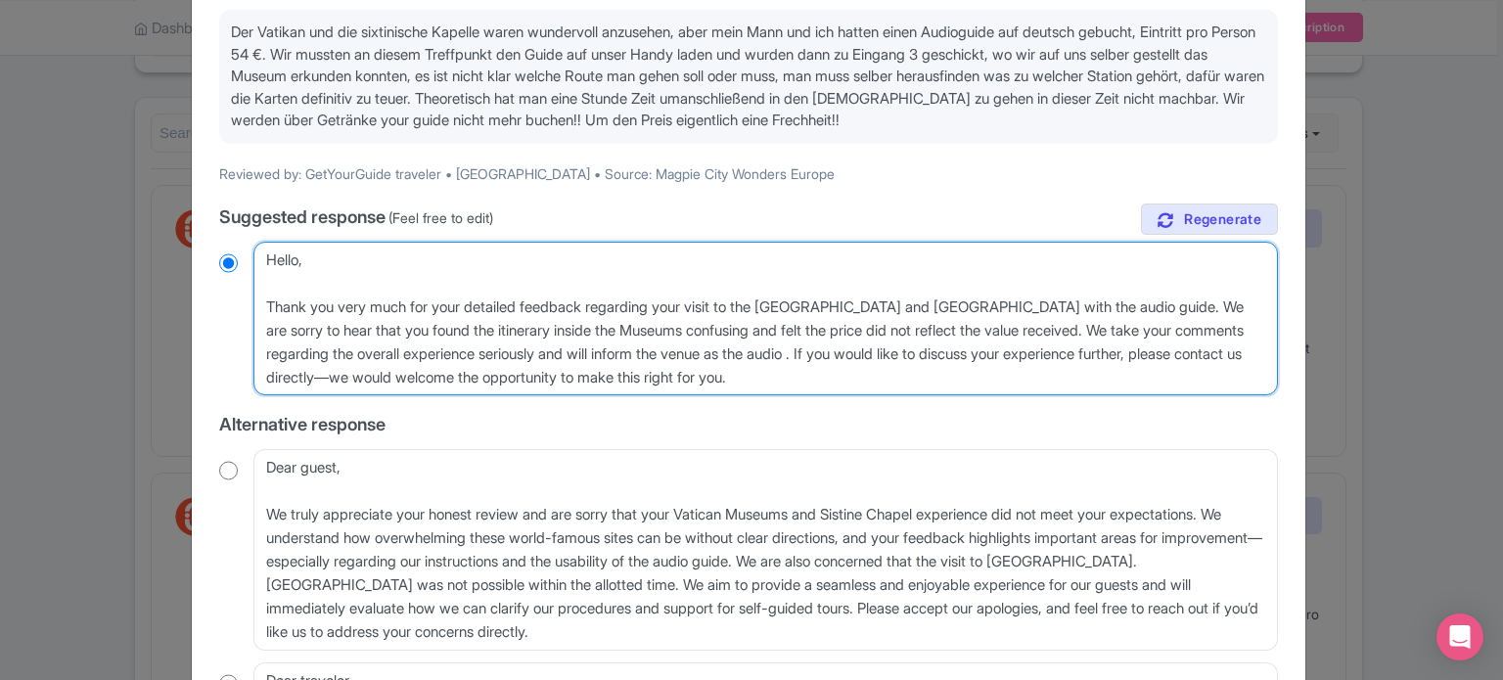
type textarea "Hello, Thank you very much for your detailed feedback regarding your visit to t…"
radio input "true"
type textarea "Hello, Thank you very much for your detailed feedback regarding your visit to t…"
radio input "true"
type textarea "Hello, Thank you very much for your detailed feedback regarding your visit to t…"
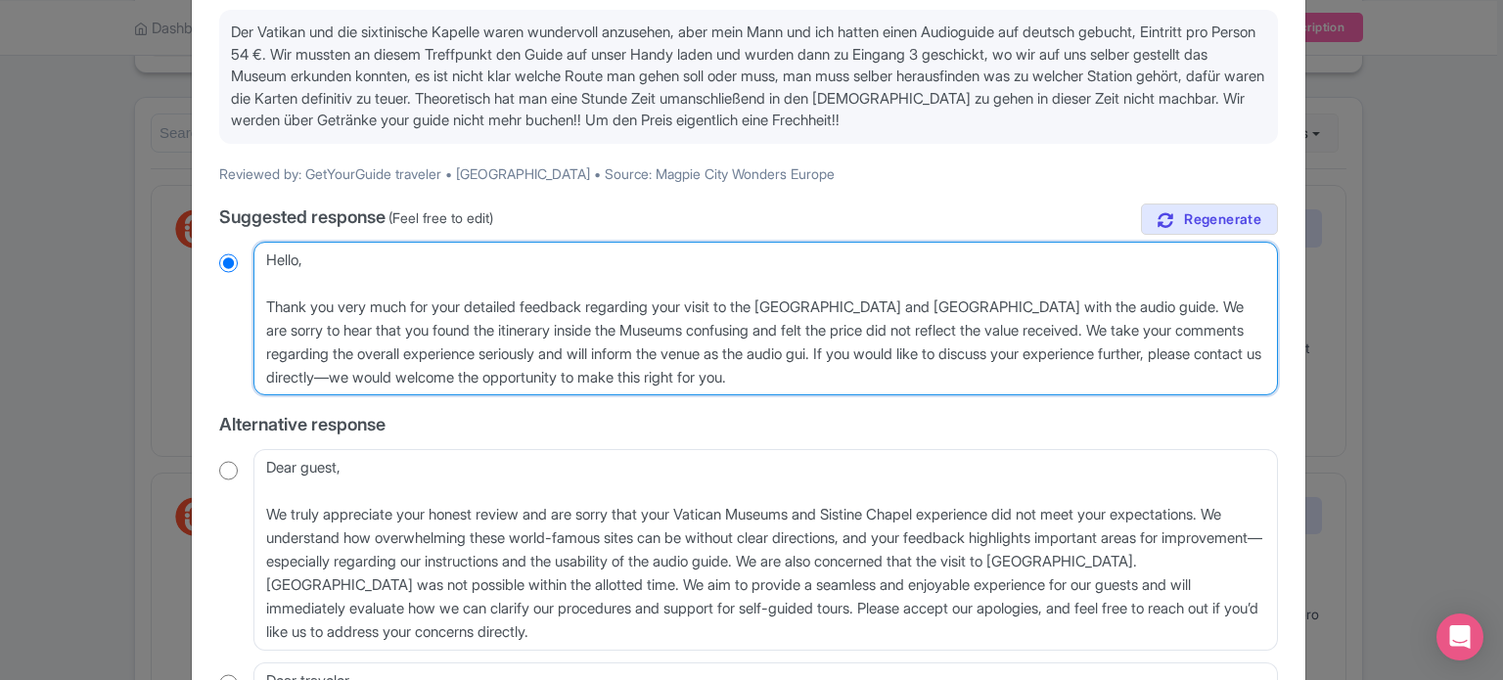
radio input "true"
type textarea "Hello, Thank you very much for your detailed feedback regarding your visit to t…"
radio input "true"
type textarea "Hello, Thank you very much for your detailed feedback regarding your visit to t…"
radio input "true"
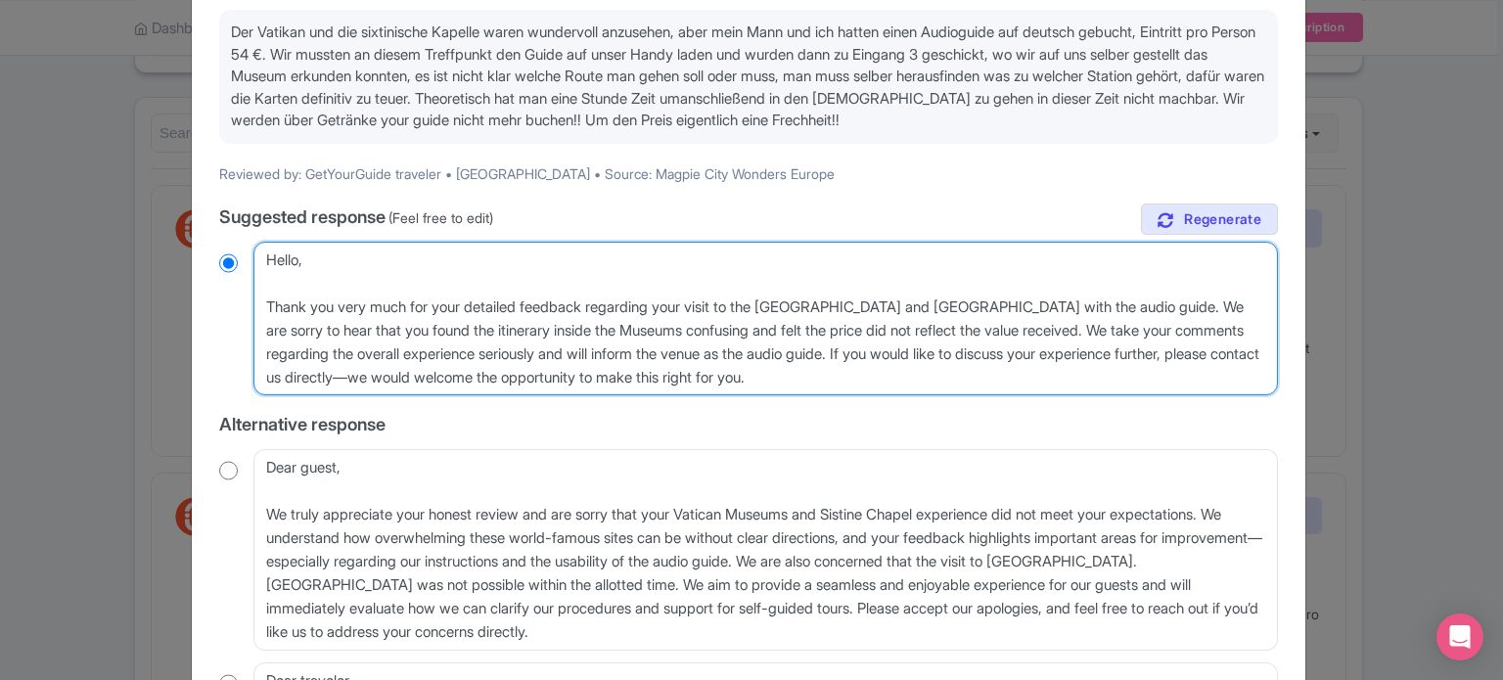
type textarea "Hello, Thank you very much for your detailed feedback regarding your visit to t…"
radio input "true"
type textarea "Hello, Thank you very much for your detailed feedback regarding your visit to t…"
radio input "true"
type textarea "Hello, Thank you very much for your detailed feedback regarding your visit to t…"
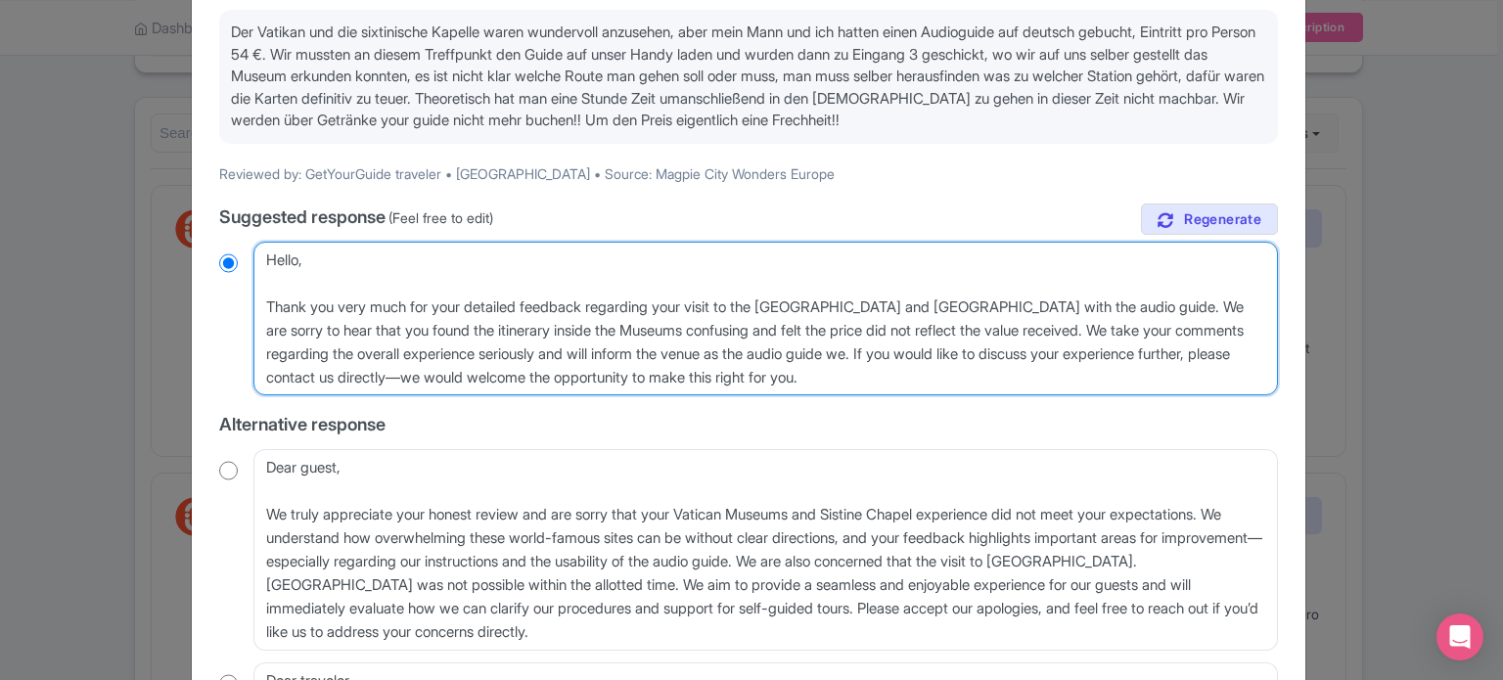
radio input "true"
type textarea "Hello, Thank you very much for your detailed feedback regarding your visit to t…"
radio input "true"
type textarea "Hello, Thank you very much for your detailed feedback regarding your visit to t…"
radio input "true"
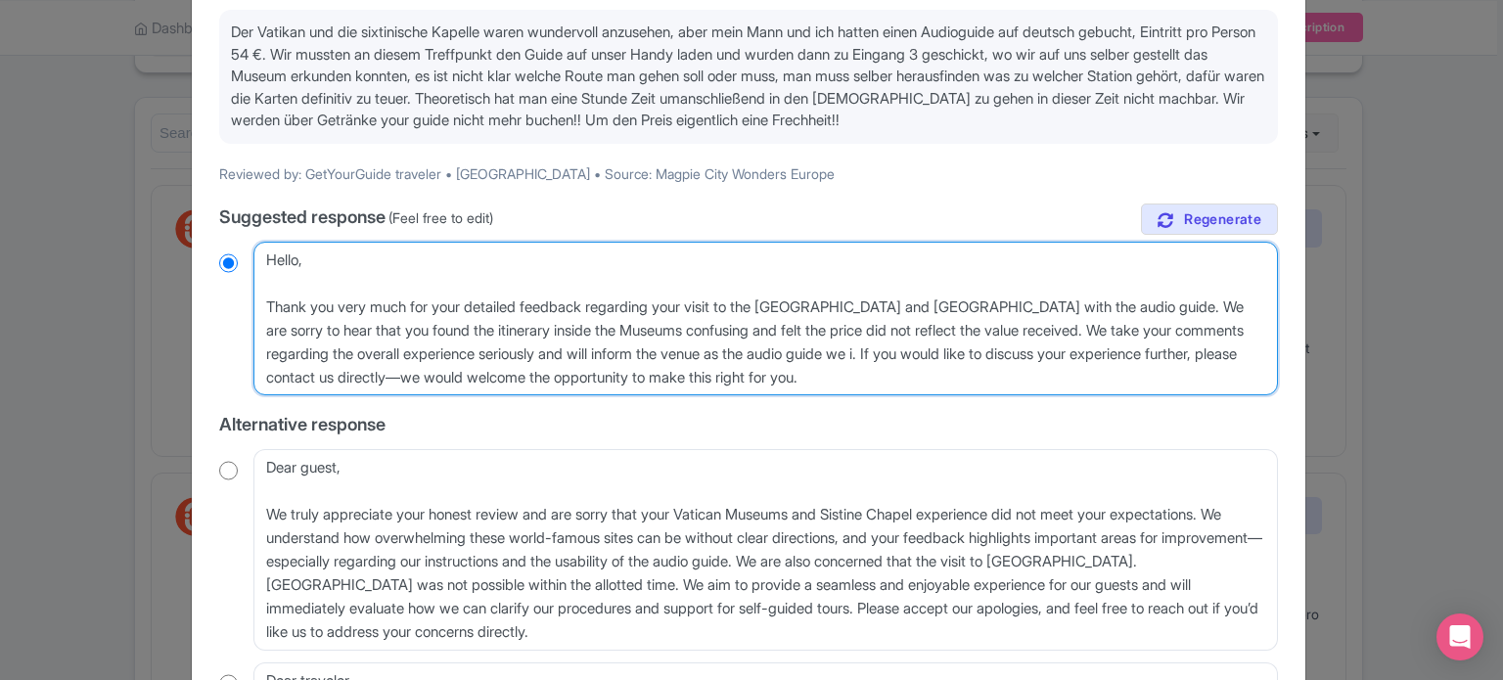
type textarea "Hello, Thank you very much for your detailed feedback regarding your visit to t…"
radio input "true"
type textarea "Hello, Thank you very much for your detailed feedback regarding your visit to t…"
radio input "true"
type textarea "Hello, Thank you very much for your detailed feedback regarding your visit to t…"
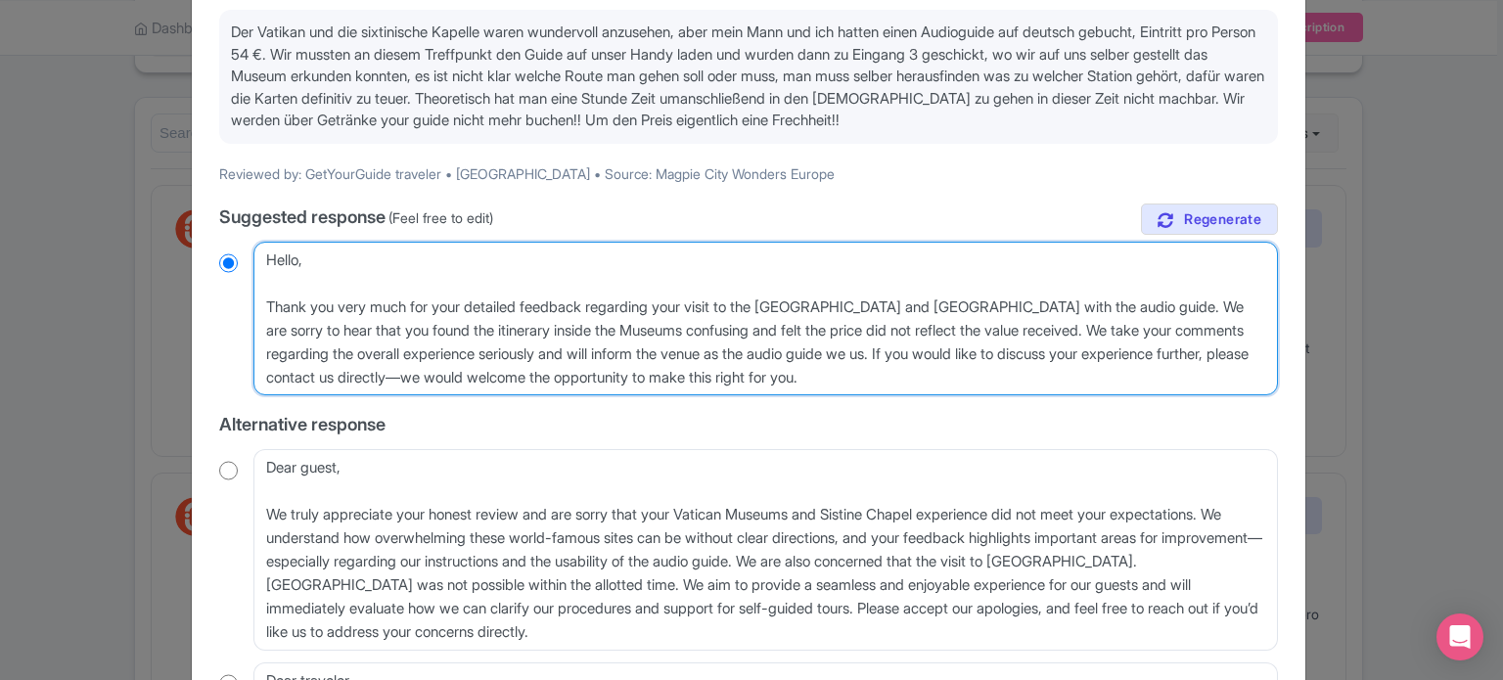
radio input "true"
type textarea "Hello, Thank you very much for your detailed feedback regarding your visit to t…"
radio input "true"
type textarea "Hello, Thank you very much for your detailed feedback regarding your visit to t…"
radio input "true"
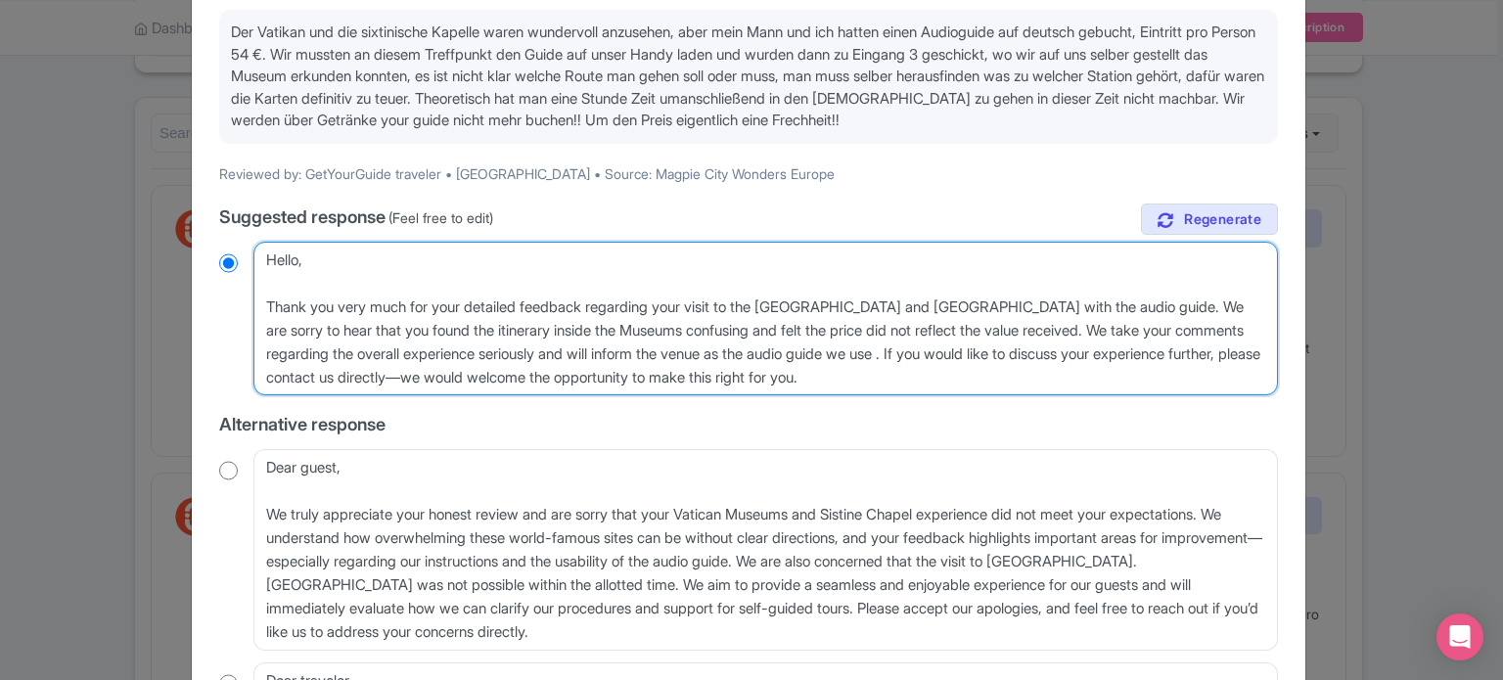
type textarea "Hello, Thank you very much for your detailed feedback regarding your visit to t…"
radio input "true"
type textarea "Hello, Thank you very much for your detailed feedback regarding your visit to t…"
radio input "true"
type textarea "Hello, Thank you very much for your detailed feedback regarding your visit to t…"
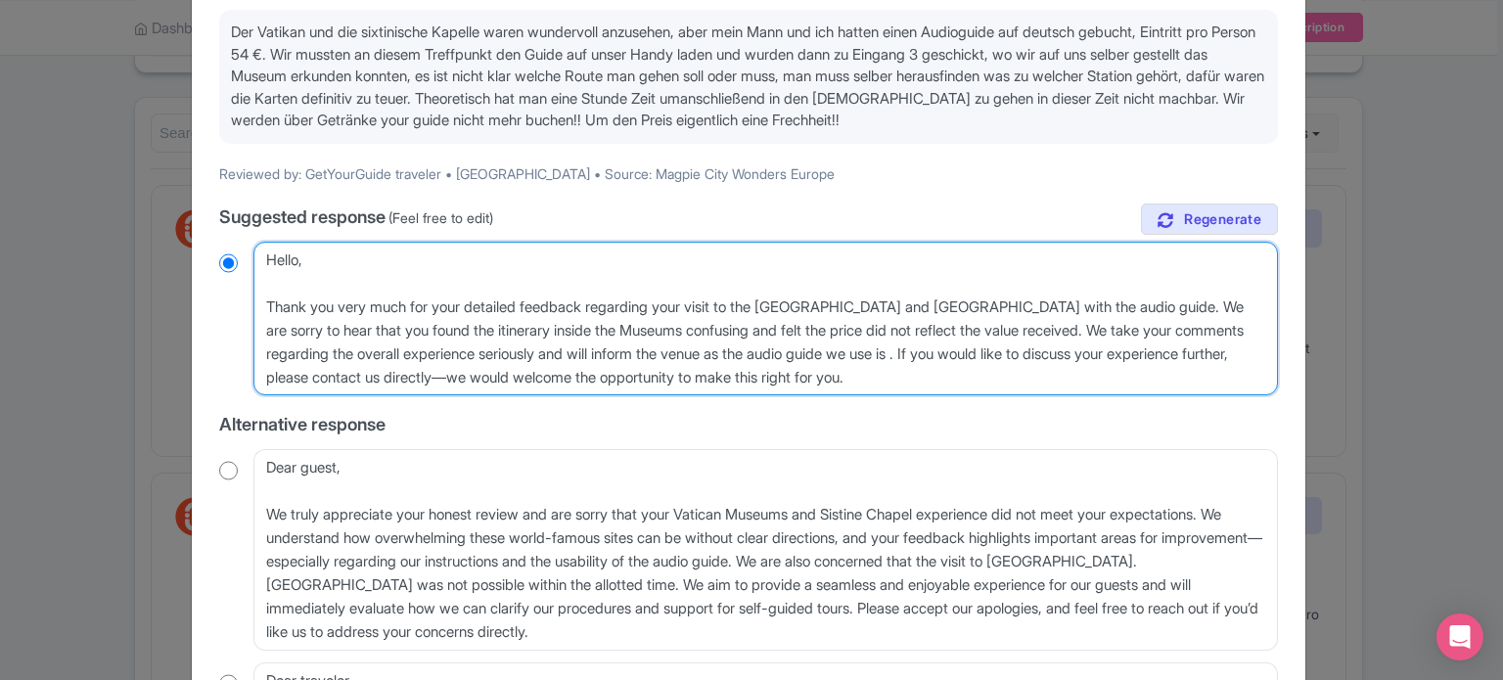
radio input "true"
type textarea "Hello, Thank you very much for your detailed feedback regarding your visit to t…"
radio input "true"
type textarea "Hello, Thank you very much for your detailed feedback regarding your visit to t…"
radio input "true"
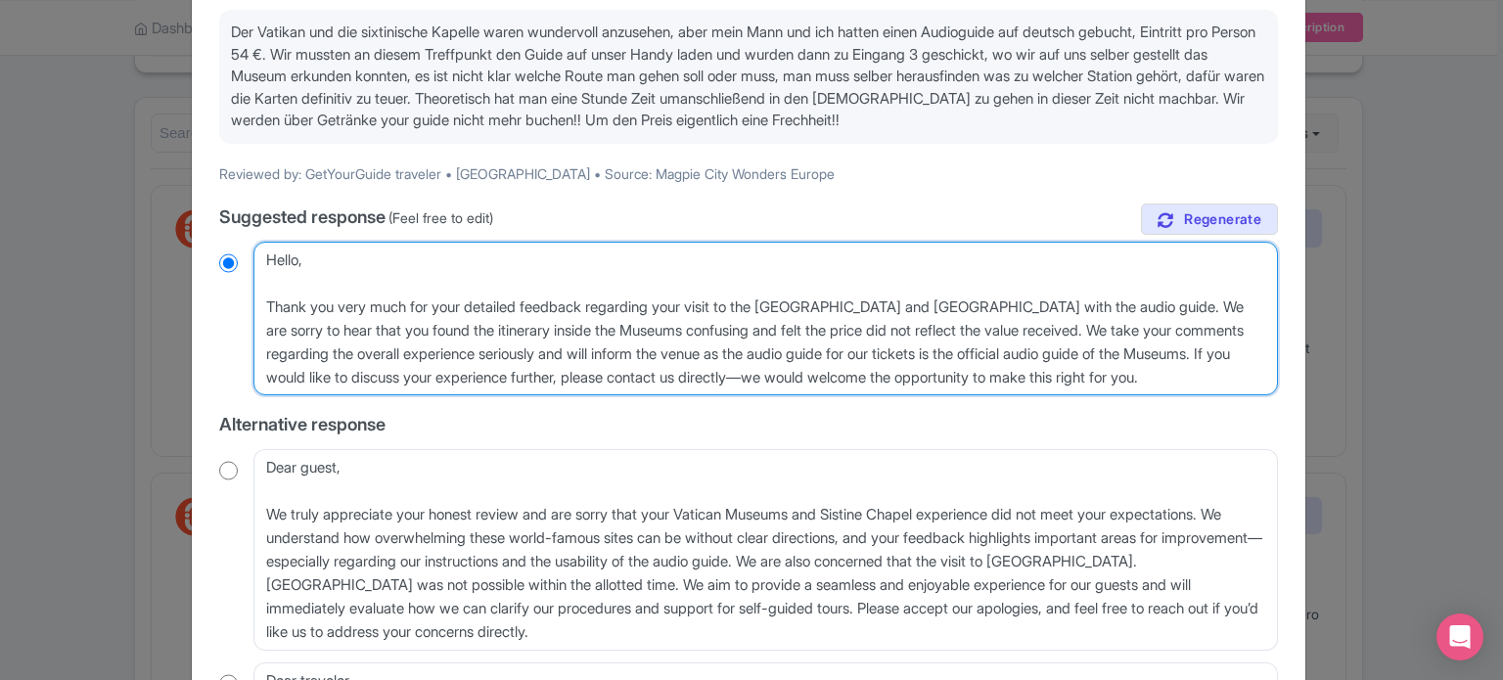
drag, startPoint x: 1210, startPoint y: 375, endPoint x: 763, endPoint y: 367, distance: 446.4
click at [763, 367] on textarea "Dear GetYourGuide traveler, Thank you very much for your detailed feedback rega…" at bounding box center [765, 319] width 1025 height 155
drag, startPoint x: 791, startPoint y: 380, endPoint x: 262, endPoint y: 264, distance: 541.0
click at [262, 264] on textarea "Dear GetYourGuide traveler, Thank you very much for your detailed feedback rega…" at bounding box center [765, 319] width 1025 height 155
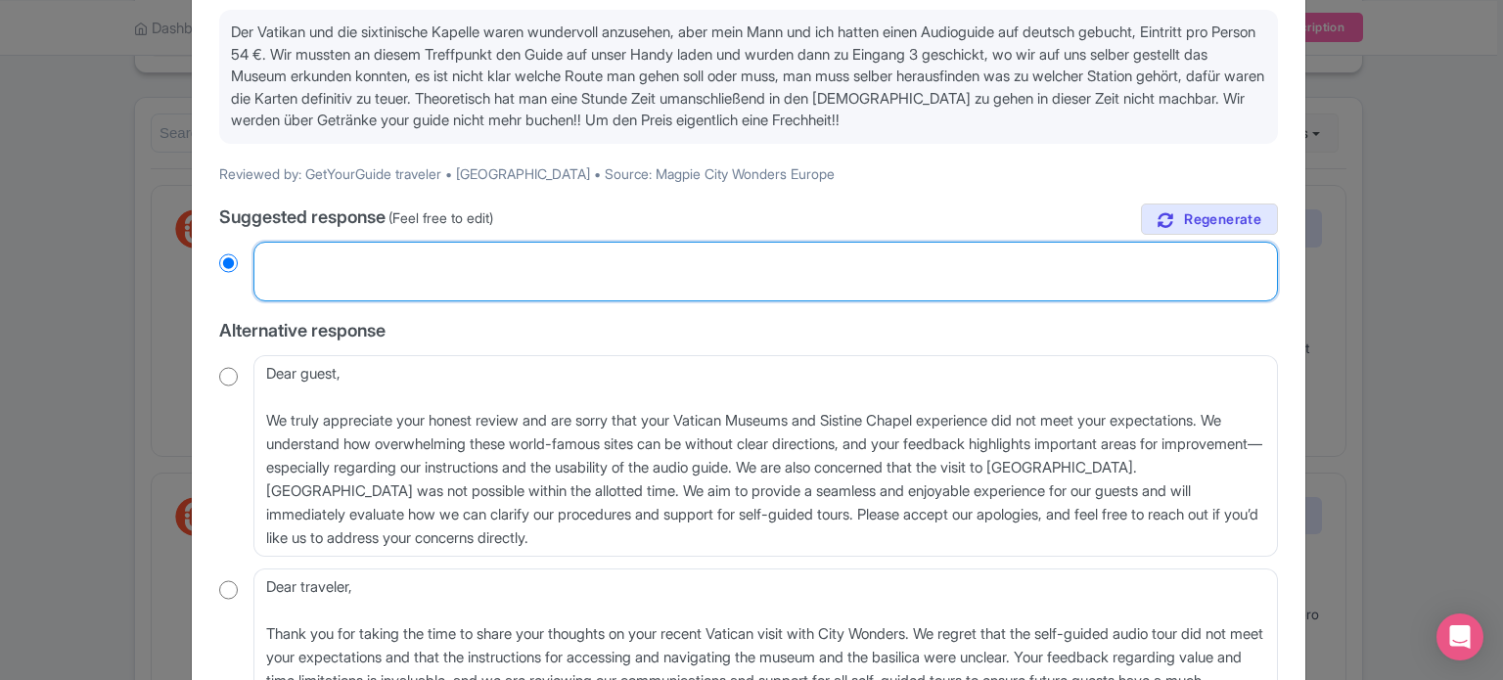
paste textarea "Hallo, Vielen Dank für Ihr ausführliches Feedback zu Ihrem Besuch im Vatikan un…"
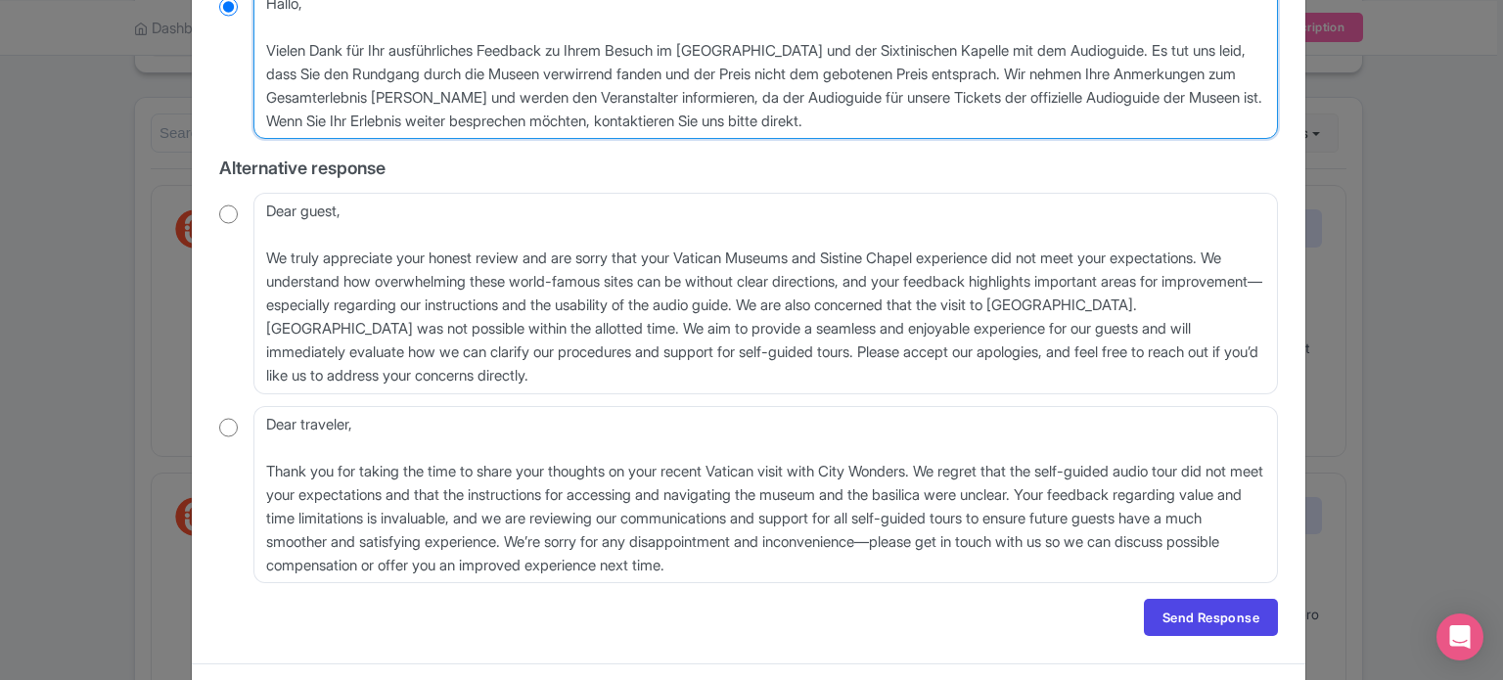
scroll to position [494, 0]
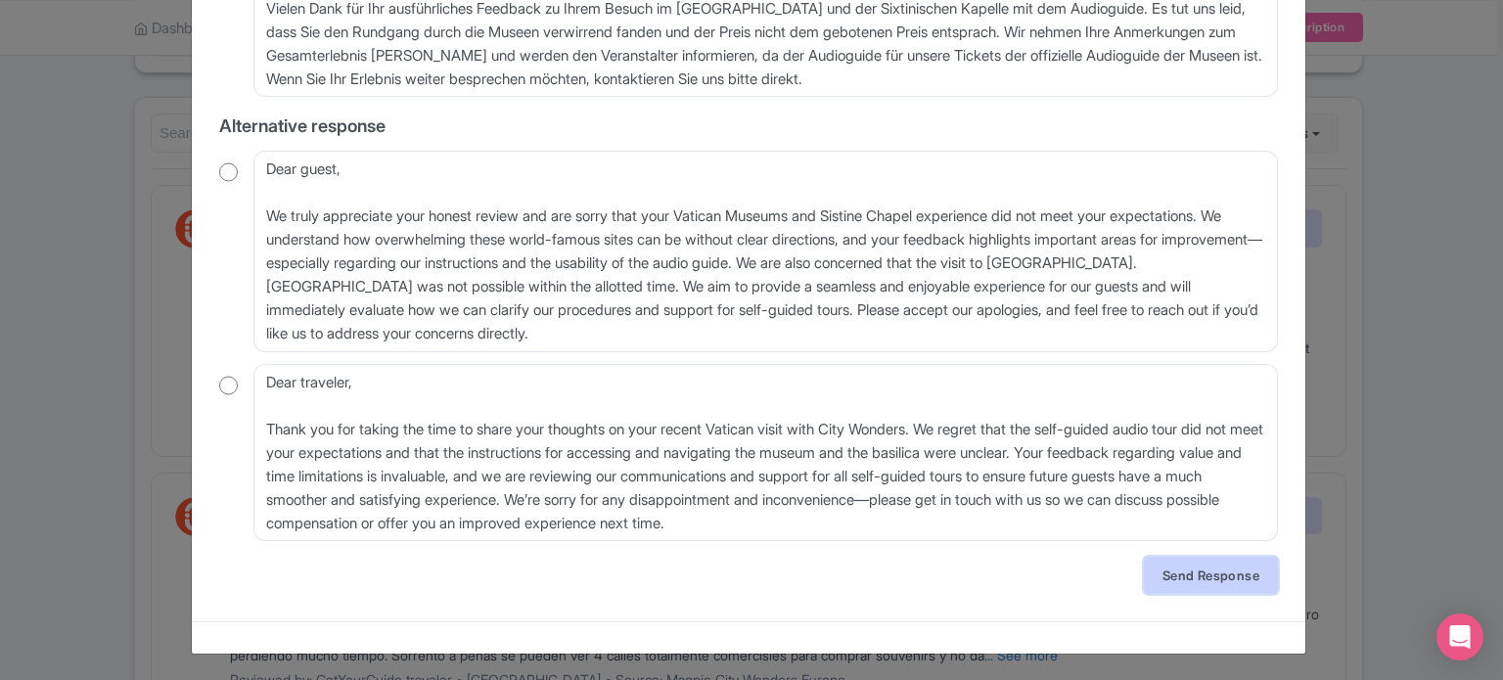
click at [1171, 571] on link "Send Response" at bounding box center [1211, 575] width 134 height 37
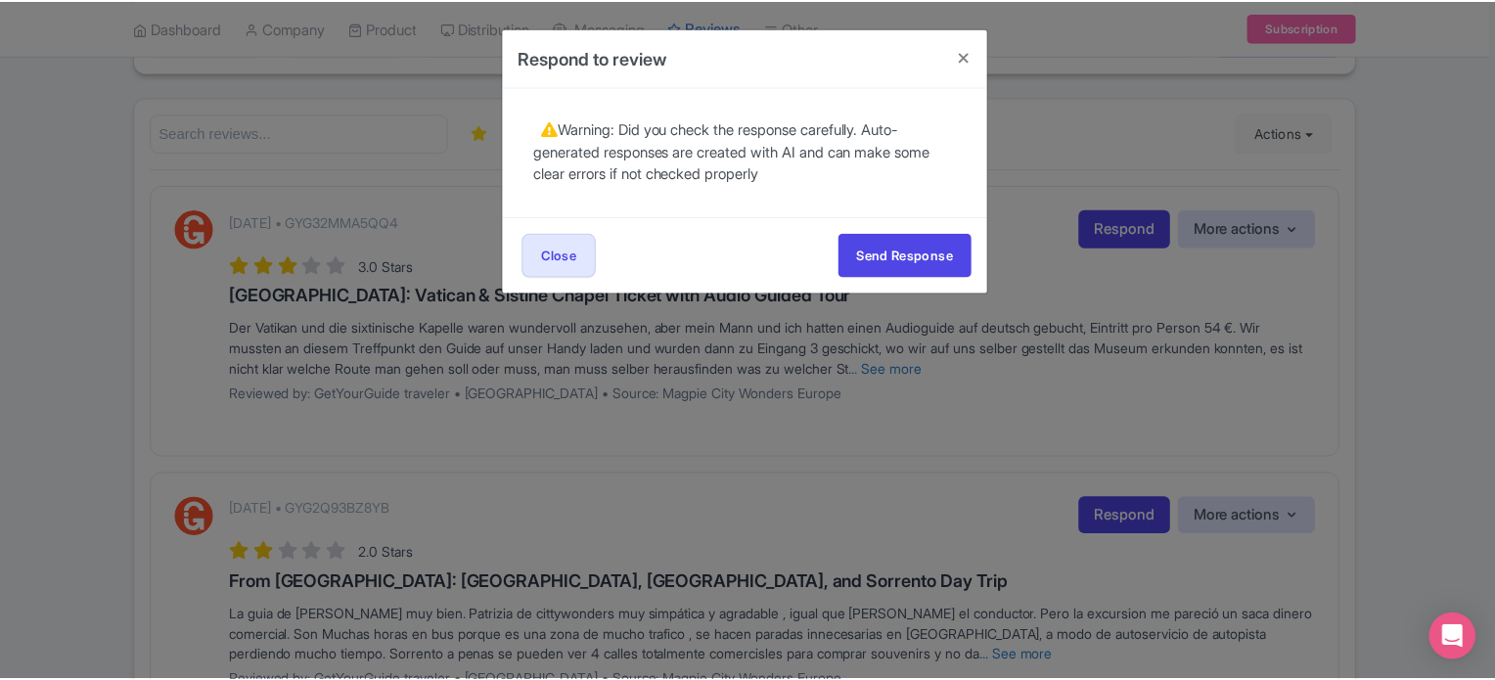
scroll to position [0, 0]
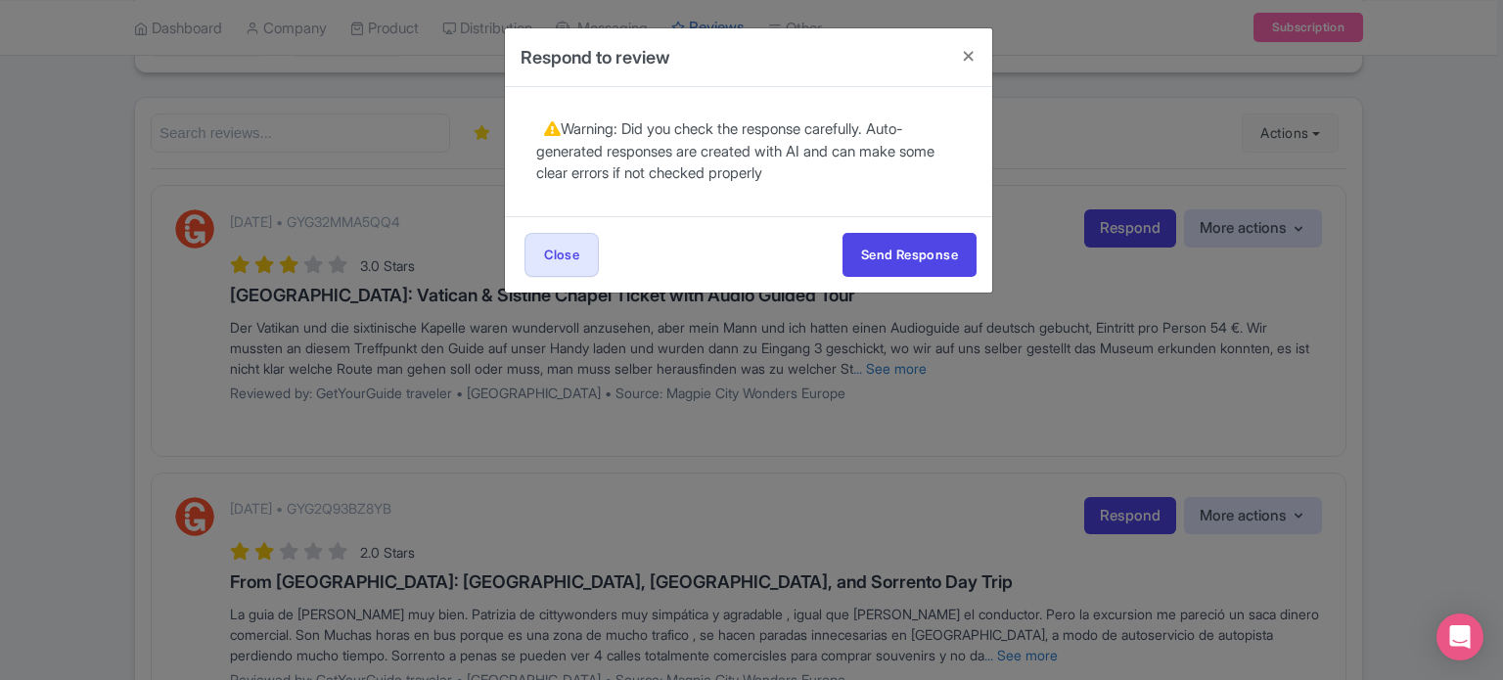
click at [924, 277] on div "Send Response Send Response Close Send Response" at bounding box center [748, 254] width 487 height 76
click at [916, 260] on button "Send Response" at bounding box center [910, 255] width 134 height 44
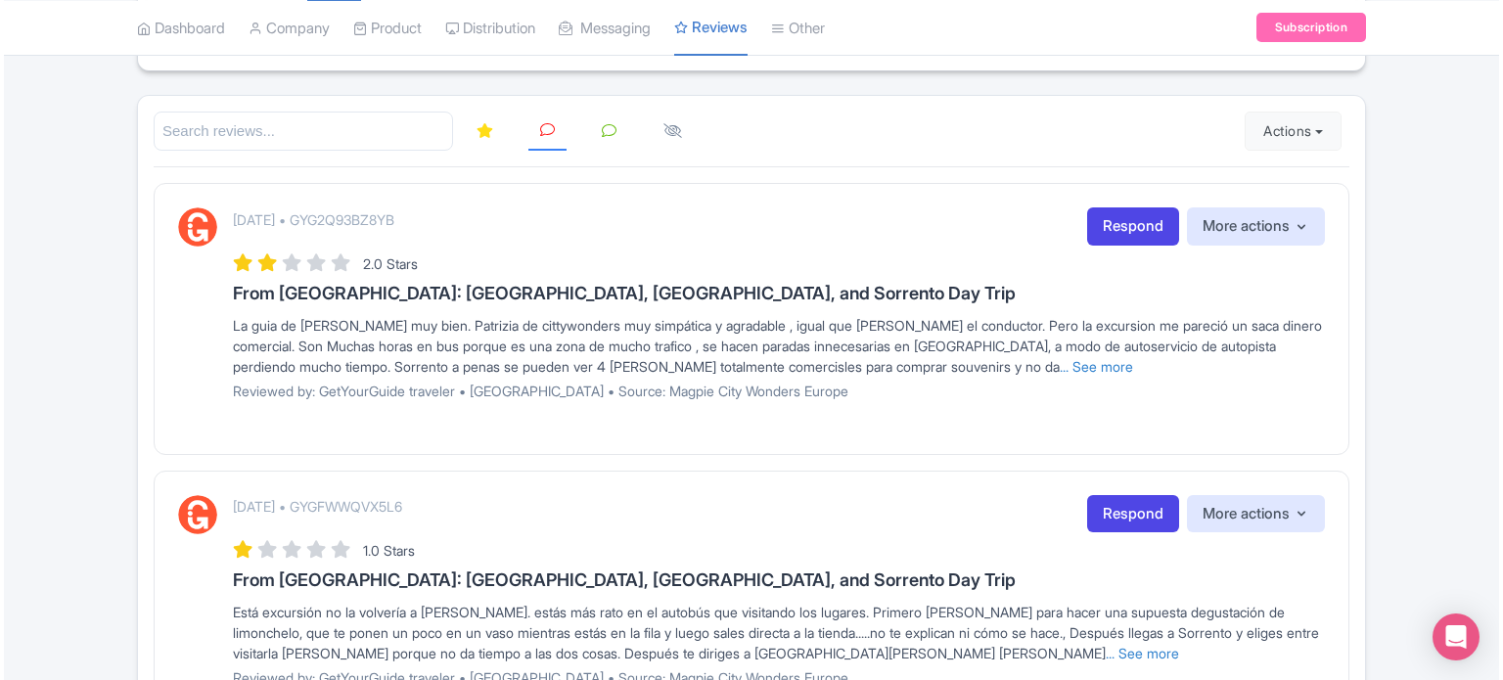
scroll to position [196, 0]
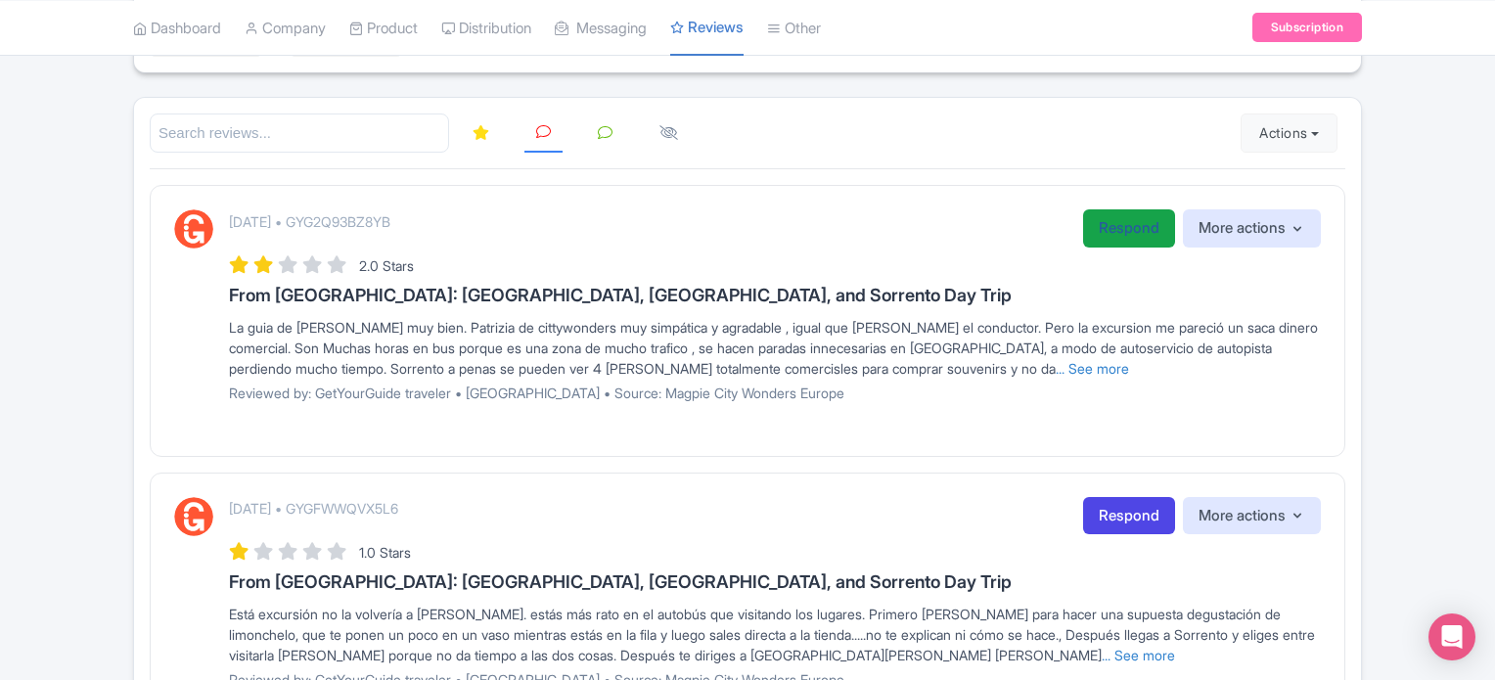
click at [1124, 238] on link "Respond" at bounding box center [1129, 228] width 92 height 38
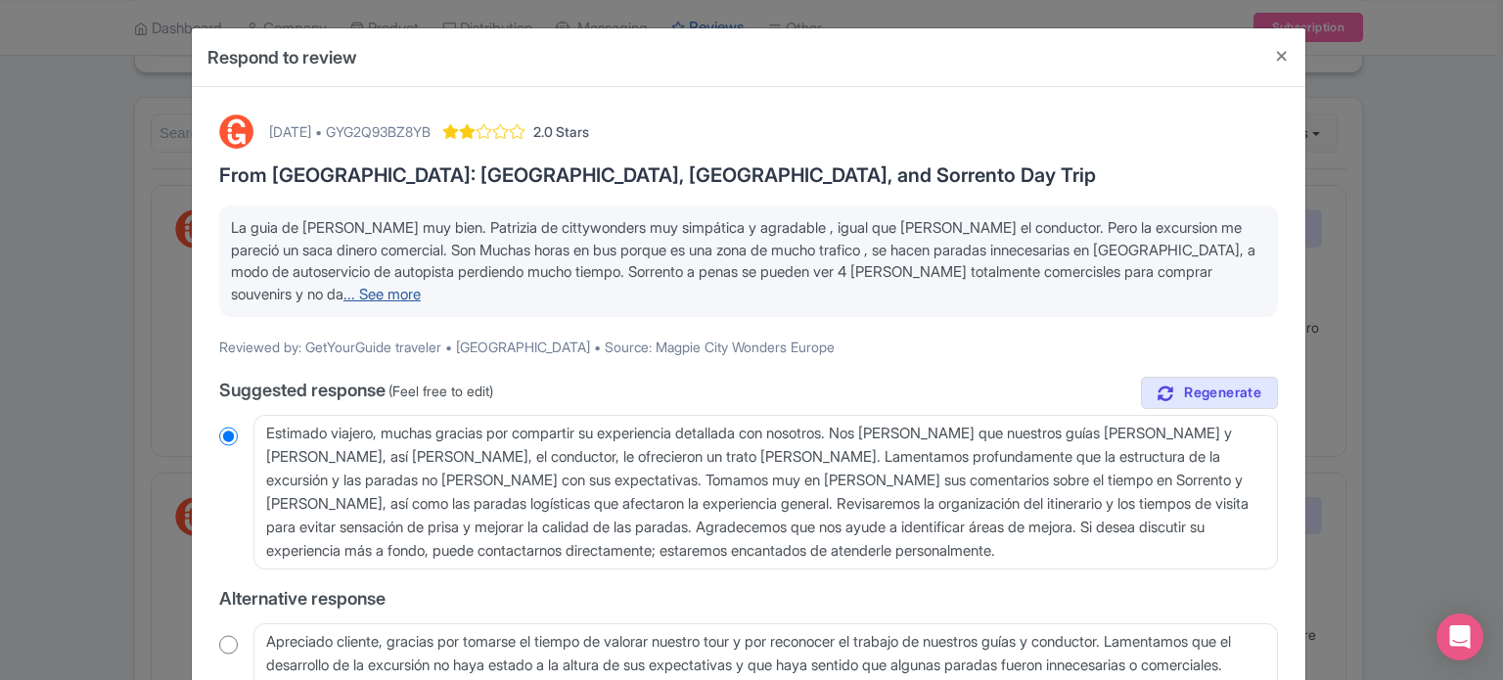
click at [344, 294] on link "... See more" at bounding box center [382, 294] width 77 height 19
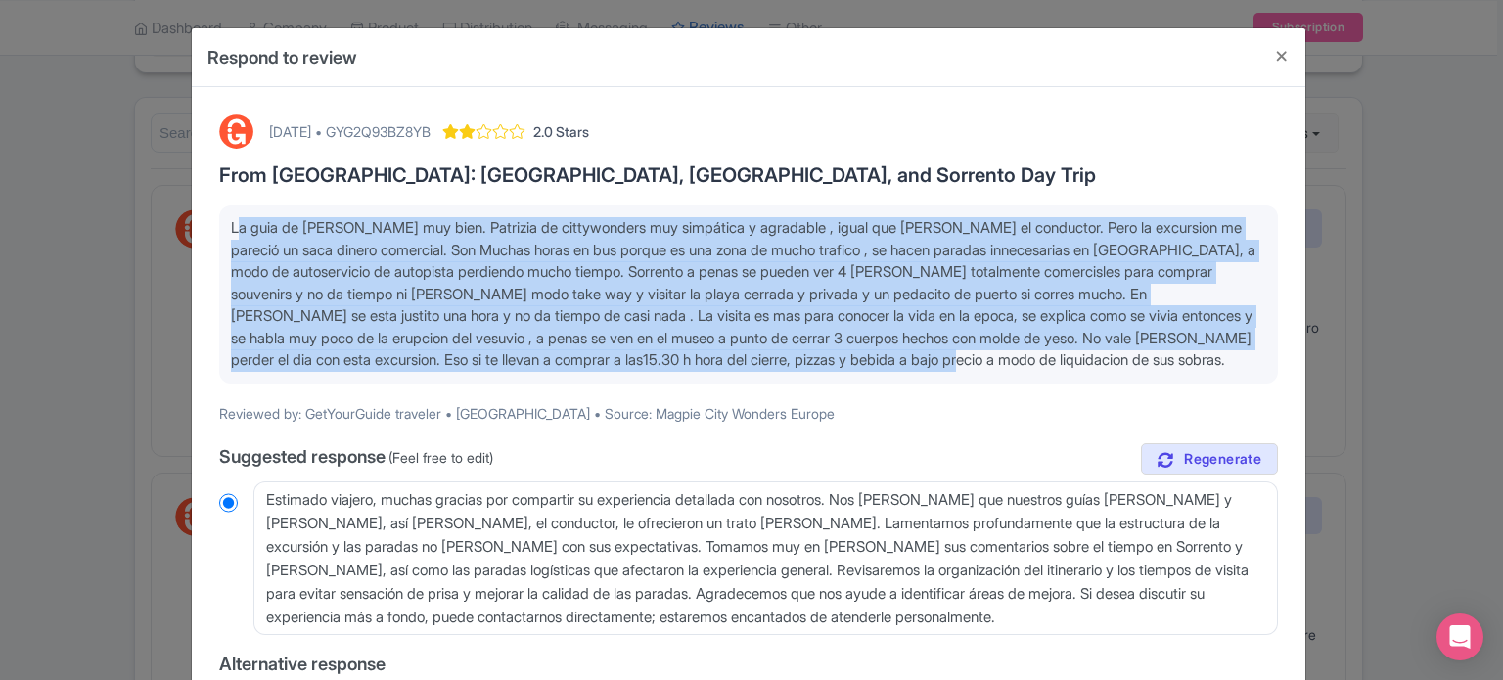
drag, startPoint x: 1148, startPoint y: 367, endPoint x: 227, endPoint y: 233, distance: 930.7
click at [231, 233] on p "La guia de pompeya Rosa muy bien. Patrizia de cittywonders muy simpática y agra…" at bounding box center [748, 294] width 1035 height 155
copy span "La guia de pompeya Rosa muy bien. Patrizia de cittywonders muy simpática y agra…"
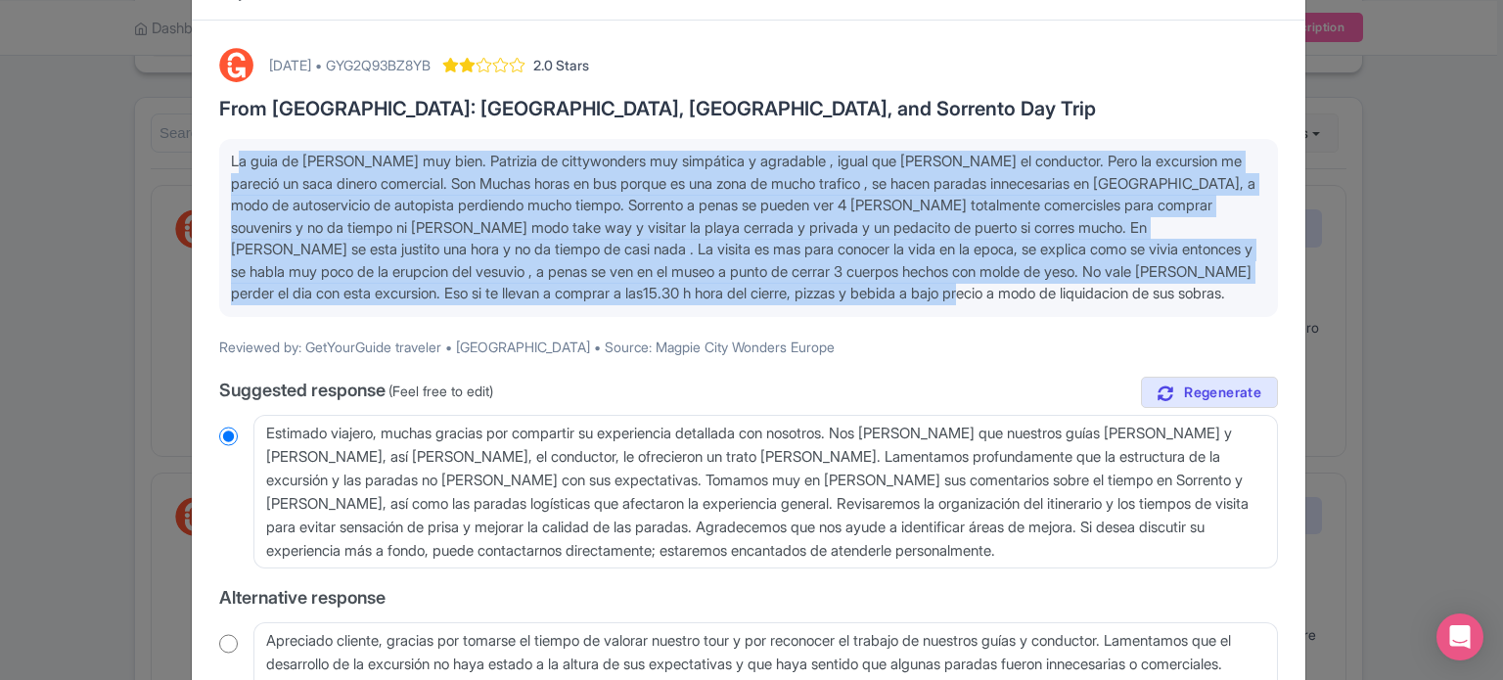
scroll to position [98, 0]
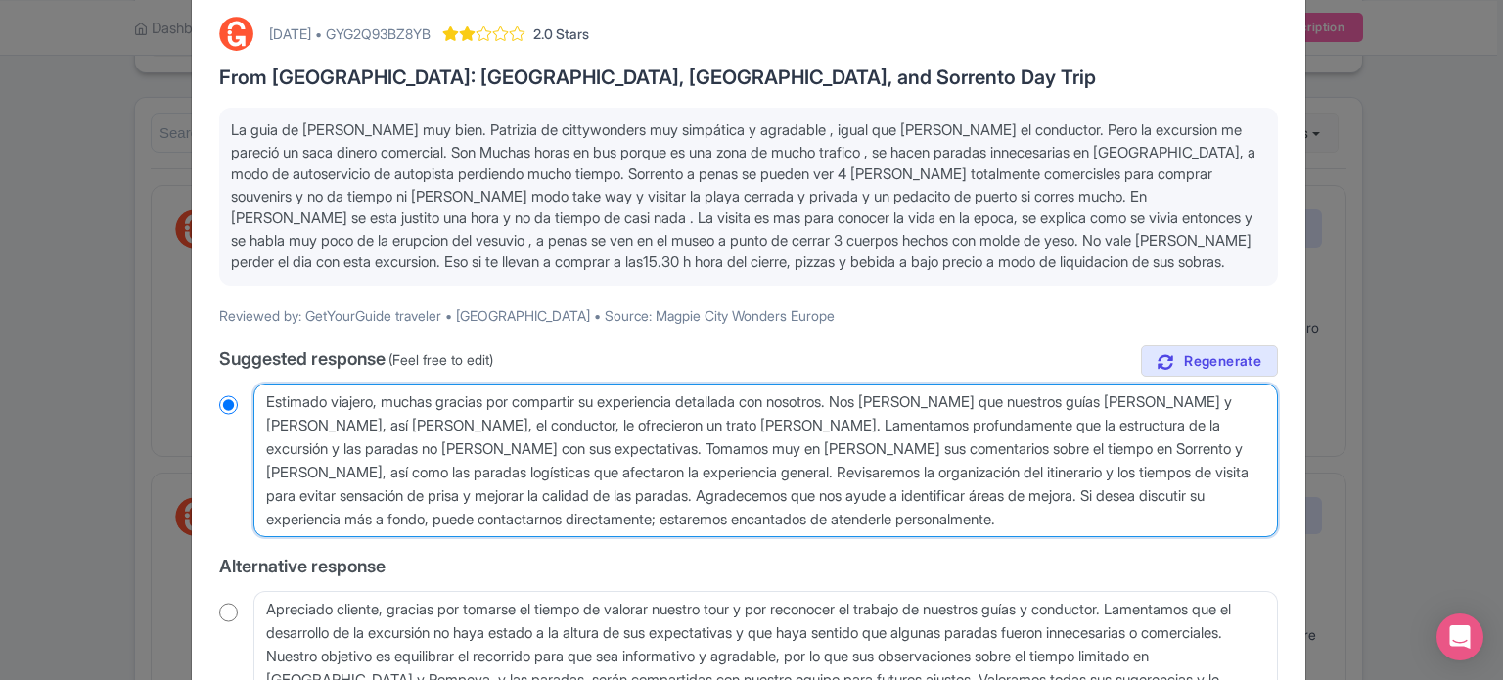
drag, startPoint x: 884, startPoint y: 522, endPoint x: 241, endPoint y: 406, distance: 653.3
click at [241, 406] on div "Estimado viajero, muchas gracias por compartir su experiencia detallada con nos…" at bounding box center [748, 461] width 1059 height 155
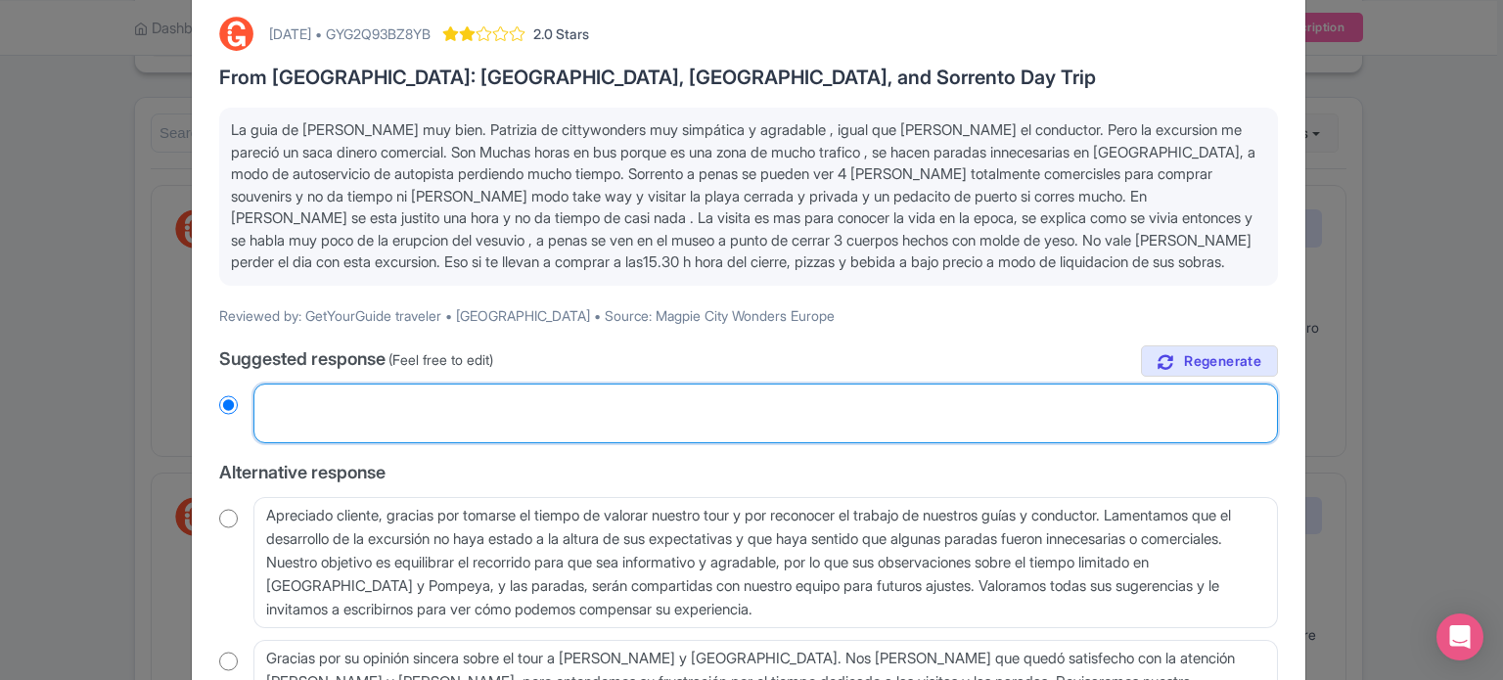
radio input "true"
paste textarea "Estimado viajero, muchas gracias por compartir su detallada experiencia con nos…"
type textarea "Estimado viajero, muchas gracias por compartir su detallada experiencia con nos…"
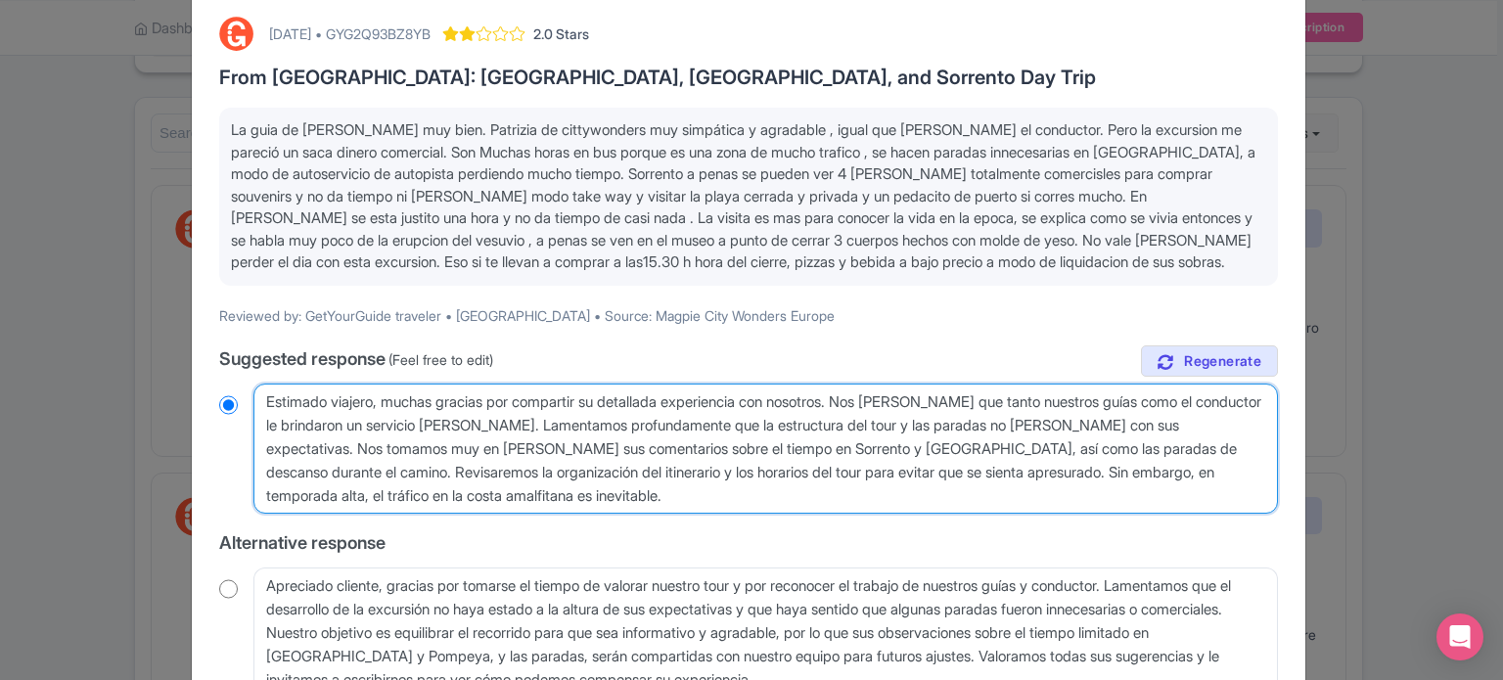
radio input "true"
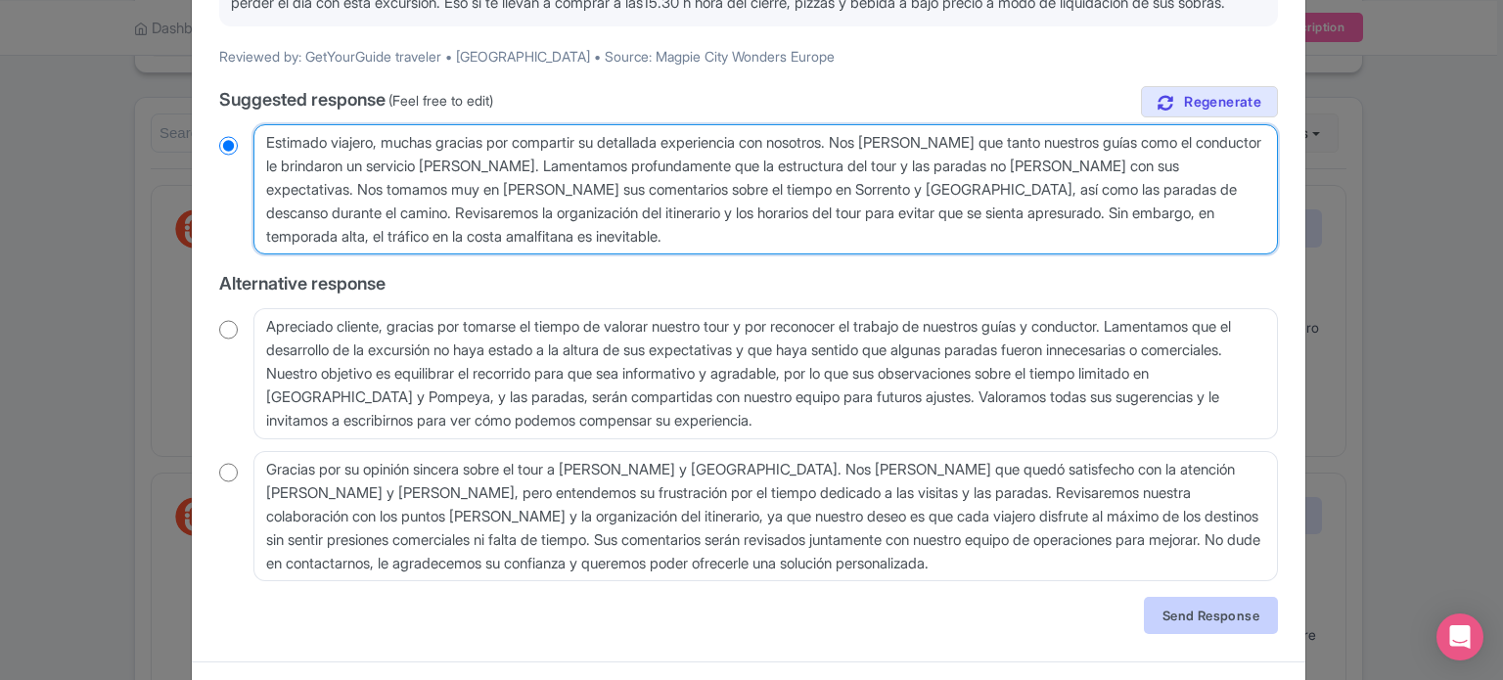
scroll to position [391, 0]
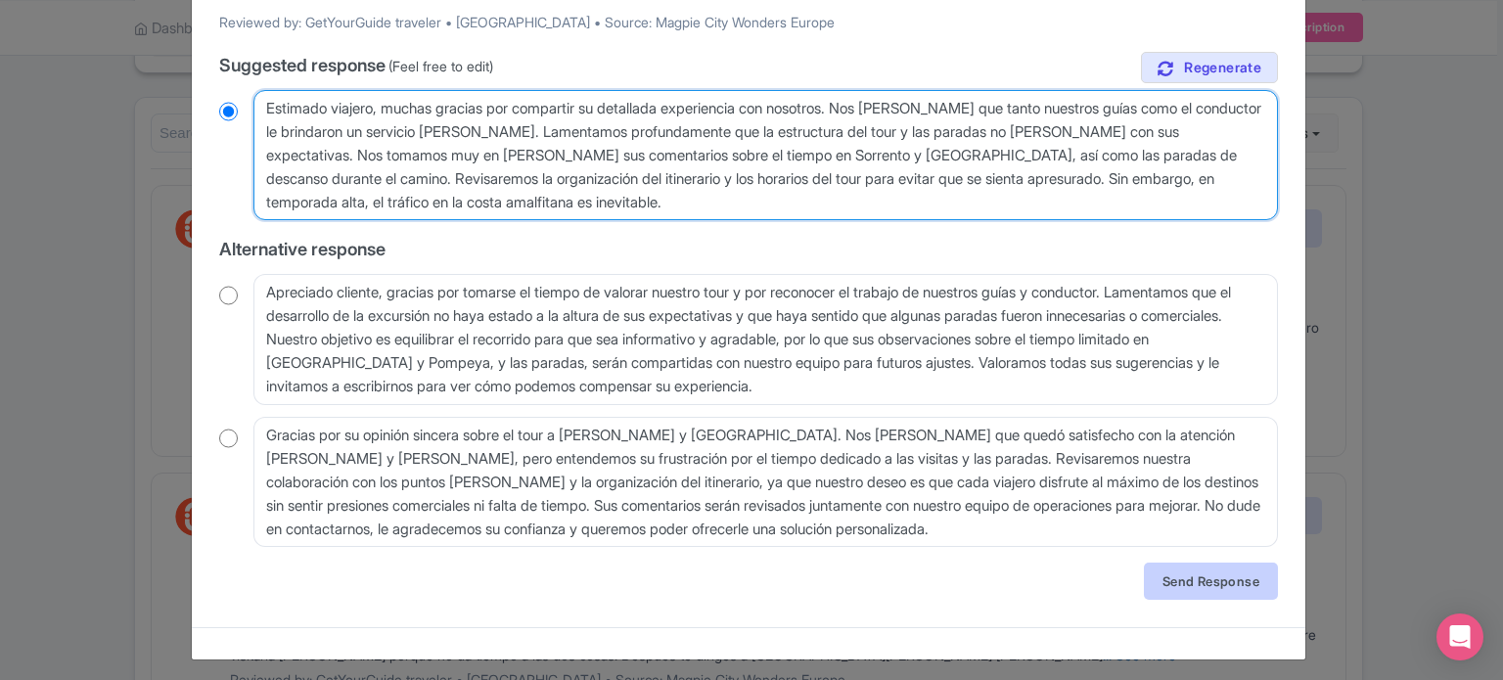
type textarea "Estimado viajero, muchas gracias por compartir su detallada experiencia con nos…"
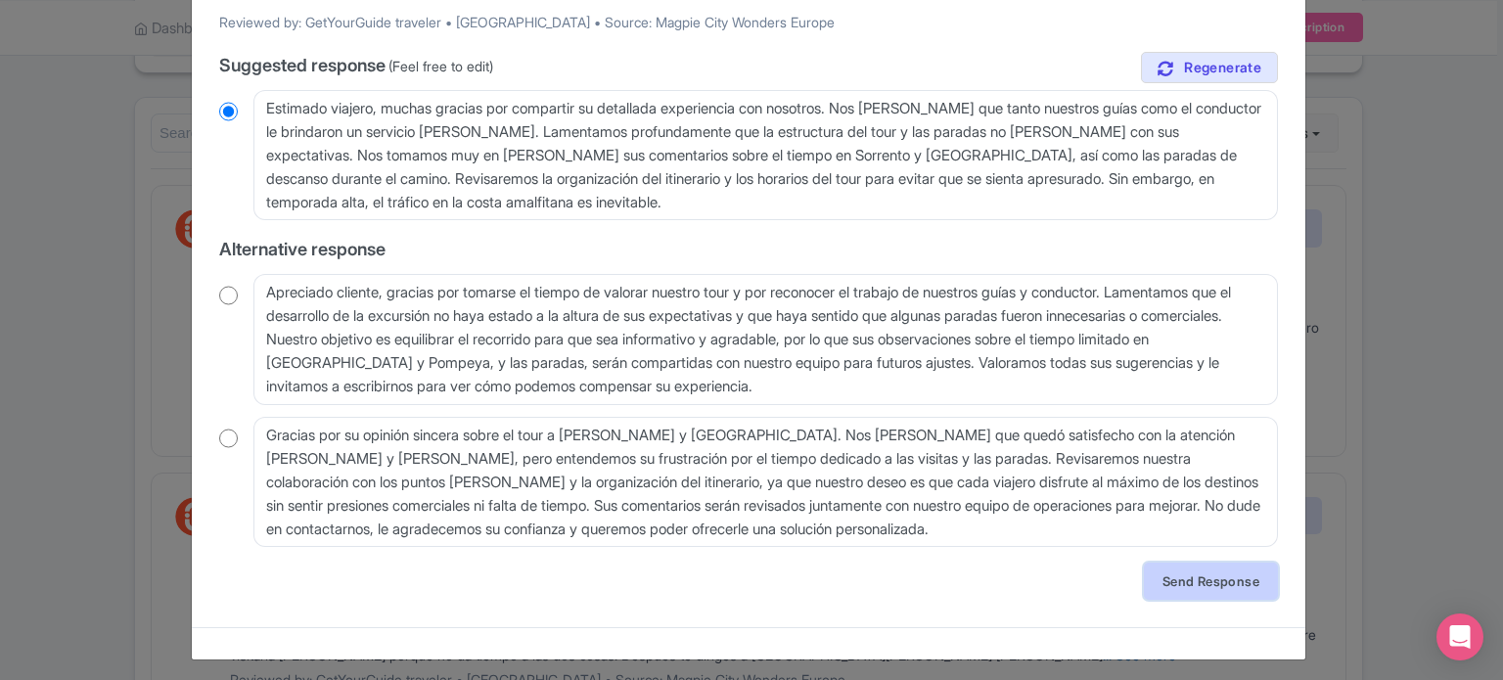
click at [1183, 576] on link "Send Response" at bounding box center [1211, 581] width 134 height 37
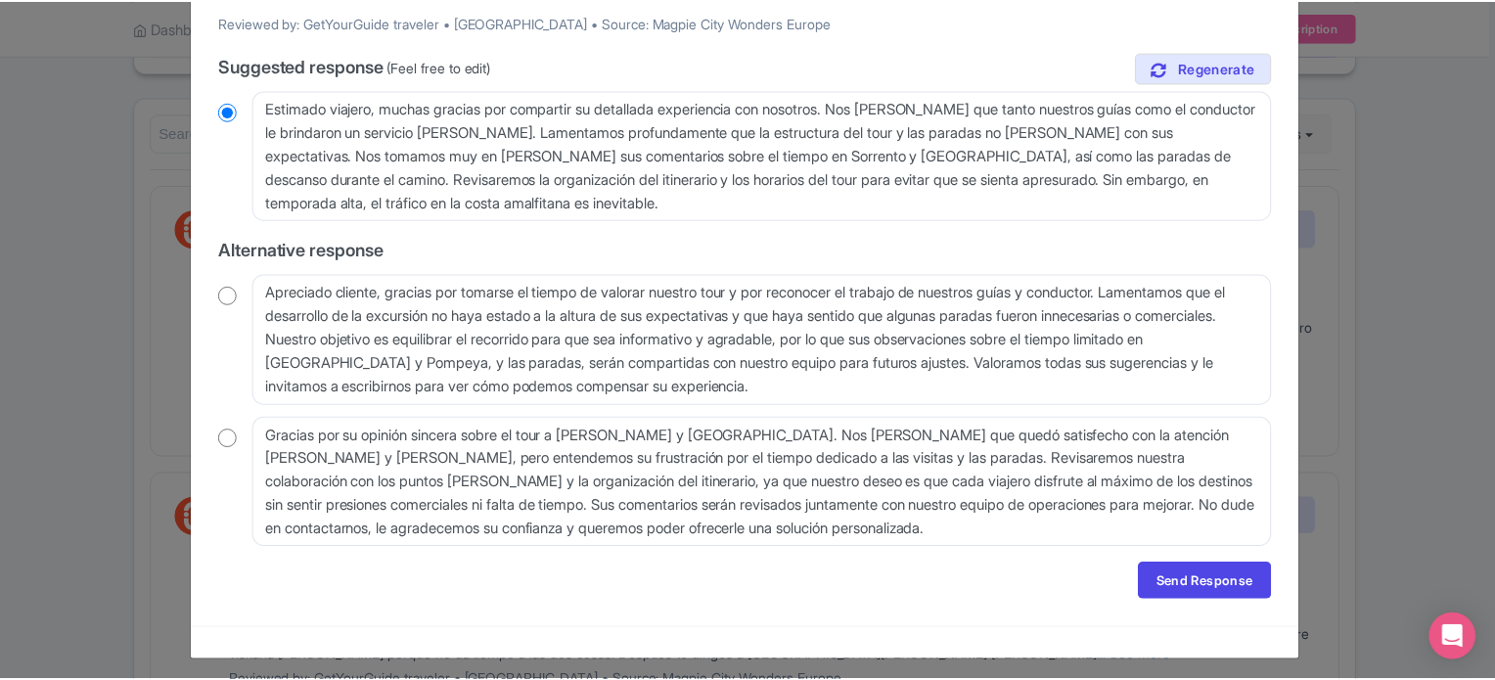
scroll to position [0, 0]
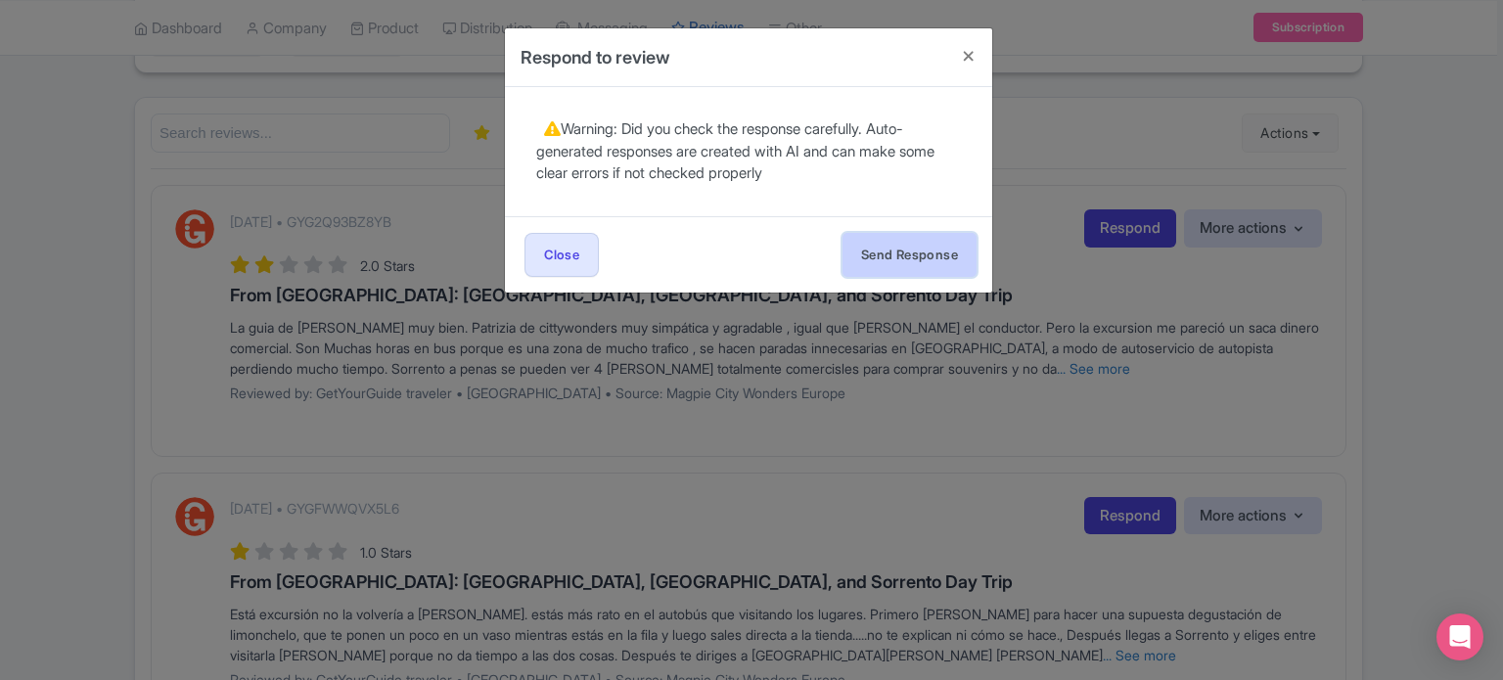
click at [924, 272] on button "Send Response" at bounding box center [910, 255] width 134 height 44
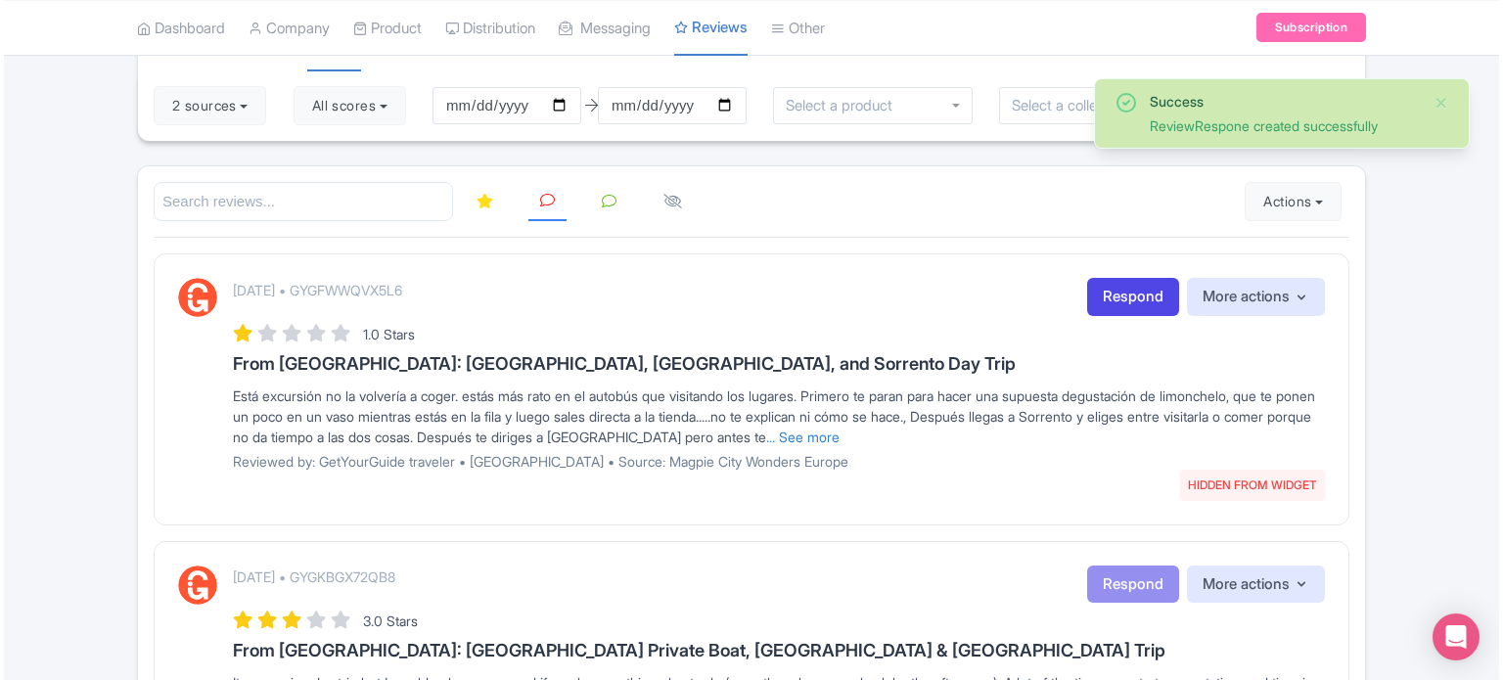
scroll to position [98, 0]
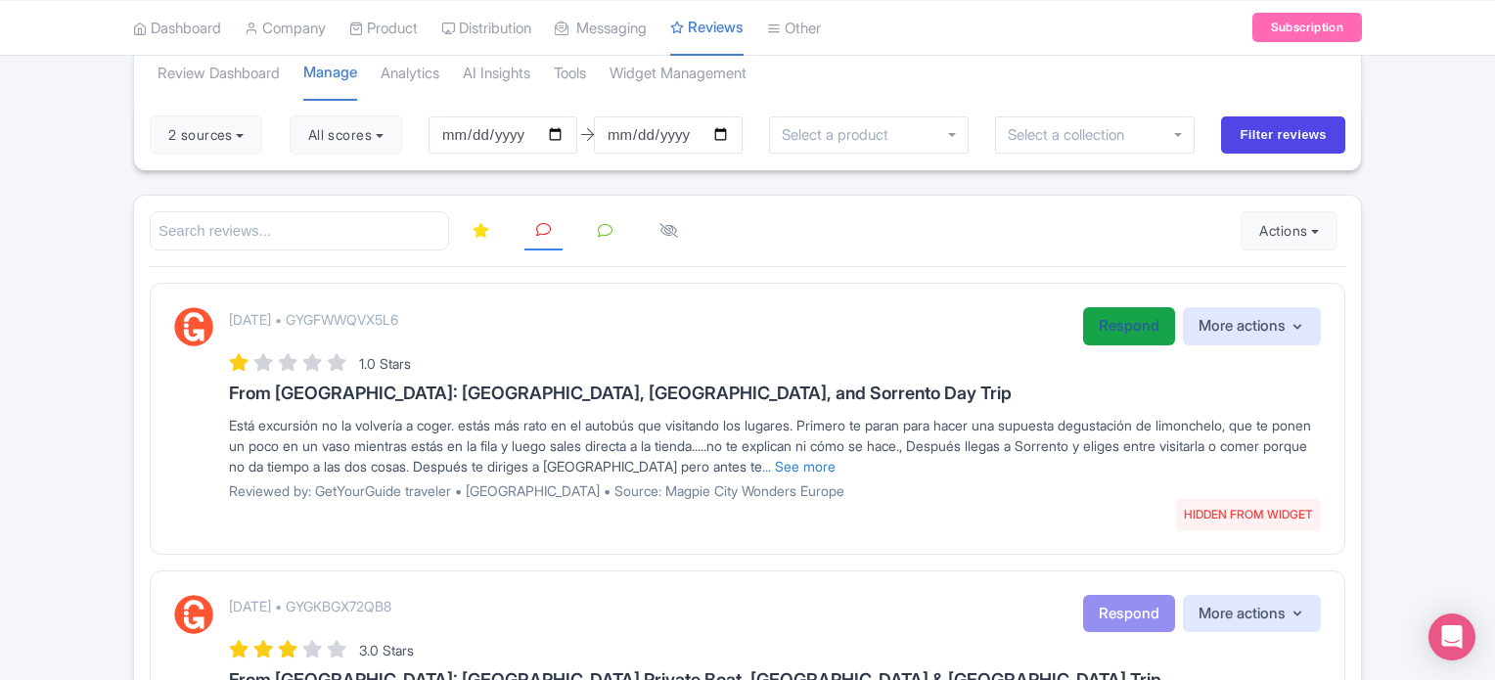
click at [1123, 335] on link "Respond" at bounding box center [1129, 326] width 92 height 38
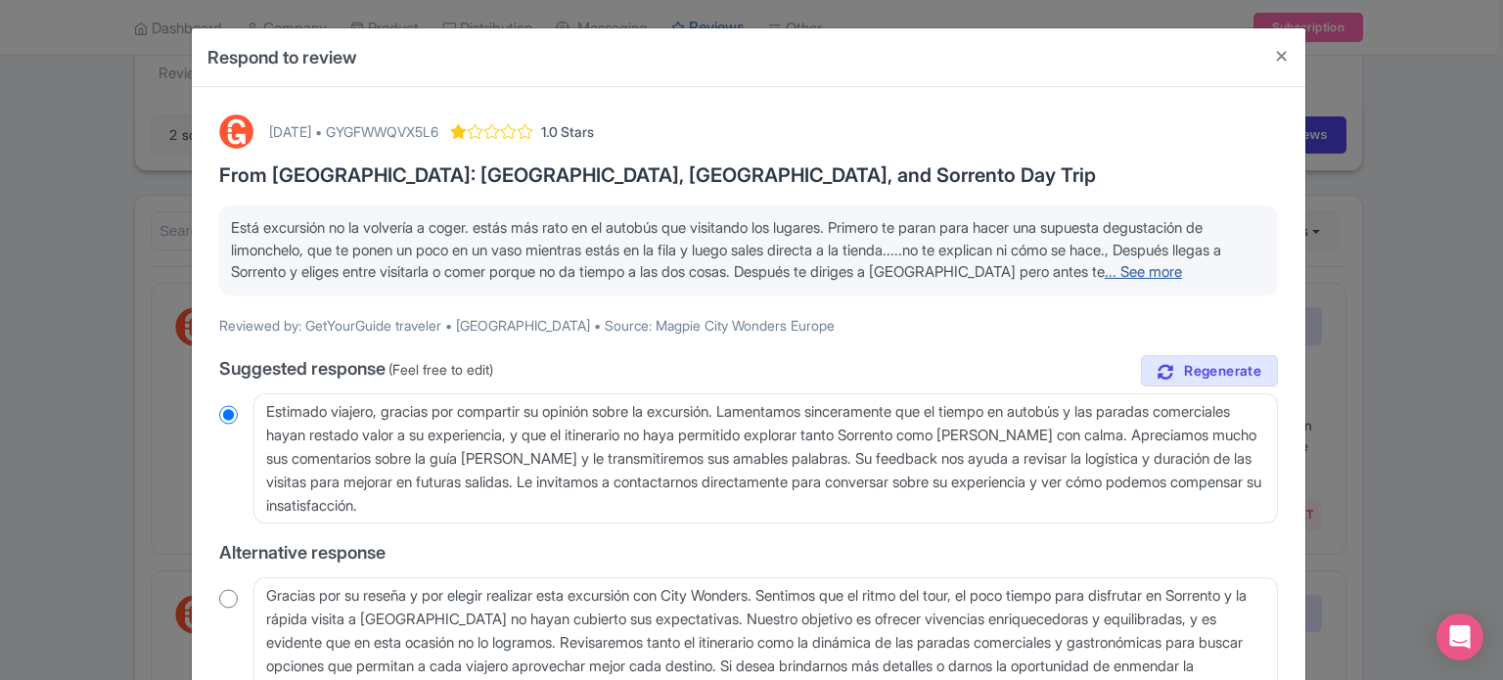
click at [1176, 266] on link "... See more" at bounding box center [1143, 271] width 77 height 19
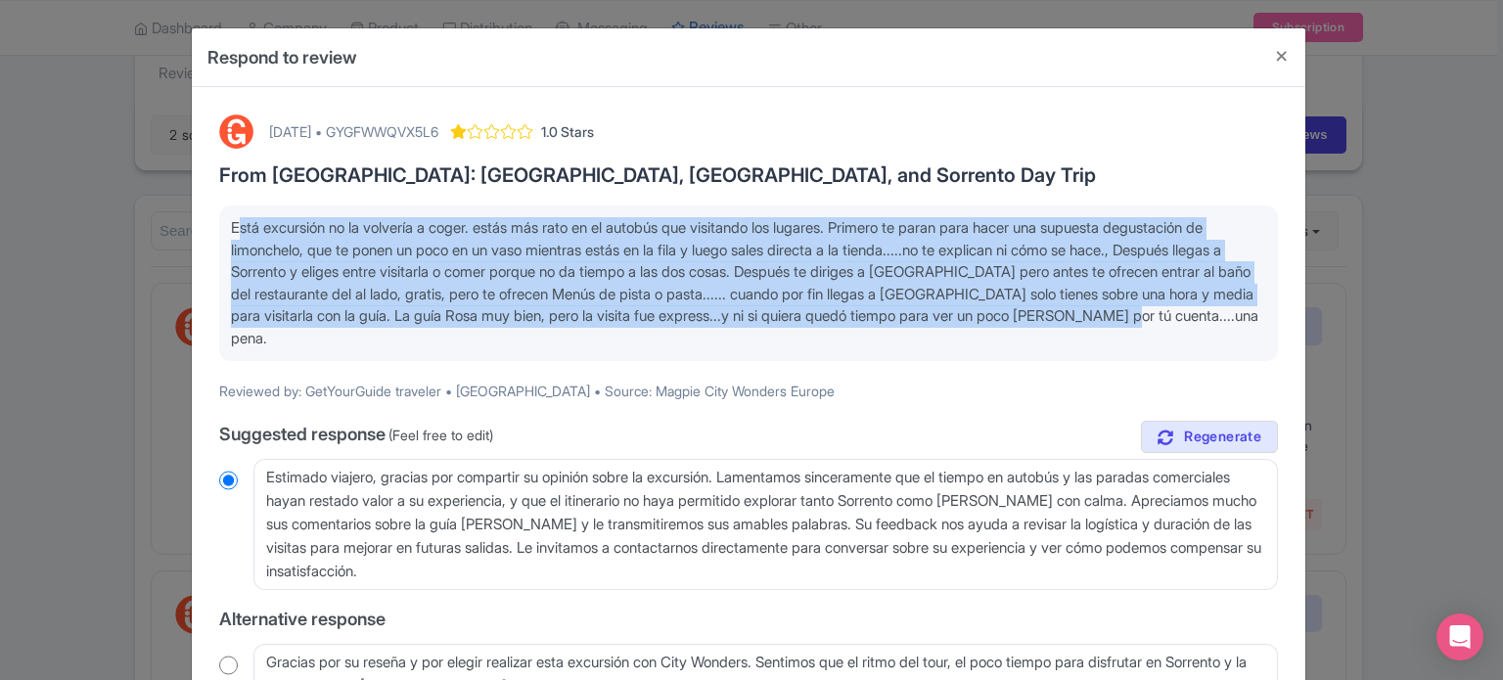
drag, startPoint x: 384, startPoint y: 340, endPoint x: 224, endPoint y: 234, distance: 191.4
click at [224, 234] on div "Está excursión no la volvería a coger. estás más rato en el autobús que visitan…" at bounding box center [748, 284] width 1059 height 156
copy span "Está excursión no la volvería a coger. estás más rato en el autobús que visitan…"
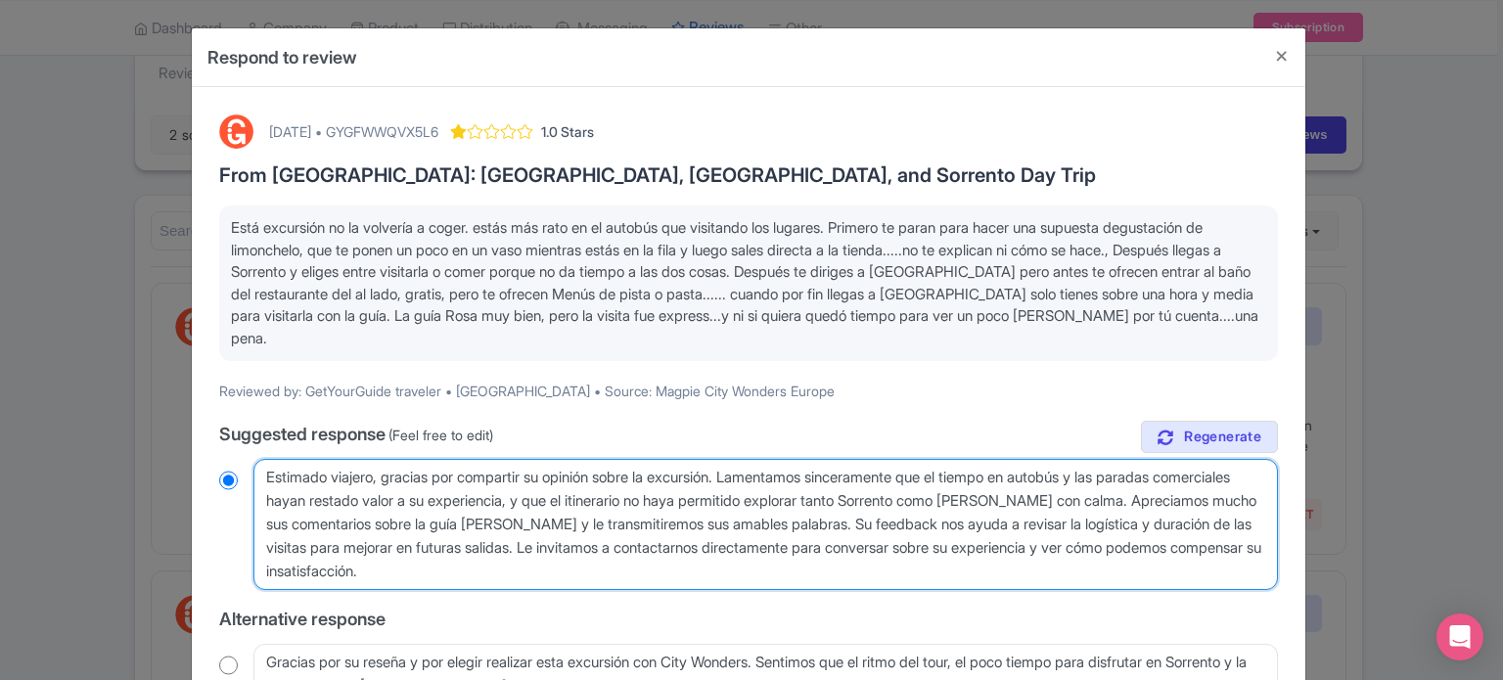
drag, startPoint x: 589, startPoint y: 574, endPoint x: 253, endPoint y: 479, distance: 349.8
click at [253, 479] on textarea "Estimado viajero, gracias por compartir su opinión sobre la excursión. Lamentam…" at bounding box center [765, 524] width 1025 height 131
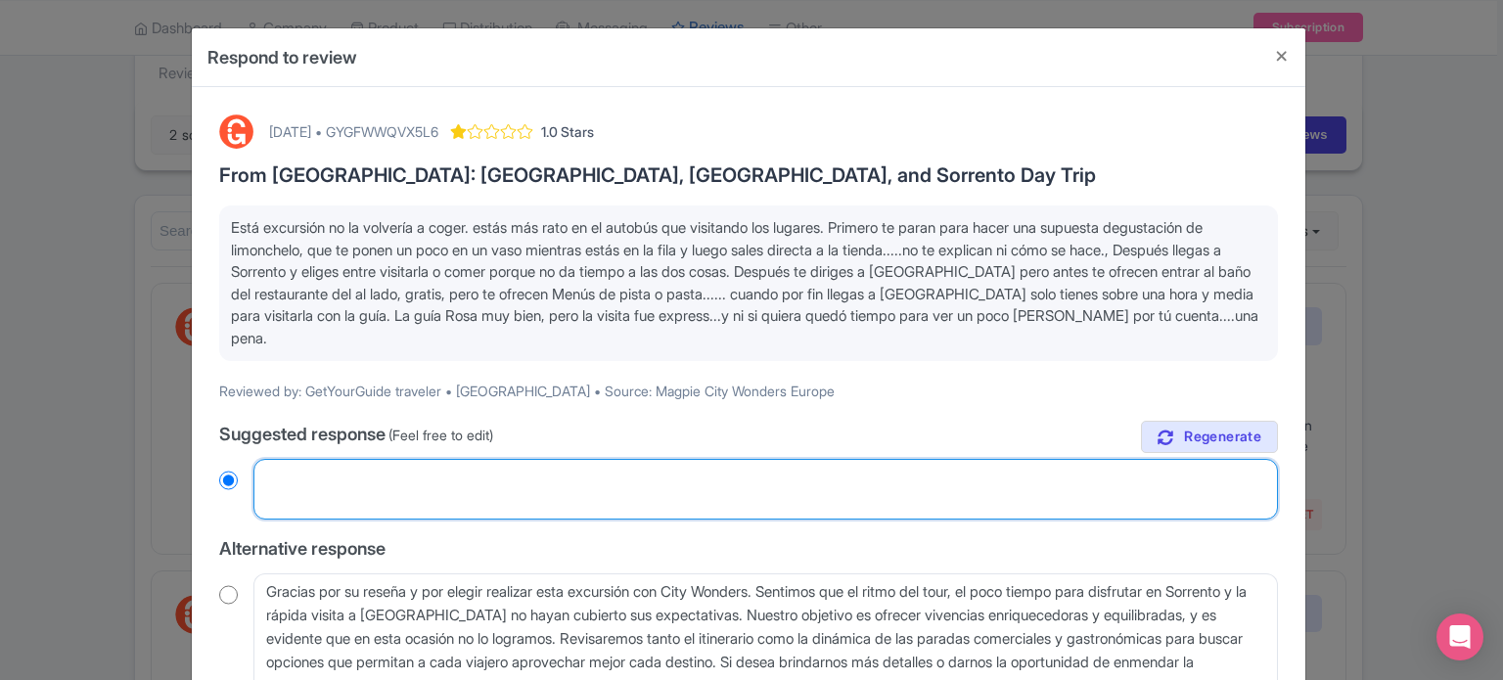
radio input "true"
paste textarea "Estimado viajero, gracias por compartir su opinión sobre la excursión. Lamentam…"
type textarea "Estimado viajero, gracias por compartir su opinión sobre la excursión. Lamentam…"
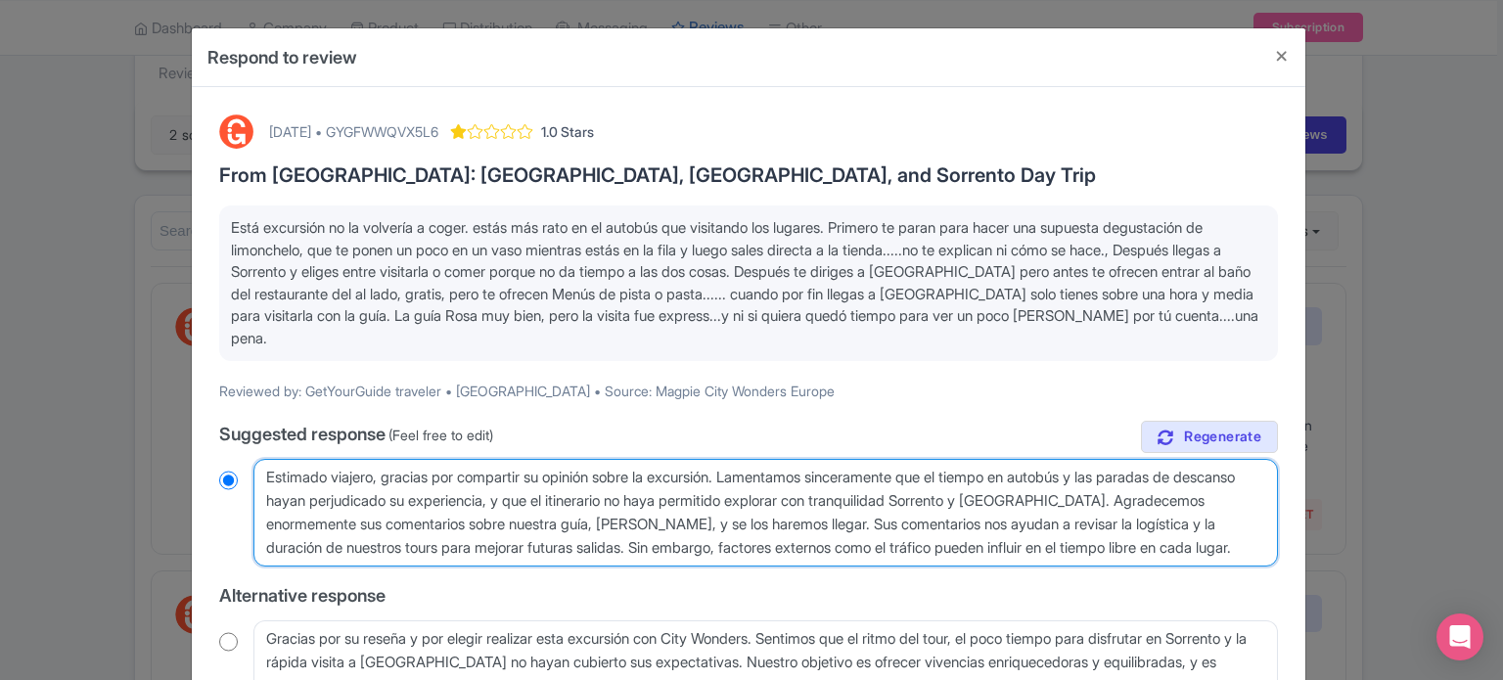
radio input "true"
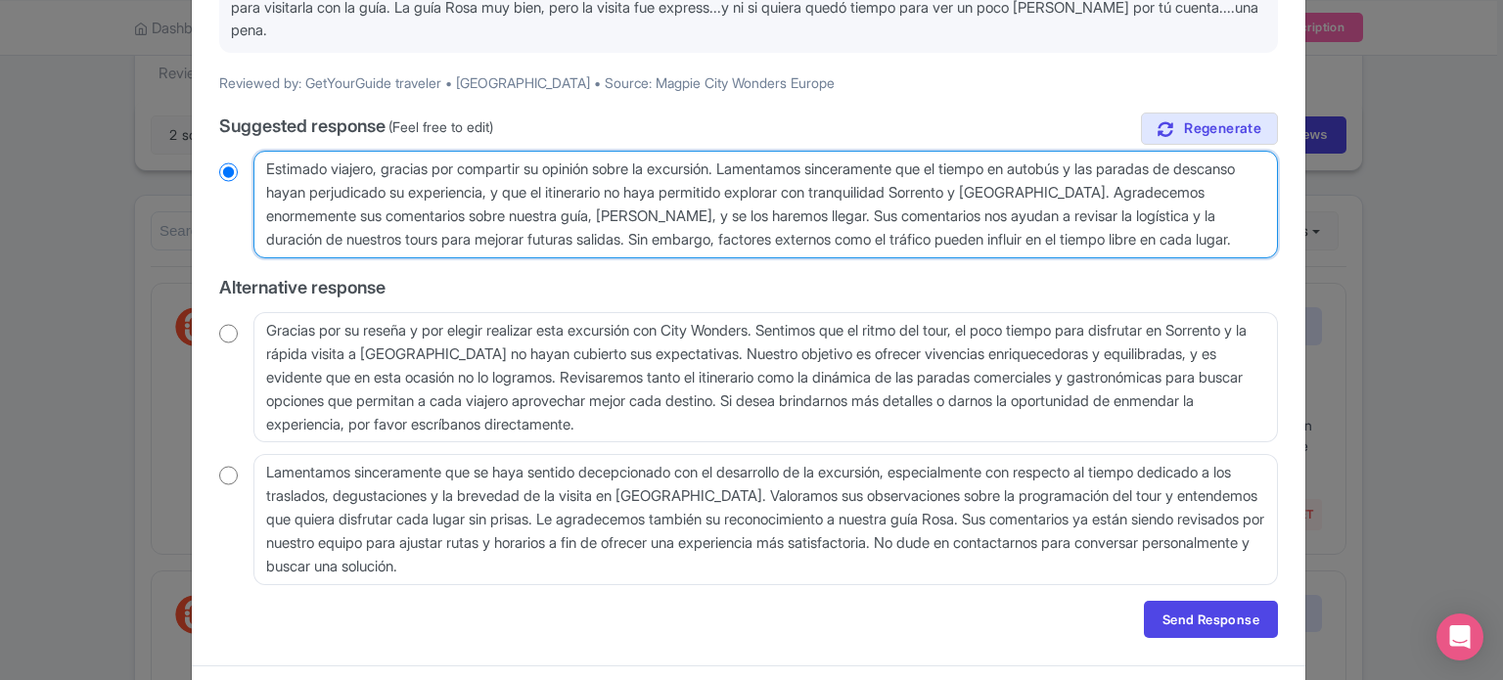
scroll to position [352, 0]
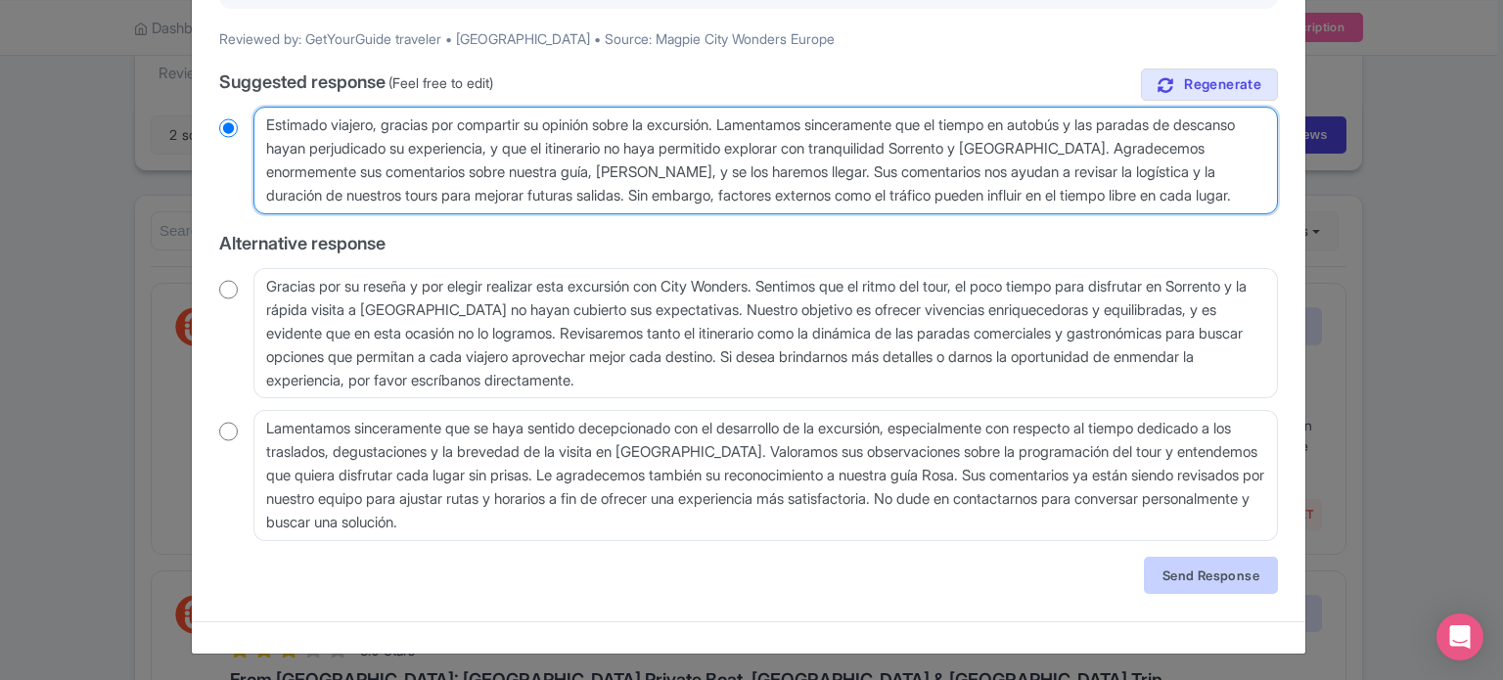
type textarea "Estimado viajero, gracias por compartir su opinión sobre la excursión. Lamentam…"
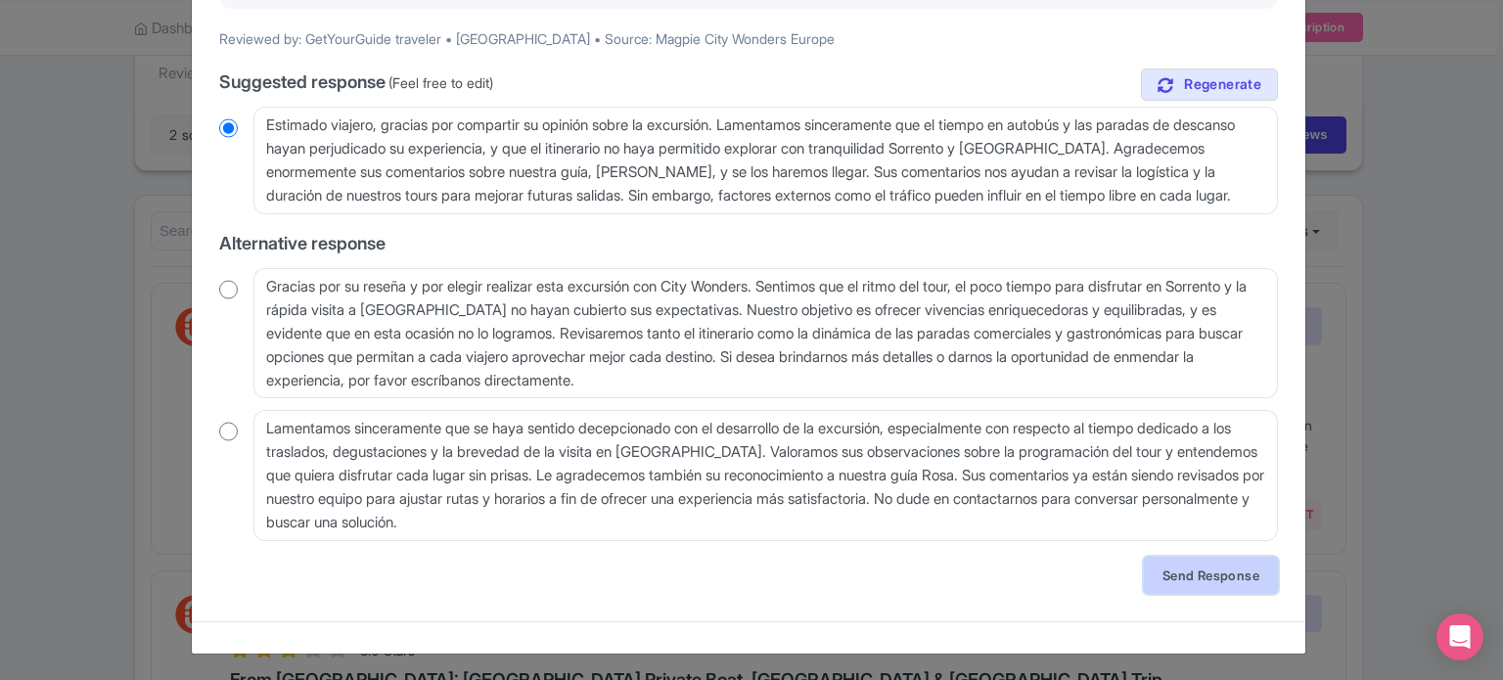
click at [1184, 573] on link "Send Response" at bounding box center [1211, 575] width 134 height 37
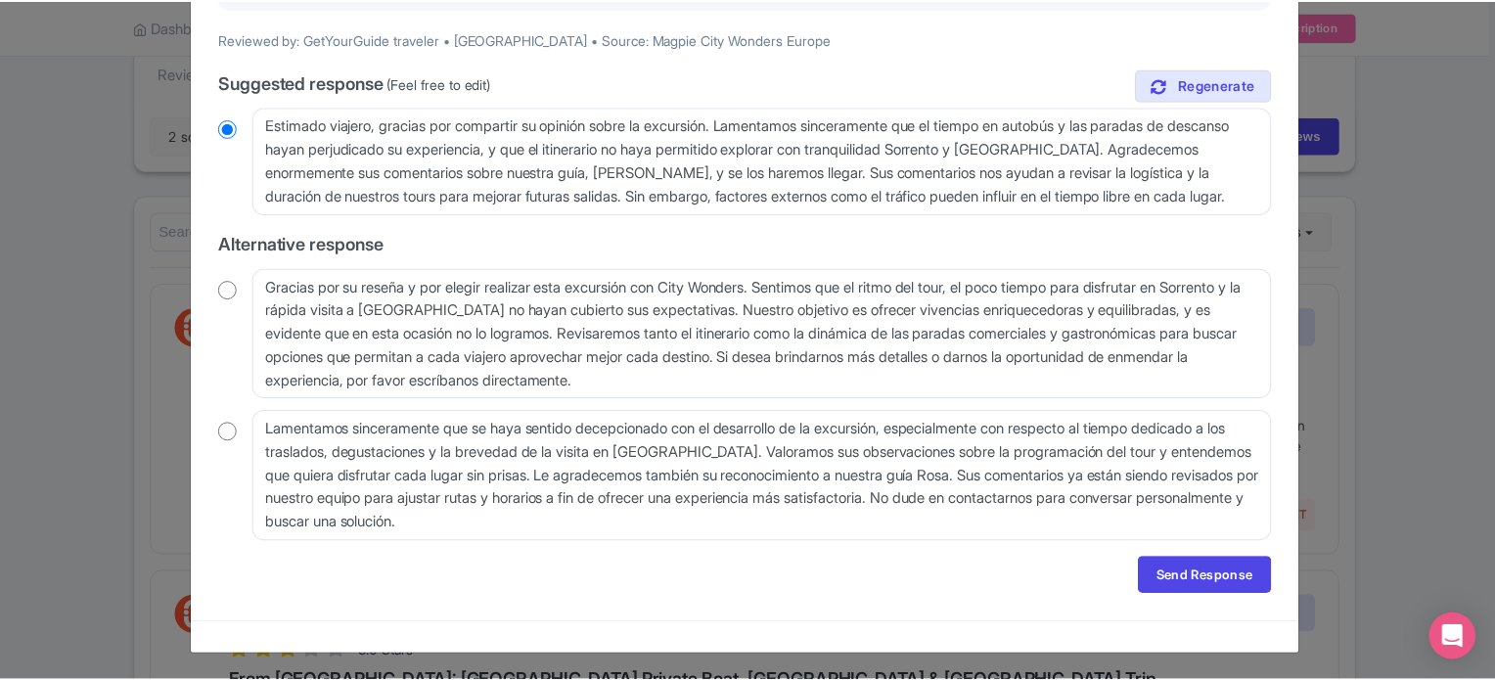
scroll to position [0, 0]
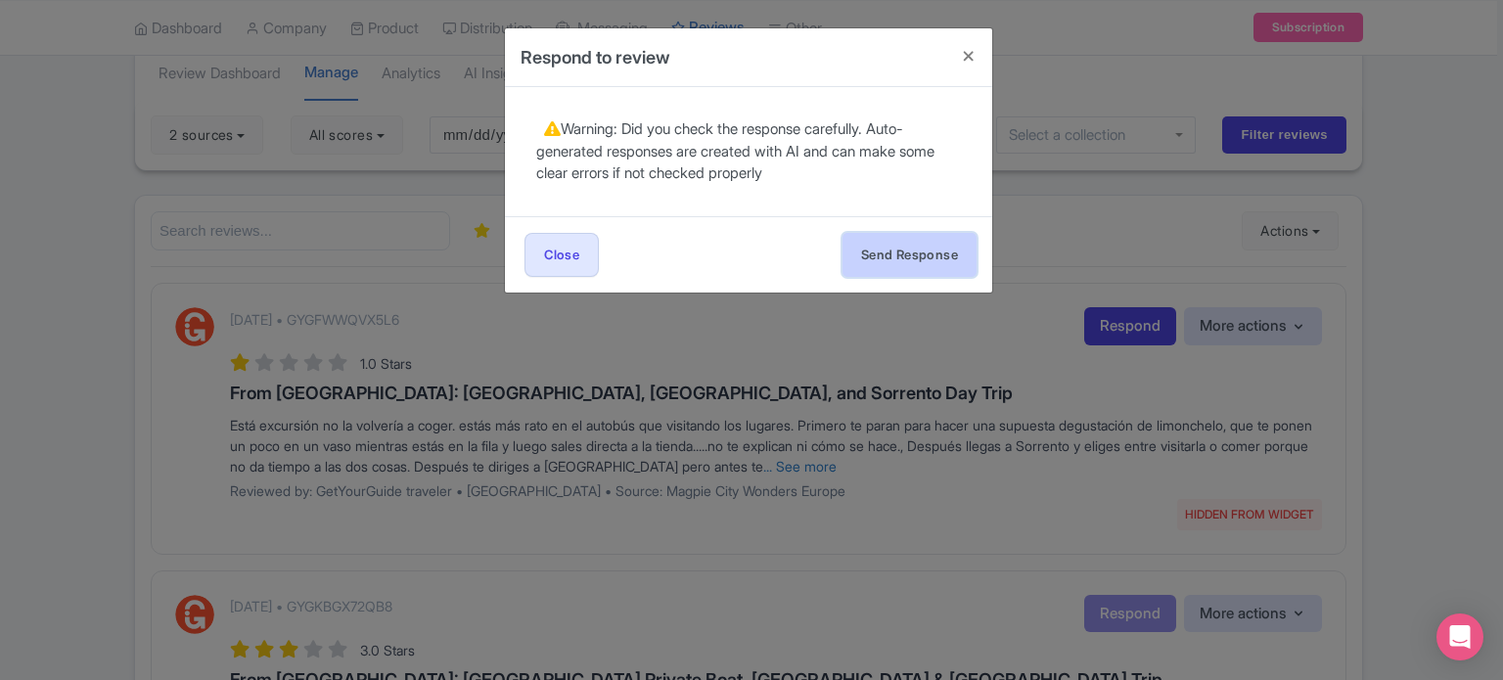
click at [911, 269] on button "Send Response" at bounding box center [910, 255] width 134 height 44
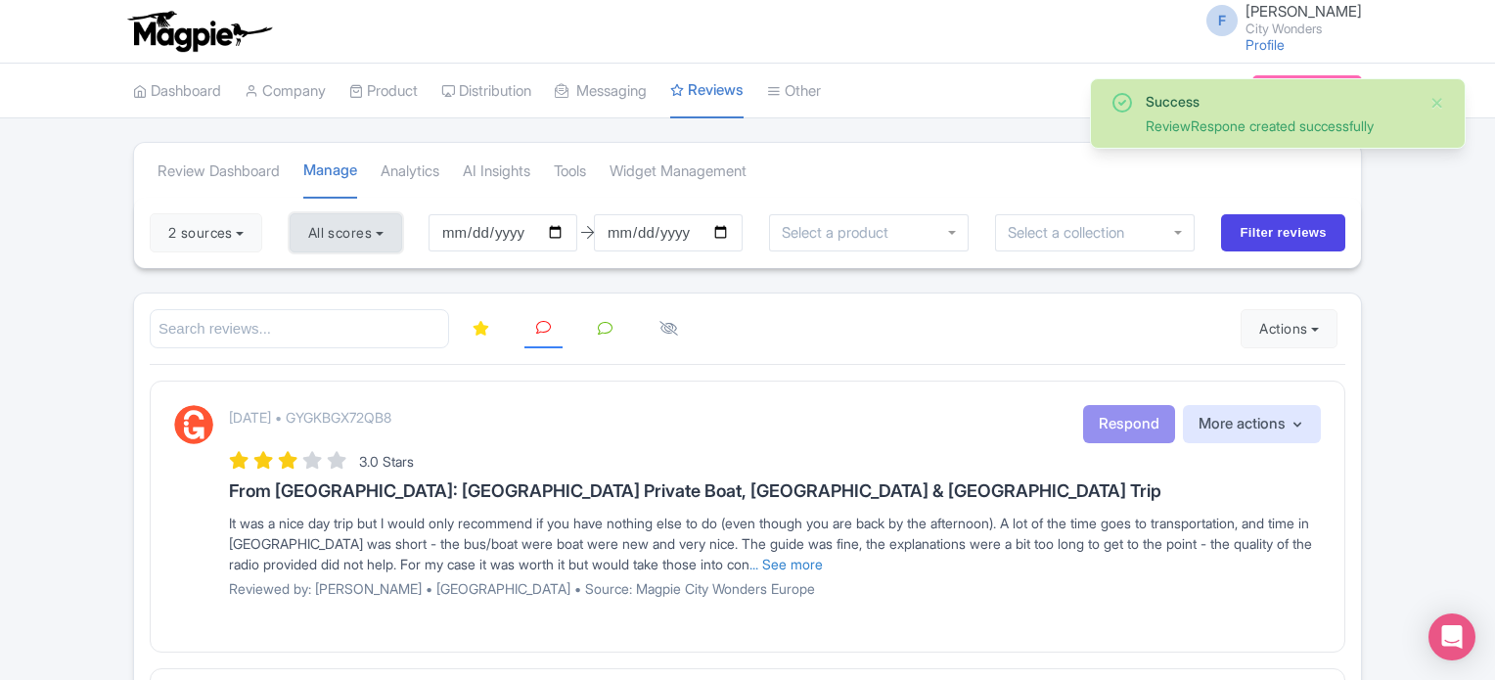
click at [325, 228] on button "All scores" at bounding box center [346, 232] width 113 height 39
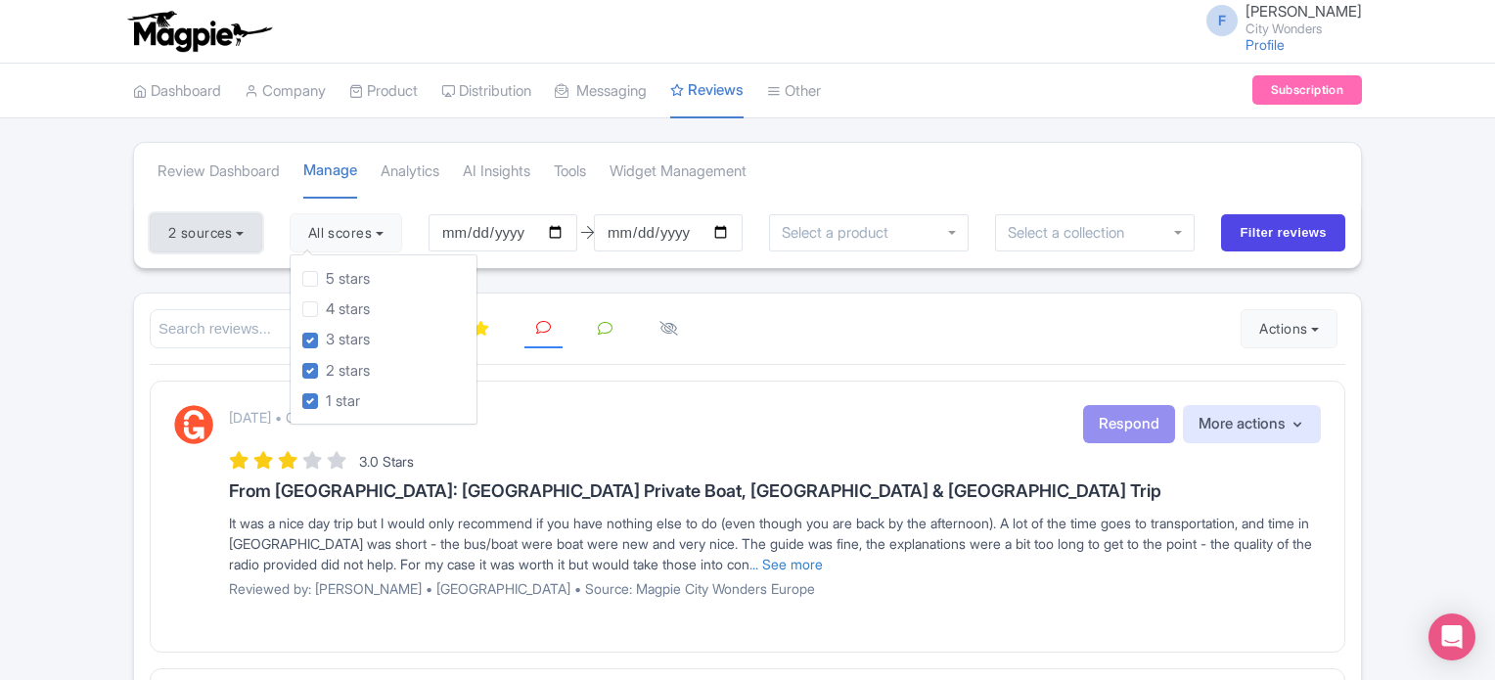
click at [228, 216] on button "2 sources" at bounding box center [206, 232] width 113 height 39
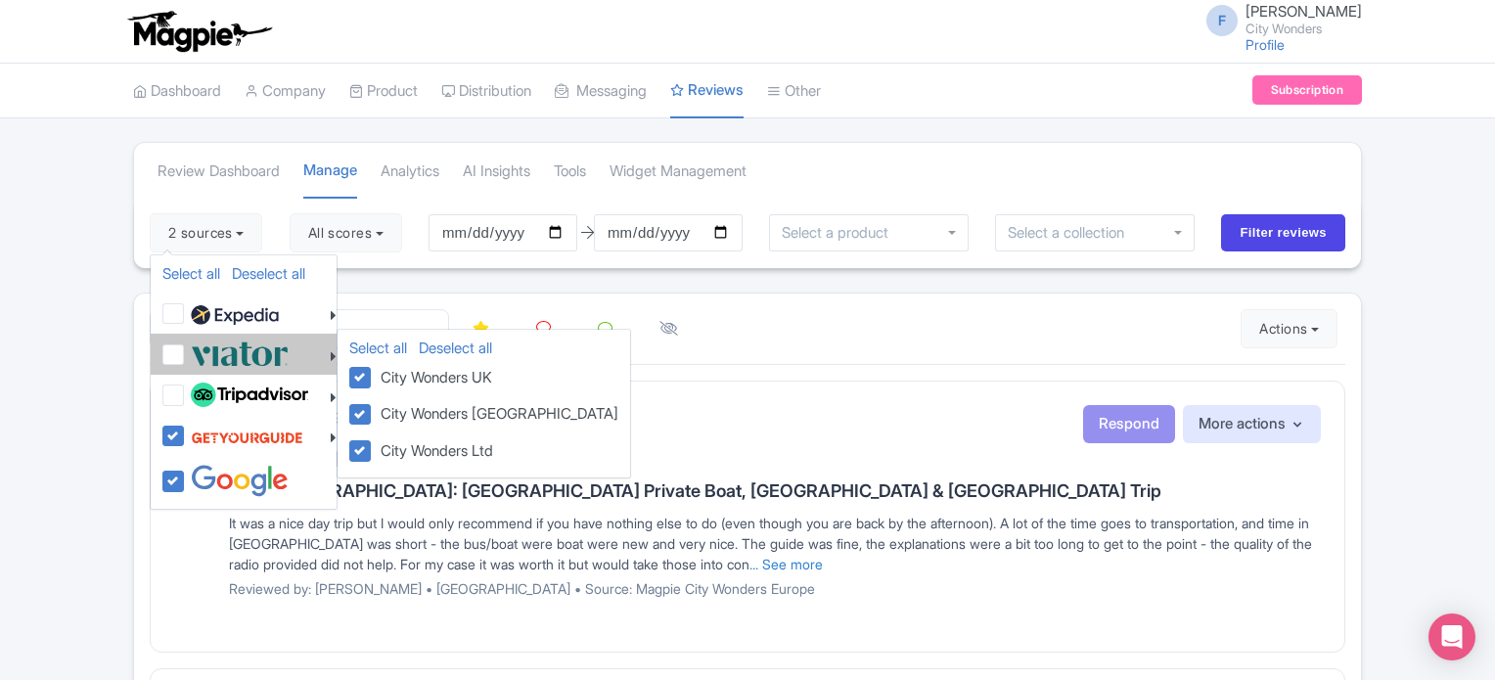
click at [186, 353] on label at bounding box center [237, 354] width 103 height 32
click at [186, 350] on input "checkbox" at bounding box center [192, 344] width 13 height 13
checkbox input "true"
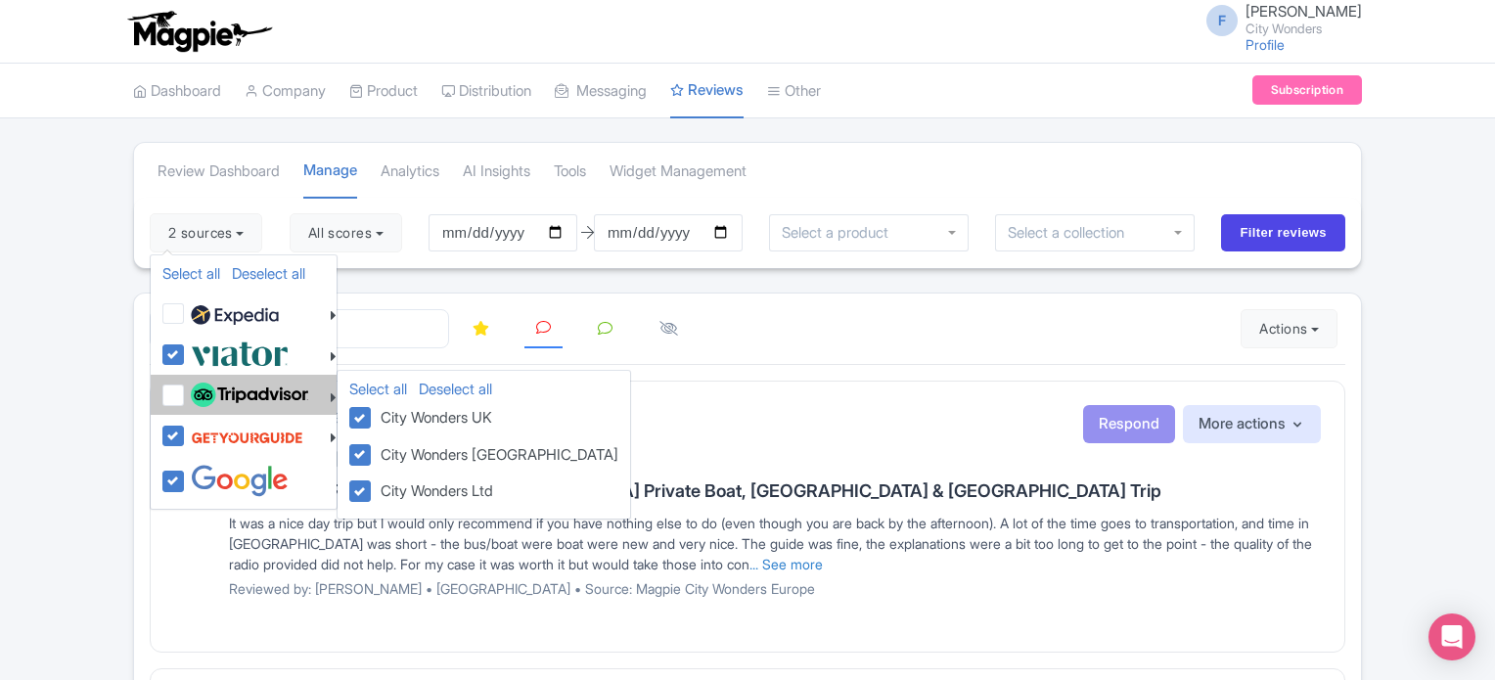
click at [186, 387] on label at bounding box center [247, 395] width 122 height 33
click at [186, 387] on input "checkbox" at bounding box center [192, 385] width 13 height 13
checkbox input "true"
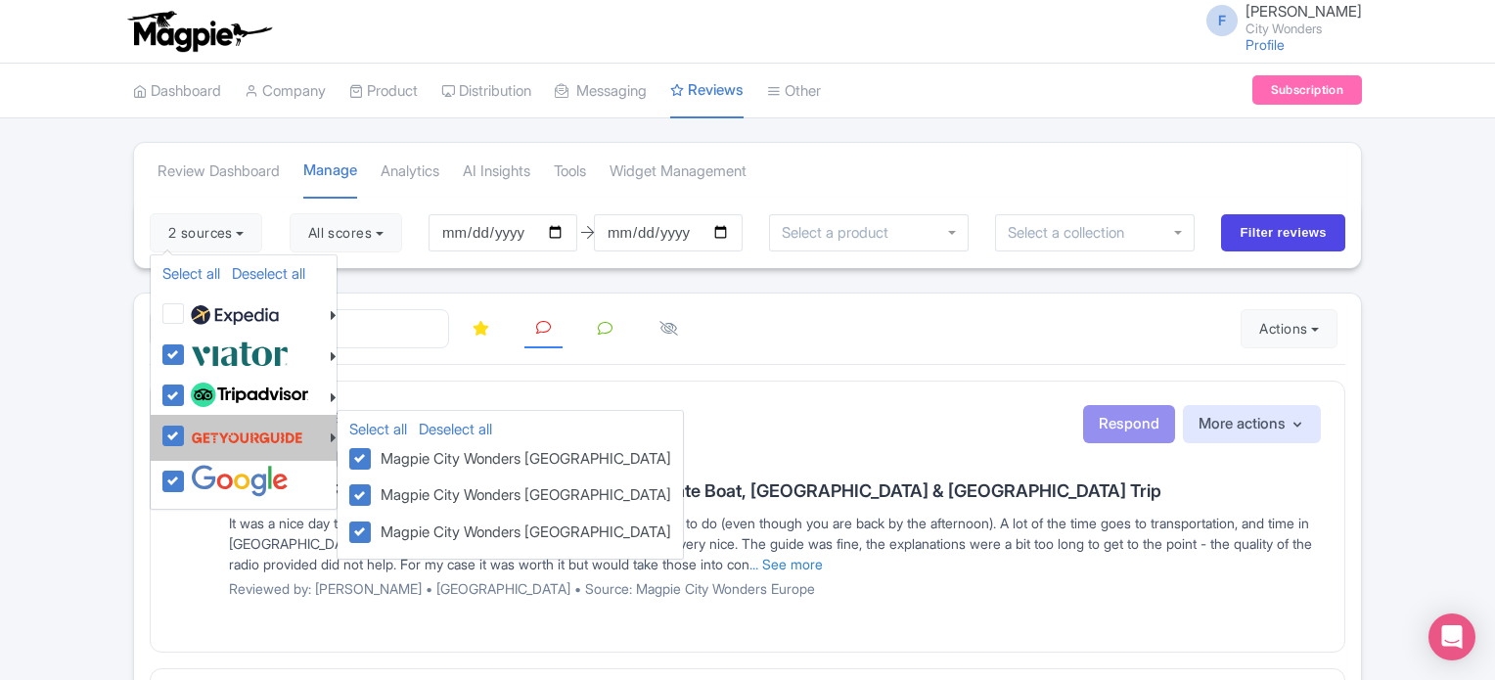
click at [186, 429] on label at bounding box center [244, 437] width 117 height 37
click at [186, 429] on input "checkbox" at bounding box center [192, 425] width 13 height 13
checkbox input "false"
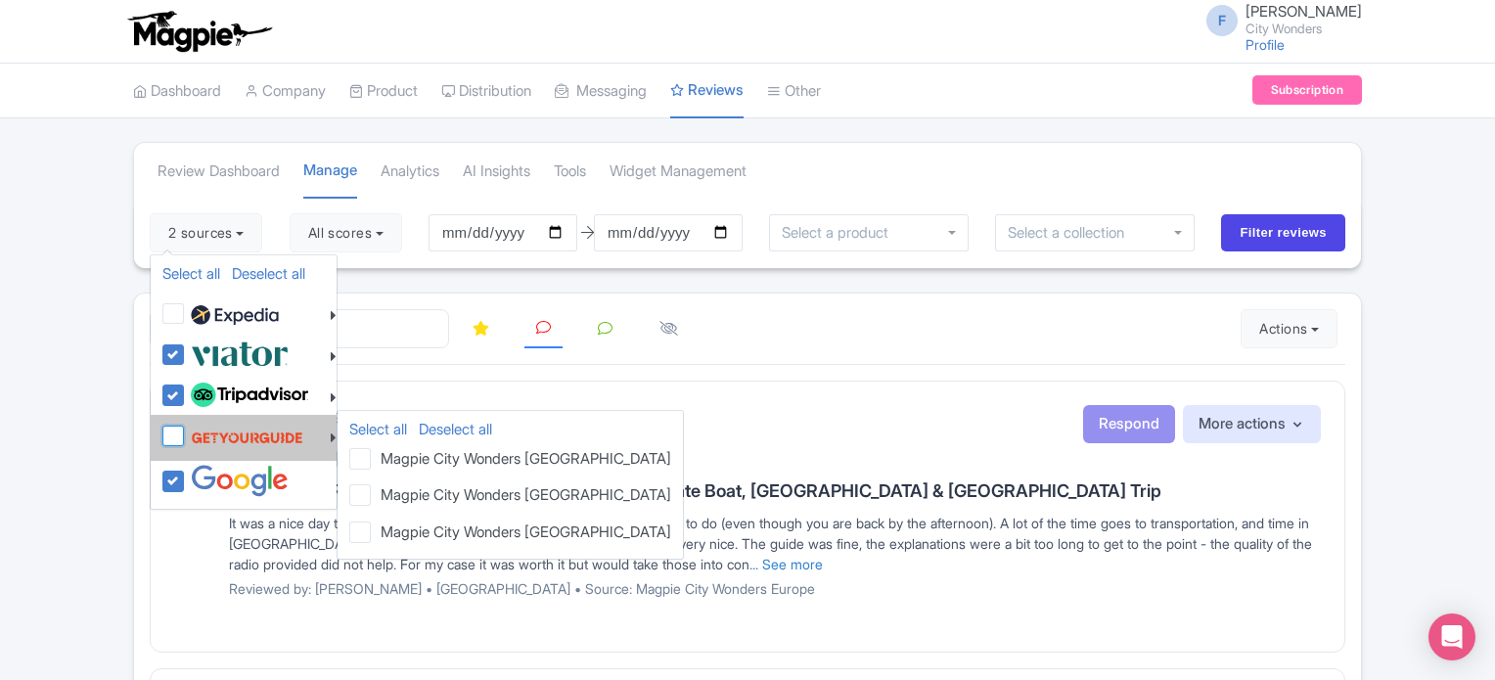
checkbox input "false"
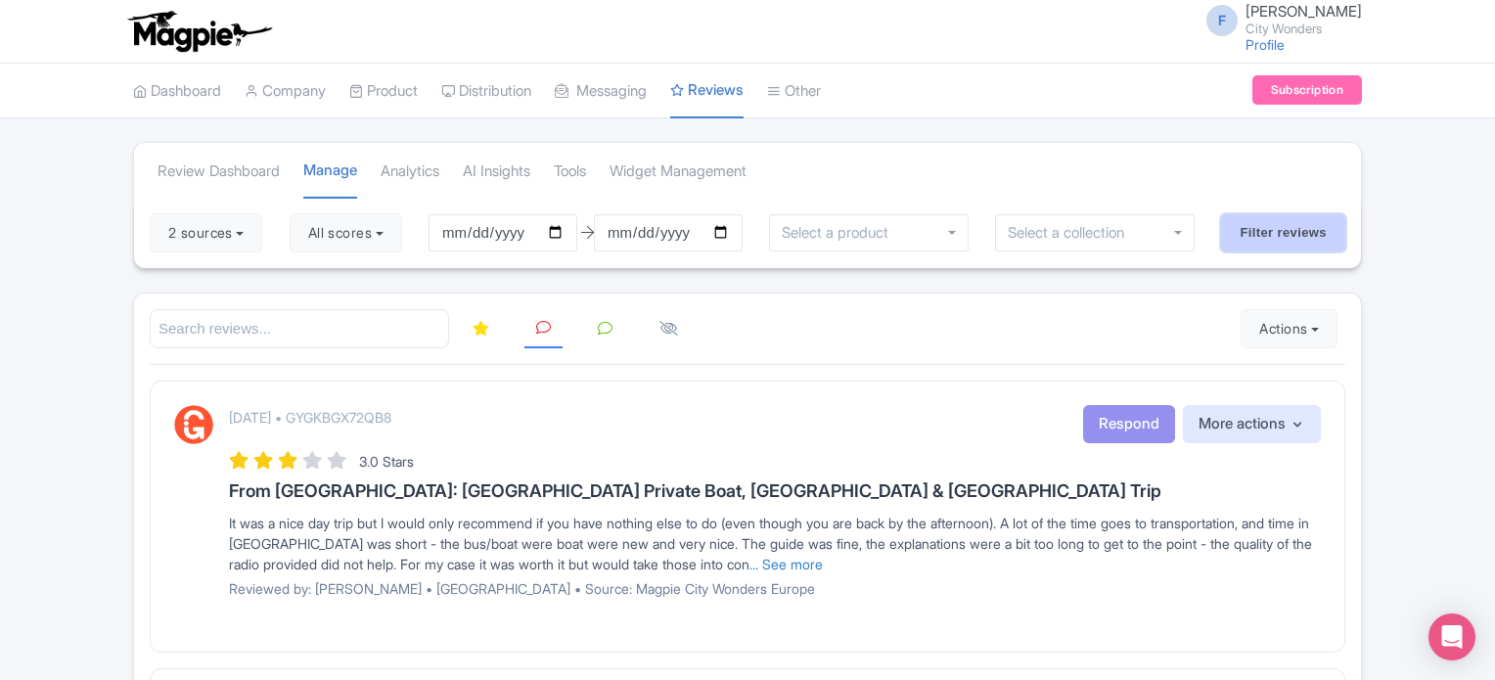
click at [1274, 233] on input "Filter reviews" at bounding box center [1283, 232] width 124 height 37
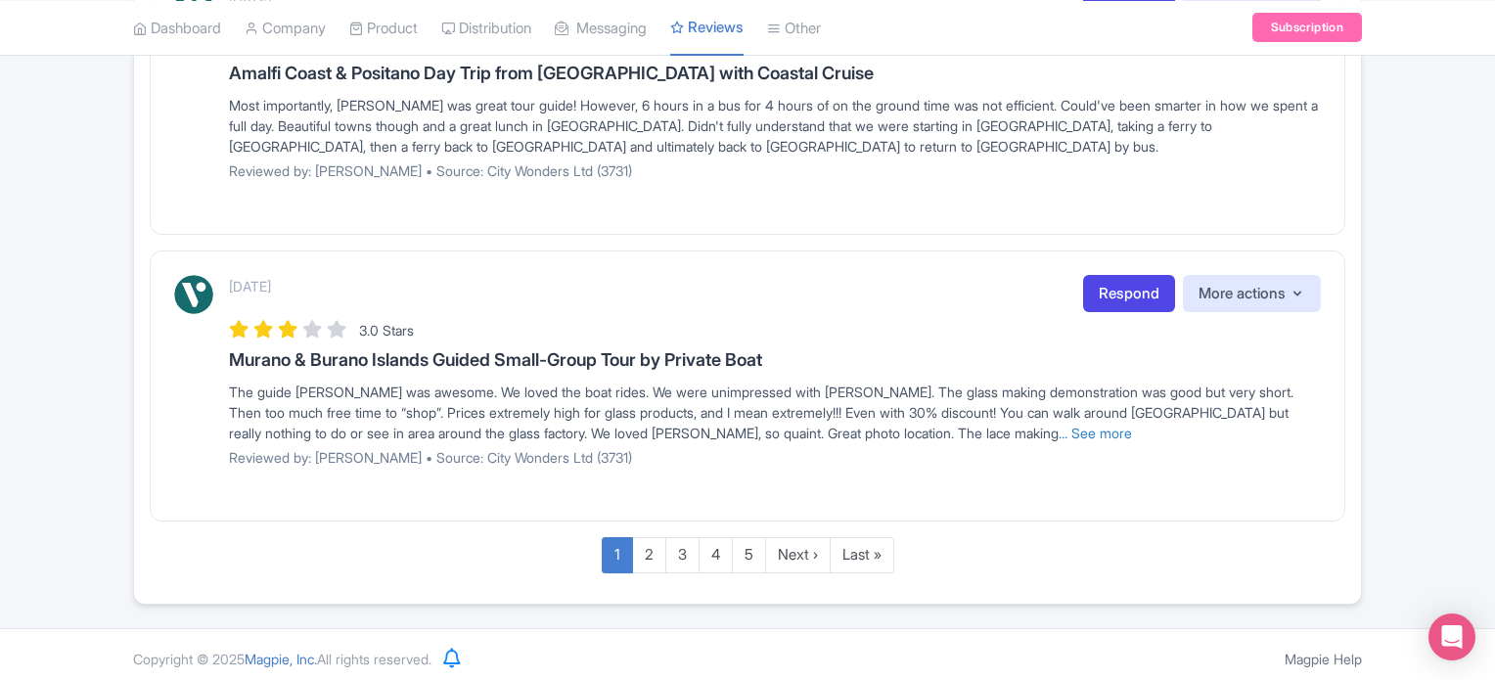
scroll to position [3186, 0]
click at [649, 547] on link "2" at bounding box center [649, 553] width 34 height 36
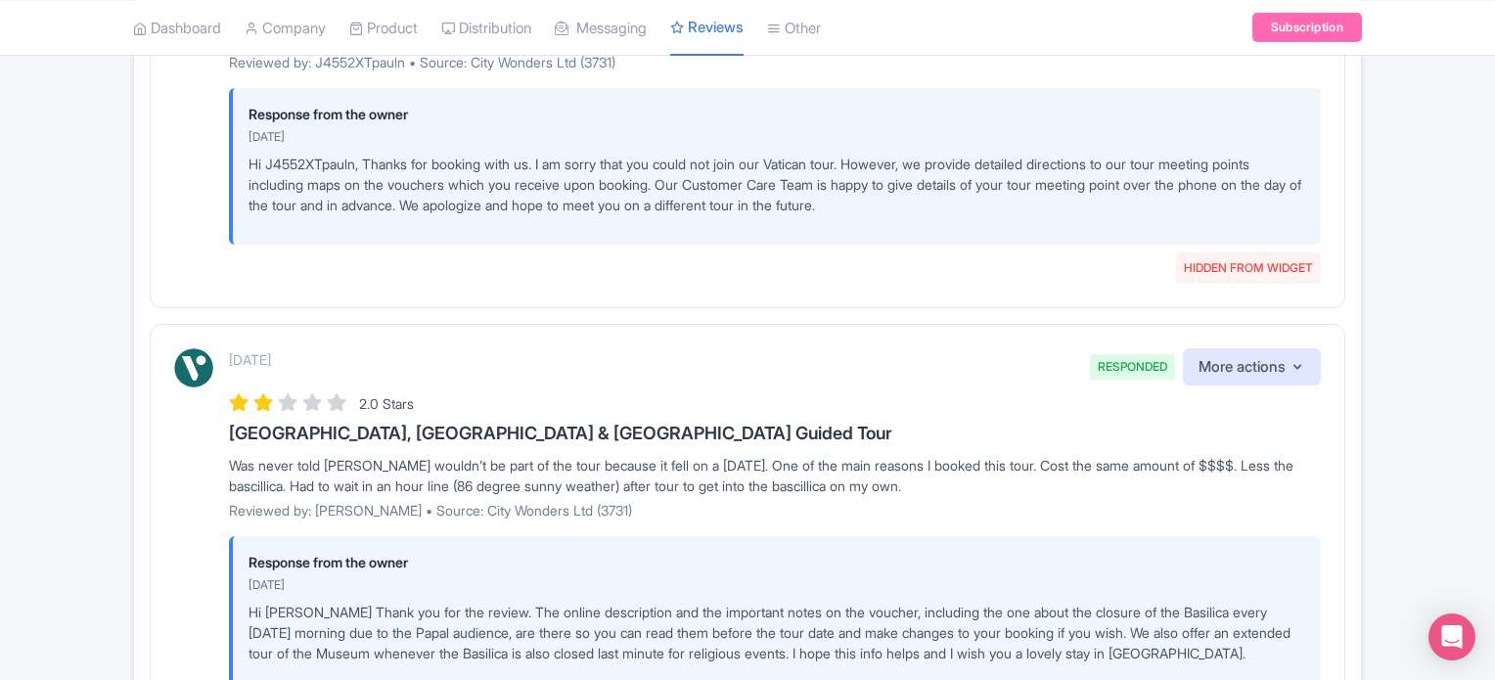
scroll to position [3568, 0]
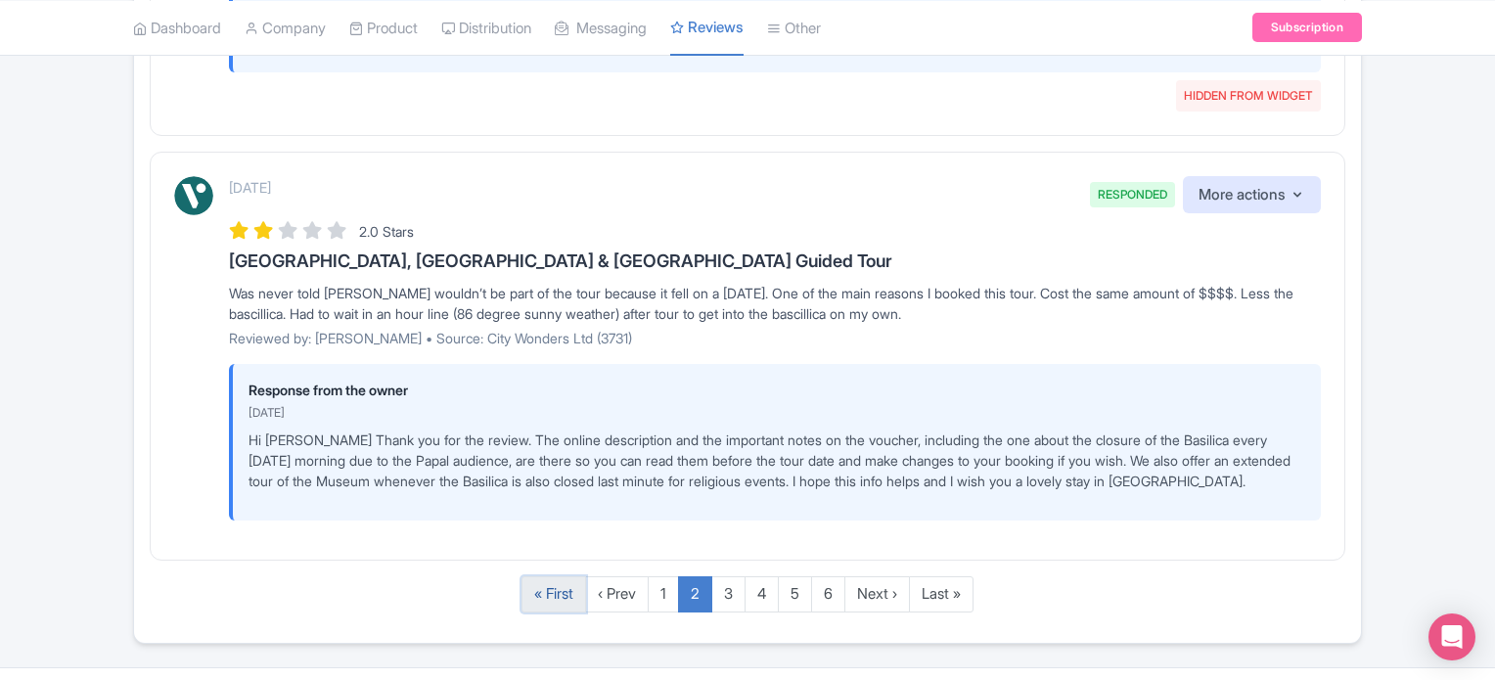
click at [560, 576] on link "« First" at bounding box center [554, 594] width 65 height 36
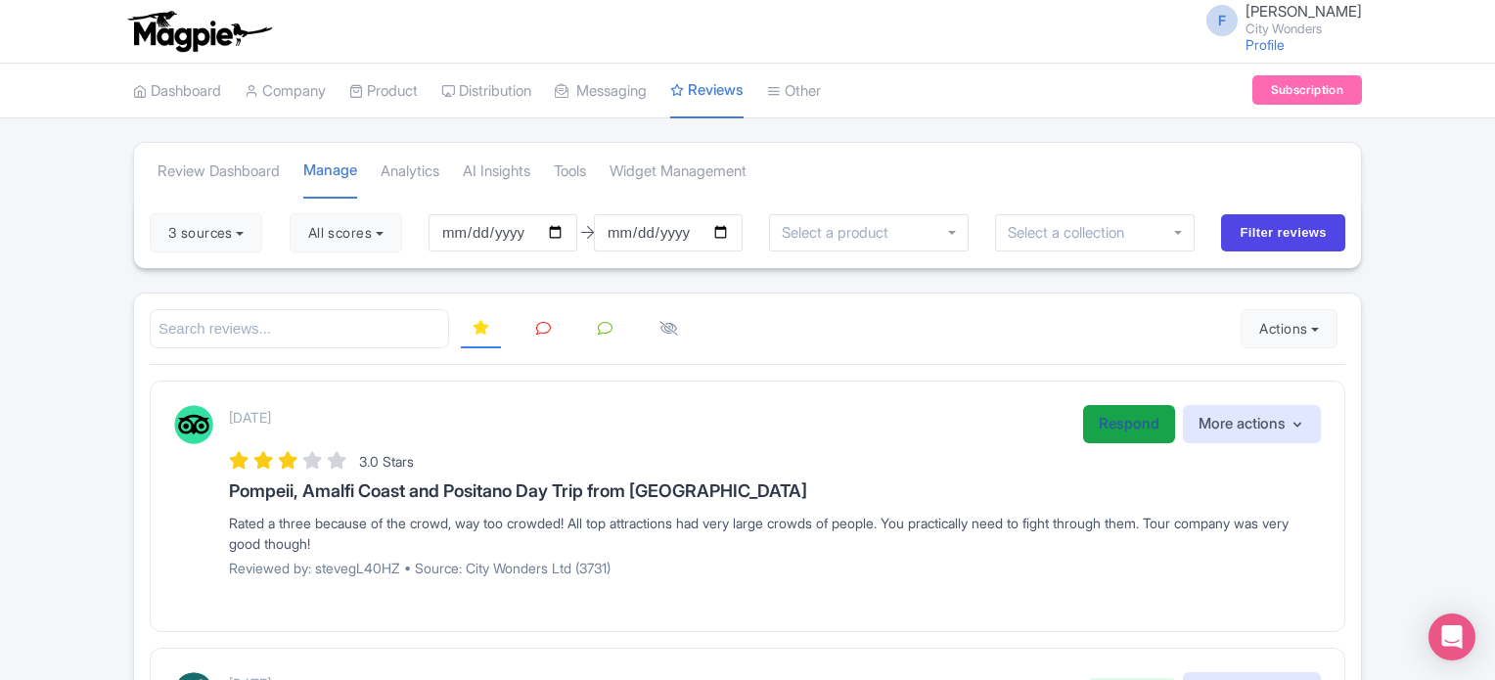
click at [1124, 428] on link "Respond" at bounding box center [1129, 424] width 92 height 38
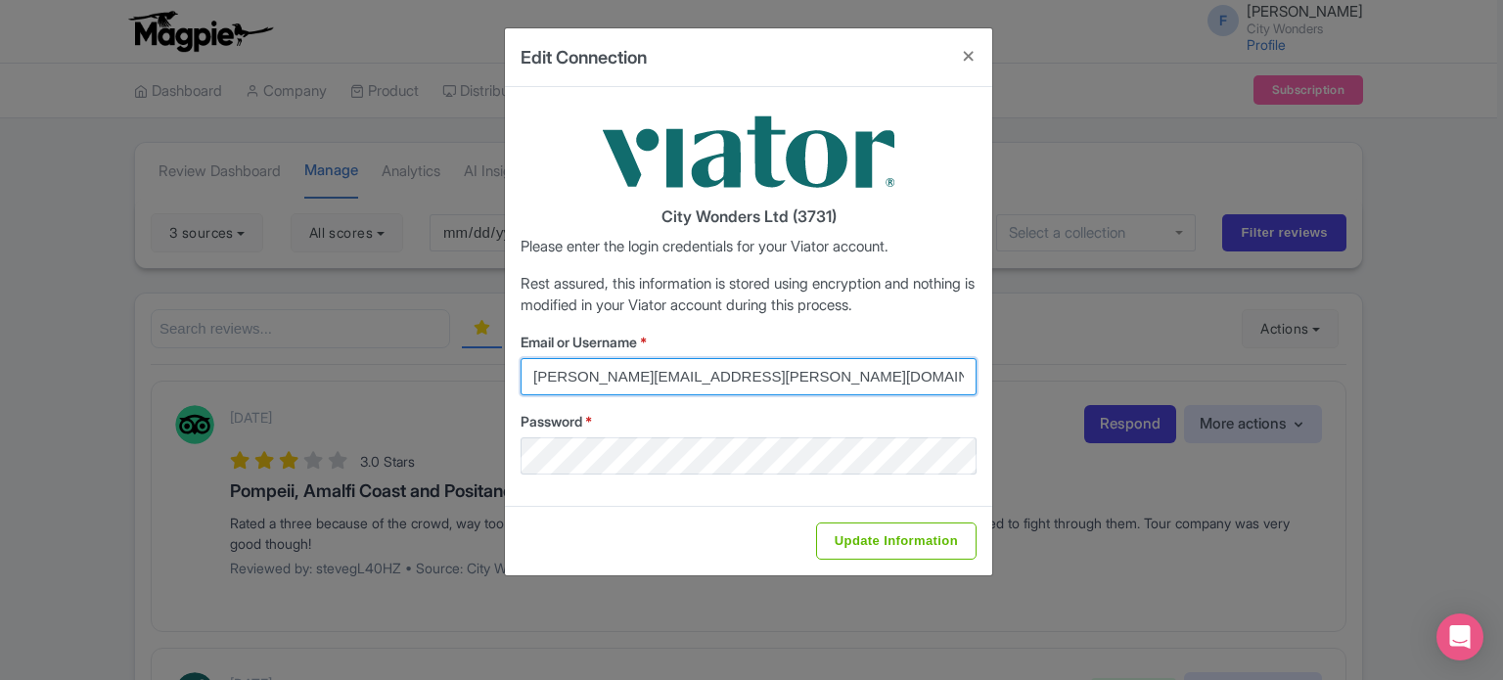
click at [747, 367] on input "lilian.guevara@citywonders.com" at bounding box center [749, 376] width 456 height 37
drag, startPoint x: 712, startPoint y: 381, endPoint x: 493, endPoint y: 380, distance: 219.2
click at [493, 380] on div "Edit Connection City Wonders Ltd (3731) Please enter the login credentials for …" at bounding box center [751, 340] width 1503 height 680
type input "federica.brocca@citywonders.com"
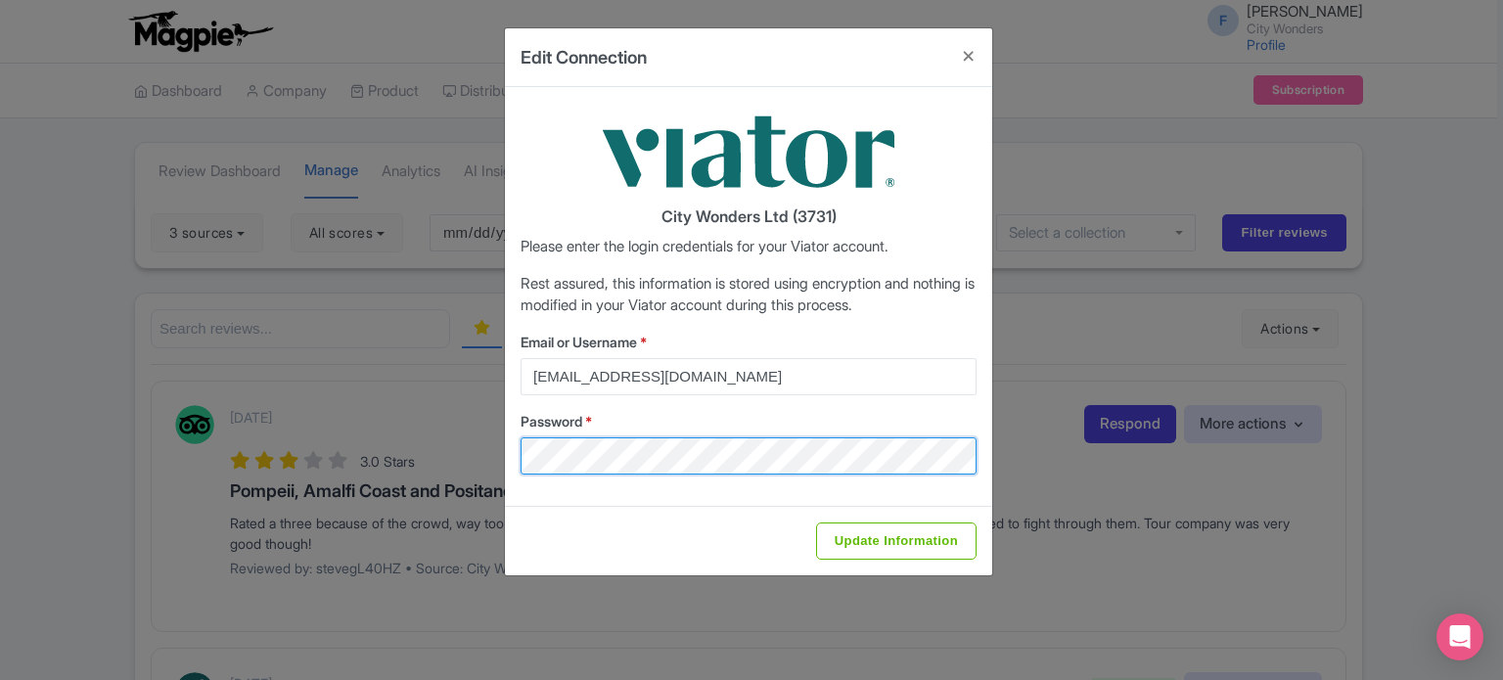
click at [415, 459] on div "Edit Connection City Wonders Ltd (3731) Please enter the login credentials for …" at bounding box center [751, 340] width 1503 height 680
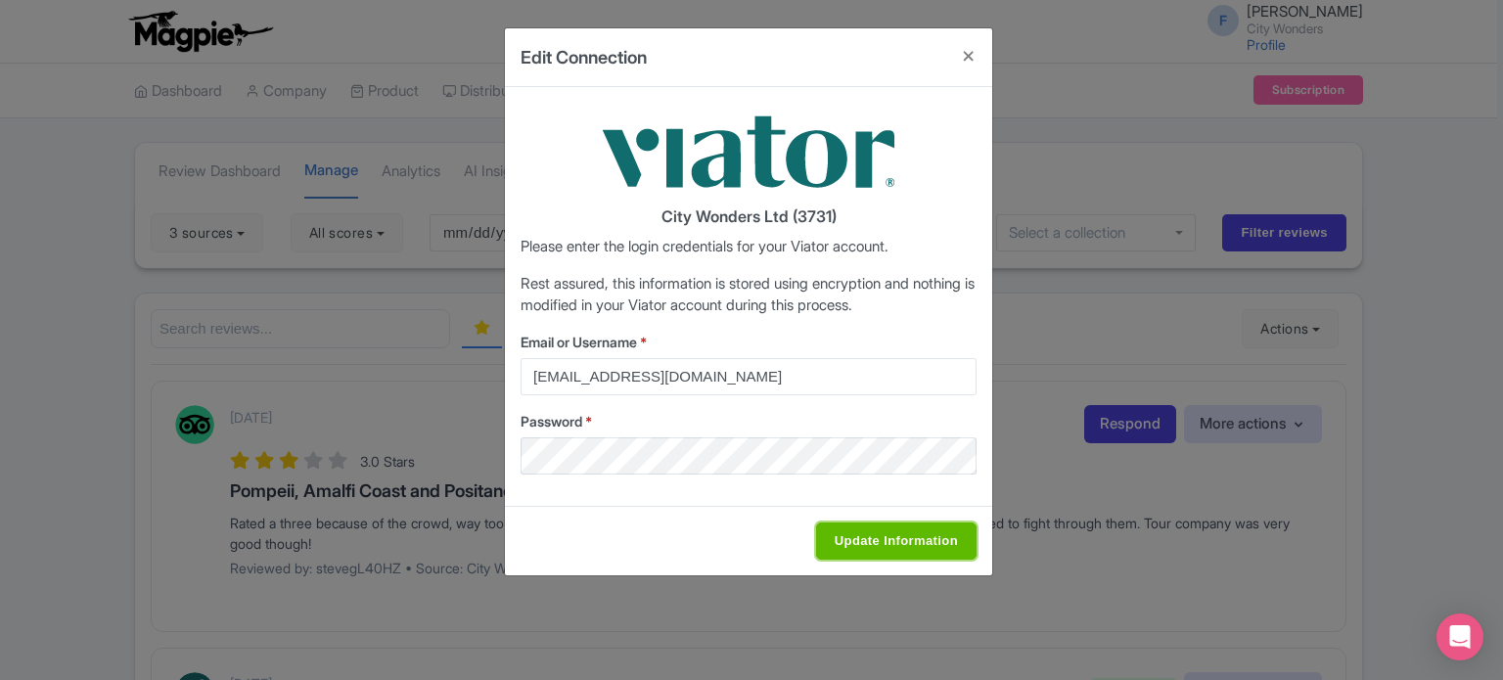
click at [909, 539] on input "Update Information" at bounding box center [896, 541] width 161 height 37
type input "Saving..."
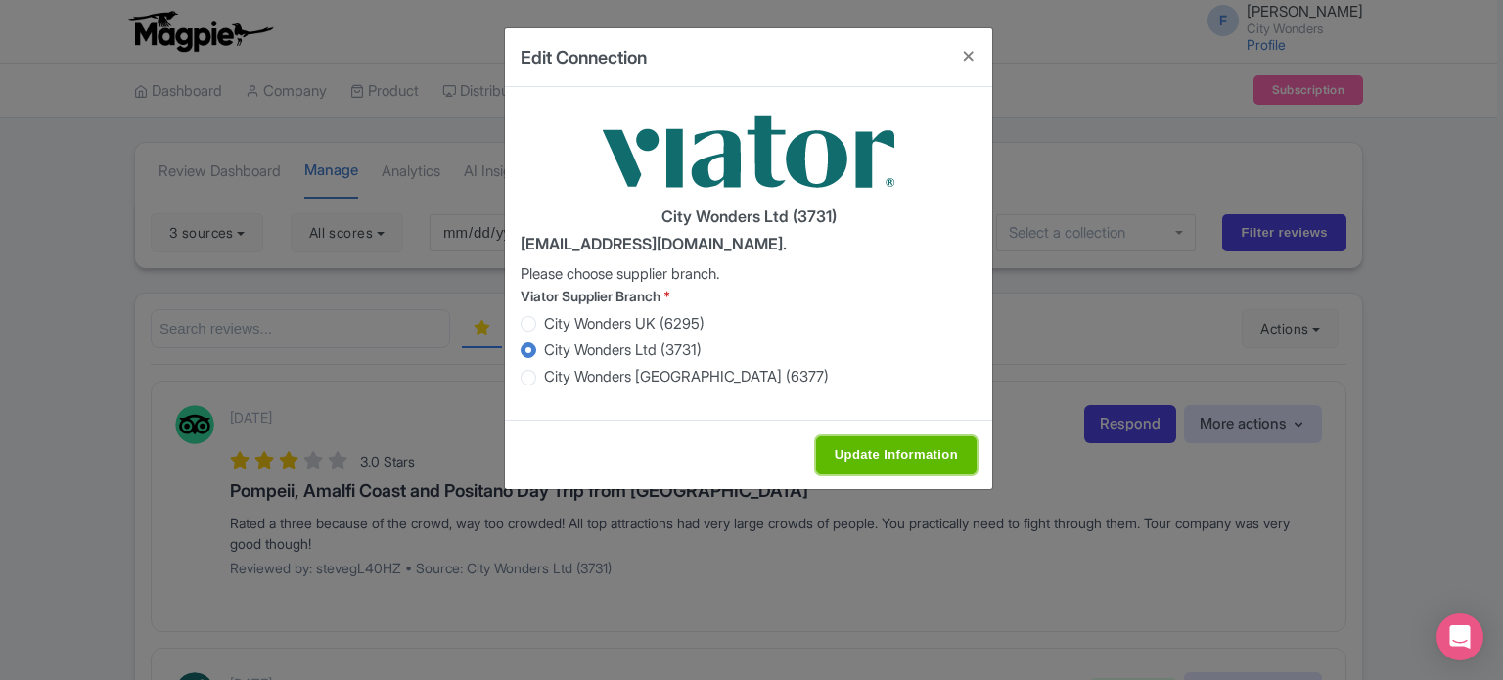
click at [870, 461] on input "Update Information" at bounding box center [896, 455] width 161 height 37
type input "Update Information"
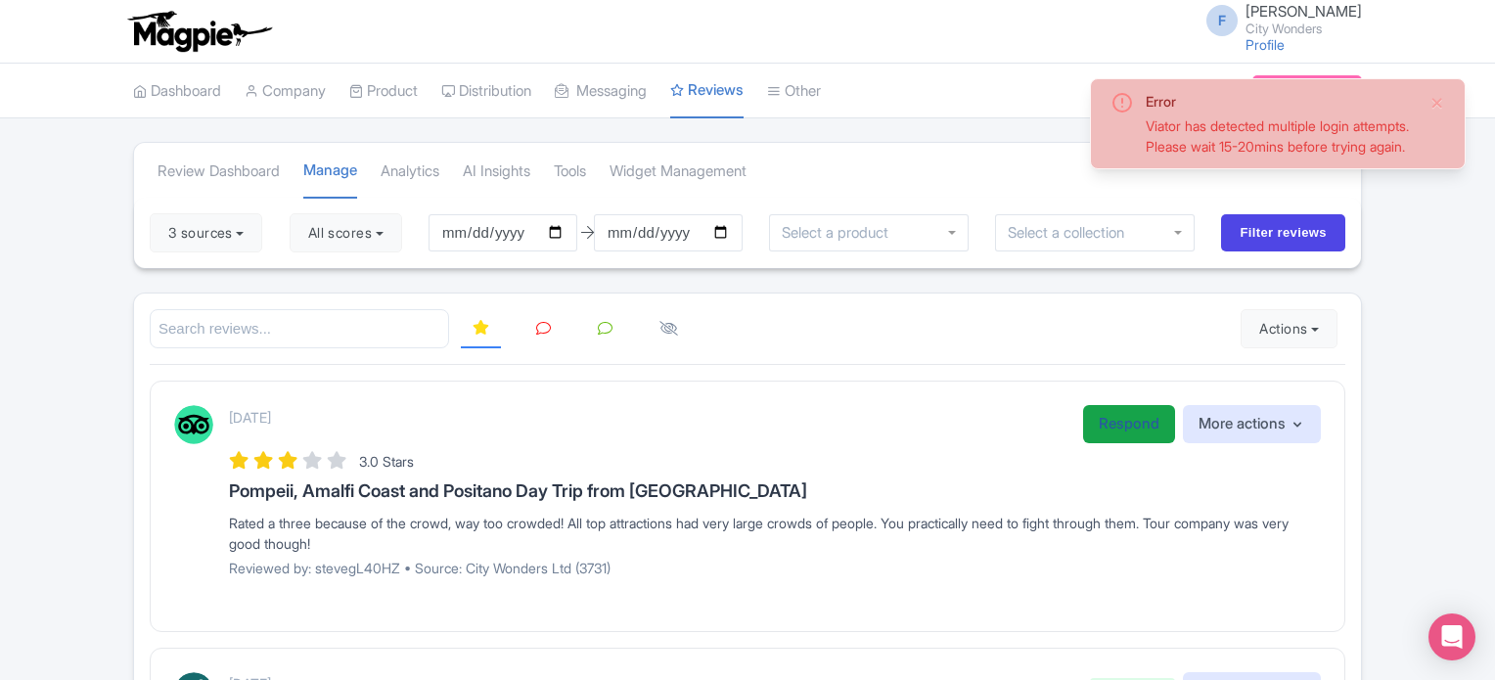
click at [1119, 429] on link "Respond" at bounding box center [1129, 424] width 92 height 38
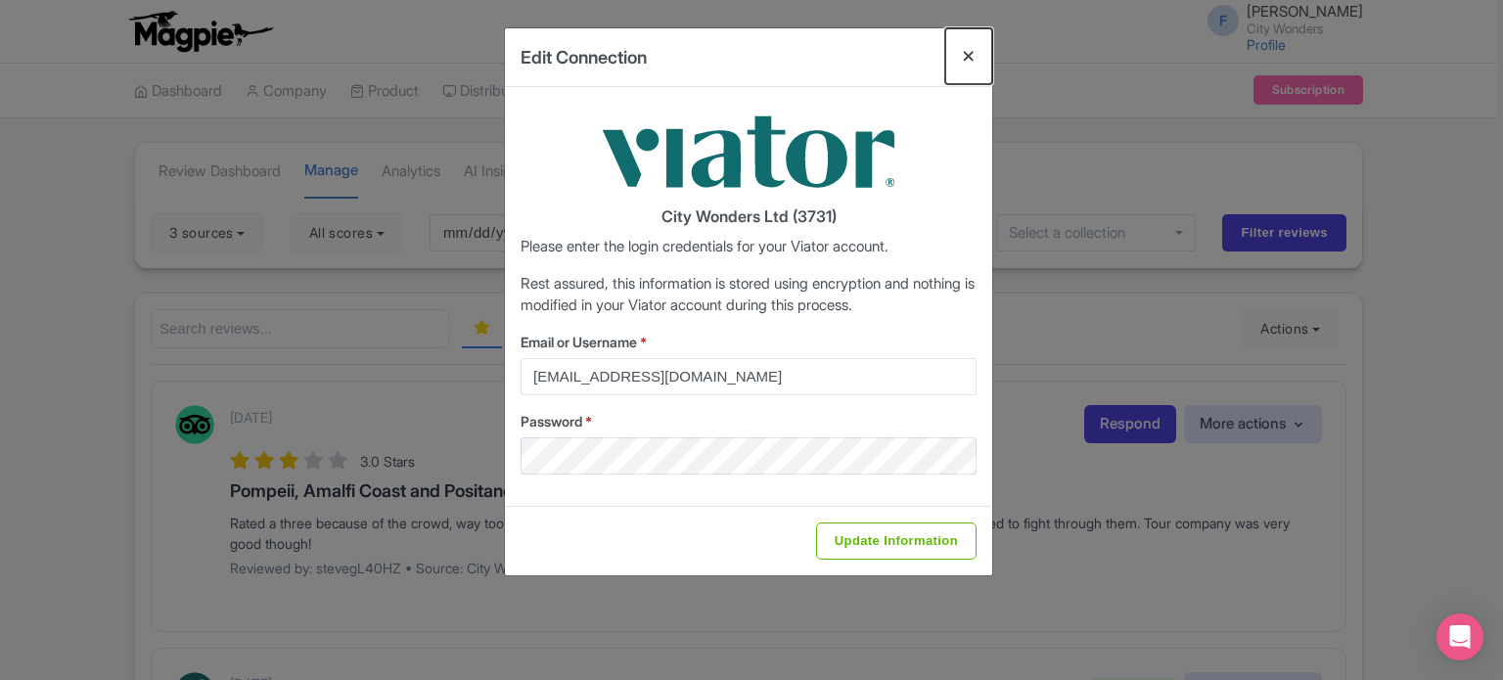
click at [965, 54] on button "Close" at bounding box center [968, 56] width 47 height 56
